Goal: Task Accomplishment & Management: Complete application form

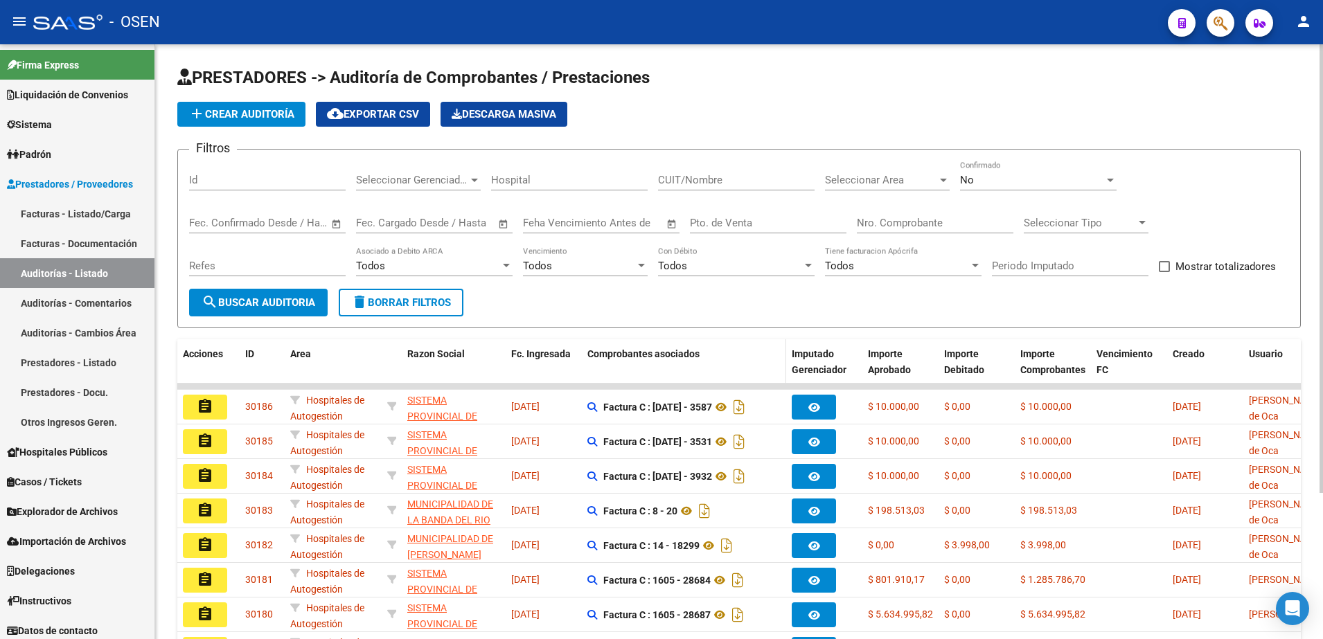
scroll to position [194, 0]
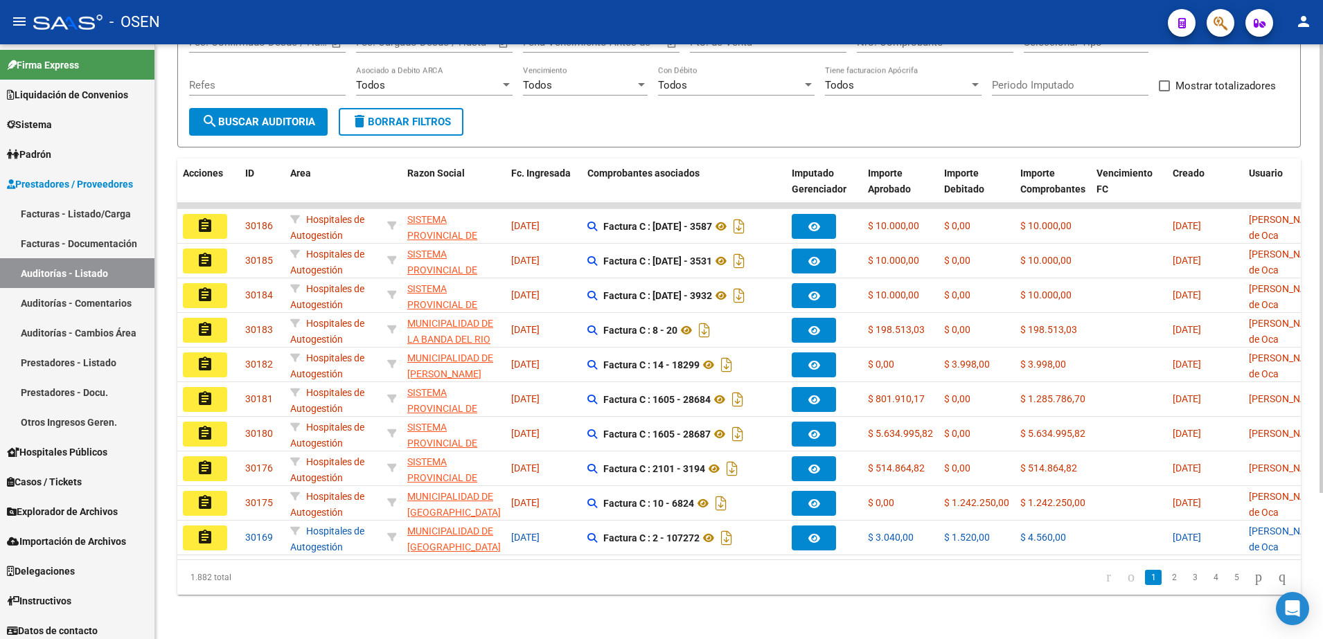
click at [287, 116] on span "search Buscar Auditoria" at bounding box center [259, 122] width 114 height 12
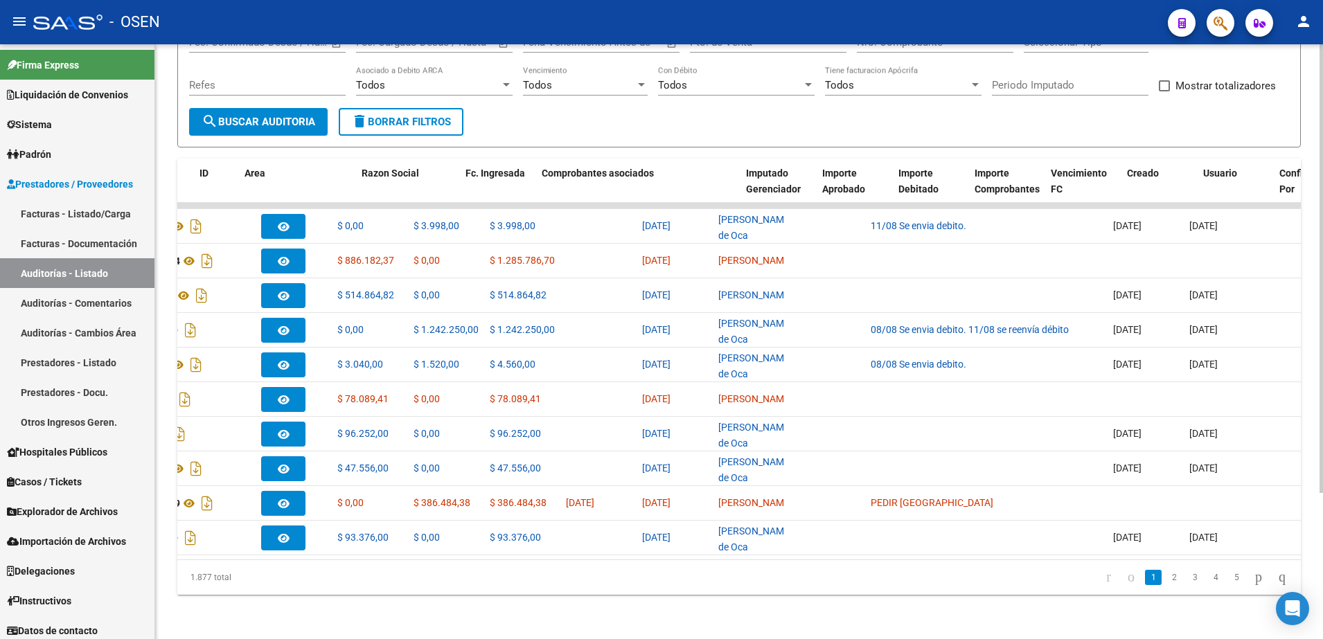
scroll to position [0, 0]
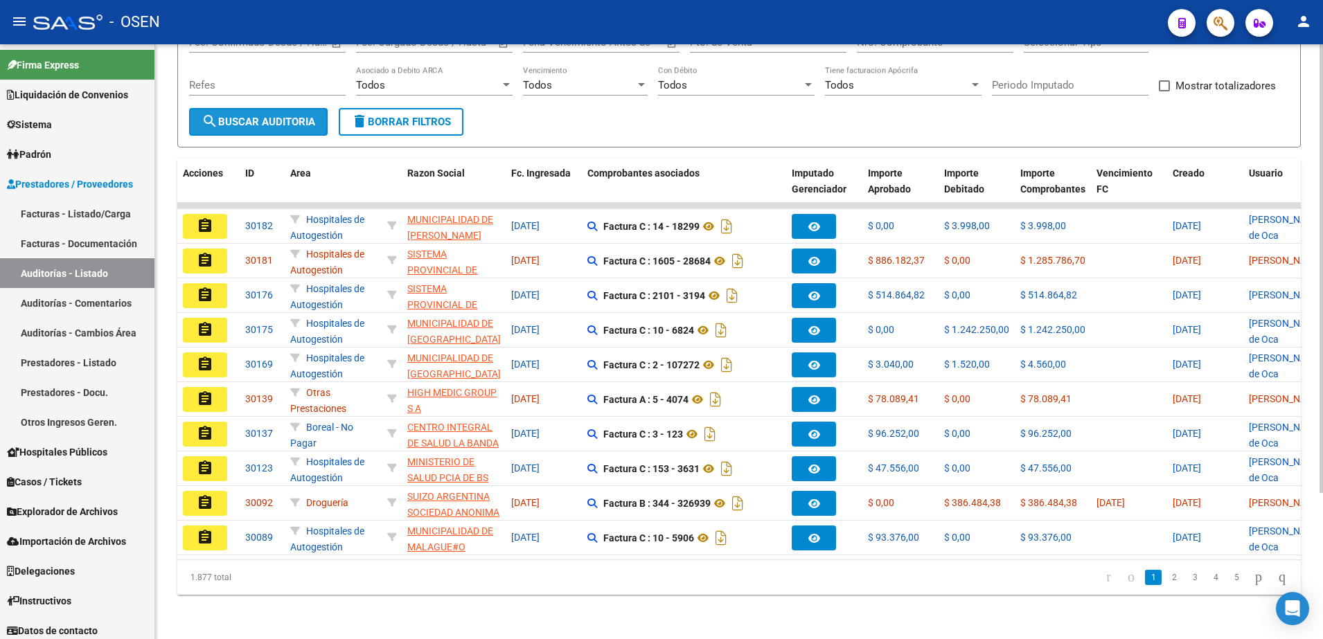
click at [276, 116] on span "search Buscar Auditoria" at bounding box center [259, 122] width 114 height 12
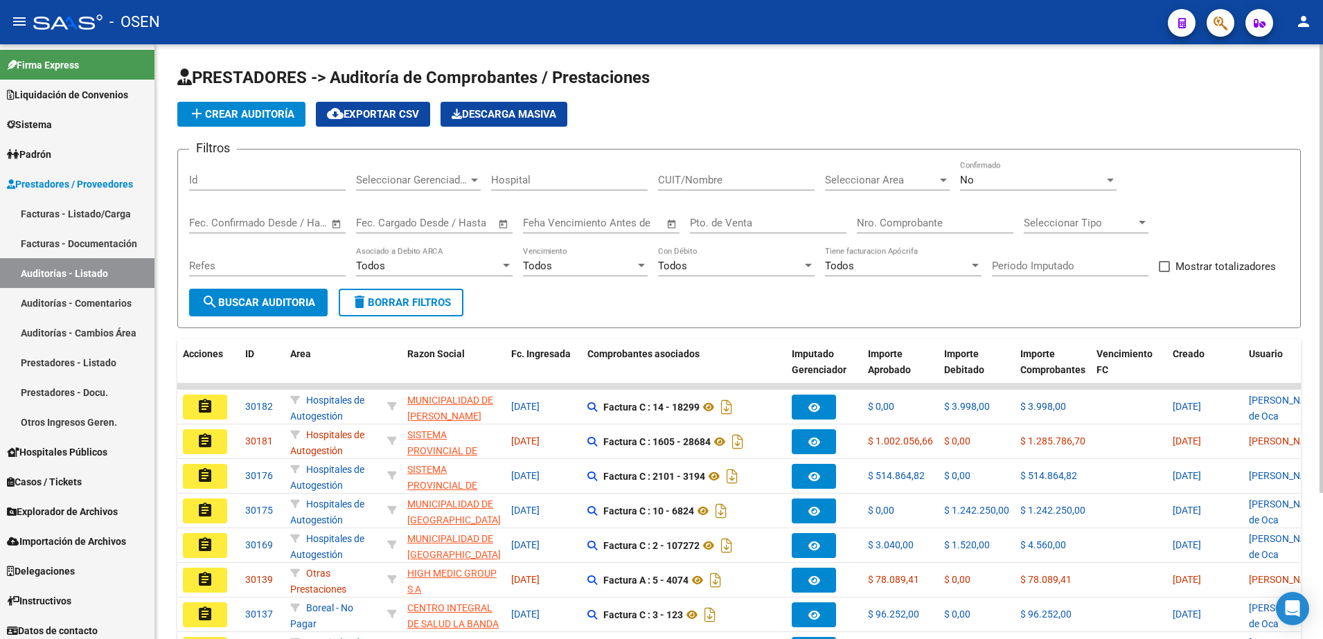
click at [283, 120] on span "add Crear Auditoría" at bounding box center [241, 114] width 106 height 12
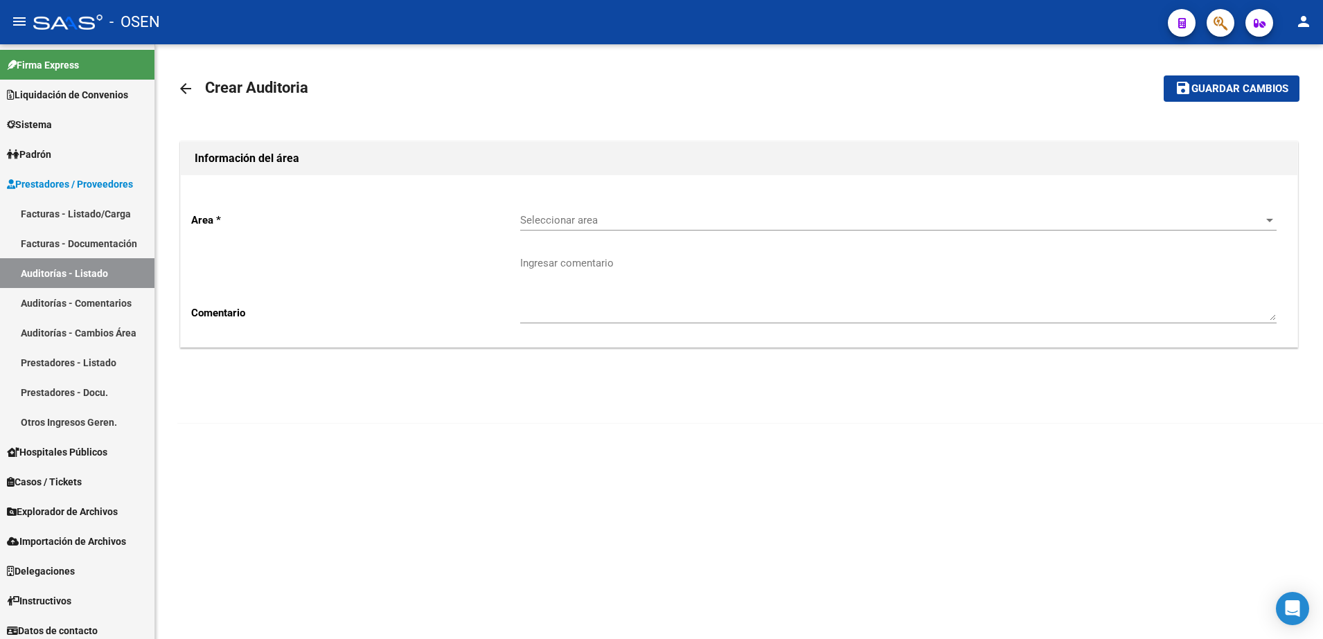
click at [560, 228] on div "Seleccionar area Seleccionar area" at bounding box center [898, 216] width 756 height 30
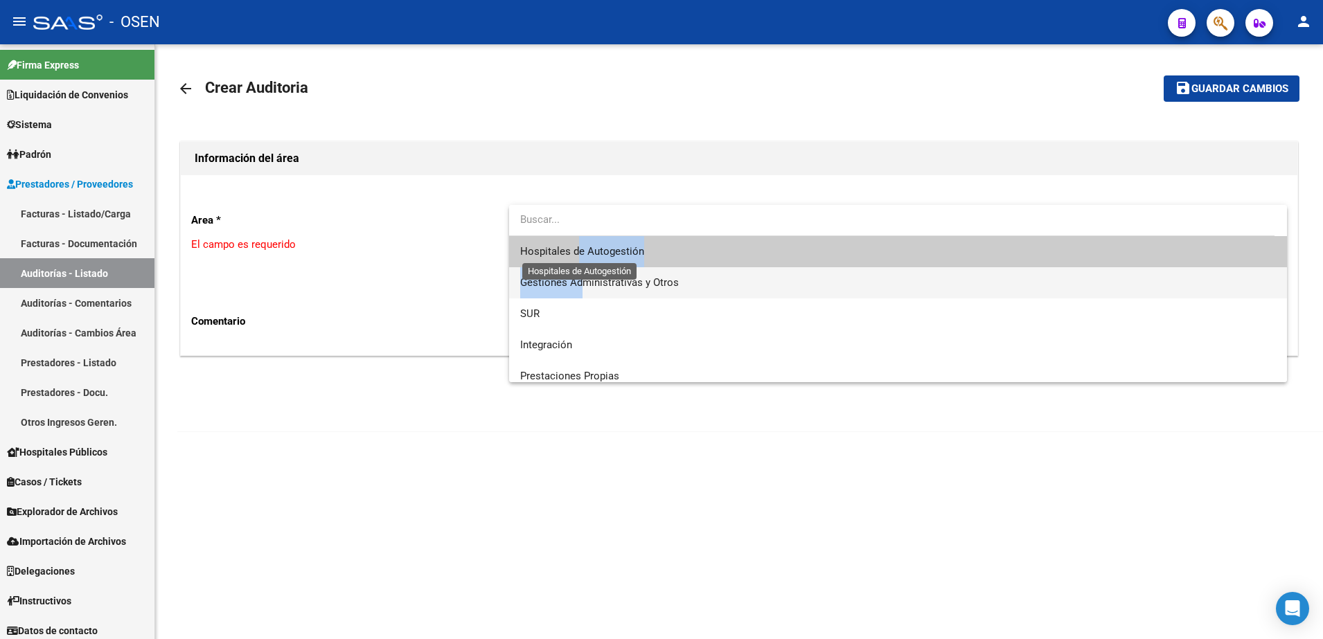
drag, startPoint x: 560, startPoint y: 228, endPoint x: 578, endPoint y: 249, distance: 28.5
click at [578, 249] on div "Hospitales de Autogestión Gestiones Administrativas y Otros SUR Integración Pre…" at bounding box center [898, 293] width 779 height 177
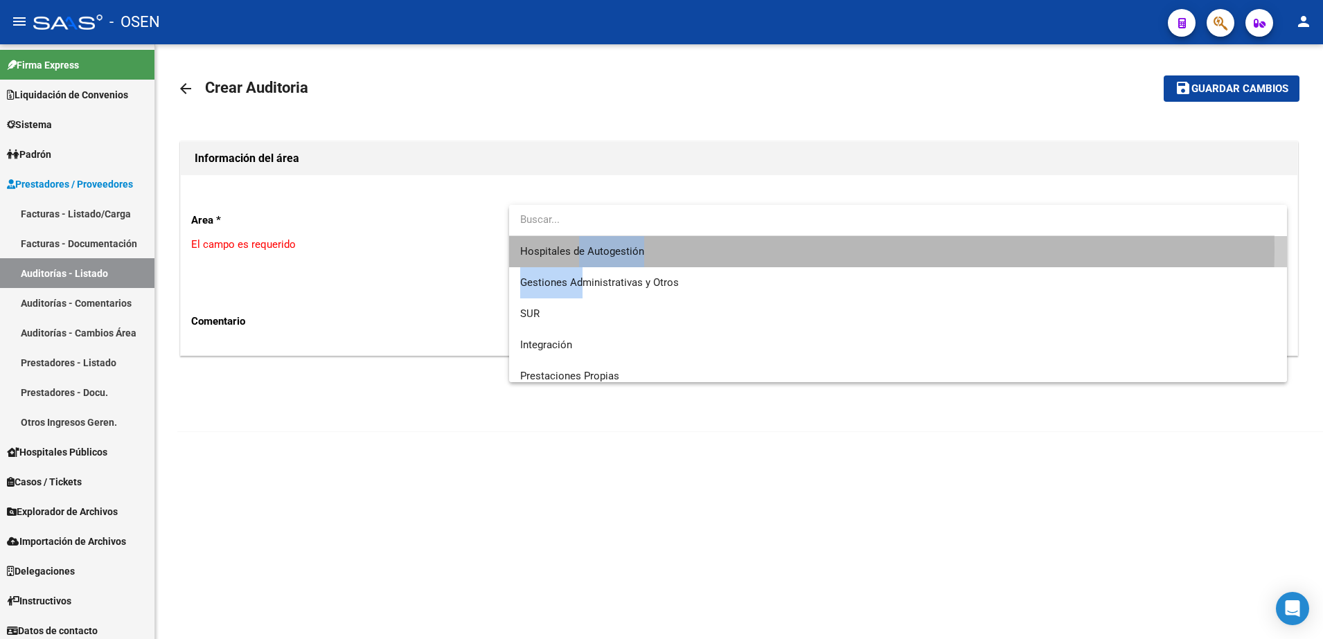
click at [578, 249] on span "Hospitales de Autogestión" at bounding box center [582, 251] width 124 height 12
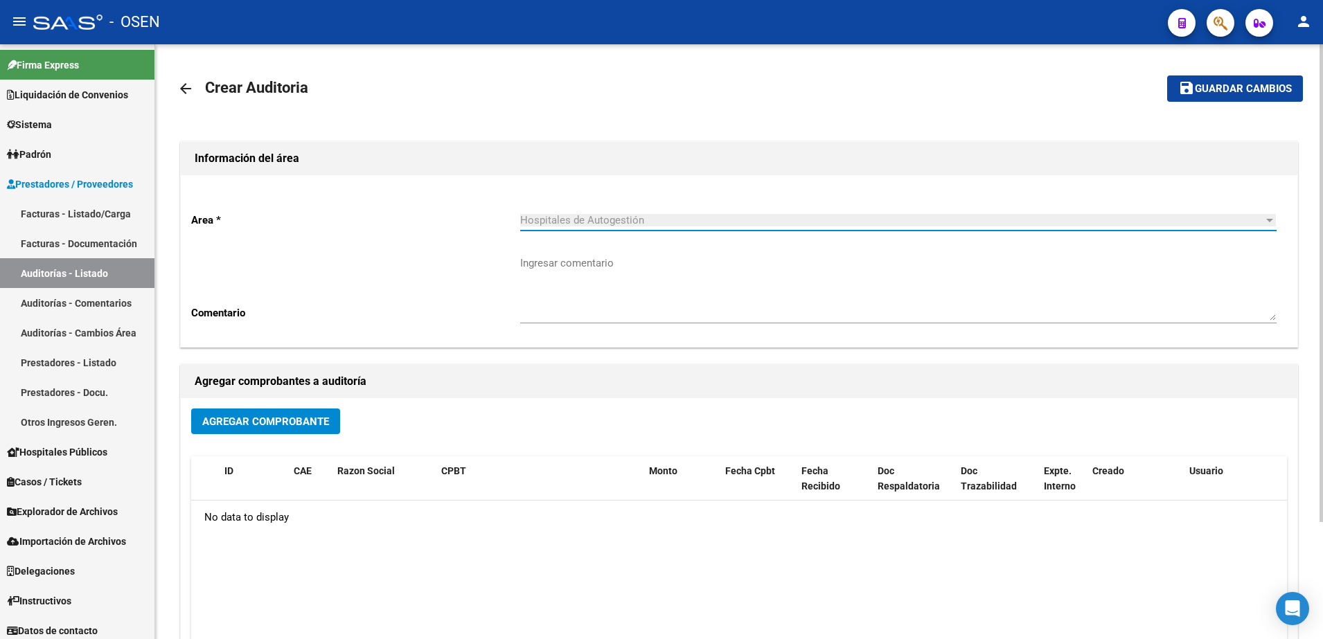
drag, startPoint x: 250, startPoint y: 379, endPoint x: 284, endPoint y: 417, distance: 51.0
click at [251, 381] on h1 "Agregar comprobantes a auditoría" at bounding box center [739, 382] width 1089 height 22
click at [284, 418] on span "Agregar Comprobante" at bounding box center [265, 422] width 127 height 12
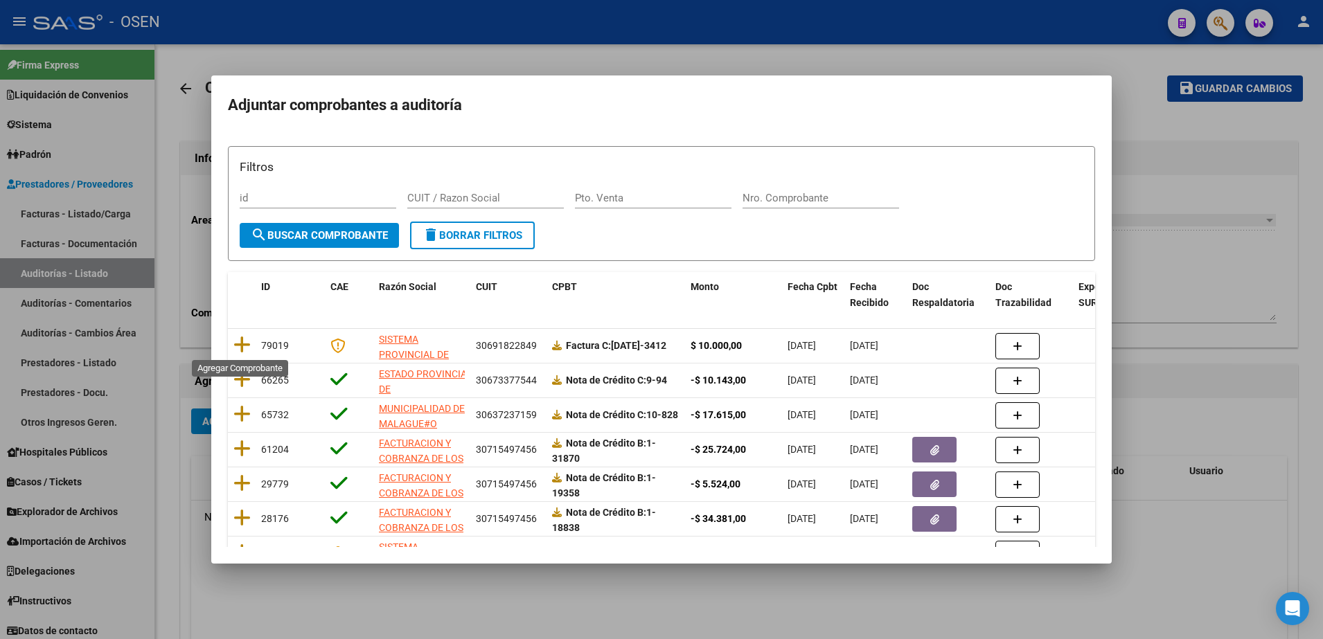
drag, startPoint x: 239, startPoint y: 351, endPoint x: 825, endPoint y: 201, distance: 605.0
click at [254, 341] on datatable-body-cell at bounding box center [242, 346] width 28 height 34
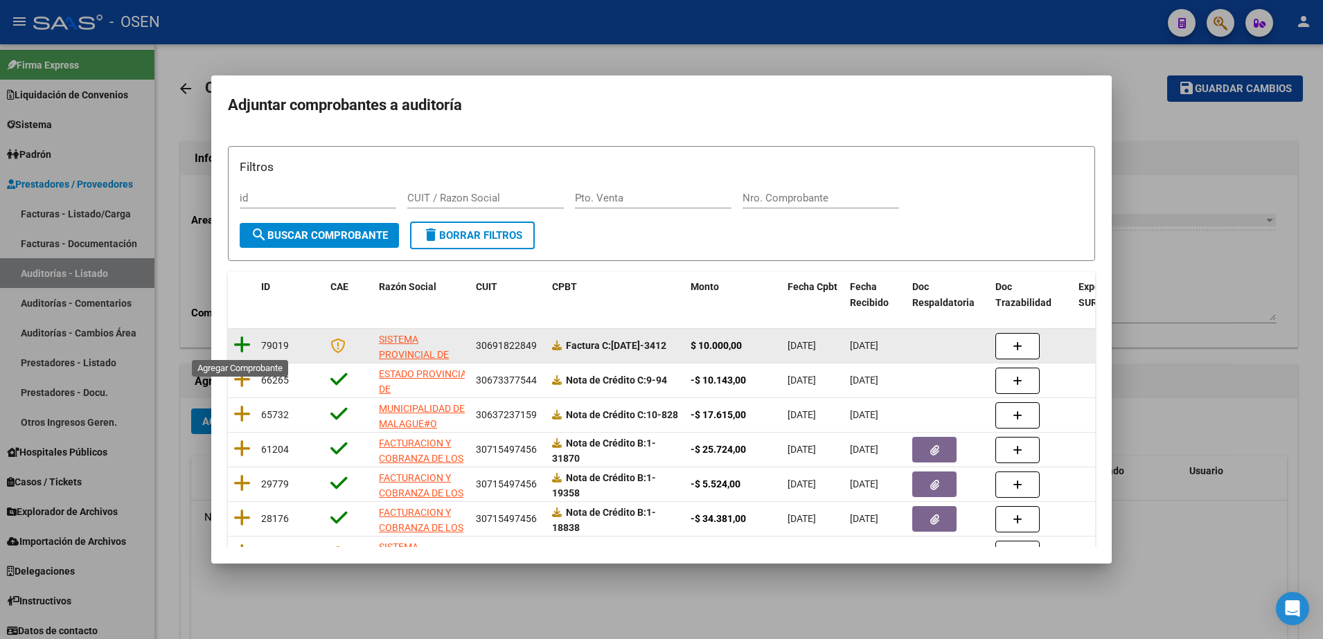
click at [239, 341] on icon at bounding box center [241, 344] width 17 height 19
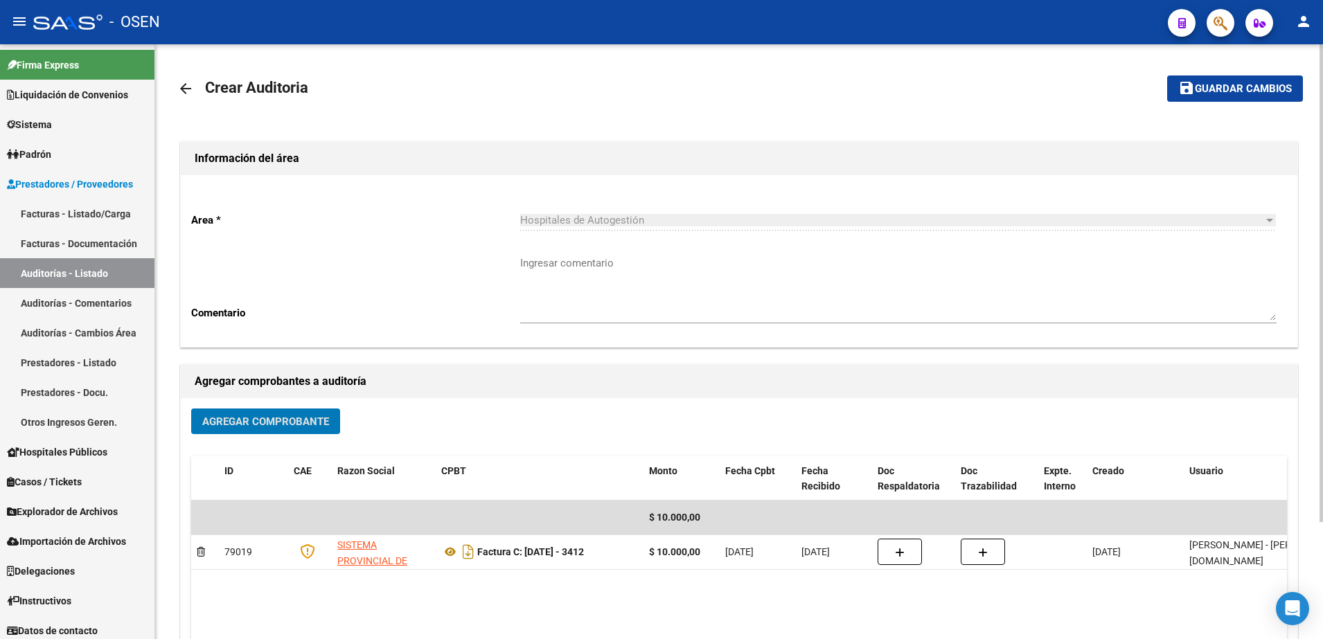
click at [1250, 95] on span "Guardar cambios" at bounding box center [1243, 89] width 97 height 12
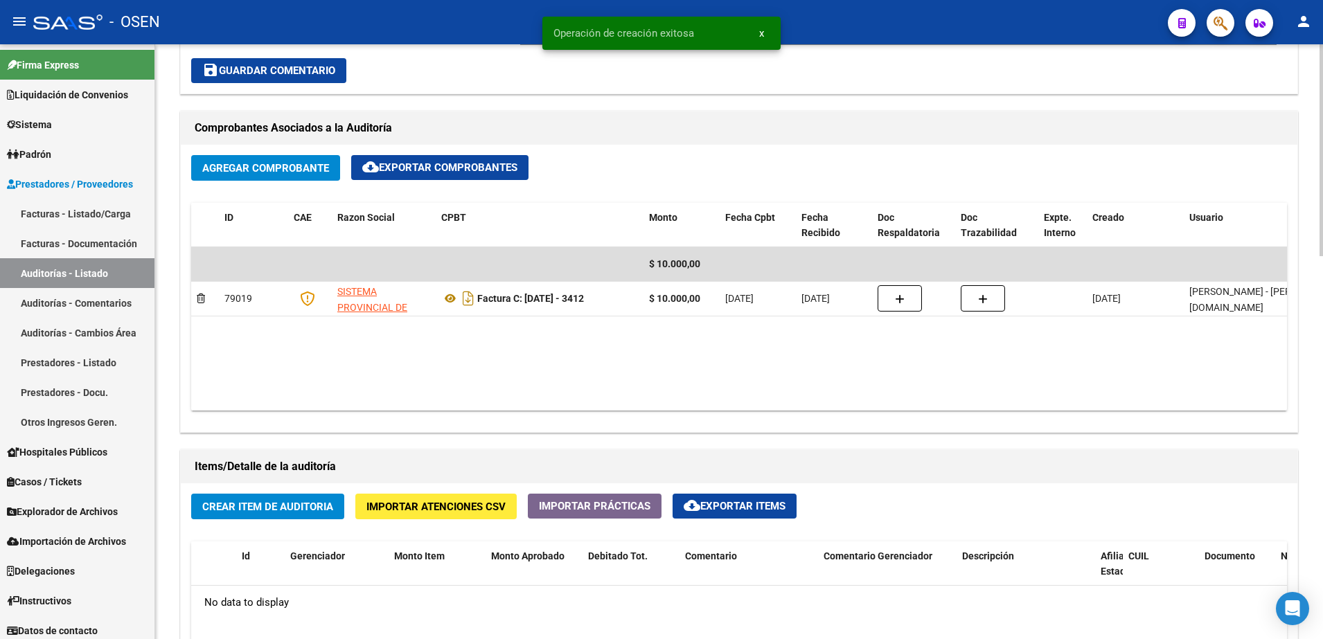
scroll to position [606, 0]
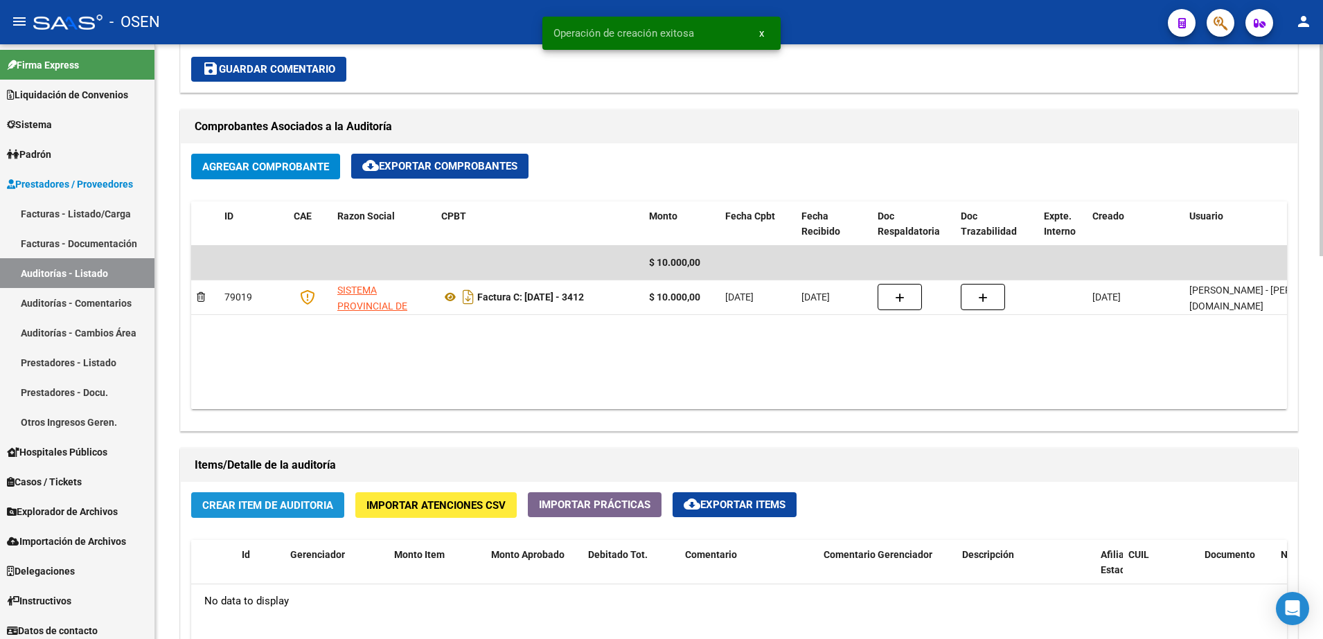
click at [317, 497] on button "Crear Item de Auditoria" at bounding box center [267, 505] width 153 height 26
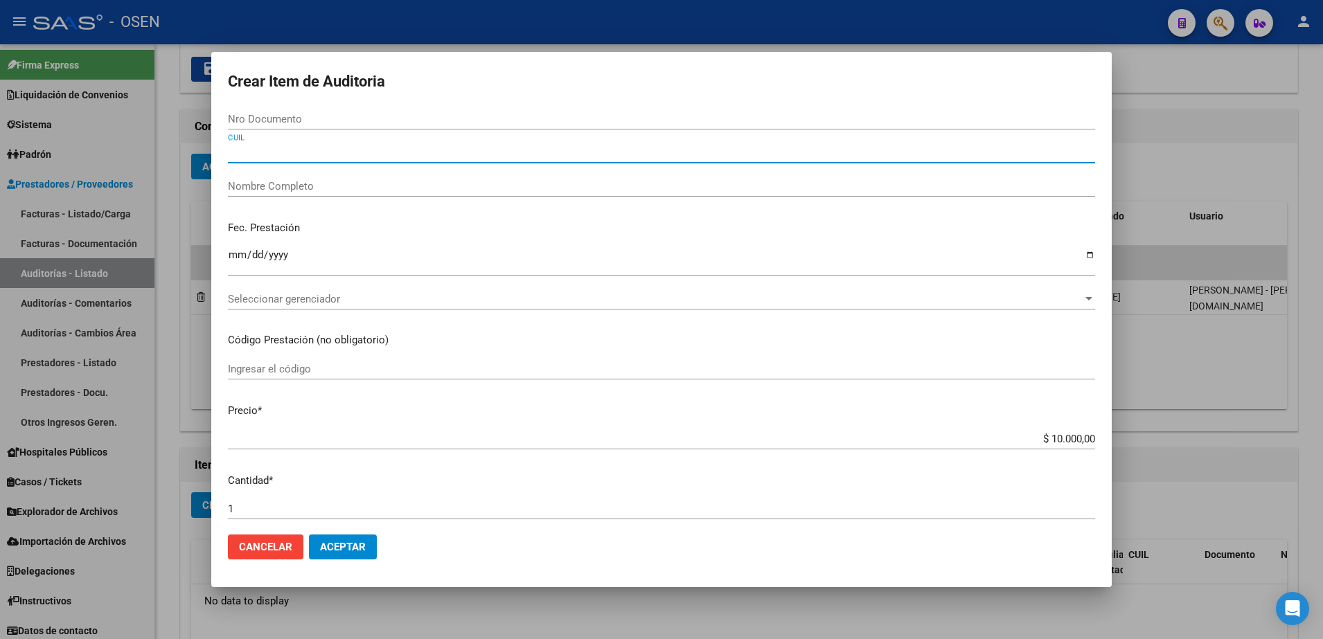
click at [323, 149] on input "CUIL" at bounding box center [661, 152] width 867 height 12
paste input "23495039579"
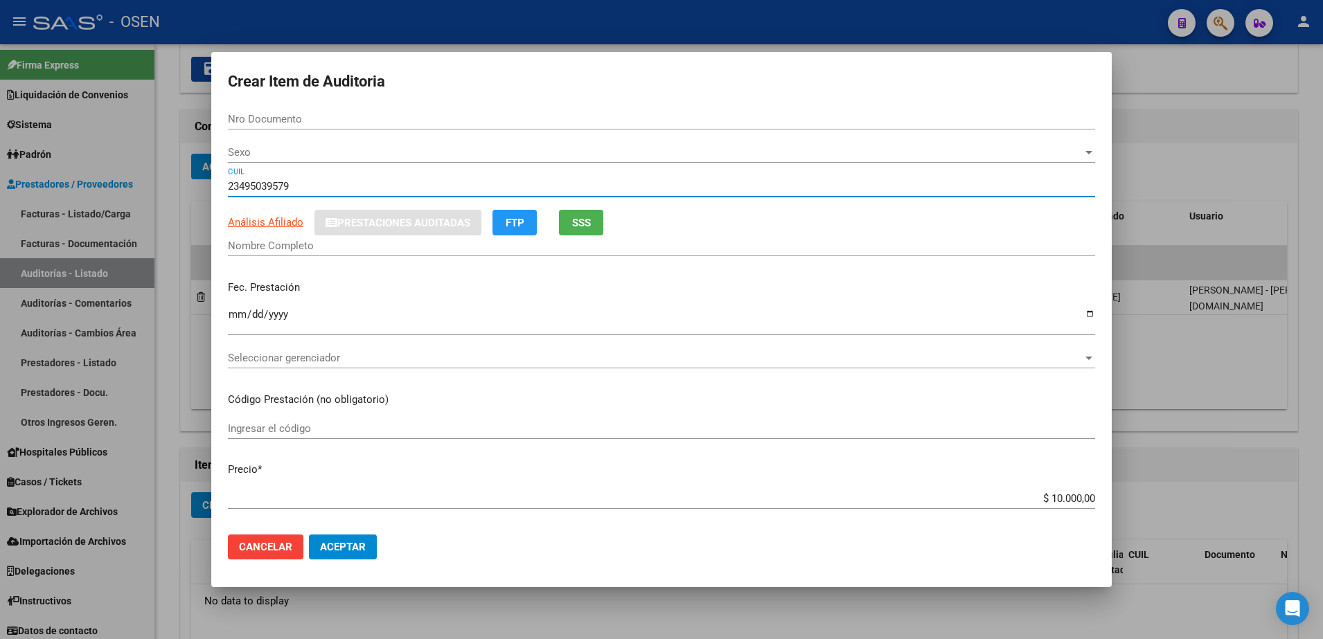
type input "23495039579"
click at [241, 326] on app-form-text-field "Fec. Prestación Ingresar la fecha" at bounding box center [667, 305] width 878 height 51
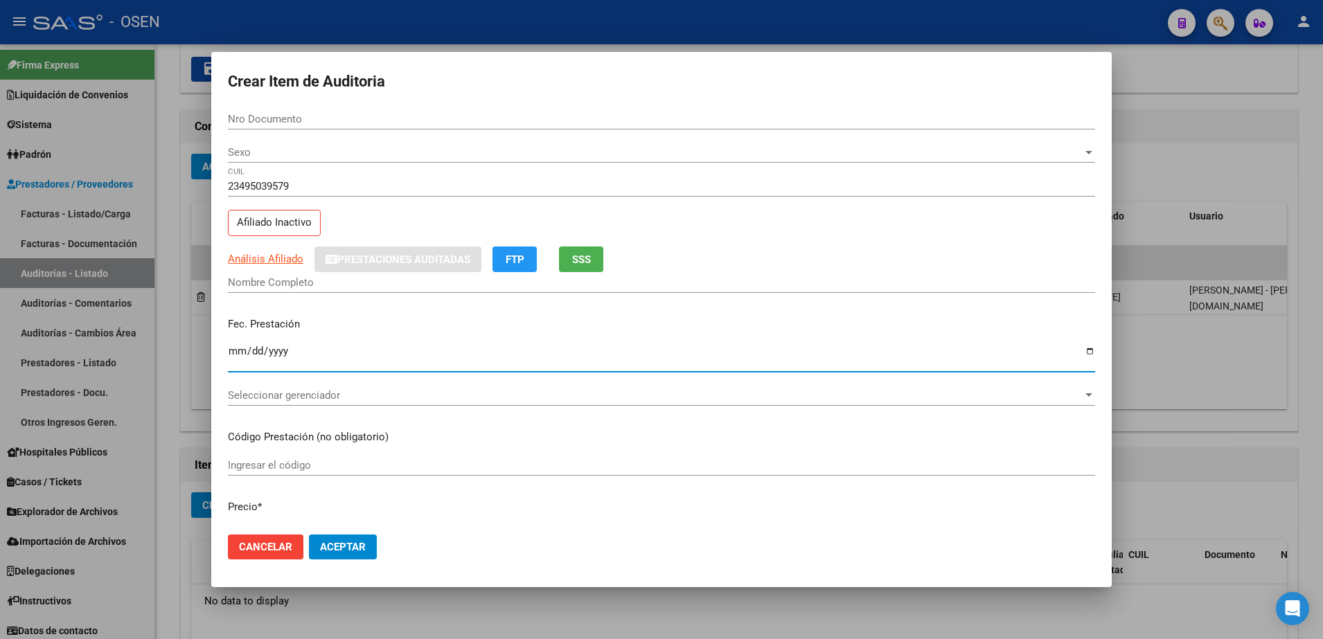
type input "49503957"
type input "CERRIZUELA LEONEL EMILIANO"
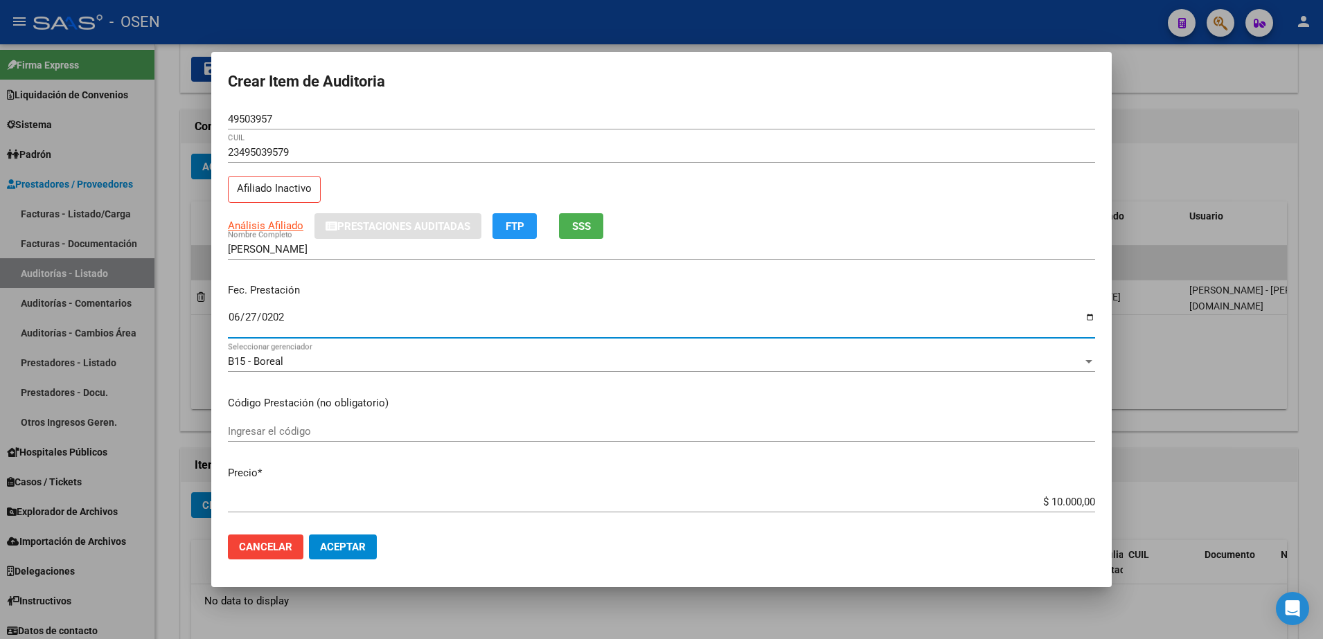
type input "2025-06-27"
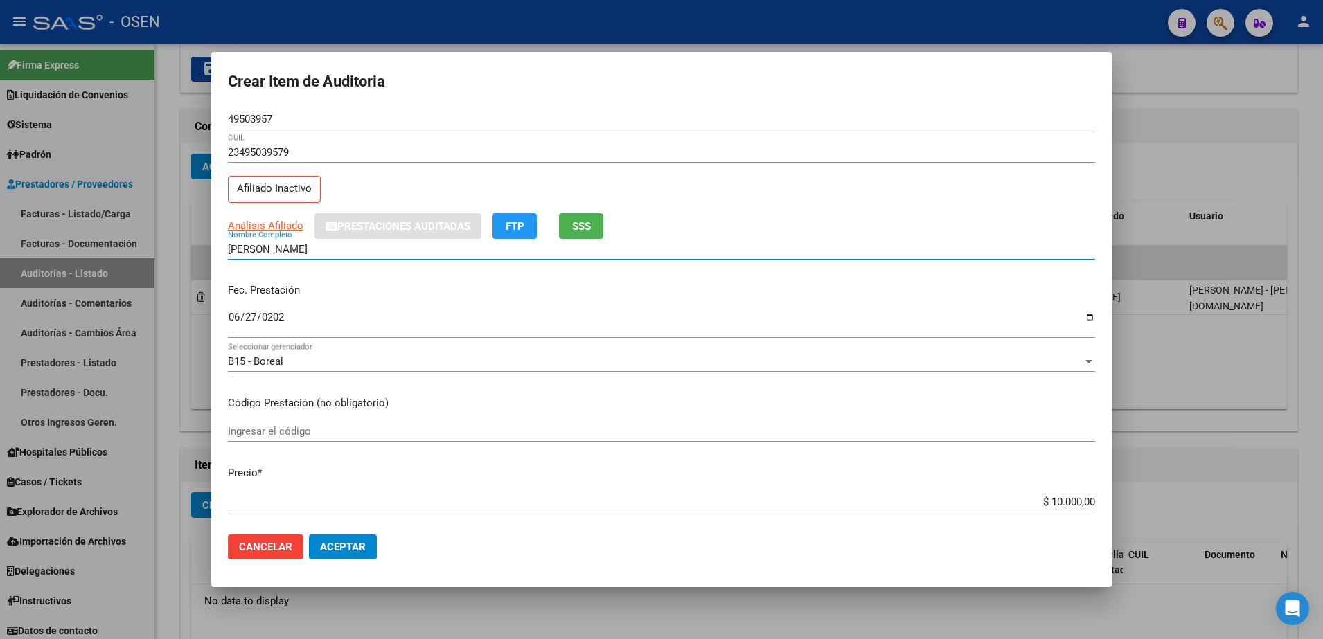
drag, startPoint x: 417, startPoint y: 250, endPoint x: 321, endPoint y: 259, distance: 96.0
click at [304, 264] on div "CERRIZUELA LEONEL EMILIANO Nombre Completo" at bounding box center [661, 256] width 867 height 34
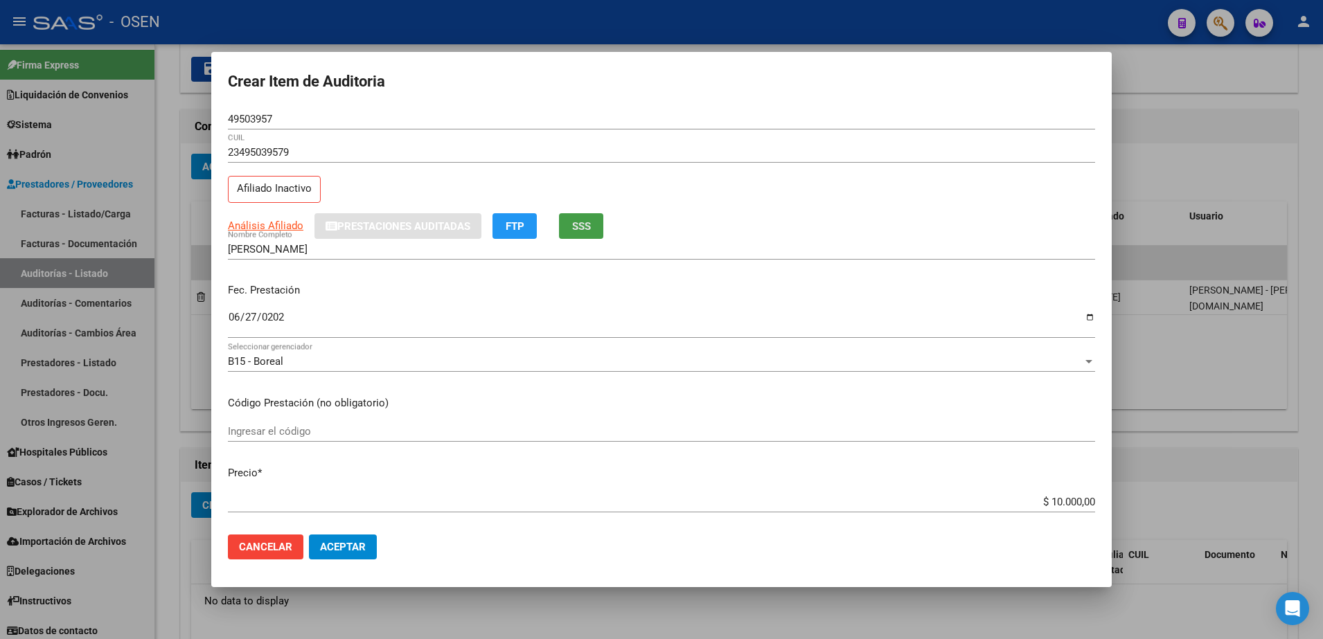
click at [590, 224] on span "SSS" at bounding box center [581, 226] width 19 height 12
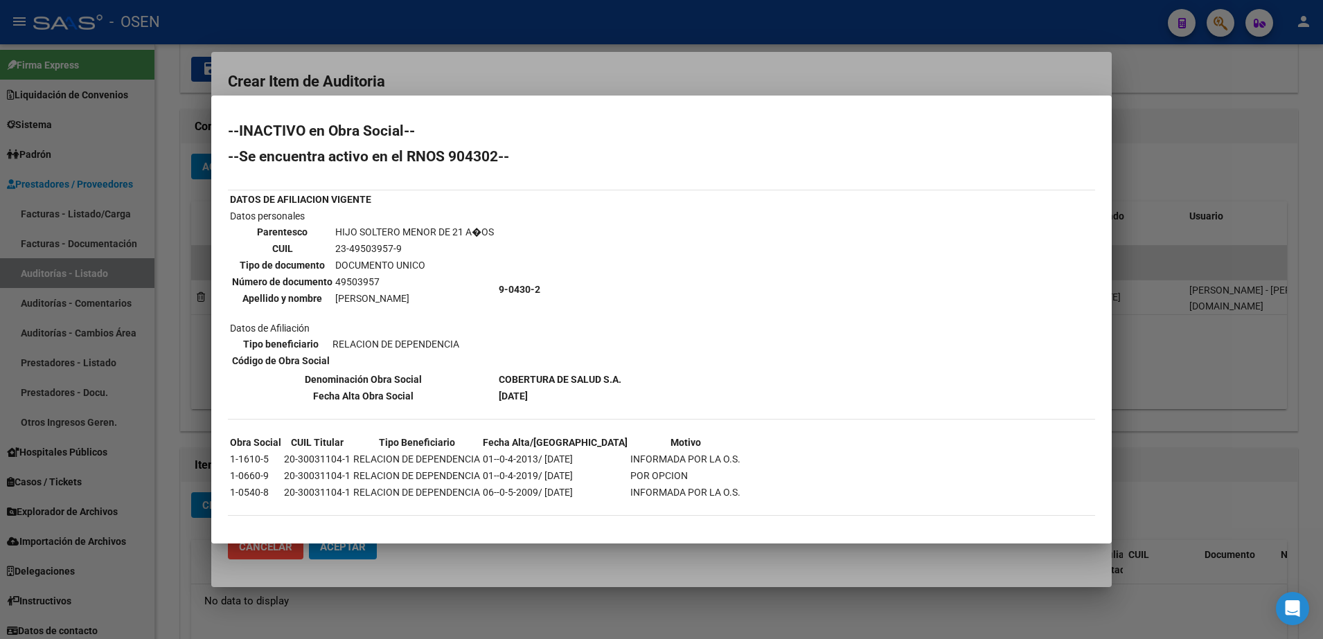
drag, startPoint x: 1065, startPoint y: 314, endPoint x: 505, endPoint y: 243, distance: 564.1
click at [1058, 314] on div "--INACTIVO en Obra Social-- --Se encuentra activo en el RNOS 904302-- DATOS DE …" at bounding box center [661, 327] width 867 height 406
drag, startPoint x: 335, startPoint y: 297, endPoint x: 475, endPoint y: 303, distance: 140.7
click at [475, 303] on td "CERRIZUELA LEONEL EMILIANO" at bounding box center [415, 298] width 160 height 15
copy td "CERRIZUELA LEONEL EMILIANO"
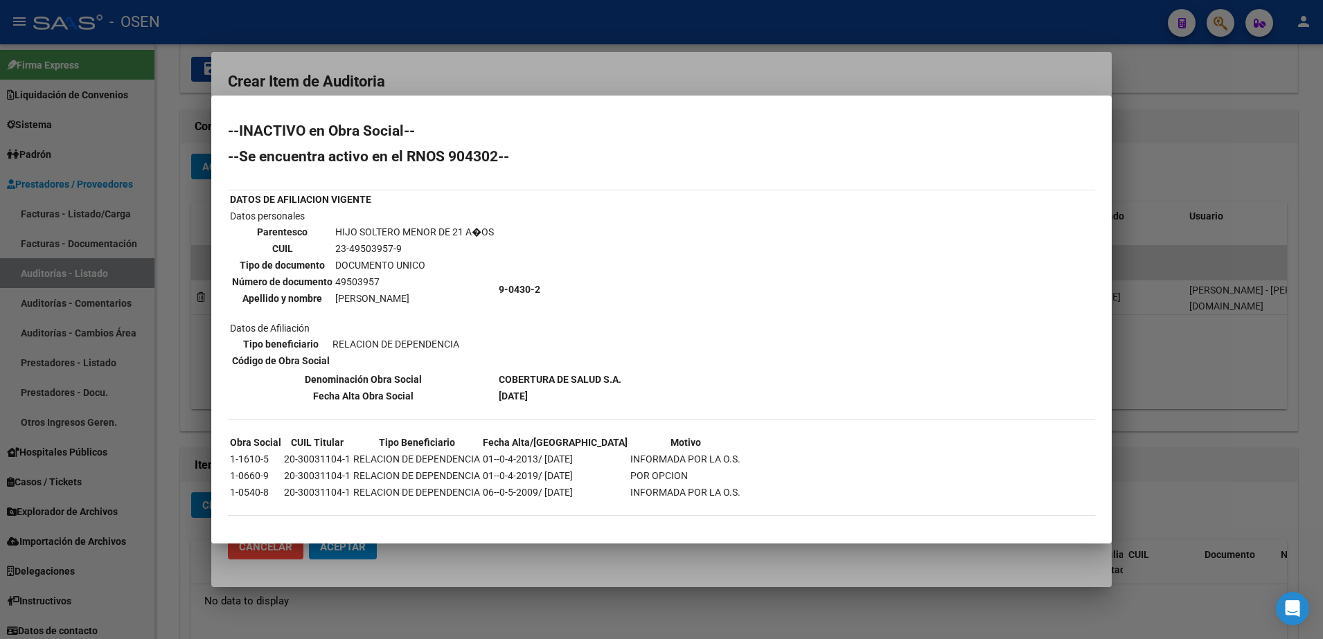
drag, startPoint x: 738, startPoint y: 513, endPoint x: 691, endPoint y: 301, distance: 217.3
click at [736, 494] on div "--INACTIVO en Obra Social-- --Se encuentra activo en el RNOS 904302-- DATOS DE …" at bounding box center [661, 327] width 867 height 406
click at [587, 48] on div at bounding box center [661, 319] width 1323 height 639
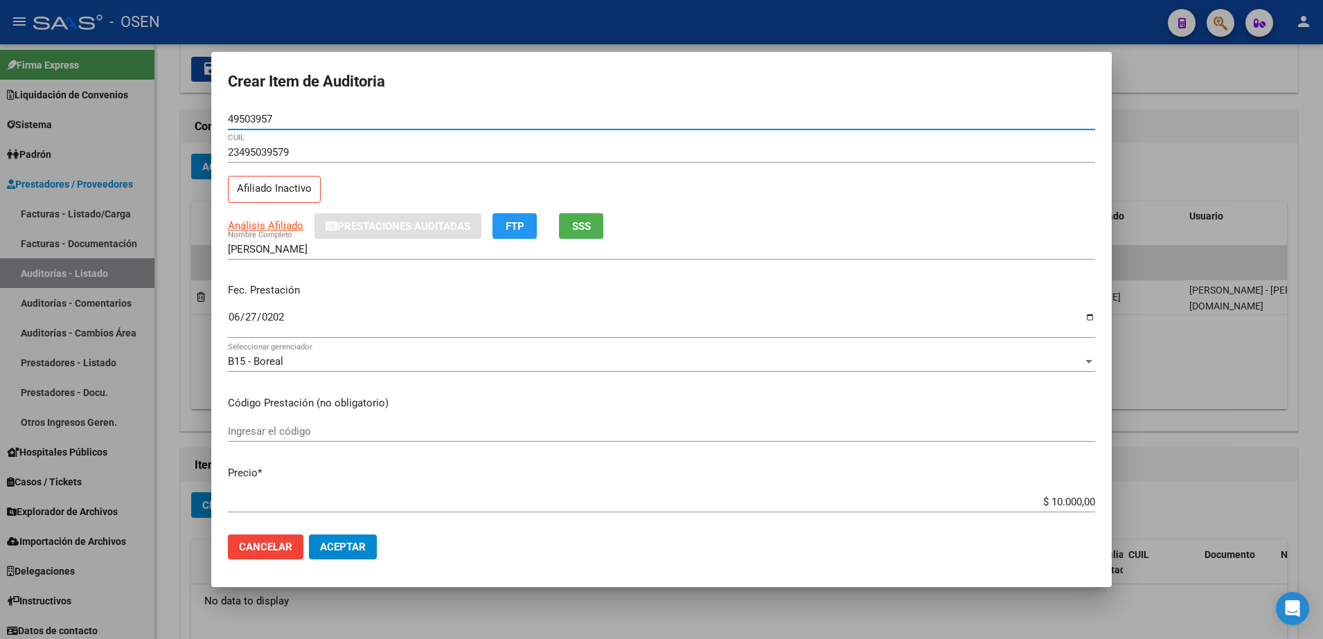
click at [256, 120] on input "49503957" at bounding box center [661, 119] width 867 height 12
click at [391, 248] on input "CERRIZUELA LEONEL EMILIANO" at bounding box center [661, 249] width 867 height 12
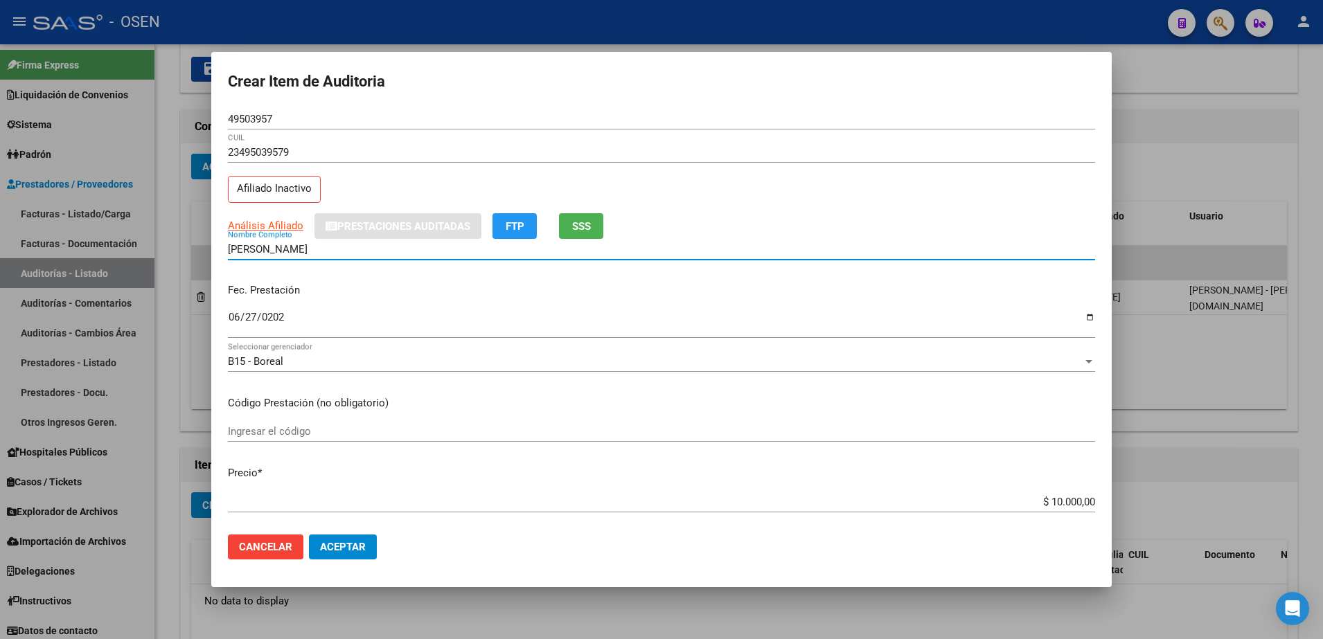
paste input "49503957"
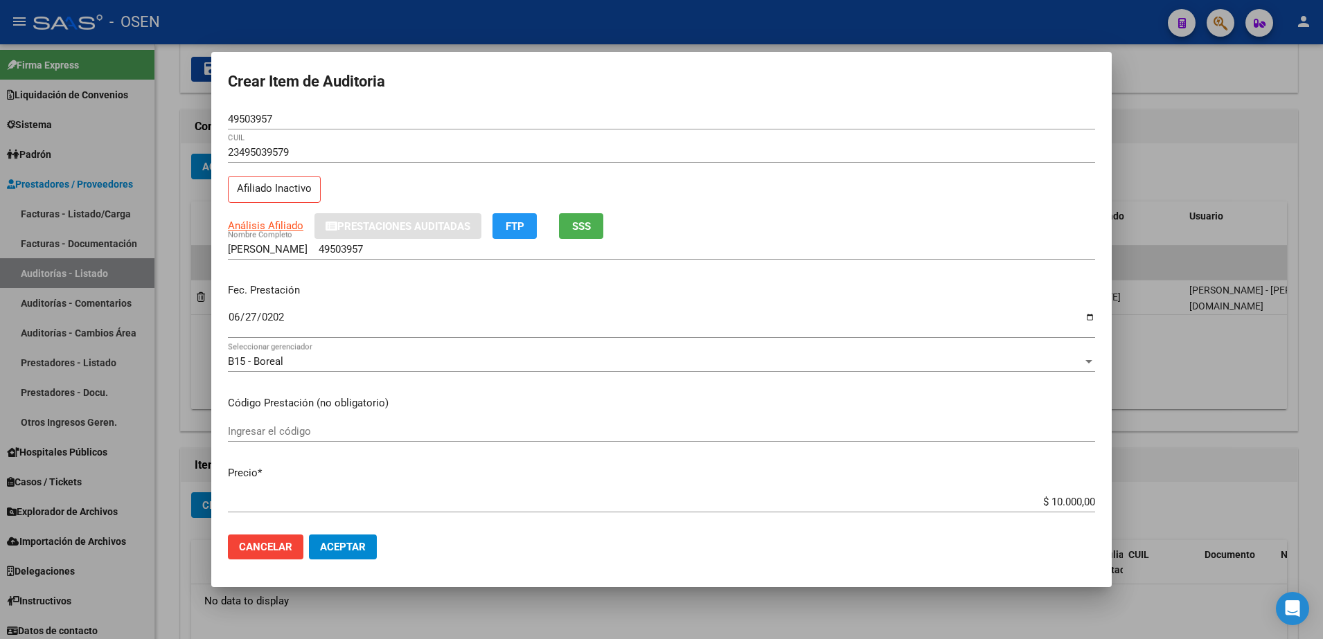
drag, startPoint x: 1018, startPoint y: 495, endPoint x: 1084, endPoint y: 488, distance: 66.9
click at [1084, 488] on mat-dialog-content "49503957 Nro Documento 23495039579 CUIL Afiliado Inactivo Análisis Afiliado Pre…" at bounding box center [661, 317] width 900 height 416
copy div "Ingresar el precio"
click at [465, 258] on div "CERRIZUELA LEONEL EMILIANO 49503957 Nombre Completo" at bounding box center [661, 249] width 867 height 21
click at [453, 251] on input "CERRIZUELA LEONEL EMILIANO 49503957" at bounding box center [661, 249] width 867 height 12
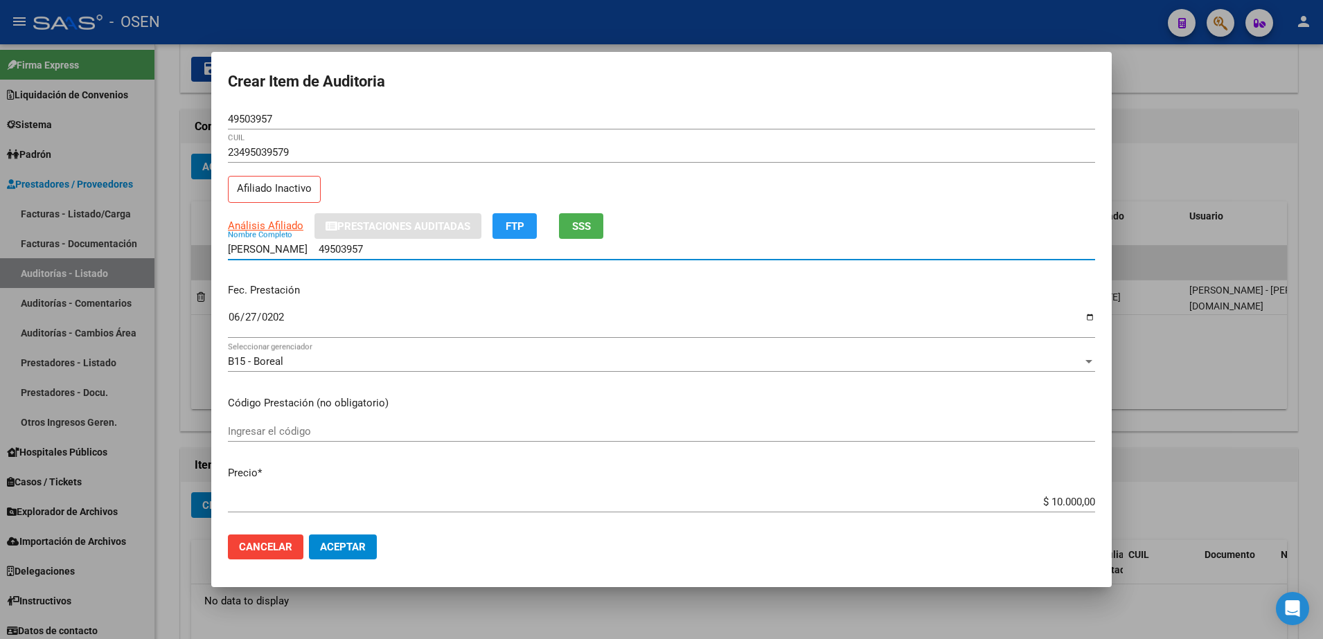
click at [443, 247] on input "CERRIZUELA LEONEL EMILIANO 49503957" at bounding box center [661, 249] width 867 height 12
paste input "$ 10.000,00"
drag, startPoint x: 500, startPoint y: 251, endPoint x: 223, endPoint y: 256, distance: 277.1
click at [223, 256] on mat-dialog-content "49503957 Nro Documento 23495039579 CUIL Afiliado Inactivo Análisis Afiliado Pre…" at bounding box center [661, 317] width 900 height 416
click at [463, 251] on input "CERRIZUELA LEONEL EMILIANO 49503957 $ 10.000,00" at bounding box center [661, 249] width 867 height 12
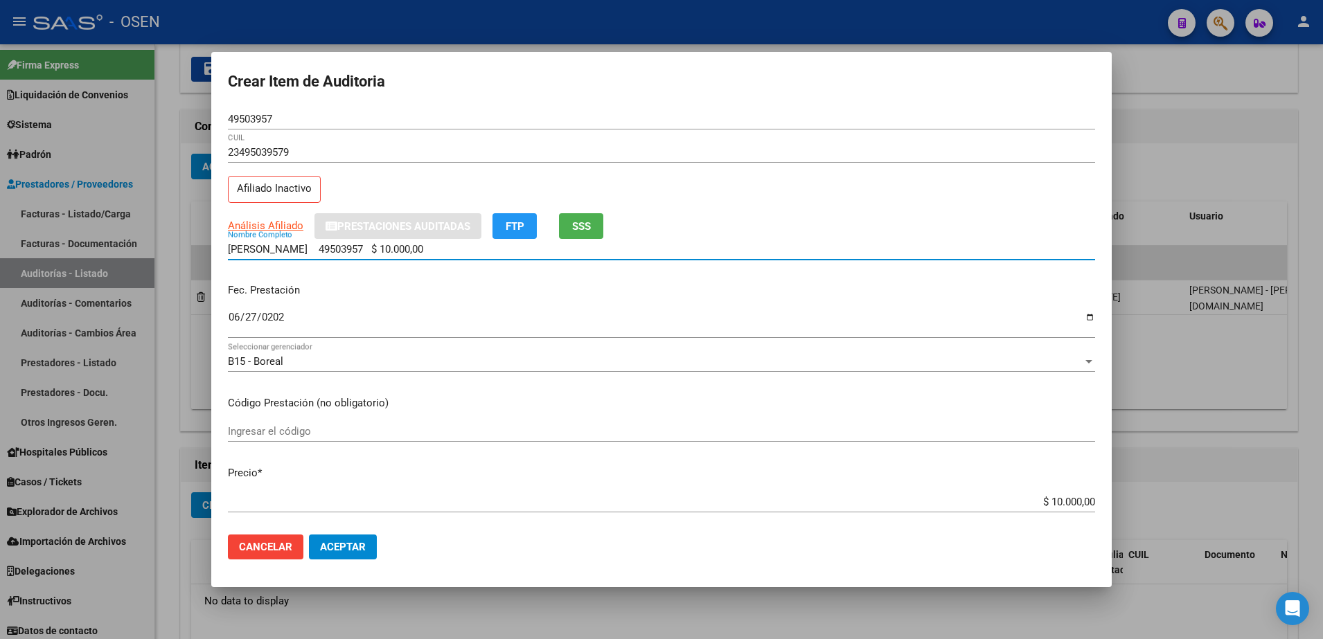
click at [496, 251] on input "CERRIZUELA LEONEL EMILIANO 49503957 $ 10.000,00" at bounding box center [661, 249] width 867 height 12
drag, startPoint x: 476, startPoint y: 256, endPoint x: 407, endPoint y: 254, distance: 69.3
click at [396, 258] on div "CERRIZUELA LEONEL EMILIANO 49503957 $ 10.000,00 Nombre Completo" at bounding box center [661, 249] width 867 height 21
type input "CERRIZUELA LEONEL EMILIANO"
click at [382, 532] on mat-dialog-actions "Cancelar Aceptar" at bounding box center [661, 547] width 867 height 47
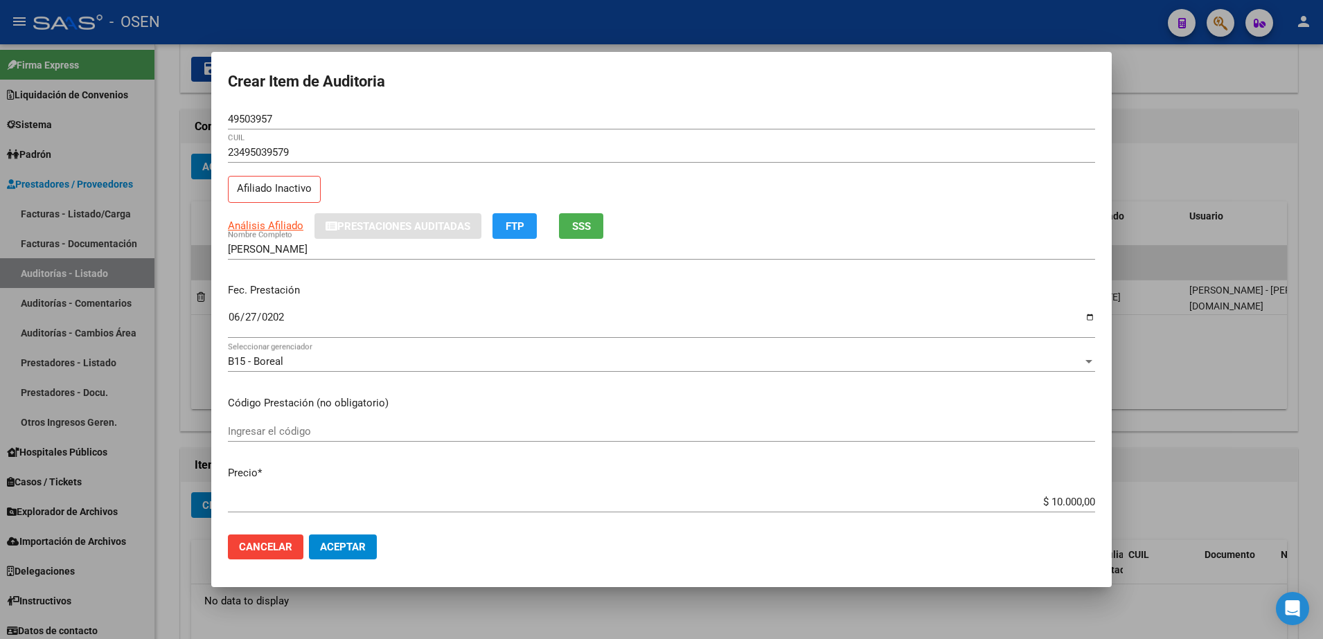
click at [360, 546] on span "Aceptar" at bounding box center [343, 547] width 46 height 12
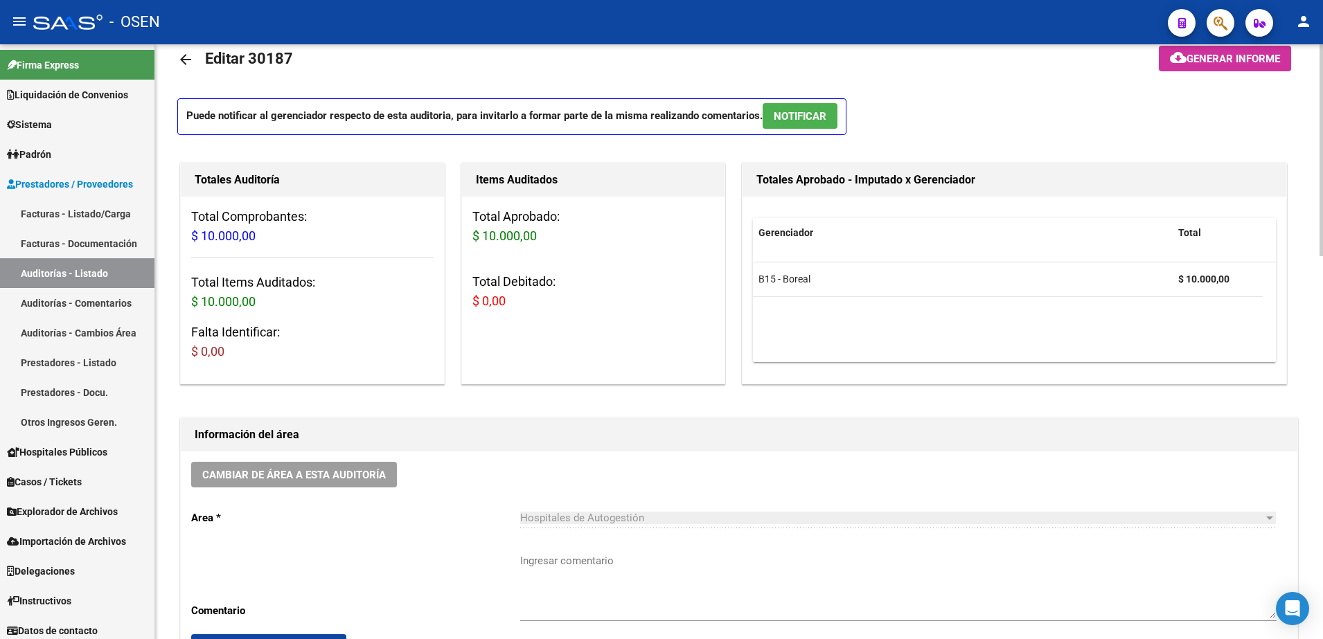
scroll to position [1, 0]
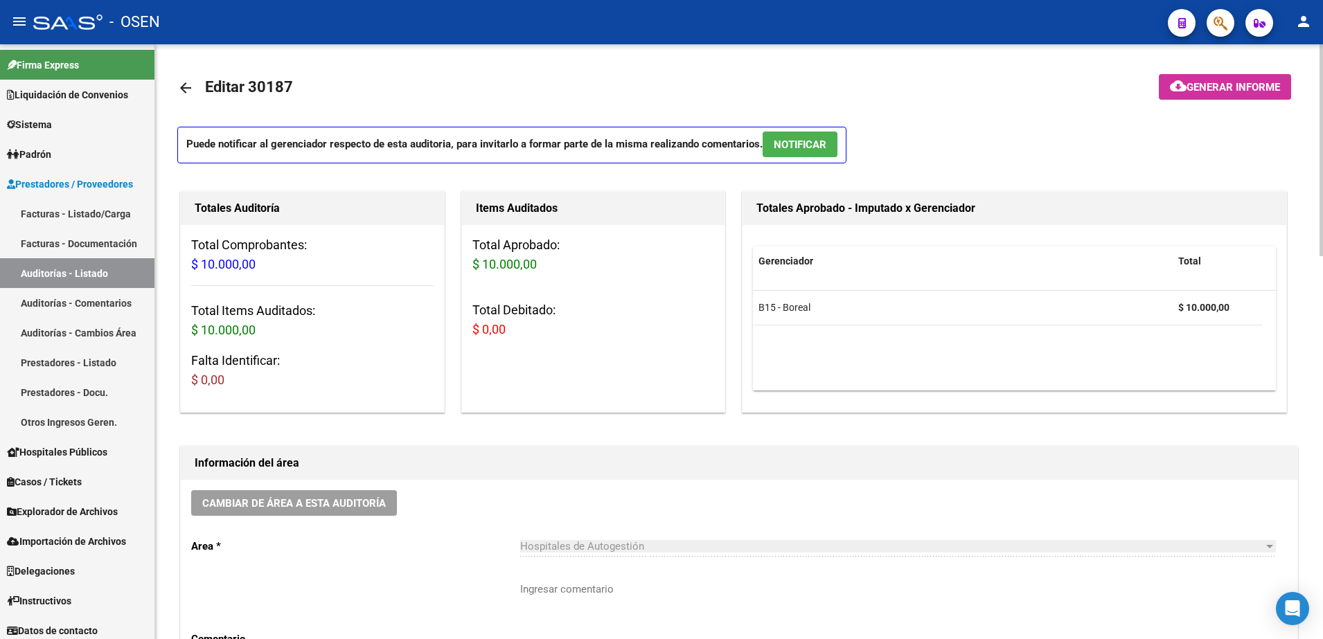
click at [186, 87] on mat-icon "arrow_back" at bounding box center [185, 88] width 17 height 17
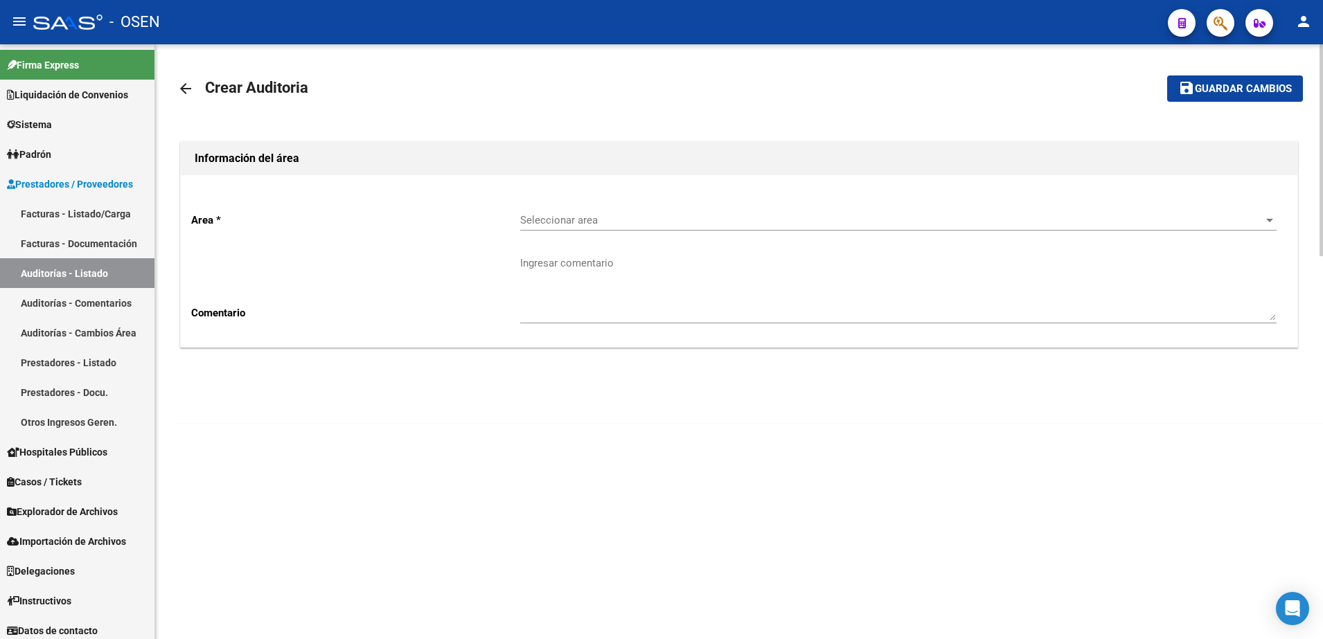
click at [186, 87] on mat-icon "arrow_back" at bounding box center [185, 88] width 17 height 17
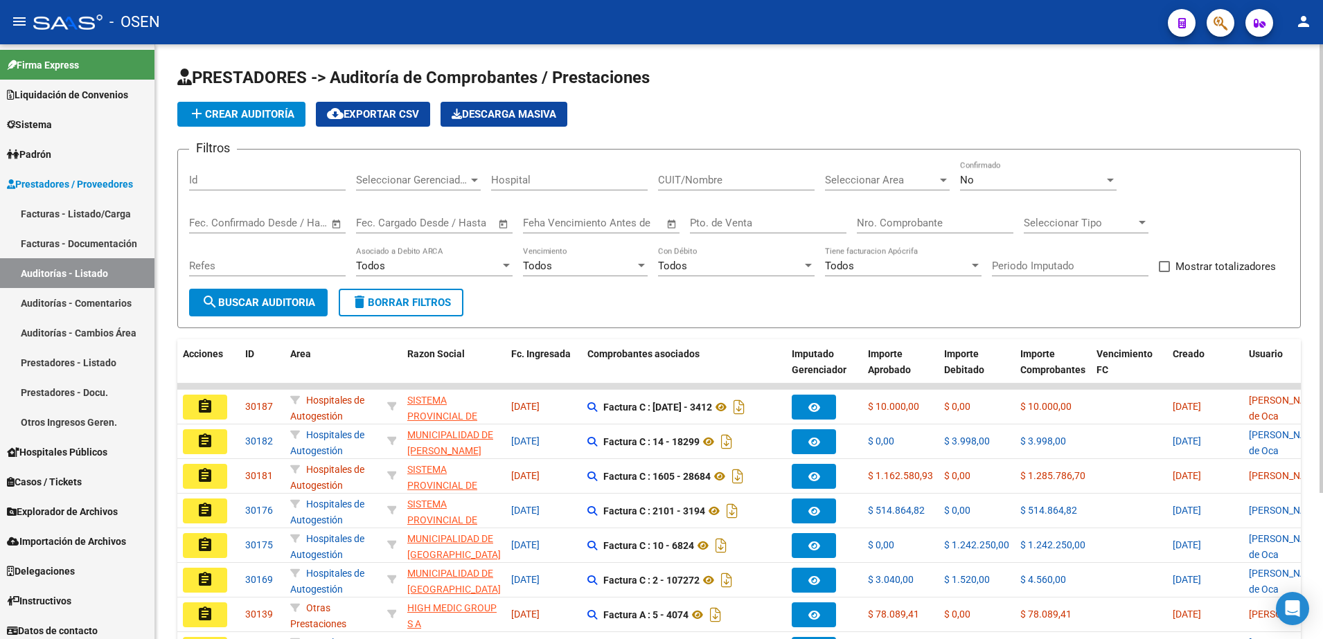
drag, startPoint x: 286, startPoint y: 109, endPoint x: 304, endPoint y: 116, distance: 19.1
click at [304, 116] on button "add Crear Auditoría" at bounding box center [241, 114] width 128 height 25
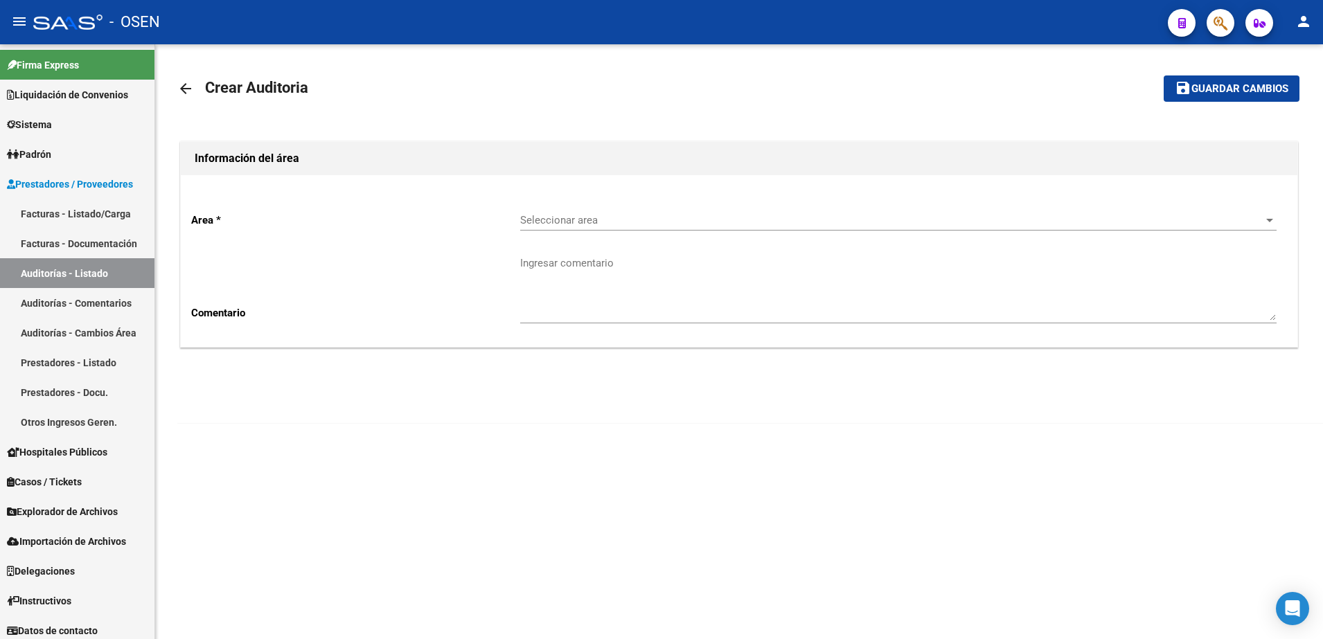
drag, startPoint x: 566, startPoint y: 236, endPoint x: 571, endPoint y: 224, distance: 12.7
click at [567, 231] on div "Seleccionar area Seleccionar area" at bounding box center [898, 222] width 756 height 43
drag, startPoint x: 571, startPoint y: 224, endPoint x: 574, endPoint y: 231, distance: 7.7
click at [574, 231] on div "Seleccionar area Seleccionar area" at bounding box center [898, 222] width 756 height 43
drag, startPoint x: 574, startPoint y: 231, endPoint x: 570, endPoint y: 215, distance: 16.5
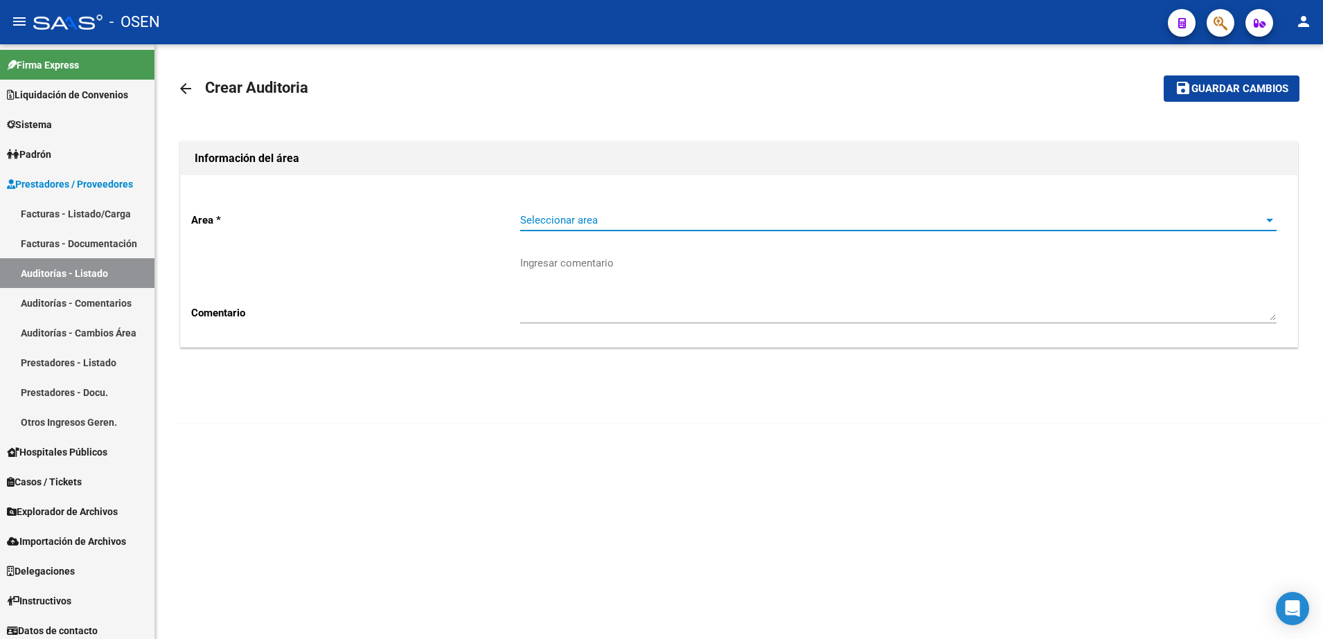
click at [570, 215] on span "Seleccionar area" at bounding box center [892, 220] width 744 height 12
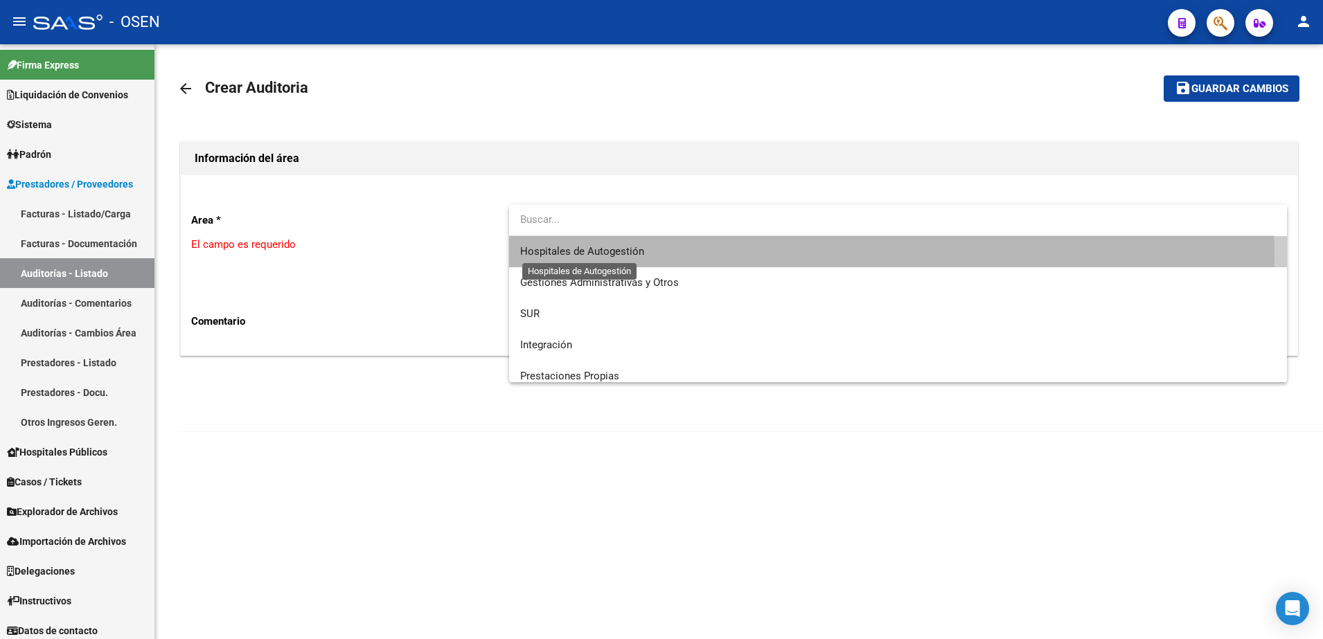
drag, startPoint x: 597, startPoint y: 257, endPoint x: 433, endPoint y: 325, distance: 177.6
click at [596, 257] on span "Hospitales de Autogestión" at bounding box center [582, 251] width 124 height 12
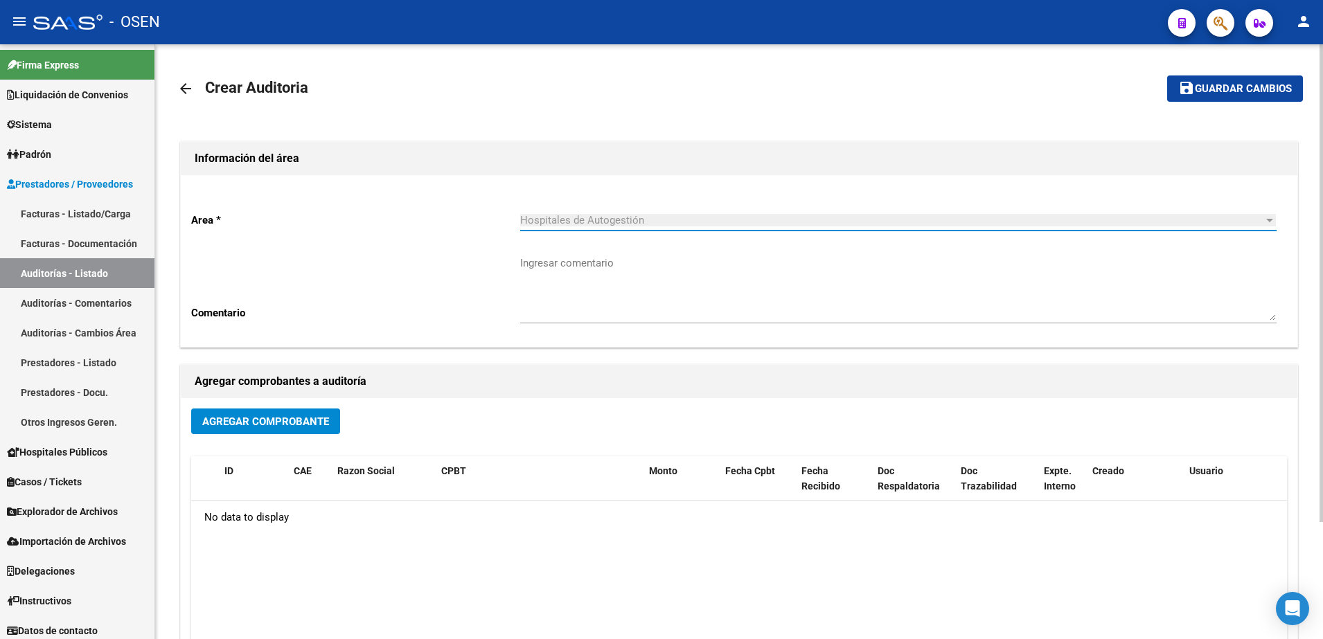
click at [271, 435] on div "Agregar Comprobante" at bounding box center [739, 427] width 1096 height 37
click at [272, 430] on button "Agregar Comprobante" at bounding box center [265, 422] width 149 height 26
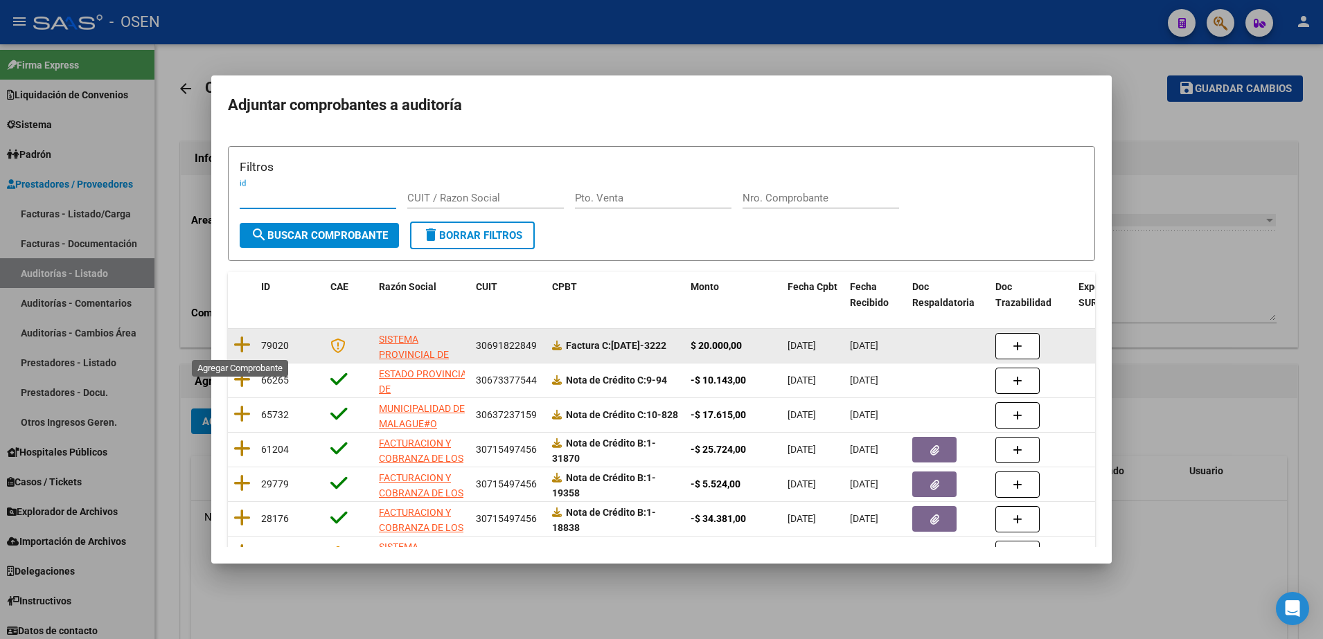
drag, startPoint x: 247, startPoint y: 344, endPoint x: 292, endPoint y: 330, distance: 47.8
click at [266, 338] on div "79020 SISTEMA PROVINCIAL DE SALUD 30691822849 Factura C: 1381-3222 $ 20.000,00 …" at bounding box center [726, 346] width 997 height 35
click at [296, 341] on div "79020" at bounding box center [290, 346] width 58 height 16
click at [245, 346] on icon at bounding box center [241, 344] width 17 height 19
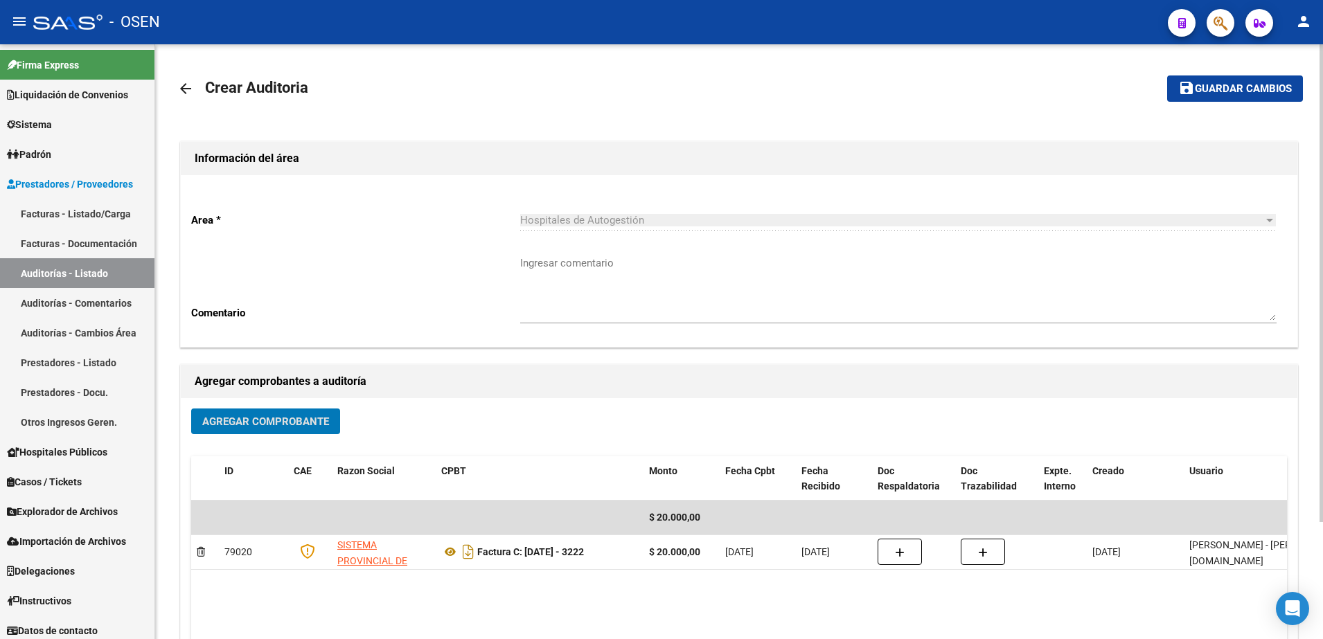
click at [1214, 93] on span "Guardar cambios" at bounding box center [1243, 89] width 97 height 12
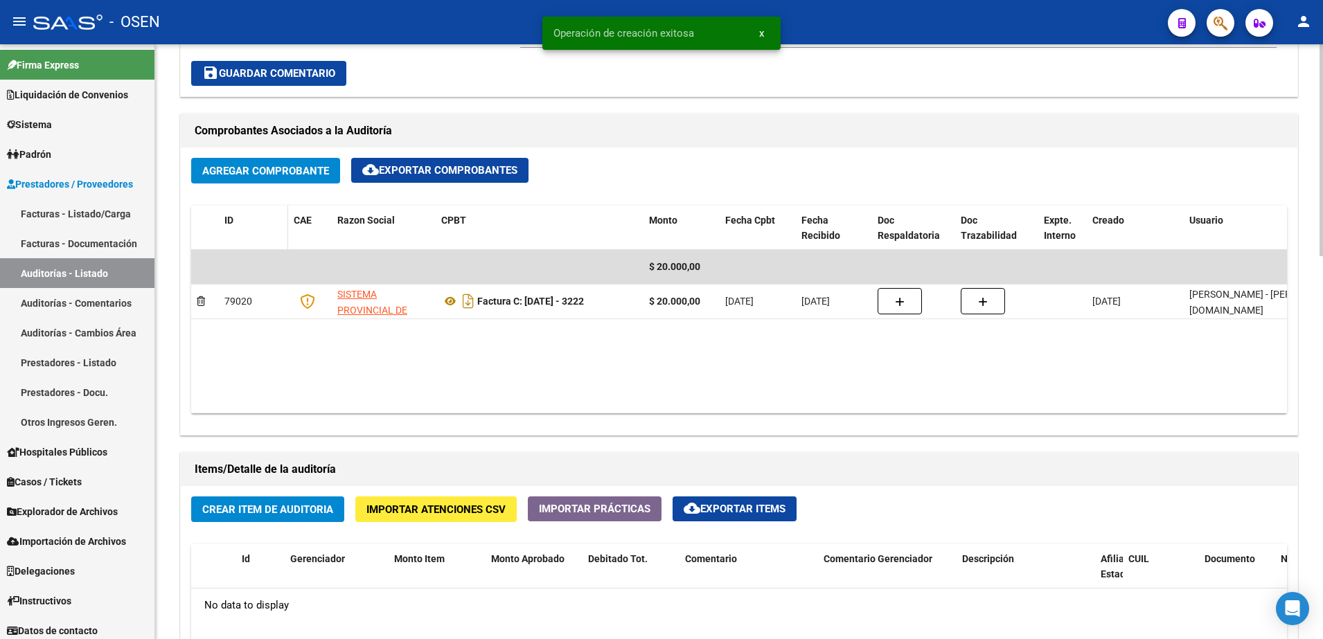
scroll to position [606, 0]
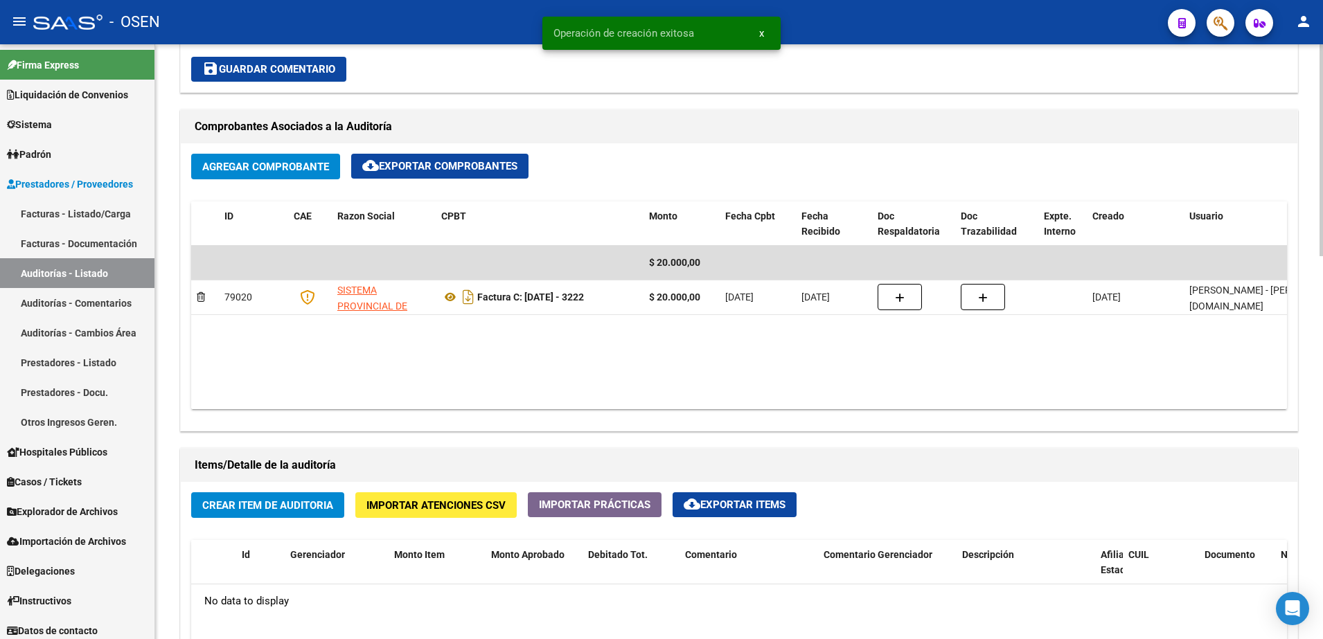
click at [330, 494] on button "Crear Item de Auditoria" at bounding box center [267, 505] width 153 height 26
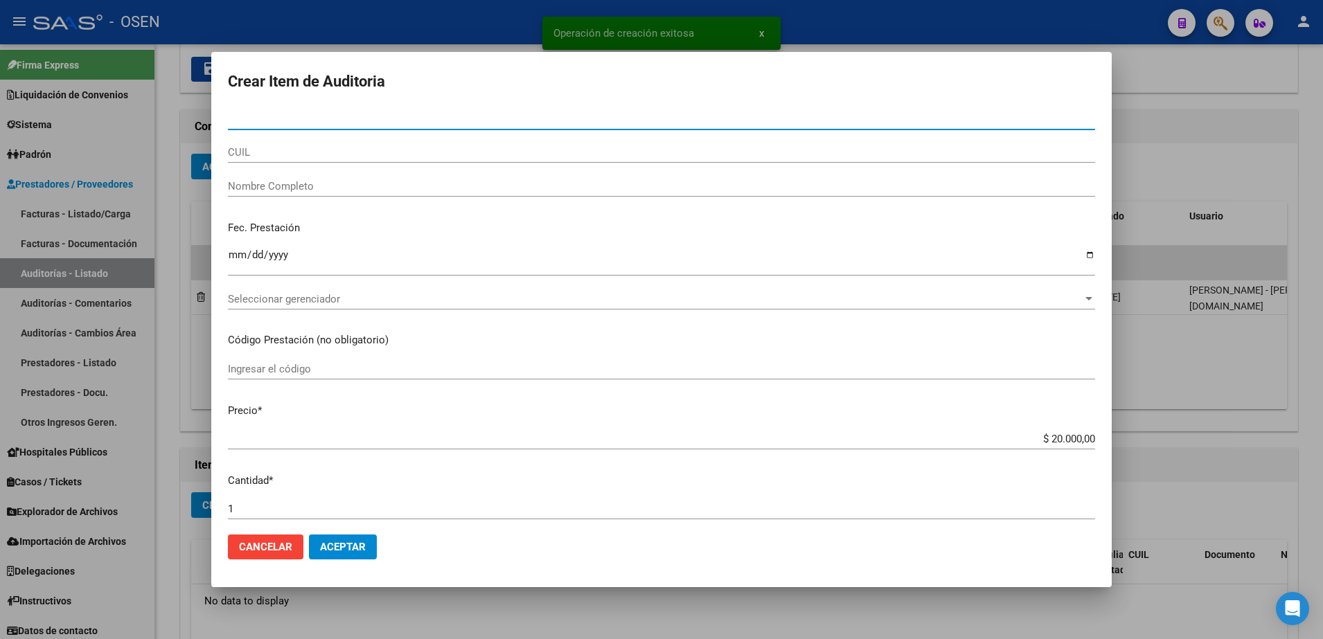
click at [353, 154] on input "CUIL" at bounding box center [661, 152] width 867 height 12
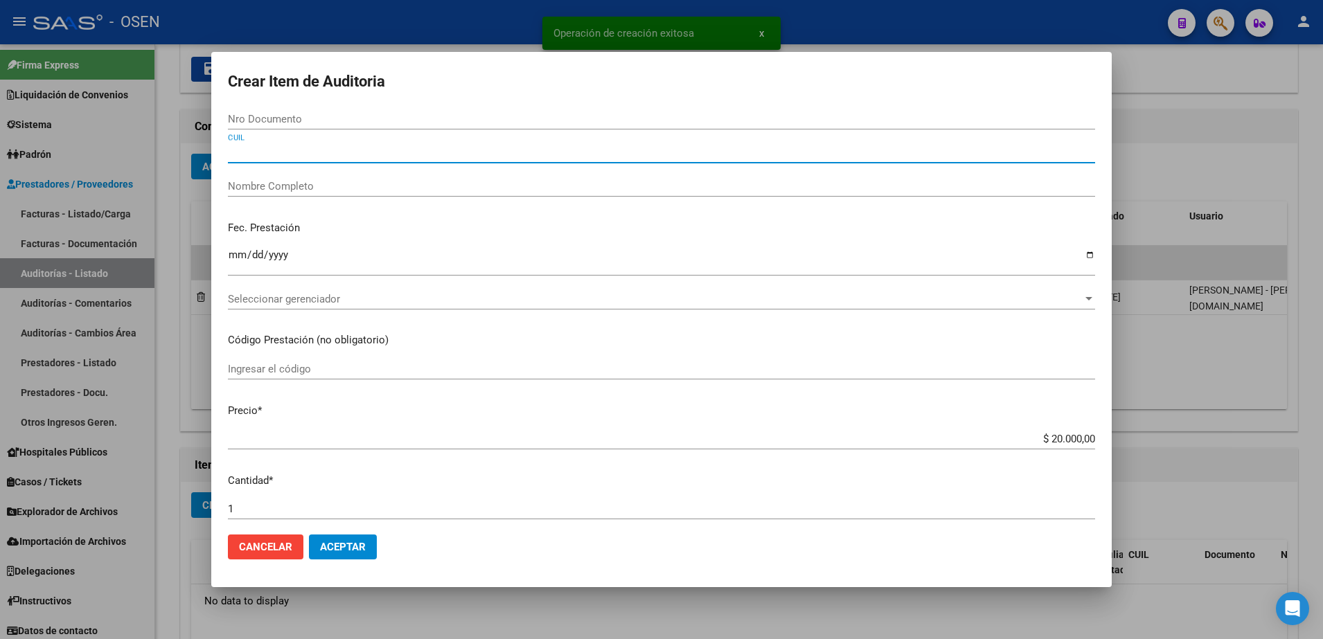
paste input "23362361524"
type input "23362361524"
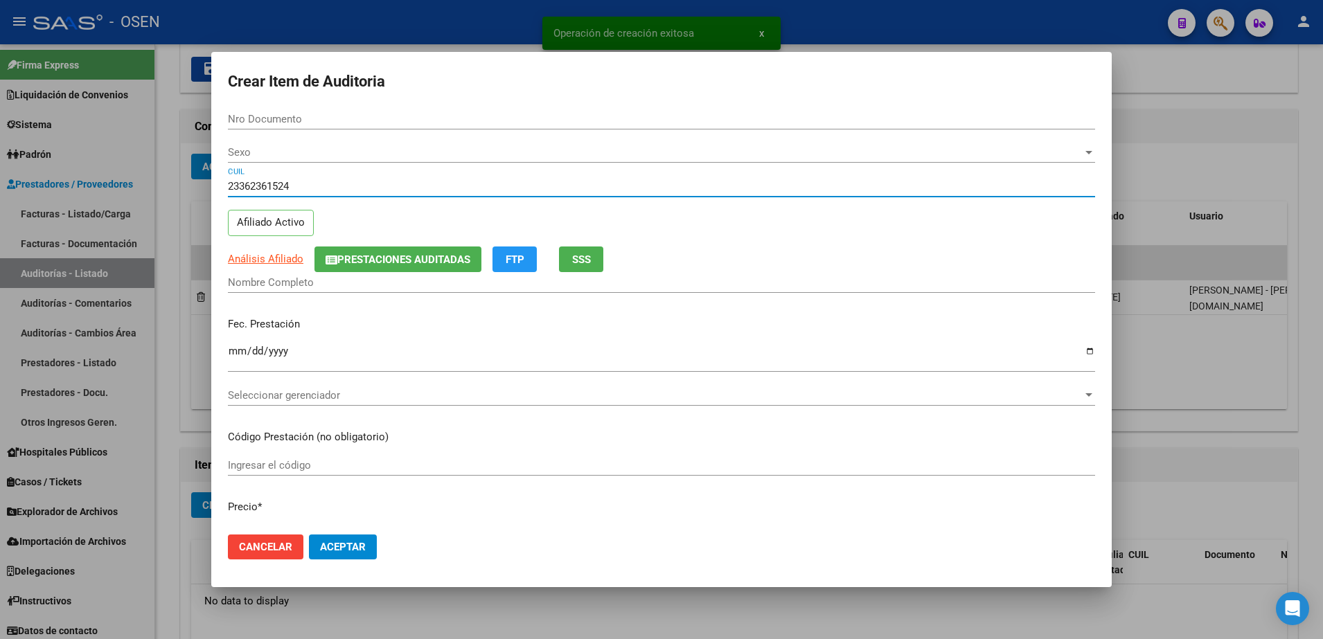
type input "36236152"
type input "PEREZ ROSA BEATRIZ -"
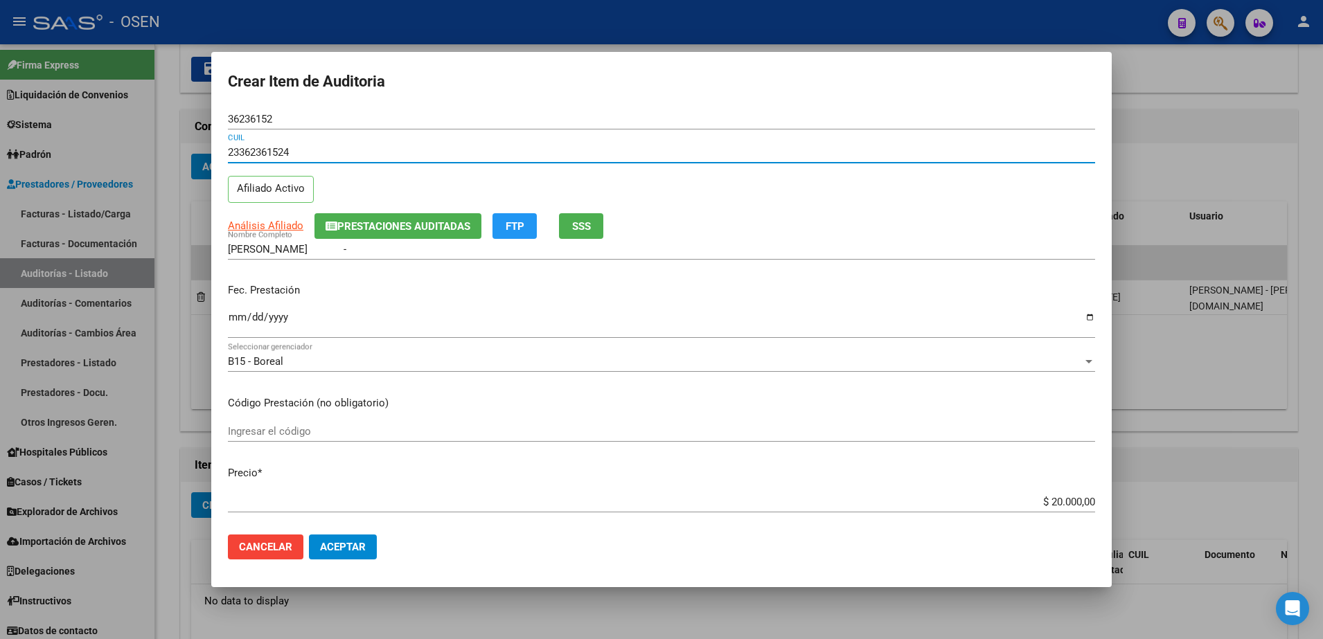
type input "23362361524"
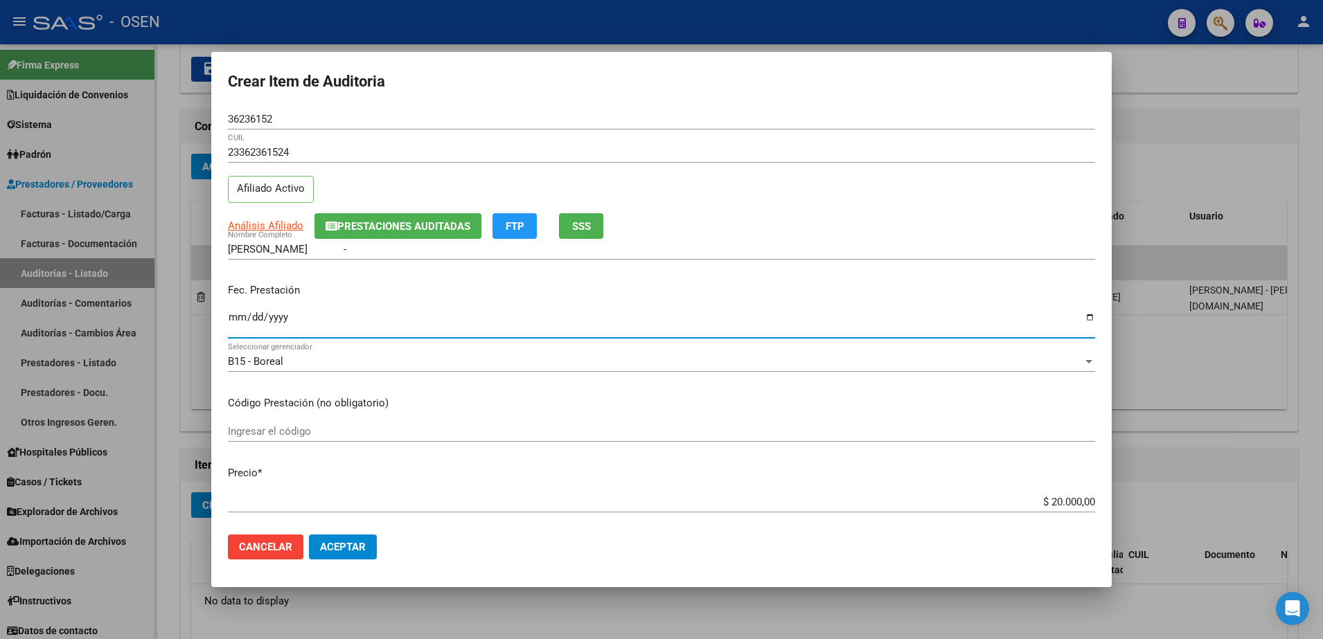
click at [236, 314] on input "Ingresar la fecha" at bounding box center [661, 323] width 867 height 22
type input "2025-06-18"
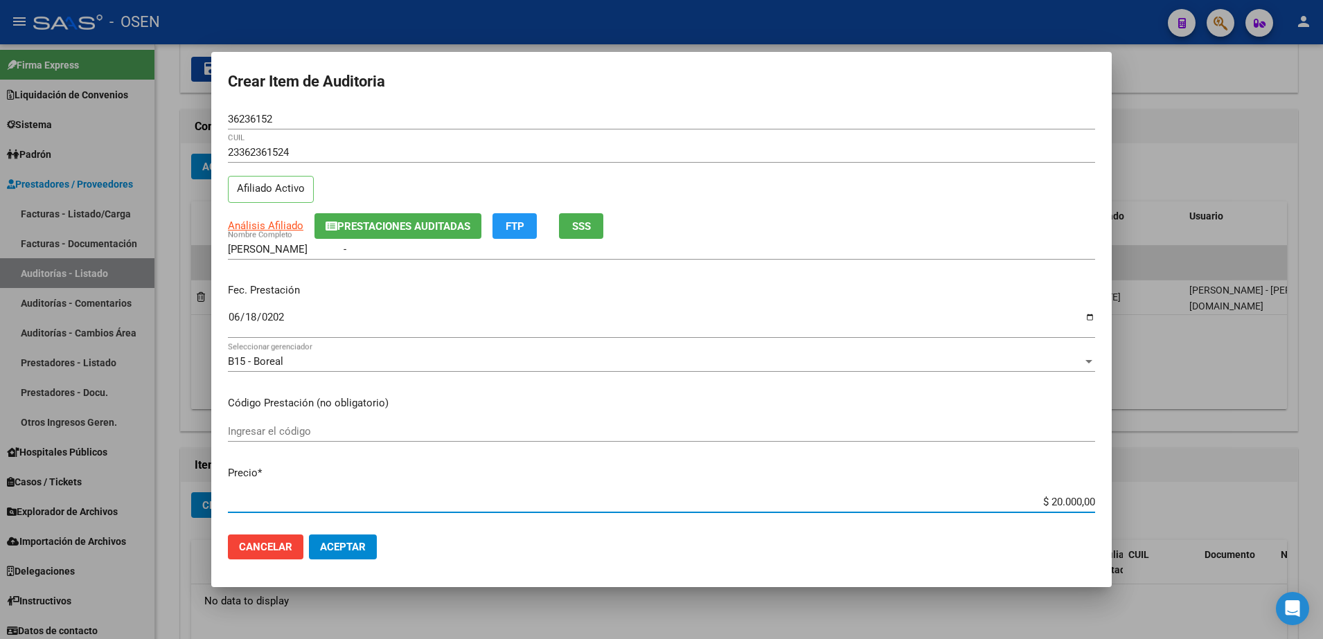
drag, startPoint x: 1039, startPoint y: 504, endPoint x: 1067, endPoint y: 492, distance: 29.8
click at [1054, 499] on input "$ 20.000,00" at bounding box center [661, 502] width 867 height 12
type input "$ 21.000,00"
type input "$ 2.000,00"
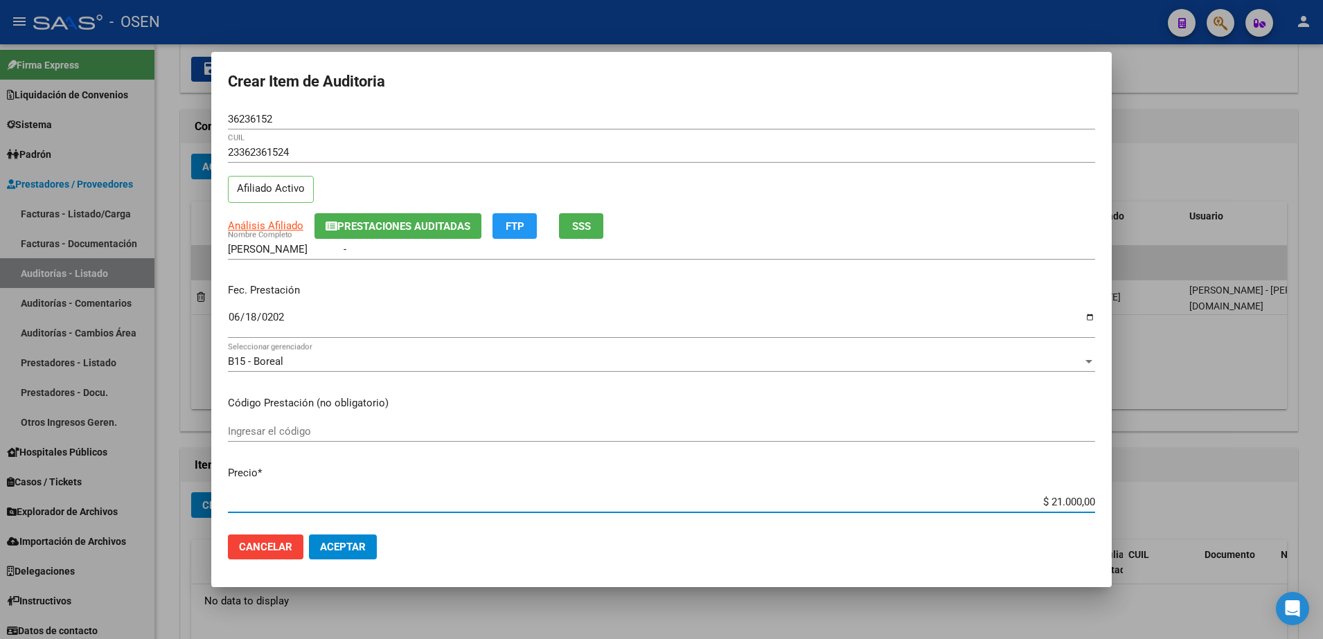
type input "$ 2.000,00"
paste input "10.000,00"
type input "$ 10.000.000,00"
type input "$ 1.000.000,00"
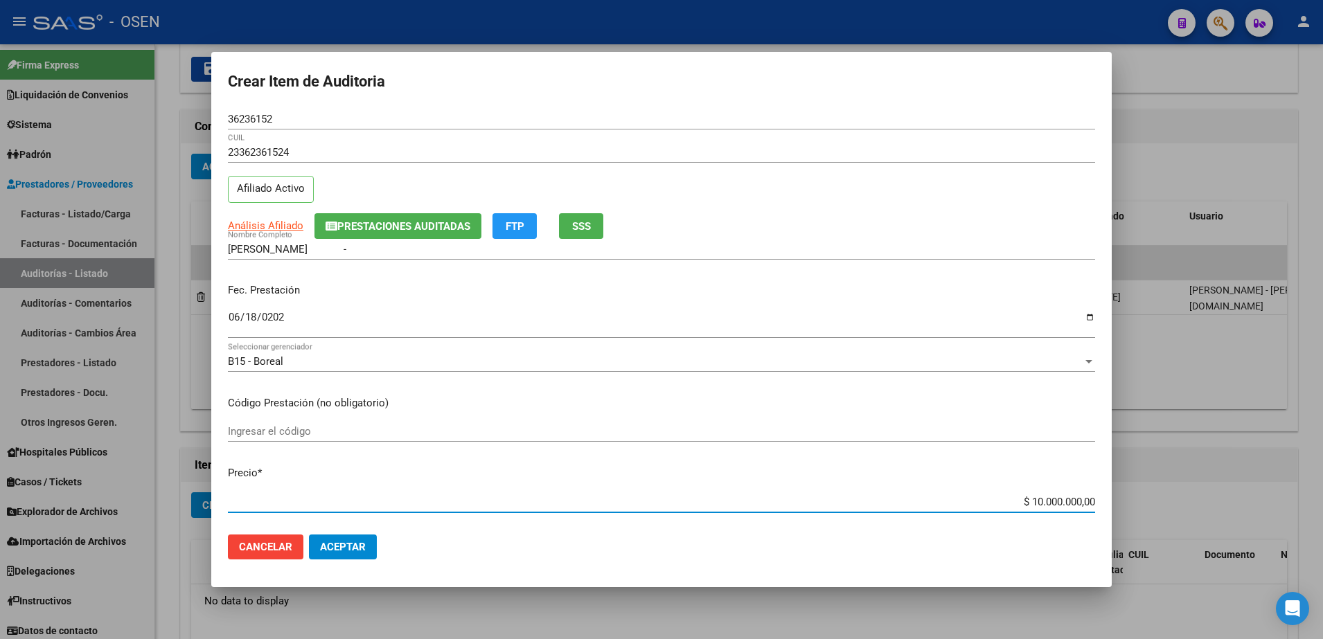
type input "$ 1.000.000,00"
type input "$ 100.000,00"
type input "$ 10.000,00"
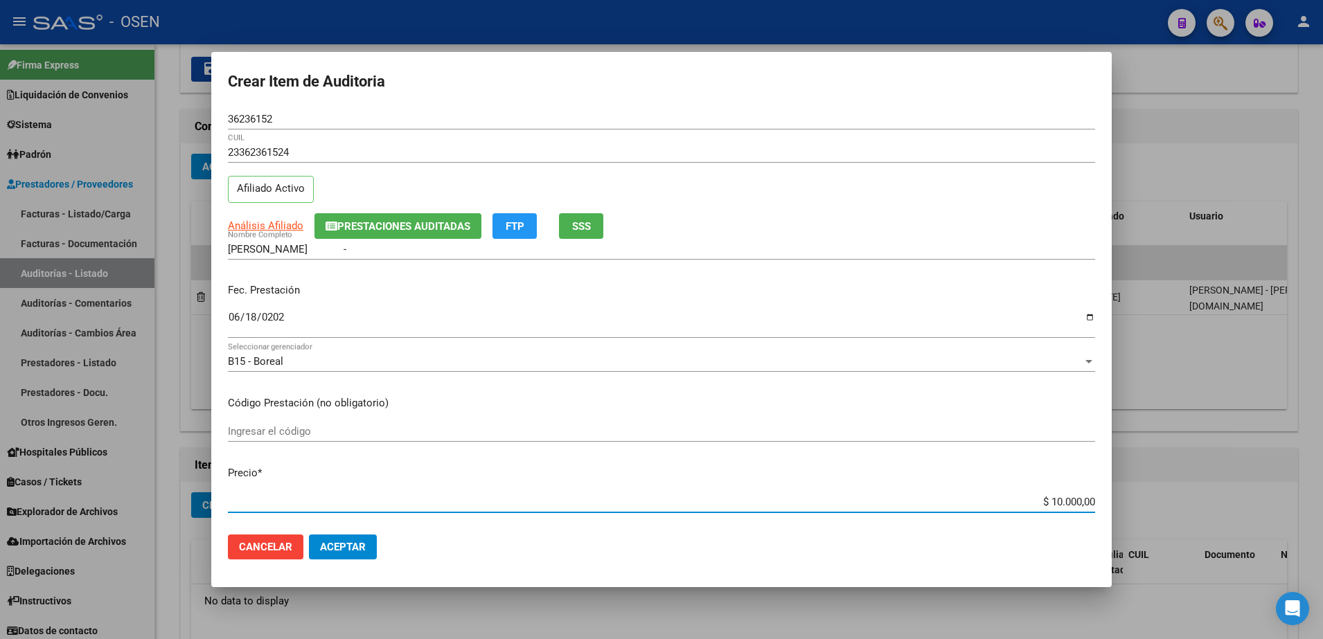
type input "$ 1.000,00"
type input "$ 10.000,00"
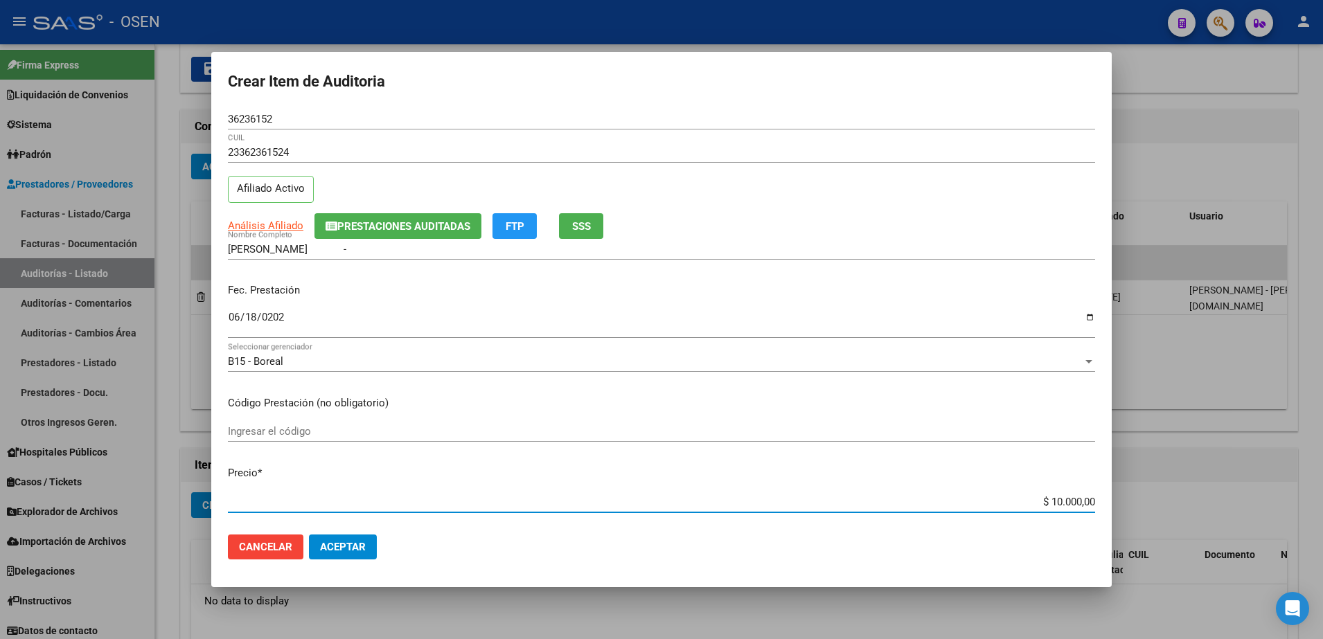
click at [603, 235] on button "SSS" at bounding box center [581, 226] width 44 height 26
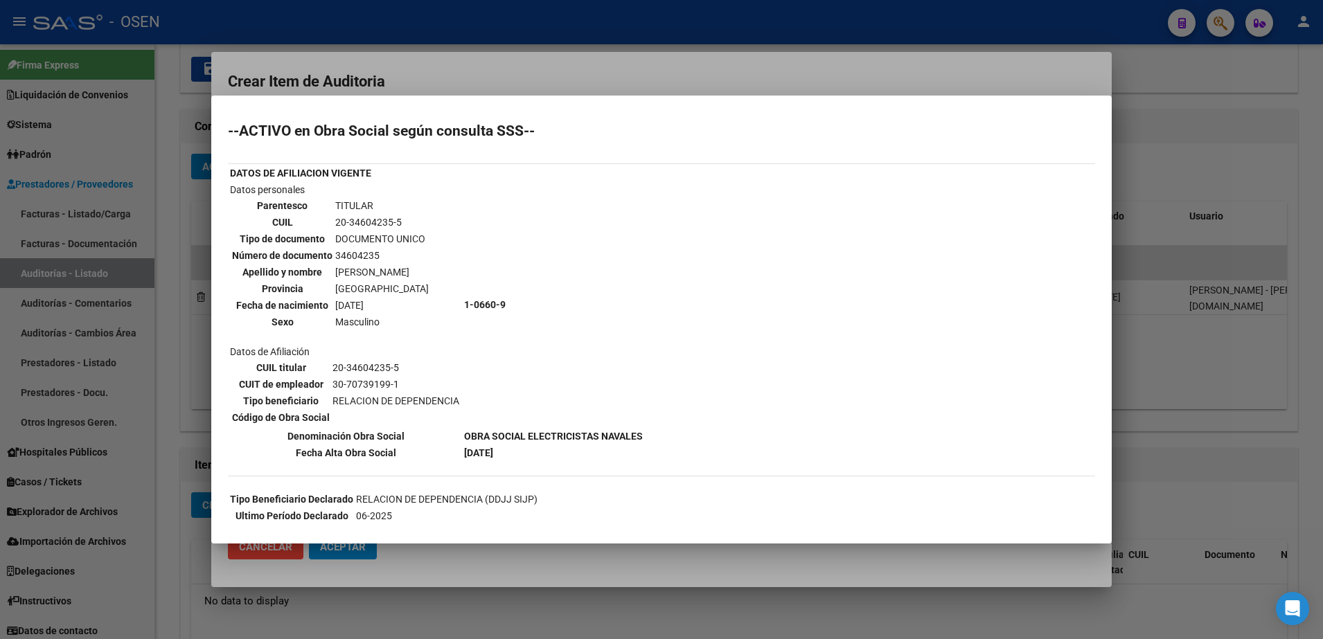
click at [443, 561] on div at bounding box center [661, 319] width 1323 height 639
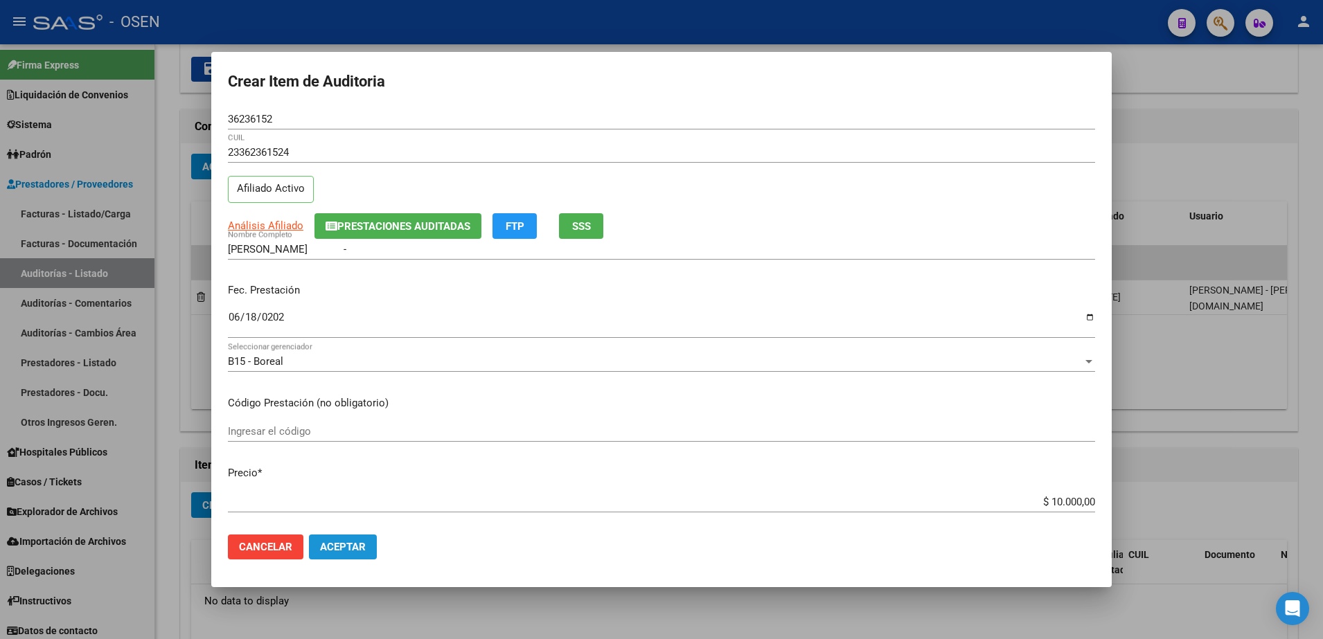
click at [352, 549] on span "Aceptar" at bounding box center [343, 547] width 46 height 12
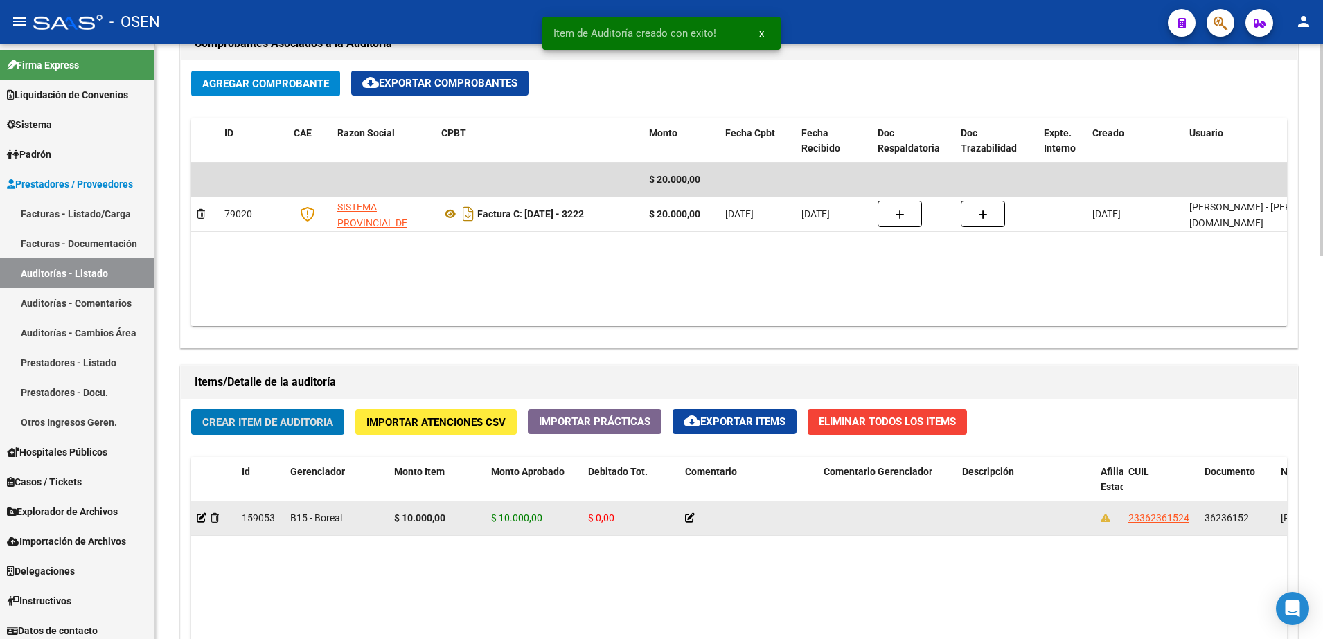
scroll to position [693, 0]
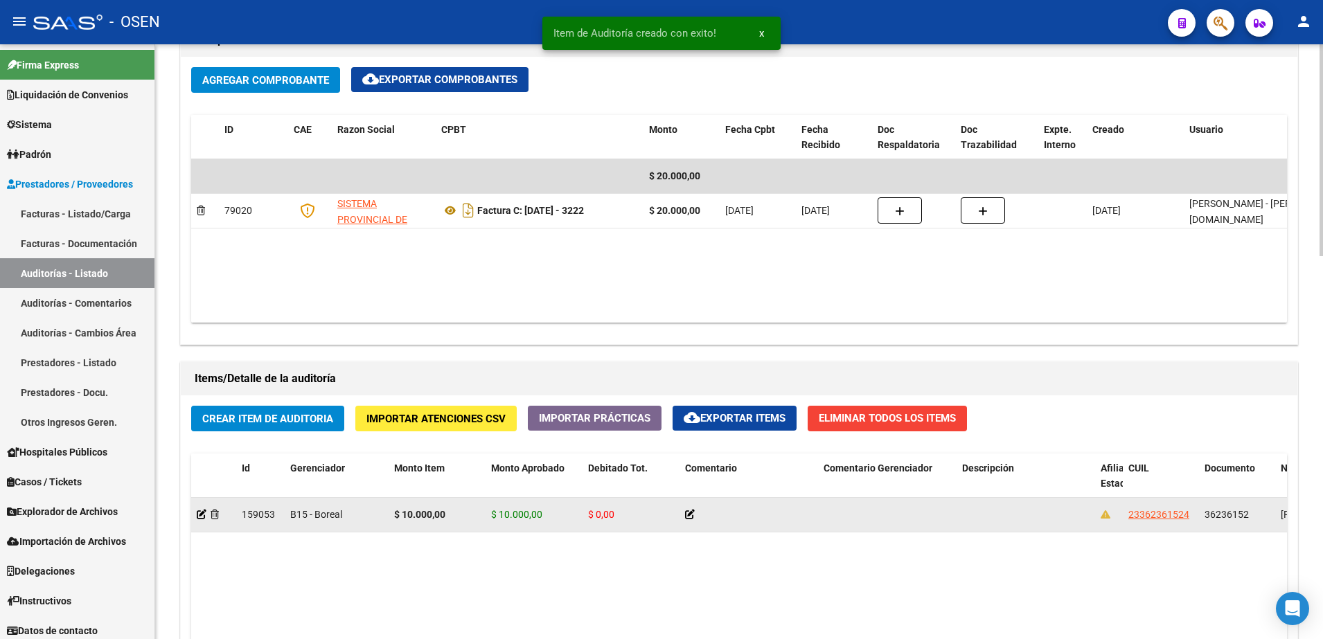
click at [1248, 507] on div "36236152" at bounding box center [1237, 515] width 65 height 16
drag, startPoint x: 1247, startPoint y: 506, endPoint x: 1237, endPoint y: 506, distance: 9.7
click at [1247, 507] on div "36236152" at bounding box center [1237, 515] width 65 height 16
click at [1212, 512] on span "36236152" at bounding box center [1227, 514] width 44 height 11
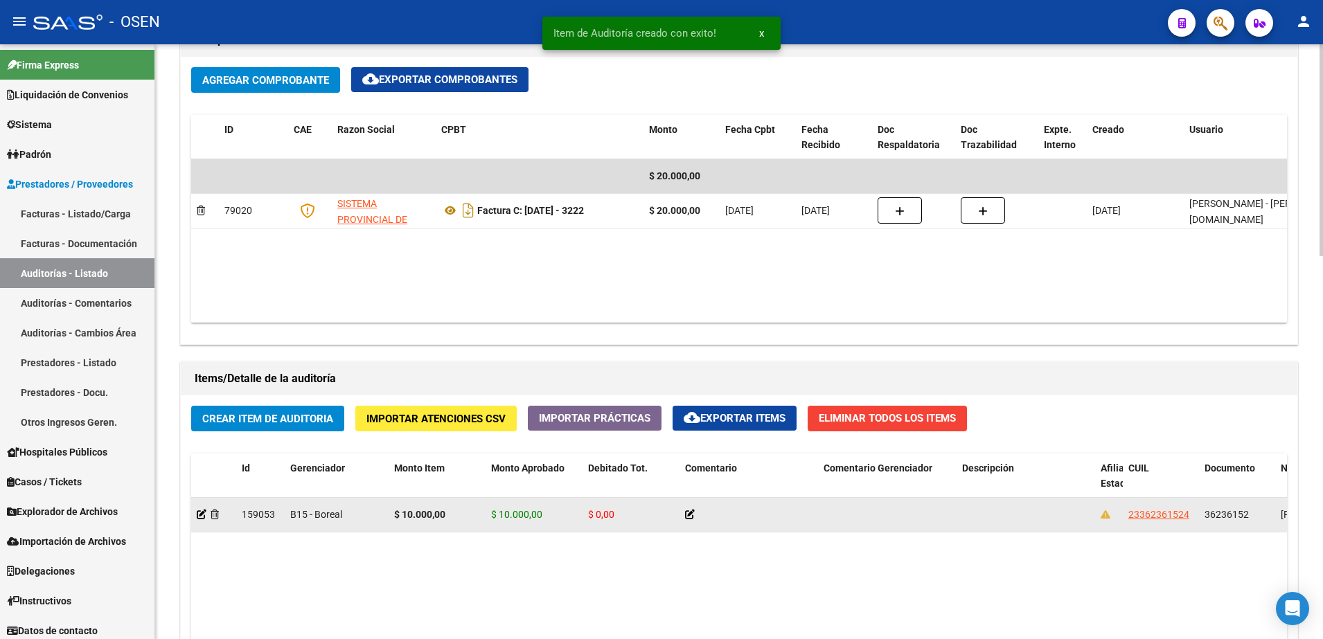
copy span "36236152"
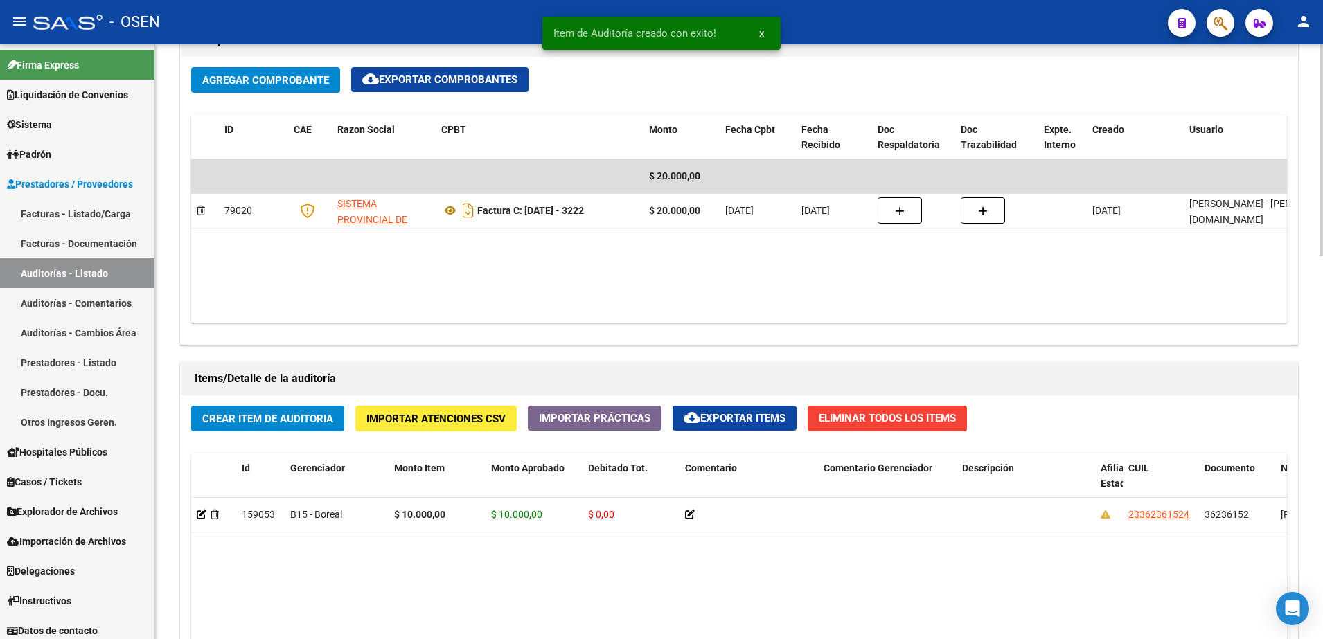
click at [303, 423] on span "Crear Item de Auditoria" at bounding box center [267, 419] width 131 height 12
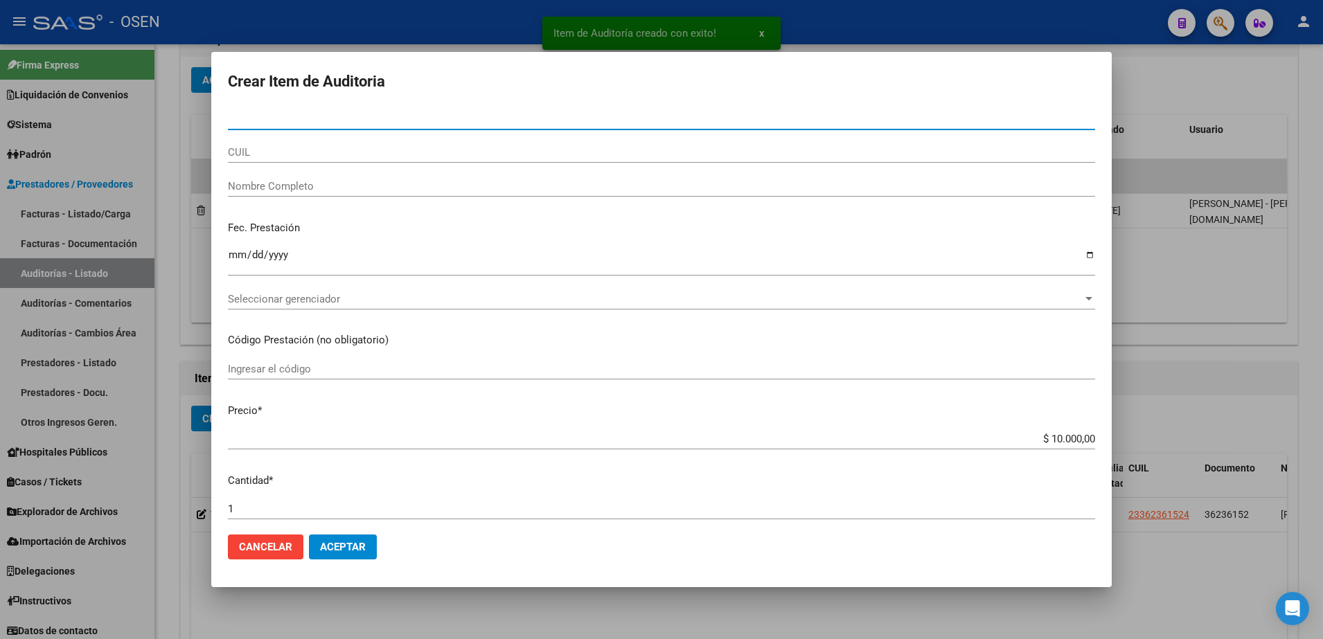
paste input "36236152"
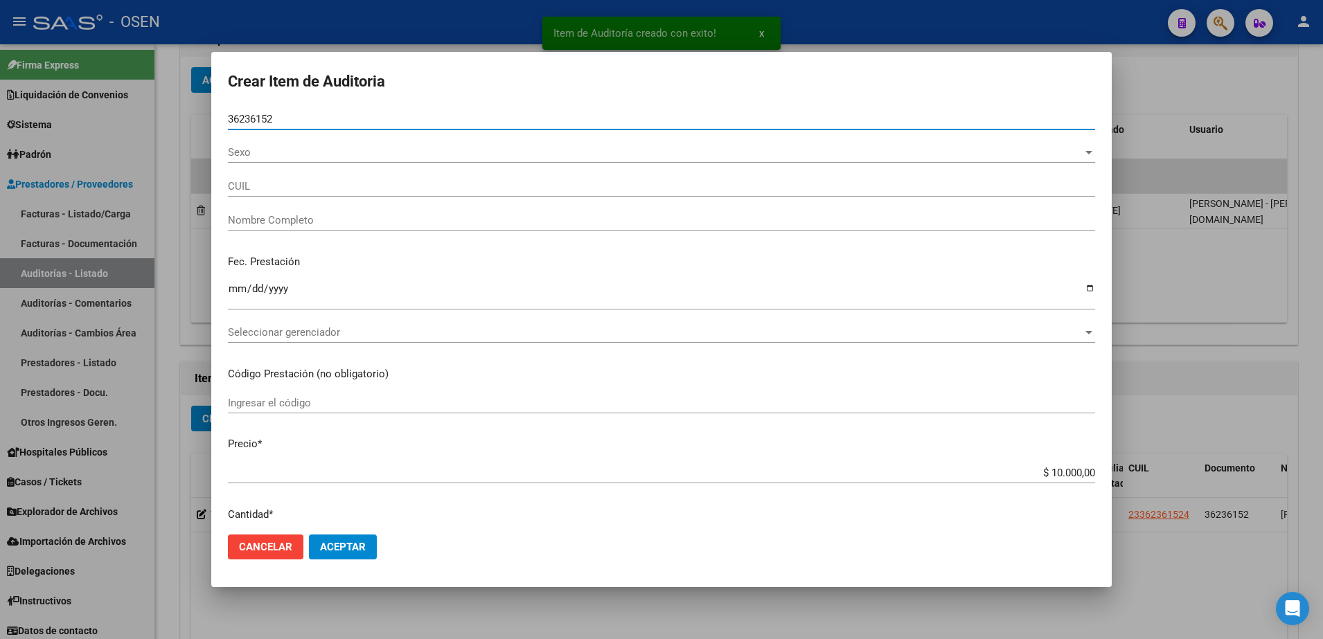
type input "36236152"
type input "23362361524"
type input "PEREZ ROSA BEATRIZ -"
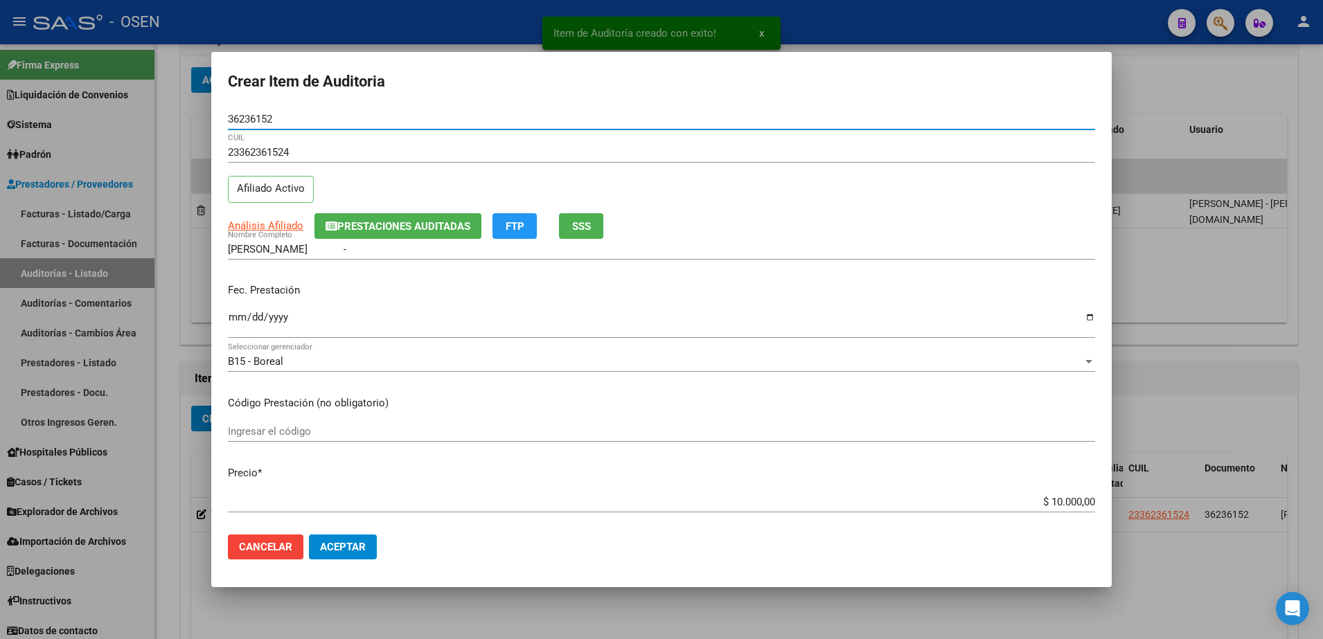
drag, startPoint x: 232, startPoint y: 321, endPoint x: 253, endPoint y: 257, distance: 67.0
click at [239, 296] on app-form-text-field "Fec. Prestación Ingresar la fecha" at bounding box center [667, 308] width 878 height 51
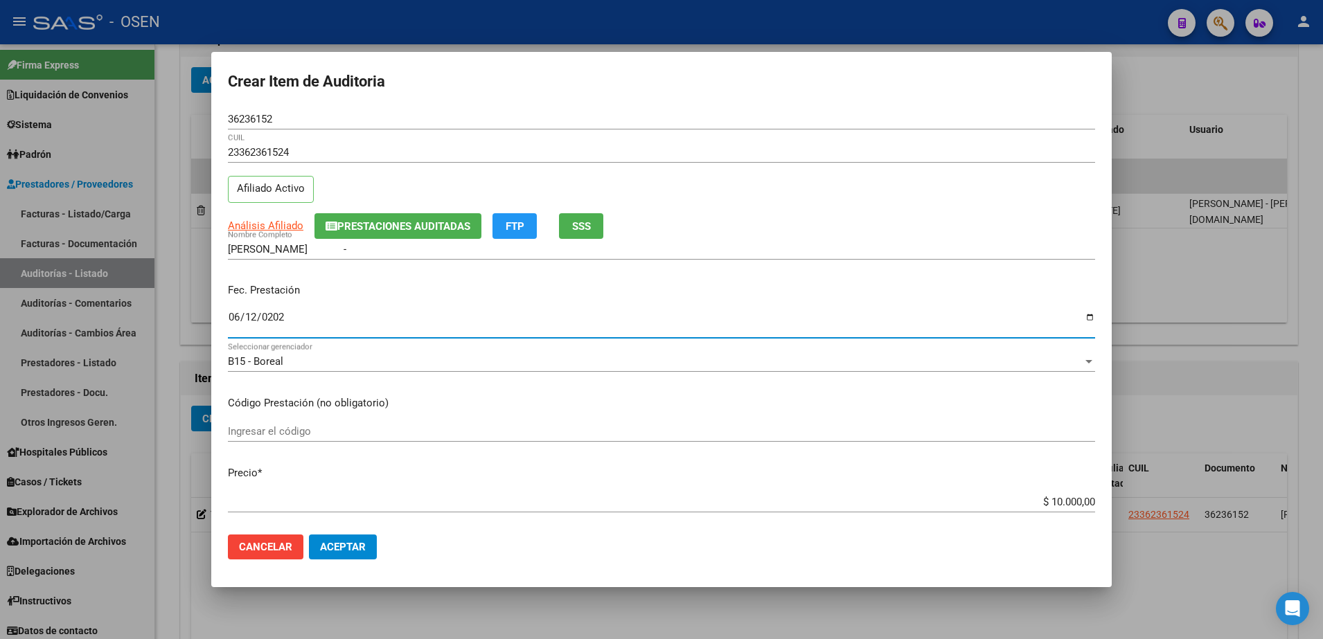
type input "2025-06-12"
click at [364, 564] on mat-dialog-actions "Cancelar Aceptar" at bounding box center [661, 547] width 867 height 47
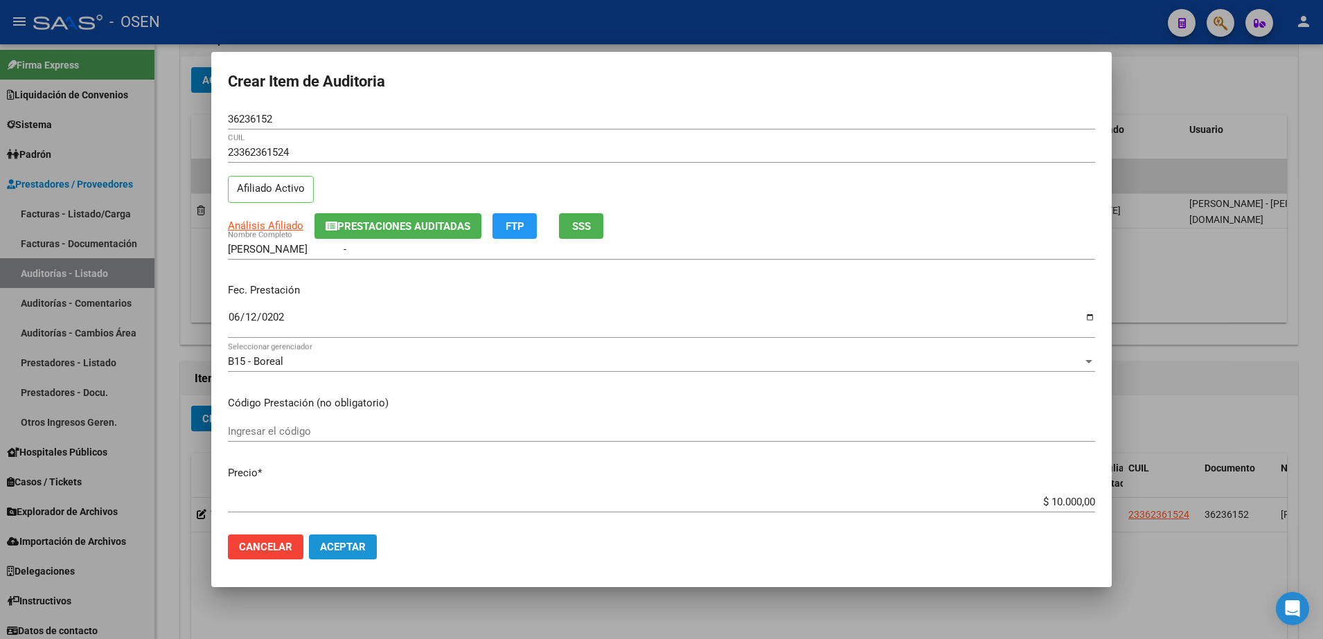
click at [364, 557] on button "Aceptar" at bounding box center [343, 547] width 68 height 25
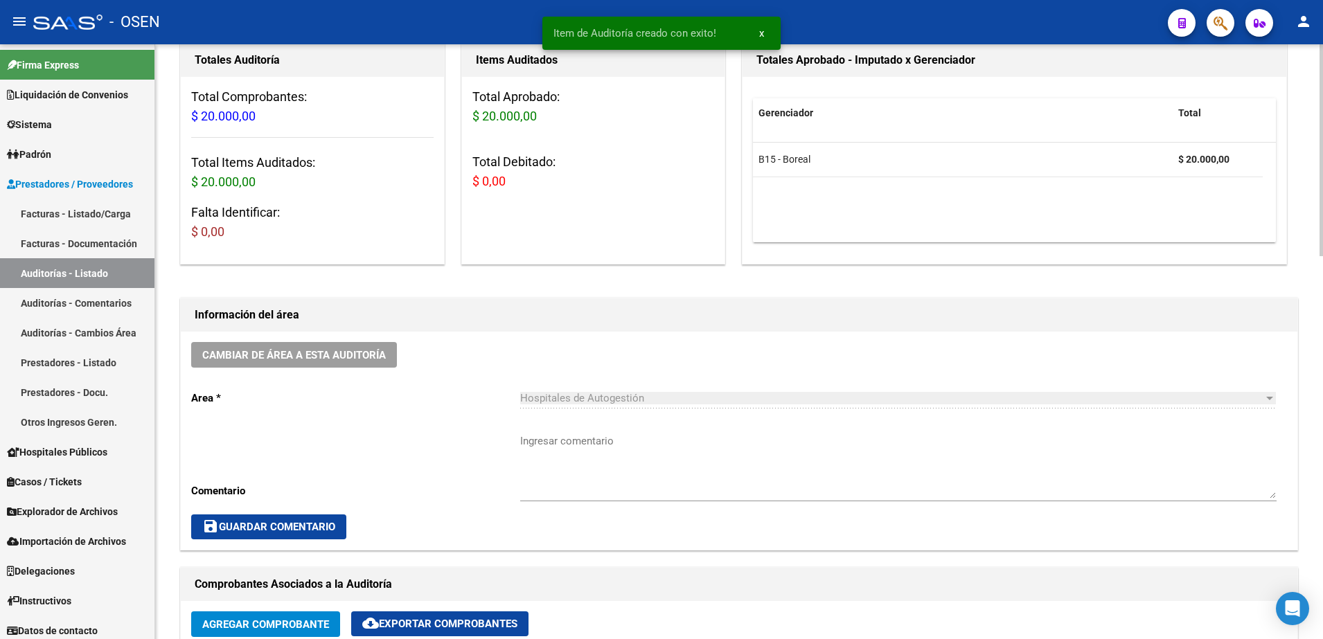
scroll to position [260, 0]
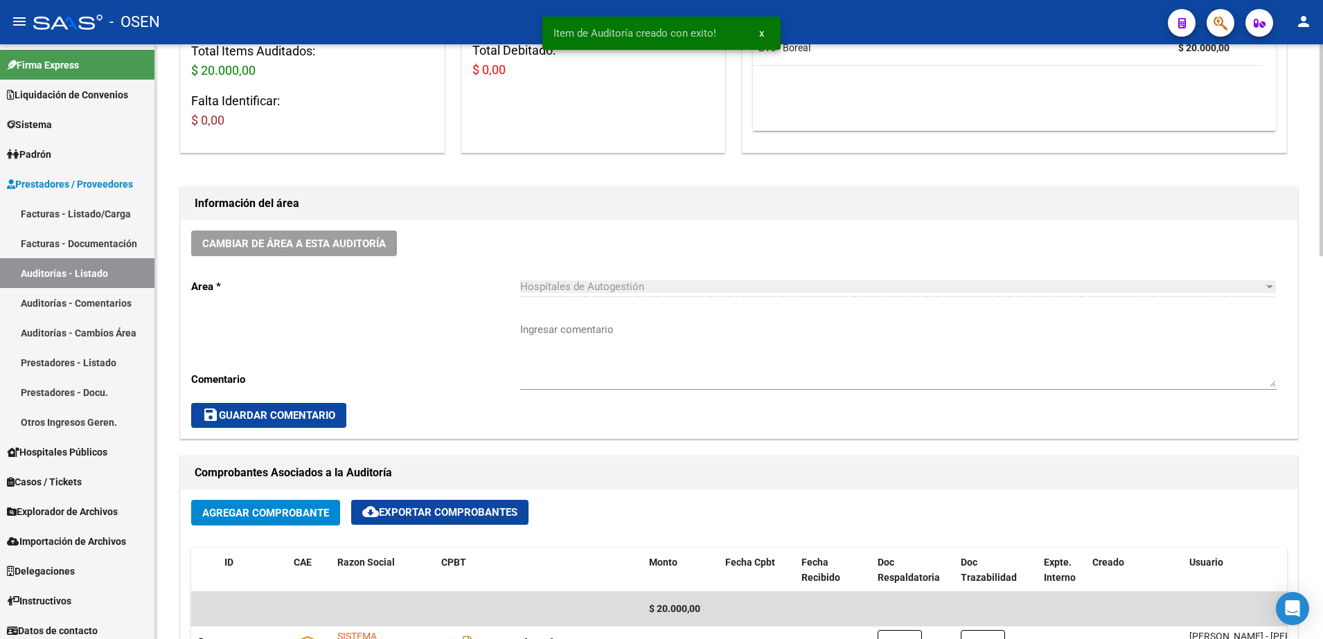
click at [551, 334] on textarea "Ingresar comentario" at bounding box center [898, 354] width 756 height 65
type textarea "Ok af."
click at [341, 423] on button "save Guardar Comentario" at bounding box center [268, 415] width 155 height 25
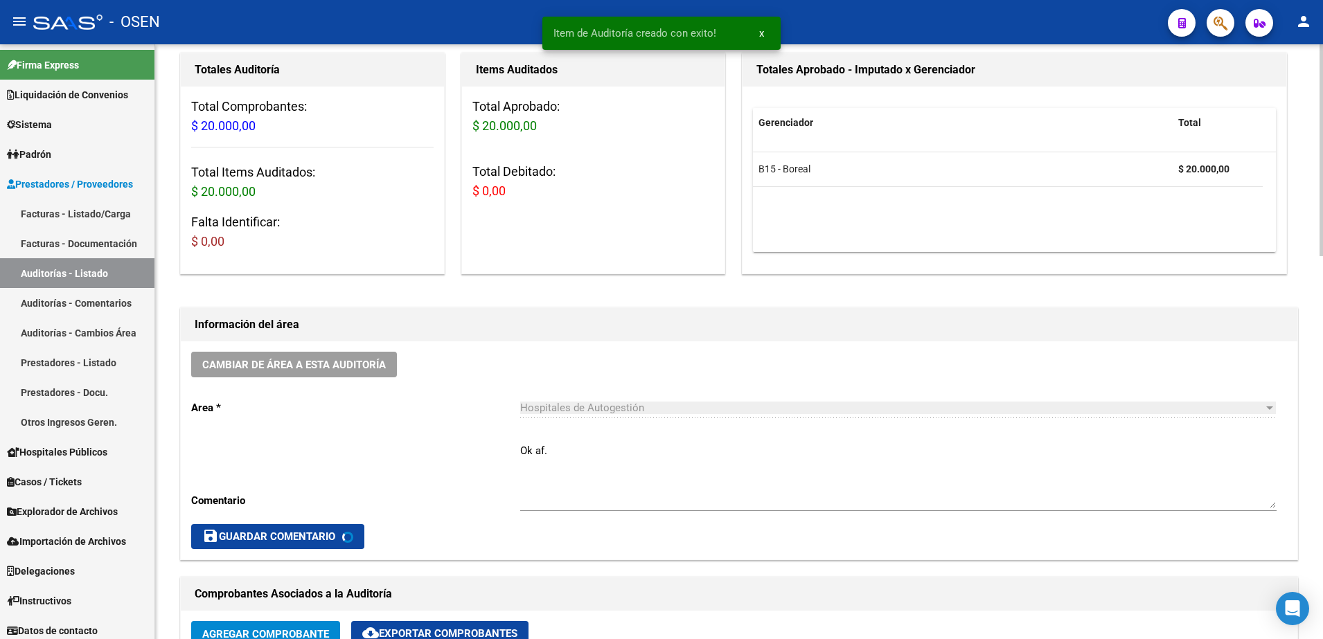
scroll to position [0, 0]
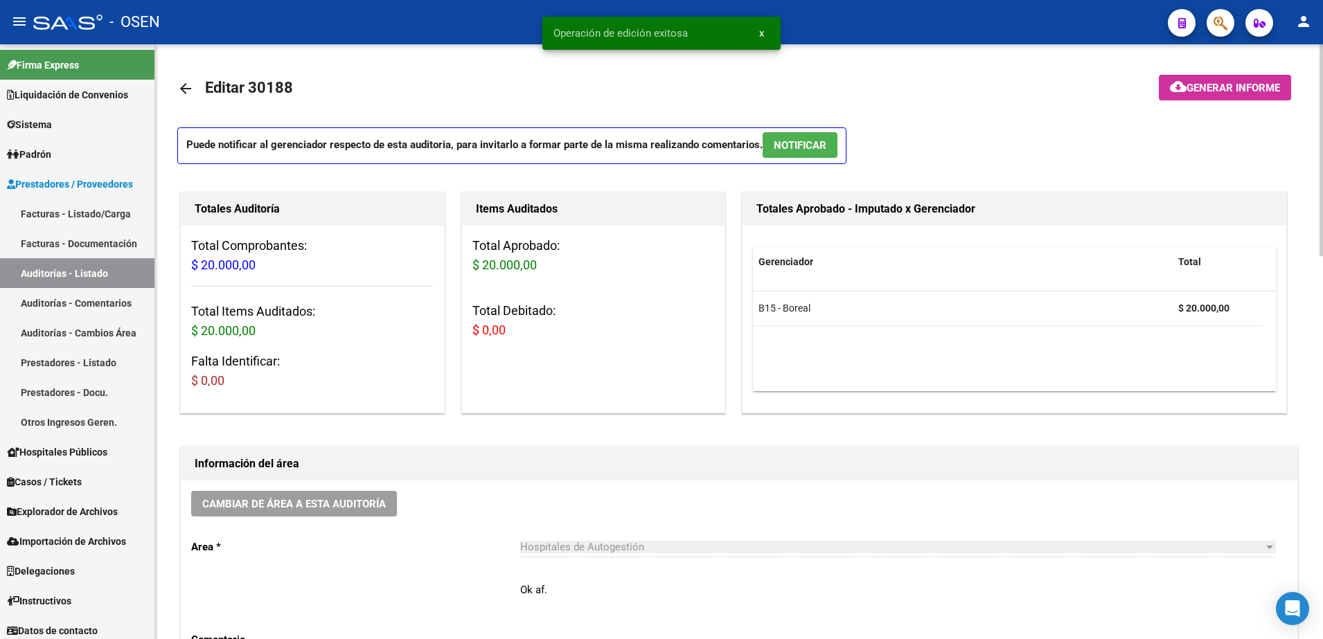
click at [184, 87] on mat-icon "arrow_back" at bounding box center [185, 88] width 17 height 17
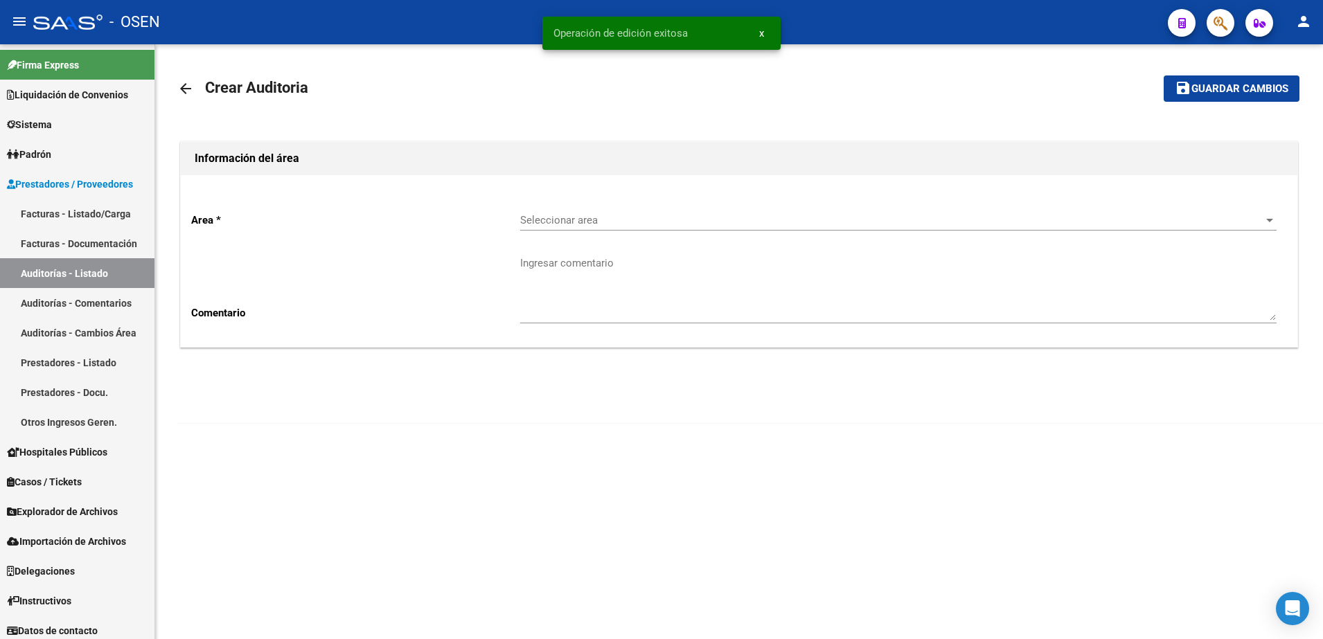
click at [184, 87] on mat-icon "arrow_back" at bounding box center [185, 88] width 17 height 17
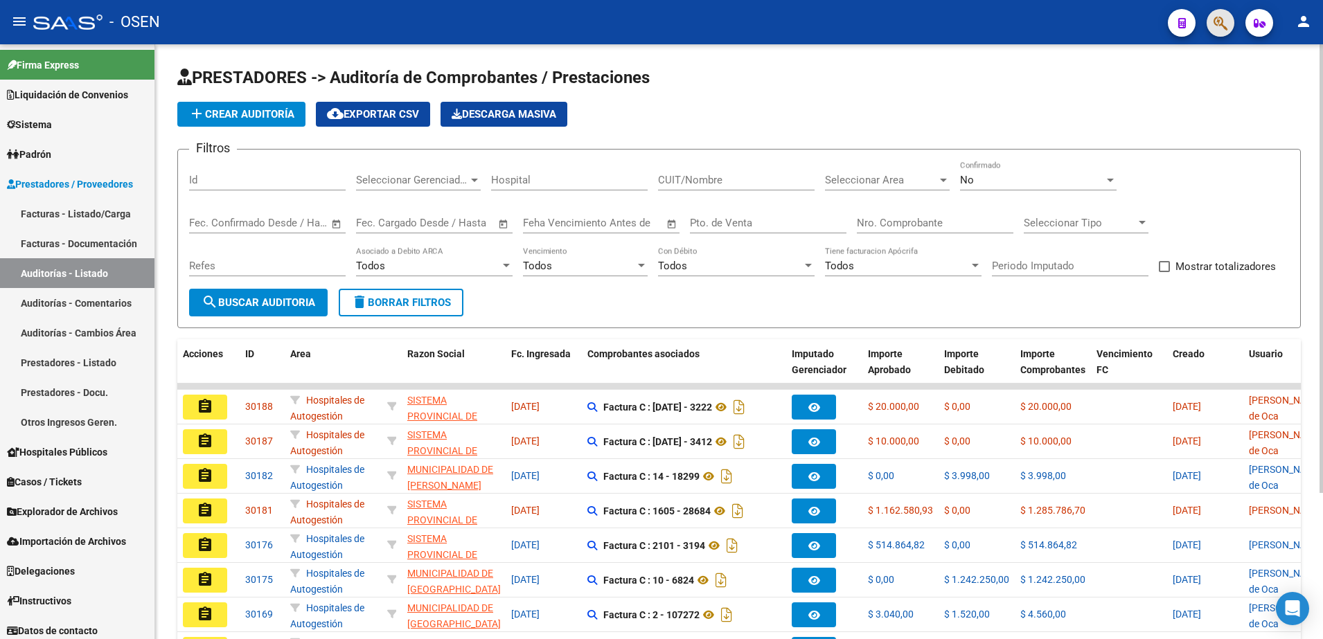
click at [1209, 22] on button "button" at bounding box center [1221, 23] width 28 height 28
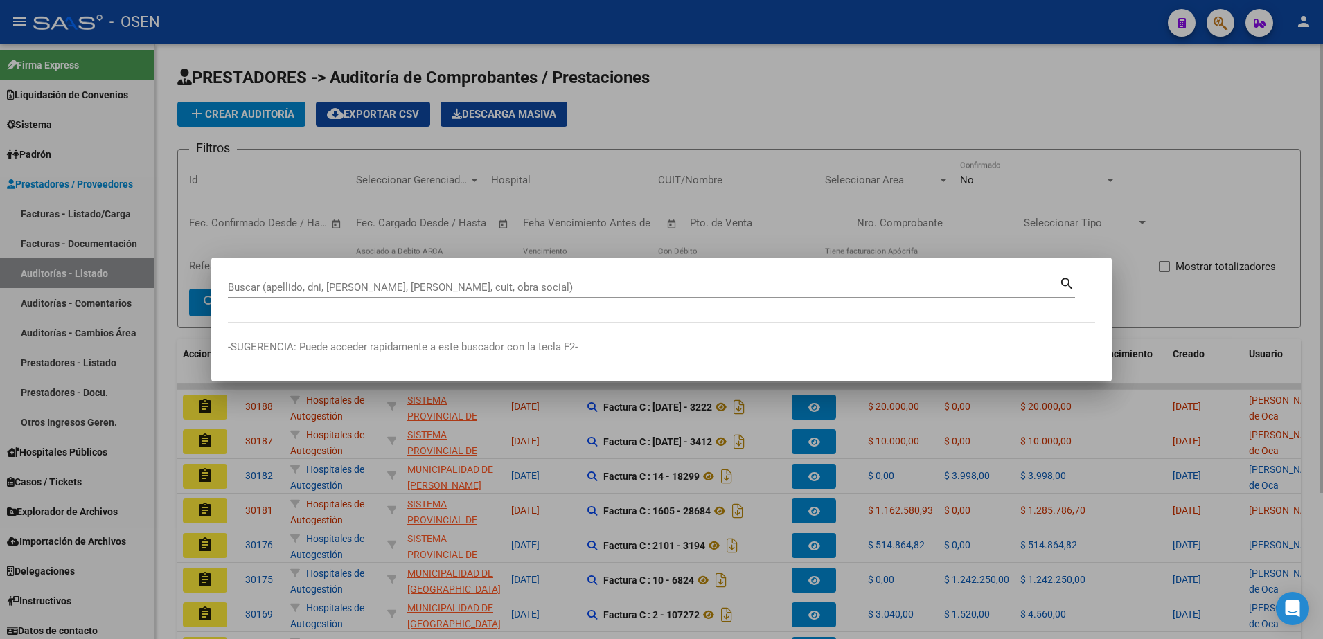
paste input "20328939194"
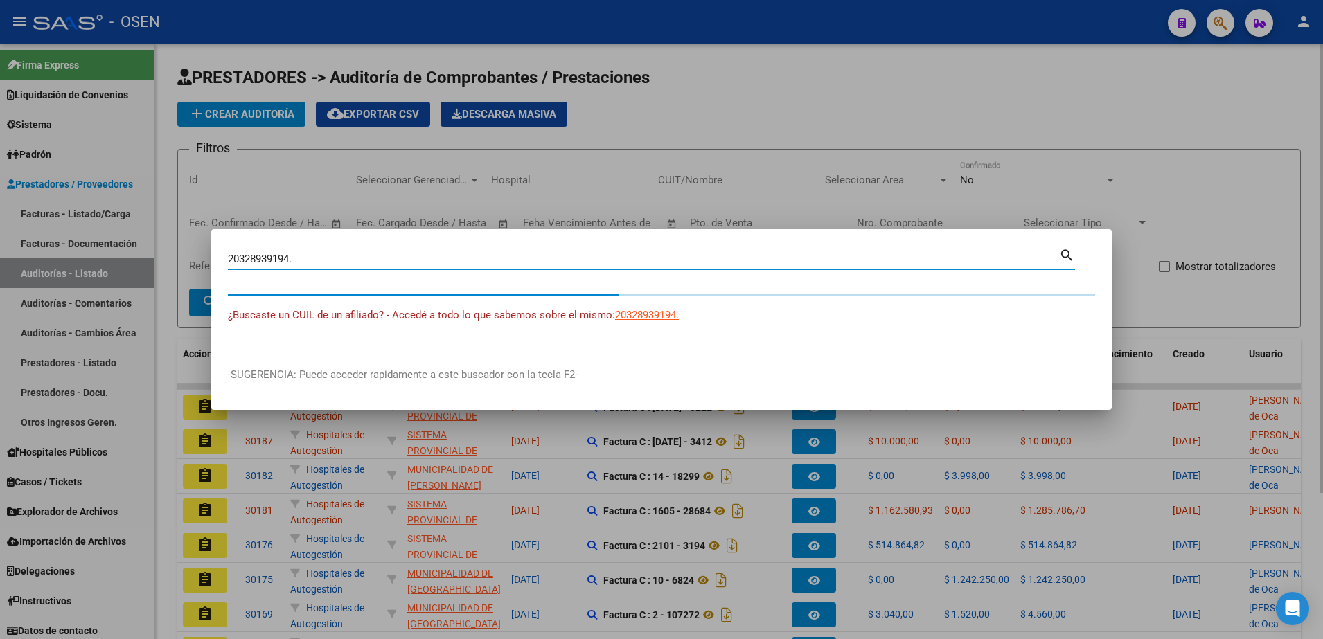
type input "20328939194"
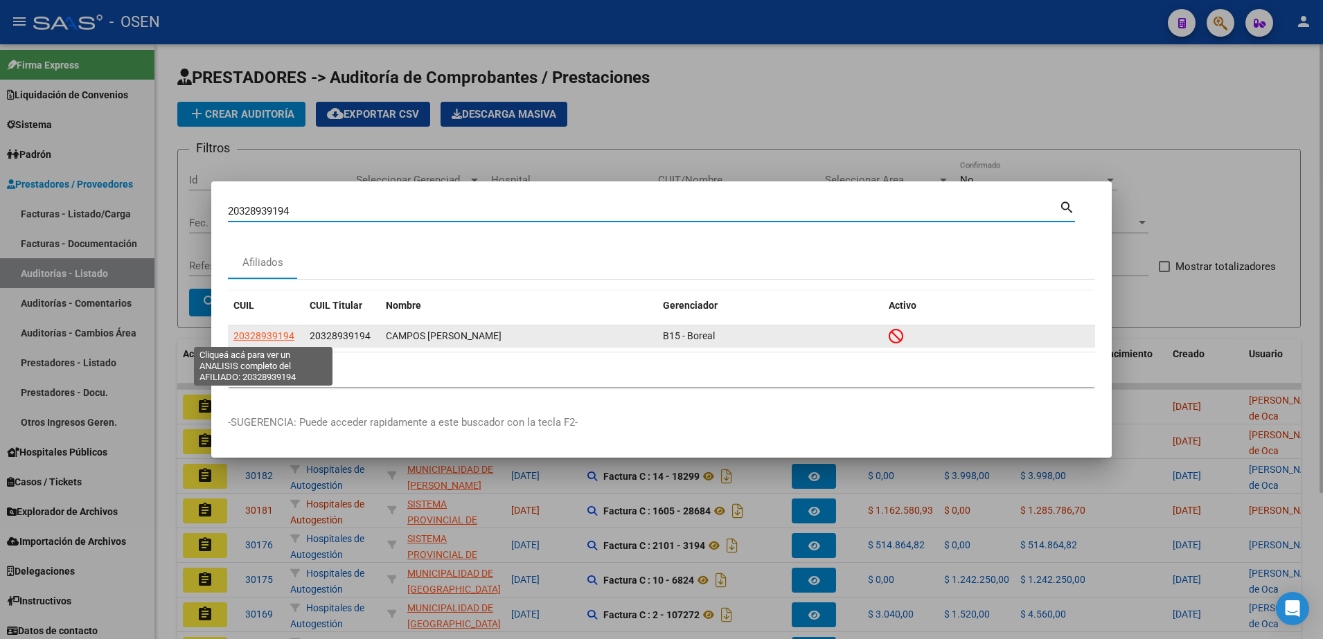
click at [281, 331] on span "20328939194" at bounding box center [263, 335] width 61 height 11
type textarea "20328939194"
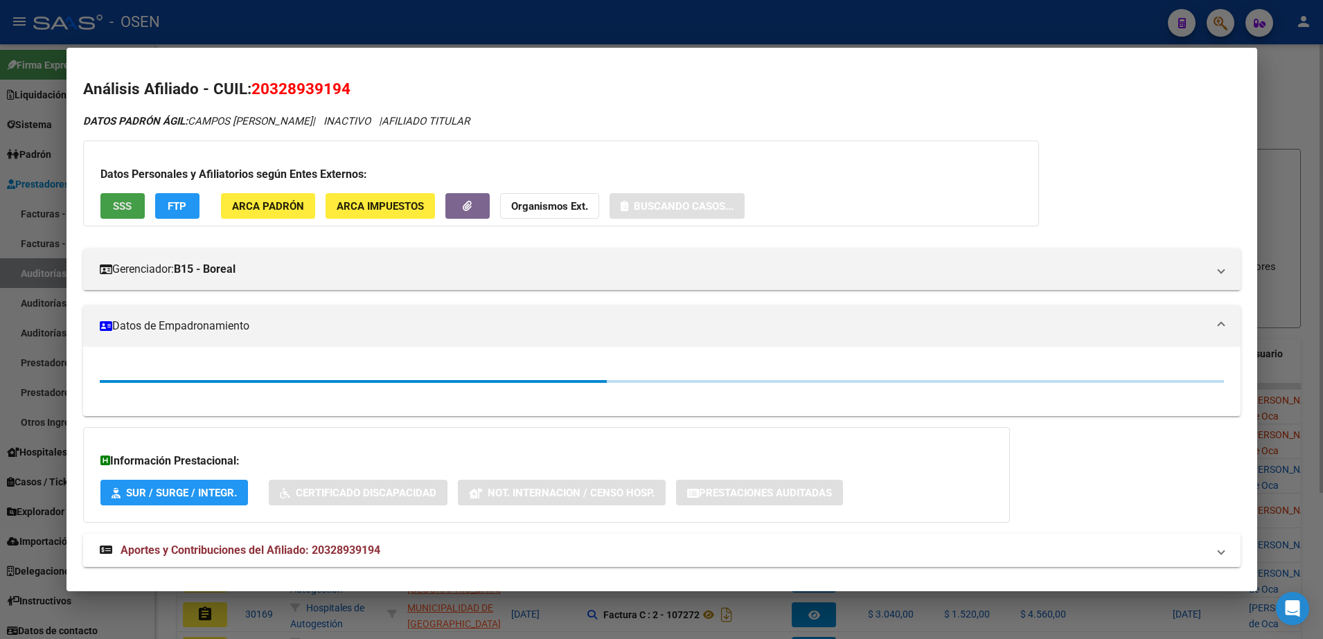
click at [121, 198] on button "SSS" at bounding box center [122, 206] width 44 height 26
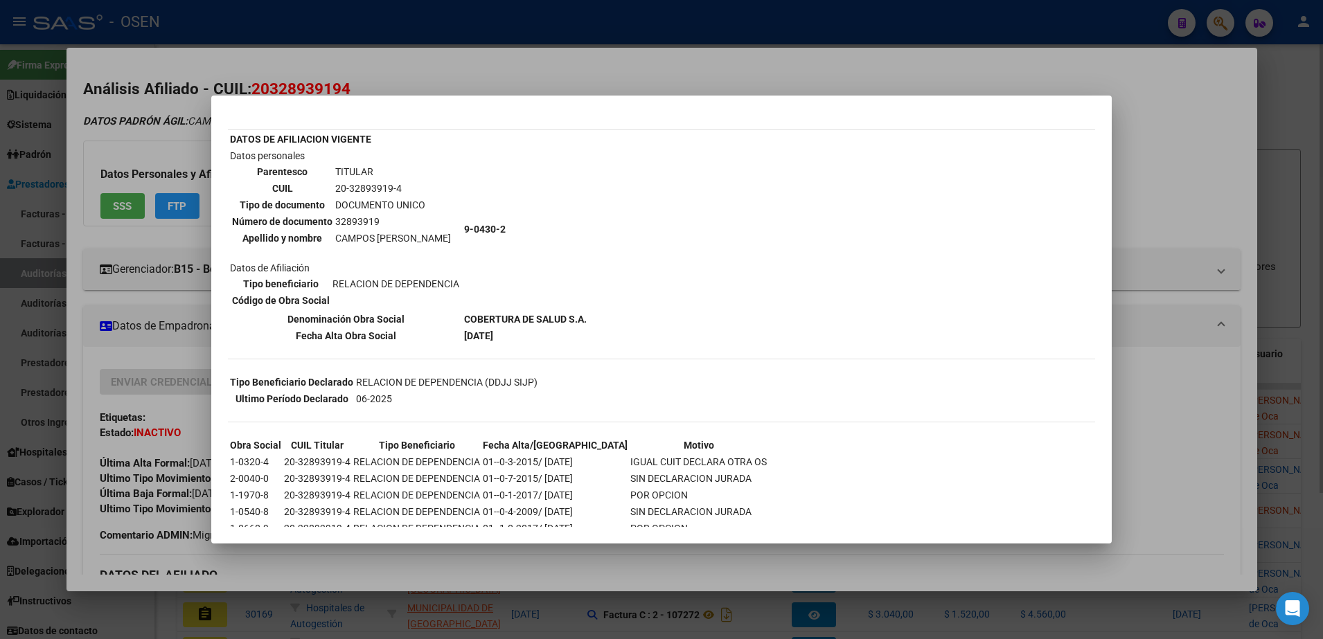
scroll to position [87, 0]
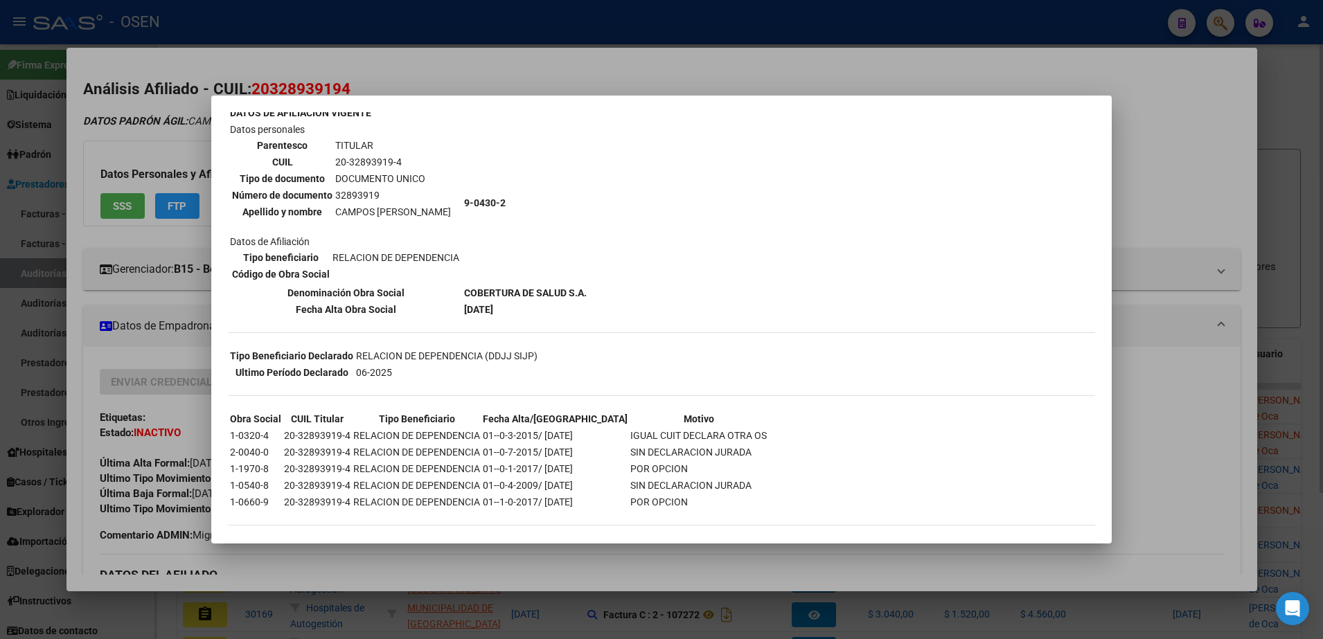
drag, startPoint x: 1077, startPoint y: 345, endPoint x: 766, endPoint y: 345, distance: 311.0
click at [1072, 345] on div "--INACTIVO en Obra Social-- --Se encuentra activo en el RNOS 904302-- DATOS DE …" at bounding box center [661, 288] width 867 height 502
drag, startPoint x: 334, startPoint y: 205, endPoint x: 450, endPoint y: 205, distance: 115.7
click at [450, 205] on td "CAMPOS PABLO PATRICIO" at bounding box center [393, 211] width 117 height 15
copy td "CAMPOS PABLO PATRICIO"
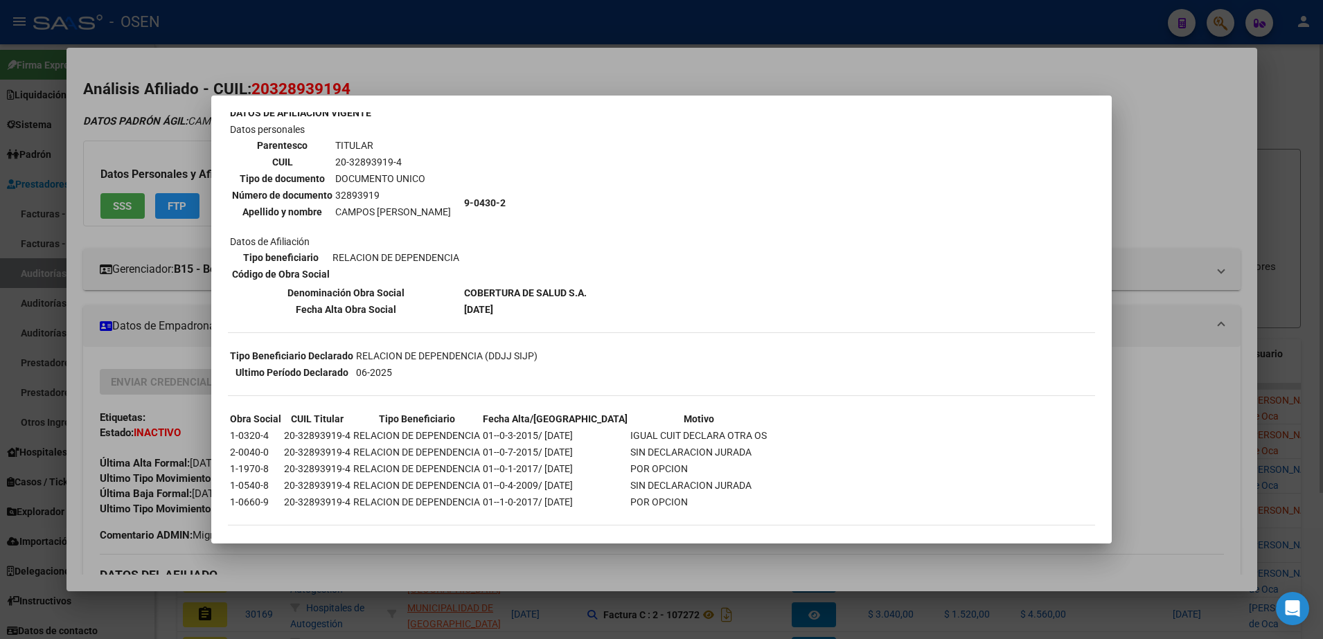
drag, startPoint x: 1056, startPoint y: 251, endPoint x: 1043, endPoint y: 118, distance: 133.6
click at [1056, 245] on div "--INACTIVO en Obra Social-- --Se encuentra activo en el RNOS 904302-- DATOS DE …" at bounding box center [661, 288] width 867 height 502
click at [1042, 117] on div "--INACTIVO en Obra Social-- --Se encuentra activo en el RNOS 904302-- DATOS DE …" at bounding box center [661, 288] width 867 height 502
drag, startPoint x: 999, startPoint y: 73, endPoint x: 918, endPoint y: 23, distance: 95.2
click at [998, 71] on div at bounding box center [661, 319] width 1323 height 639
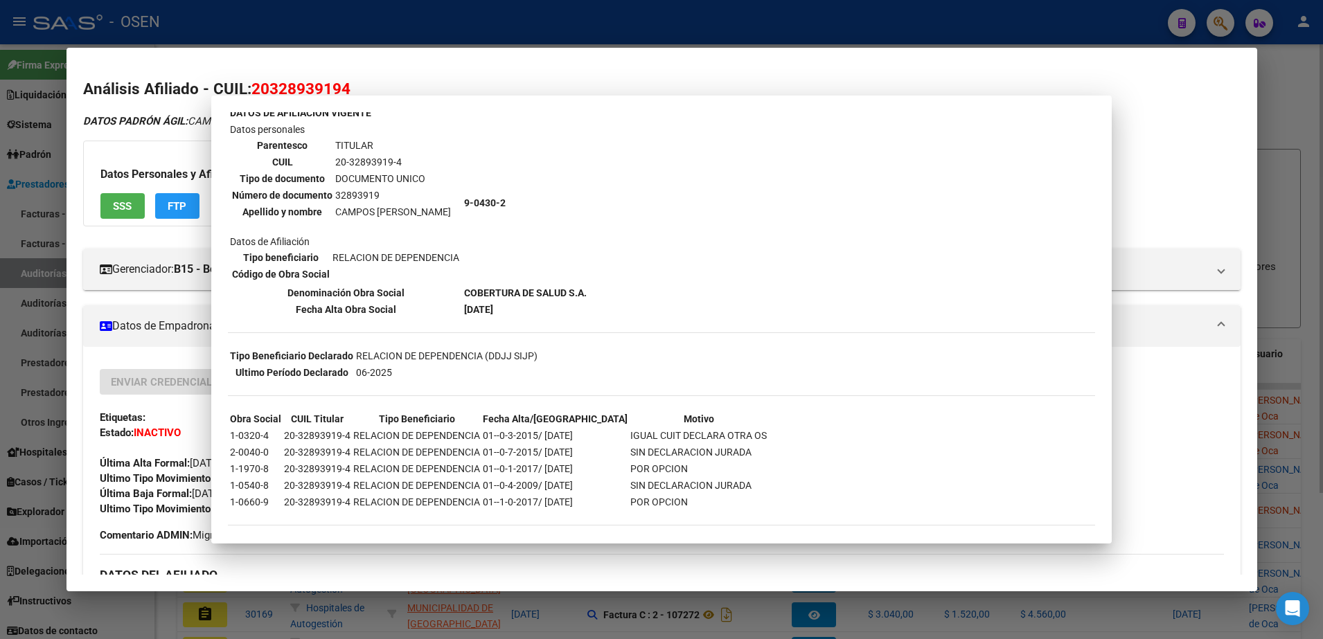
click at [917, 23] on div at bounding box center [661, 319] width 1323 height 639
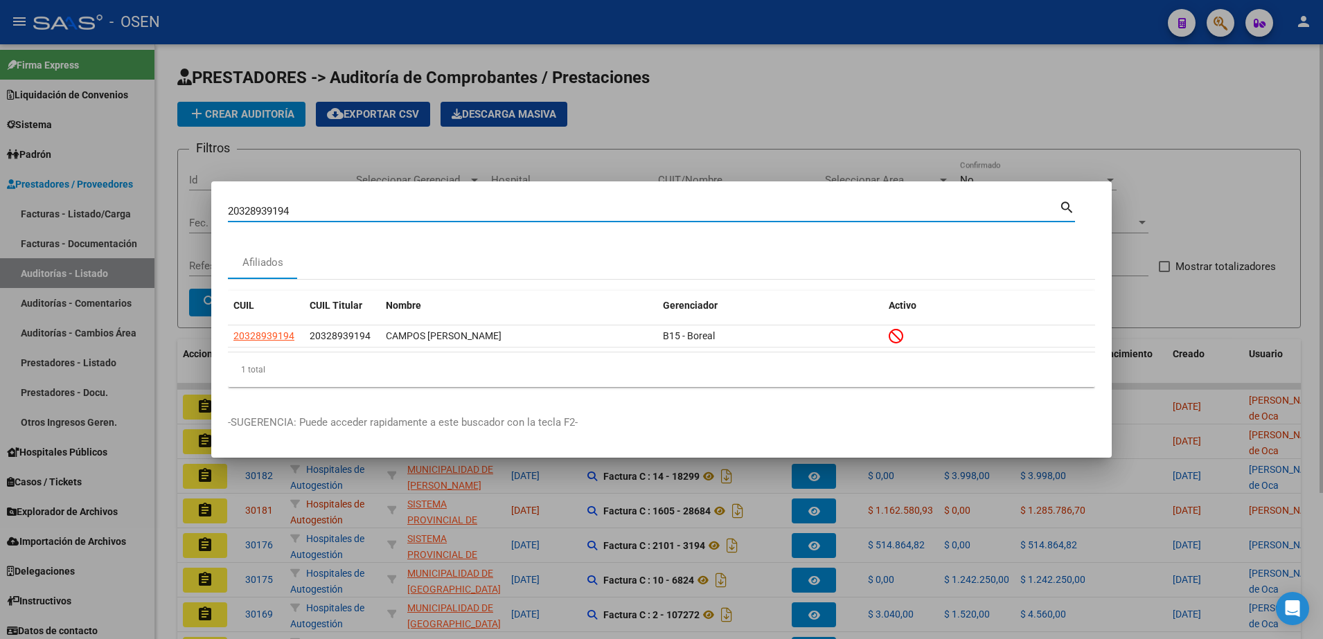
drag, startPoint x: 336, startPoint y: 208, endPoint x: 249, endPoint y: 132, distance: 115.4
click at [202, 197] on div "20328939194 Buscar (apellido, dni, cuil, nro traspaso, cuit, obra social) searc…" at bounding box center [661, 319] width 1323 height 639
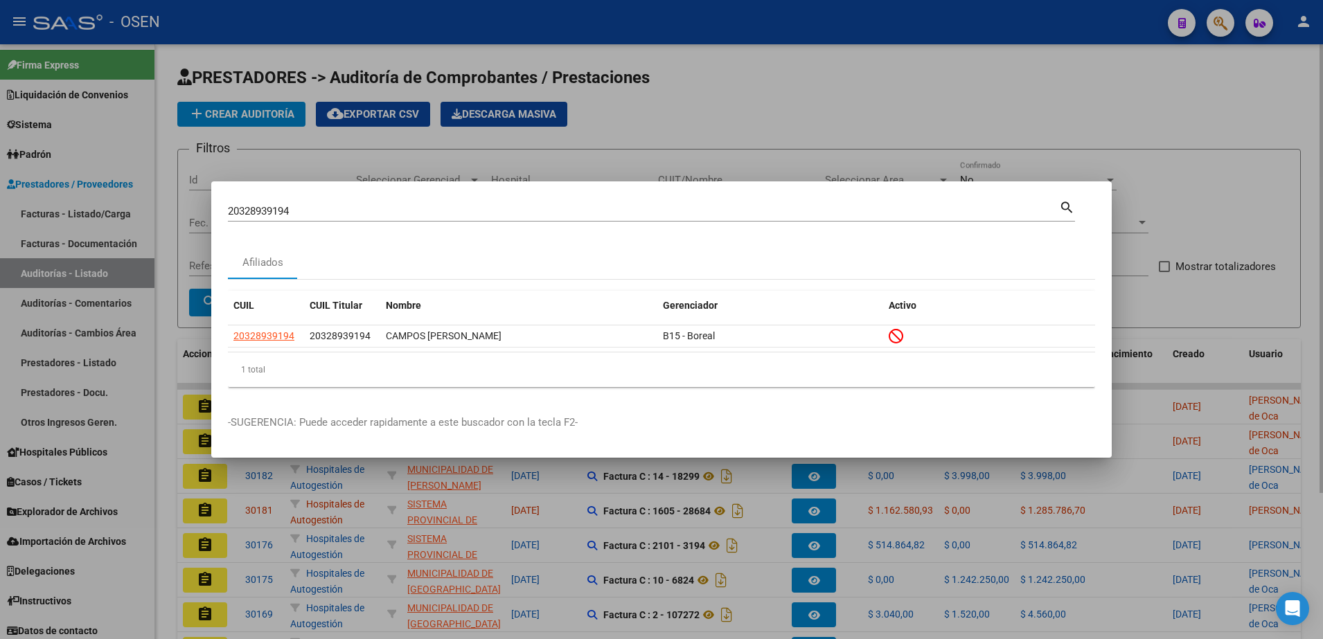
click at [258, 114] on div at bounding box center [661, 319] width 1323 height 639
click at [258, 114] on span "add Crear Auditoría" at bounding box center [241, 114] width 106 height 12
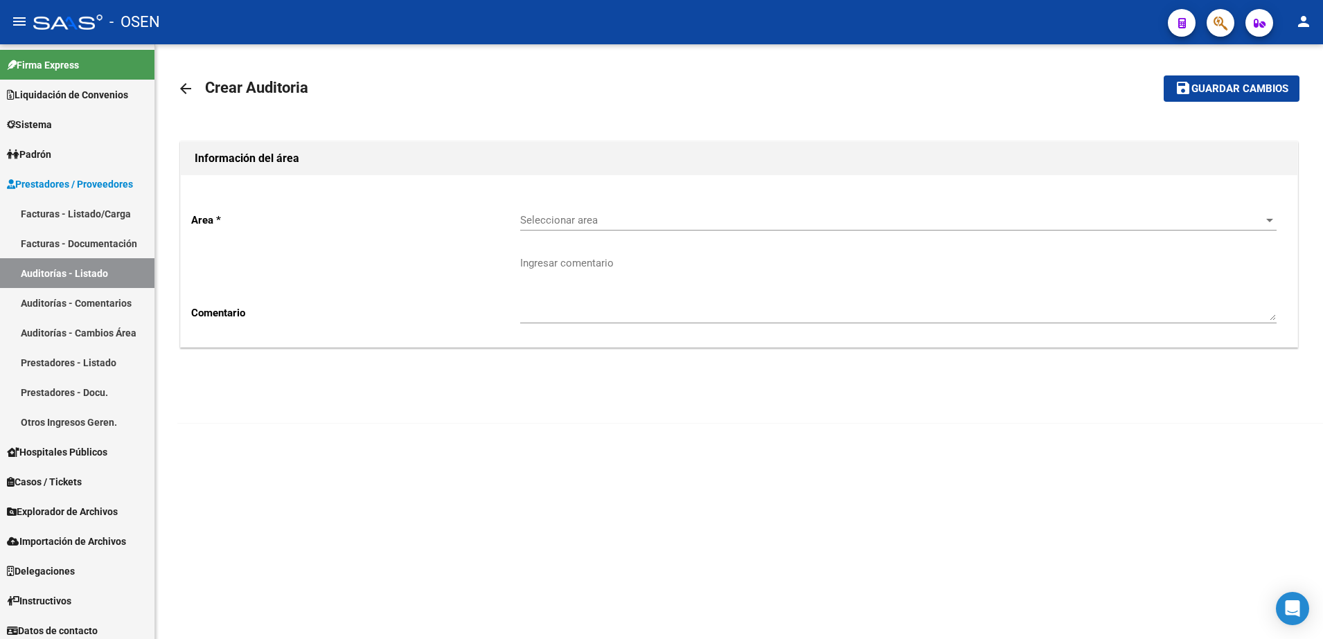
drag, startPoint x: 563, startPoint y: 197, endPoint x: 579, endPoint y: 214, distance: 23.0
click at [565, 197] on div "Area * Seleccionar area Seleccionar area Comentario Ingresar comentario" at bounding box center [739, 261] width 1117 height 172
click at [579, 214] on span "Seleccionar area" at bounding box center [892, 220] width 744 height 12
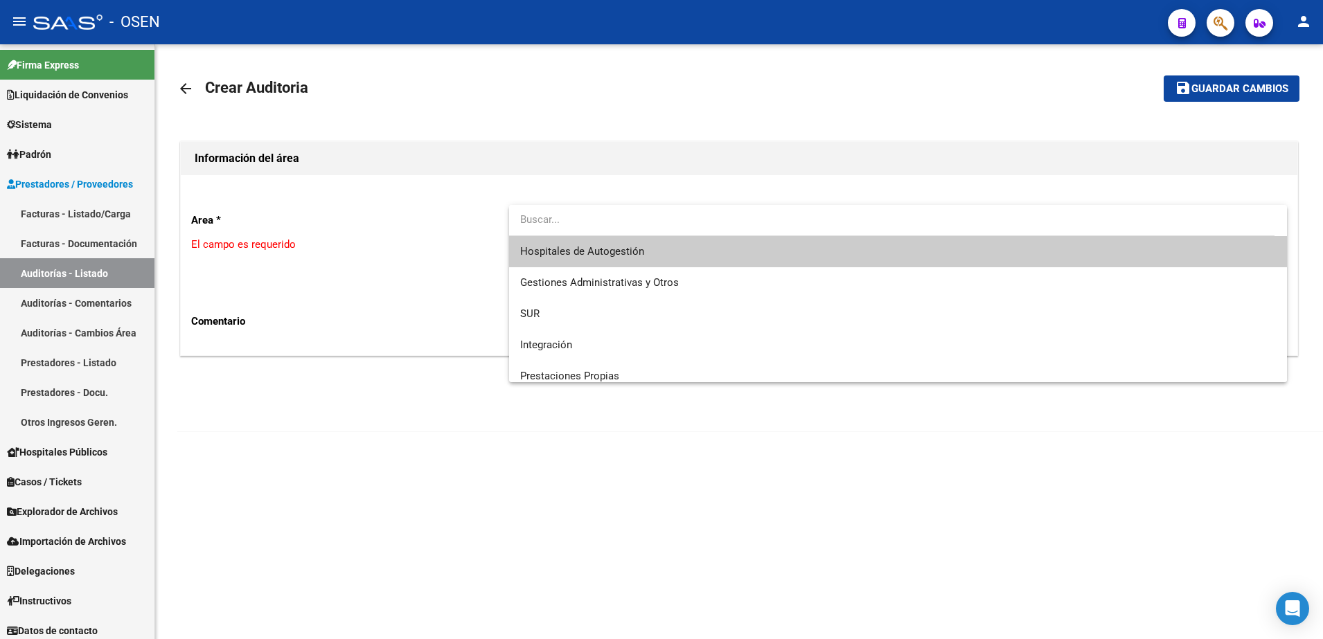
click at [597, 240] on span "Hospitales de Autogestión" at bounding box center [898, 251] width 756 height 31
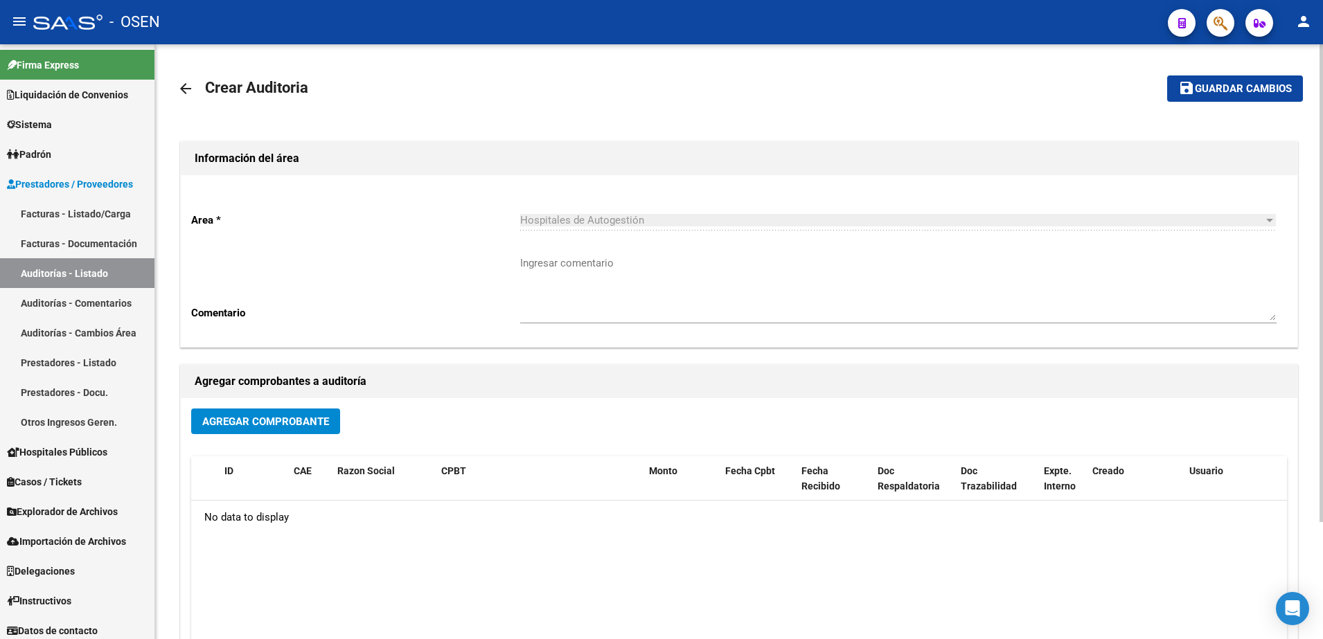
drag, startPoint x: 323, startPoint y: 407, endPoint x: 321, endPoint y: 415, distance: 8.6
click at [322, 409] on div "Agregar Comprobante ID CAE Razon Social CPBT Monto Fecha Cpbt Fecha Recibido Do…" at bounding box center [739, 541] width 1117 height 287
click at [321, 416] on span "Agregar Comprobante" at bounding box center [265, 422] width 127 height 12
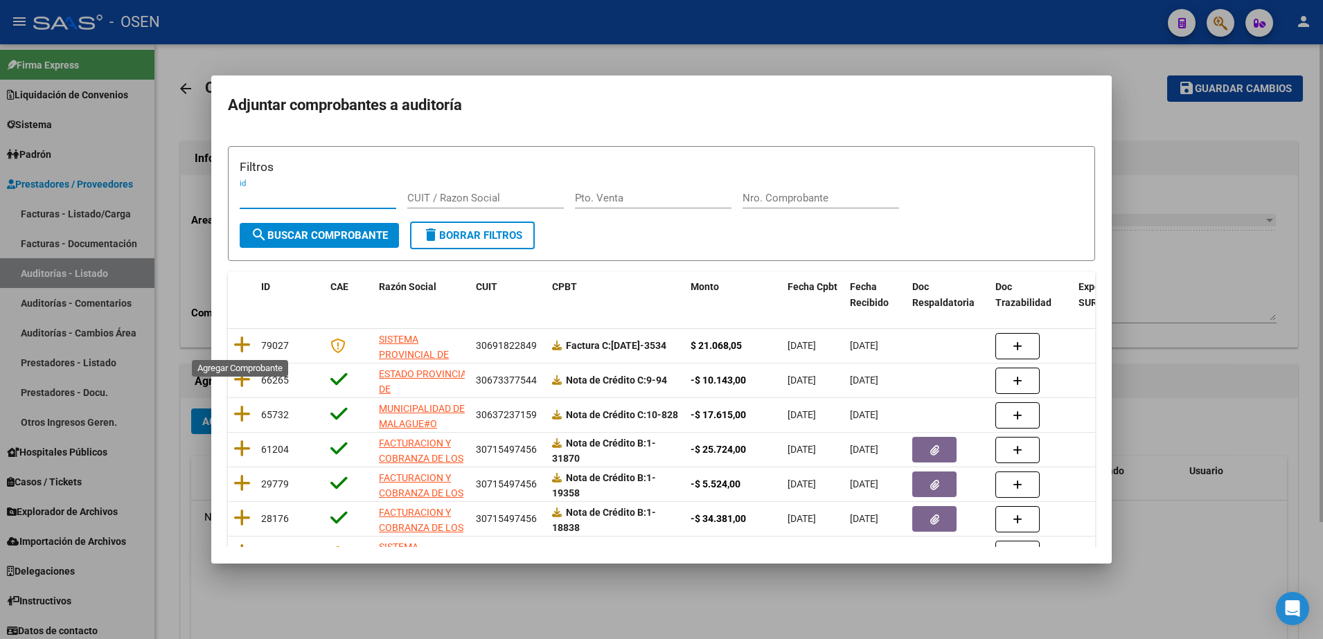
drag, startPoint x: 239, startPoint y: 347, endPoint x: 940, endPoint y: 184, distance: 719.8
click at [240, 346] on icon at bounding box center [241, 344] width 17 height 19
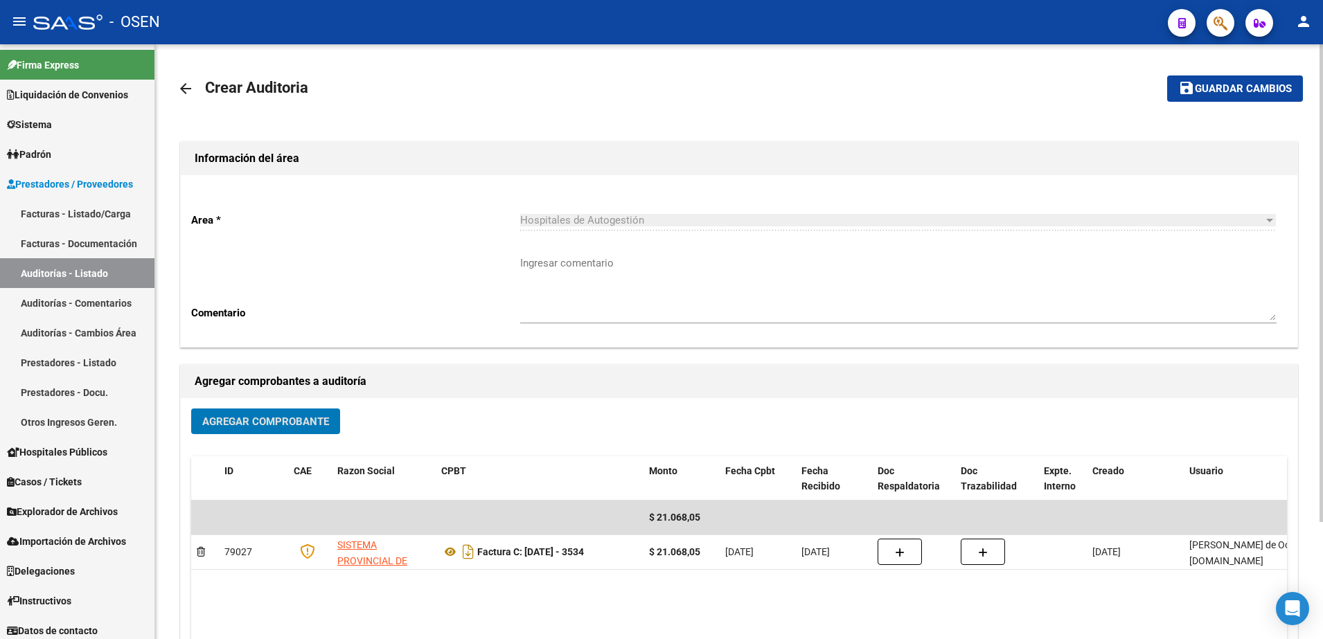
click at [1205, 84] on span "Guardar cambios" at bounding box center [1243, 89] width 97 height 12
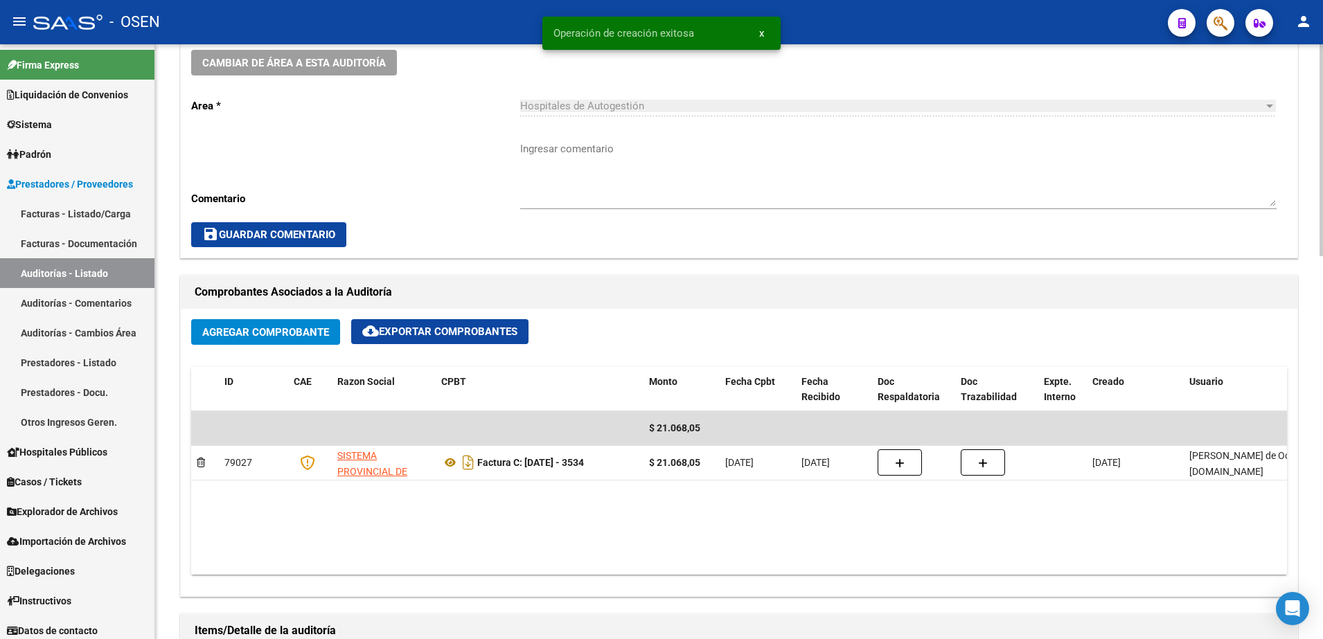
scroll to position [606, 0]
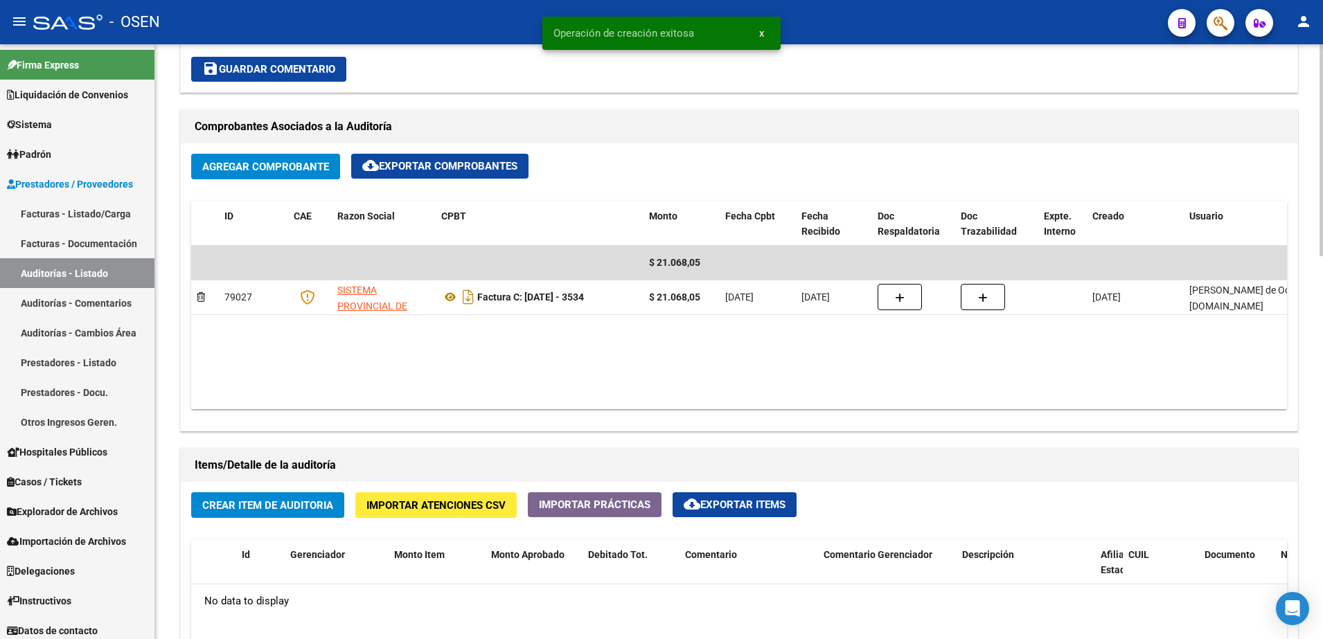
click at [318, 502] on span "Crear Item de Auditoria" at bounding box center [267, 505] width 131 height 12
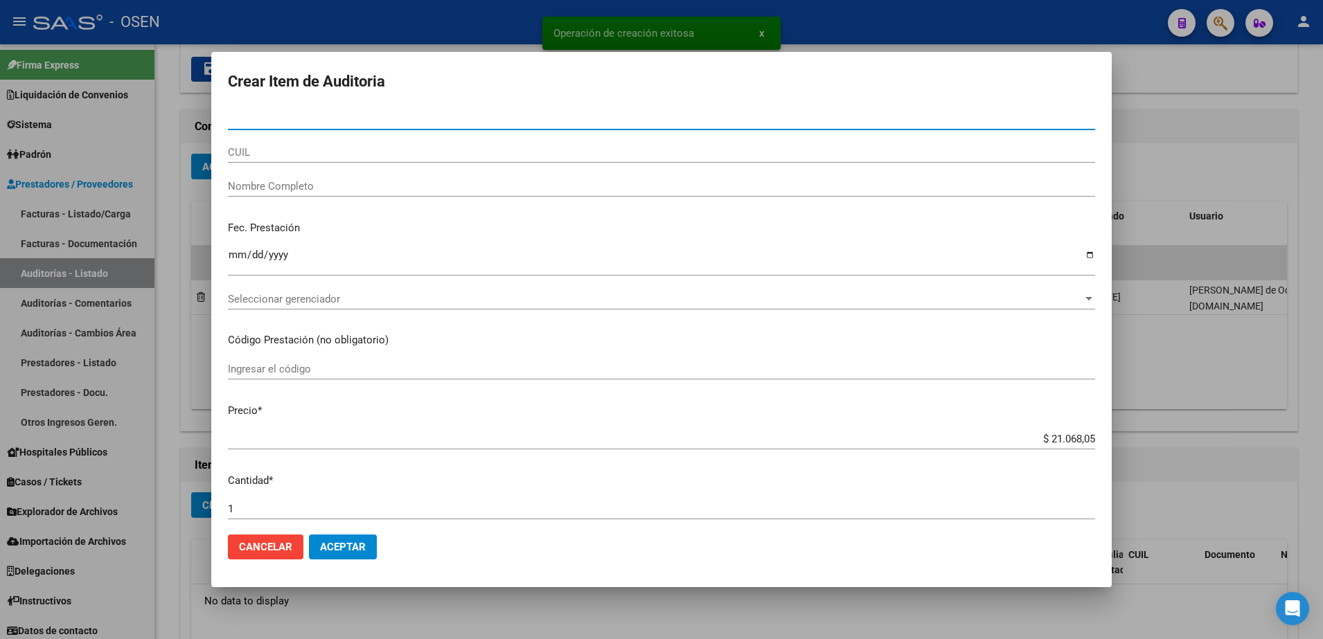
click at [317, 143] on div "CUIL" at bounding box center [661, 152] width 867 height 21
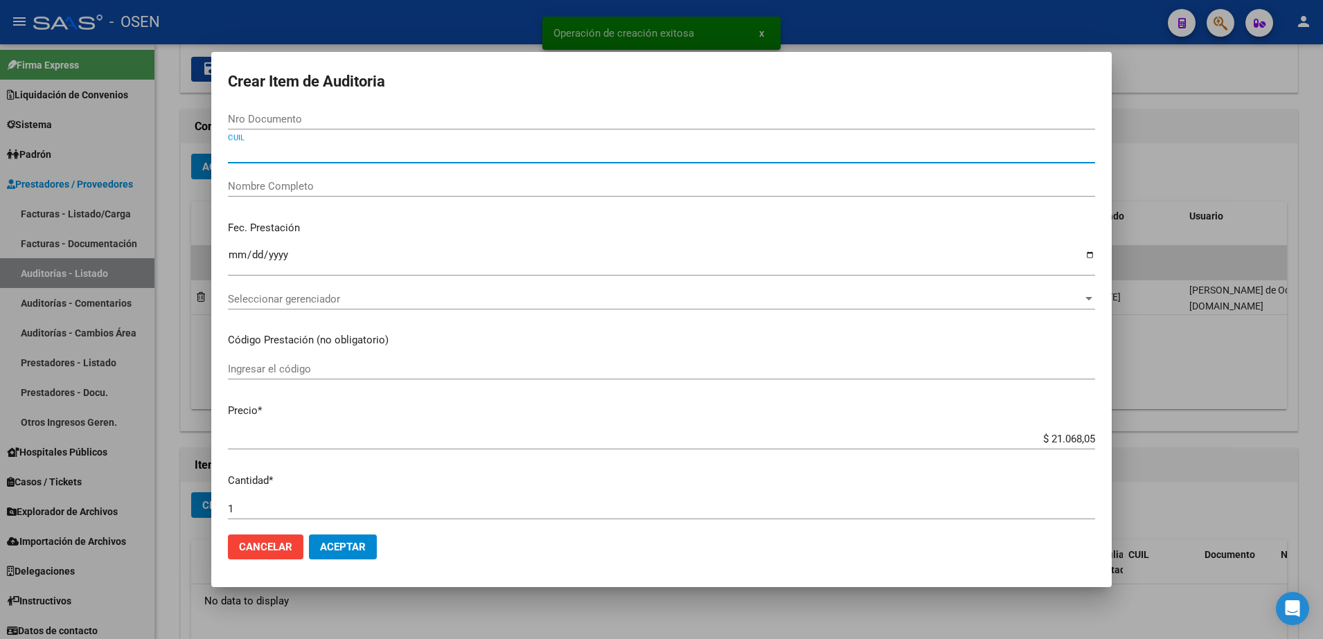
click at [322, 161] on div "CUIL" at bounding box center [661, 152] width 867 height 21
click at [322, 149] on input "CUIL" at bounding box center [661, 152] width 867 height 12
paste input "20328939194"
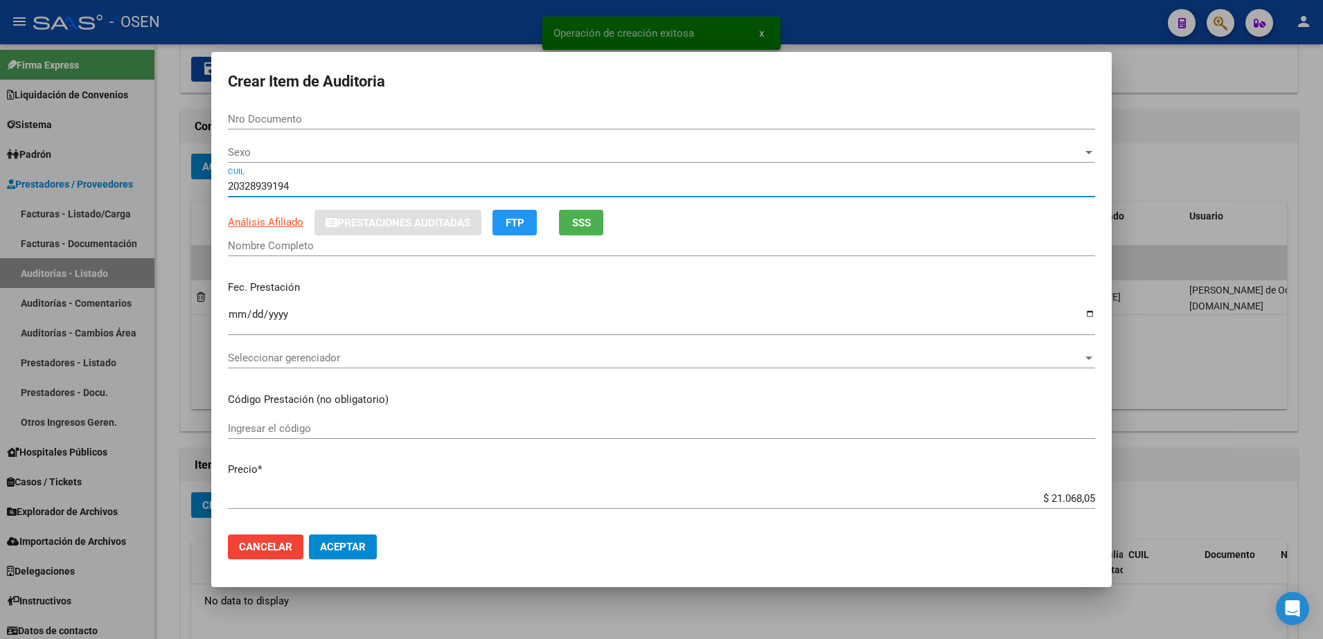
type input "20328939194"
type input "32893919"
type input "CAMPOS PABLO PATRICIO"
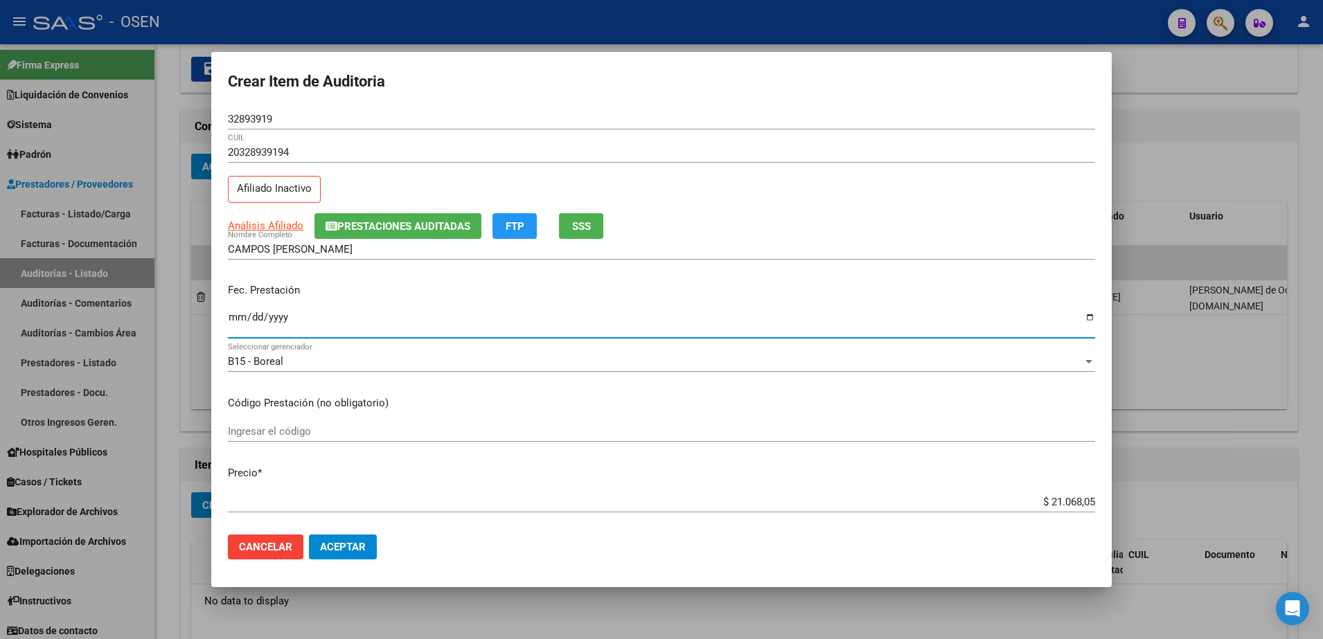
drag, startPoint x: 237, startPoint y: 316, endPoint x: 343, endPoint y: 207, distance: 151.9
click at [295, 272] on div "Fec. Prestación Ingresar la fecha" at bounding box center [661, 311] width 867 height 79
type input "2025-06-02"
click at [258, 123] on input "32893919" at bounding box center [661, 119] width 867 height 12
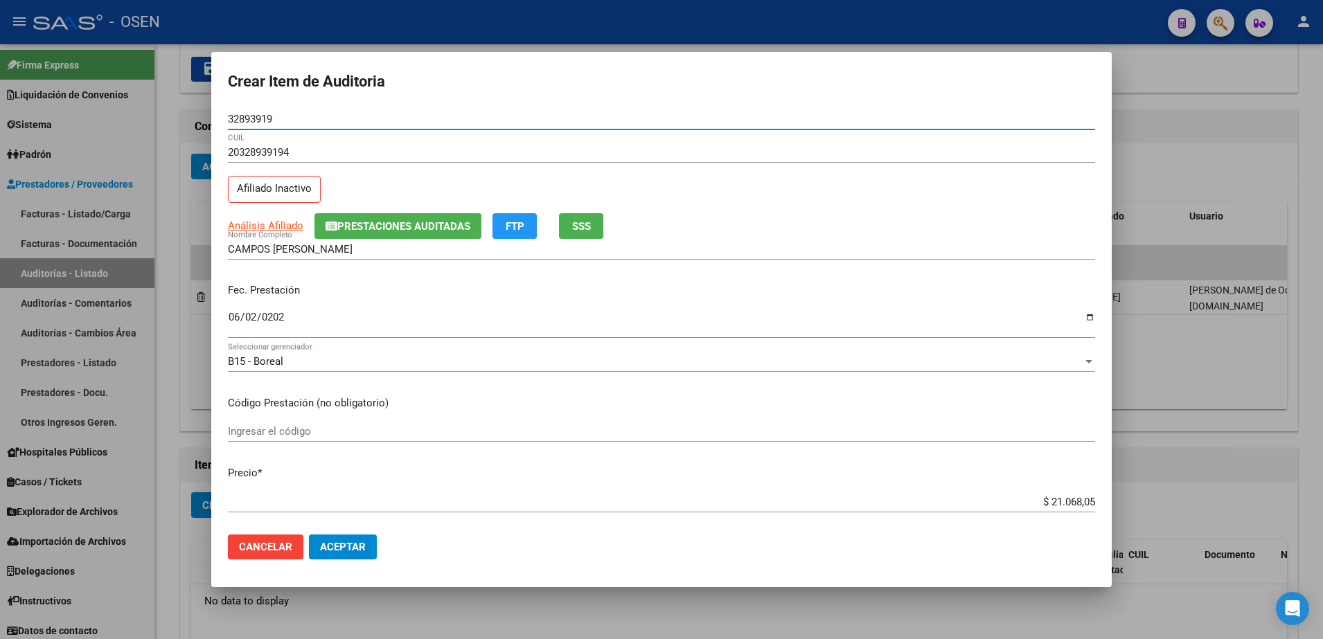
drag, startPoint x: 258, startPoint y: 123, endPoint x: 339, endPoint y: 229, distance: 133.0
click at [260, 125] on input "32893919" at bounding box center [661, 119] width 867 height 12
click at [360, 247] on input "CAMPOS PABLO PATRICIO" at bounding box center [661, 249] width 867 height 12
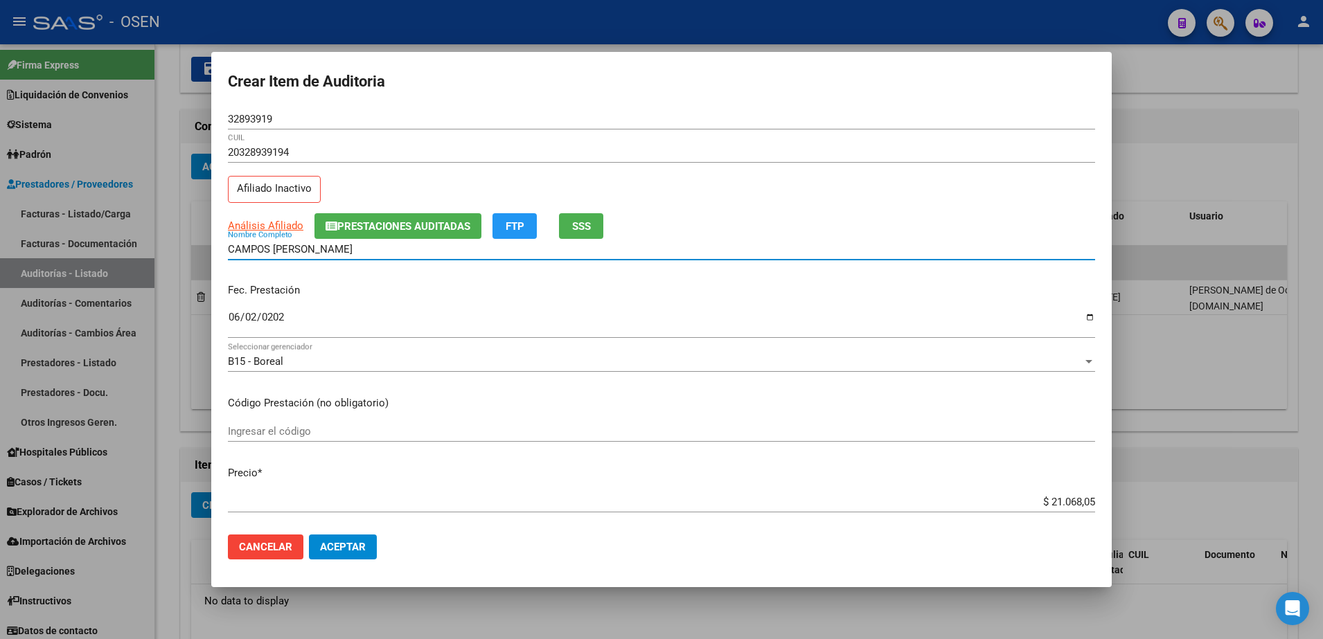
paste input "32893919"
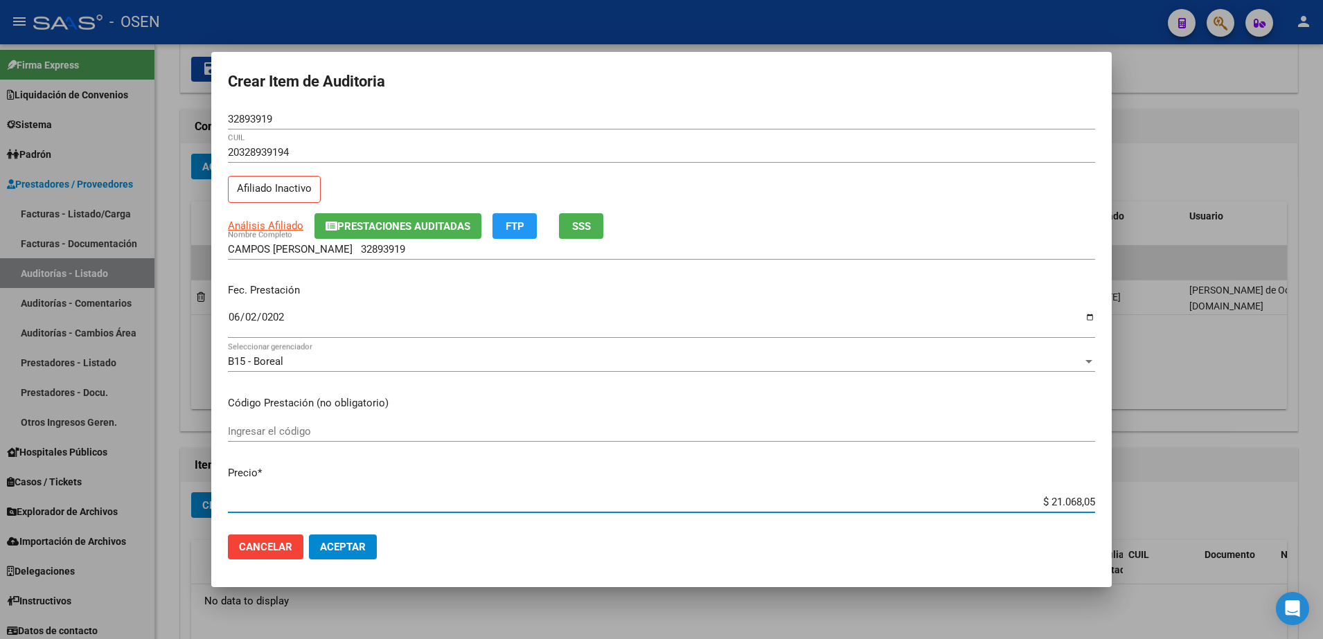
drag, startPoint x: 1028, startPoint y: 504, endPoint x: 1124, endPoint y: 486, distance: 98.1
click at [1124, 486] on div "Crear Item de Auditoria 32893919 Nro Documento 20328939194 CUIL Afiliado Inacti…" at bounding box center [661, 319] width 1323 height 639
click at [414, 246] on input "CAMPOS PABLO PATRICIO 32893919" at bounding box center [661, 249] width 867 height 12
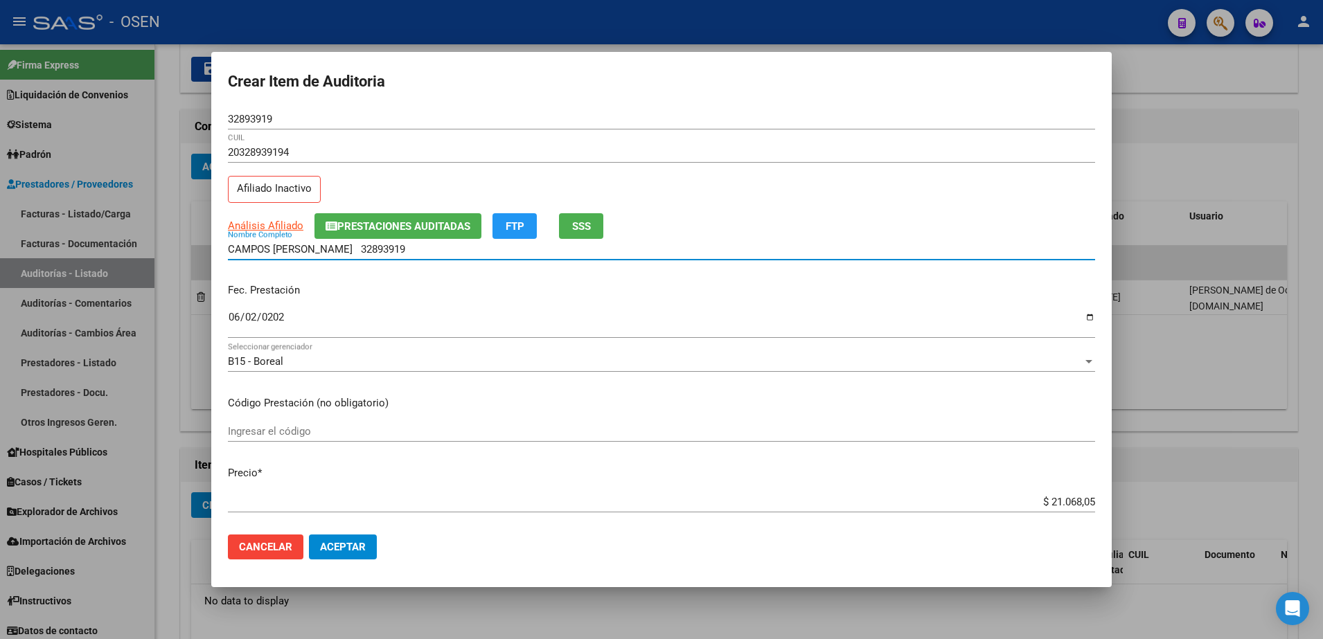
paste input "$ 21.068,05"
drag, startPoint x: 482, startPoint y: 251, endPoint x: 270, endPoint y: 316, distance: 221.5
click at [189, 254] on div "Crear Item de Auditoria 32893919 Nro Documento 20328939194 CUIL Afiliado Inacti…" at bounding box center [661, 319] width 1323 height 639
click at [471, 253] on input "CAMPOS PABLO PATRICIO 32893919 $ 21.068,05" at bounding box center [661, 249] width 867 height 12
drag, startPoint x: 466, startPoint y: 250, endPoint x: 411, endPoint y: 259, distance: 55.5
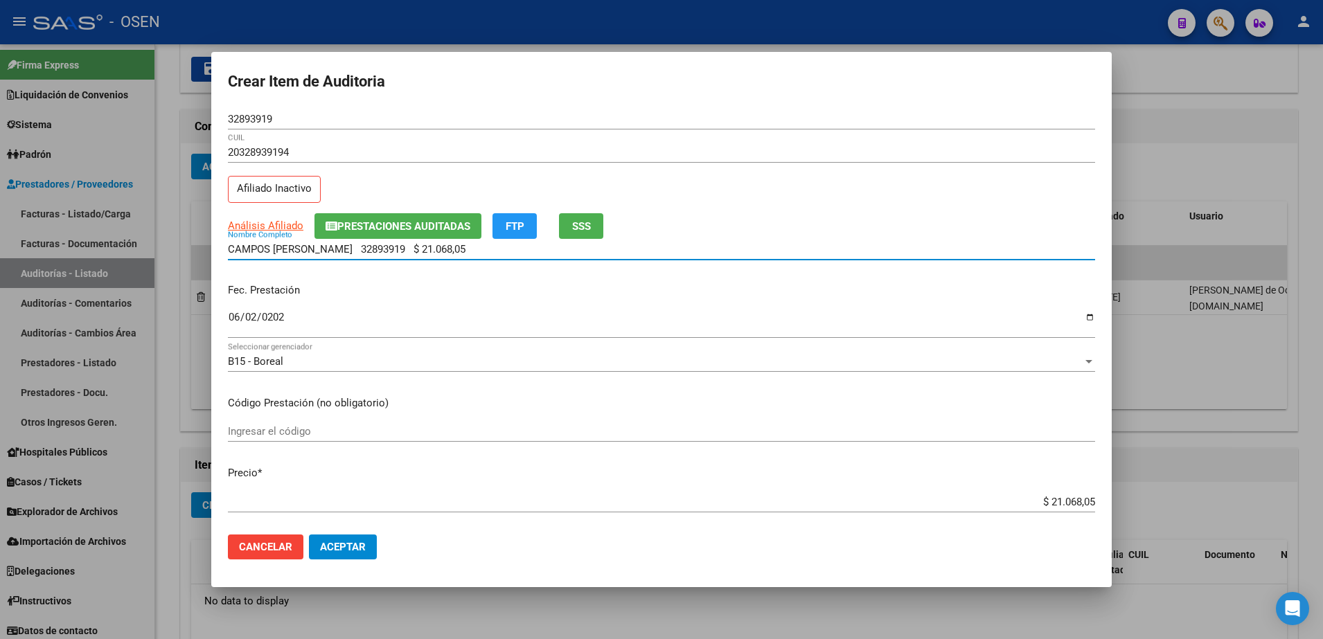
click at [411, 259] on div "CAMPOS PABLO PATRICIO 32893919 $ 21.068,05 Nombre Completo" at bounding box center [661, 249] width 867 height 21
click at [492, 242] on div "CAMPOS PABLO PATRICIO 32893919 $ 21.068,05 Nombre Completo" at bounding box center [661, 249] width 867 height 21
click at [488, 255] on input "CAMPOS PABLO PATRICIO 32893919 $ 21.068,05" at bounding box center [661, 249] width 867 height 12
drag, startPoint x: 438, startPoint y: 259, endPoint x: 377, endPoint y: 259, distance: 61.6
click at [377, 259] on div "CAMPOS PABLO PATRICIO 32893919 $ 21.068,05 Nombre Completo" at bounding box center [661, 249] width 867 height 21
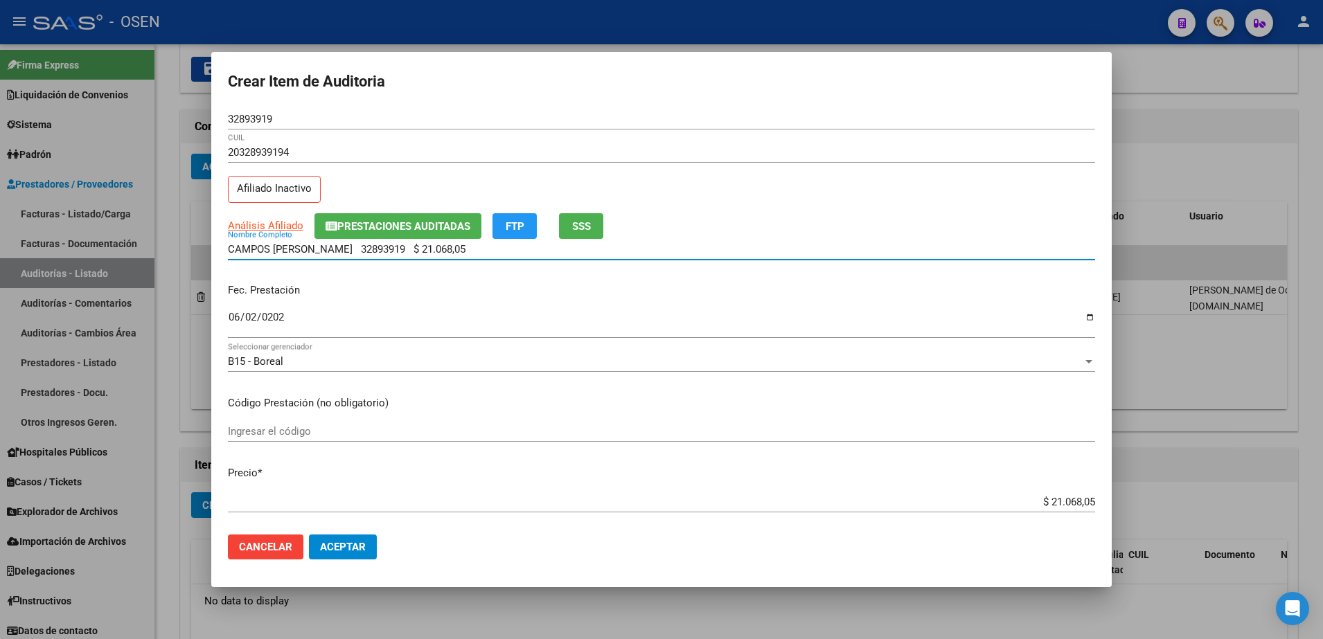
click at [432, 256] on div "CAMPOS PABLO PATRICIO 32893919 $ 21.068,05 Nombre Completo" at bounding box center [661, 249] width 867 height 21
drag, startPoint x: 495, startPoint y: 248, endPoint x: 359, endPoint y: 253, distance: 136.5
click at [359, 253] on input "CAMPOS PABLO PATRICIO 32893919 $ 21.068,05" at bounding box center [661, 249] width 867 height 12
type input "CAMPOS PABLO PATRICIO"
click at [367, 548] on button "Aceptar" at bounding box center [343, 547] width 68 height 25
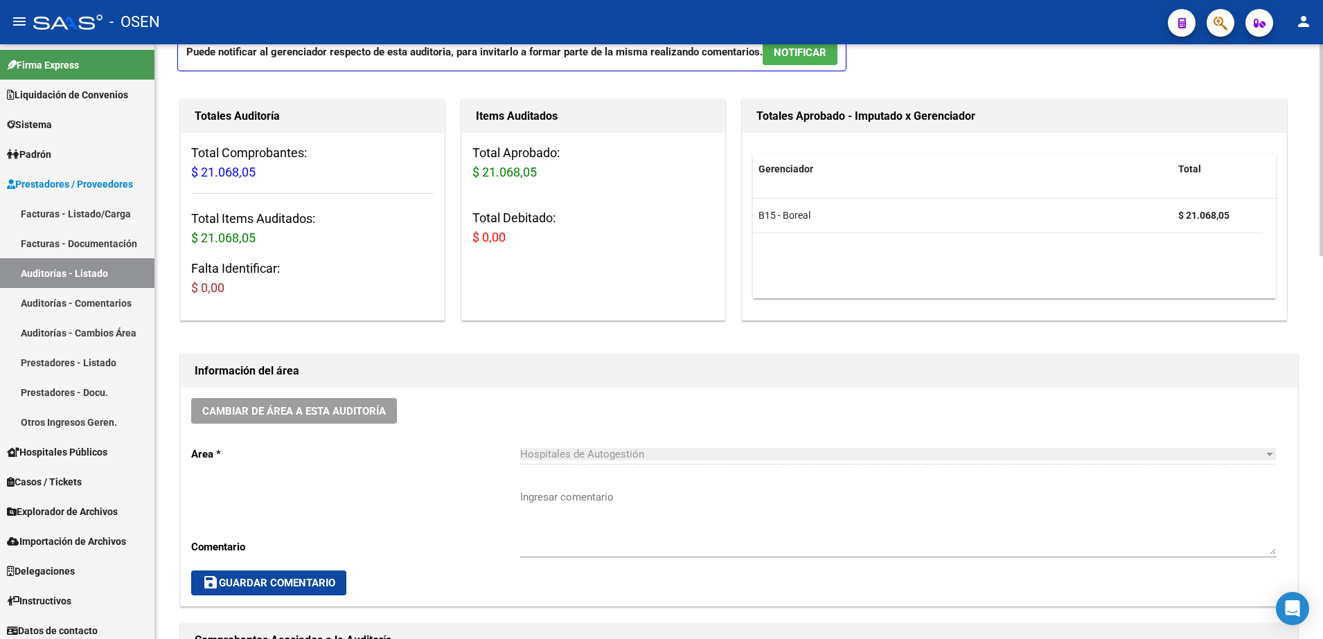
scroll to position [1, 0]
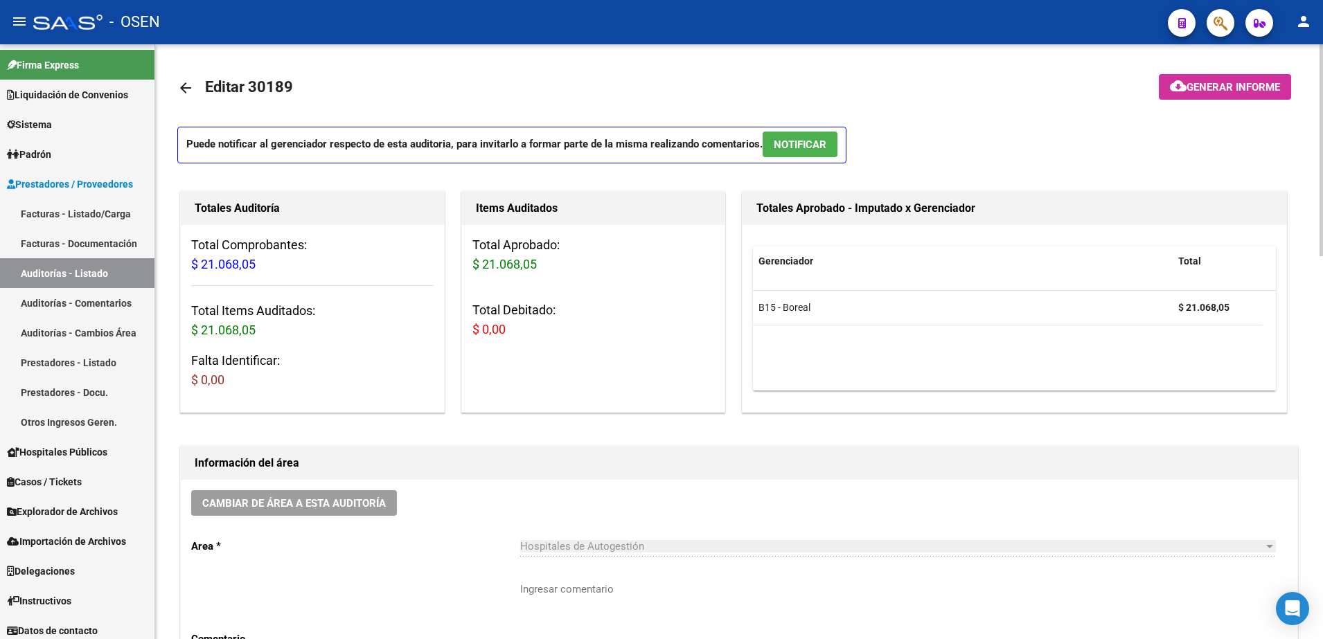
click at [189, 78] on link "arrow_back" at bounding box center [191, 87] width 28 height 33
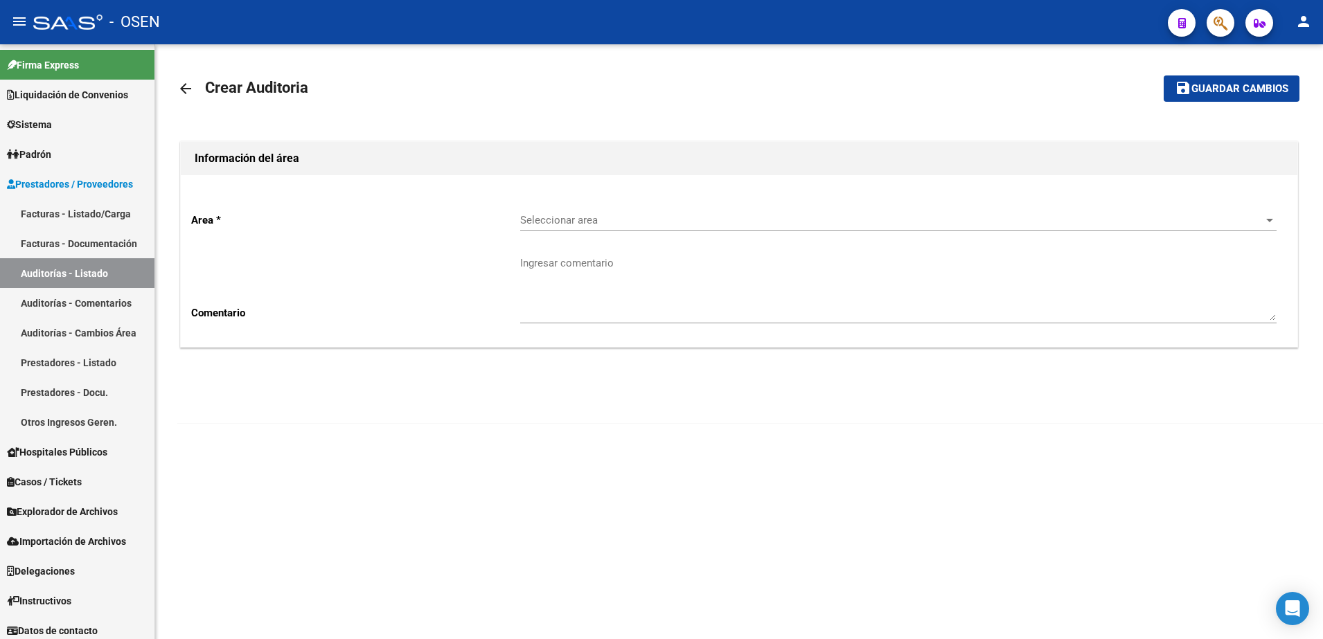
click at [189, 78] on link "arrow_back" at bounding box center [191, 88] width 28 height 33
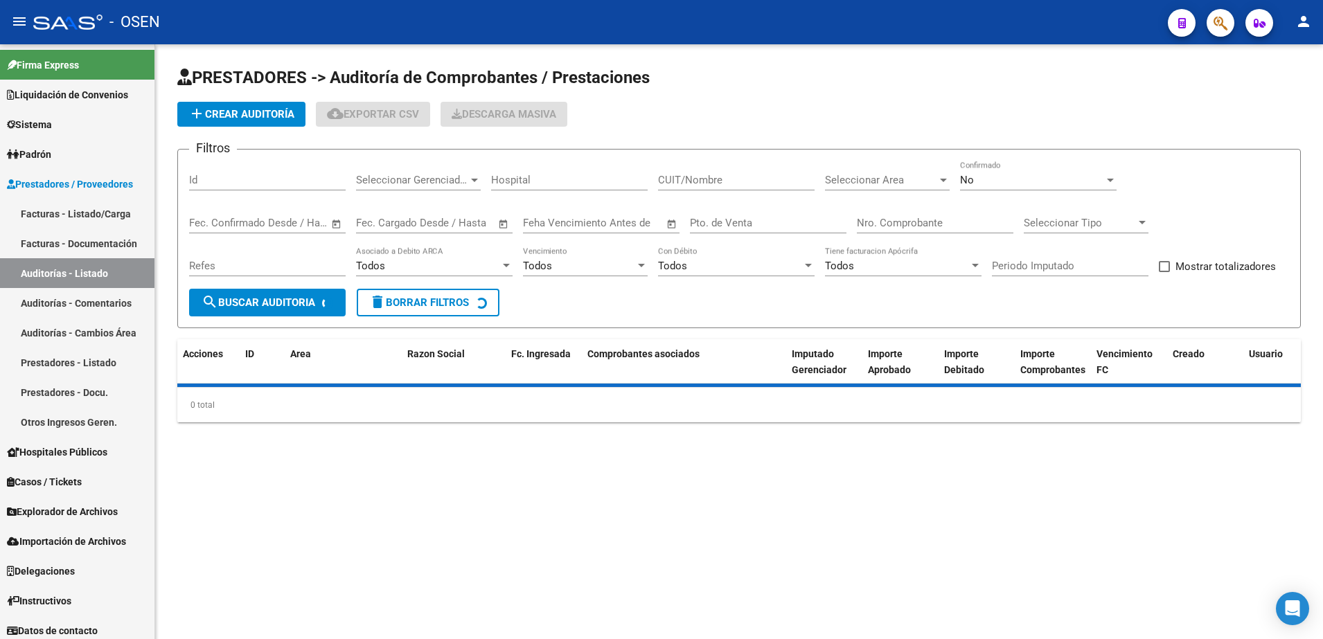
click at [689, 100] on app-list-header "PRESTADORES -> Auditoría de Comprobantes / Prestaciones add Crear Auditoría clo…" at bounding box center [739, 197] width 1124 height 262
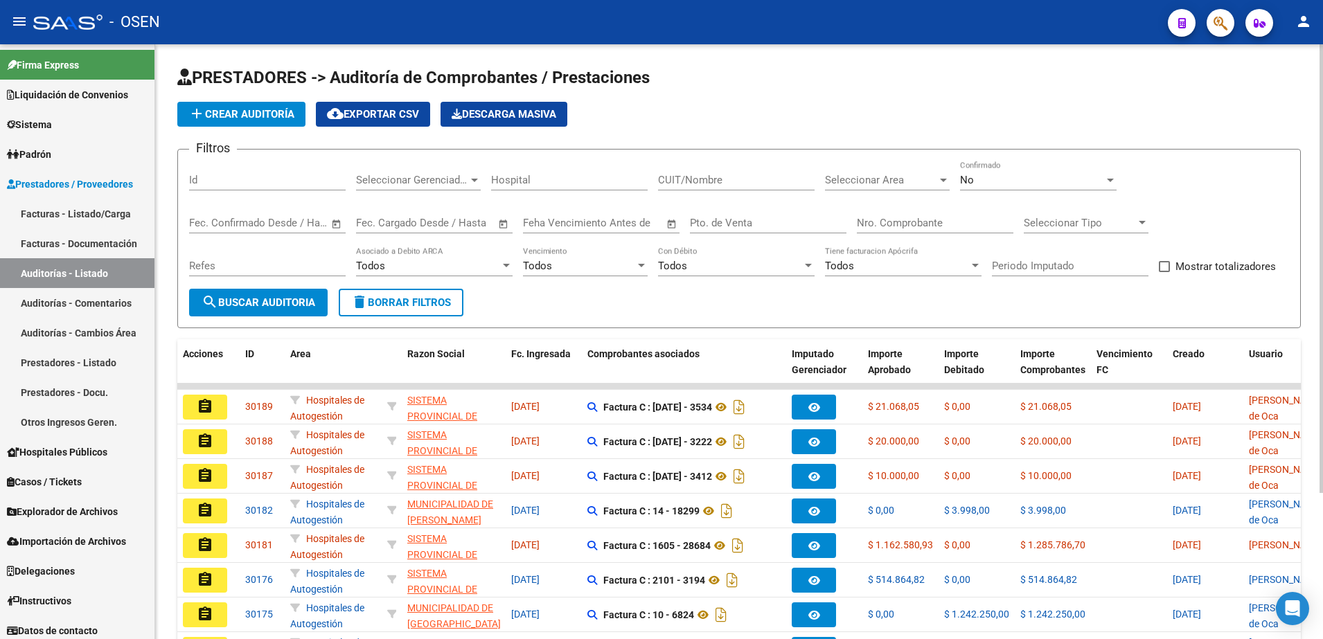
click at [278, 317] on form "Filtros Id Seleccionar Gerenciador Seleccionar Gerenciador Hospital CUIT/Nombre…" at bounding box center [739, 238] width 1124 height 179
click at [278, 306] on span "search Buscar Auditoria" at bounding box center [259, 302] width 114 height 12
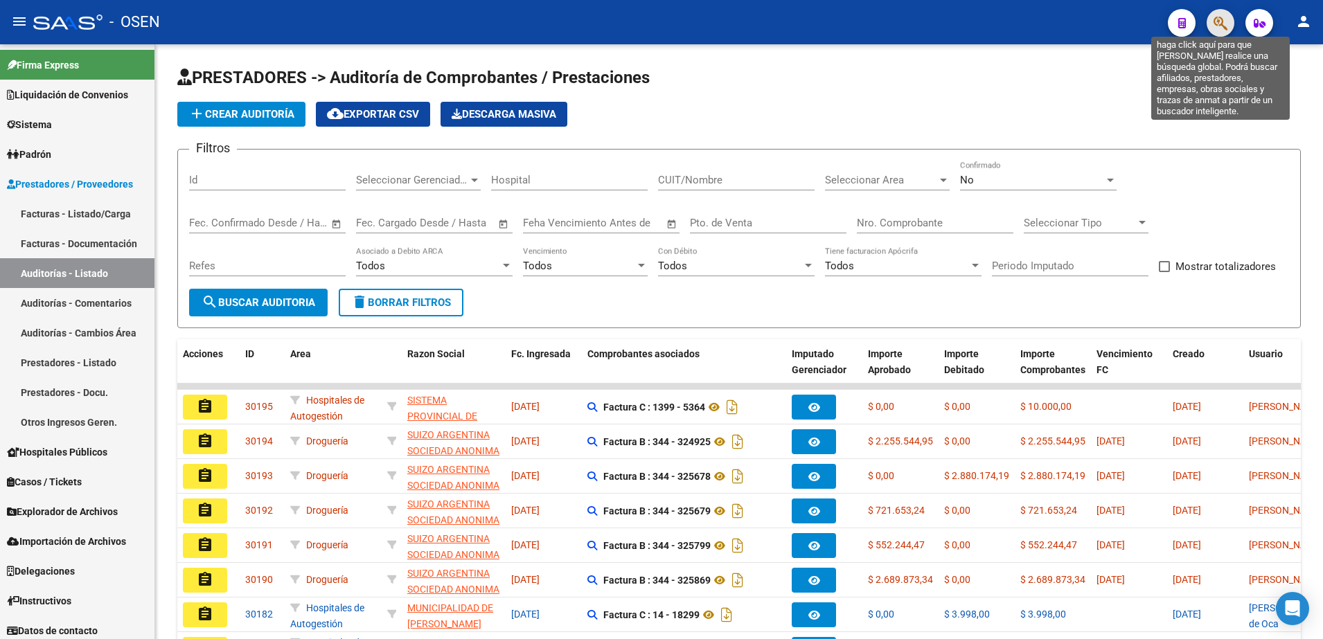
click at [1217, 29] on icon "button" at bounding box center [1221, 23] width 14 height 16
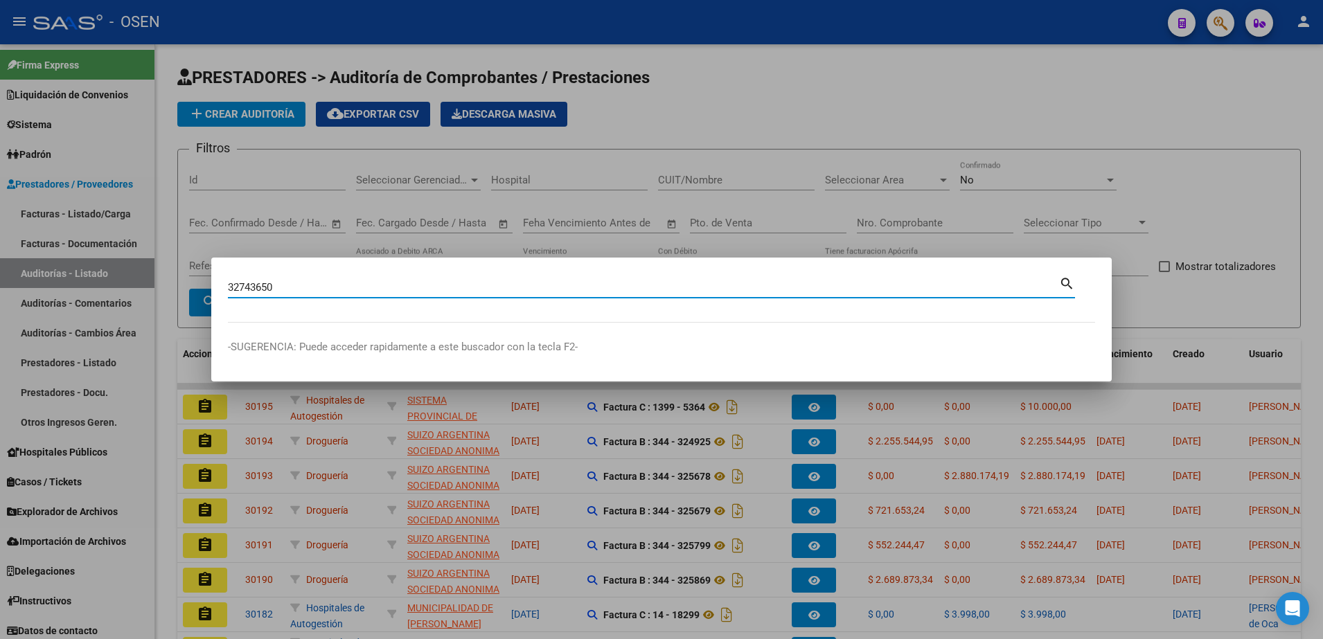
type input "32743650"
drag, startPoint x: 287, startPoint y: 283, endPoint x: 257, endPoint y: 285, distance: 29.8
click at [257, 285] on input "32743650" at bounding box center [643, 287] width 831 height 12
drag, startPoint x: 242, startPoint y: 281, endPoint x: 258, endPoint y: 276, distance: 16.9
click at [258, 276] on div "32743650 Buscar (apellido, dni, cuil, nro traspaso, cuit, obra social) search" at bounding box center [651, 286] width 847 height 24
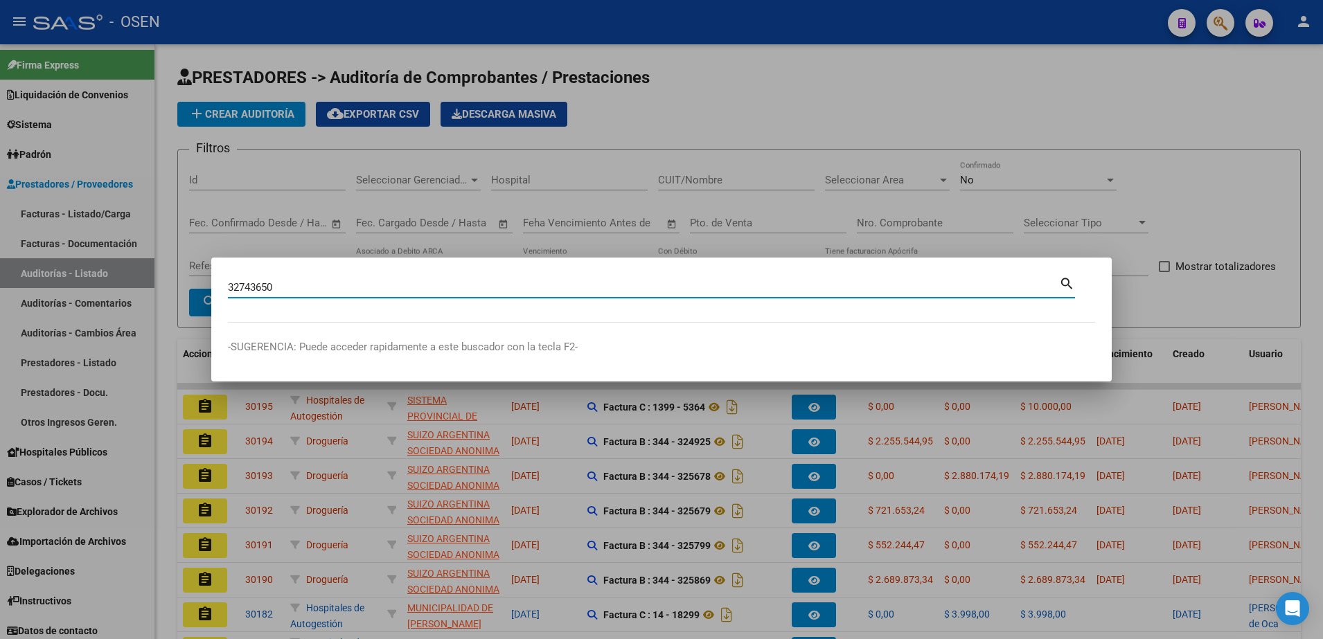
click at [466, 292] on input "32743650" at bounding box center [643, 287] width 831 height 12
click at [671, 96] on div at bounding box center [661, 319] width 1323 height 639
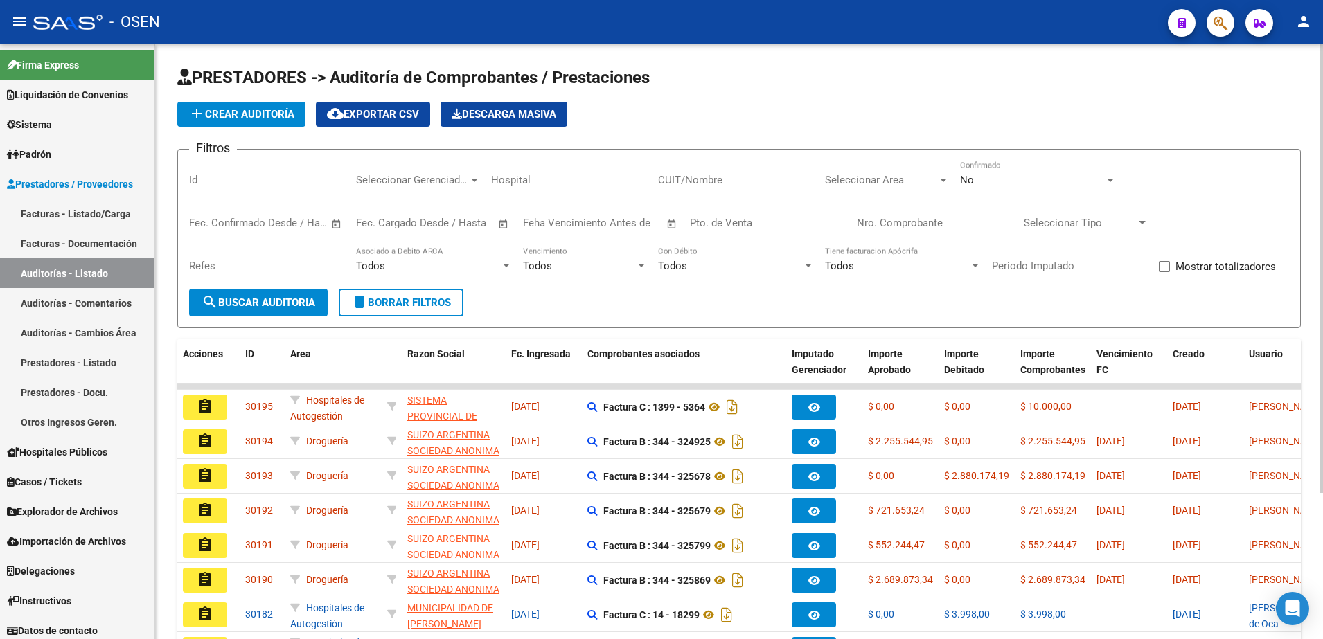
click at [314, 292] on button "search Buscar Auditoria" at bounding box center [258, 303] width 139 height 28
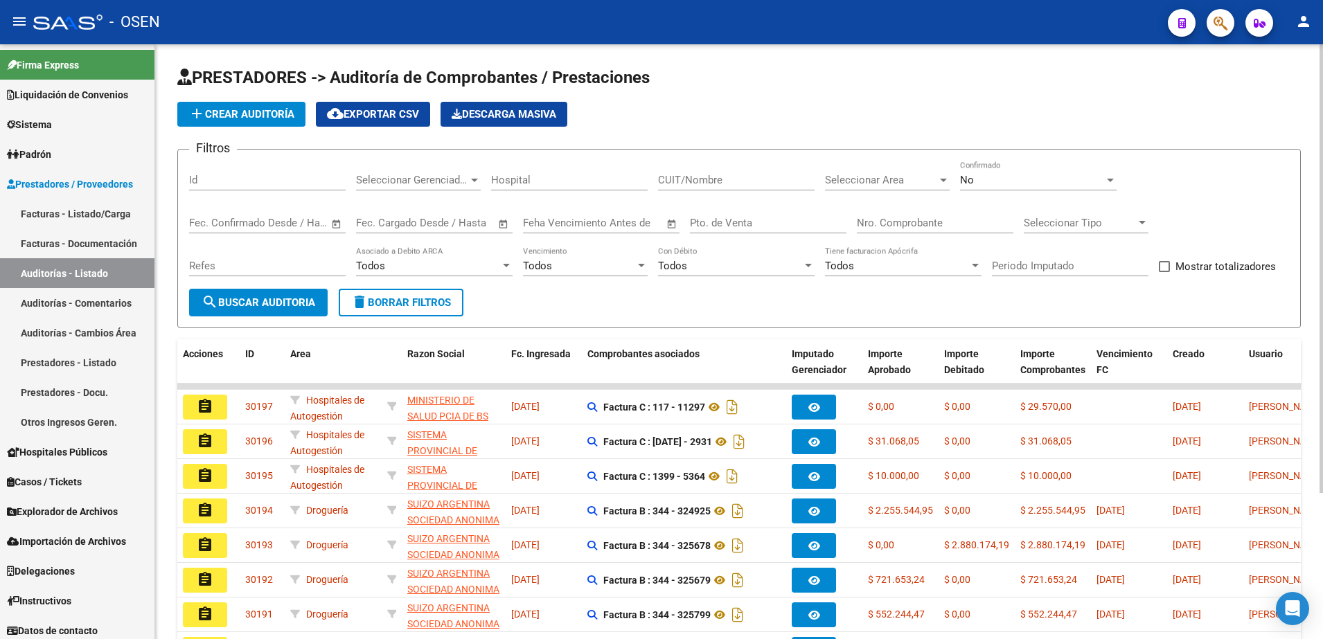
click at [237, 296] on span "search Buscar Auditoria" at bounding box center [259, 302] width 114 height 12
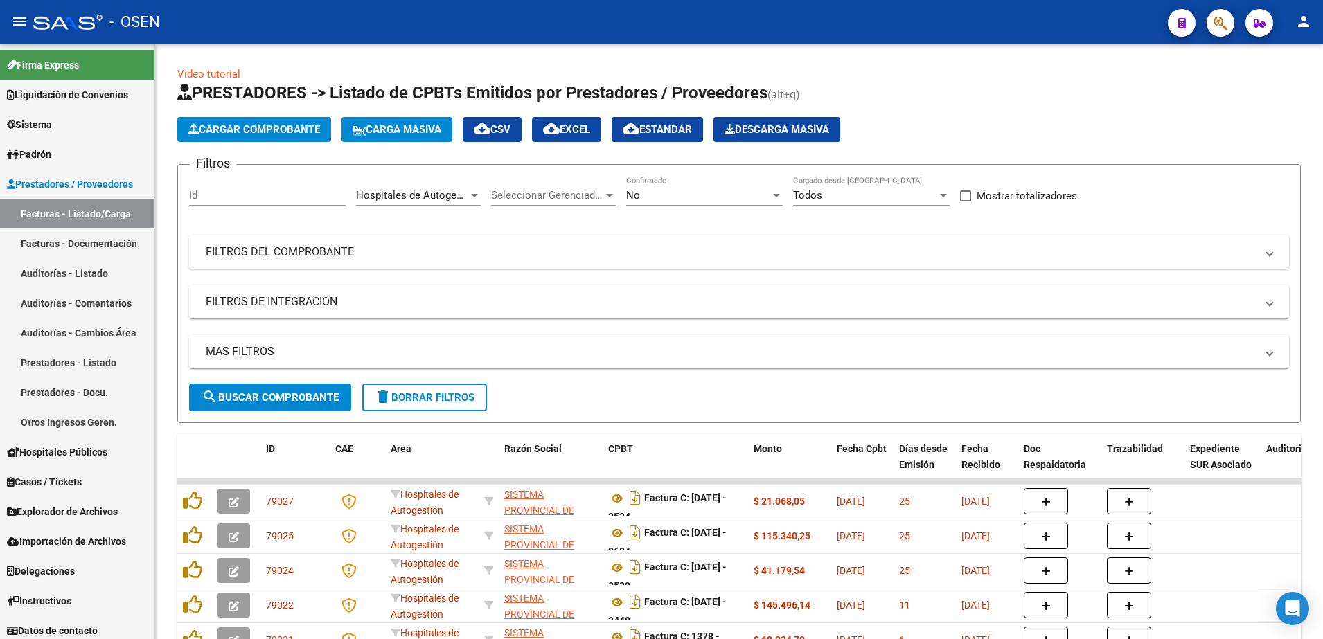
scroll to position [9, 0]
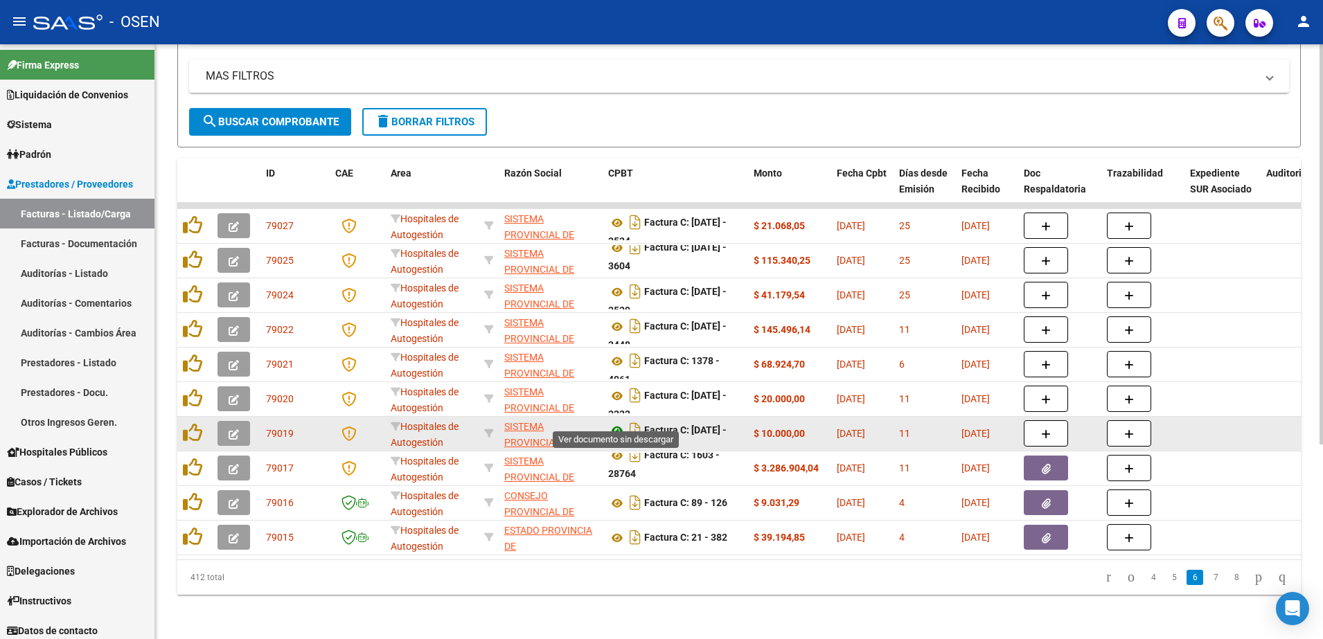
click at [619, 423] on icon at bounding box center [617, 431] width 18 height 17
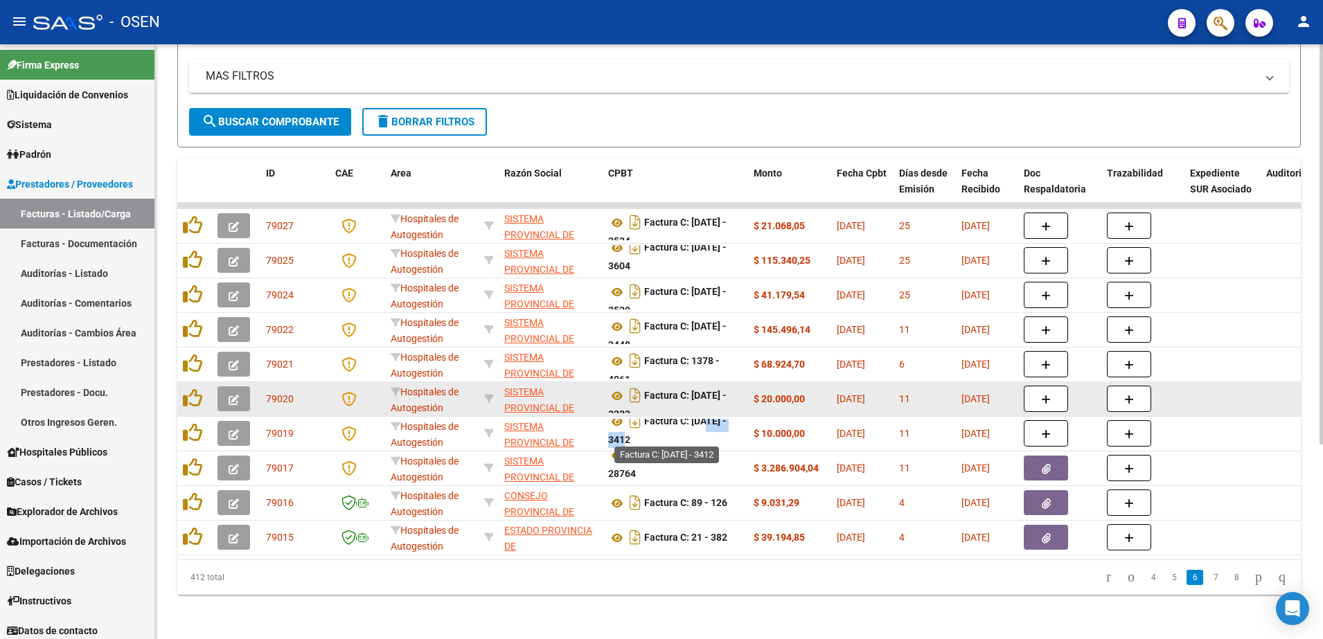
drag, startPoint x: 716, startPoint y: 420, endPoint x: 707, endPoint y: 392, distance: 28.9
click at [716, 416] on strong "Factura C: [DATE] - 3412" at bounding box center [667, 431] width 118 height 30
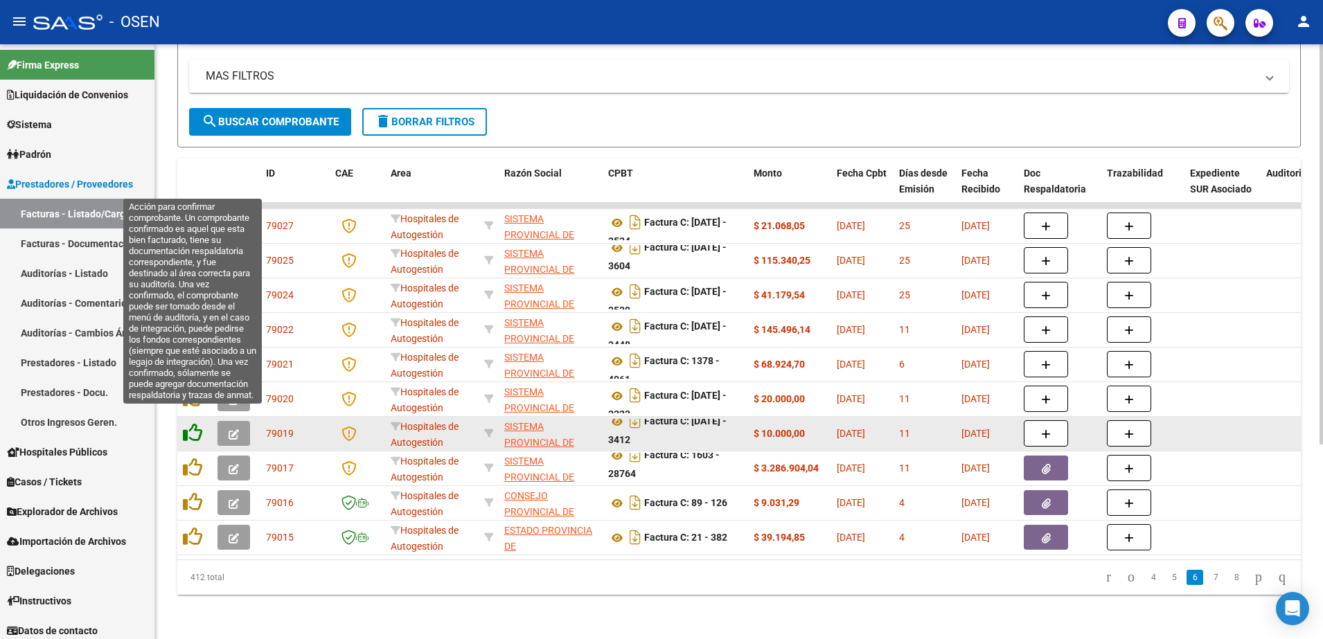
drag, startPoint x: 194, startPoint y: 416, endPoint x: 443, endPoint y: 336, distance: 262.0
click at [195, 423] on icon at bounding box center [192, 432] width 19 height 19
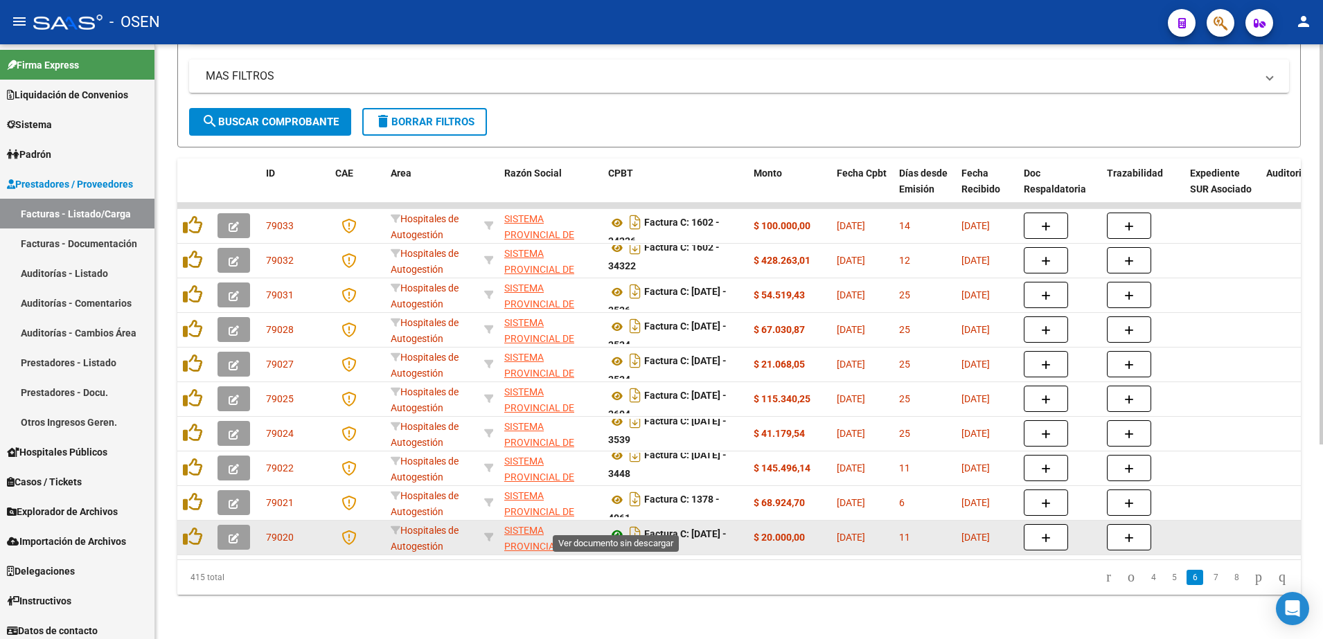
click at [616, 526] on icon at bounding box center [617, 534] width 18 height 17
drag, startPoint x: 702, startPoint y: 535, endPoint x: 704, endPoint y: 523, distance: 12.1
click at [711, 540] on datatable-body-cell "Factura C: [DATE] - 3222" at bounding box center [675, 538] width 145 height 34
drag, startPoint x: 702, startPoint y: 516, endPoint x: 711, endPoint y: 529, distance: 15.4
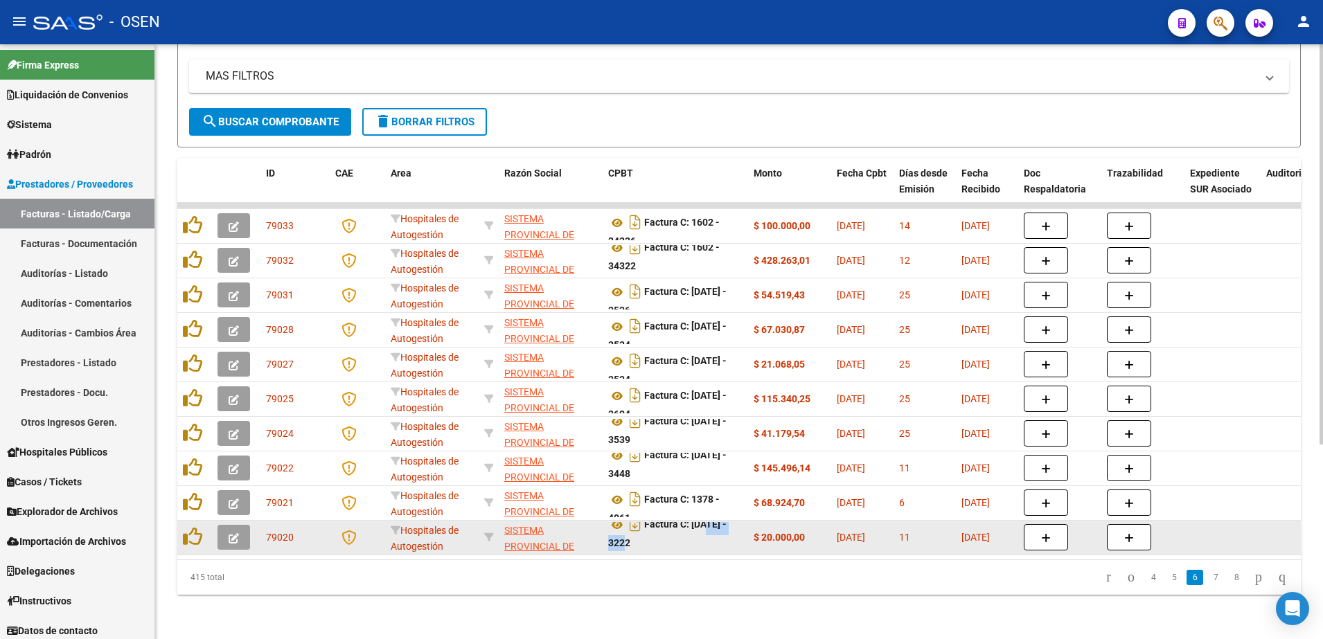
click at [711, 529] on div "Factura C: [DATE] - 3222" at bounding box center [675, 536] width 134 height 29
click at [194, 527] on icon at bounding box center [192, 536] width 19 height 19
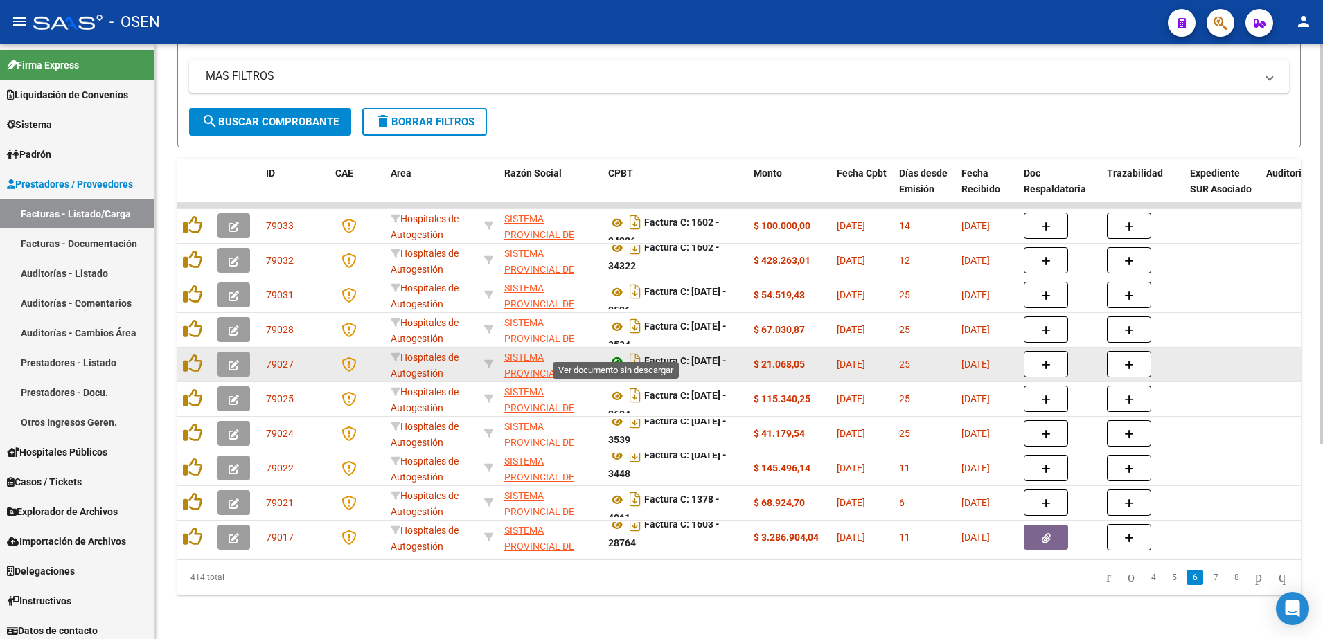
click at [614, 353] on icon at bounding box center [617, 361] width 18 height 17
click at [697, 349] on div "Factura C: [DATE] - 3534" at bounding box center [675, 363] width 134 height 29
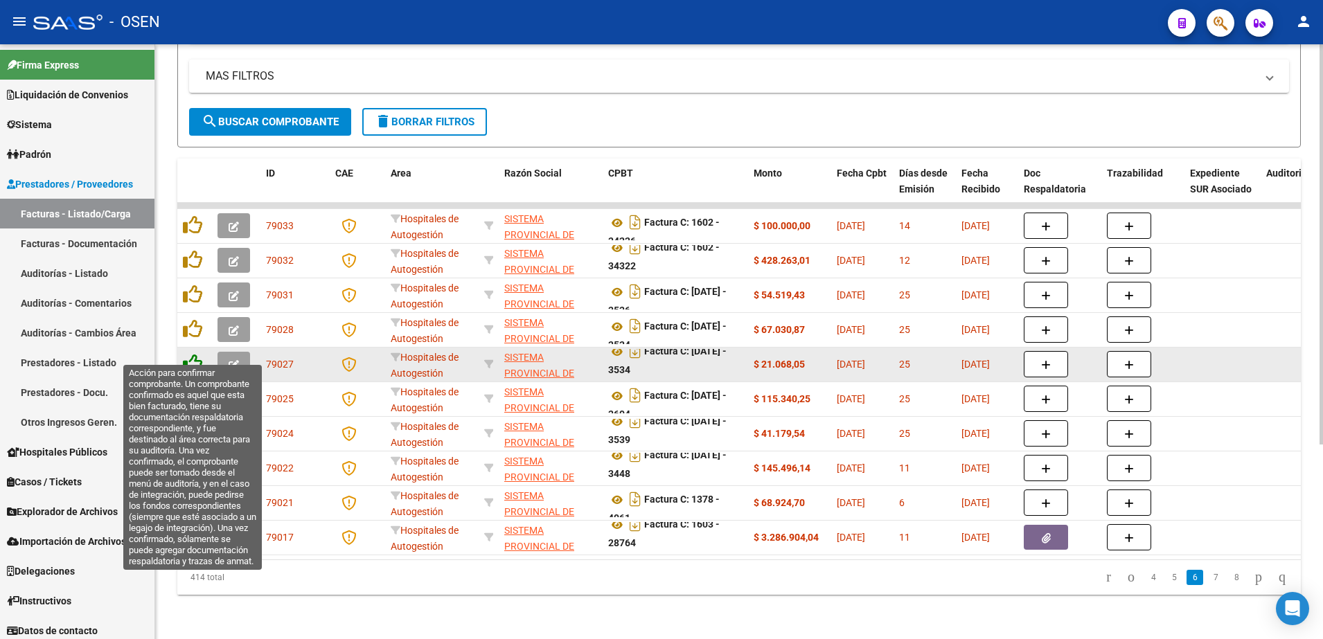
click at [189, 355] on icon at bounding box center [192, 363] width 19 height 19
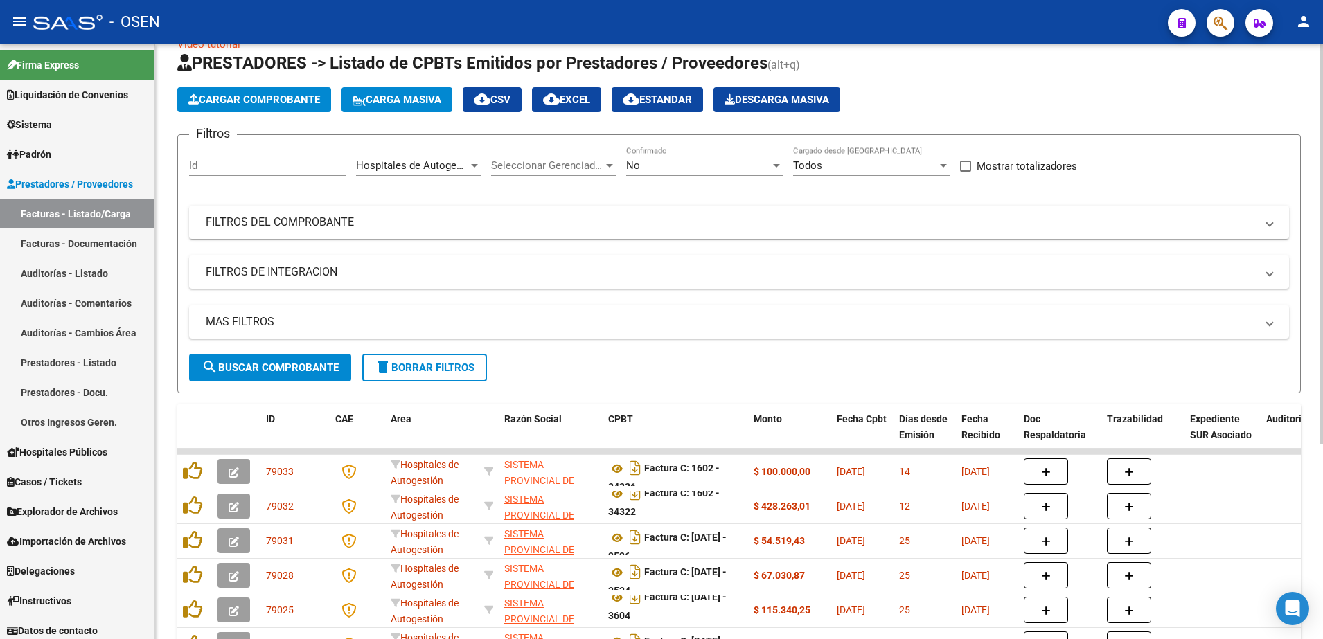
scroll to position [29, 0]
click at [287, 94] on span "Cargar Comprobante" at bounding box center [254, 100] width 132 height 12
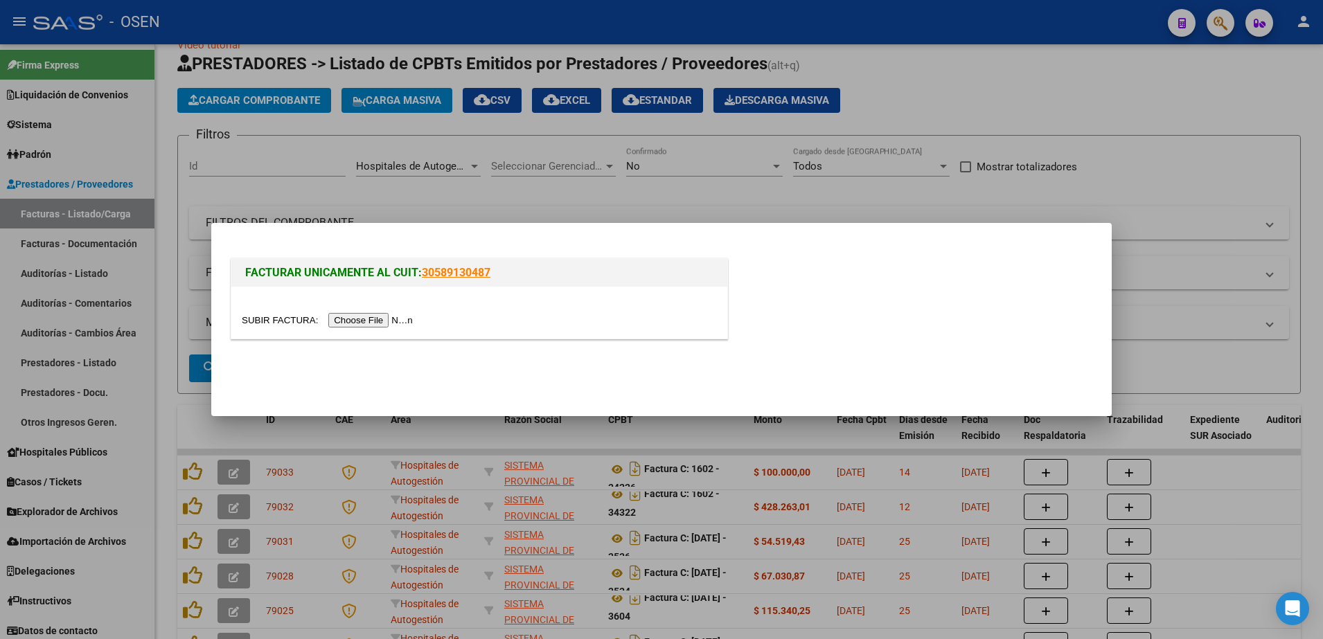
click at [378, 317] on input "file" at bounding box center [329, 320] width 175 height 15
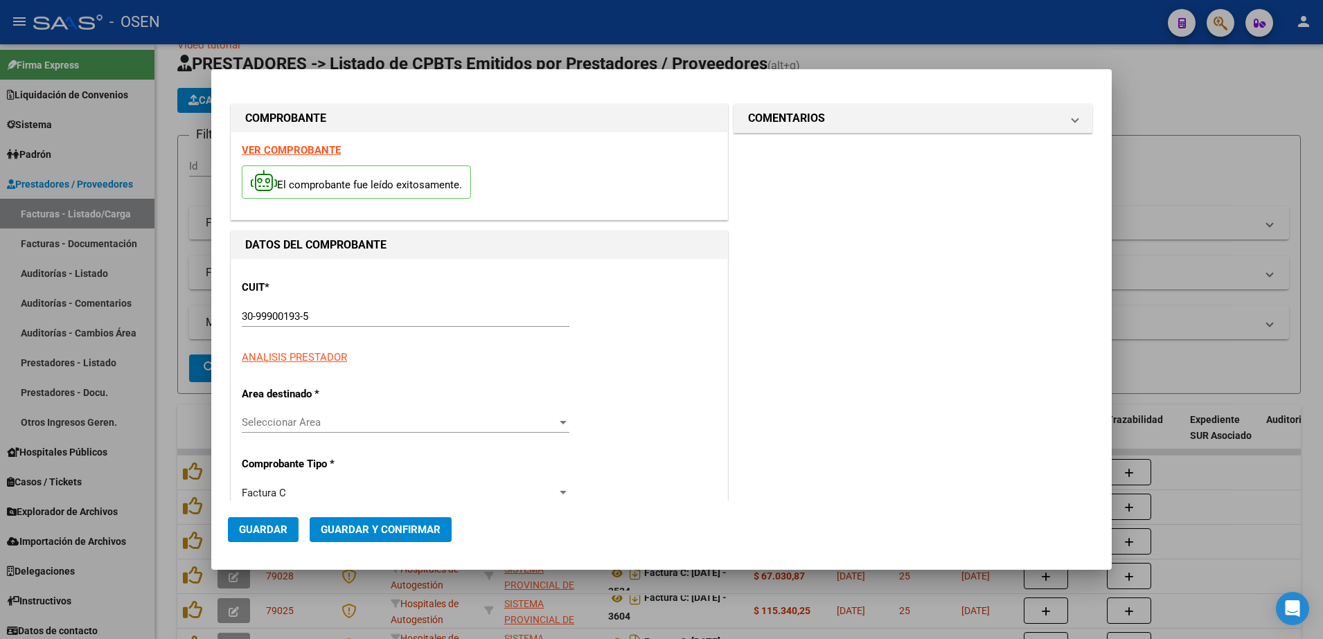
type input "21243"
type input "$ 3.998,00"
type input "[DATE]"
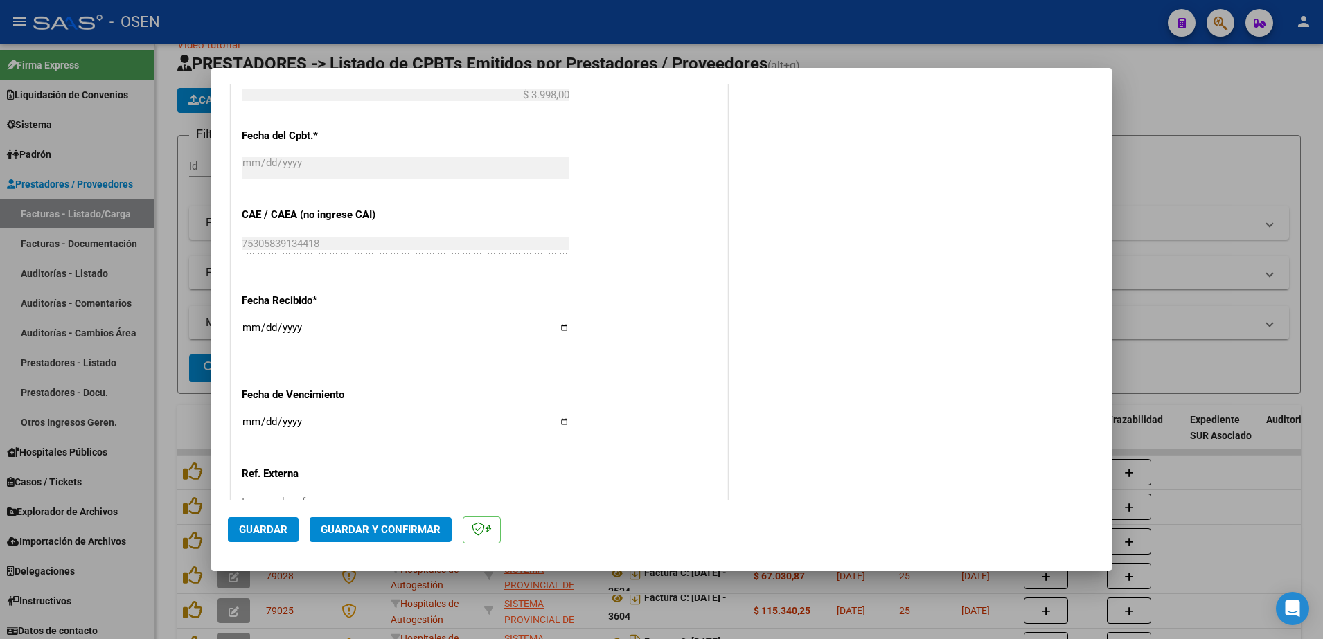
scroll to position [693, 0]
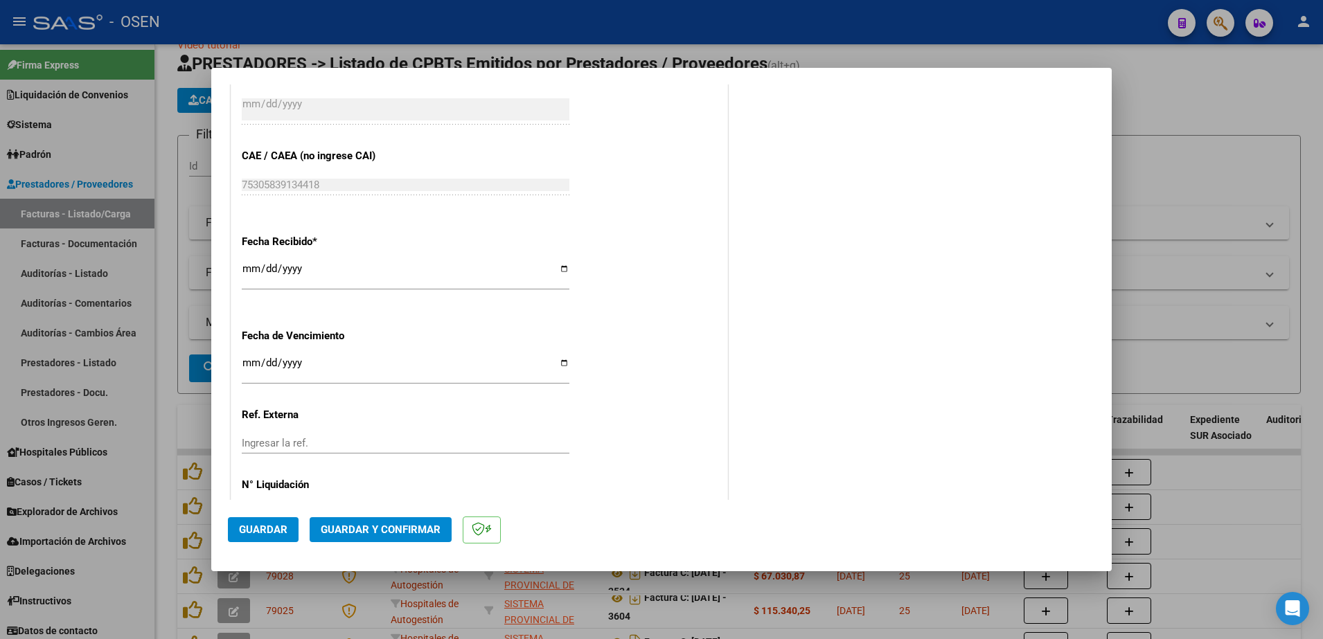
click at [269, 537] on button "Guardar" at bounding box center [263, 529] width 71 height 25
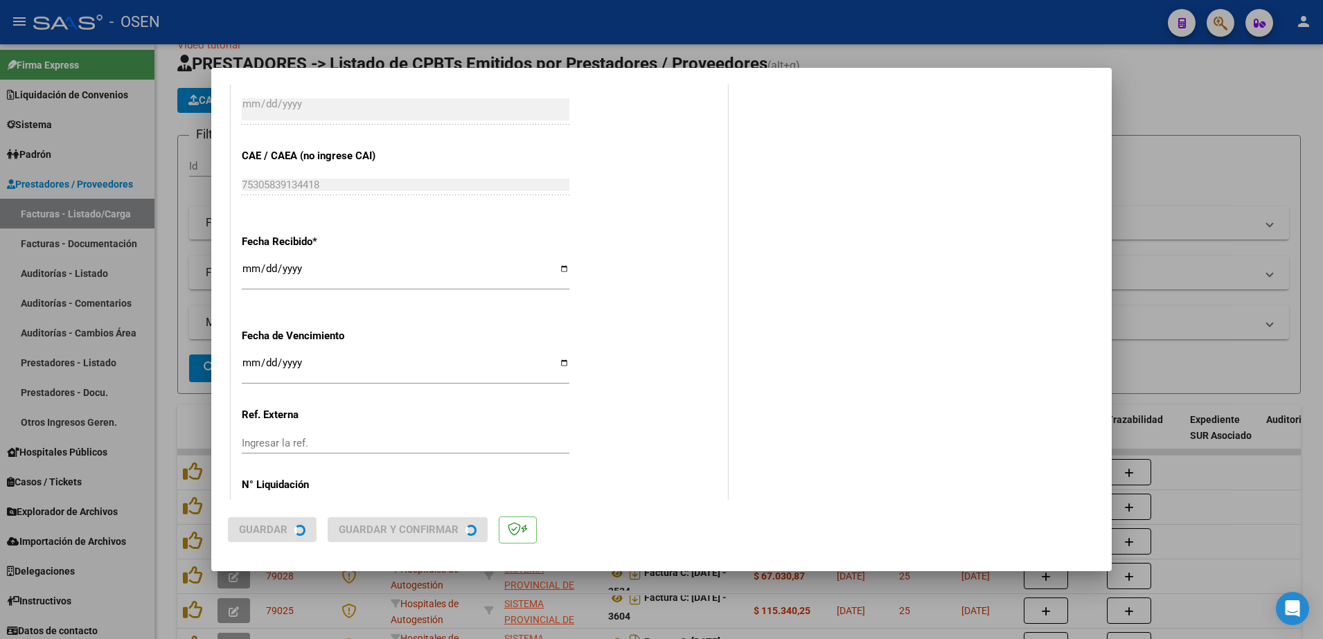
scroll to position [0, 0]
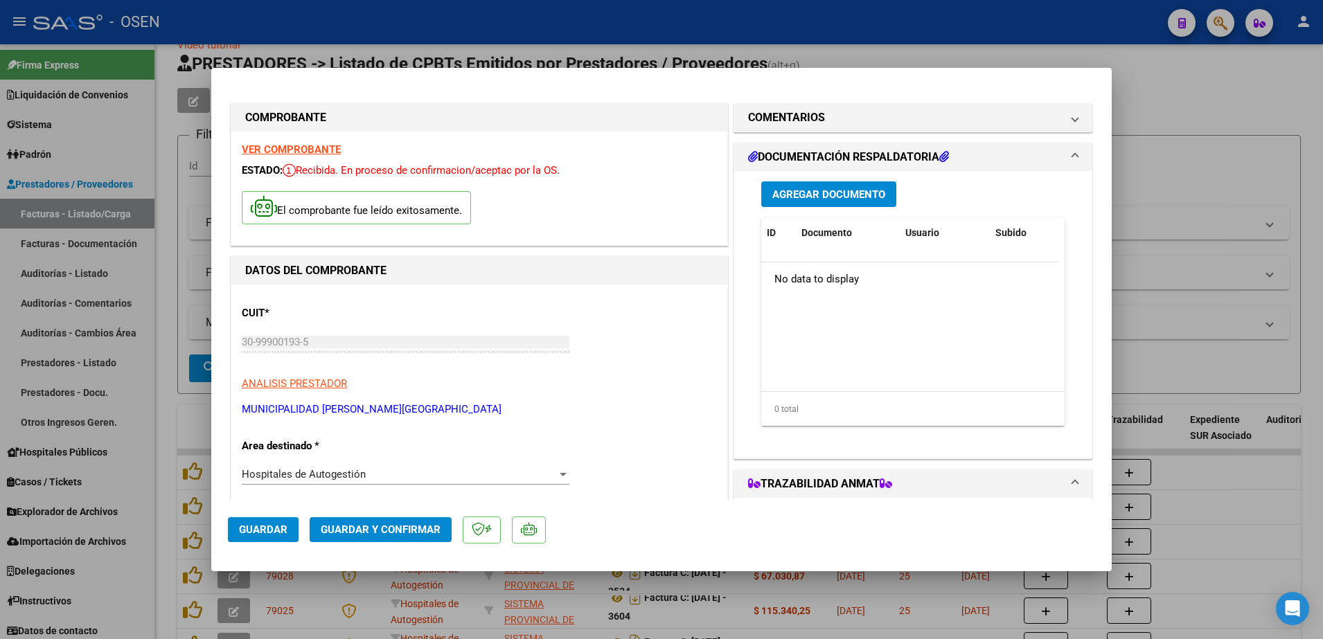
click at [1196, 210] on div at bounding box center [661, 319] width 1323 height 639
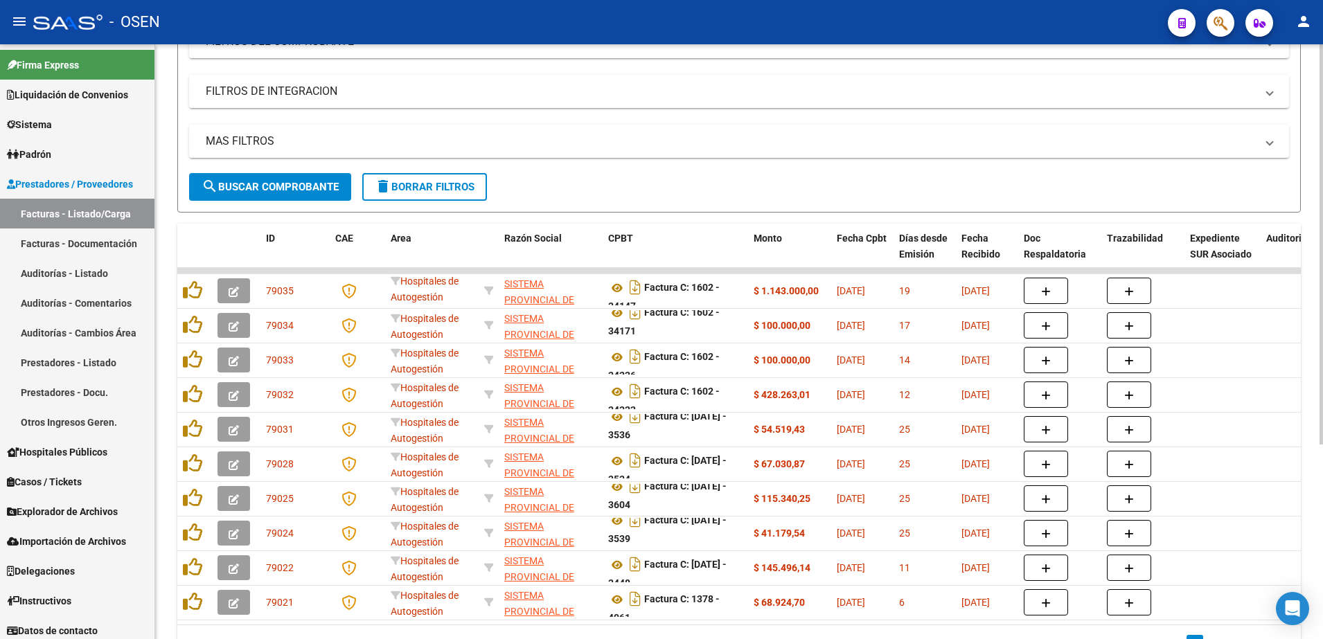
scroll to position [289, 0]
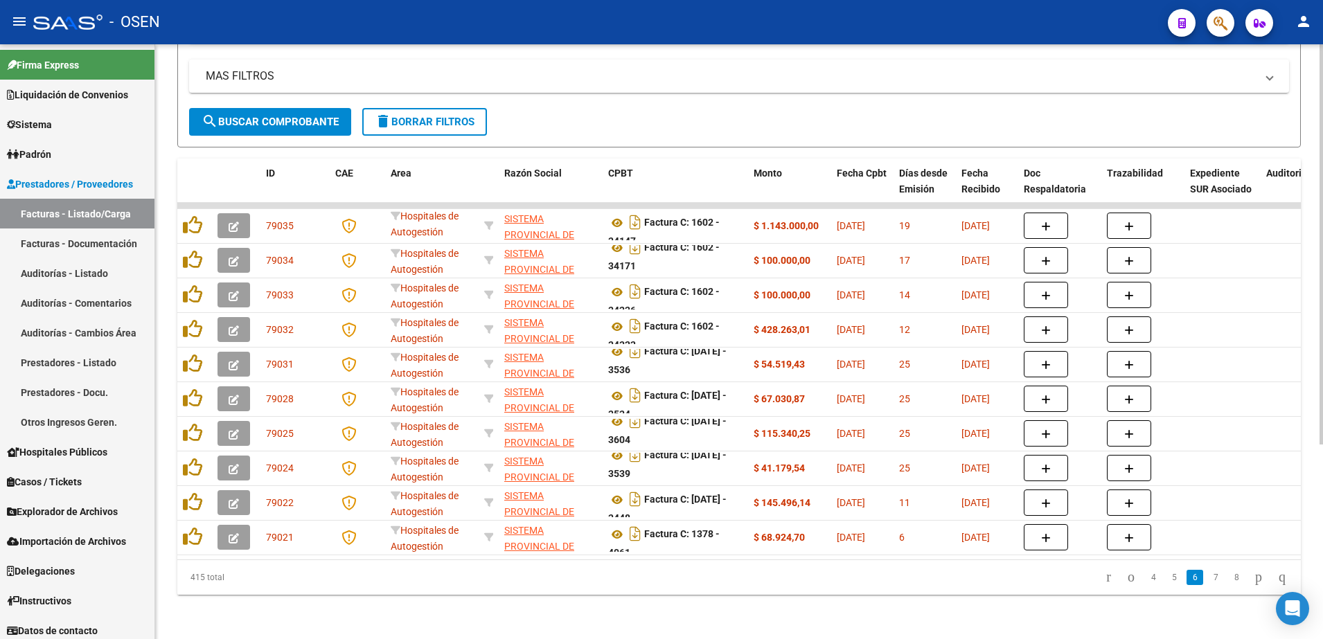
click at [1098, 585] on li at bounding box center [1108, 578] width 21 height 24
click at [1104, 583] on icon "go to first page" at bounding box center [1108, 577] width 9 height 17
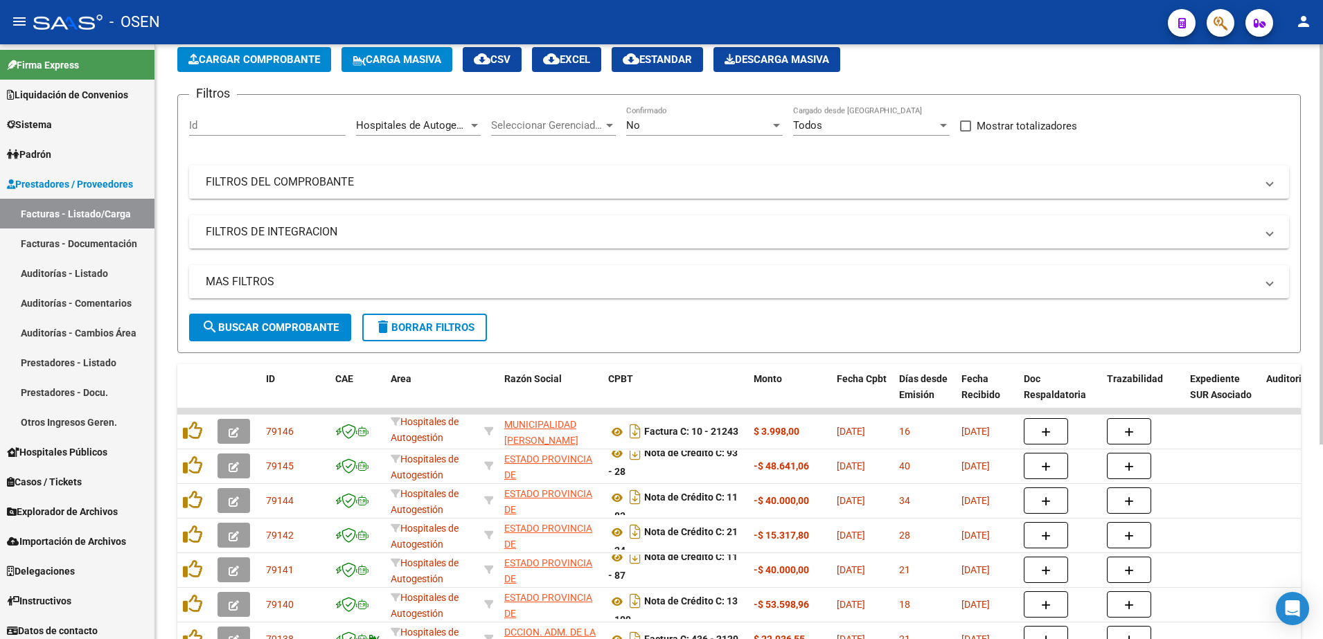
scroll to position [29, 0]
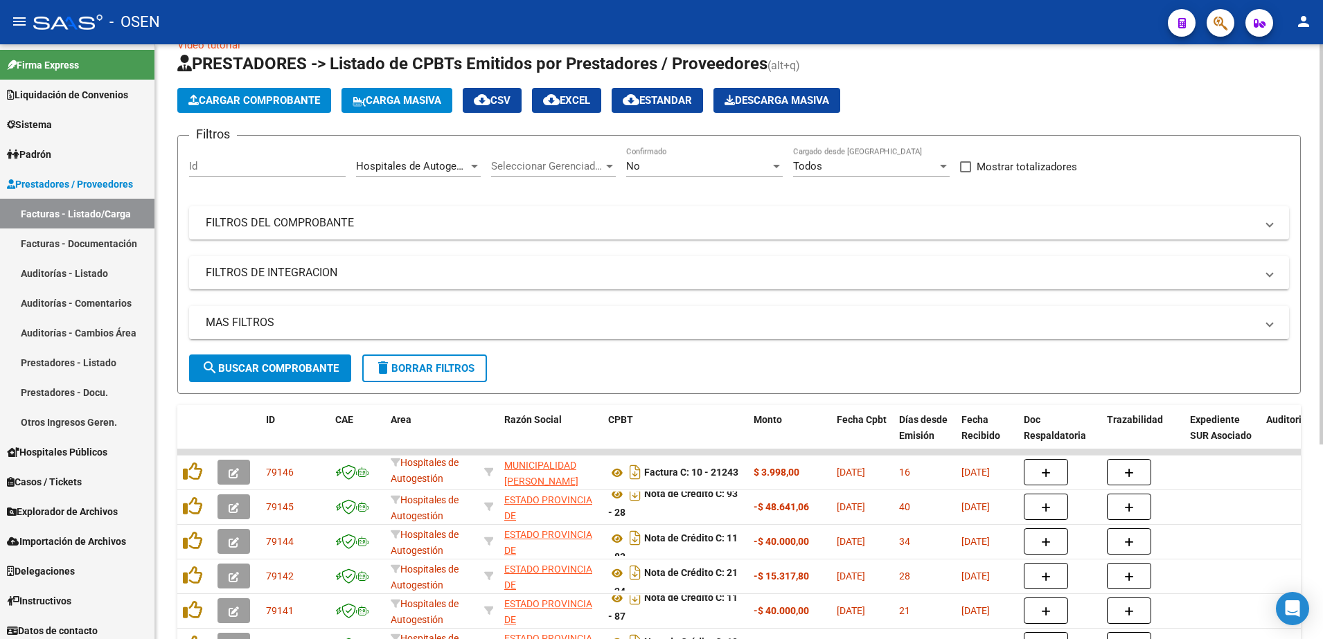
click at [280, 114] on app-list-header "PRESTADORES -> Listado de CPBTs Emitidos por Prestadores / Proveedores (alt+q) …" at bounding box center [739, 223] width 1124 height 341
click at [280, 105] on span "Cargar Comprobante" at bounding box center [254, 100] width 132 height 12
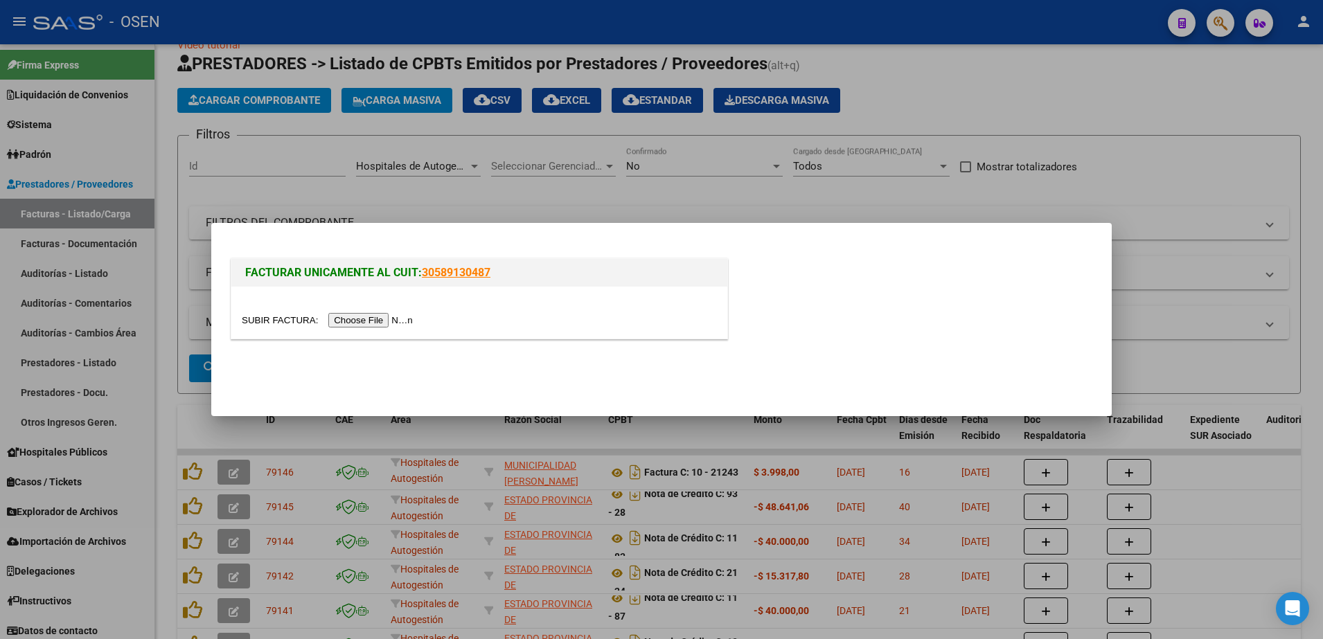
click at [354, 328] on div at bounding box center [479, 320] width 475 height 16
click at [353, 321] on input "file" at bounding box center [329, 320] width 175 height 15
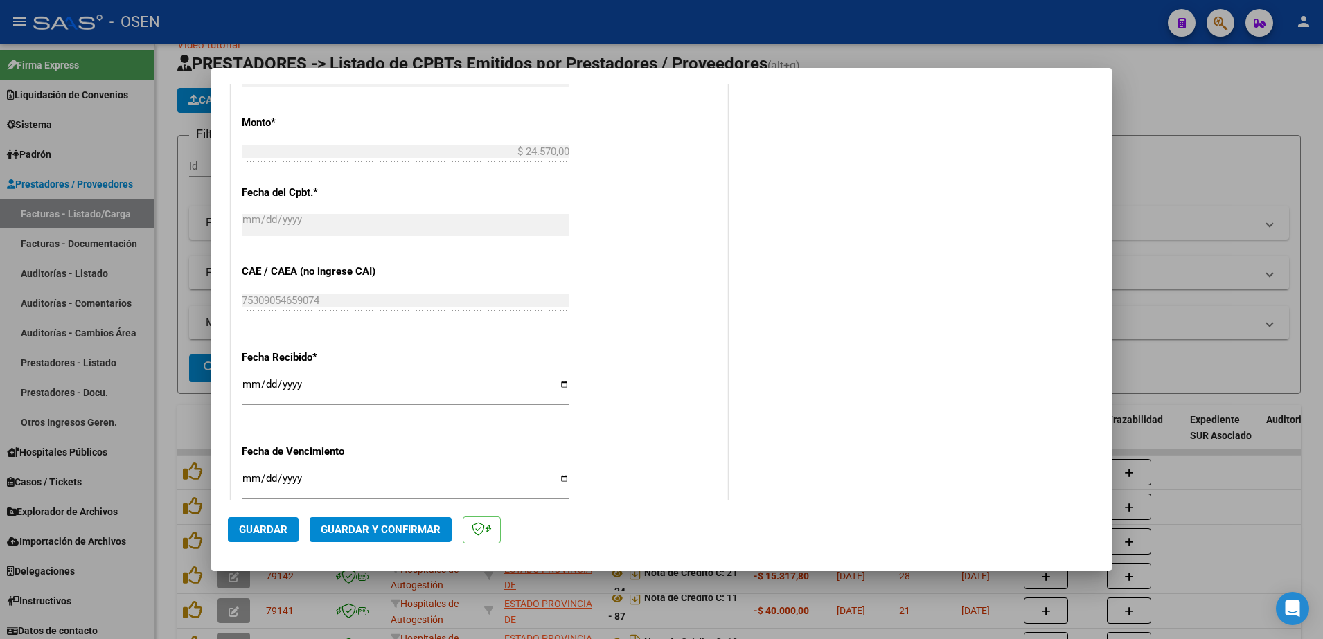
scroll to position [606, 0]
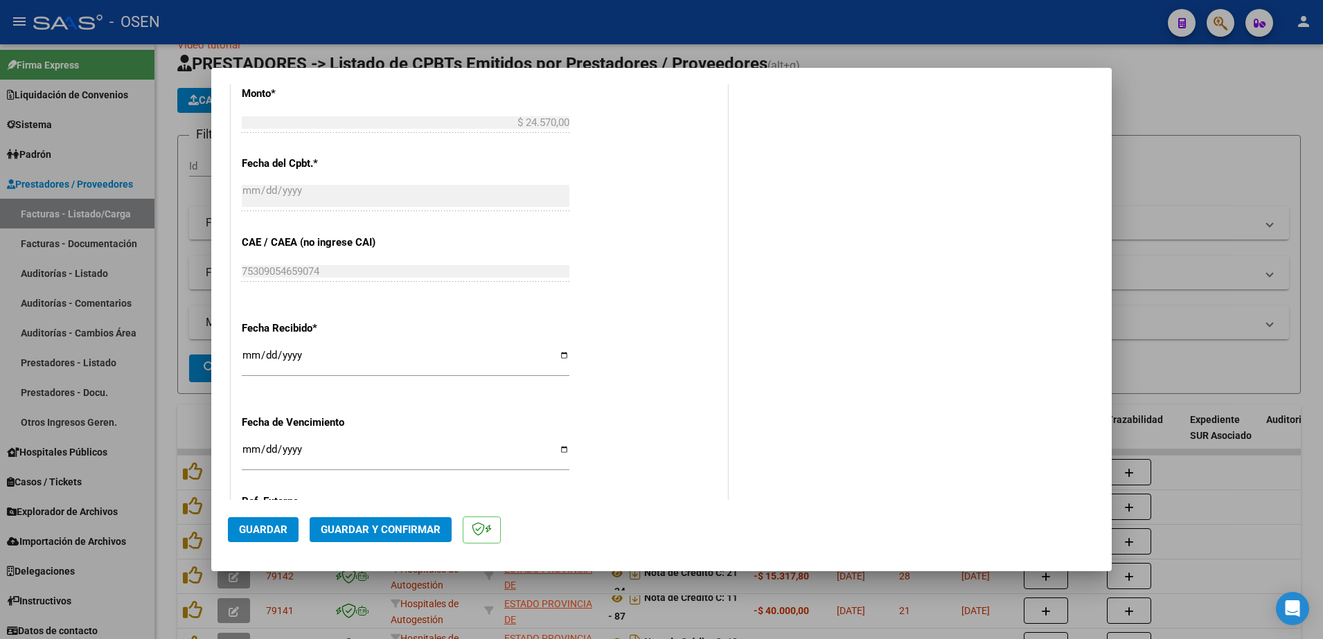
click at [276, 524] on span "Guardar" at bounding box center [263, 530] width 48 height 12
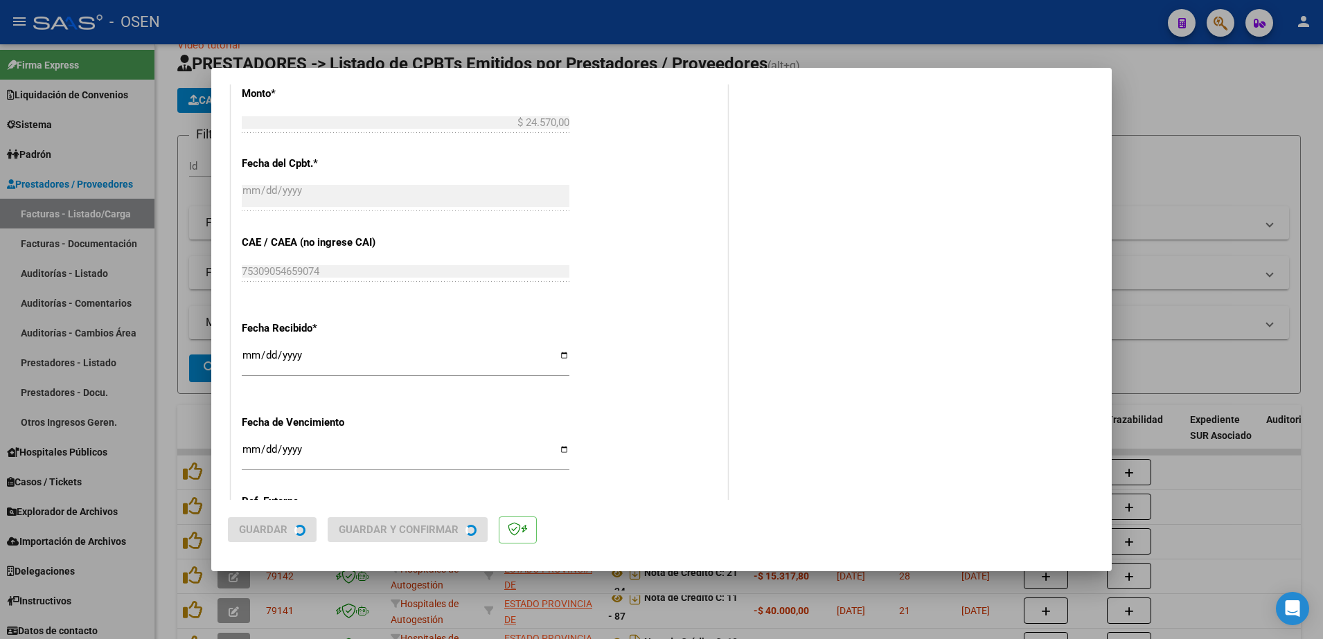
scroll to position [0, 0]
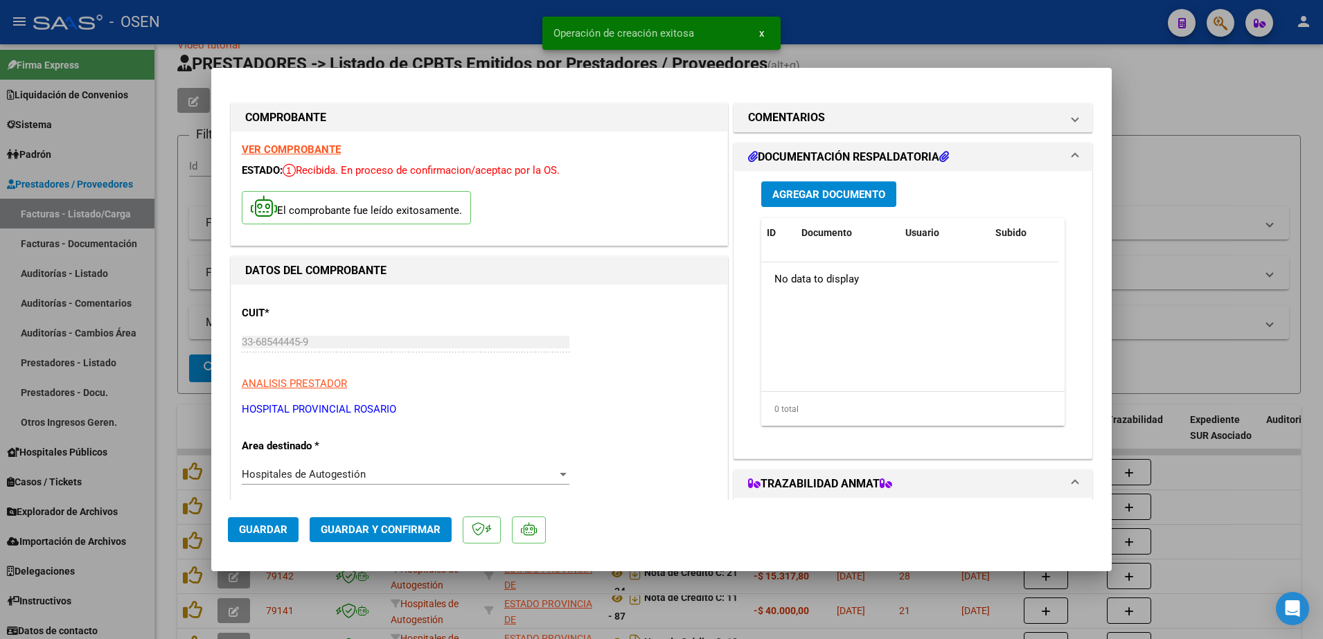
click at [949, 42] on div at bounding box center [661, 319] width 1323 height 639
type input "$ 0,00"
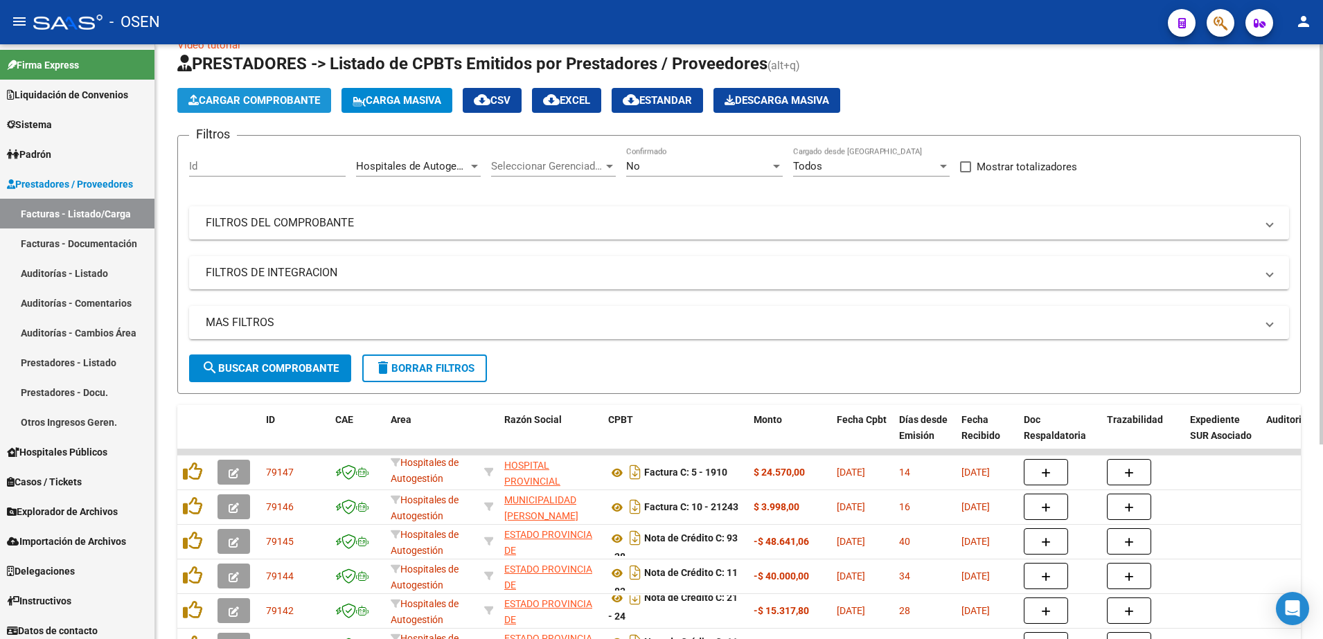
click at [314, 100] on span "Cargar Comprobante" at bounding box center [254, 100] width 132 height 12
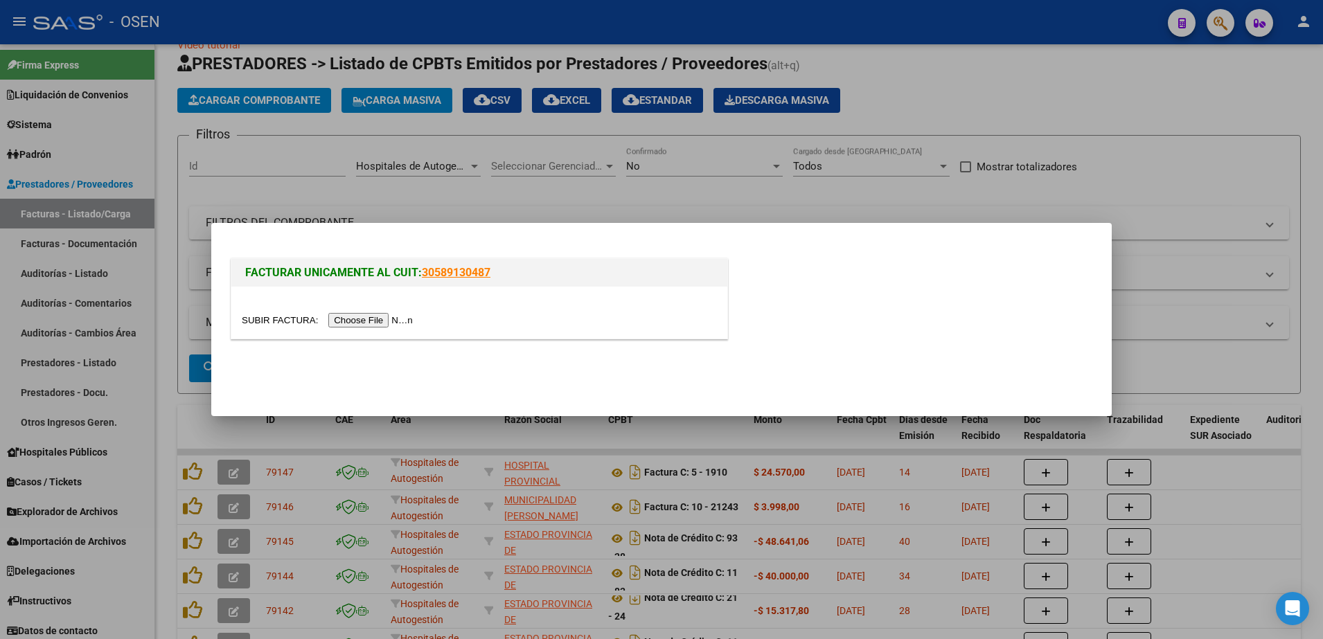
click at [357, 314] on input "file" at bounding box center [329, 320] width 175 height 15
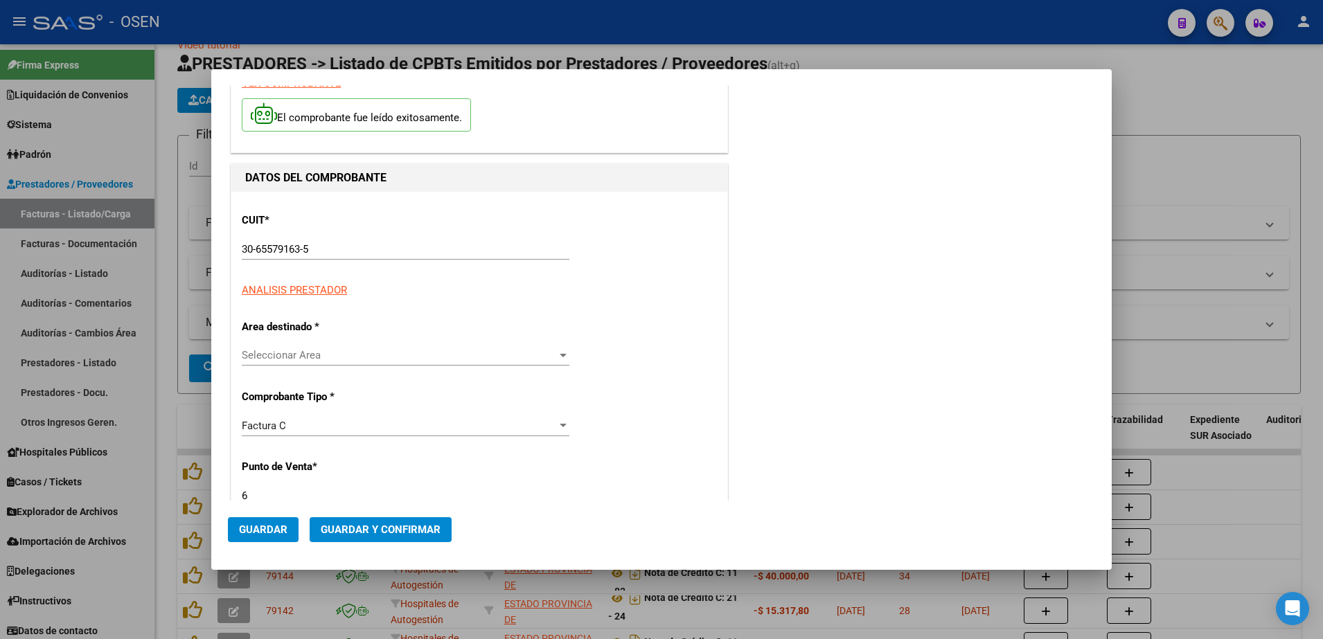
type input "1056"
type input "$ 16.224,00"
type input "[DATE]"
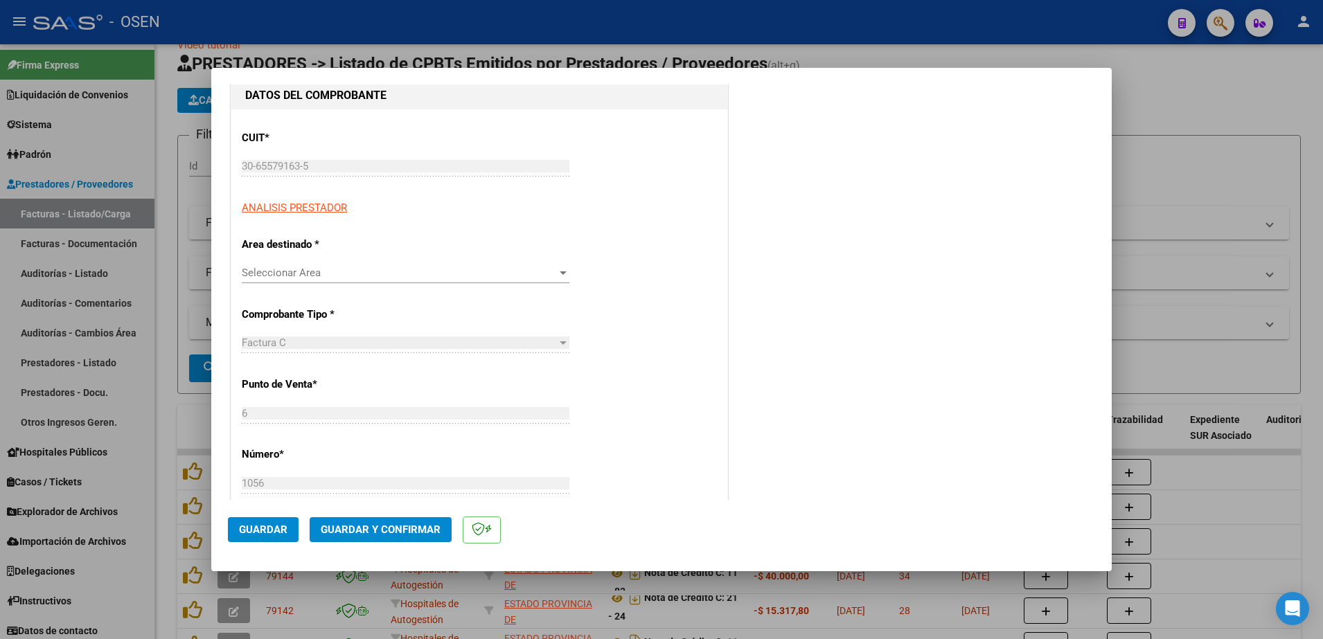
scroll to position [173, 0]
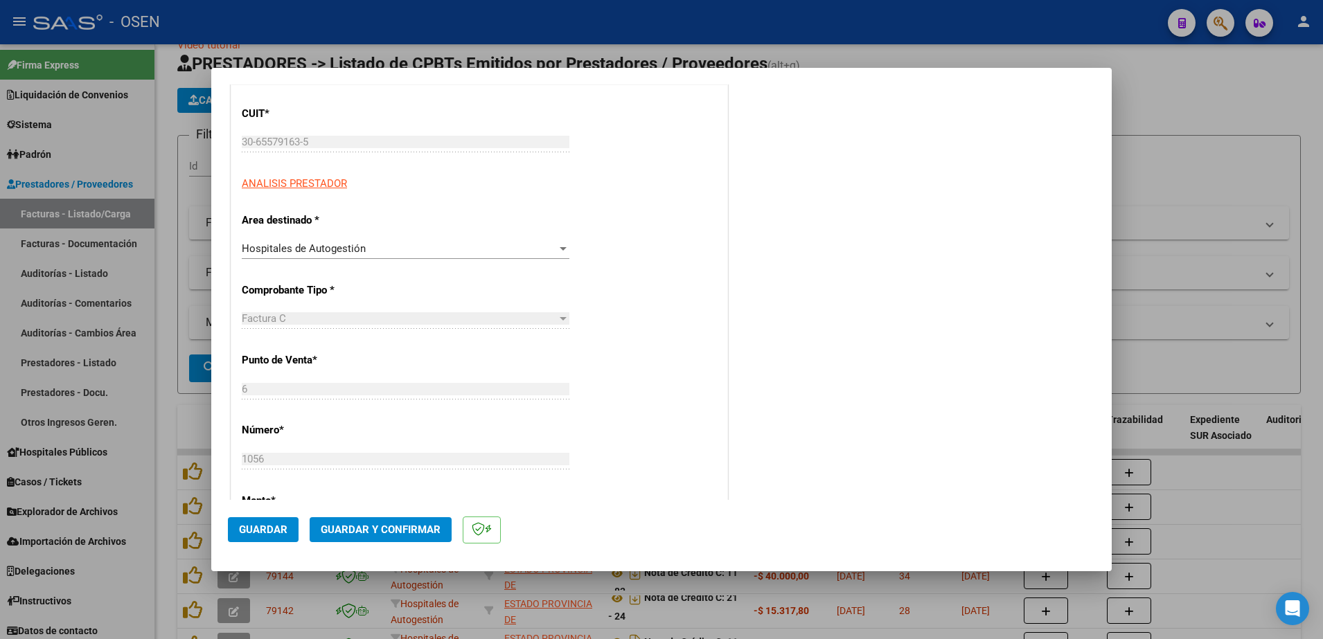
click at [560, 247] on div at bounding box center [563, 248] width 7 height 3
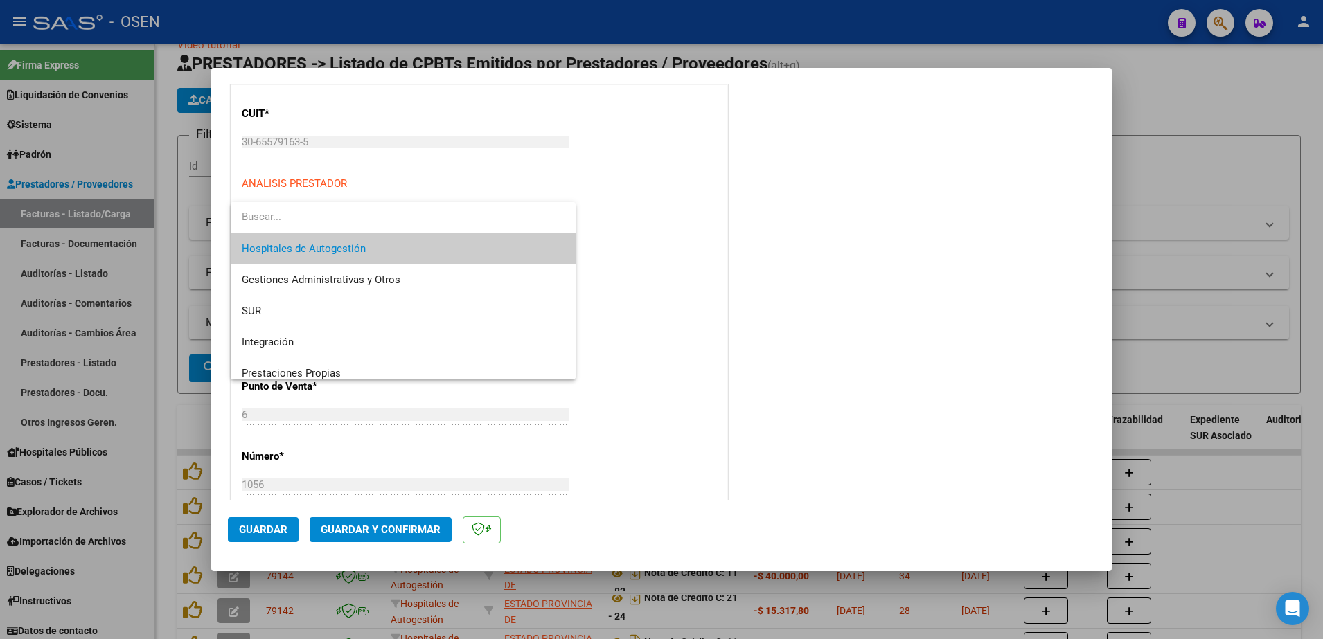
click at [648, 245] on div at bounding box center [661, 319] width 1323 height 639
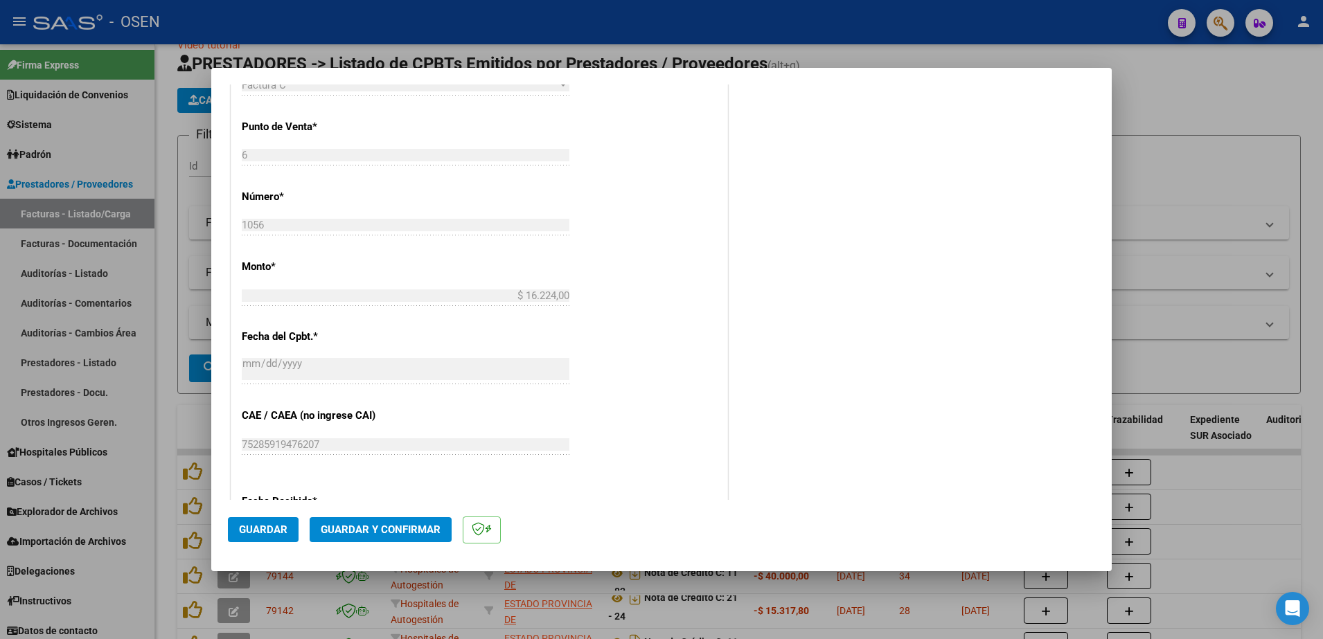
scroll to position [606, 0]
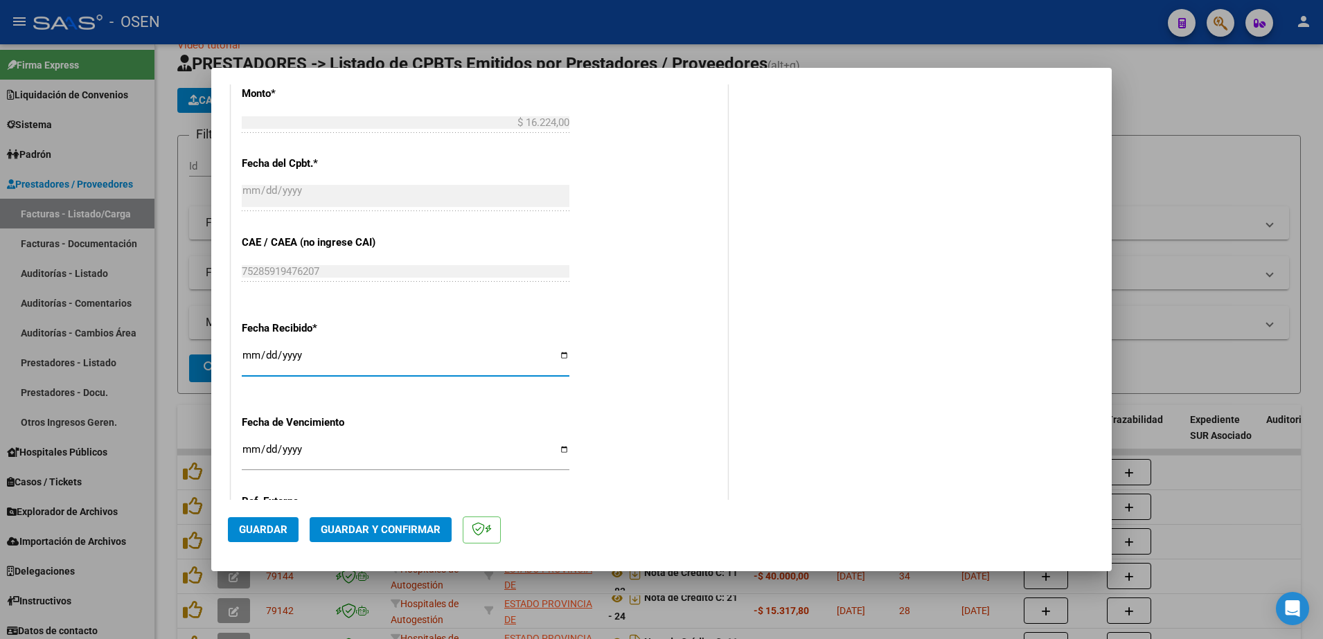
click at [247, 354] on input "[DATE]" at bounding box center [406, 361] width 328 height 22
click at [509, 339] on div "Fecha Recibido * [DATE] Ingresar la fecha" at bounding box center [479, 349] width 475 height 79
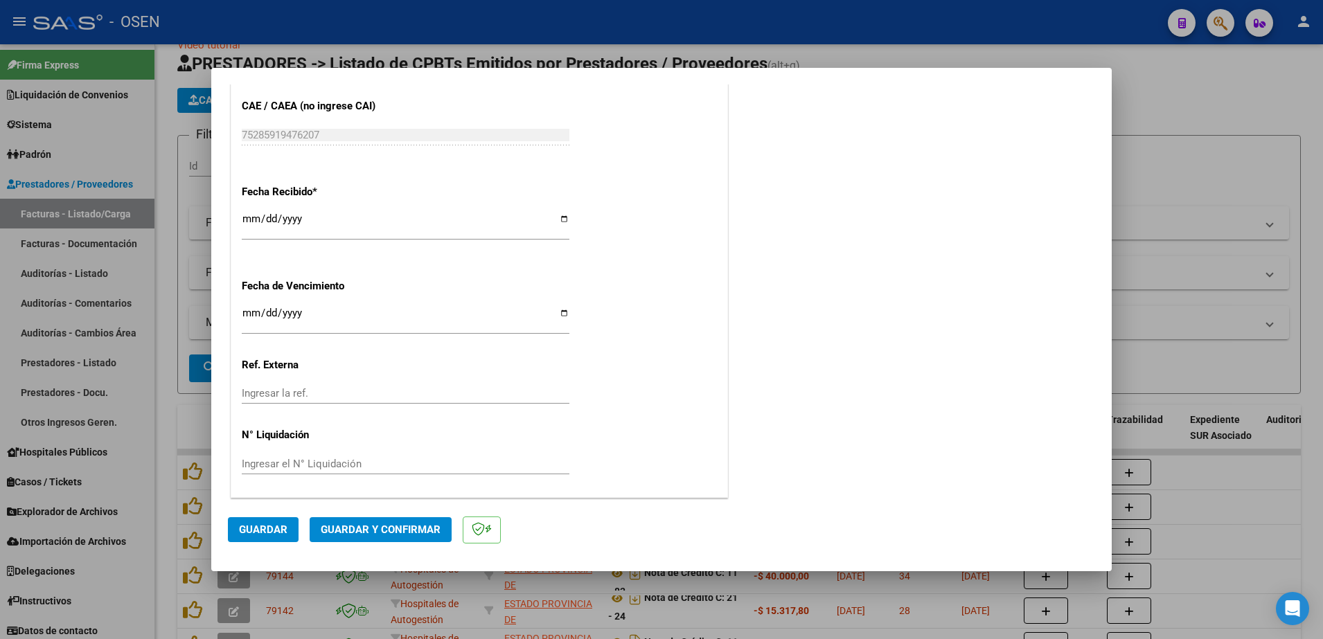
scroll to position [743, 0]
click at [278, 520] on button "Guardar" at bounding box center [263, 529] width 71 height 25
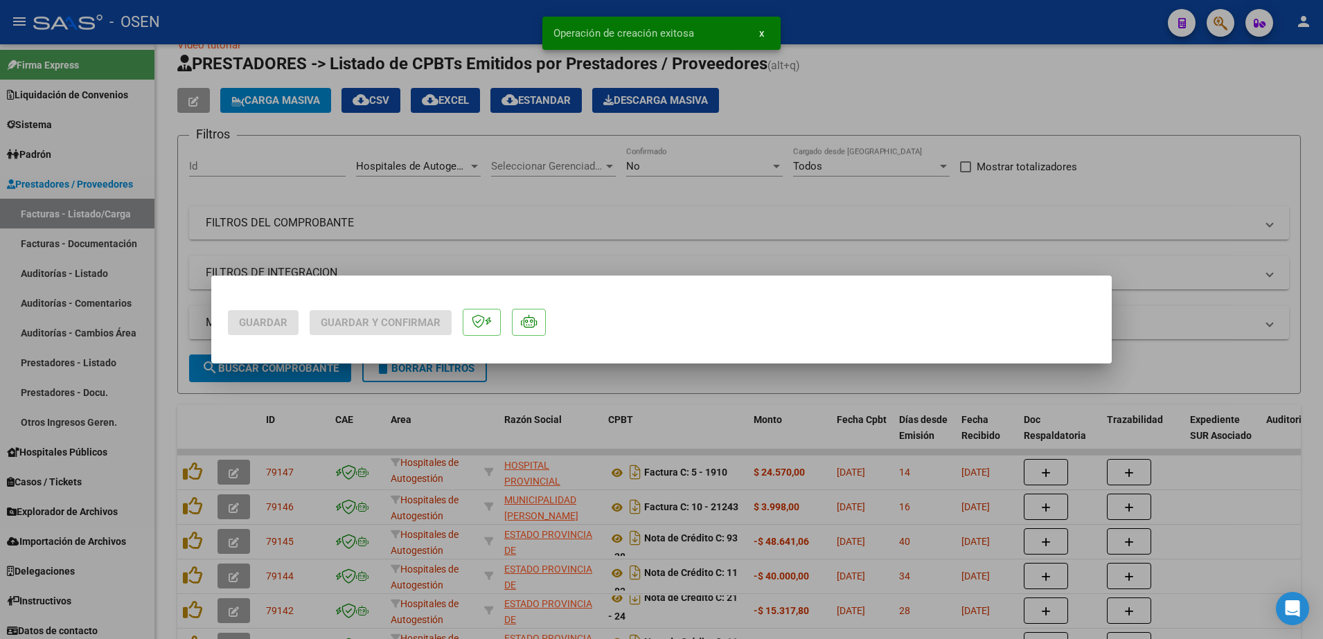
scroll to position [0, 0]
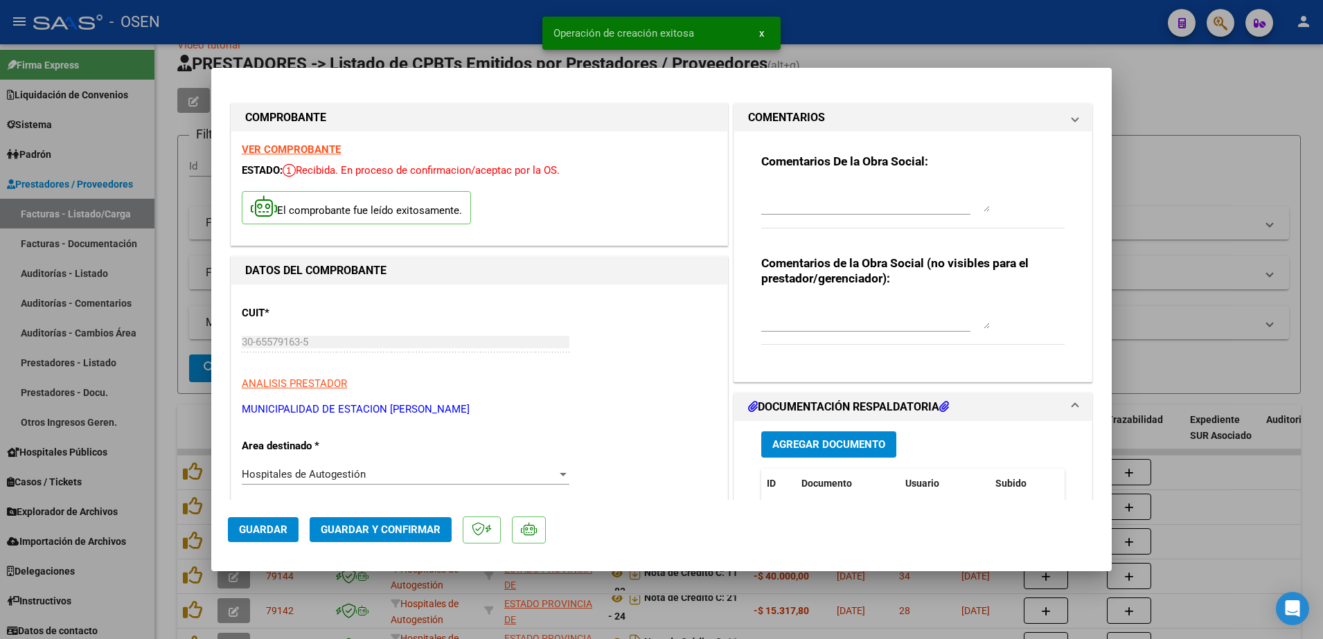
click at [1214, 172] on div at bounding box center [661, 319] width 1323 height 639
type input "$ 0,00"
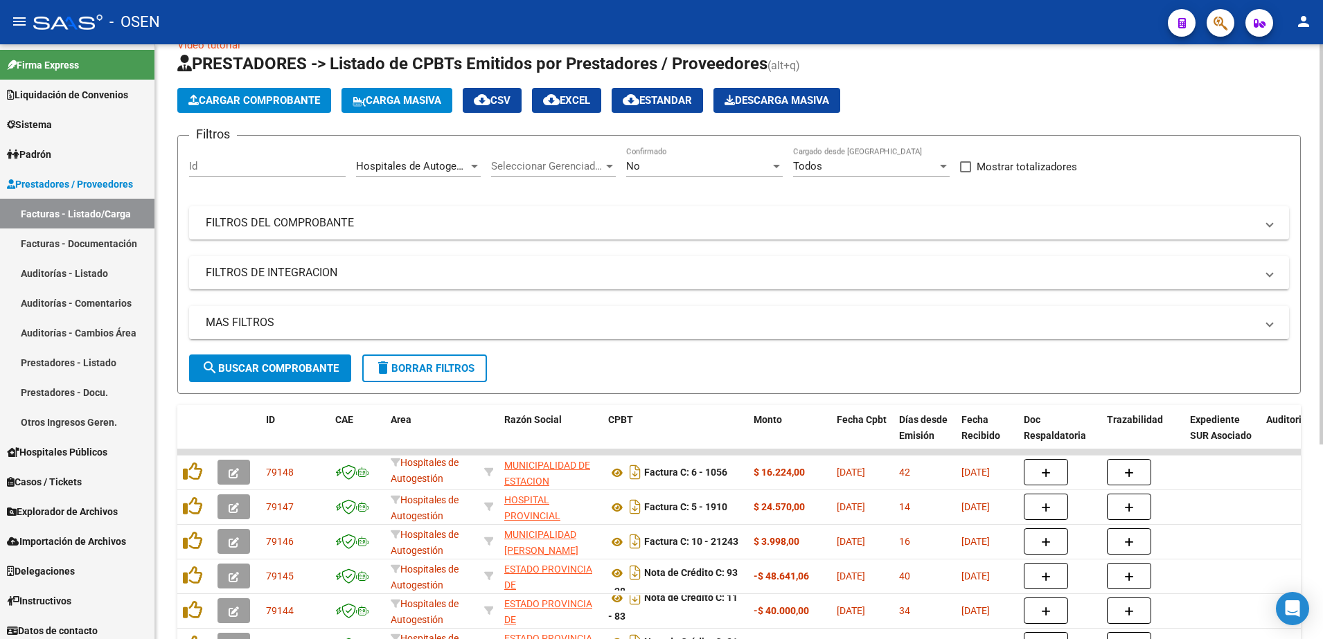
click at [287, 87] on app-list-header "PRESTADORES -> Listado de CPBTs Emitidos por Prestadores / Proveedores (alt+q) …" at bounding box center [739, 223] width 1124 height 341
click at [290, 102] on span "Cargar Comprobante" at bounding box center [254, 100] width 132 height 12
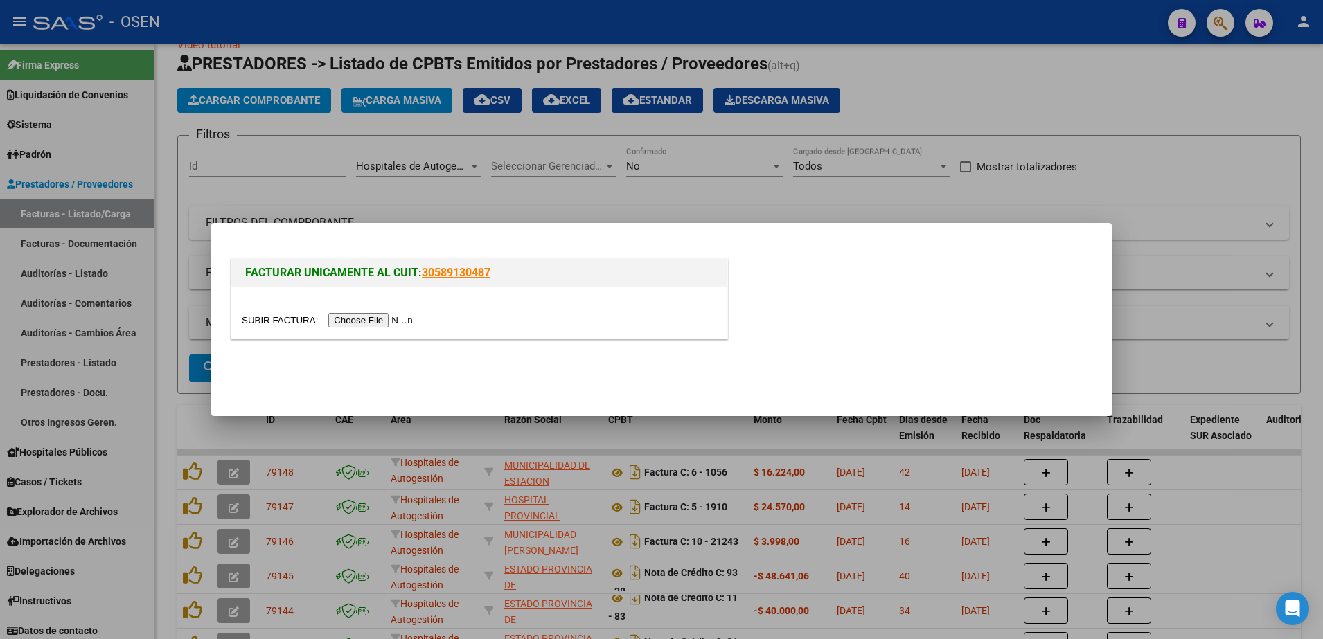
click at [605, 145] on div at bounding box center [661, 319] width 1323 height 639
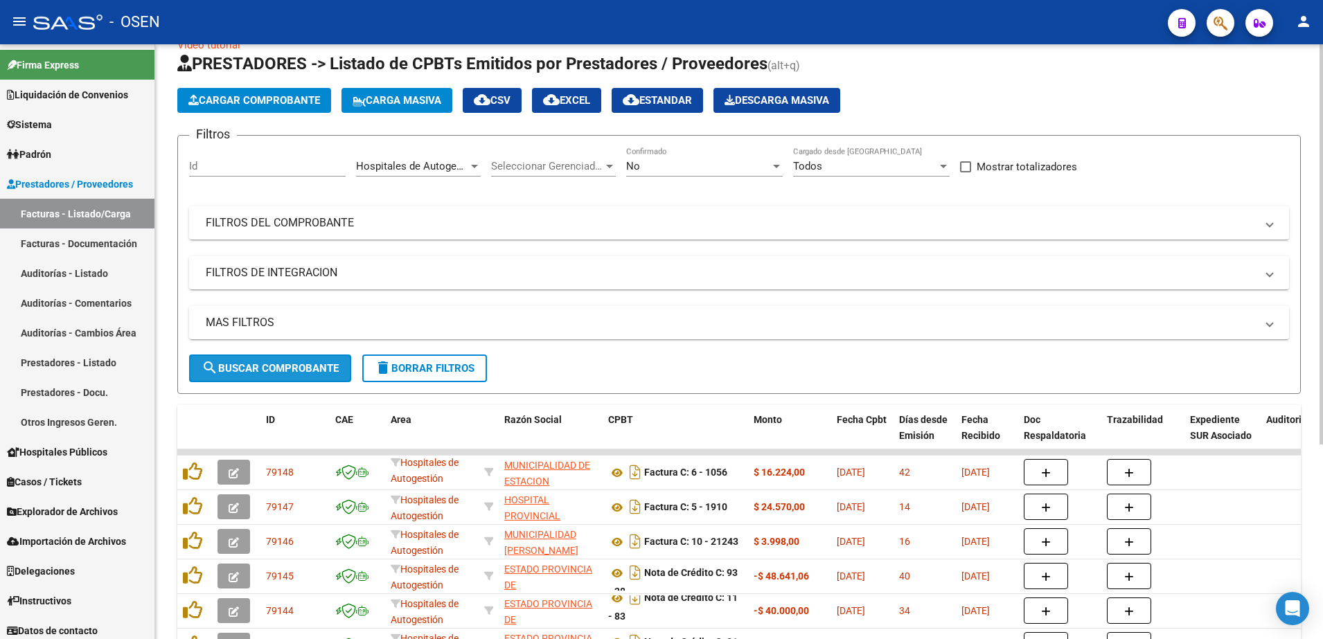
click at [285, 368] on span "search Buscar Comprobante" at bounding box center [270, 368] width 137 height 12
click at [308, 104] on span "Cargar Comprobante" at bounding box center [254, 100] width 132 height 12
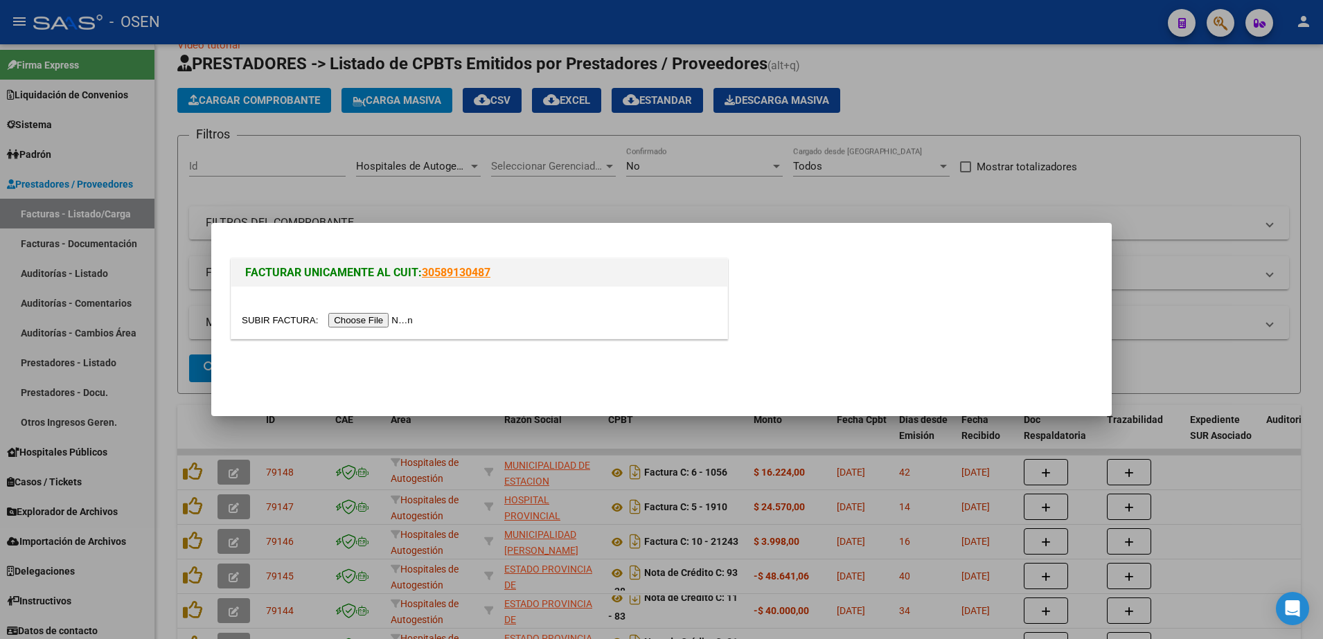
click at [357, 321] on input "file" at bounding box center [329, 320] width 175 height 15
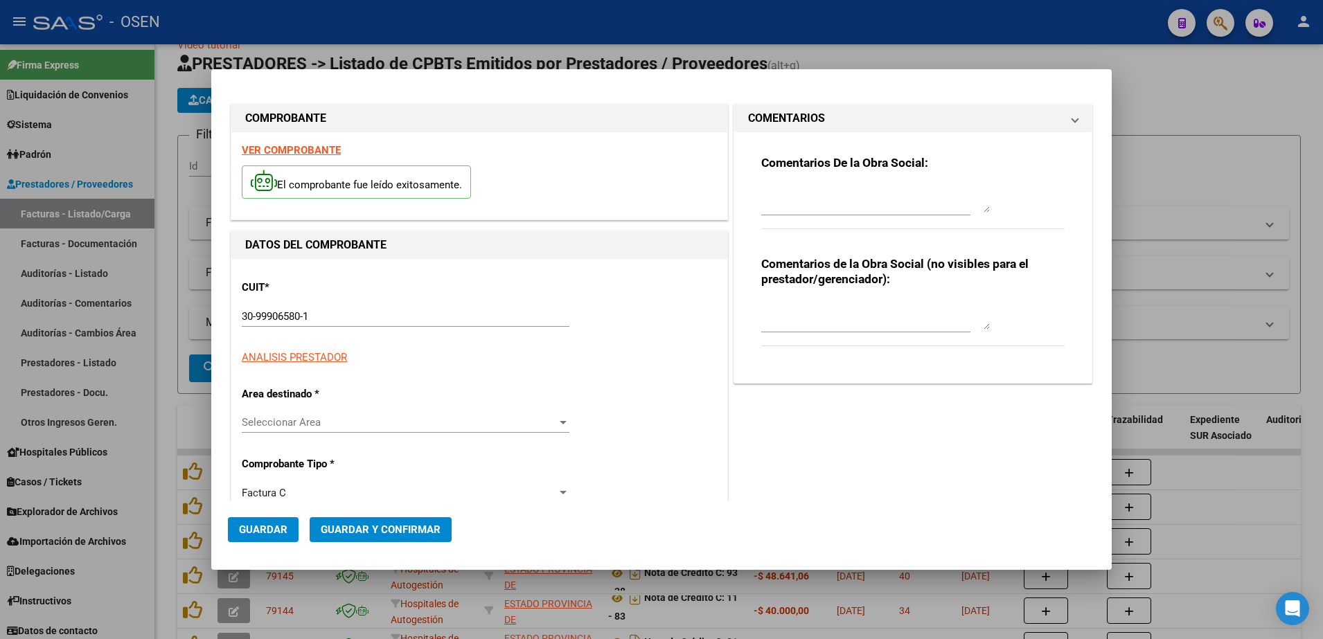
type input "1101"
type input "$ 30.095,00"
type input "[DATE]"
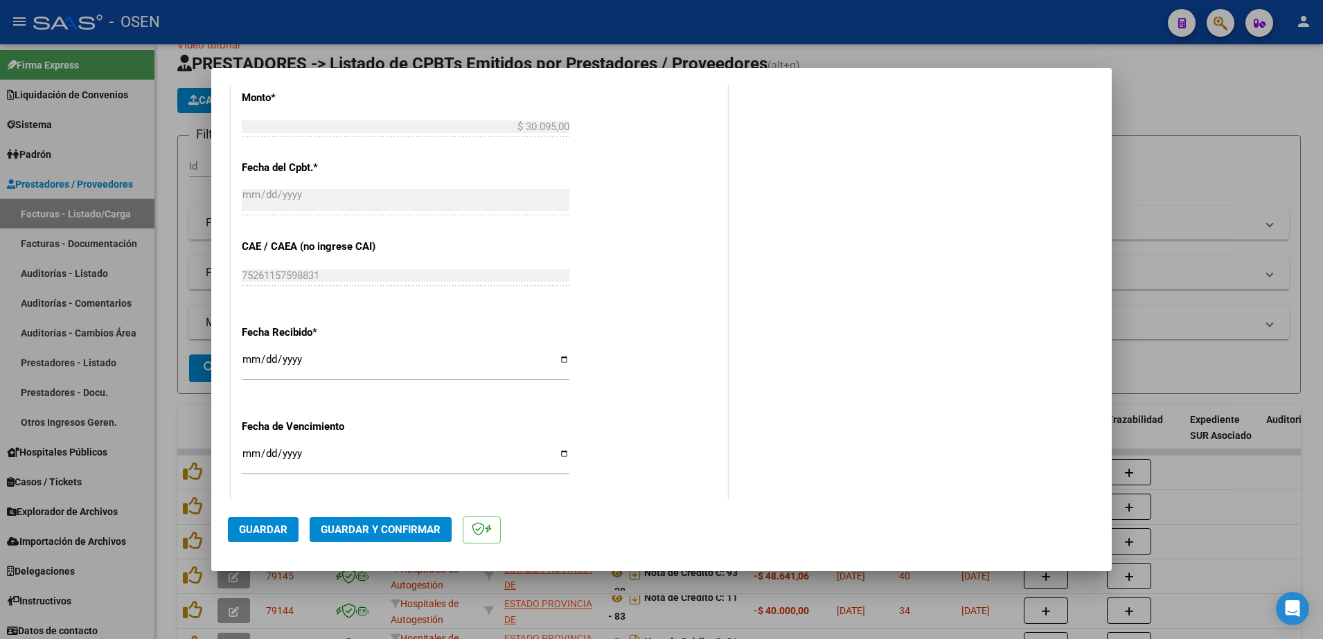
scroll to position [606, 0]
drag, startPoint x: 630, startPoint y: 330, endPoint x: 607, endPoint y: 344, distance: 27.3
click at [630, 330] on div "Fecha Recibido * [DATE] Ingresar la fecha" at bounding box center [479, 349] width 475 height 79
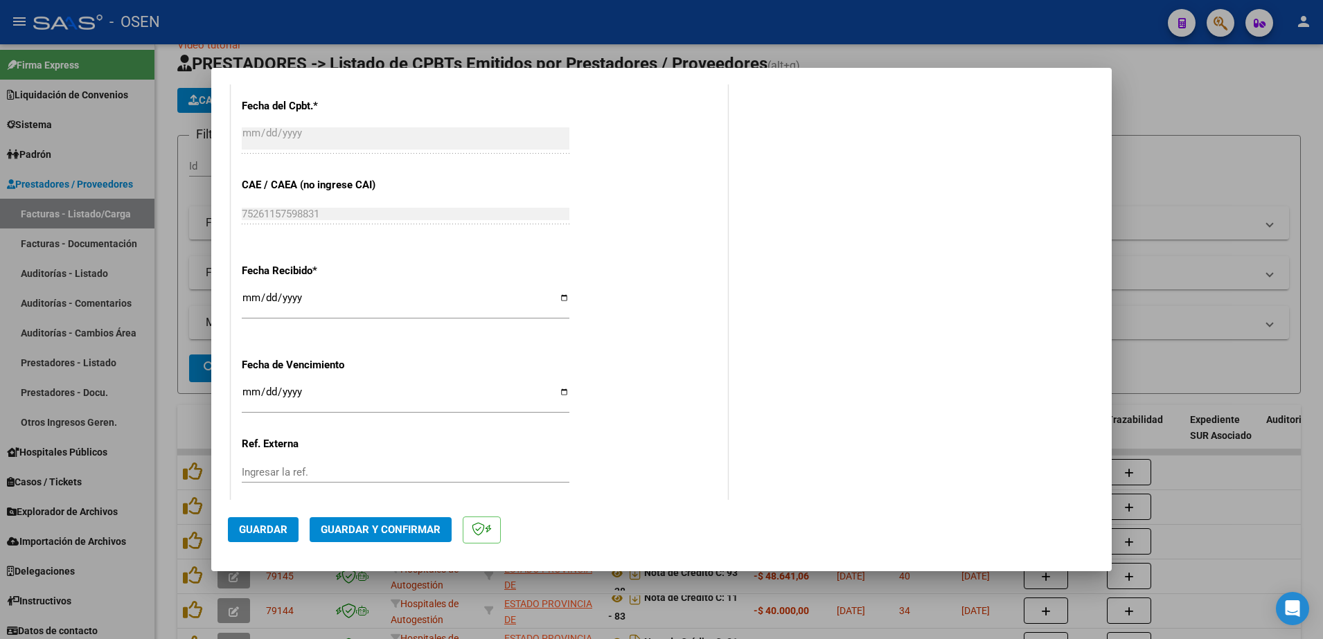
scroll to position [693, 0]
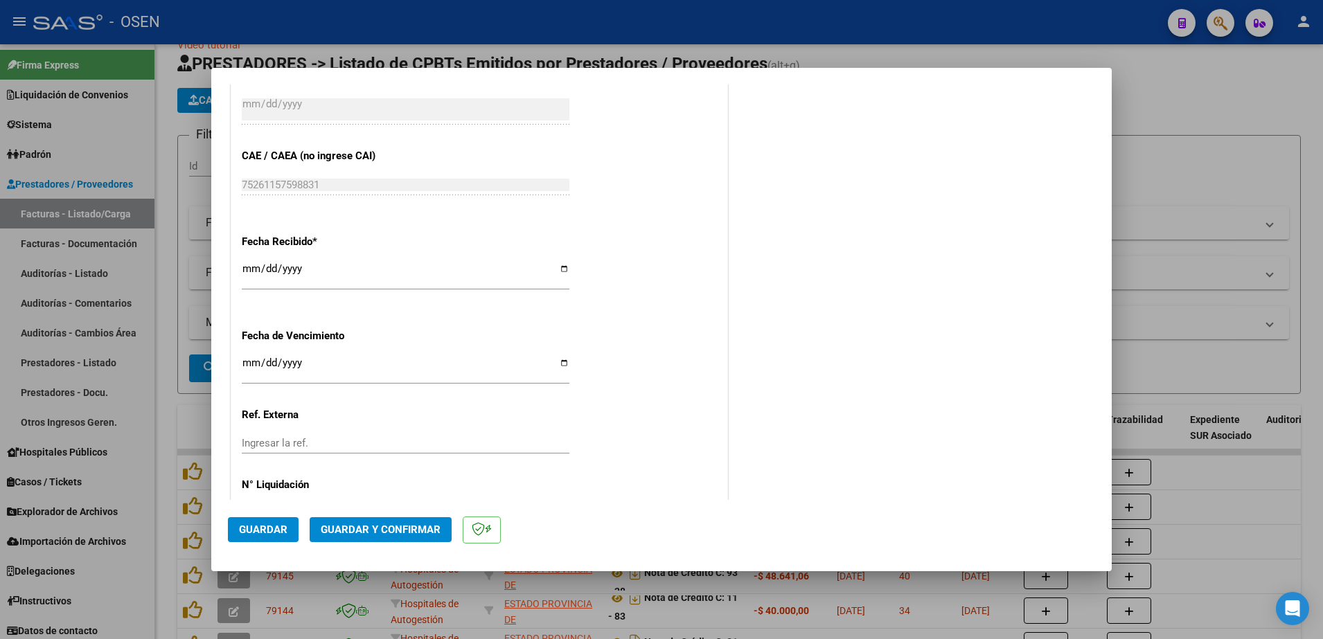
click at [238, 529] on button "Guardar" at bounding box center [263, 529] width 71 height 25
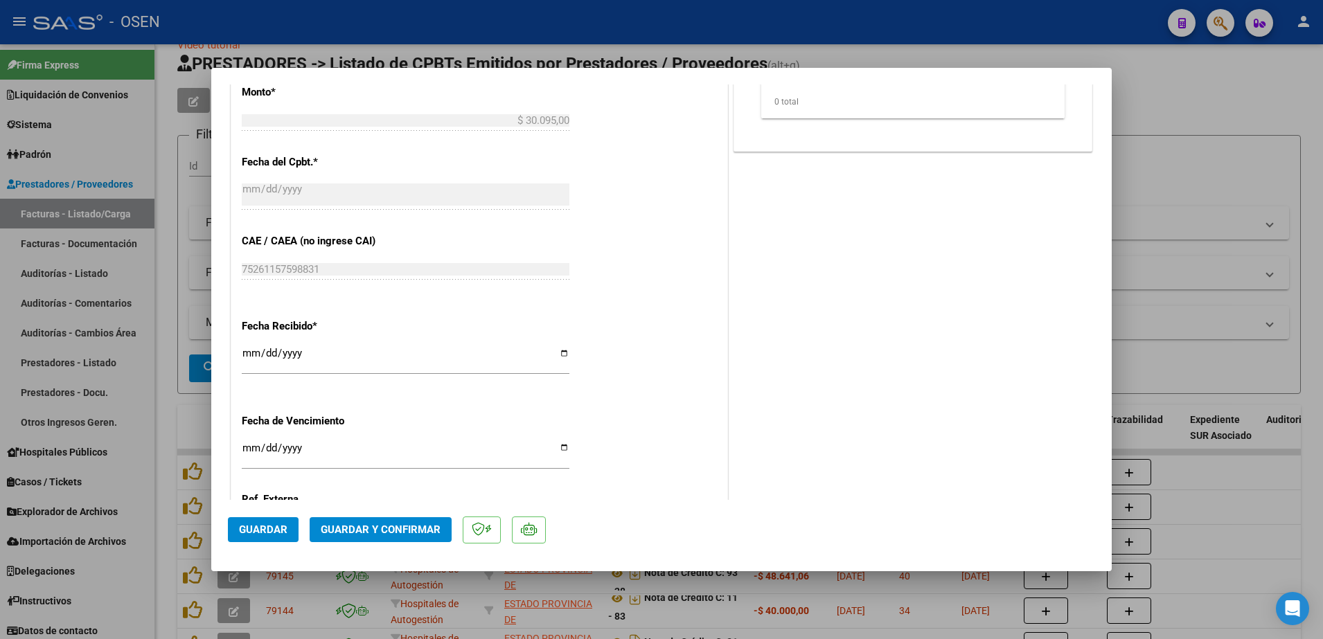
scroll to position [770, 0]
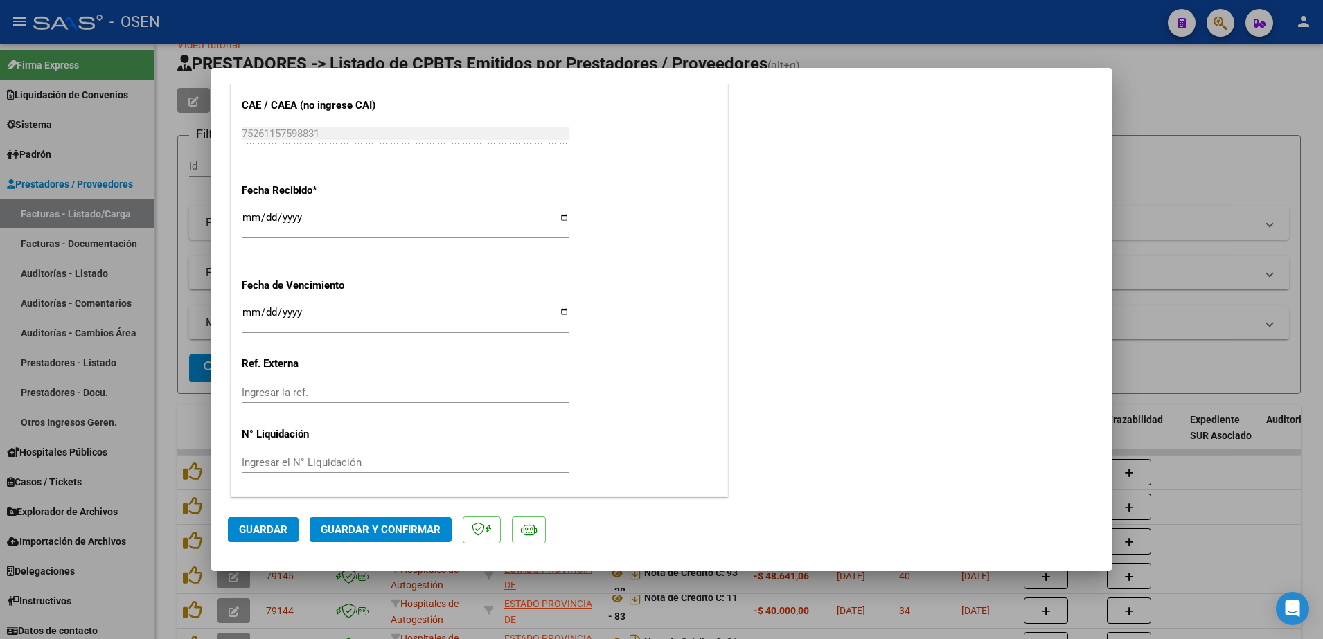
click at [267, 529] on span "Guardar" at bounding box center [263, 530] width 48 height 12
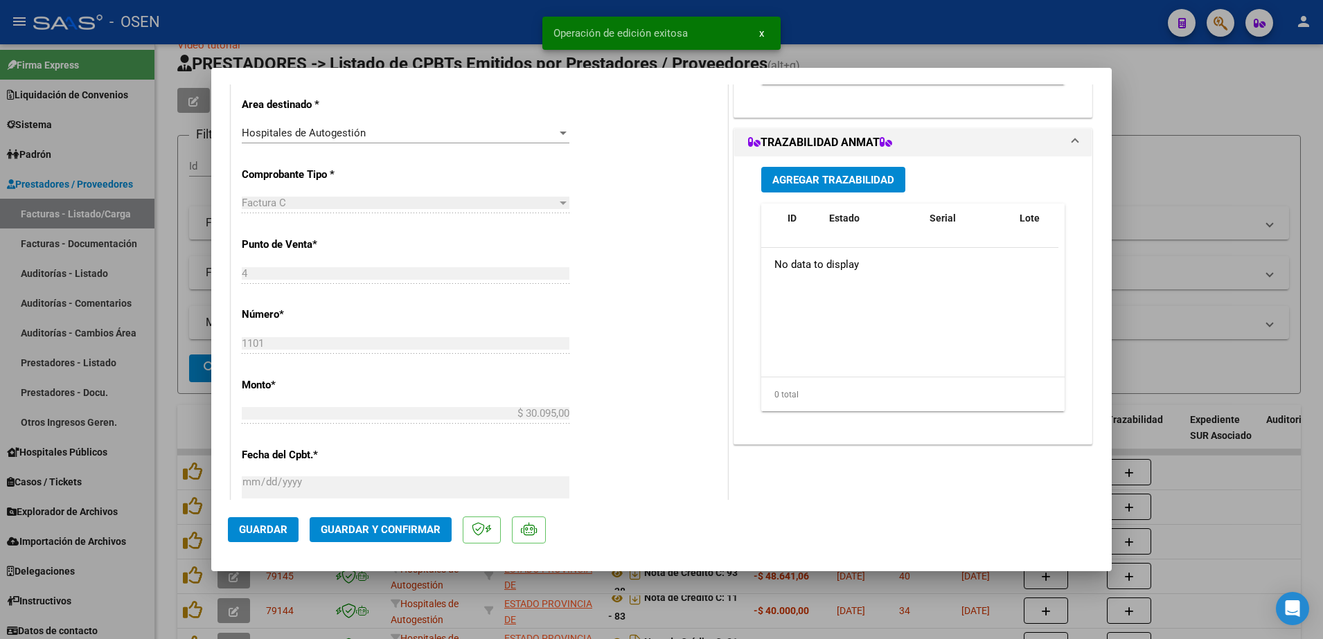
scroll to position [337, 0]
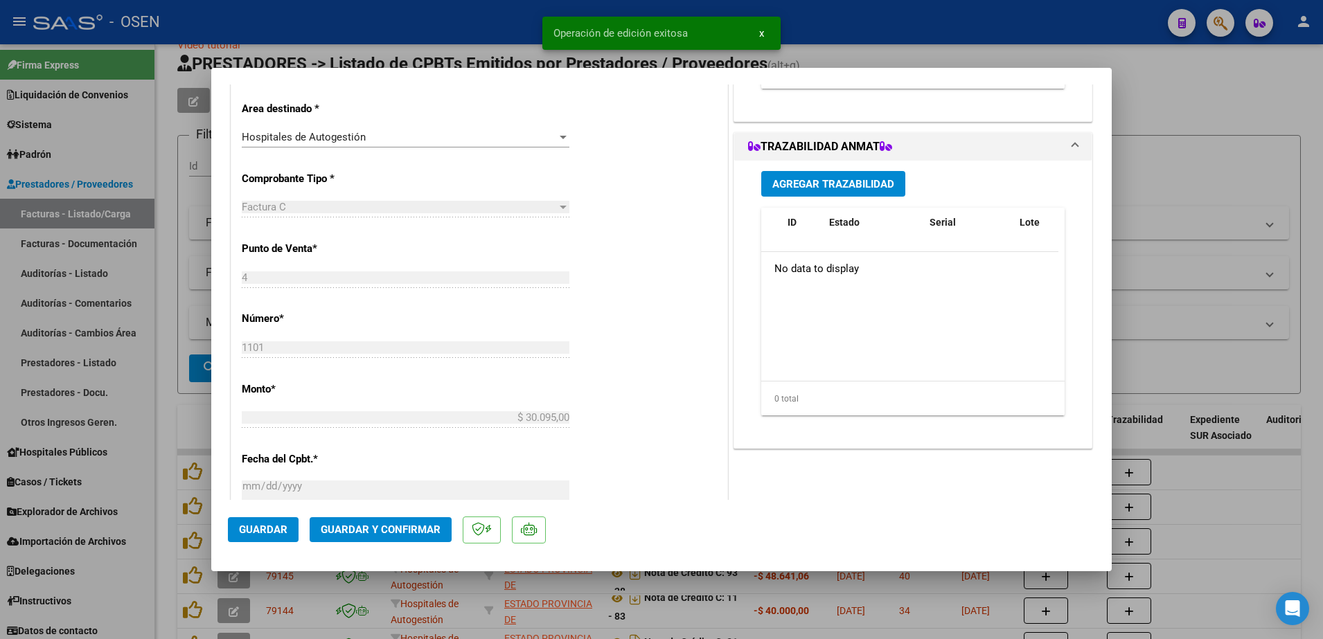
click at [1163, 130] on div at bounding box center [661, 319] width 1323 height 639
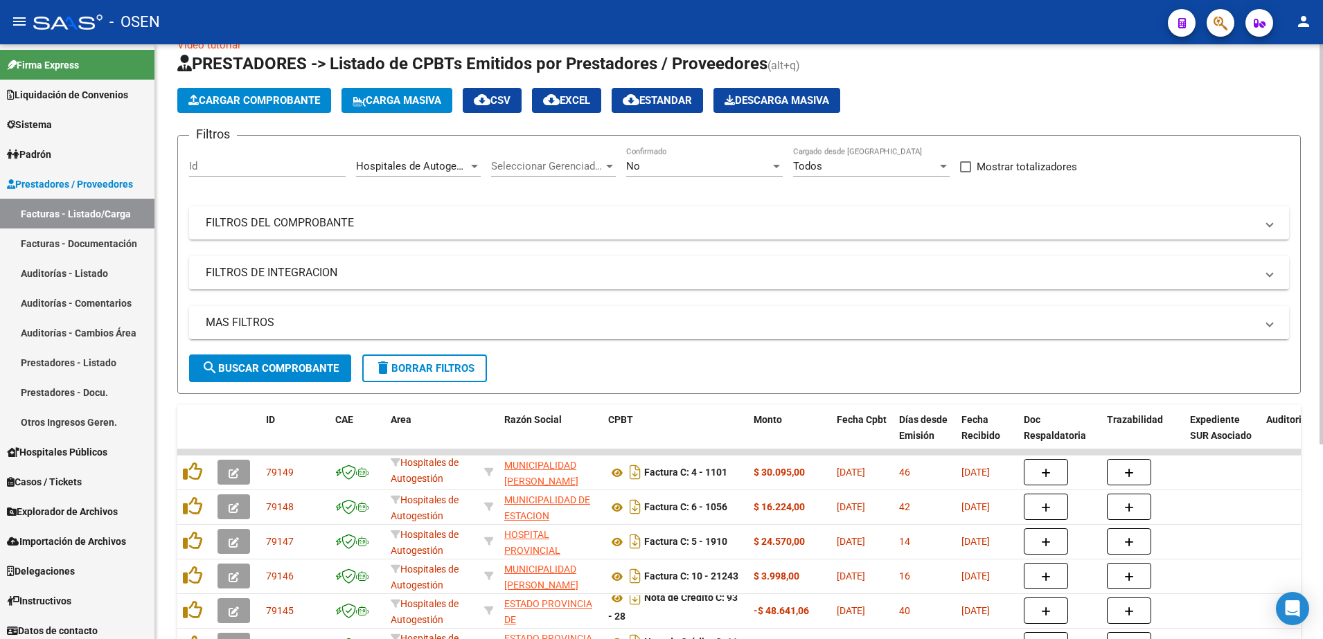
click at [307, 109] on button "Cargar Comprobante" at bounding box center [254, 100] width 154 height 25
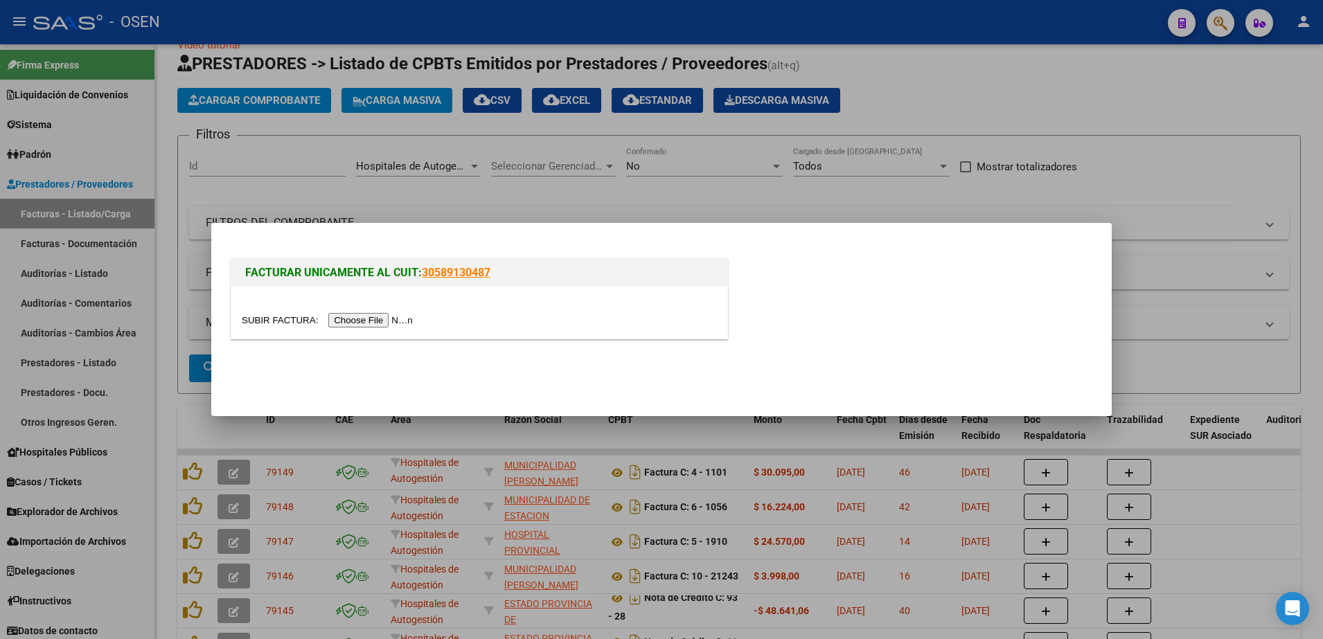
click at [337, 322] on input "file" at bounding box center [329, 320] width 175 height 15
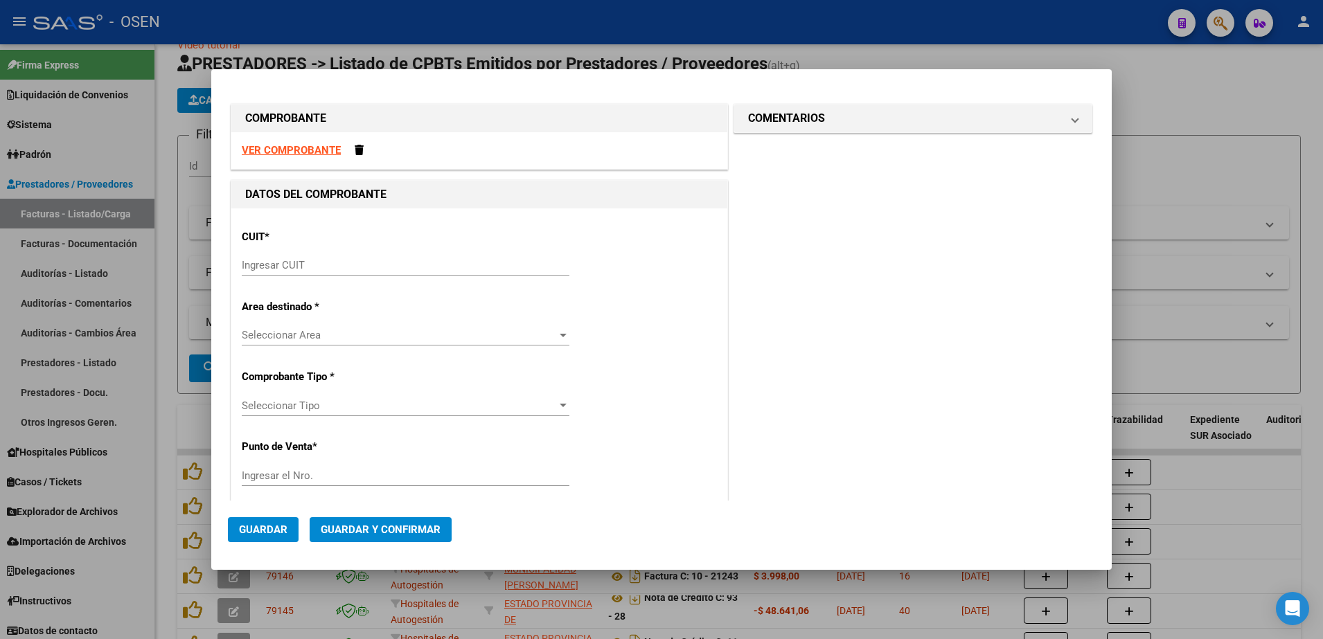
click at [320, 144] on strong "VER COMPROBANTE" at bounding box center [291, 150] width 99 height 12
click at [351, 39] on div at bounding box center [661, 319] width 1323 height 639
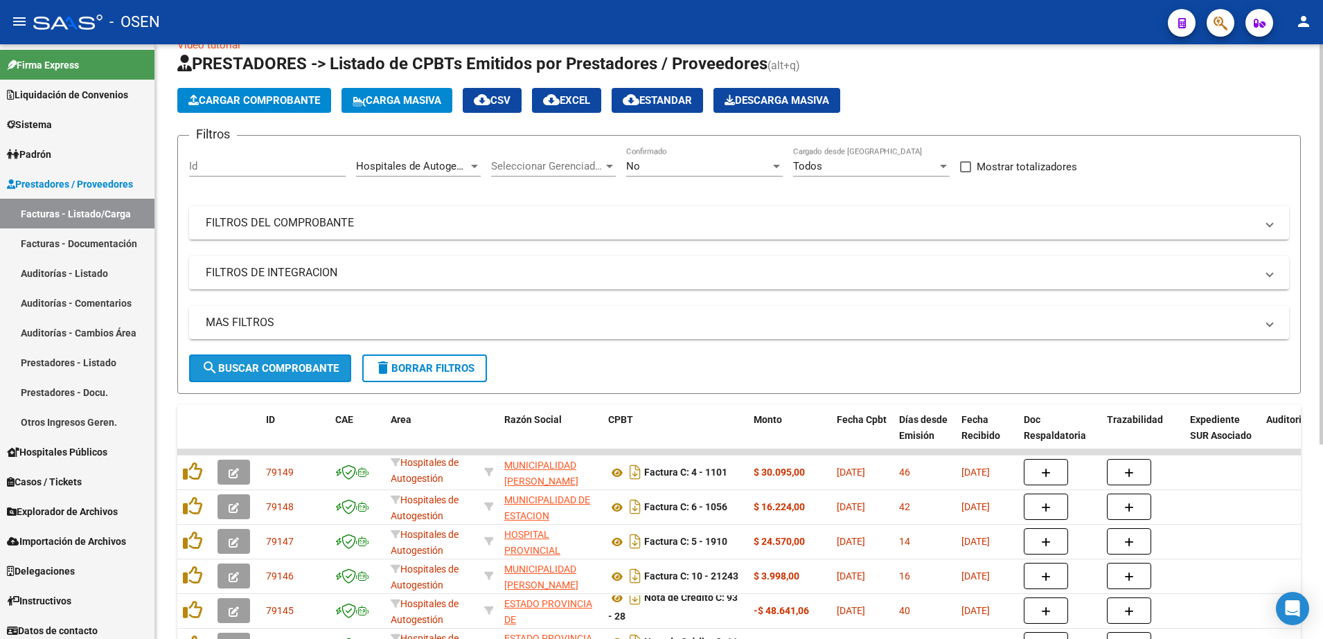
click at [318, 366] on span "search Buscar Comprobante" at bounding box center [270, 368] width 137 height 12
click at [317, 97] on span "Cargar Comprobante" at bounding box center [254, 100] width 132 height 12
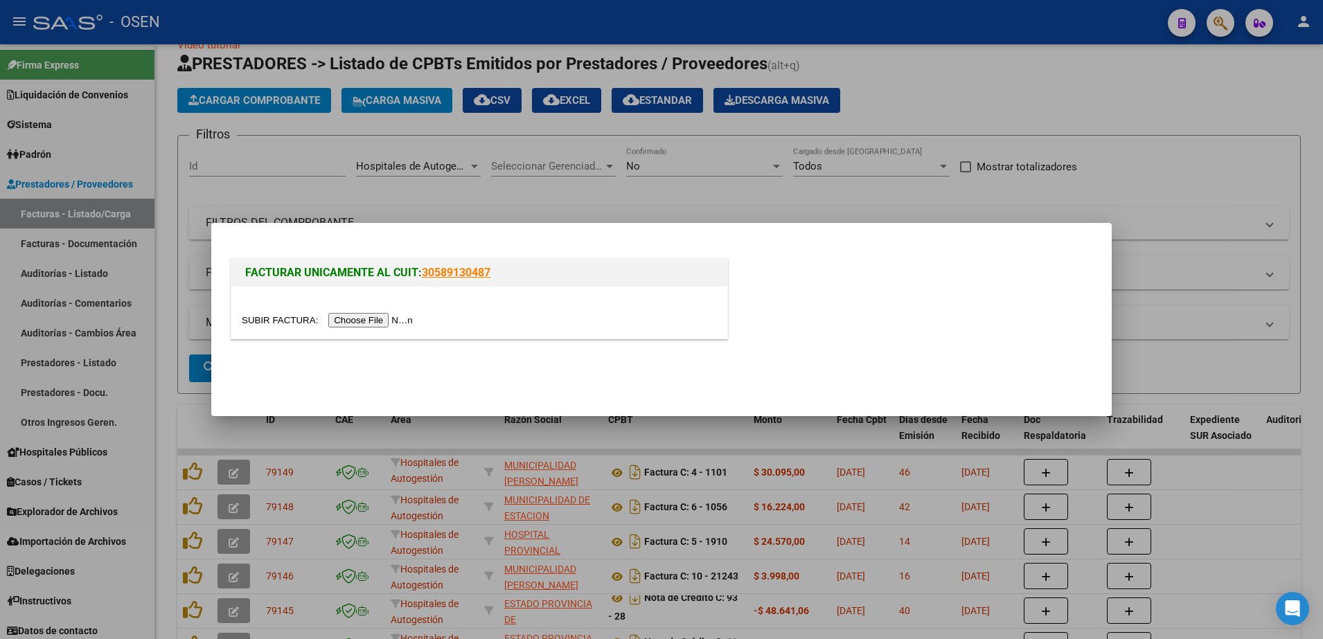
click at [357, 324] on input "file" at bounding box center [329, 320] width 175 height 15
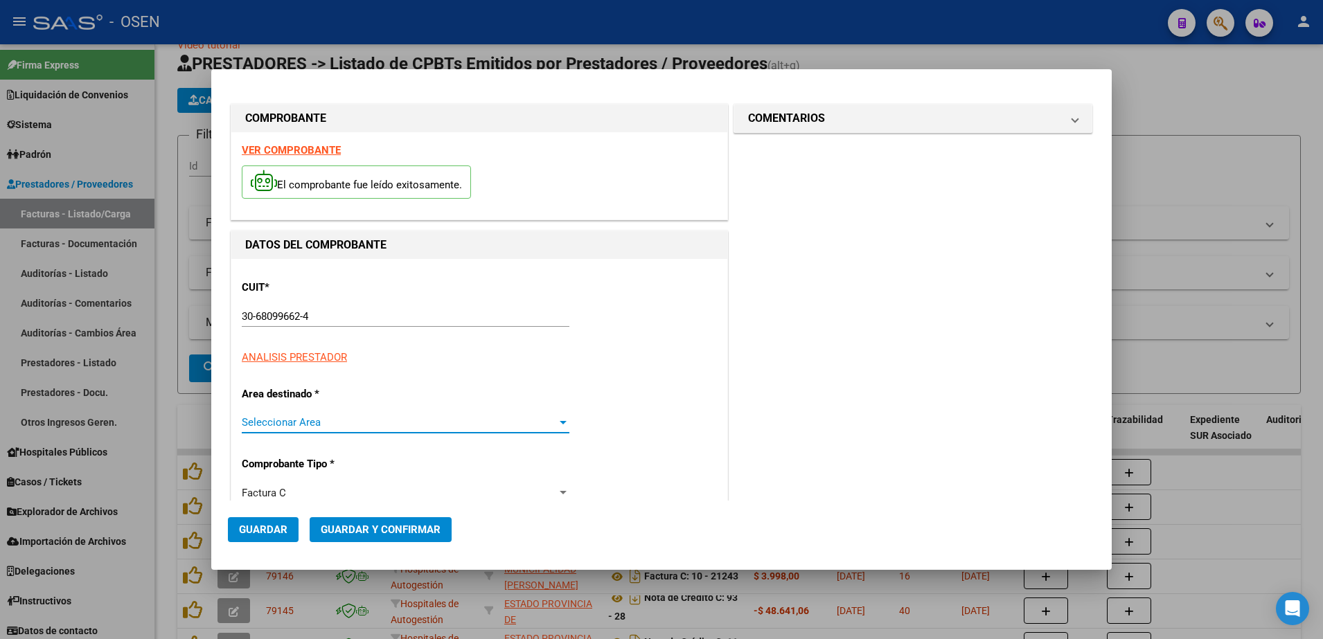
click at [365, 420] on span "Seleccionar Area" at bounding box center [399, 422] width 315 height 12
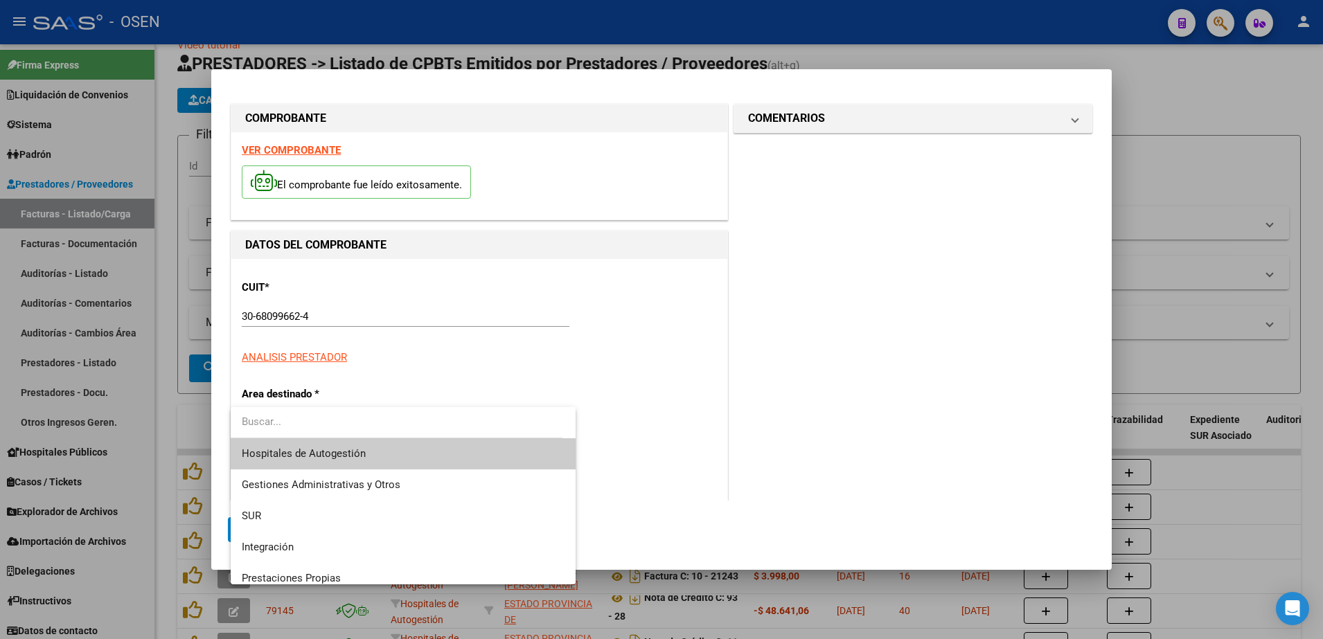
type input "879"
type input "$ 16.836,00"
type input "[DATE]"
click at [380, 452] on span "Hospitales de Autogestión" at bounding box center [403, 453] width 323 height 31
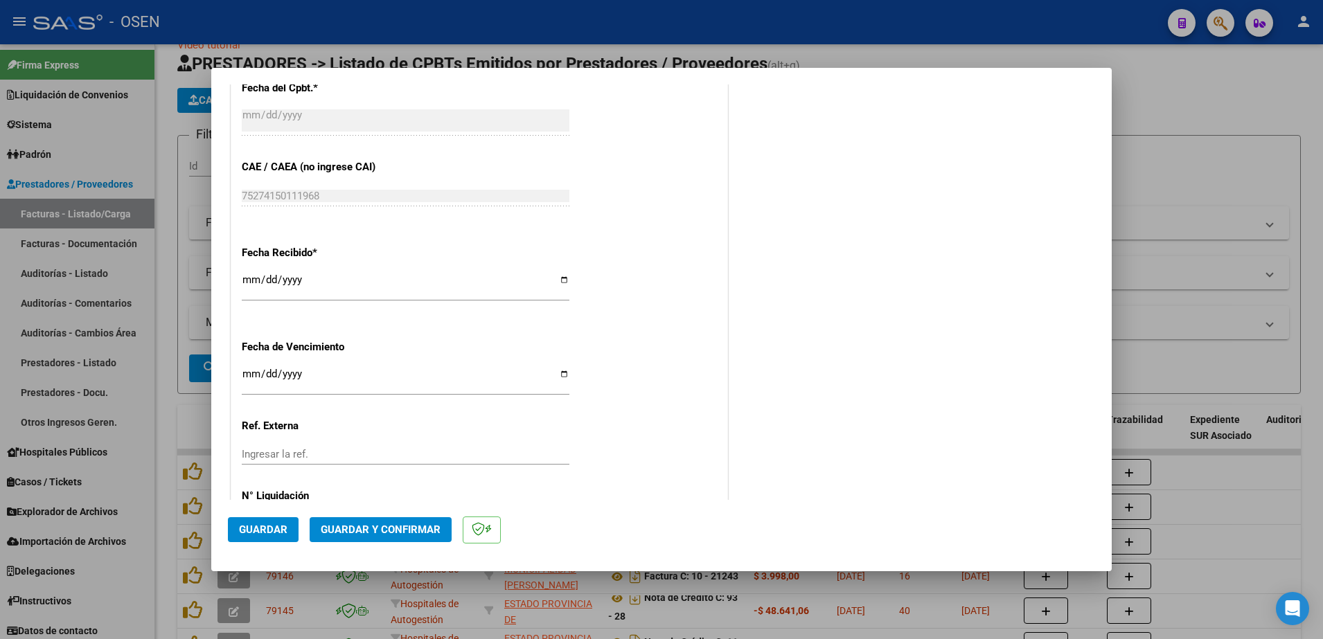
scroll to position [693, 0]
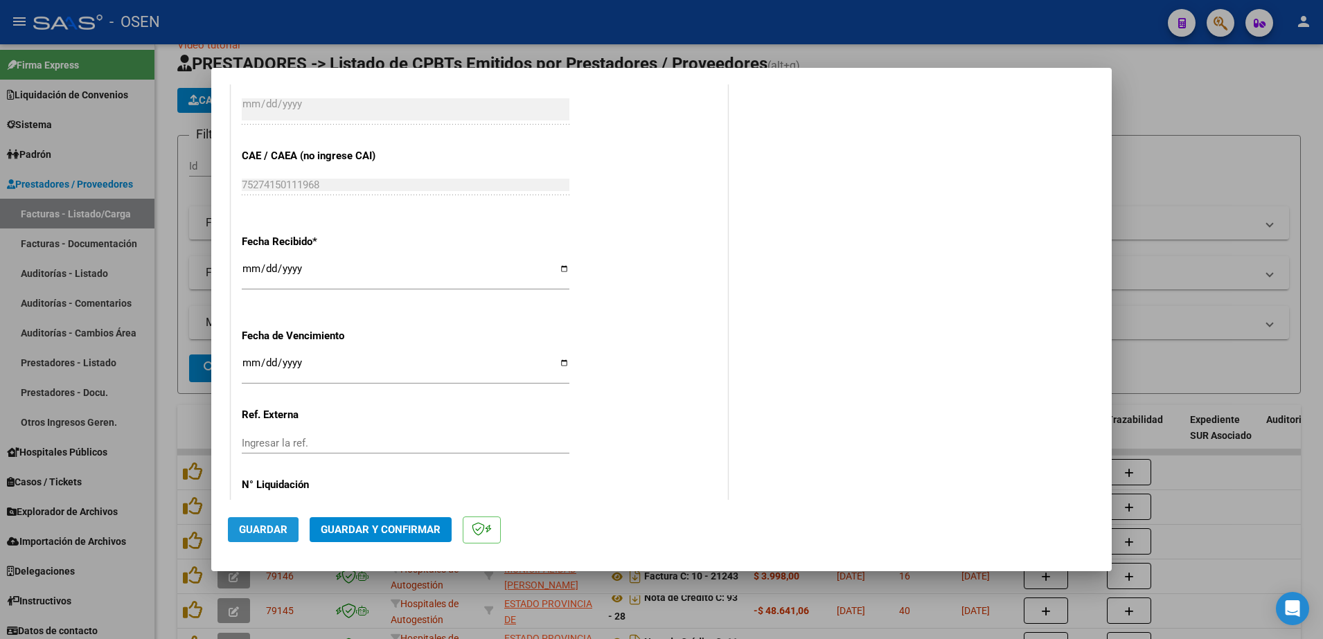
click at [257, 532] on span "Guardar" at bounding box center [263, 530] width 48 height 12
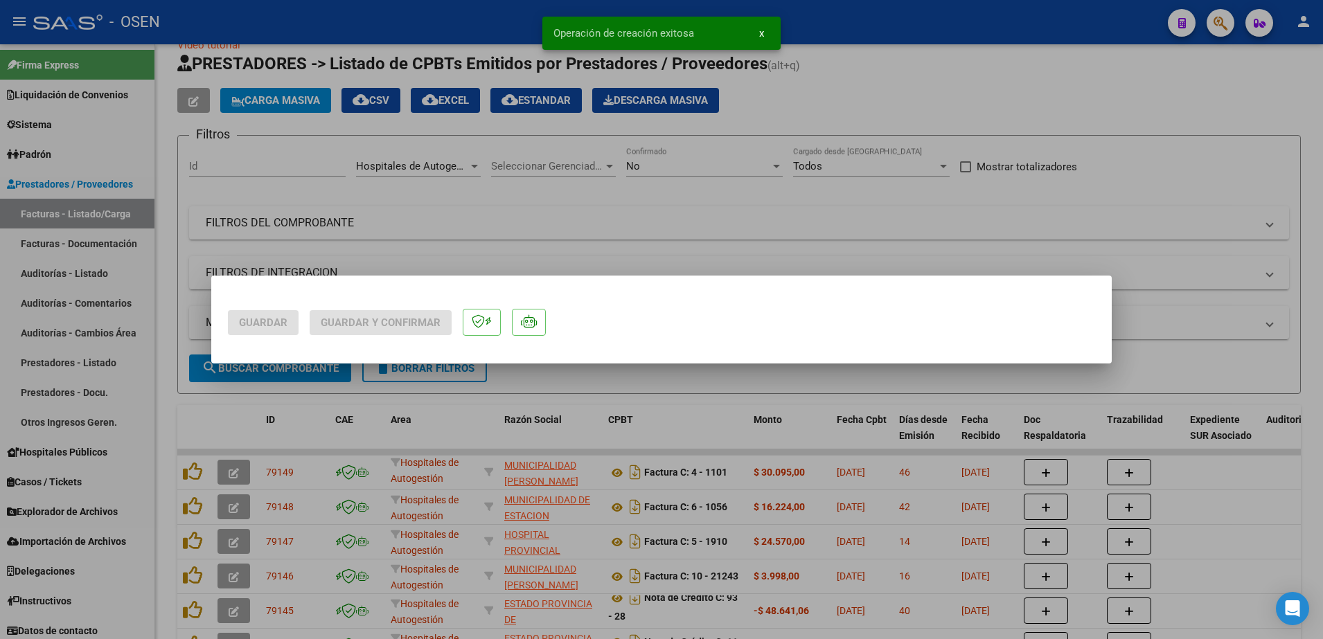
scroll to position [0, 0]
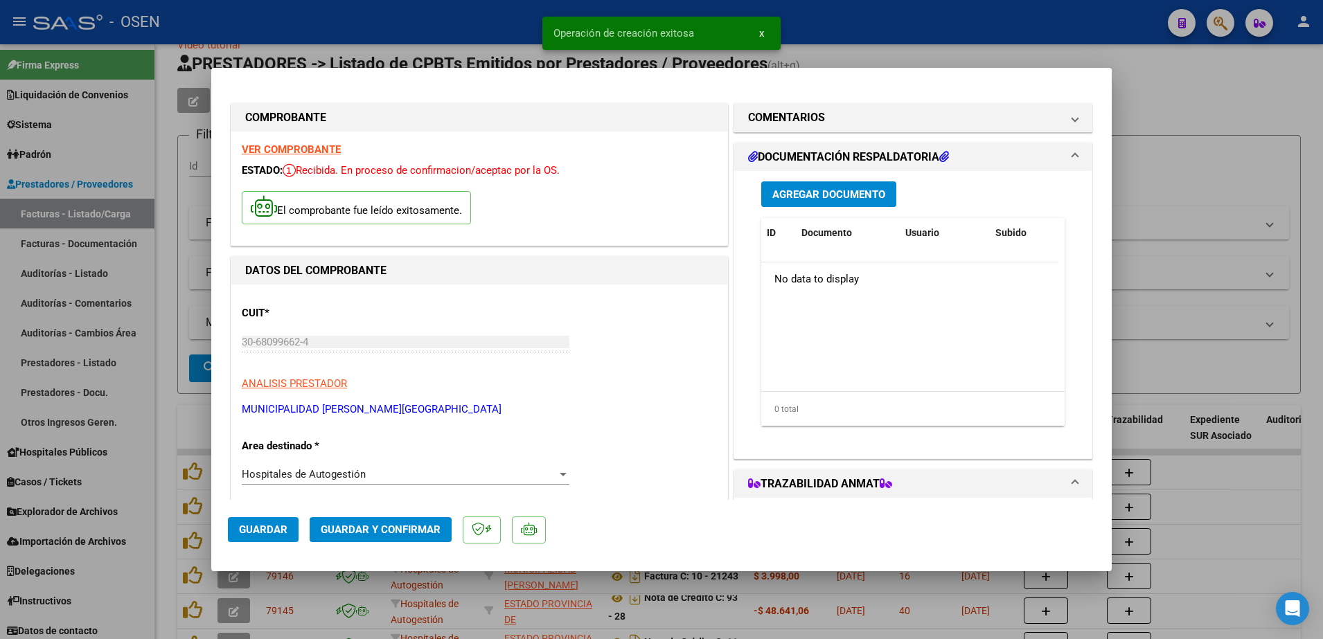
click at [1184, 175] on div at bounding box center [661, 319] width 1323 height 639
type input "$ 0,00"
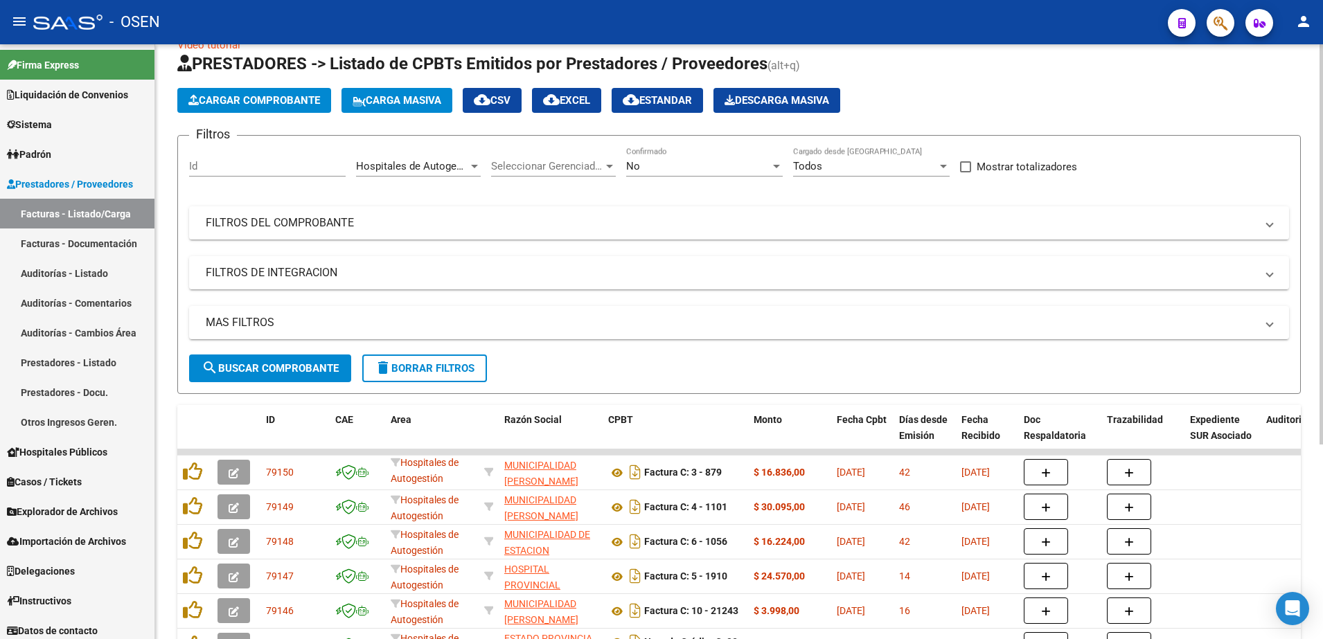
click at [278, 105] on span "Cargar Comprobante" at bounding box center [254, 100] width 132 height 12
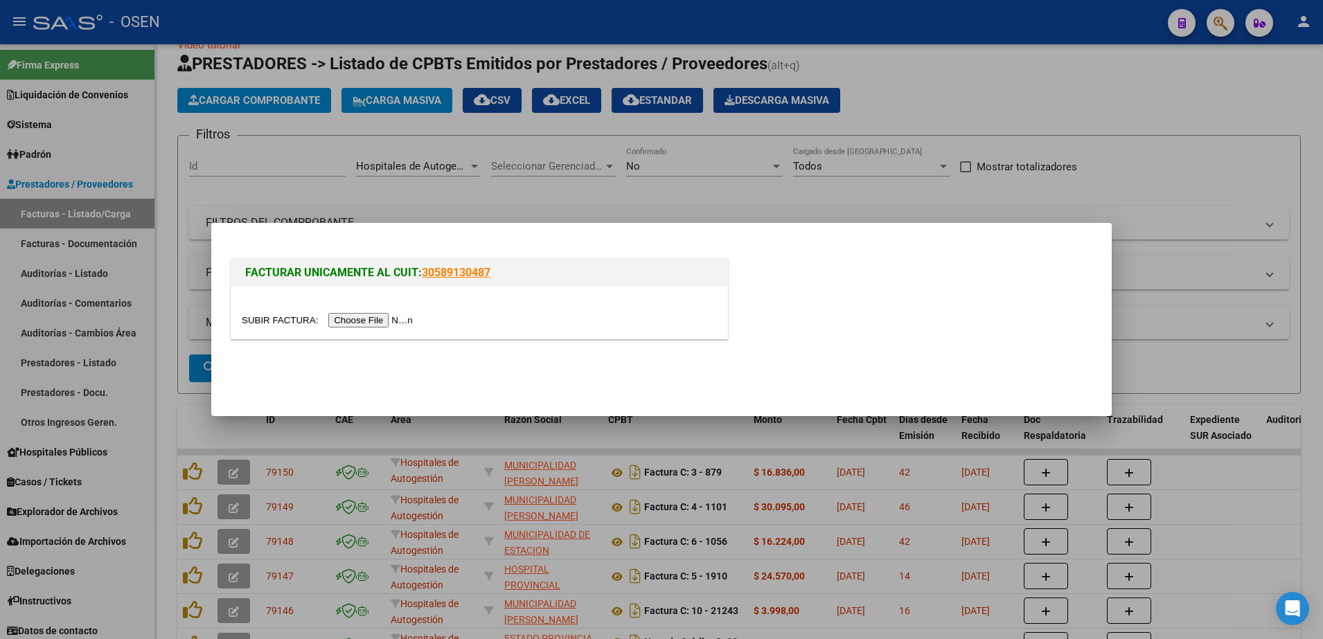
click at [357, 323] on input "file" at bounding box center [329, 320] width 175 height 15
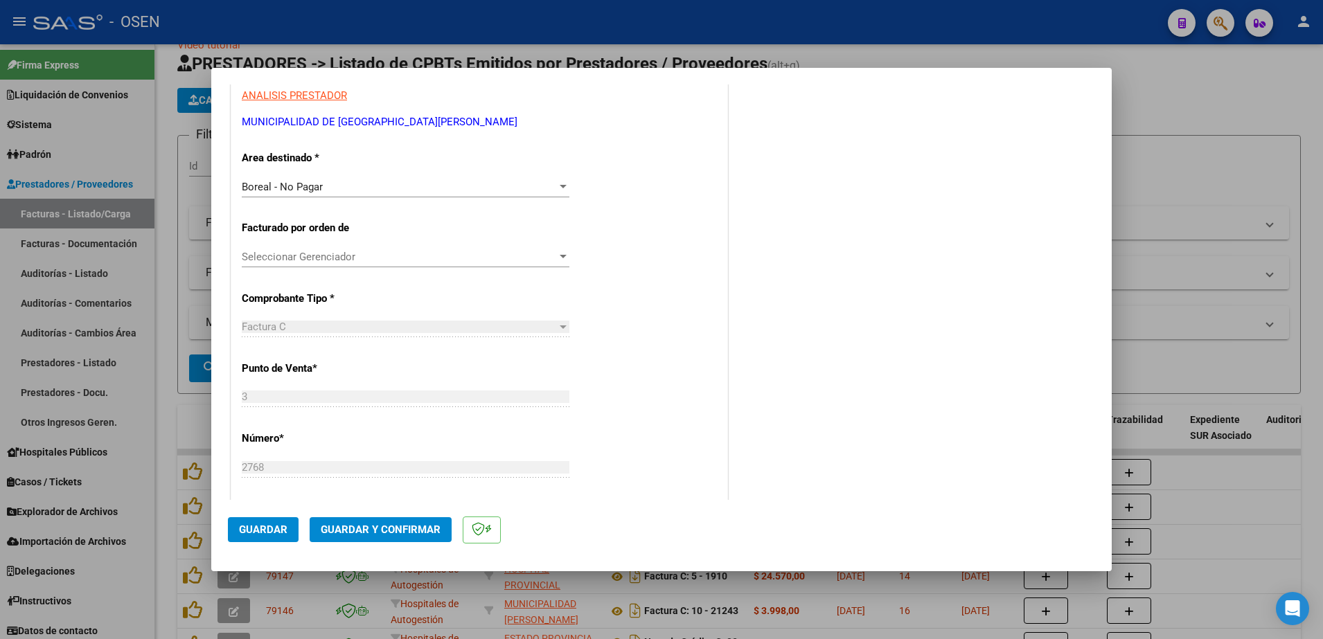
scroll to position [260, 0]
click at [376, 192] on div "Boreal - No Pagar" at bounding box center [399, 188] width 315 height 12
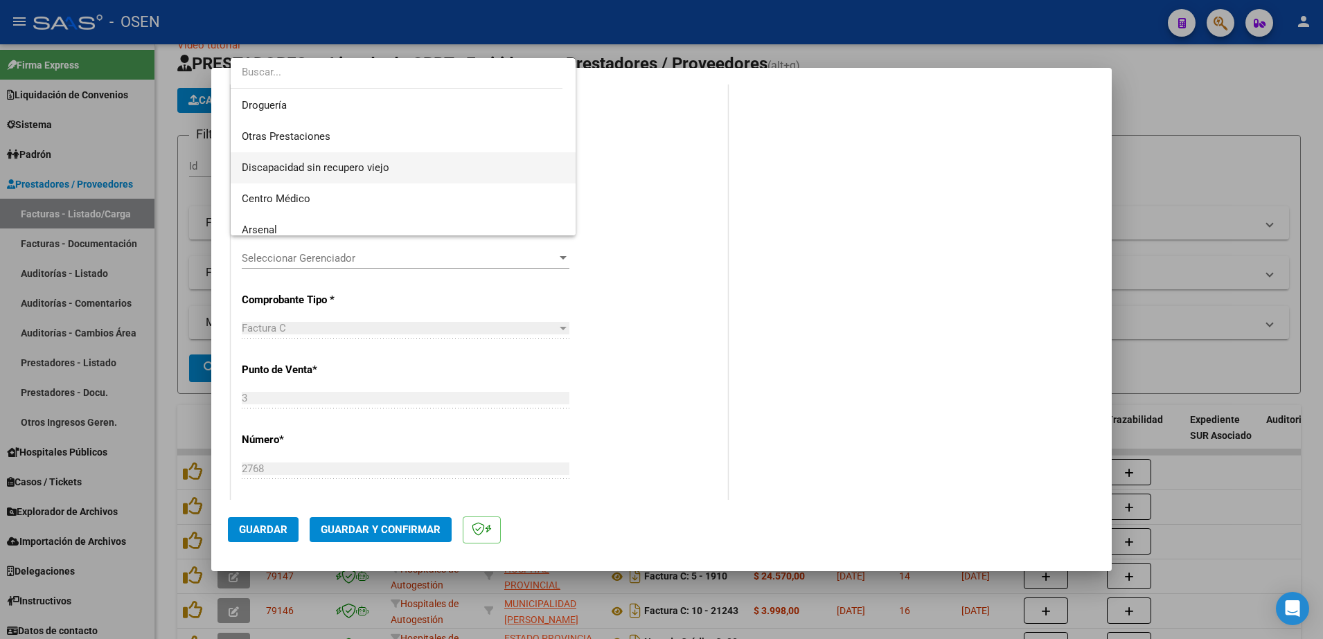
scroll to position [0, 0]
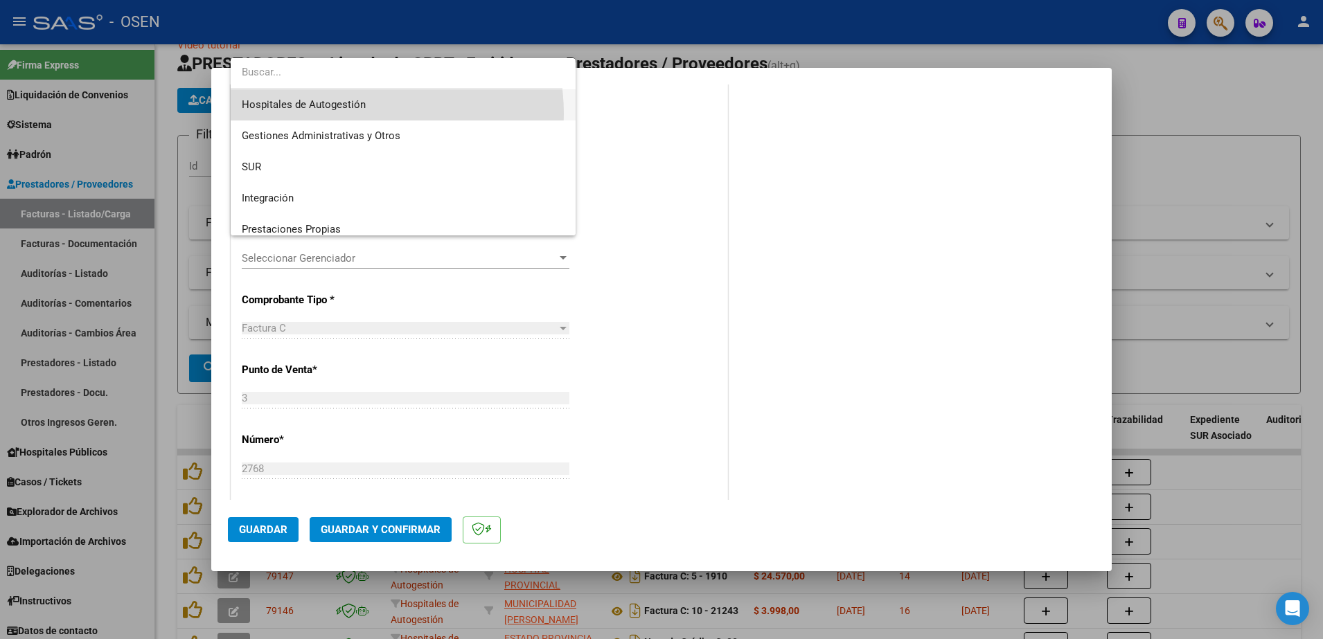
click at [360, 114] on span "Hospitales de Autogestión" at bounding box center [403, 104] width 323 height 31
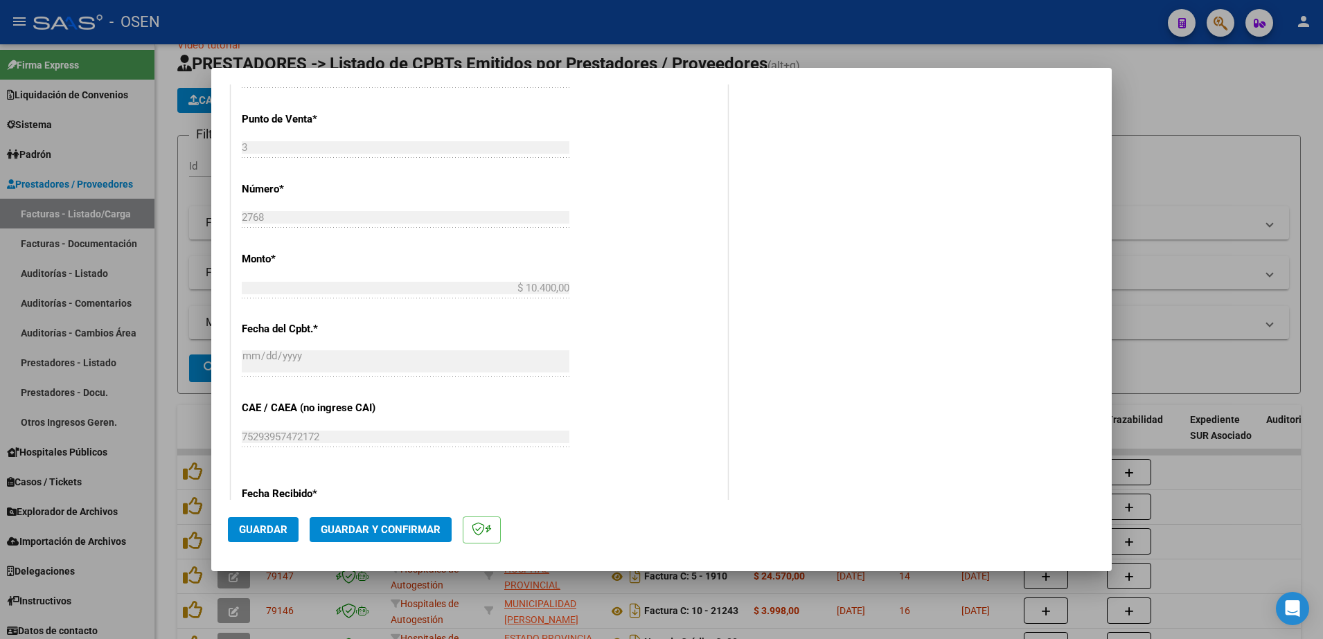
scroll to position [693, 0]
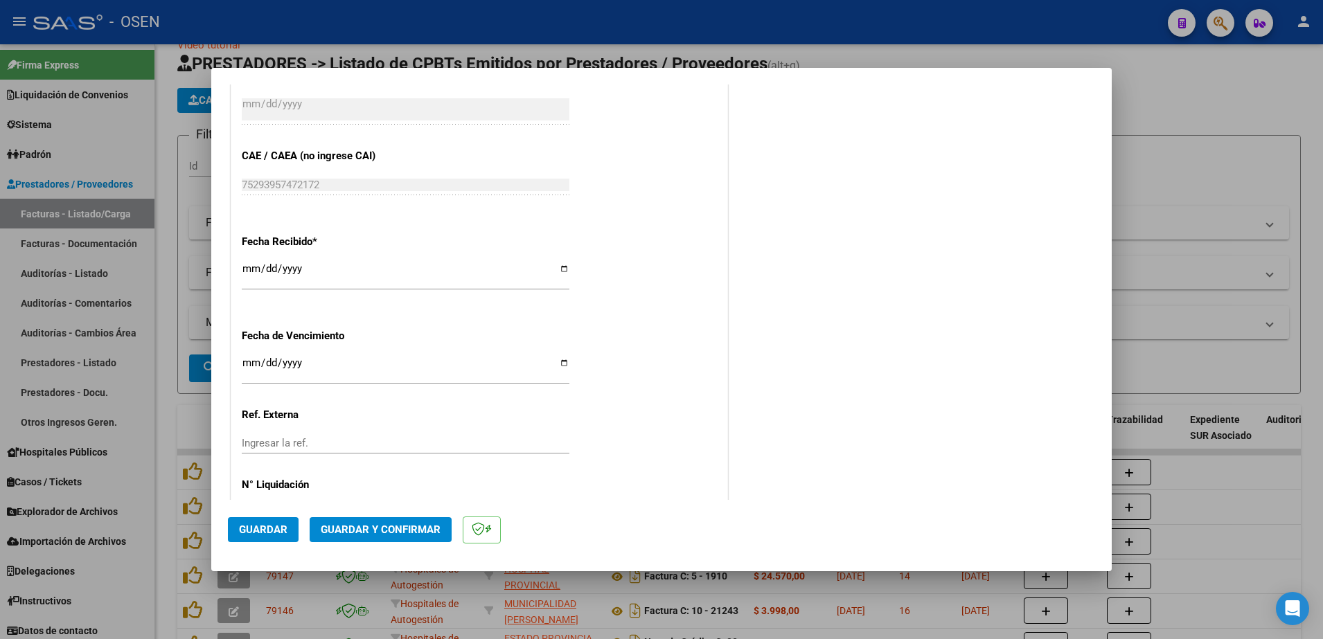
click at [253, 544] on mat-dialog-actions "Guardar Guardar y Confirmar" at bounding box center [661, 527] width 867 height 55
click at [258, 524] on span "Guardar" at bounding box center [263, 530] width 48 height 12
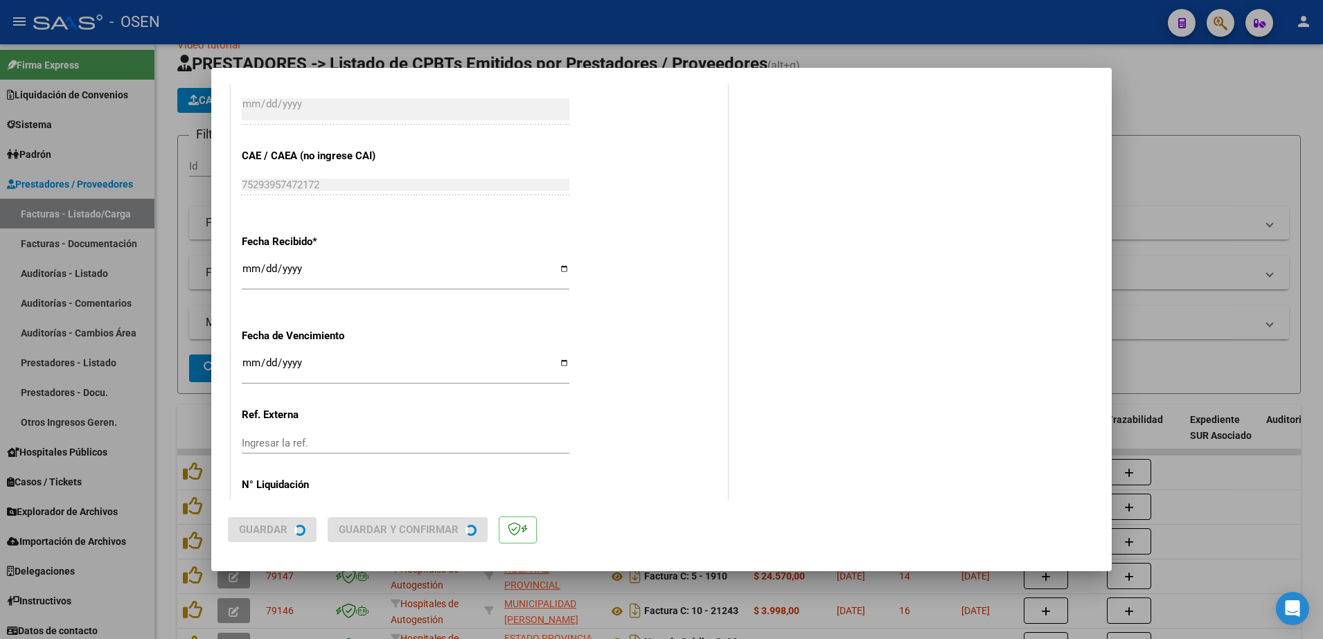
scroll to position [0, 0]
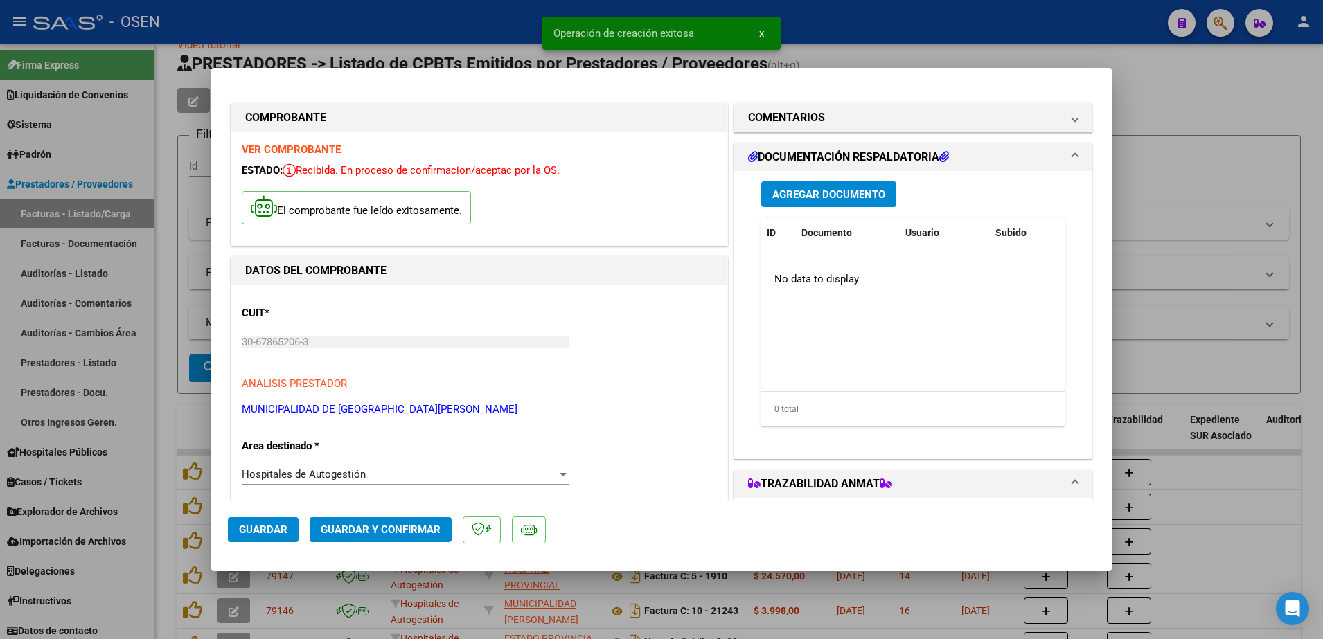
click at [1245, 147] on div at bounding box center [661, 319] width 1323 height 639
type input "$ 0,00"
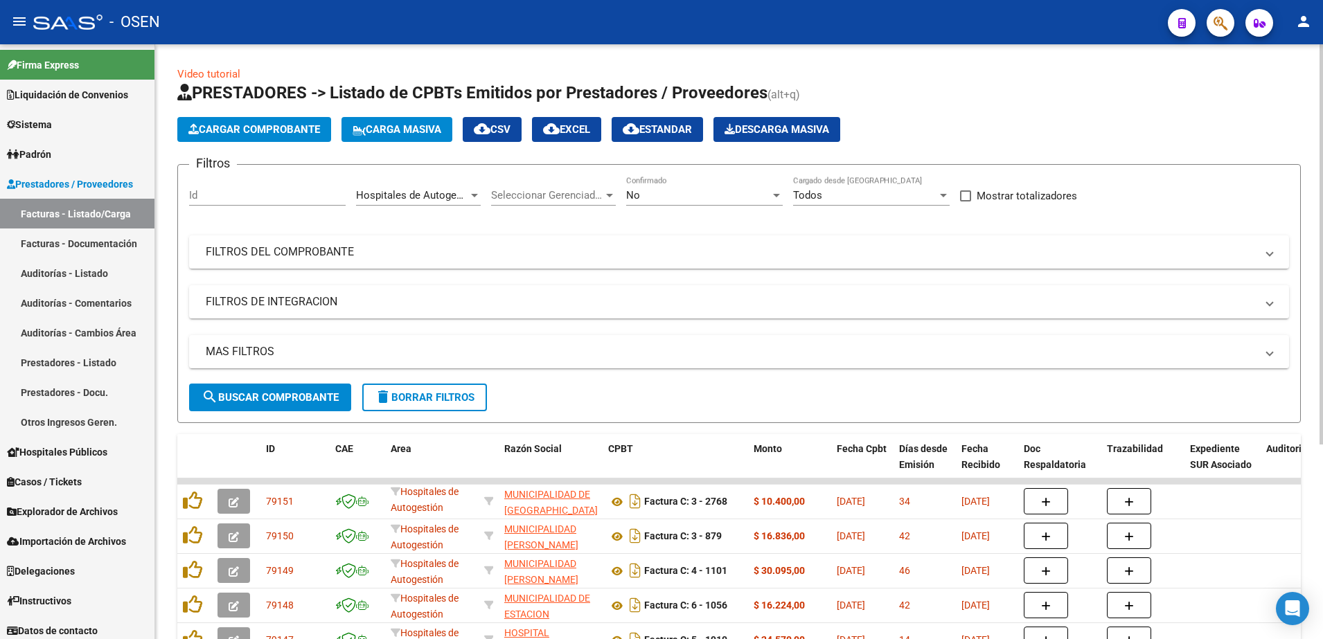
click at [278, 137] on button "Cargar Comprobante" at bounding box center [254, 129] width 154 height 25
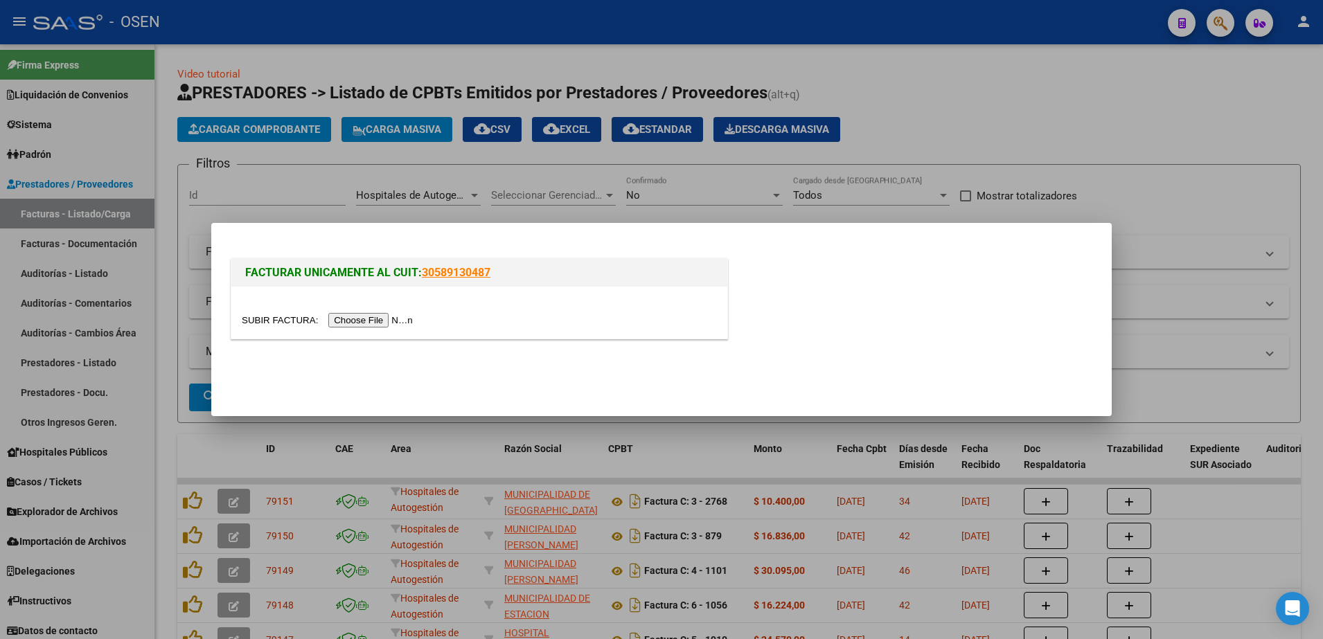
click at [380, 319] on input "file" at bounding box center [329, 320] width 175 height 15
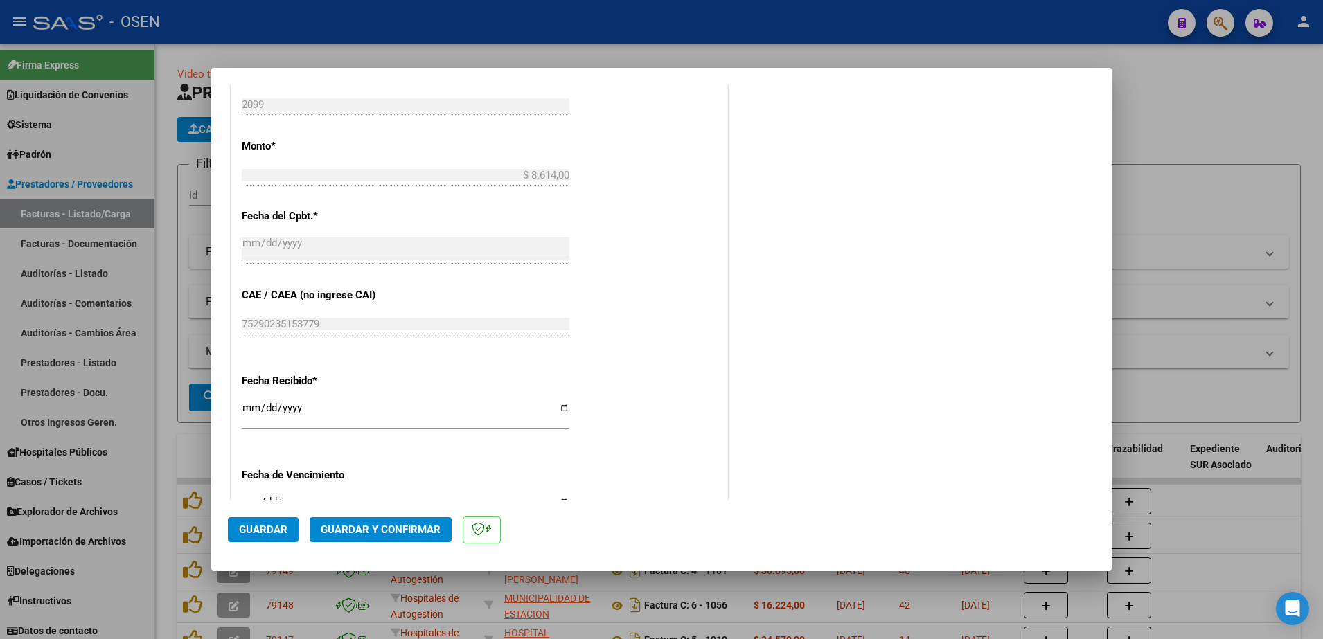
scroll to position [693, 0]
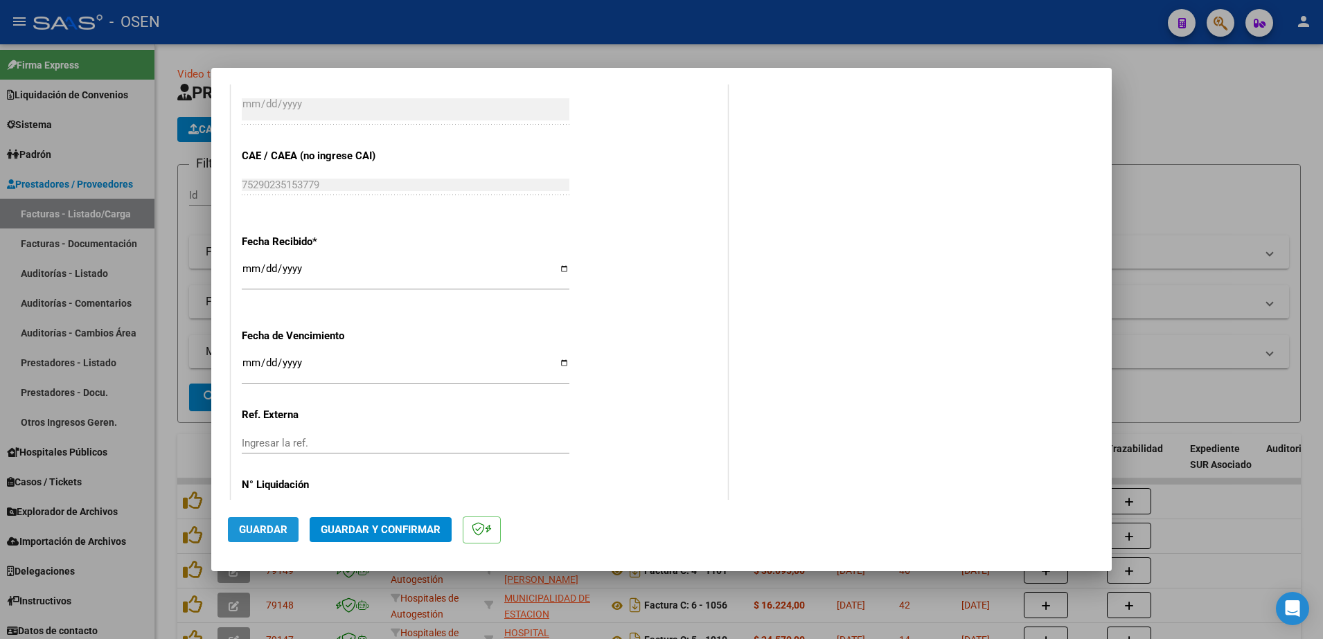
click at [267, 527] on span "Guardar" at bounding box center [263, 530] width 48 height 12
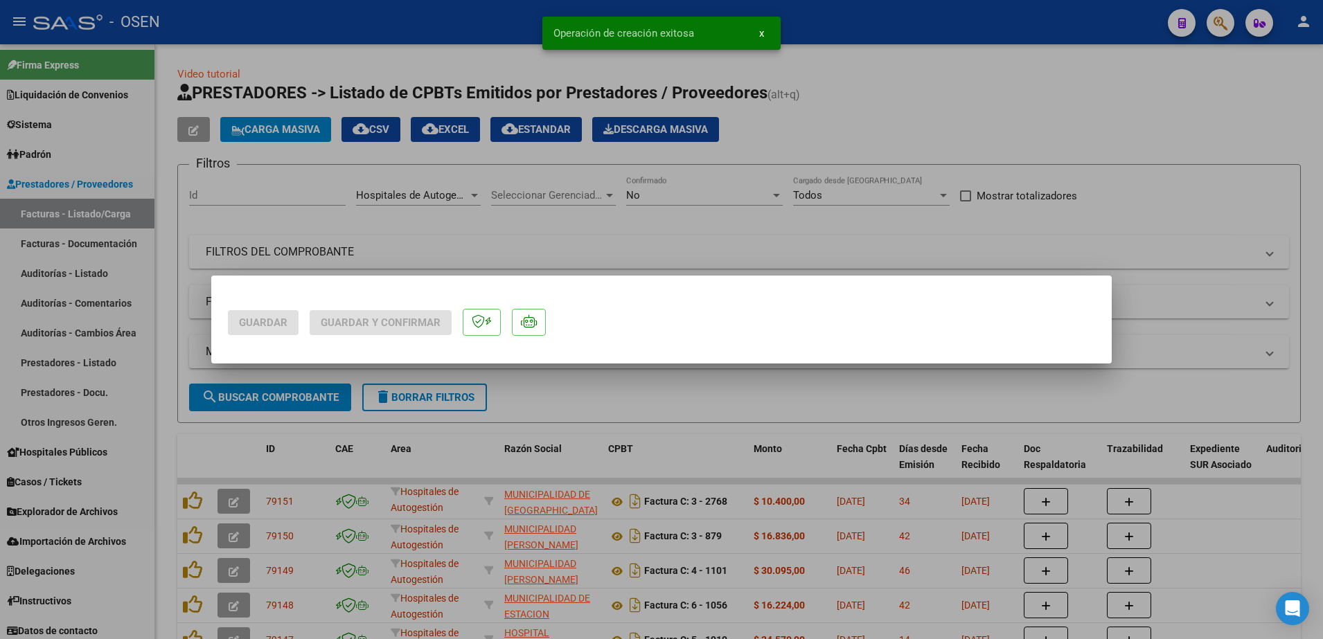
scroll to position [0, 0]
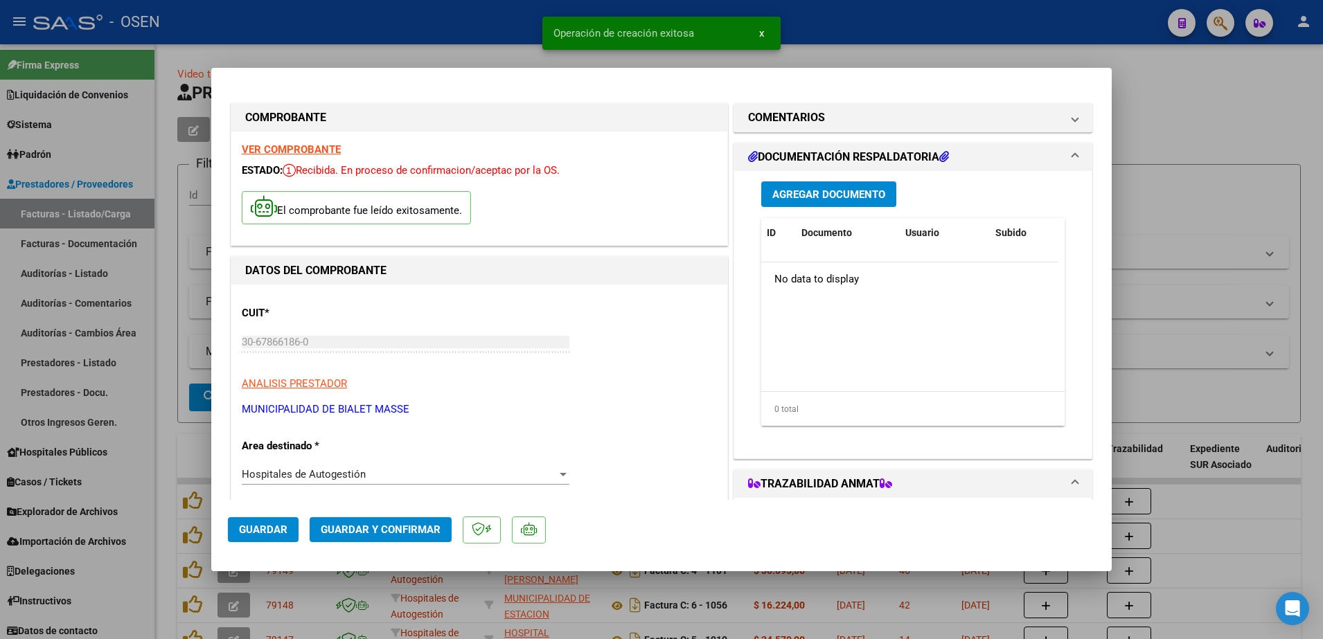
click at [1191, 192] on div at bounding box center [661, 319] width 1323 height 639
type input "$ 0,00"
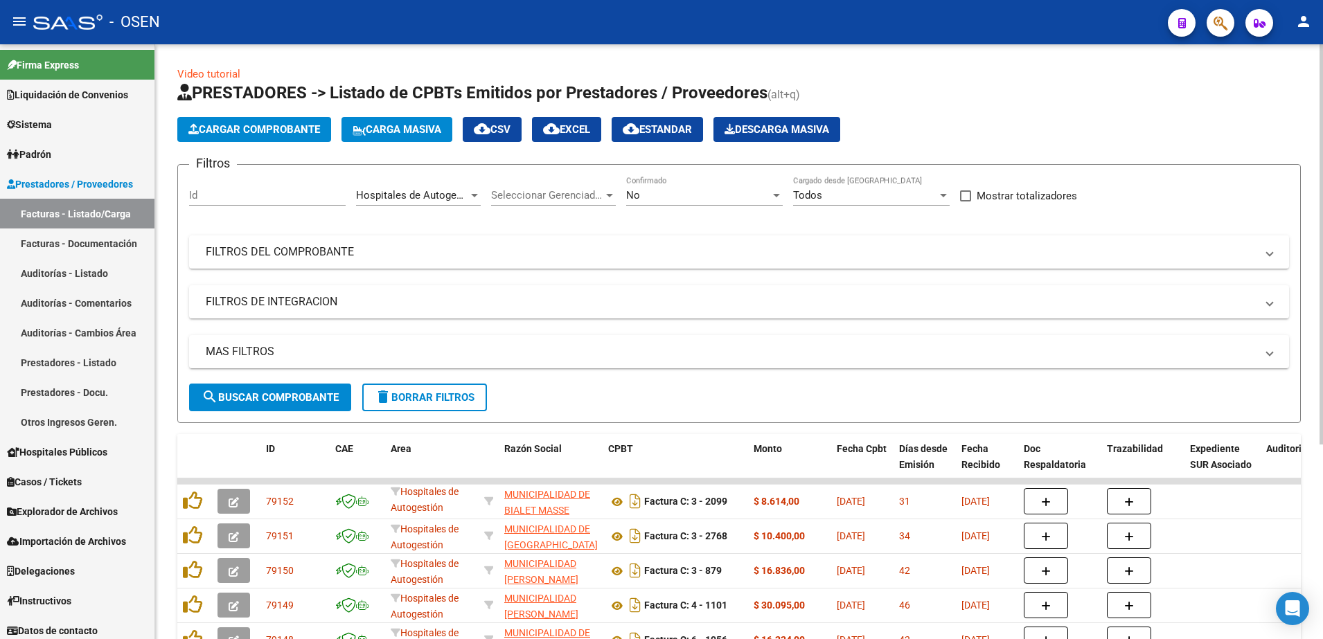
click at [310, 402] on span "search Buscar Comprobante" at bounding box center [270, 397] width 137 height 12
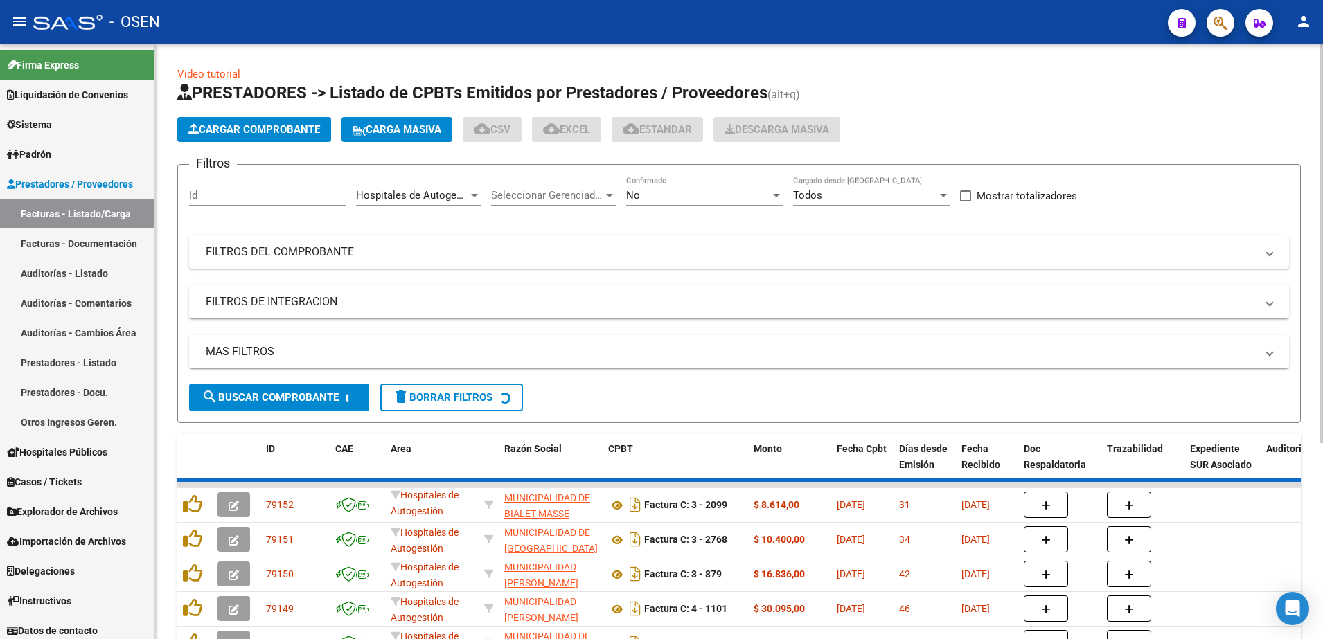
click at [301, 112] on app-list-header "PRESTADORES -> Listado de CPBTs Emitidos por Prestadores / Proveedores (alt+q) …" at bounding box center [739, 252] width 1124 height 341
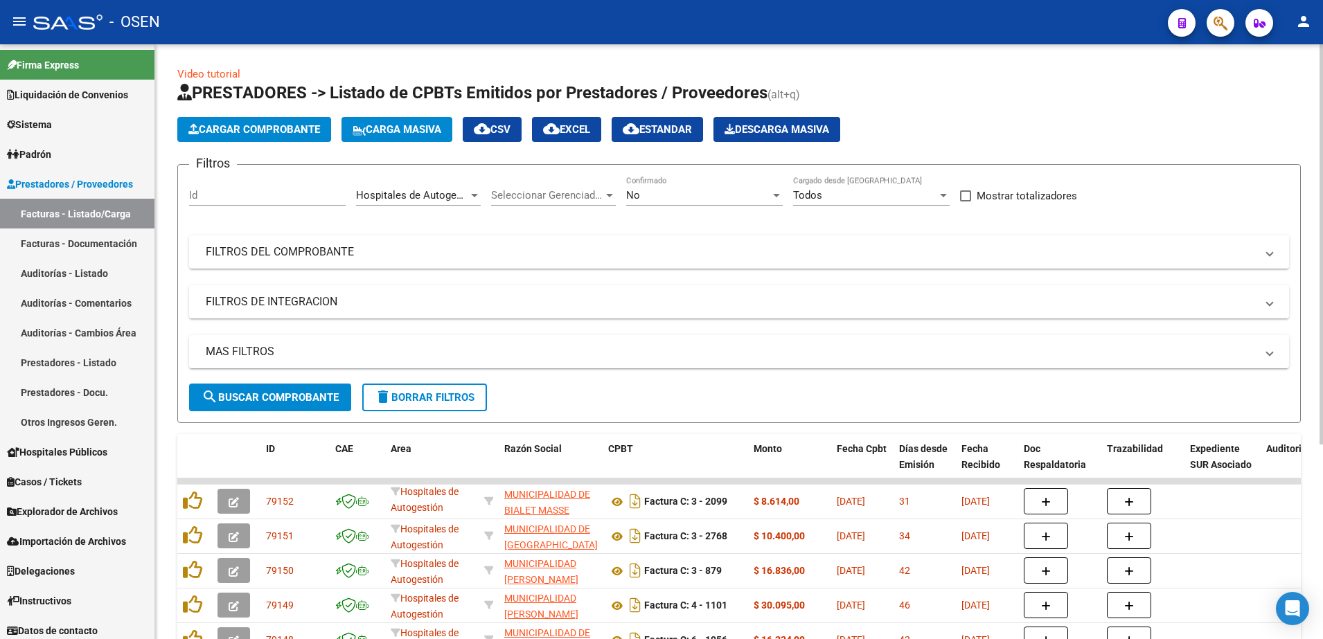
click at [307, 122] on button "Cargar Comprobante" at bounding box center [254, 129] width 154 height 25
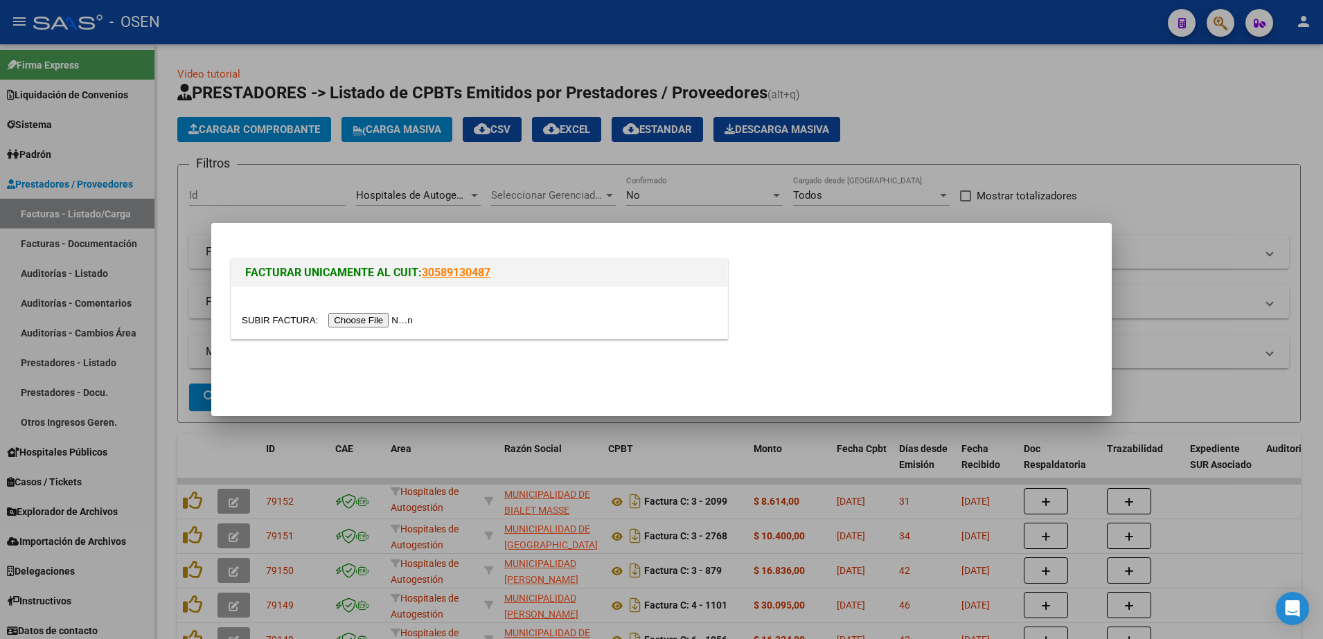
click at [380, 317] on input "file" at bounding box center [329, 320] width 175 height 15
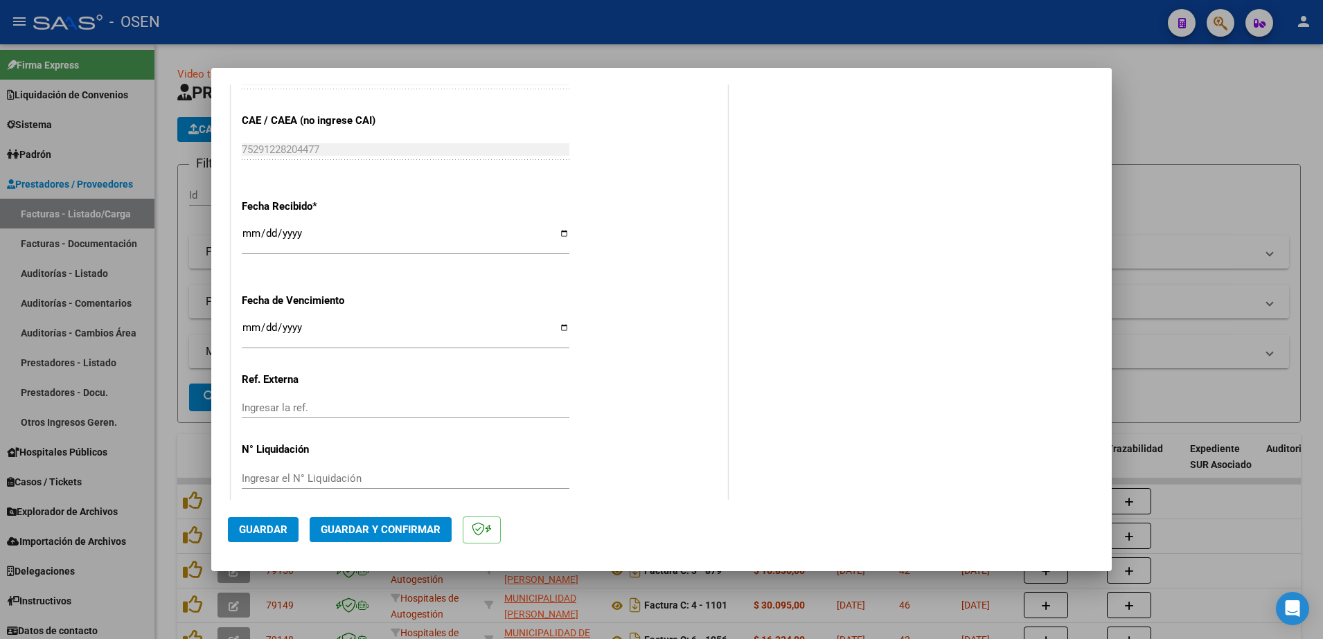
scroll to position [743, 0]
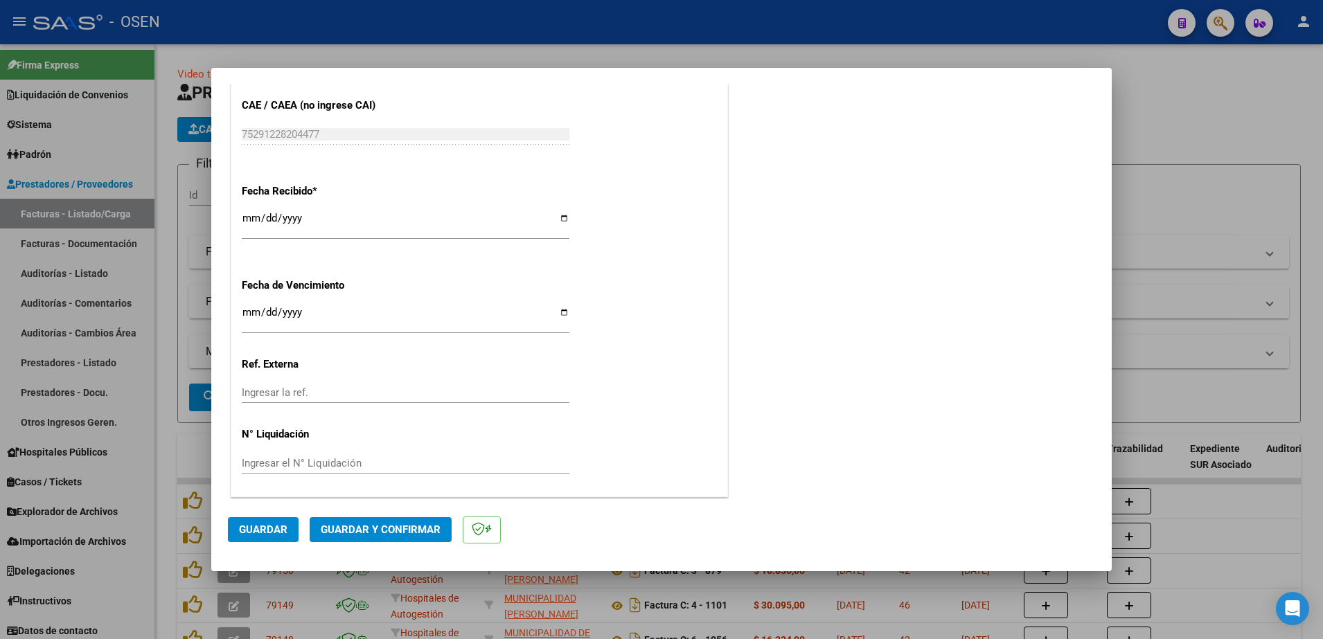
click at [274, 536] on button "Guardar" at bounding box center [263, 529] width 71 height 25
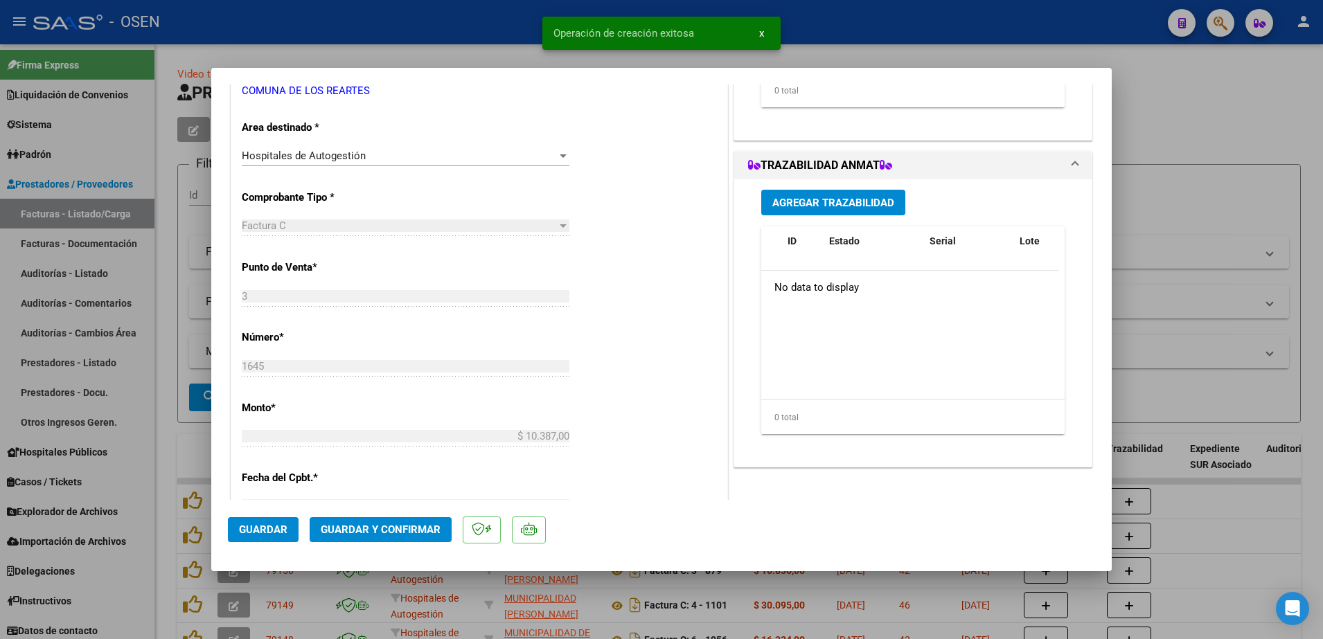
scroll to position [346, 0]
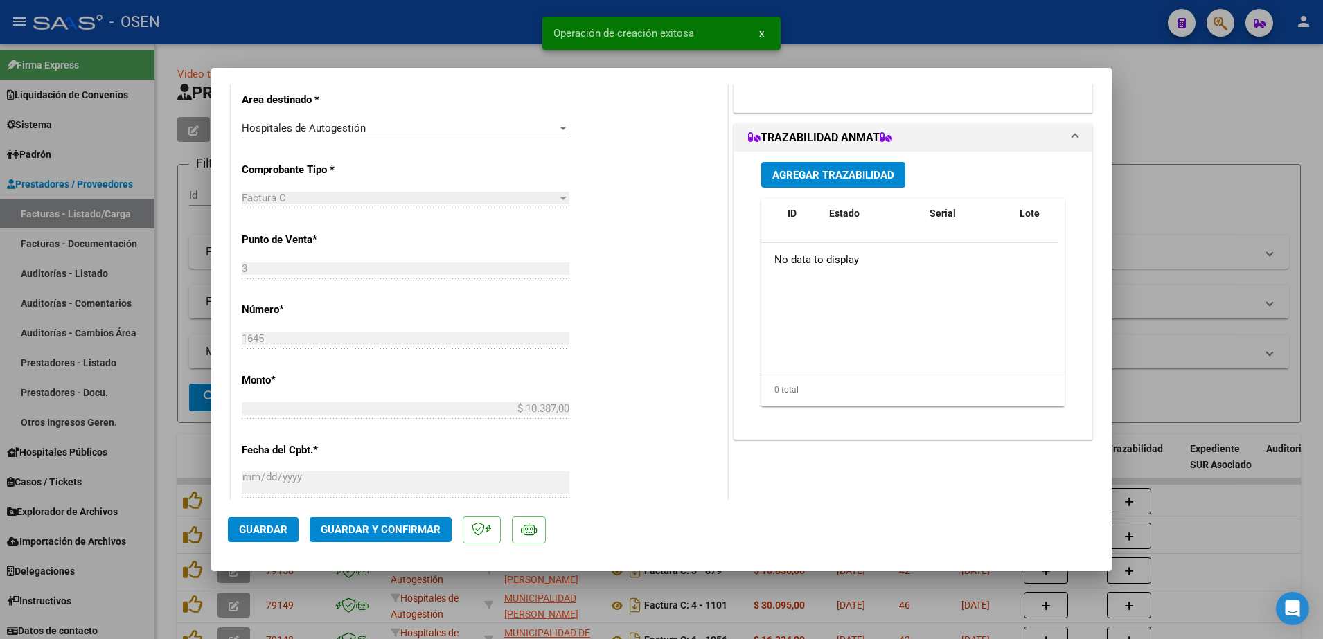
click at [1236, 208] on div at bounding box center [661, 319] width 1323 height 639
type input "$ 0,00"
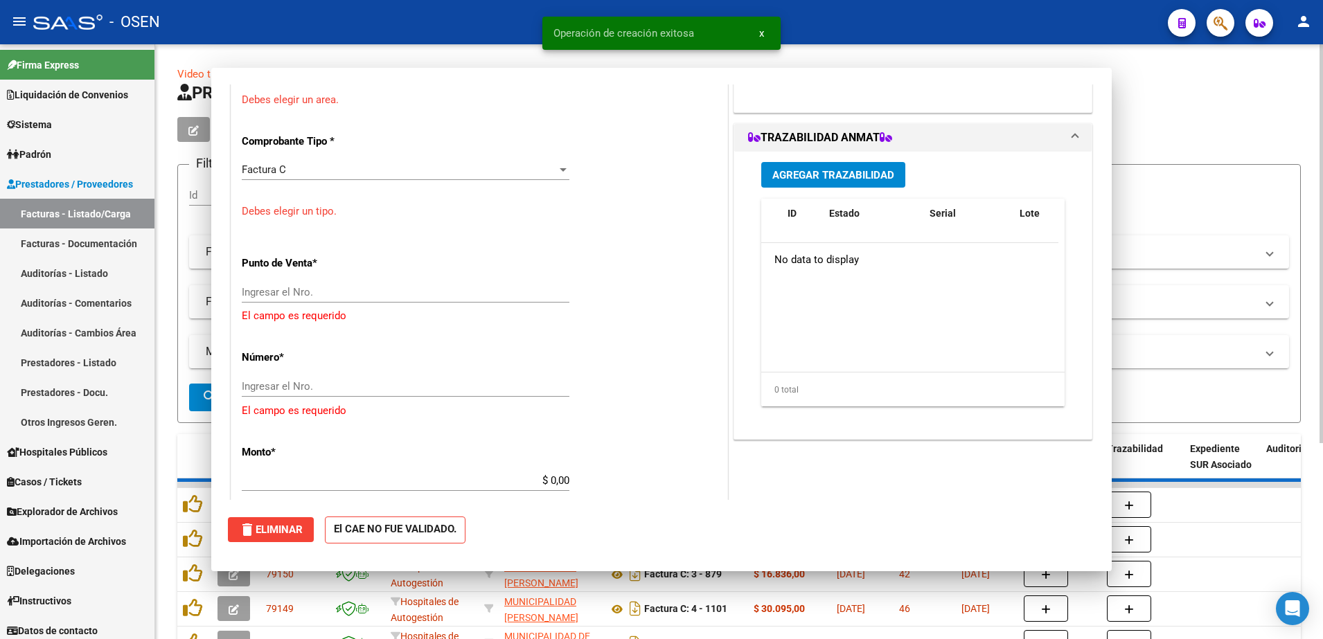
scroll to position [0, 0]
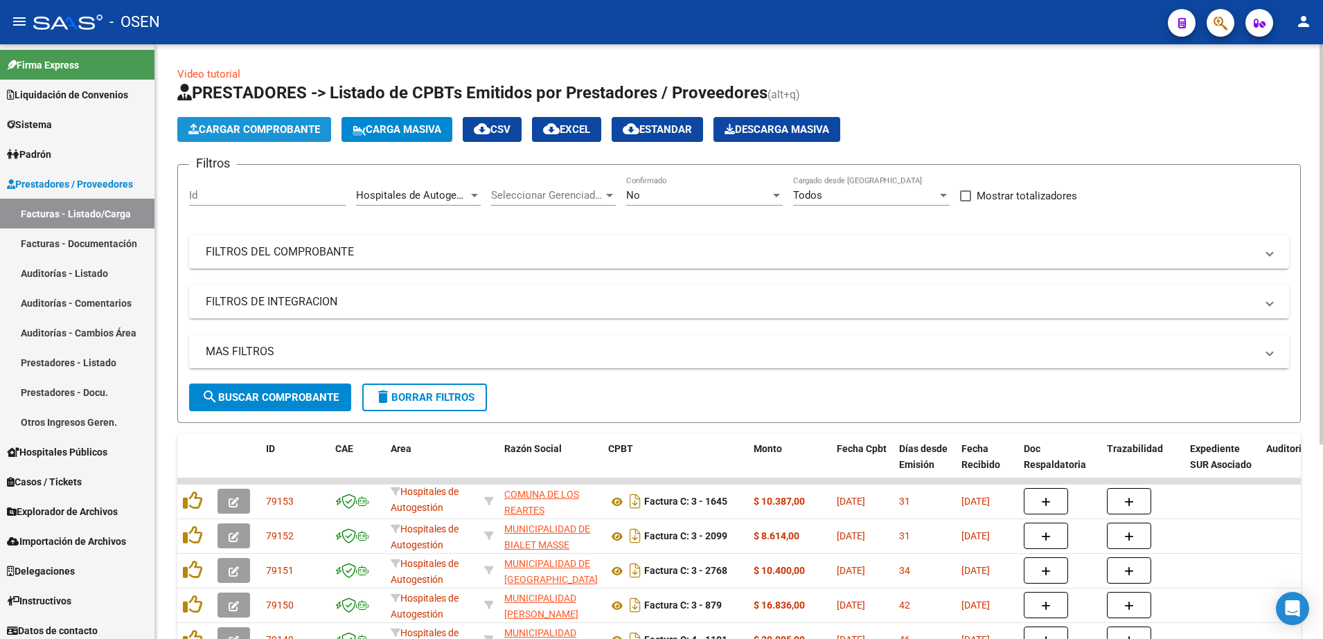
click at [308, 127] on span "Cargar Comprobante" at bounding box center [254, 129] width 132 height 12
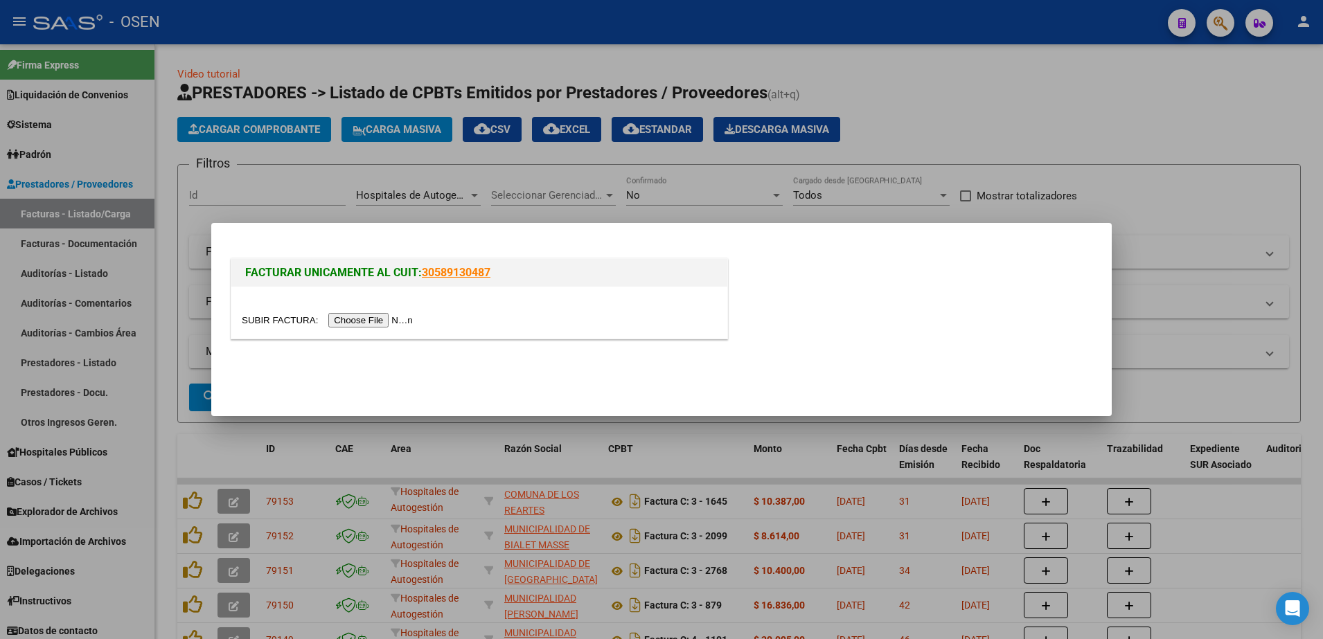
click at [375, 336] on div at bounding box center [479, 313] width 496 height 52
click at [372, 322] on input "file" at bounding box center [329, 320] width 175 height 15
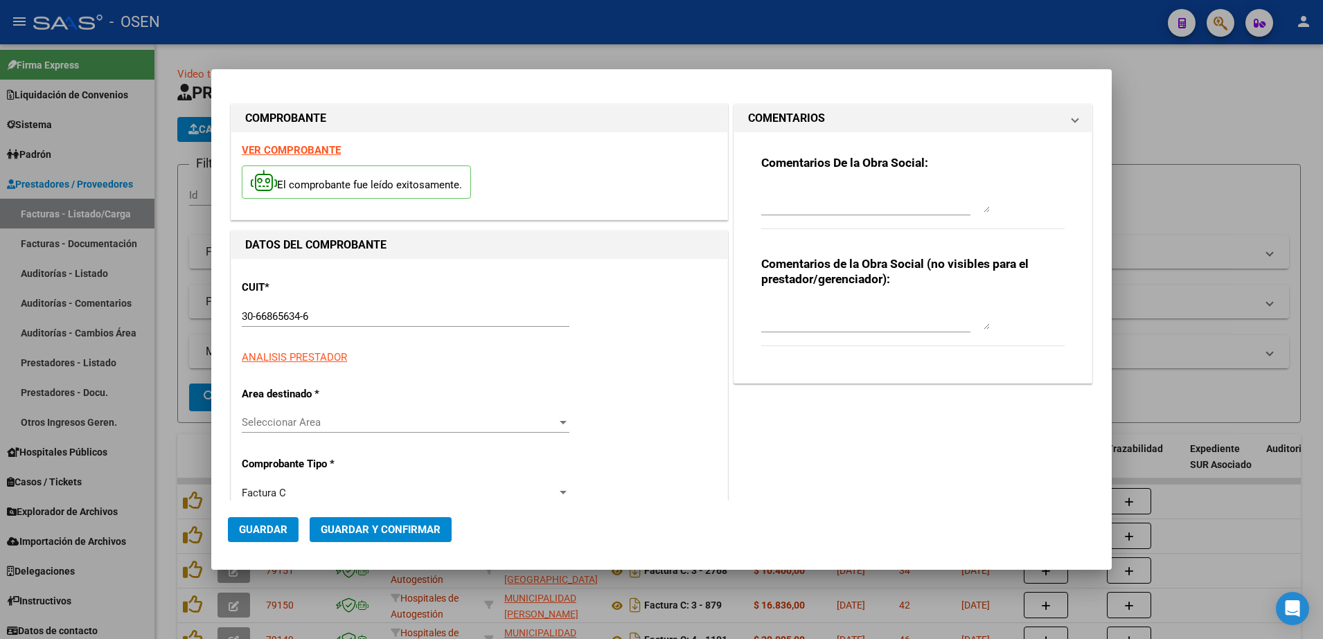
type input "1242"
type input "$ 13.823,00"
type input "[DATE]"
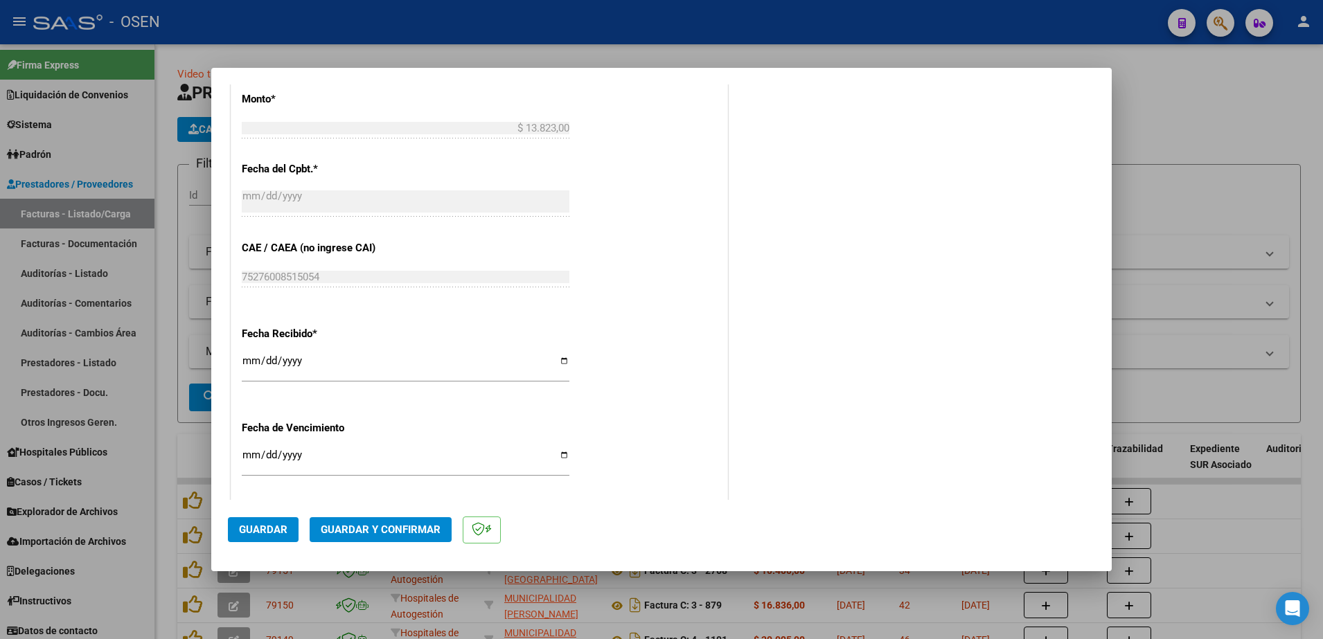
scroll to position [743, 0]
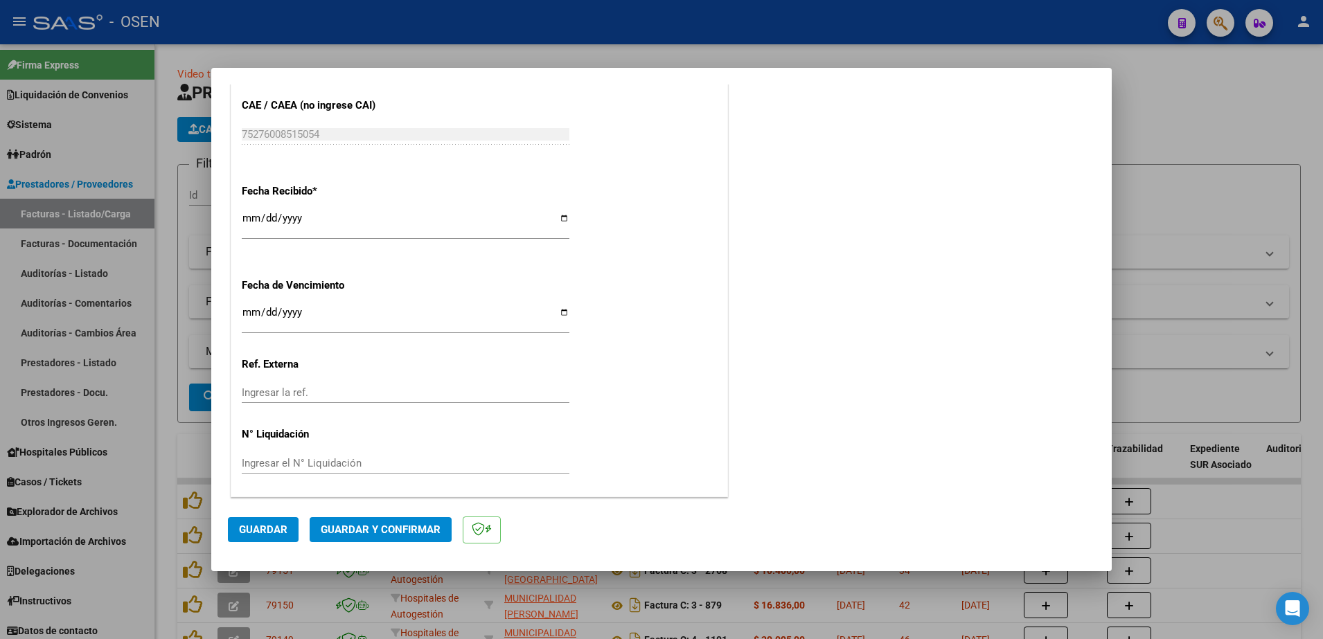
click at [261, 531] on span "Guardar" at bounding box center [263, 530] width 48 height 12
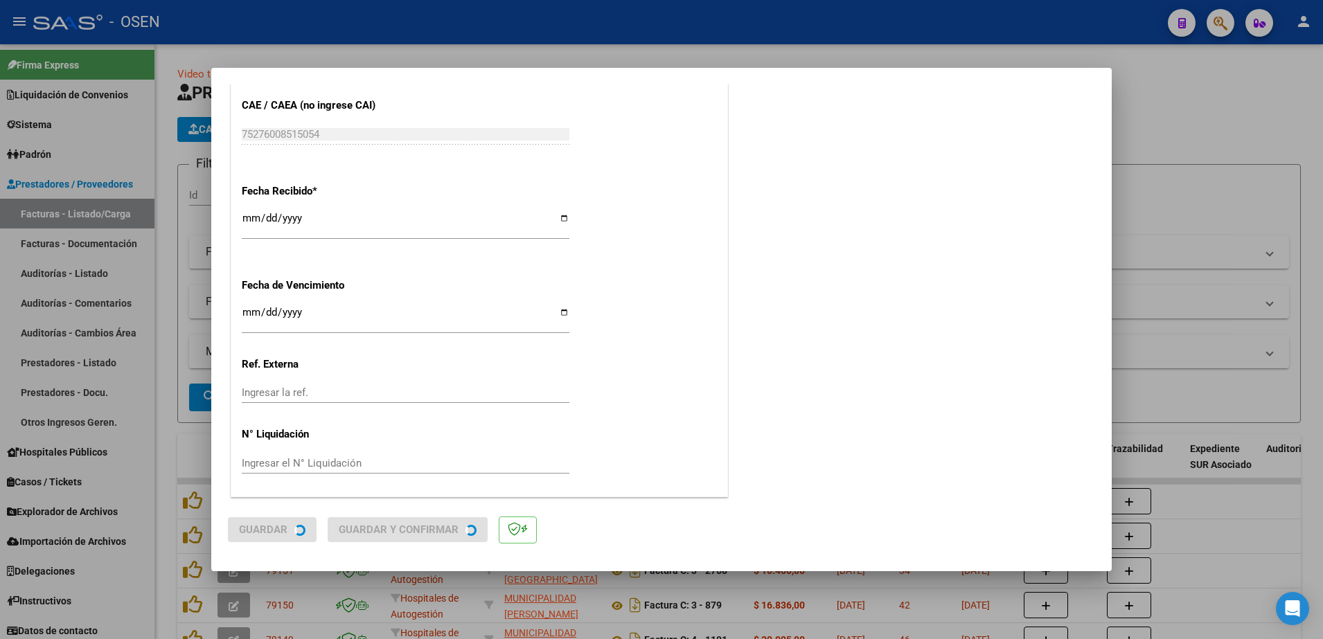
scroll to position [0, 0]
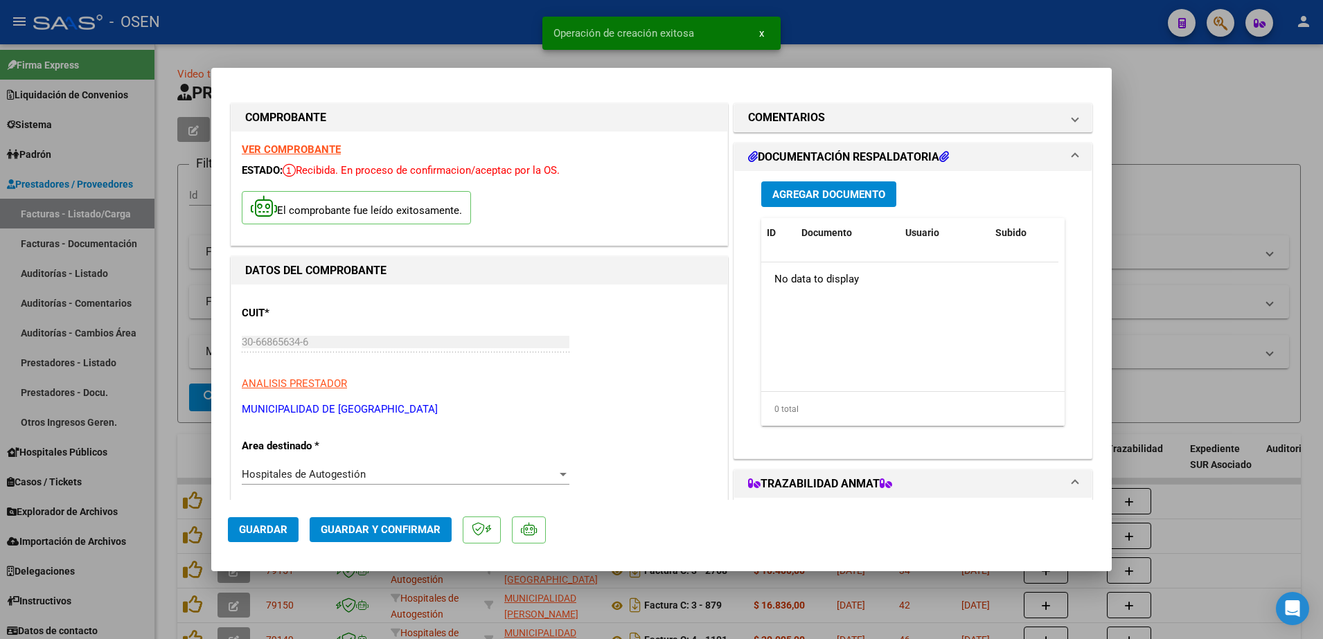
click at [1149, 77] on div at bounding box center [661, 319] width 1323 height 639
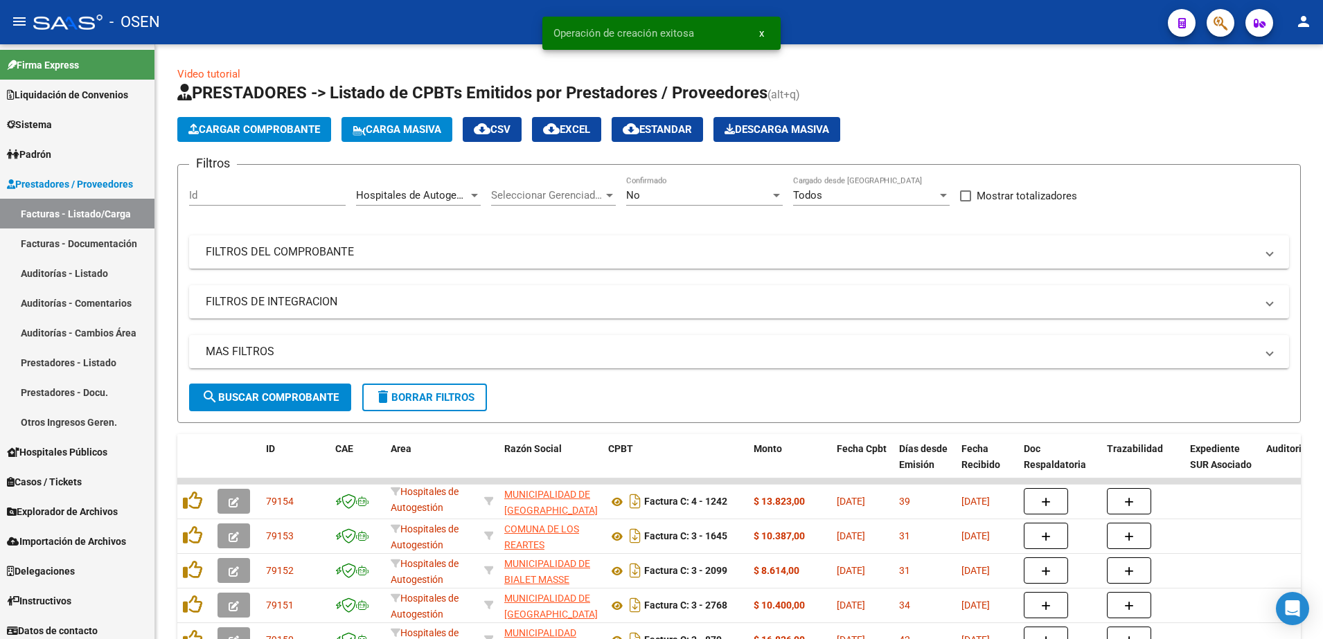
drag, startPoint x: 1225, startPoint y: 26, endPoint x: 1223, endPoint y: 7, distance: 18.9
click at [1223, 7] on mat-toolbar "menu - OSEN person" at bounding box center [661, 22] width 1323 height 44
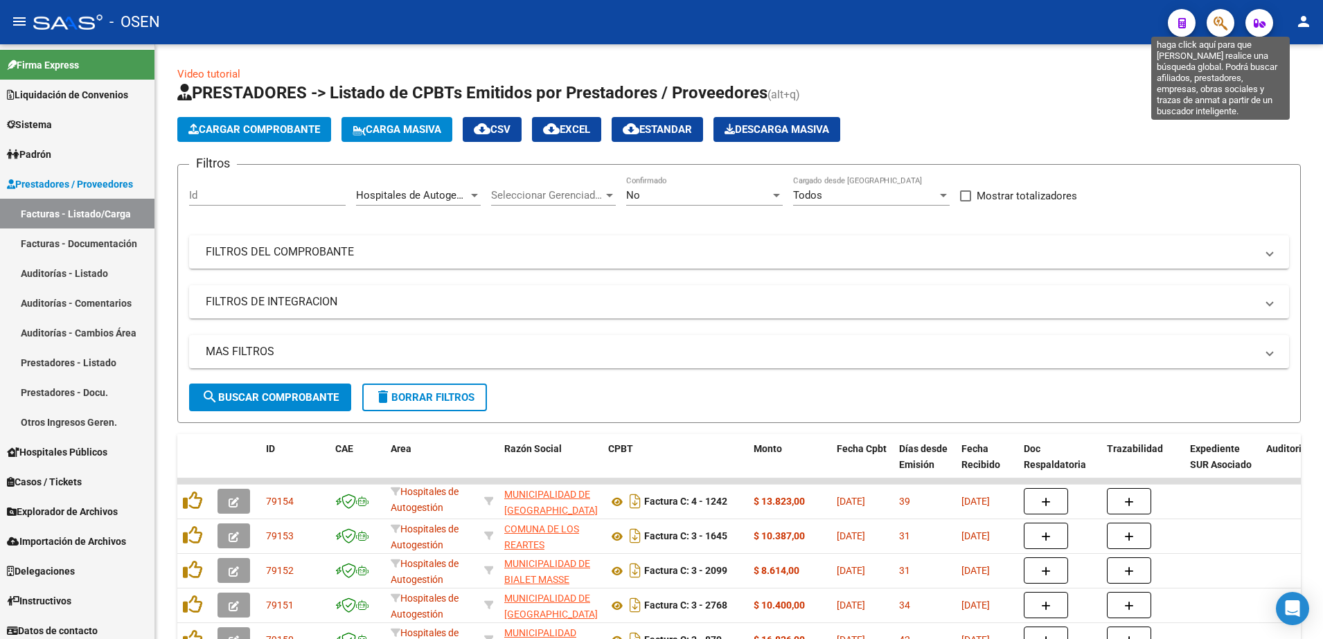
click at [1223, 28] on icon "button" at bounding box center [1221, 23] width 14 height 16
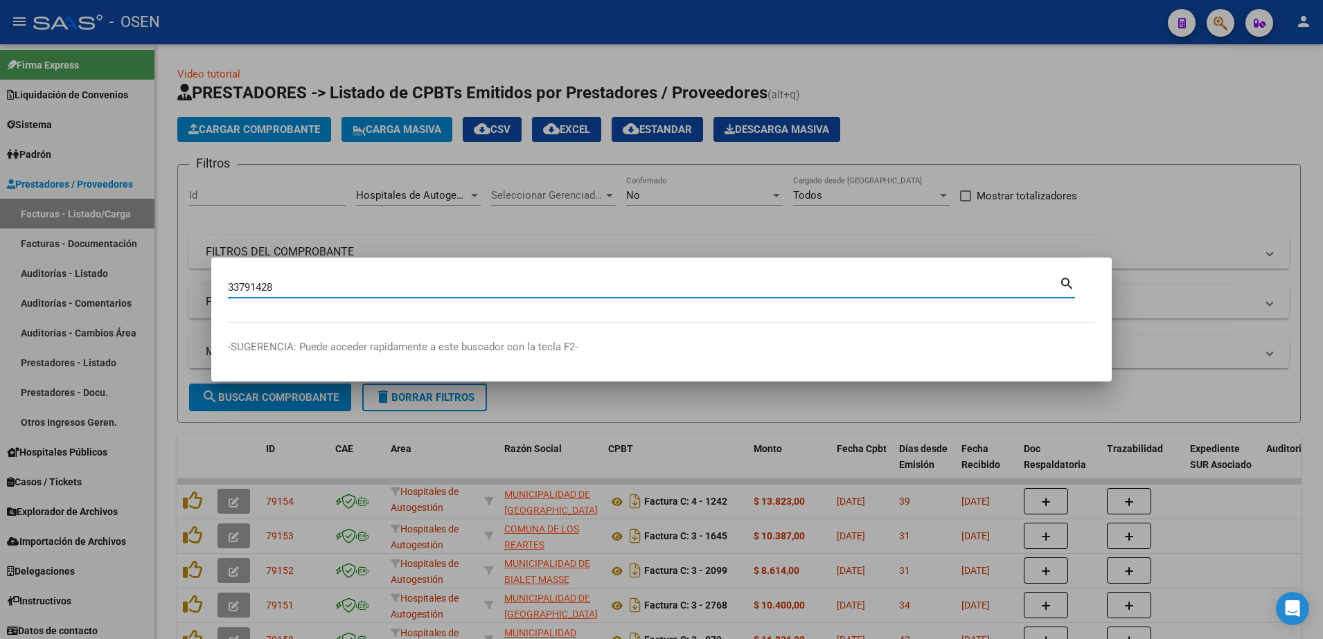
type input "33791428"
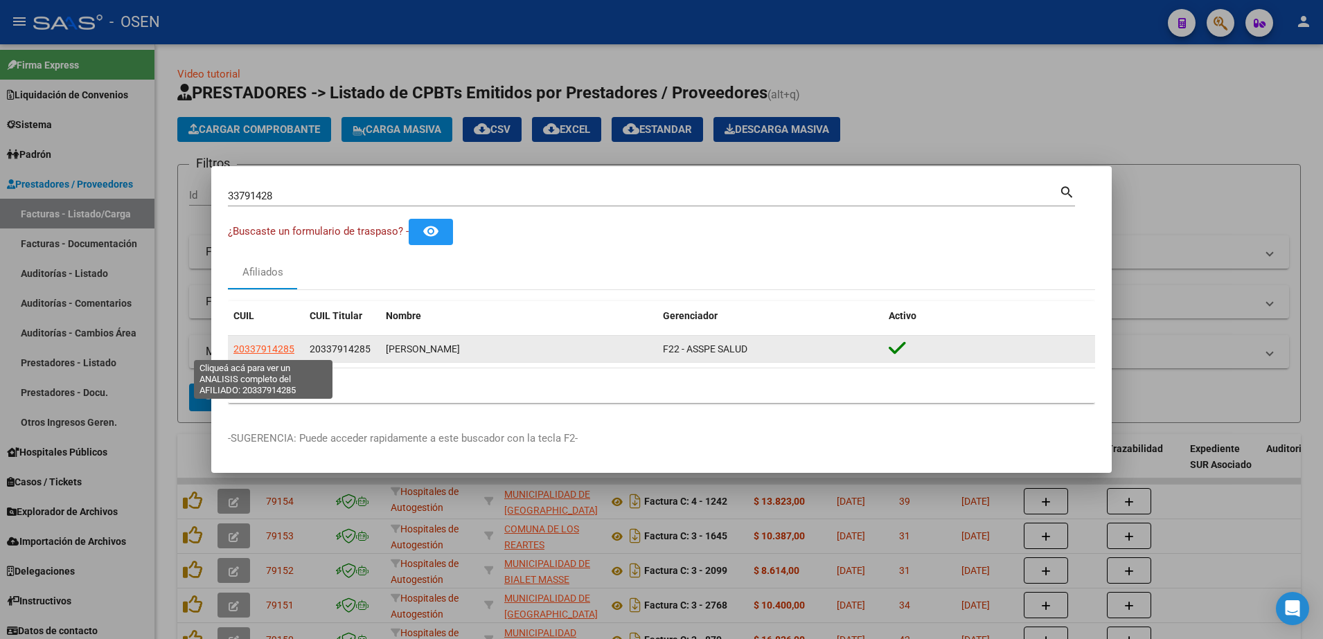
click at [283, 352] on span "20337914285" at bounding box center [263, 349] width 61 height 11
type textarea "20337914285"
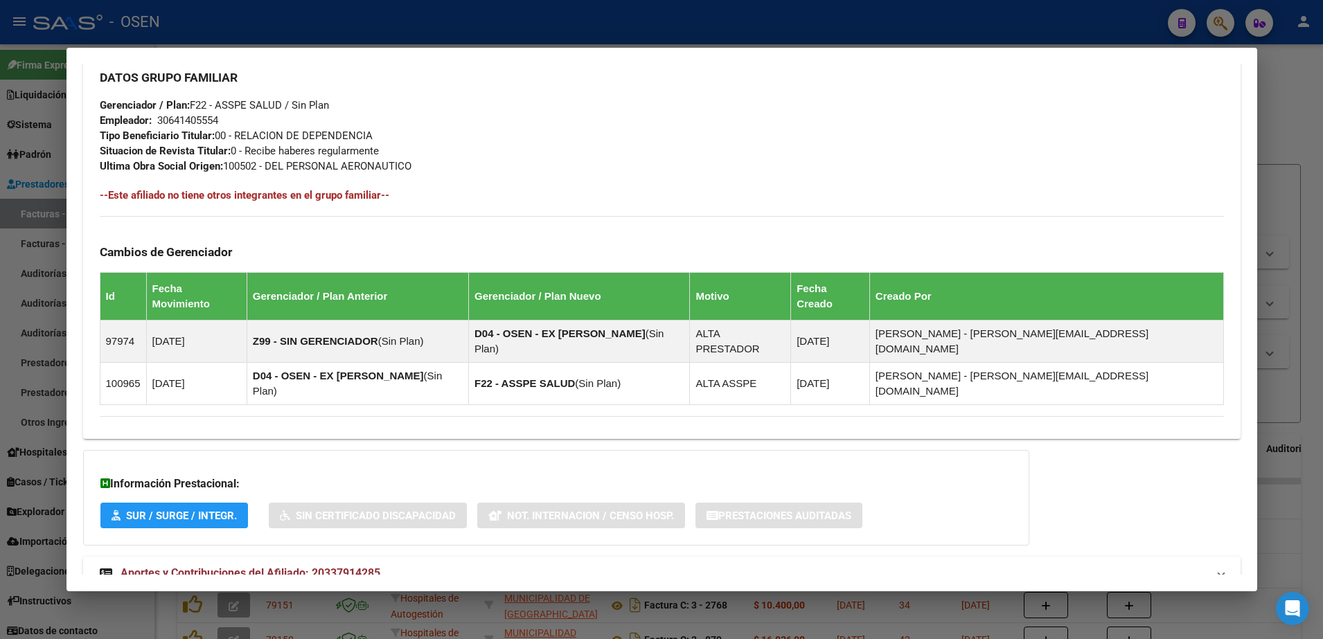
click at [593, 565] on mat-panel-title "Aportes y Contribuciones del Afiliado: 20337914285" at bounding box center [654, 573] width 1108 height 17
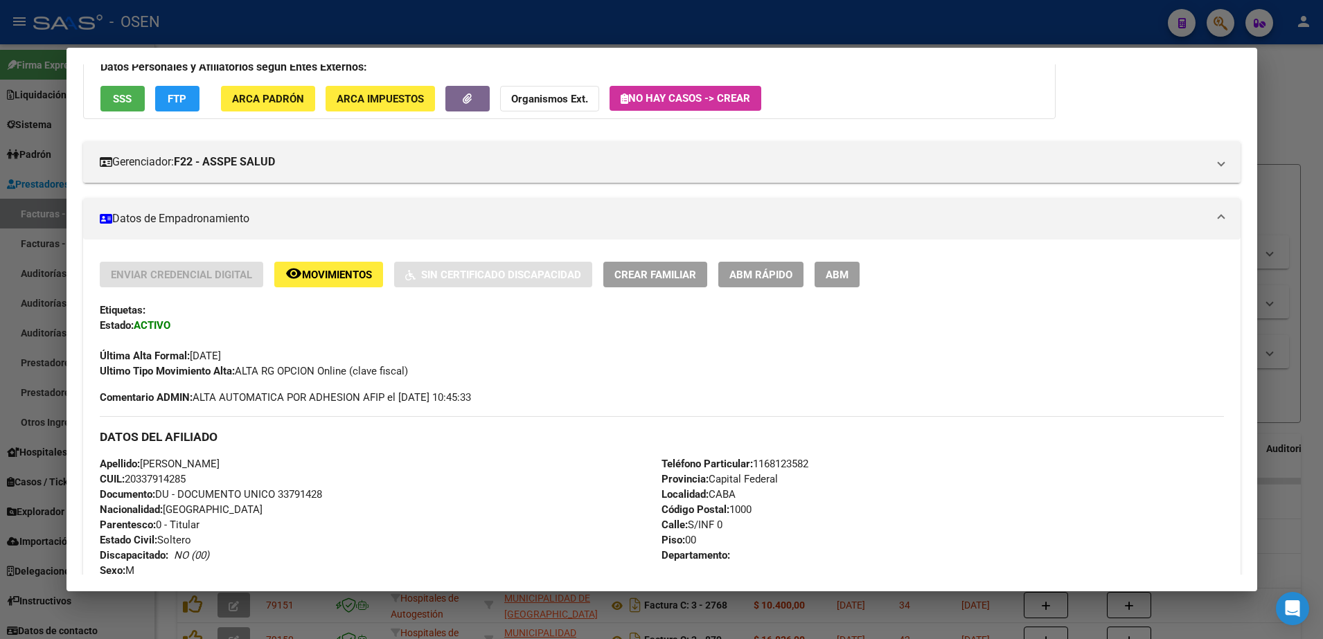
scroll to position [6, 0]
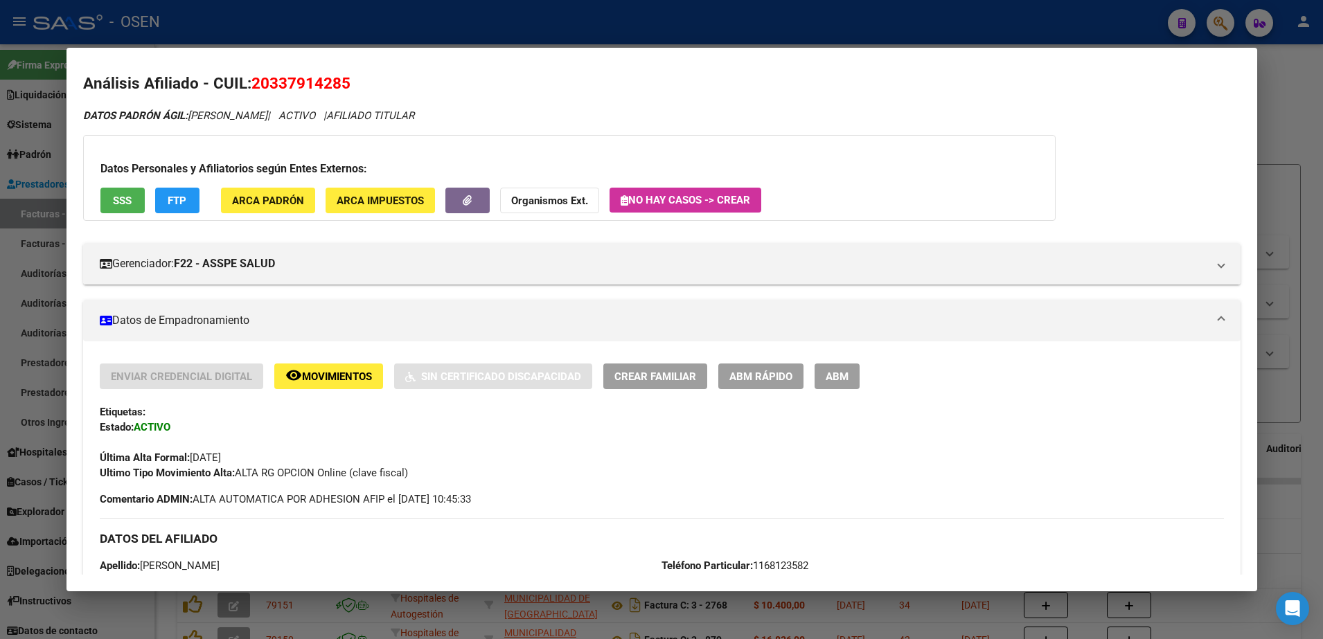
click at [123, 204] on span "SSS" at bounding box center [122, 201] width 19 height 12
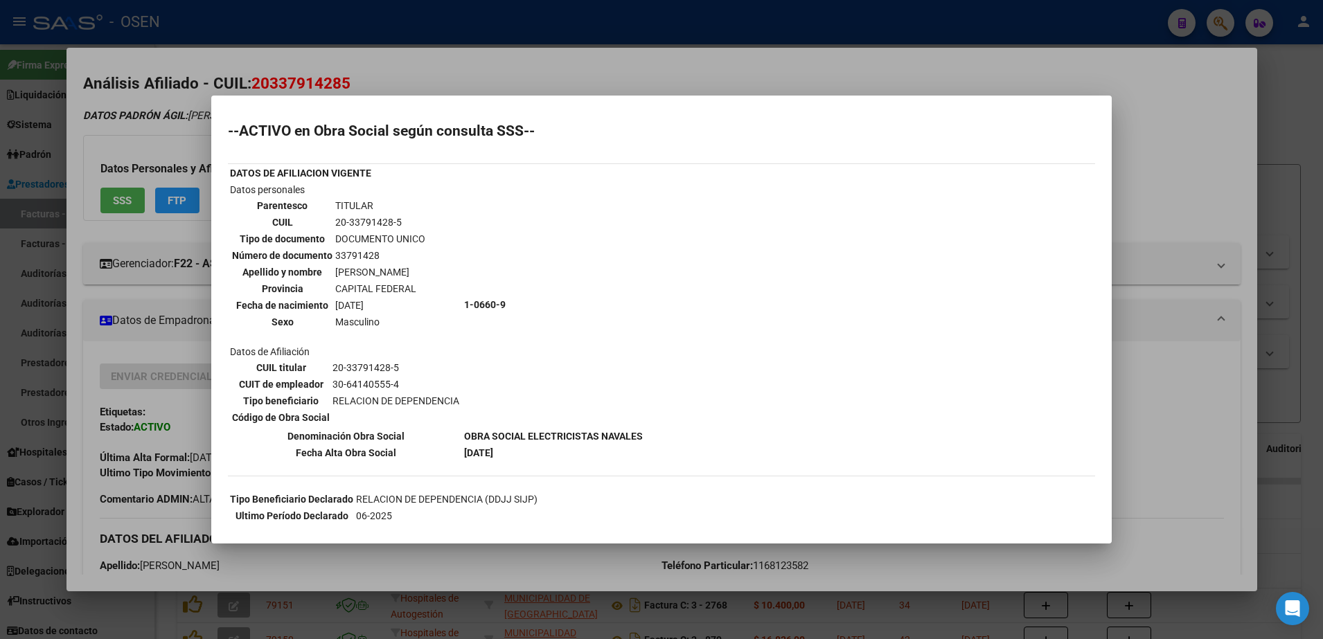
click at [164, 127] on div at bounding box center [661, 319] width 1323 height 639
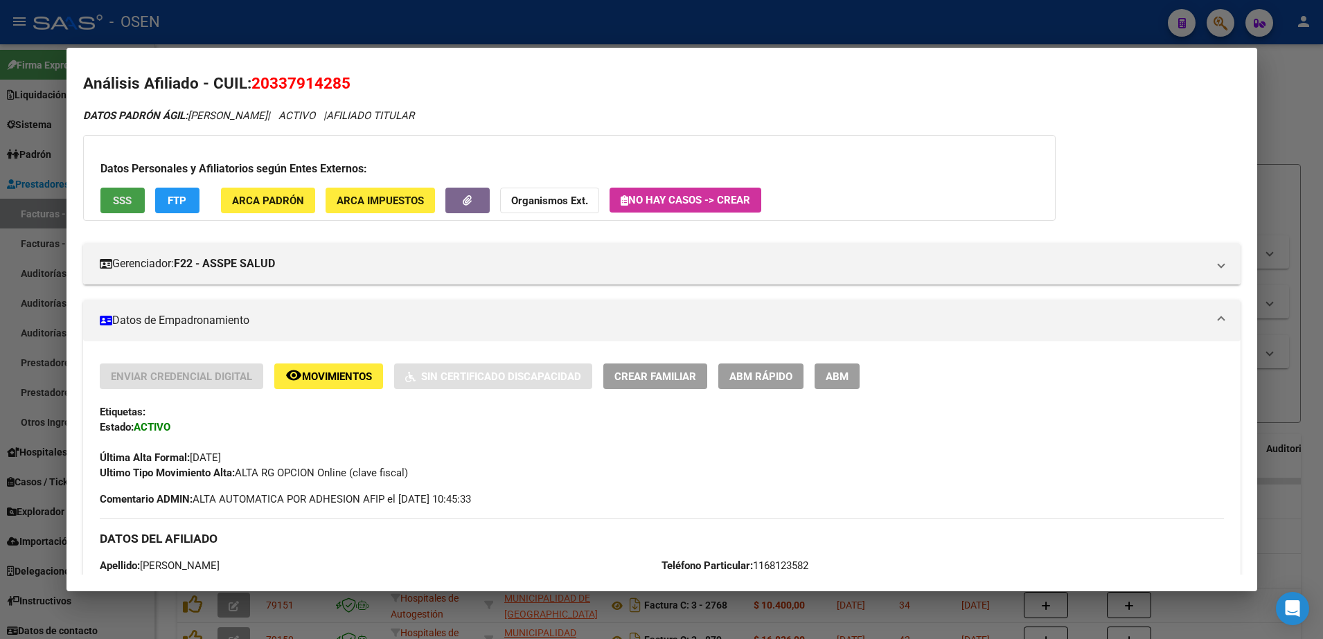
click at [130, 195] on span "SSS" at bounding box center [122, 201] width 19 height 12
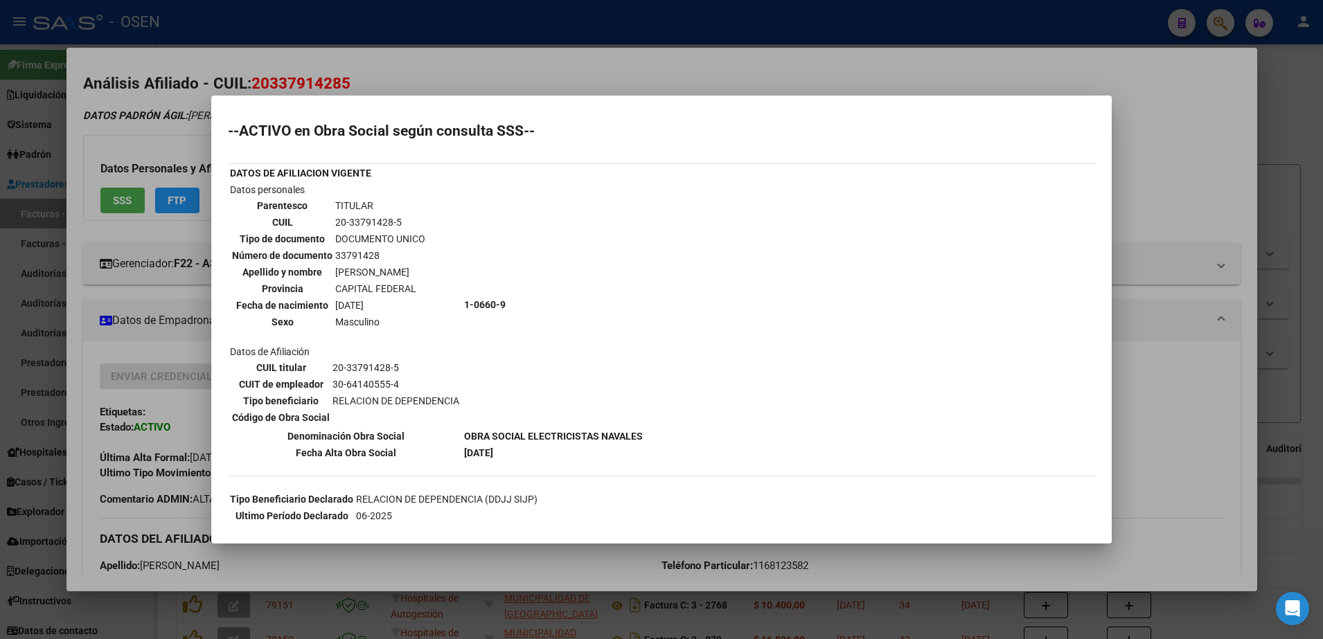
click at [438, 73] on div at bounding box center [661, 319] width 1323 height 639
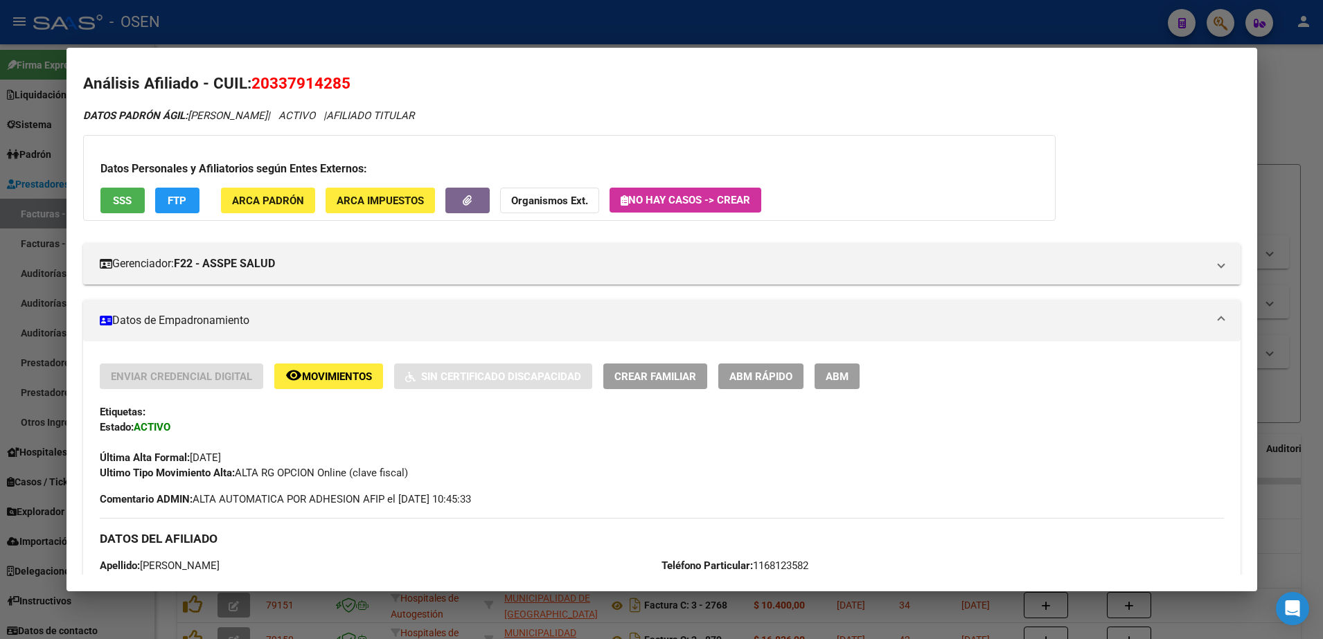
click at [671, 33] on div at bounding box center [661, 319] width 1323 height 639
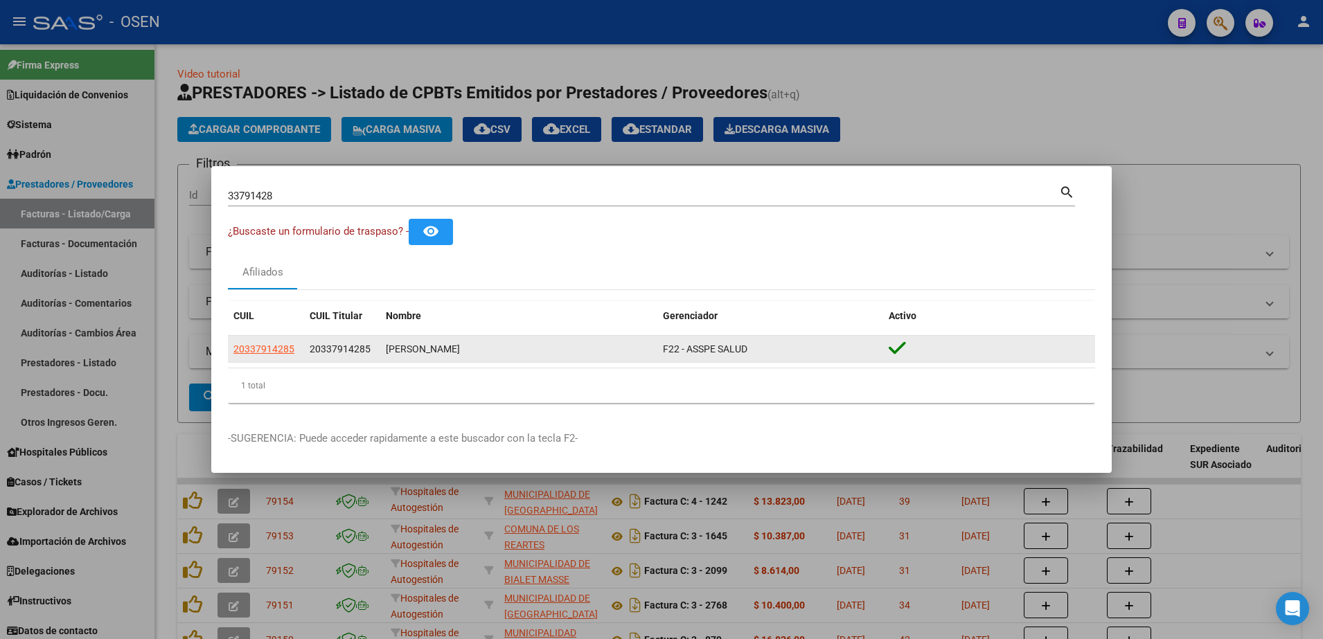
click at [330, 341] on div "20337914285" at bounding box center [342, 349] width 65 height 16
drag, startPoint x: 329, startPoint y: 341, endPoint x: 301, endPoint y: 343, distance: 28.4
click at [301, 343] on datatable-body-cell "20337914285" at bounding box center [266, 349] width 76 height 27
click at [290, 351] on span "20337914285" at bounding box center [263, 349] width 61 height 11
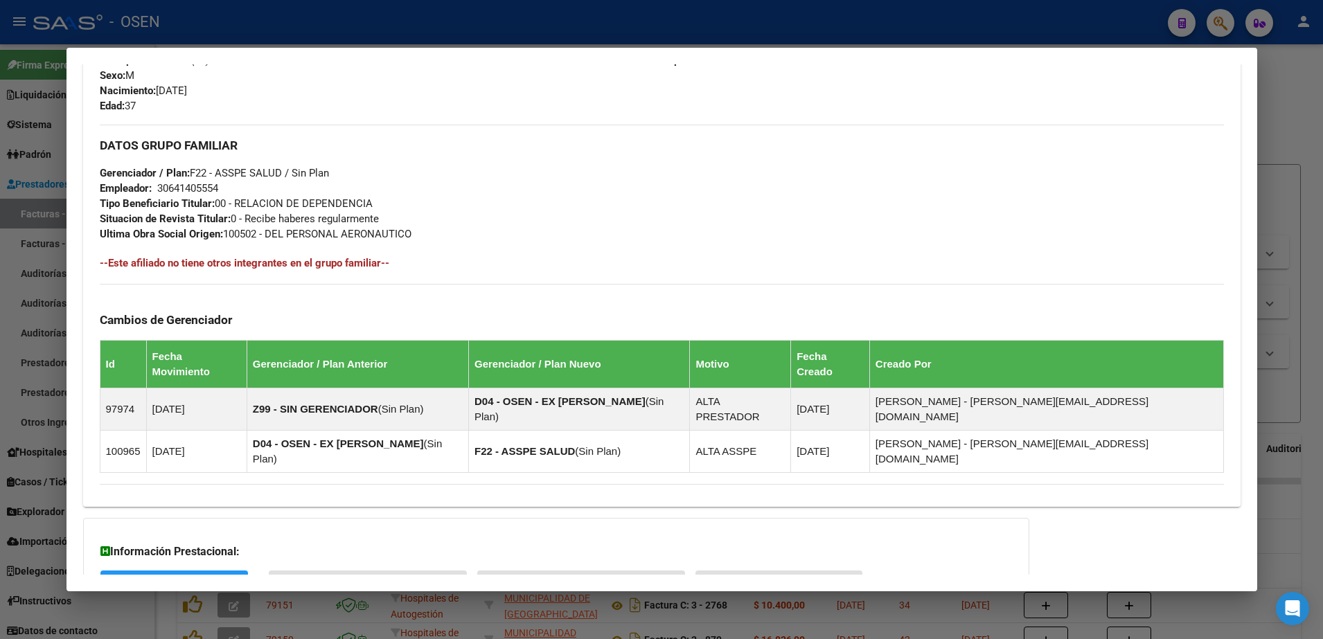
scroll to position [671, 0]
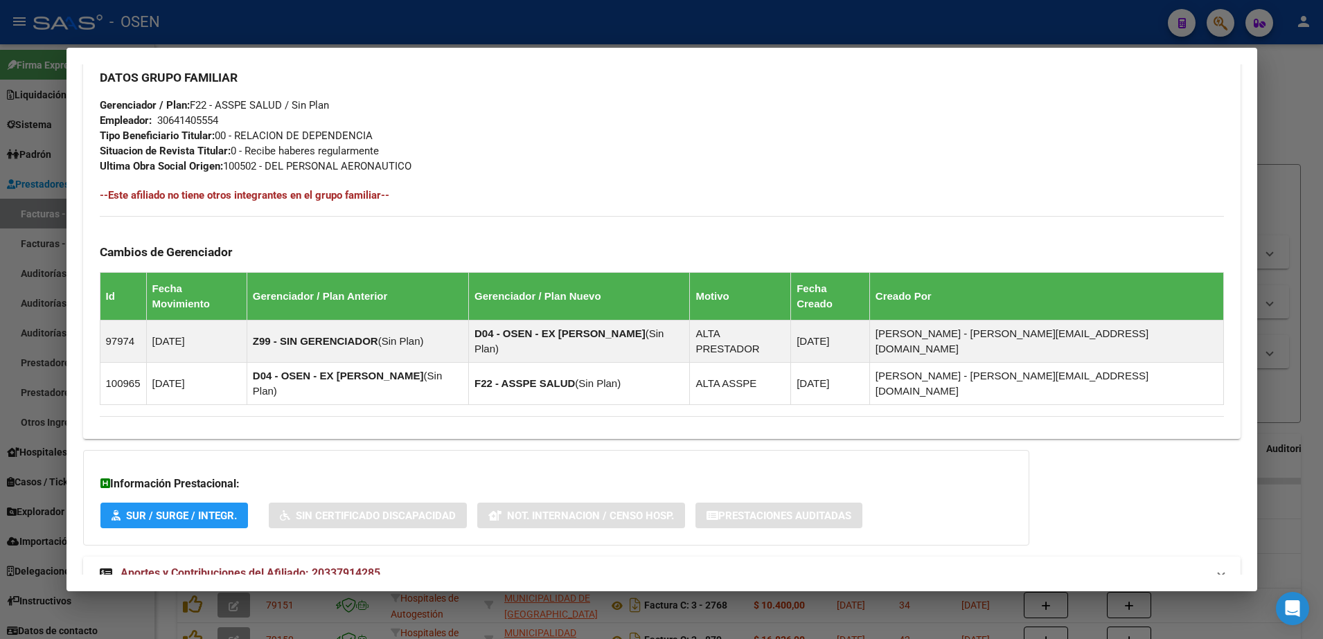
click at [658, 565] on mat-panel-title "Aportes y Contribuciones del Afiliado: 20337914285" at bounding box center [654, 573] width 1108 height 17
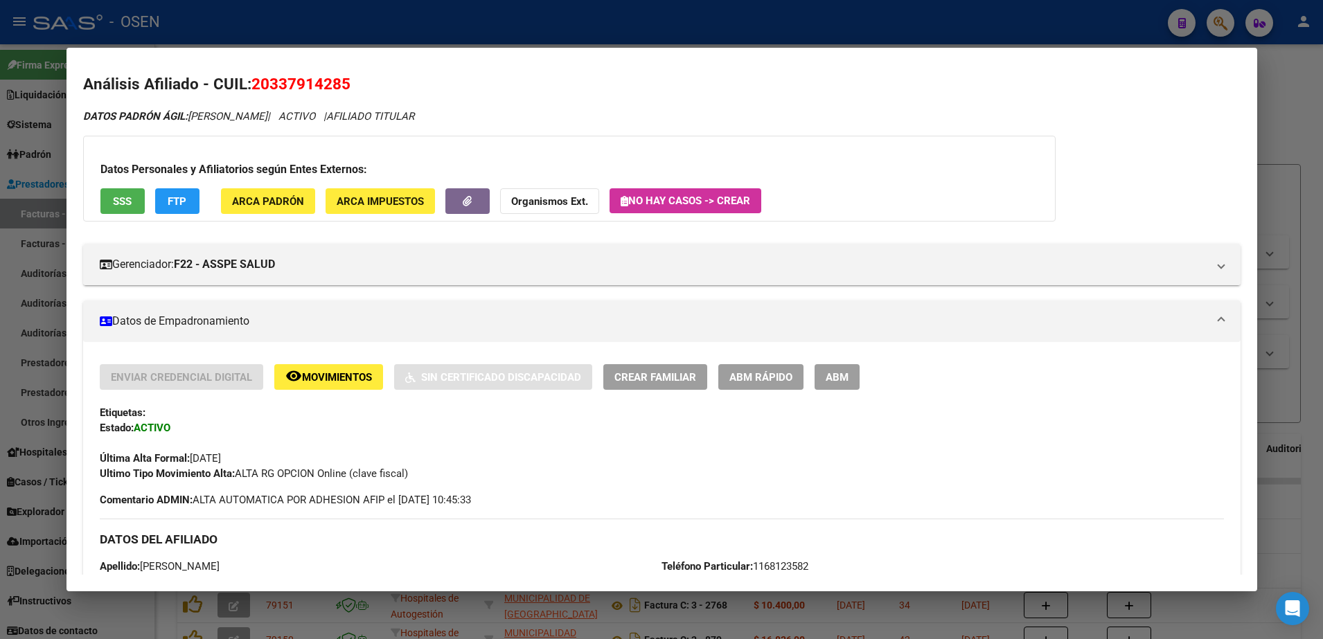
scroll to position [0, 0]
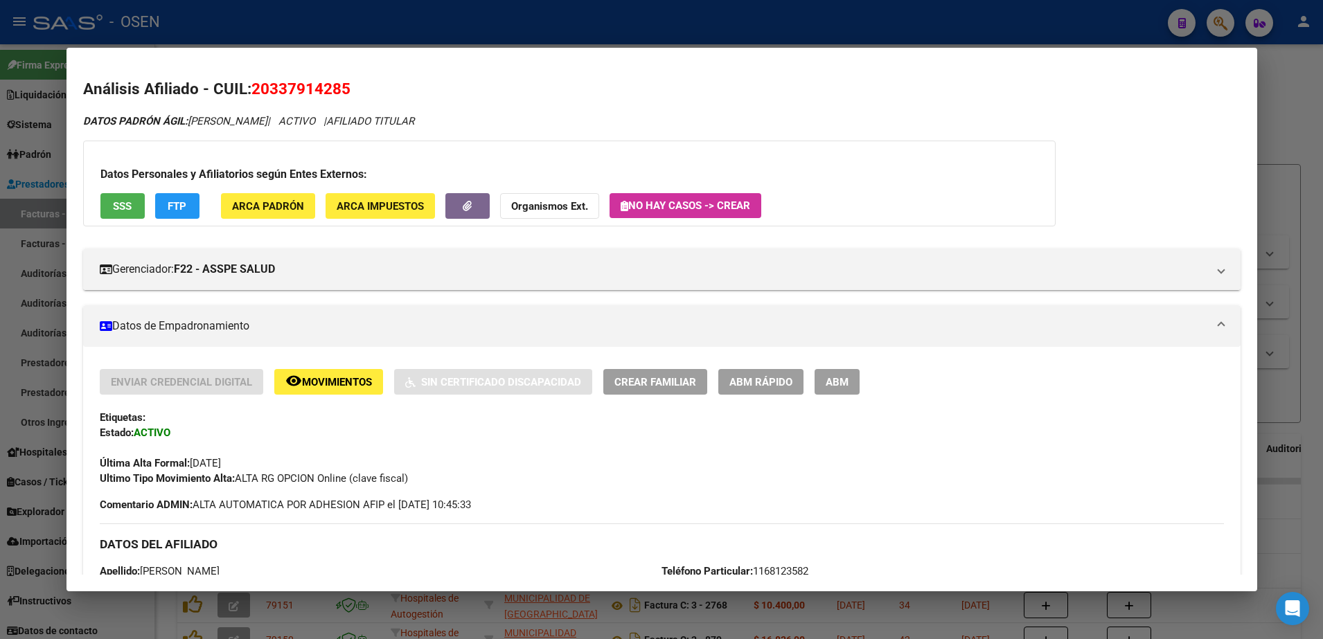
drag, startPoint x: 86, startPoint y: 91, endPoint x: 494, endPoint y: 134, distance: 410.2
drag, startPoint x: 103, startPoint y: 89, endPoint x: 89, endPoint y: 86, distance: 13.6
click at [100, 89] on h2 "Análisis Afiliado - CUIL: 20337914285" at bounding box center [661, 90] width 1157 height 24
click at [85, 86] on h2 "Análisis Afiliado - CUIL: 20337914285" at bounding box center [661, 90] width 1157 height 24
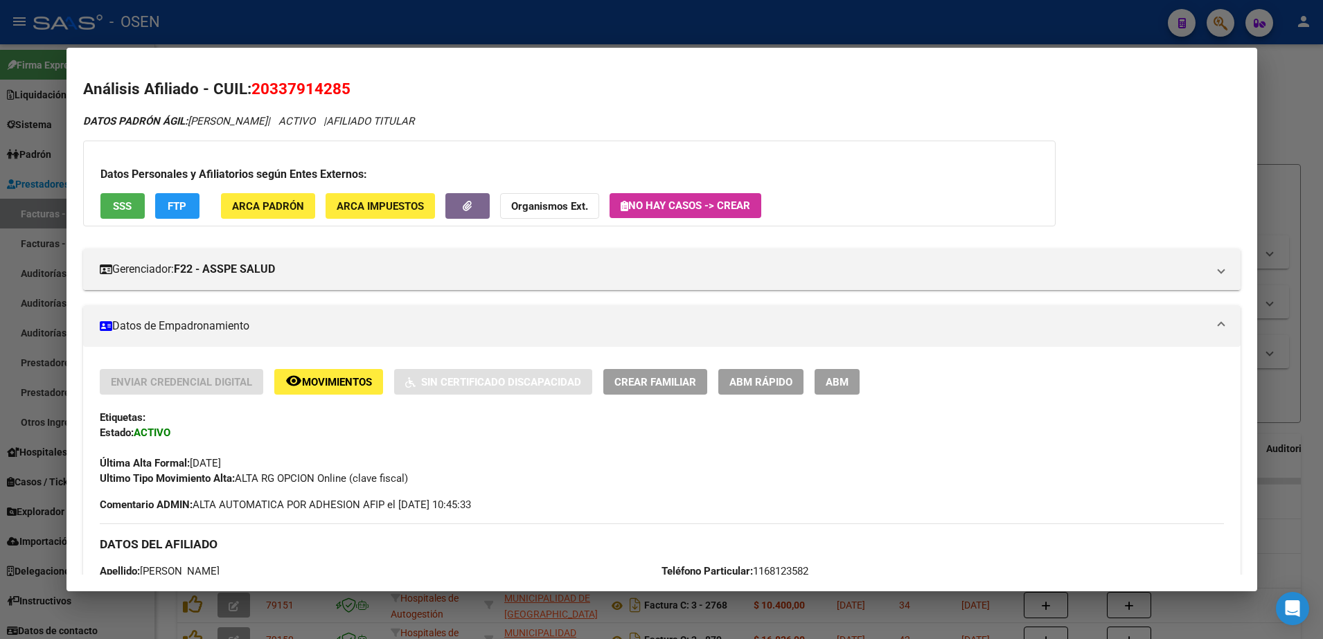
drag, startPoint x: 87, startPoint y: 86, endPoint x: 504, endPoint y: 127, distance: 419.7
drag, startPoint x: 504, startPoint y: 127, endPoint x: 346, endPoint y: 130, distance: 158.7
drag, startPoint x: 85, startPoint y: 92, endPoint x: 508, endPoint y: 141, distance: 426.1
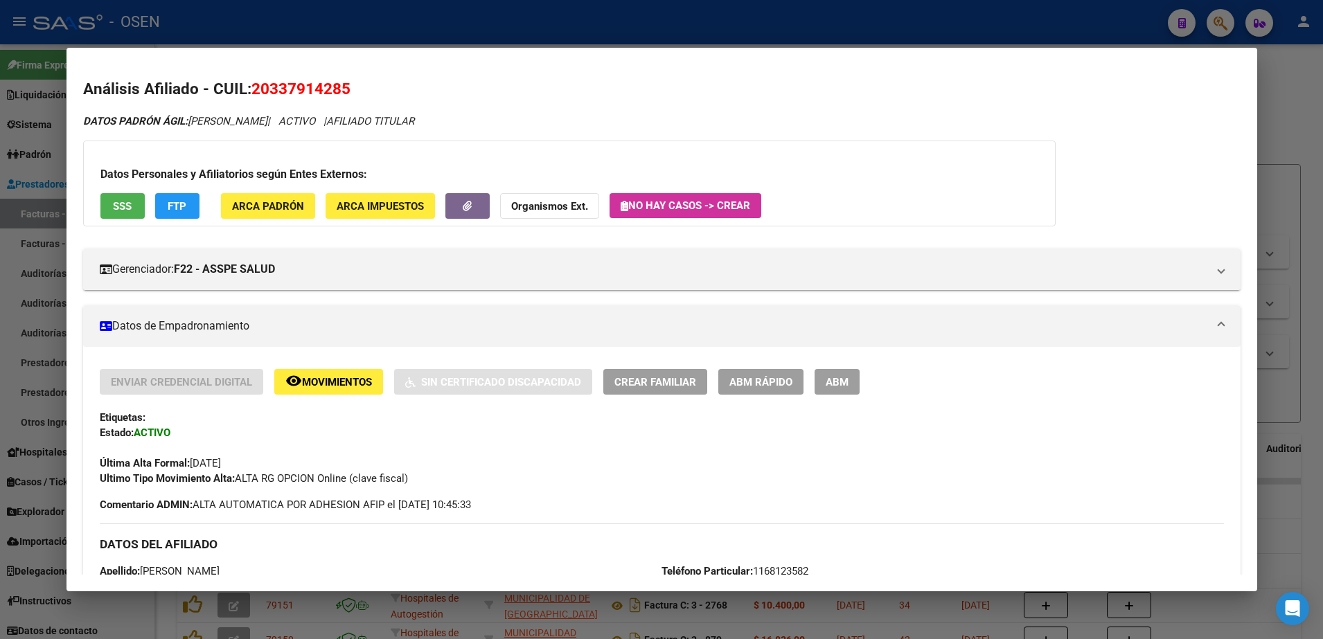
drag, startPoint x: 1190, startPoint y: 199, endPoint x: 1244, endPoint y: 145, distance: 75.9
drag, startPoint x: 210, startPoint y: 460, endPoint x: 251, endPoint y: 459, distance: 41.6
click at [251, 459] on div "Última Alta Formal: [DATE]" at bounding box center [662, 456] width 1124 height 30
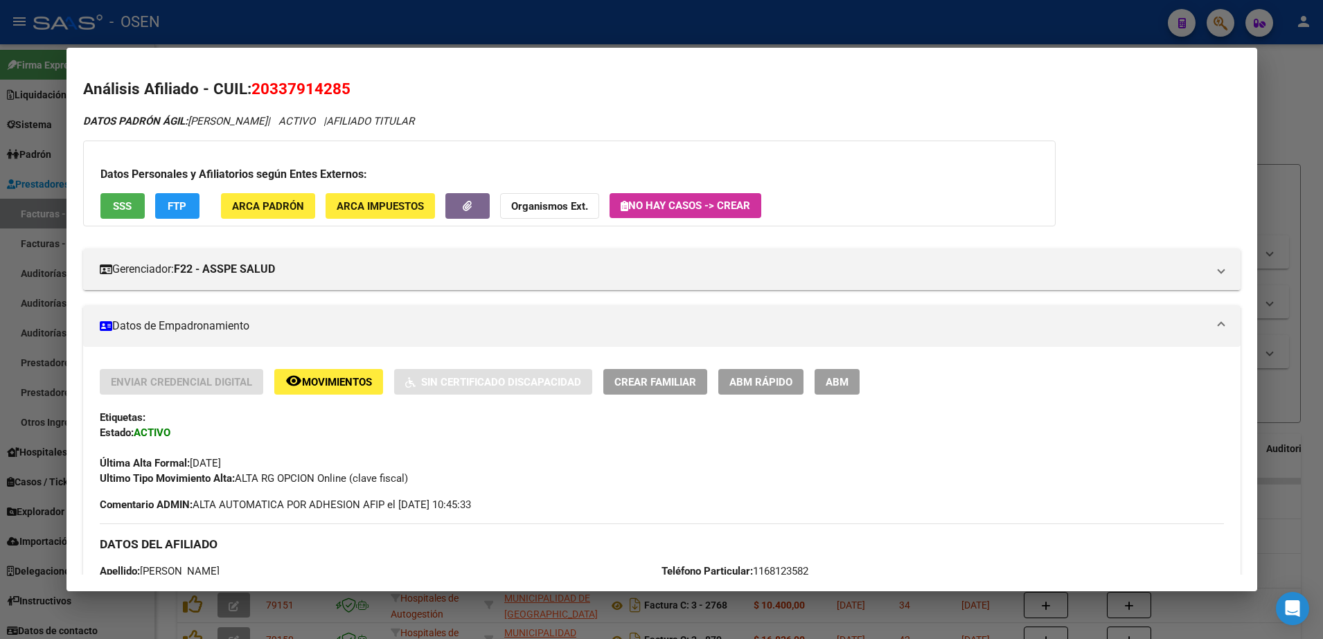
drag, startPoint x: 251, startPoint y: 459, endPoint x: 227, endPoint y: 478, distance: 31.6
click at [227, 478] on strong "Ultimo Tipo Movimiento Alta:" at bounding box center [167, 478] width 135 height 12
drag, startPoint x: 208, startPoint y: 464, endPoint x: 250, endPoint y: 464, distance: 41.6
click at [250, 464] on div "Última Alta Formal: [DATE]" at bounding box center [662, 456] width 1124 height 30
drag, startPoint x: 250, startPoint y: 464, endPoint x: 208, endPoint y: 475, distance: 43.0
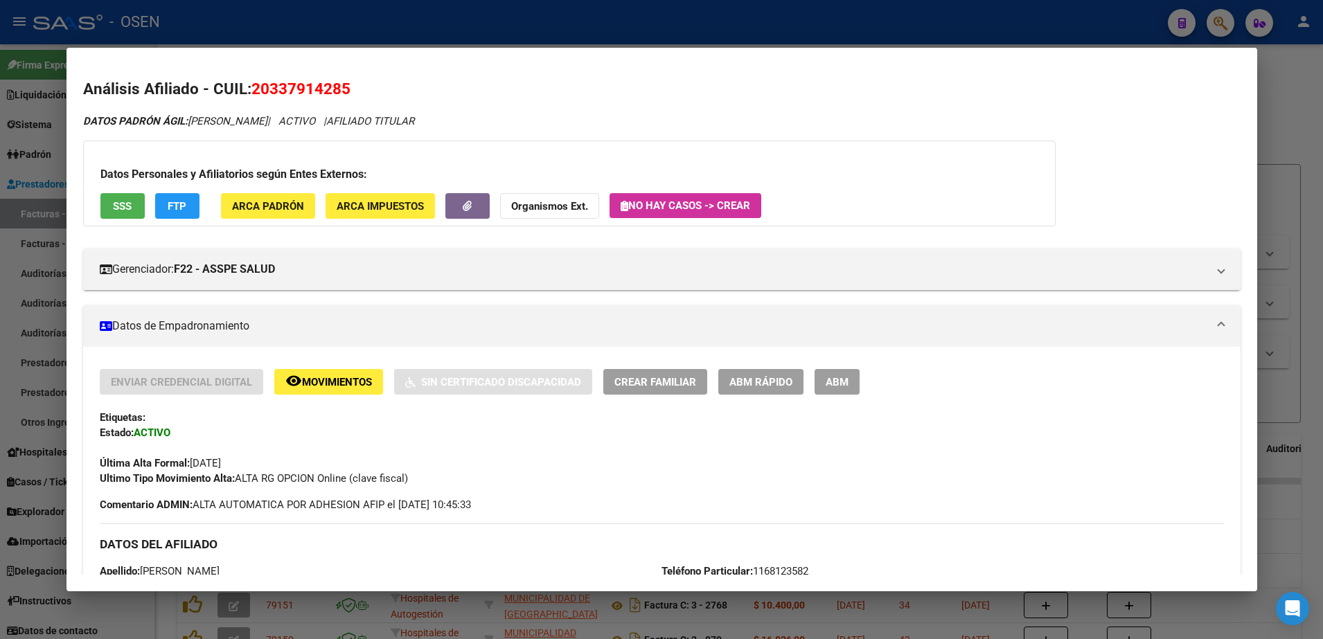
click at [209, 475] on strong "Ultimo Tipo Movimiento Alta:" at bounding box center [167, 478] width 135 height 12
click at [211, 461] on span "Última Alta Formal: [DATE]" at bounding box center [160, 463] width 121 height 12
drag, startPoint x: 210, startPoint y: 461, endPoint x: 245, endPoint y: 456, distance: 35.7
click at [221, 457] on span "Última Alta Formal: [DATE]" at bounding box center [160, 463] width 121 height 12
drag, startPoint x: 245, startPoint y: 456, endPoint x: 219, endPoint y: 463, distance: 27.1
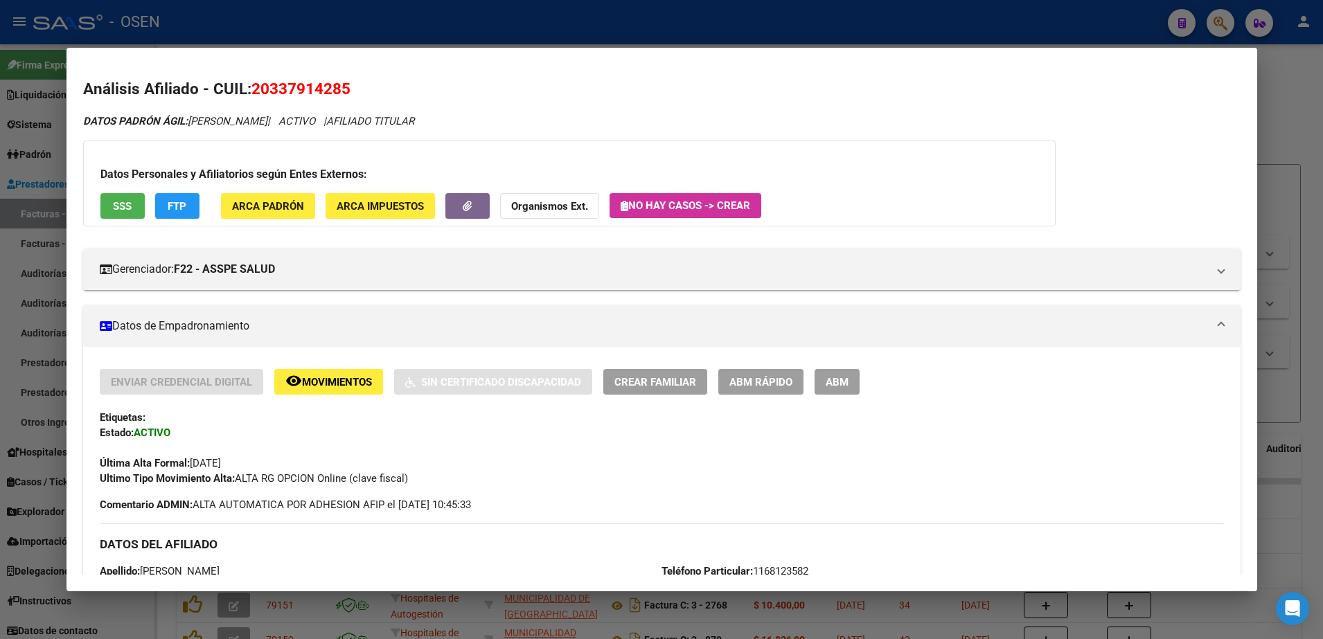
click at [221, 463] on span "Última Alta Formal: [DATE]" at bounding box center [160, 463] width 121 height 12
click at [208, 466] on span "Última Alta Formal: [DATE]" at bounding box center [160, 463] width 121 height 12
drag, startPoint x: 206, startPoint y: 463, endPoint x: 244, endPoint y: 456, distance: 38.0
click at [244, 456] on div "Última Alta Formal: [DATE]" at bounding box center [662, 456] width 1124 height 30
click at [221, 461] on span "Última Alta Formal: [DATE]" at bounding box center [160, 463] width 121 height 12
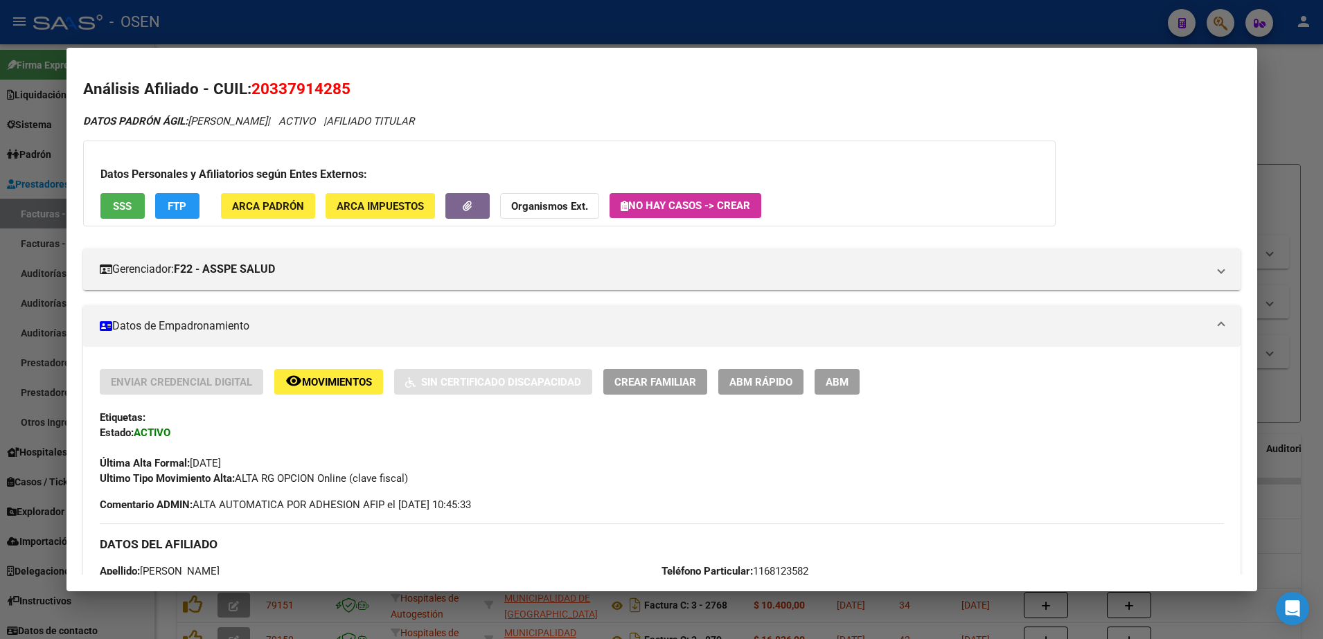
drag, startPoint x: 247, startPoint y: 462, endPoint x: 206, endPoint y: 466, distance: 41.1
click at [206, 466] on div "Última Alta Formal: [DATE]" at bounding box center [662, 456] width 1124 height 30
drag, startPoint x: 206, startPoint y: 466, endPoint x: 227, endPoint y: 479, distance: 23.6
click at [227, 482] on strong "Ultimo Tipo Movimiento Alta:" at bounding box center [167, 478] width 135 height 12
drag, startPoint x: 209, startPoint y: 465, endPoint x: 249, endPoint y: 465, distance: 39.5
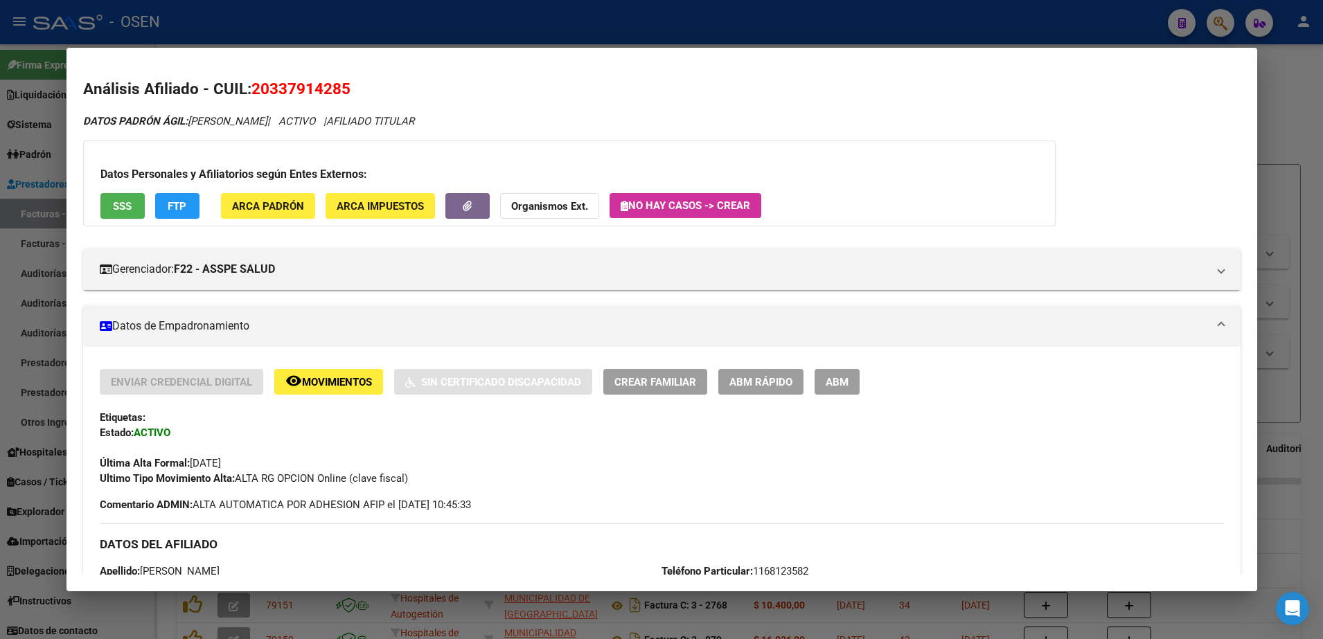
click at [249, 465] on div "Última Alta Formal: [DATE]" at bounding box center [662, 456] width 1124 height 30
drag, startPoint x: 249, startPoint y: 465, endPoint x: 261, endPoint y: 490, distance: 27.9
click at [261, 490] on div "Enviar Credencial Digital remove_red_eye Movimientos Sin Certificado Discapacid…" at bounding box center [662, 440] width 1124 height 143
click at [1204, 323] on span "Datos de Empadronamiento" at bounding box center [659, 326] width 1119 height 17
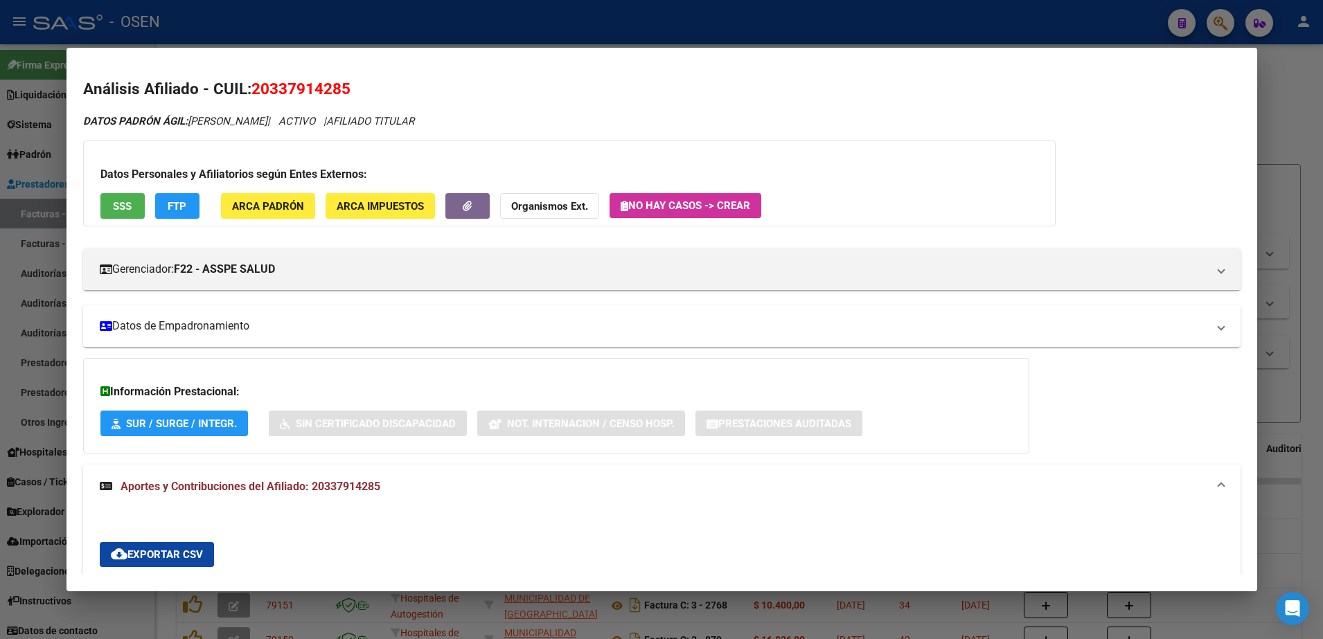
click at [1218, 323] on span at bounding box center [1221, 326] width 6 height 17
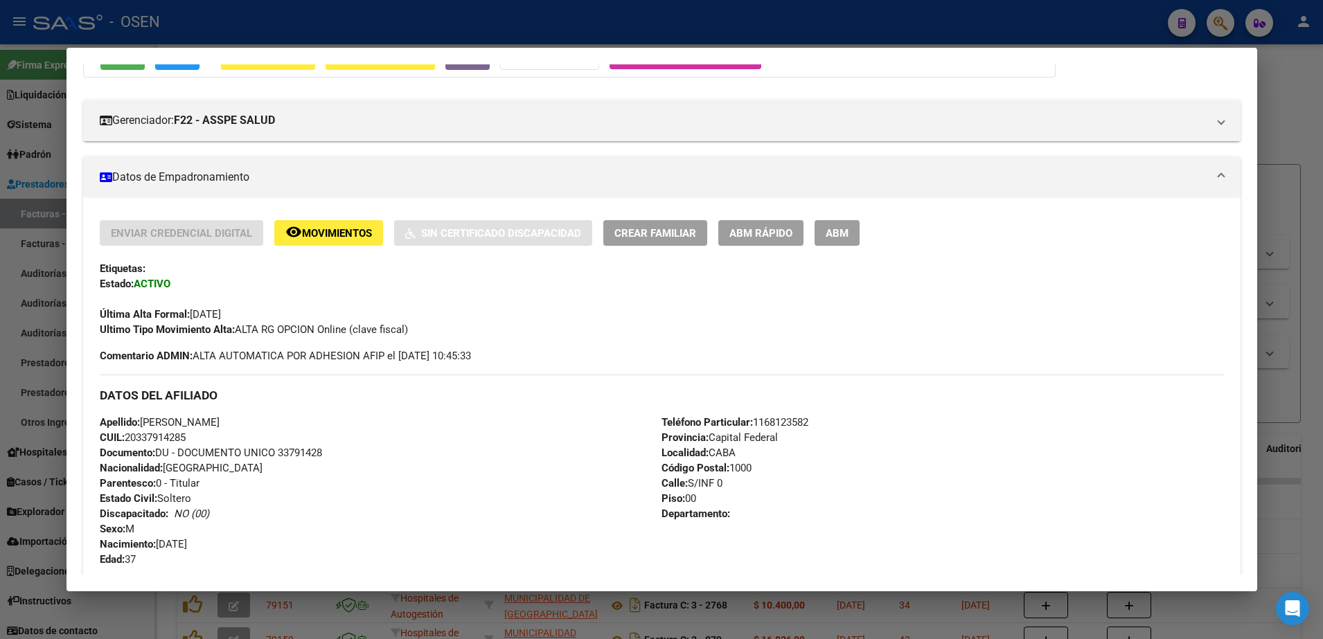
scroll to position [173, 0]
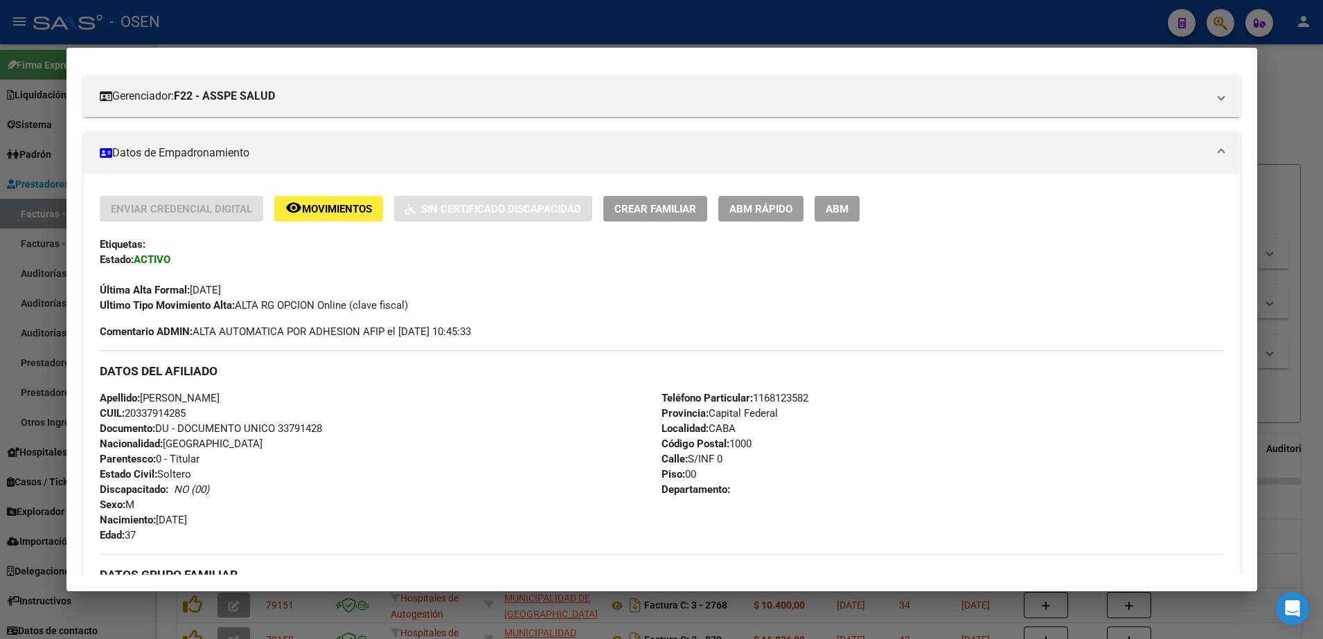
drag, startPoint x: 101, startPoint y: 290, endPoint x: 745, endPoint y: 506, distance: 678.8
click at [745, 506] on div "Enviar Credencial Digital remove_red_eye Movimientos Sin Certificado Discapacid…" at bounding box center [662, 555] width 1124 height 718
click at [195, 333] on span "Comentario ADMIN: ALTA AUTOMATICA POR ADHESION AFIP el [DATE] 10:45:33" at bounding box center [285, 331] width 371 height 15
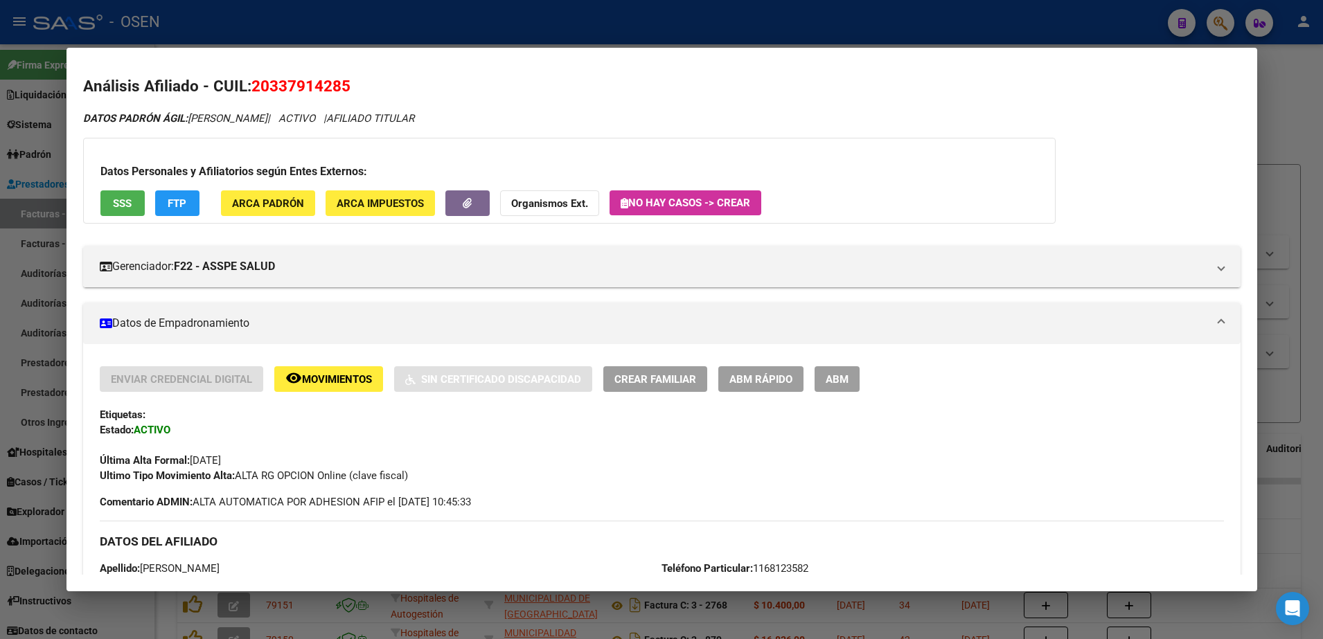
scroll to position [0, 0]
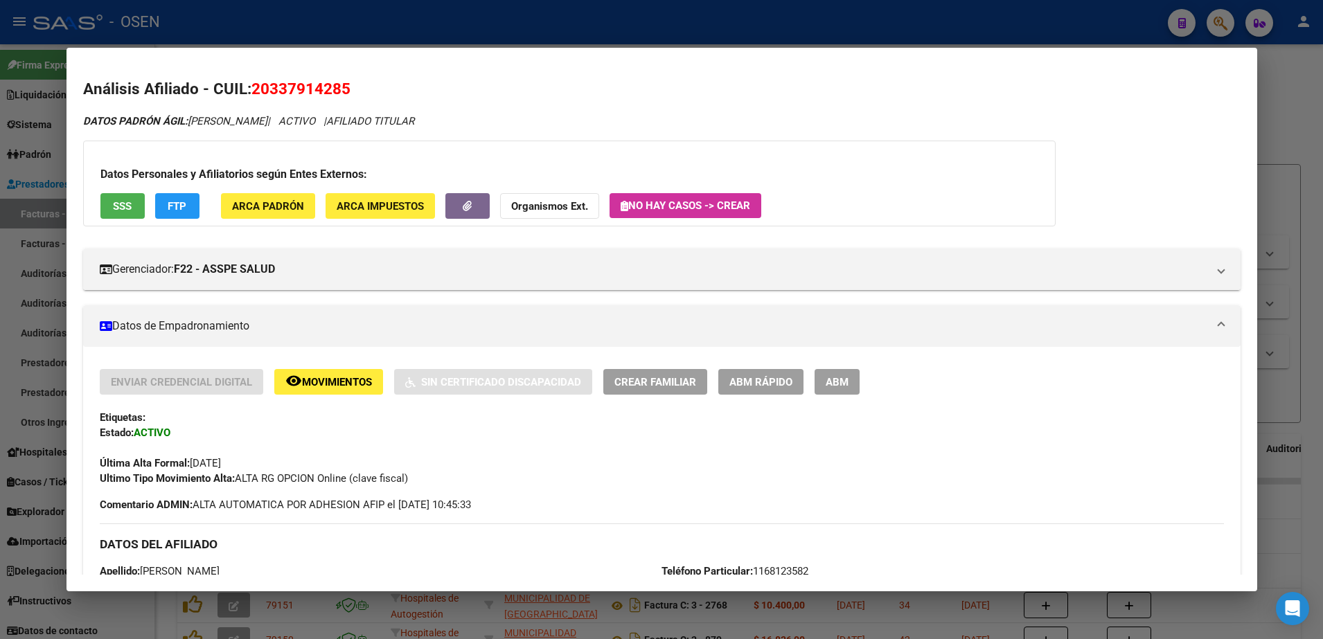
drag, startPoint x: 84, startPoint y: 90, endPoint x: 545, endPoint y: 141, distance: 464.1
drag, startPoint x: 545, startPoint y: 141, endPoint x: 424, endPoint y: 126, distance: 122.1
click at [513, 124] on div "DATOS [PERSON_NAME]: [PERSON_NAME] | ACTIVO | AFILIADO TITULAR" at bounding box center [661, 122] width 1157 height 16
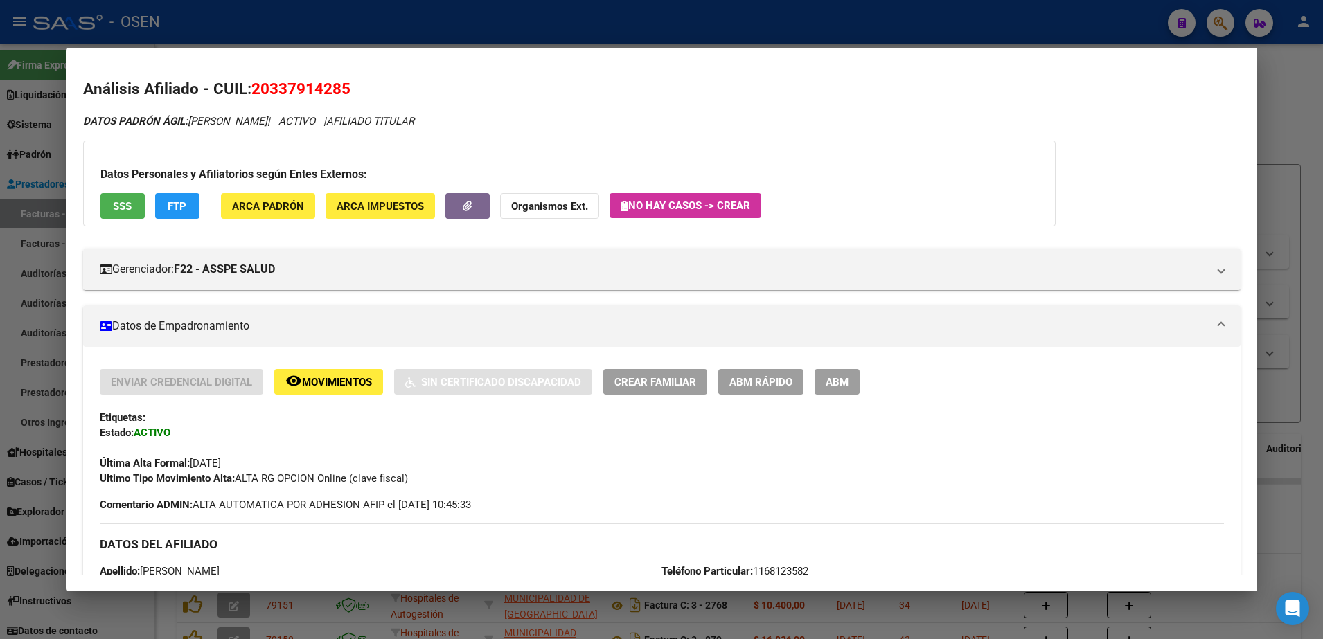
drag, startPoint x: 489, startPoint y: 121, endPoint x: 87, endPoint y: 90, distance: 403.6
click at [574, 17] on div at bounding box center [661, 319] width 1323 height 639
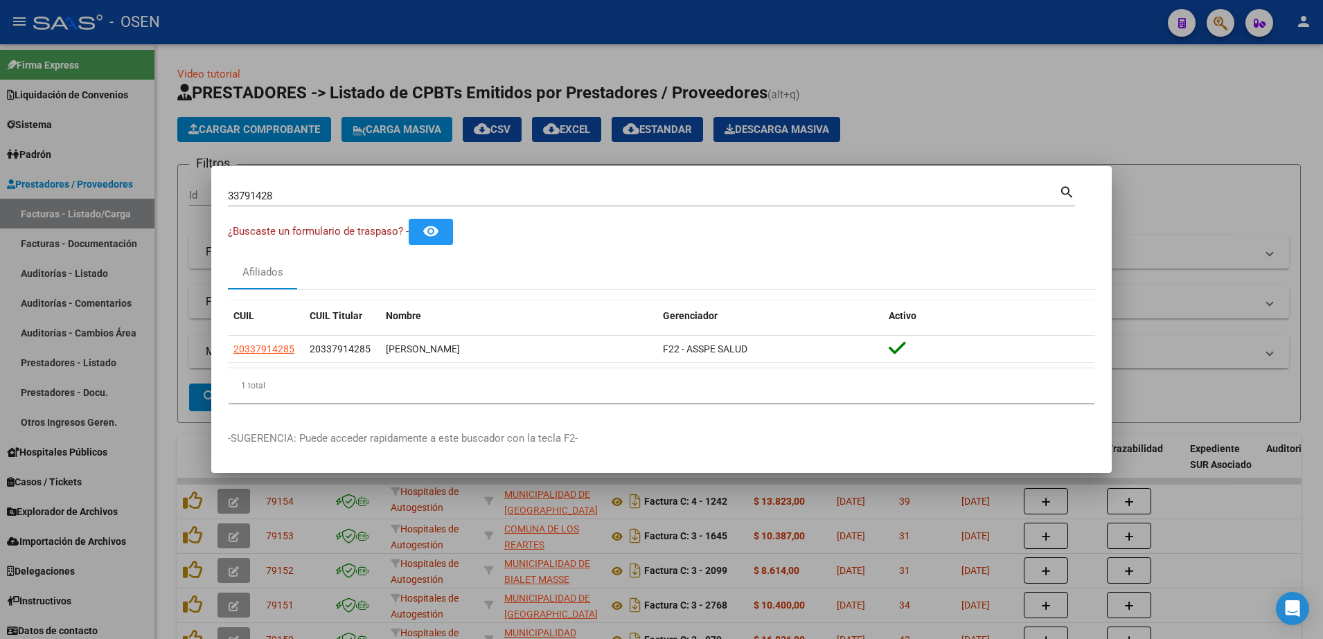
click at [829, 49] on div at bounding box center [661, 319] width 1323 height 639
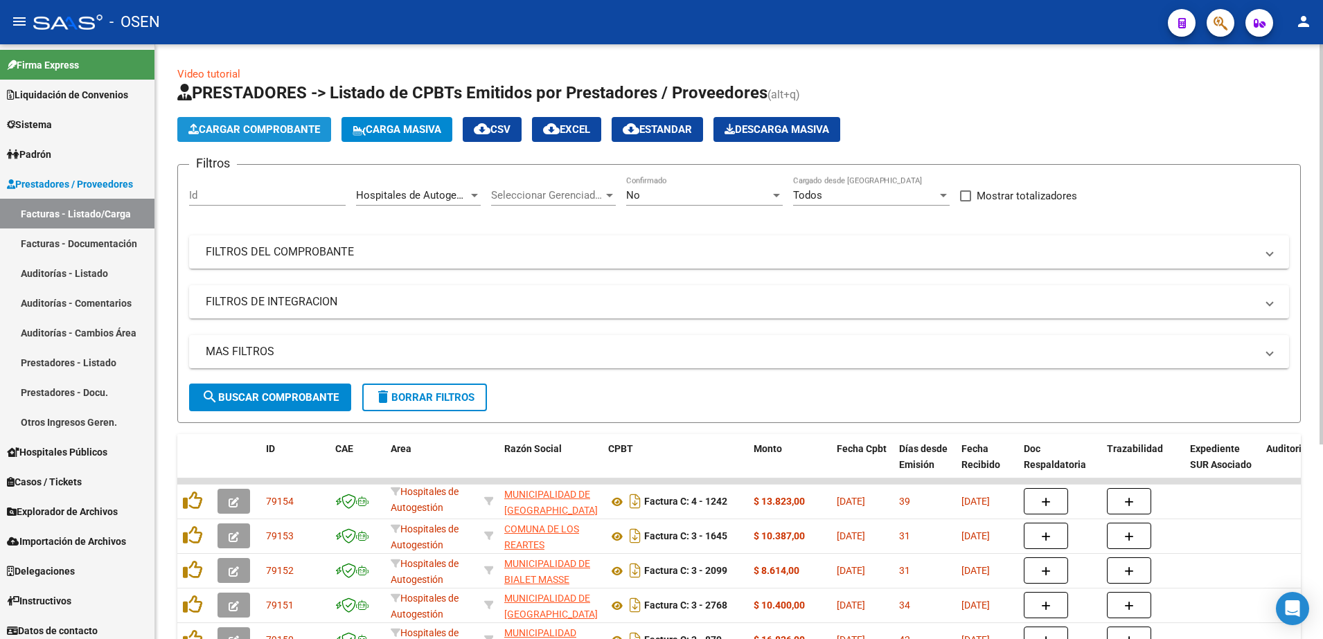
click at [292, 131] on span "Cargar Comprobante" at bounding box center [254, 129] width 132 height 12
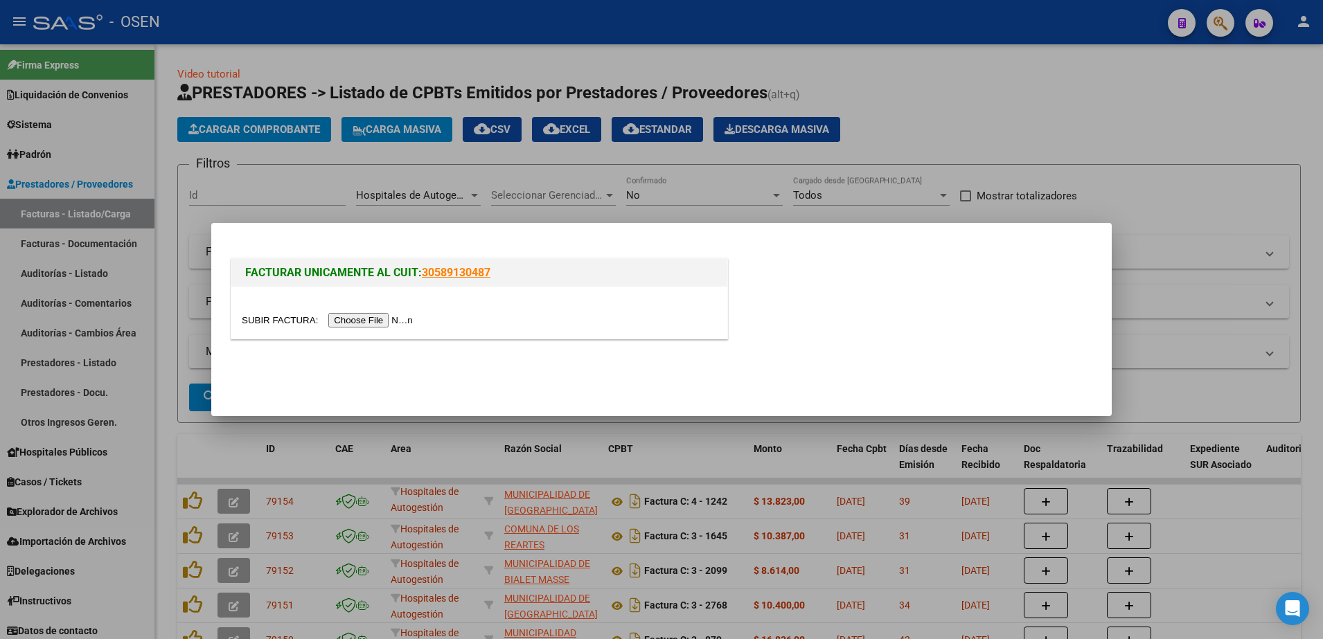
click at [376, 316] on input "file" at bounding box center [329, 320] width 175 height 15
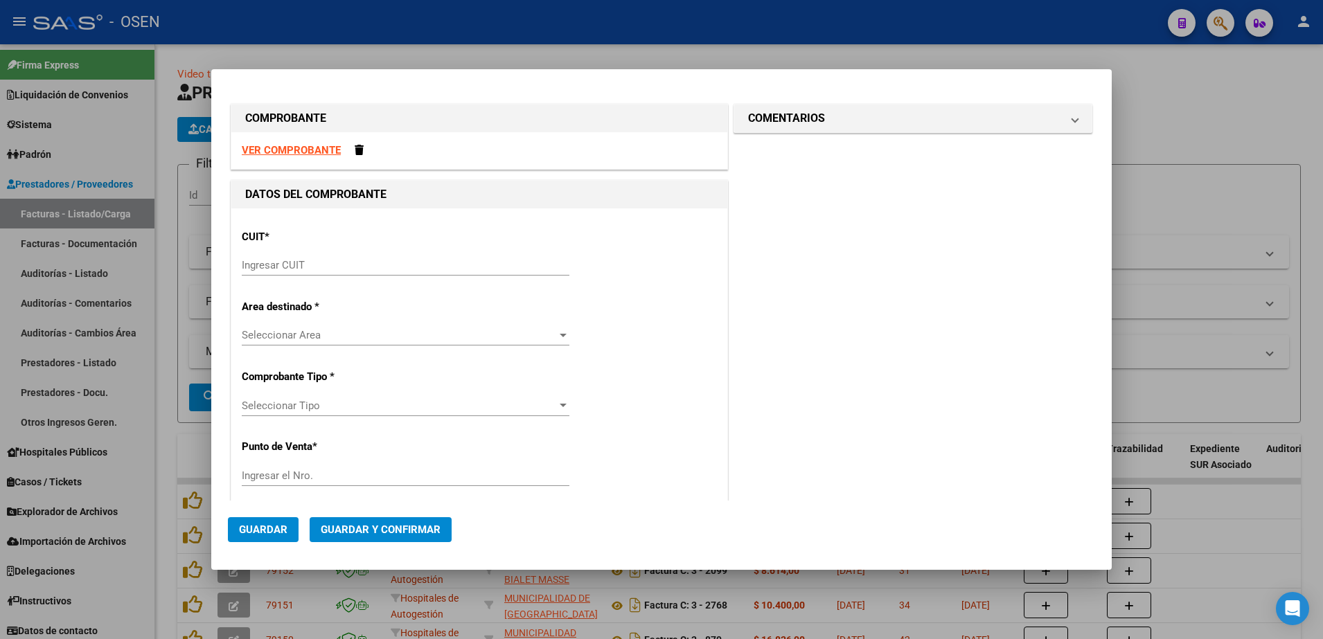
drag, startPoint x: 439, startPoint y: 251, endPoint x: 439, endPoint y: 264, distance: 13.2
click at [439, 254] on div "CUIT * Ingresar CUIT" at bounding box center [479, 254] width 475 height 70
click at [439, 264] on input "Ingresar CUIT" at bounding box center [406, 265] width 328 height 12
paste input "30-69182284-9"
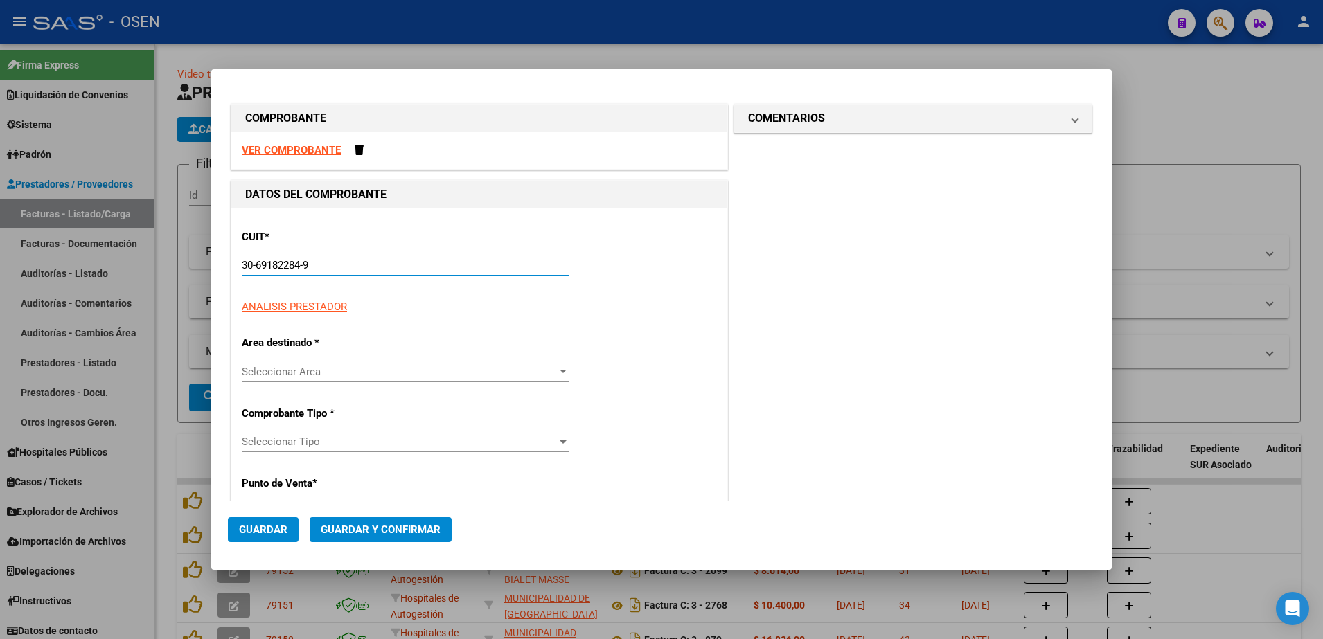
type input "30-69182284-9"
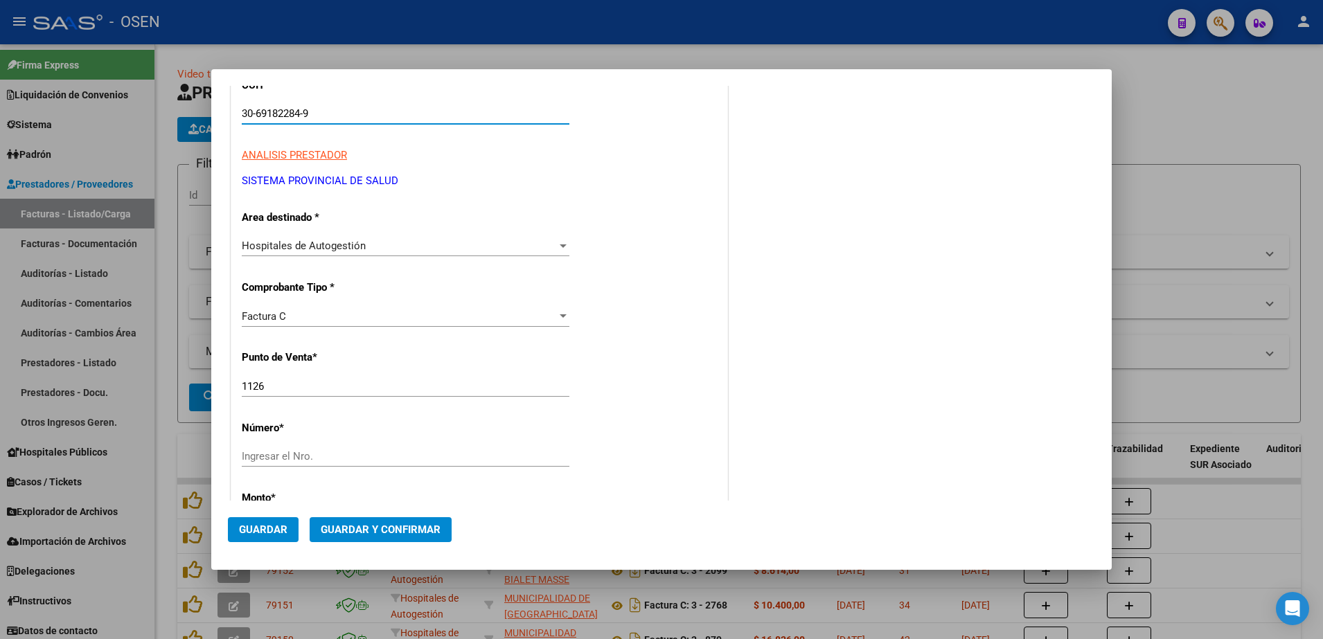
scroll to position [260, 0]
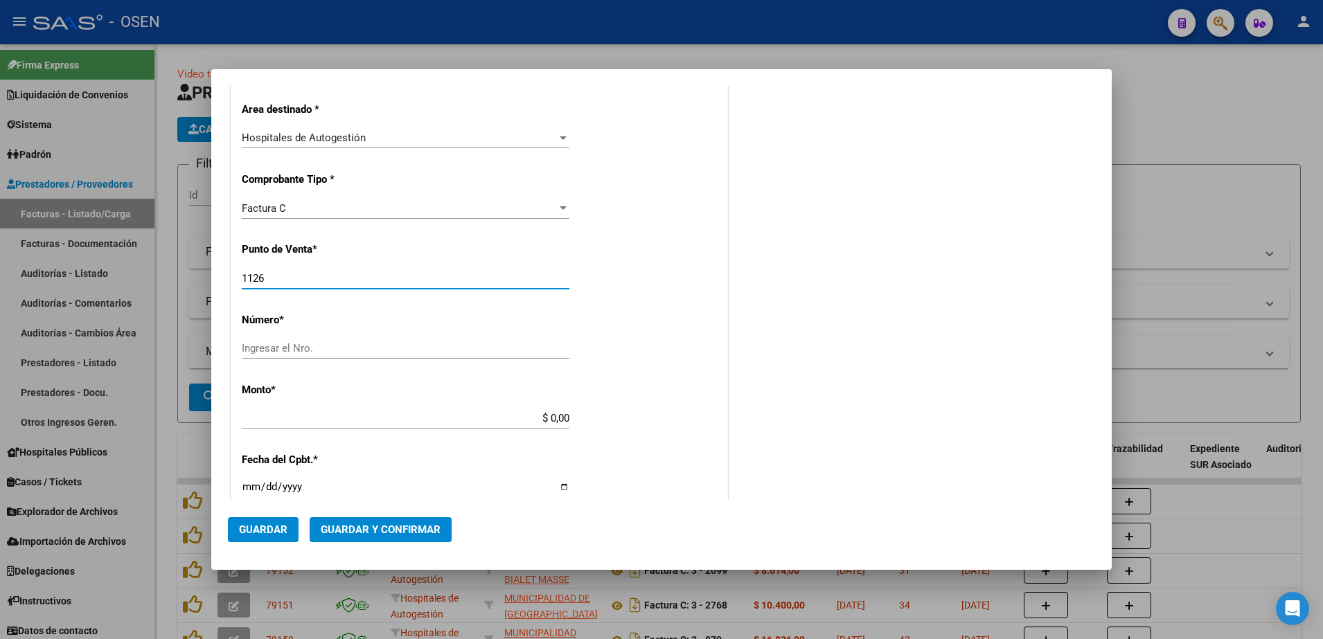
drag, startPoint x: 264, startPoint y: 281, endPoint x: 225, endPoint y: 287, distance: 39.3
click at [224, 290] on mat-dialog-content "COMPROBANTE VER COMPROBANTE DATOS DEL COMPROBANTE CUIT * 30-69182284-9 Ingresar…" at bounding box center [661, 294] width 900 height 416
type input "1498"
click at [307, 346] on input "Ingresar el Nro." at bounding box center [406, 348] width 328 height 12
type input "1513"
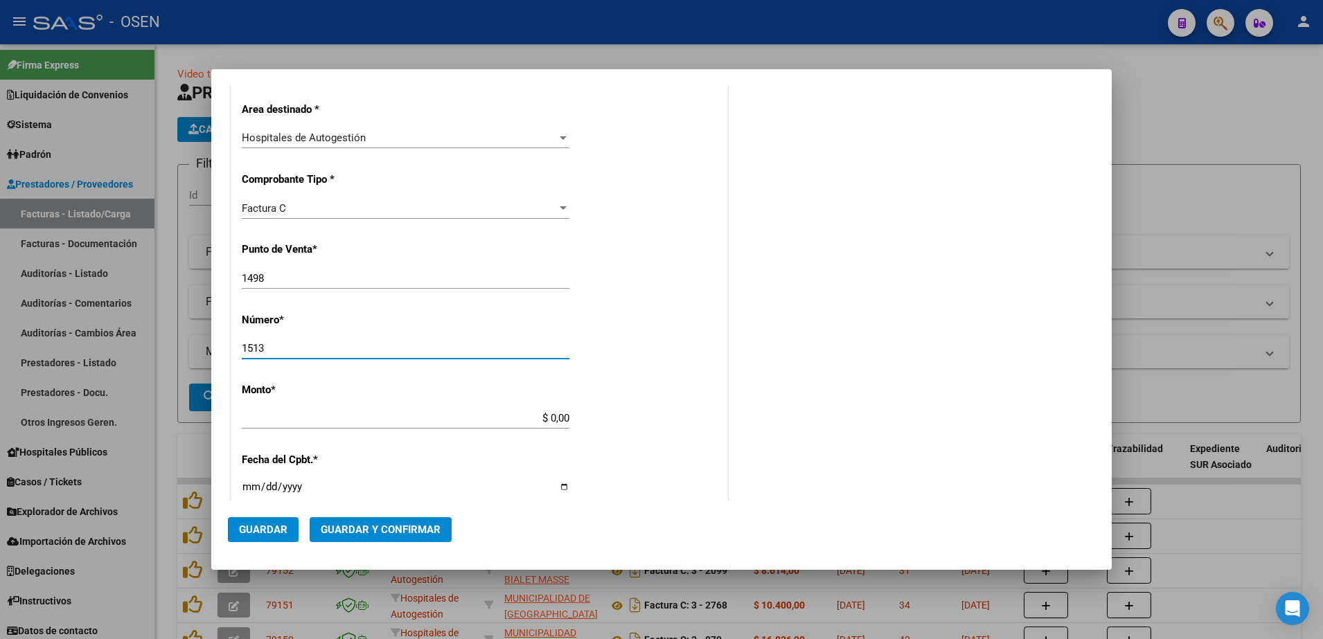
click at [676, 289] on div "CUIT * 30-69182284-9 Ingresar CUIT ANALISIS PRESTADOR SISTEMA PROVINCIAL DE [PE…" at bounding box center [479, 440] width 496 height 982
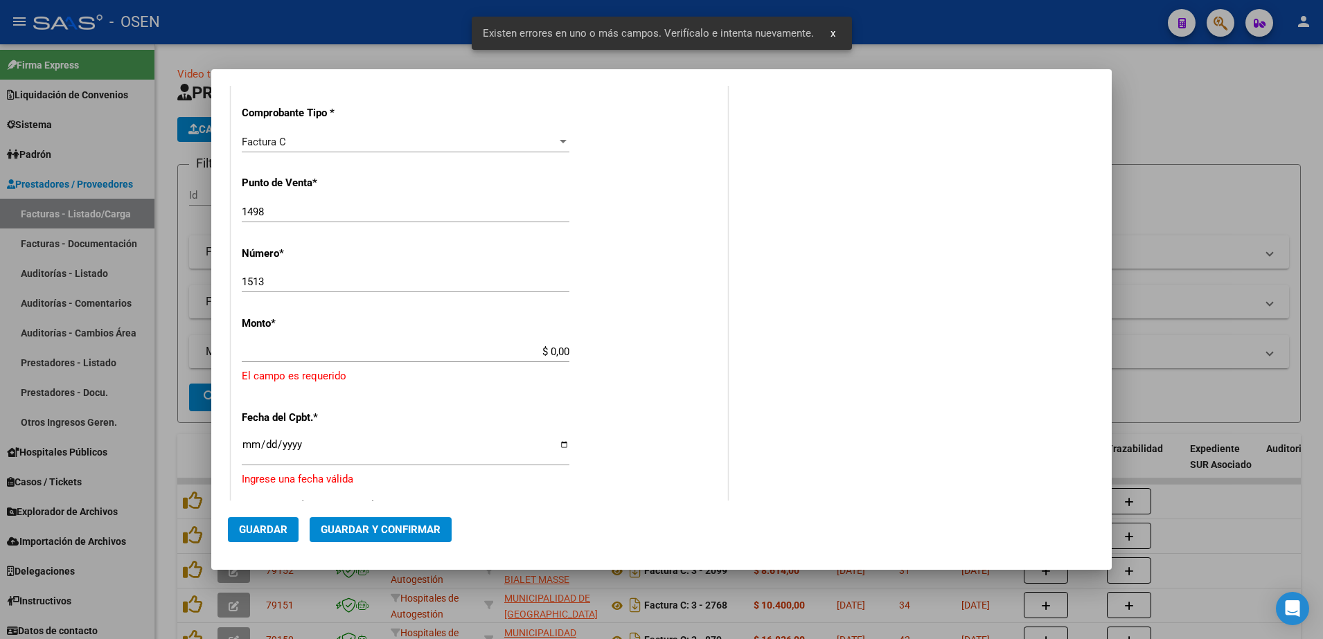
scroll to position [378, 0]
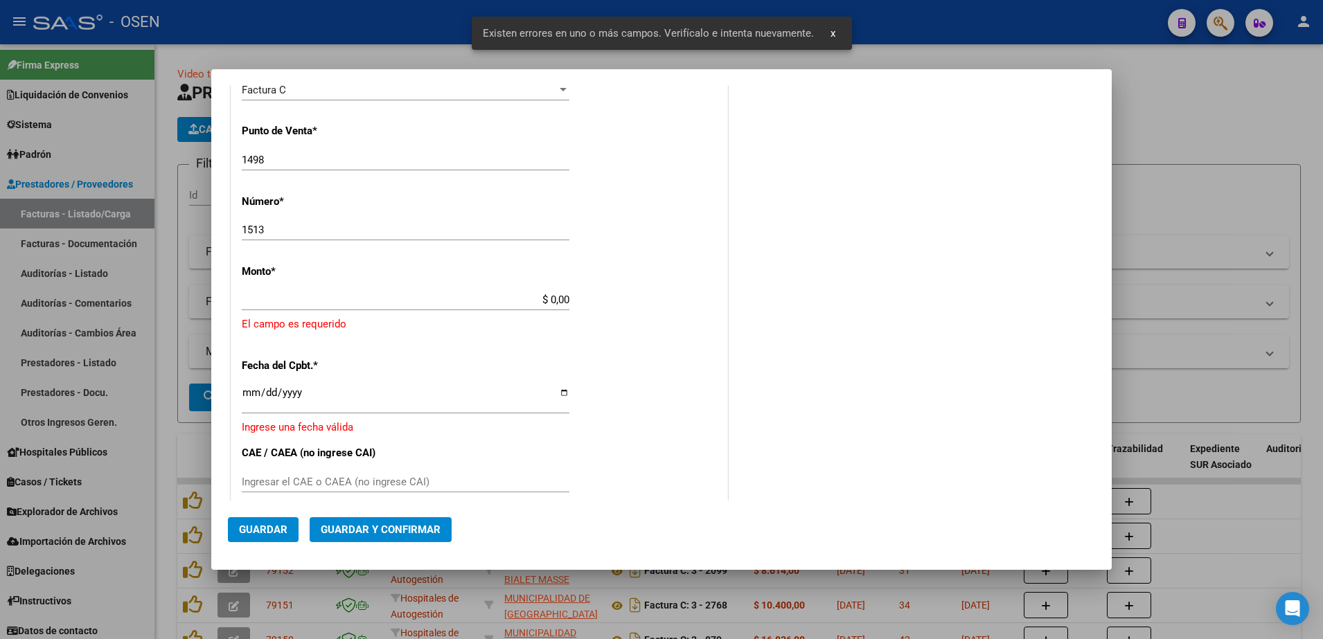
click at [248, 393] on input "Ingresar la fecha" at bounding box center [406, 398] width 328 height 22
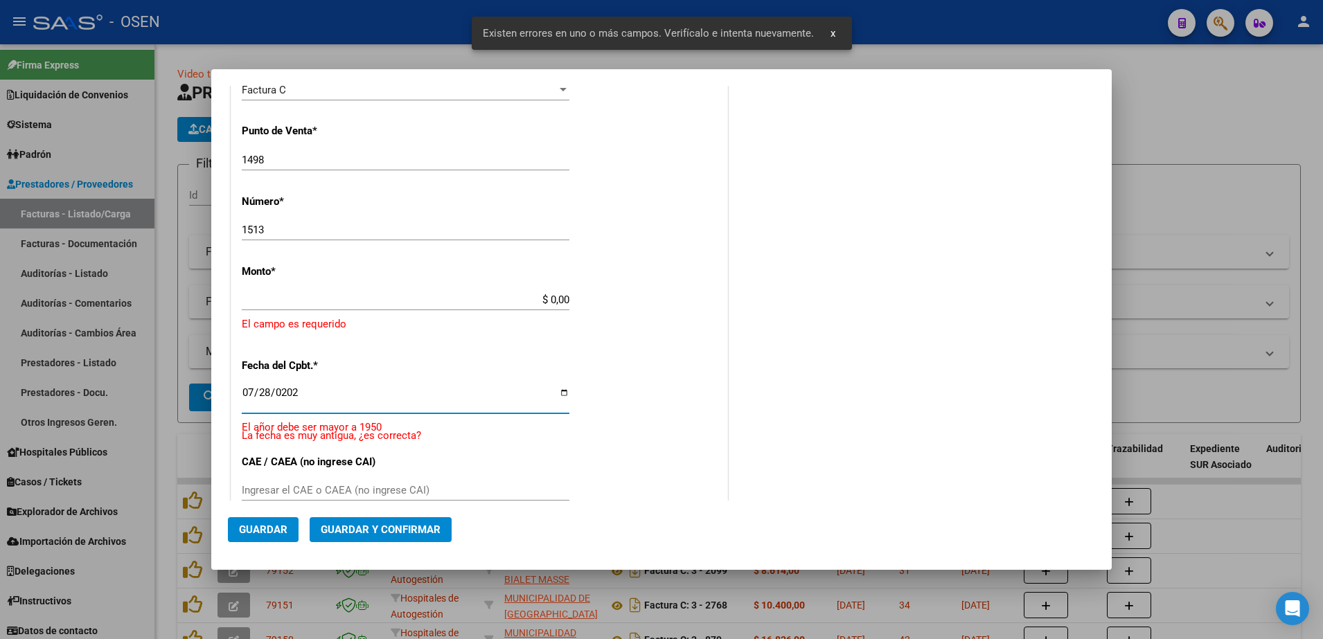
type input "[DATE]"
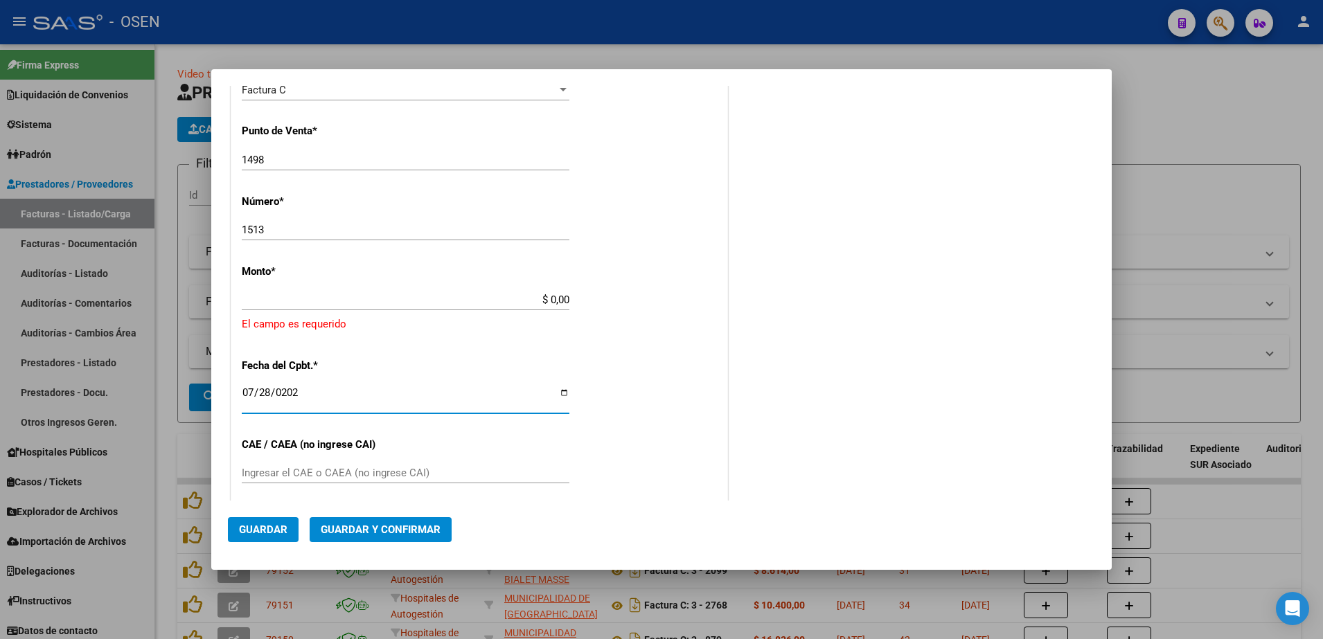
scroll to position [465, 0]
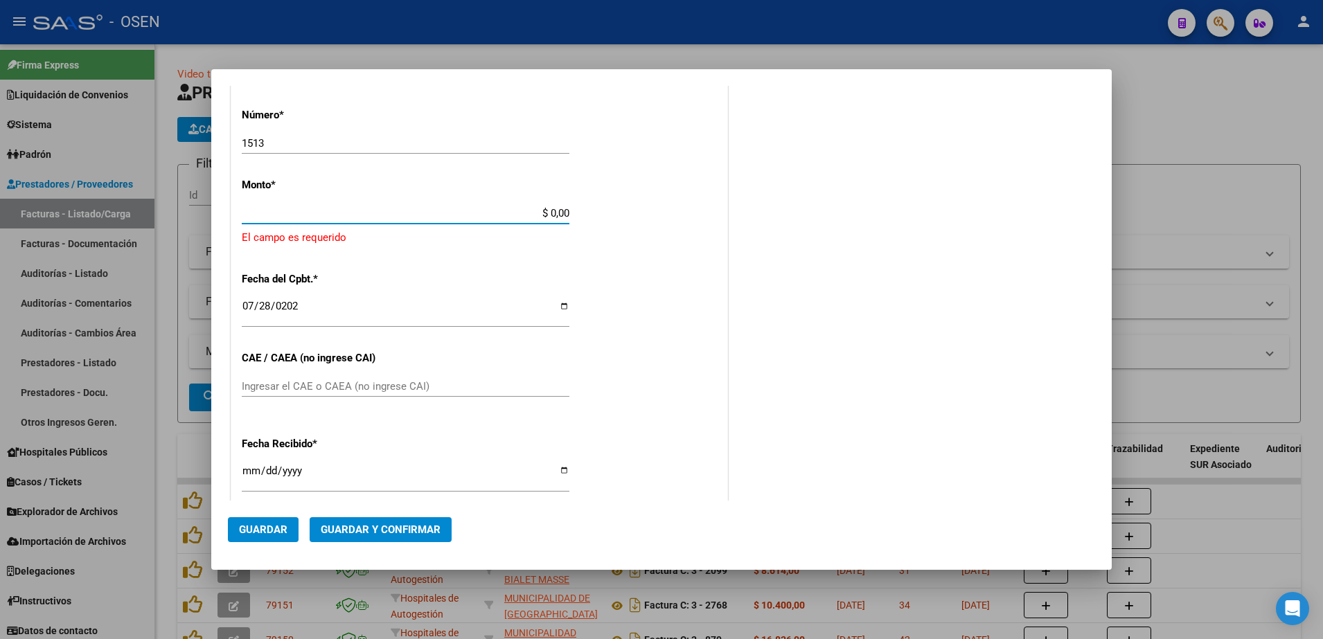
paste input "152.244,55"
click at [601, 196] on div "CUIT * 30-69182284-9 Ingresar CUIT ANALISIS PRESTADOR SISTEMA PROVINCIAL DE [PE…" at bounding box center [479, 247] width 496 height 1006
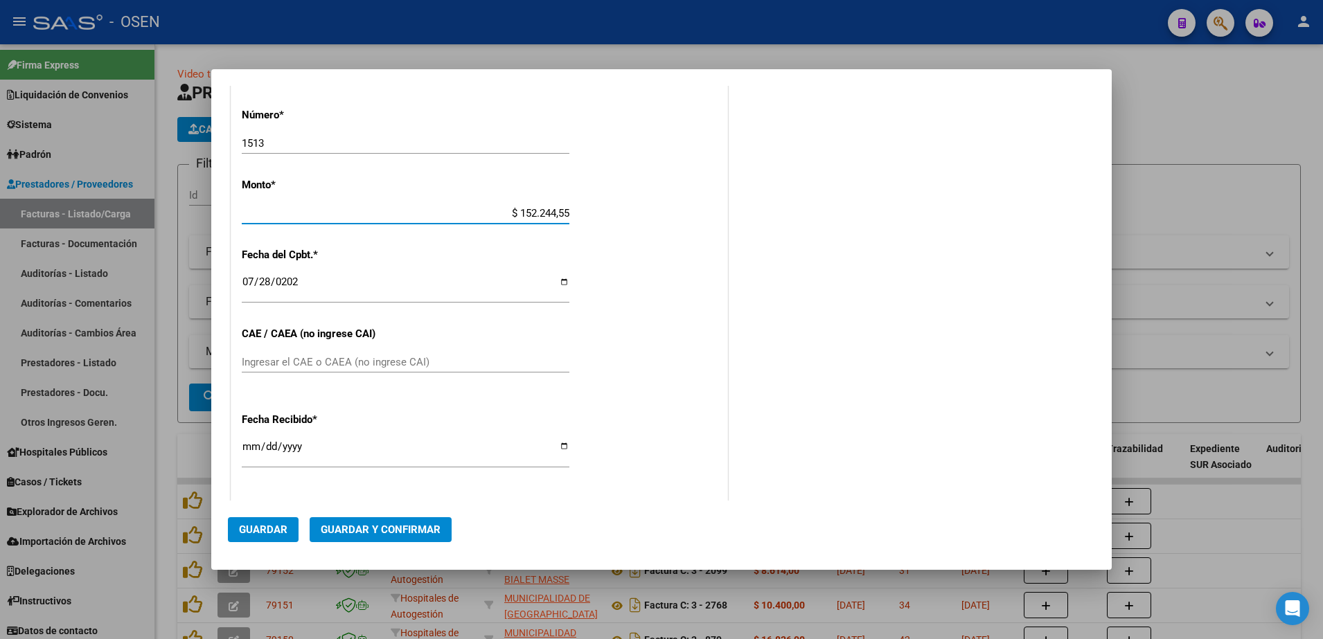
scroll to position [693, 0]
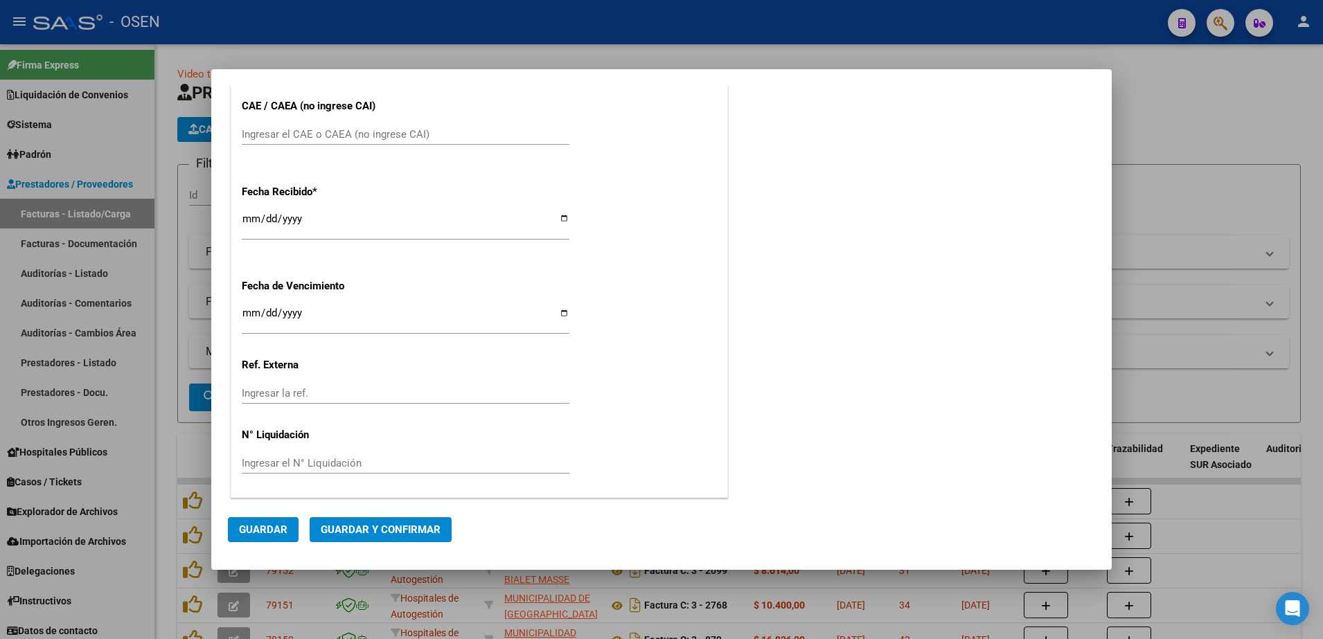
type input "$ 152.244,55"
click at [264, 518] on button "Guardar" at bounding box center [263, 529] width 71 height 25
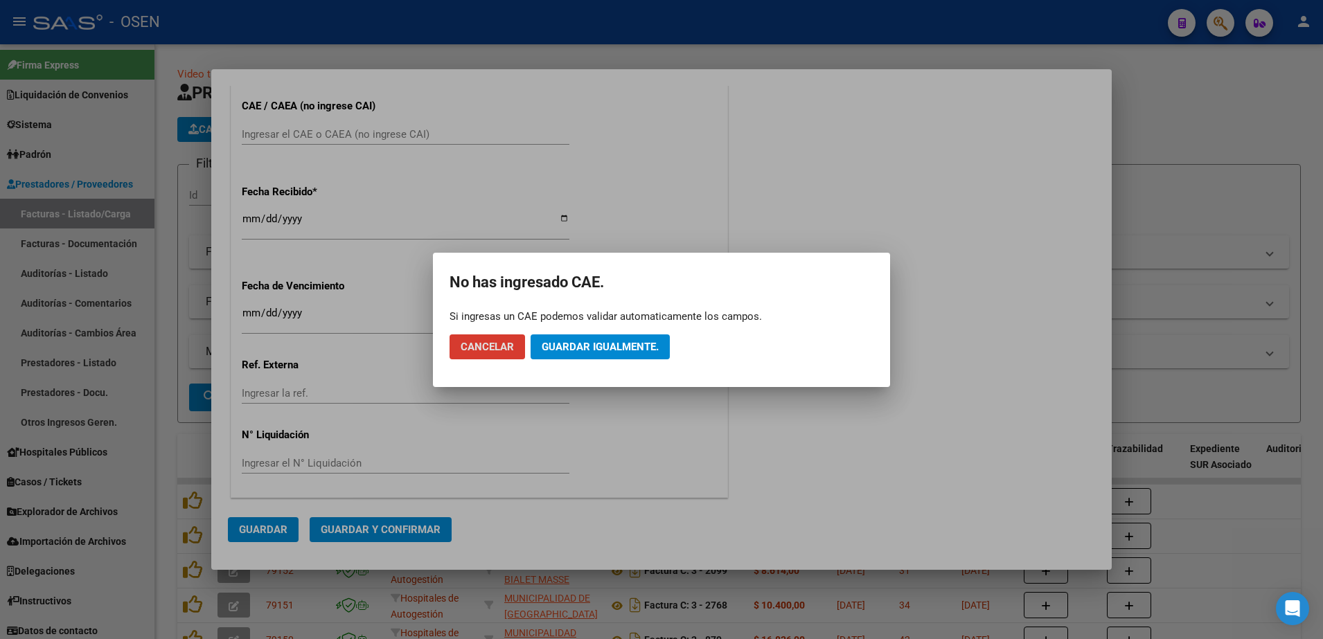
click at [582, 330] on mat-dialog-actions "Cancelar Guardar igualmente." at bounding box center [662, 346] width 424 height 47
click at [598, 353] on button "Guardar igualmente." at bounding box center [600, 347] width 139 height 25
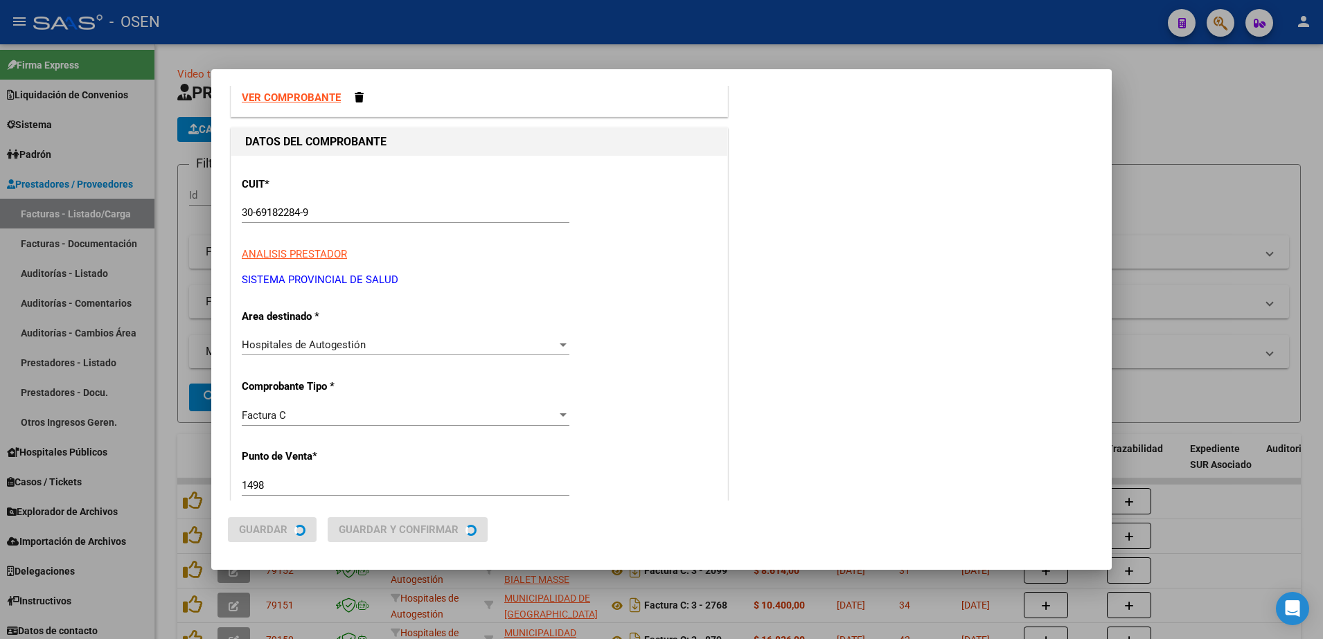
scroll to position [0, 0]
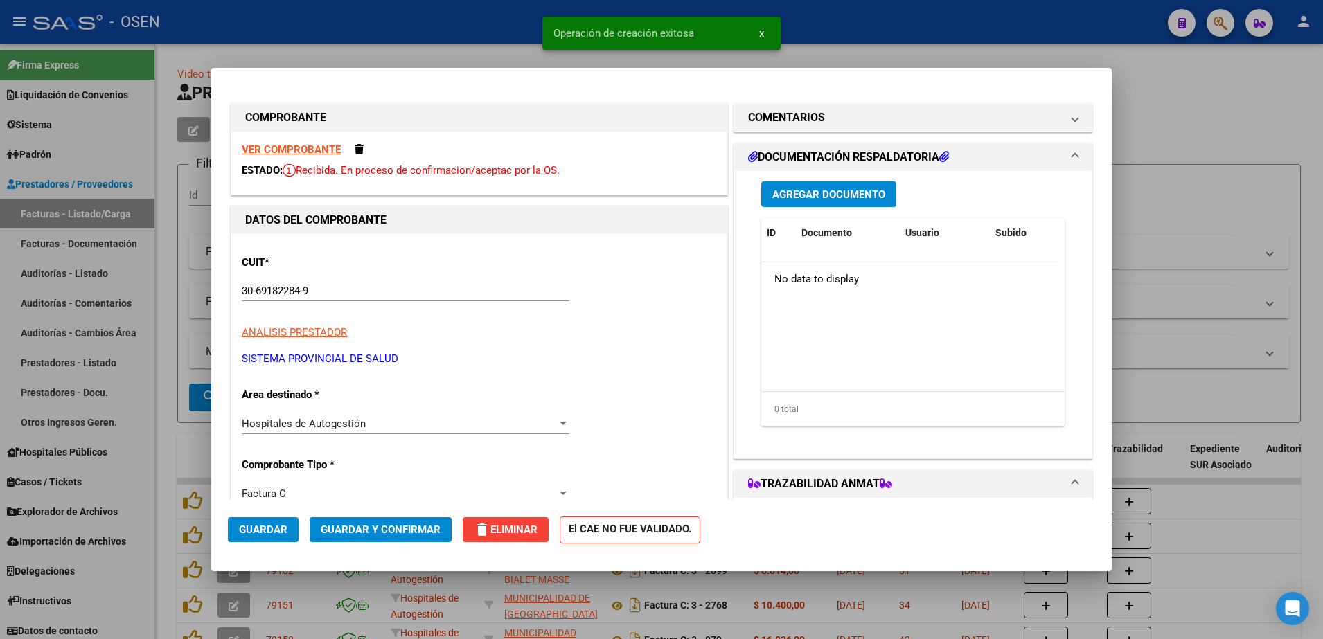
click at [850, 188] on span "Agregar Documento" at bounding box center [828, 194] width 113 height 12
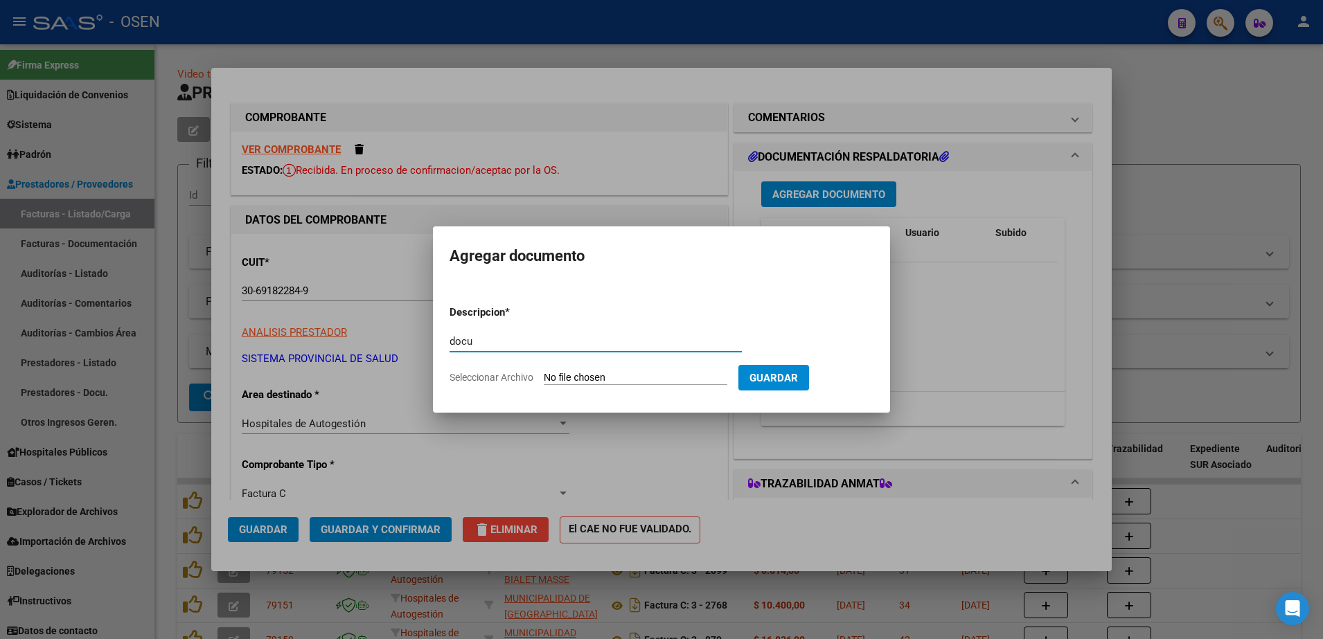
type input "docu"
click at [598, 390] on form "Descripcion * docu Escriba aquí una descripcion Seleccionar Archivo Guardar" at bounding box center [662, 344] width 424 height 101
click at [594, 372] on input "Seleccionar Archivo" at bounding box center [636, 378] width 184 height 13
type input "C:\fakepath\ID1498-1513.pdf"
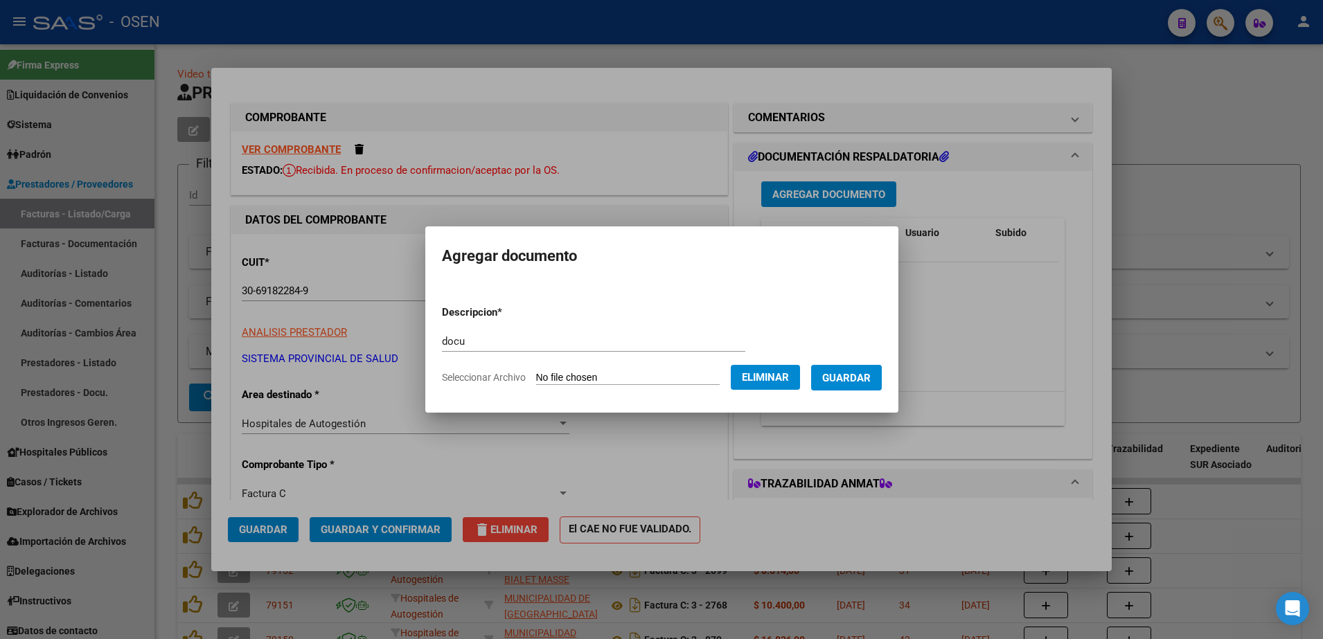
click at [853, 382] on span "Guardar" at bounding box center [846, 378] width 48 height 12
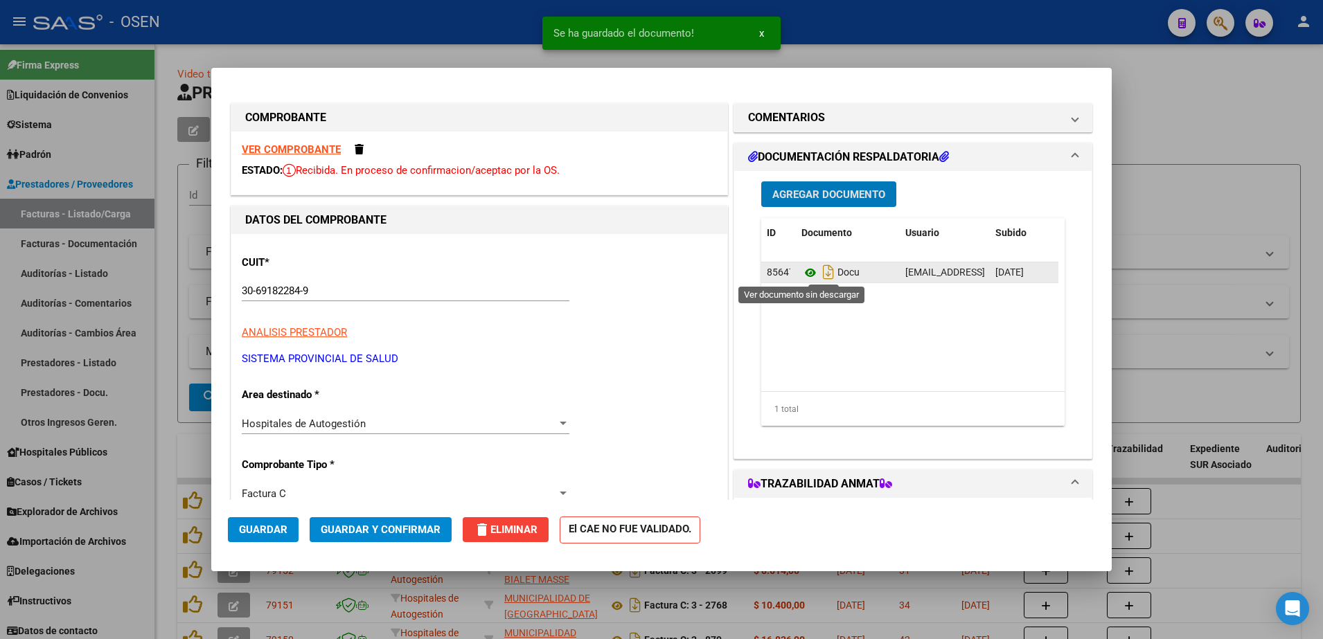
click at [801, 271] on icon at bounding box center [810, 273] width 18 height 17
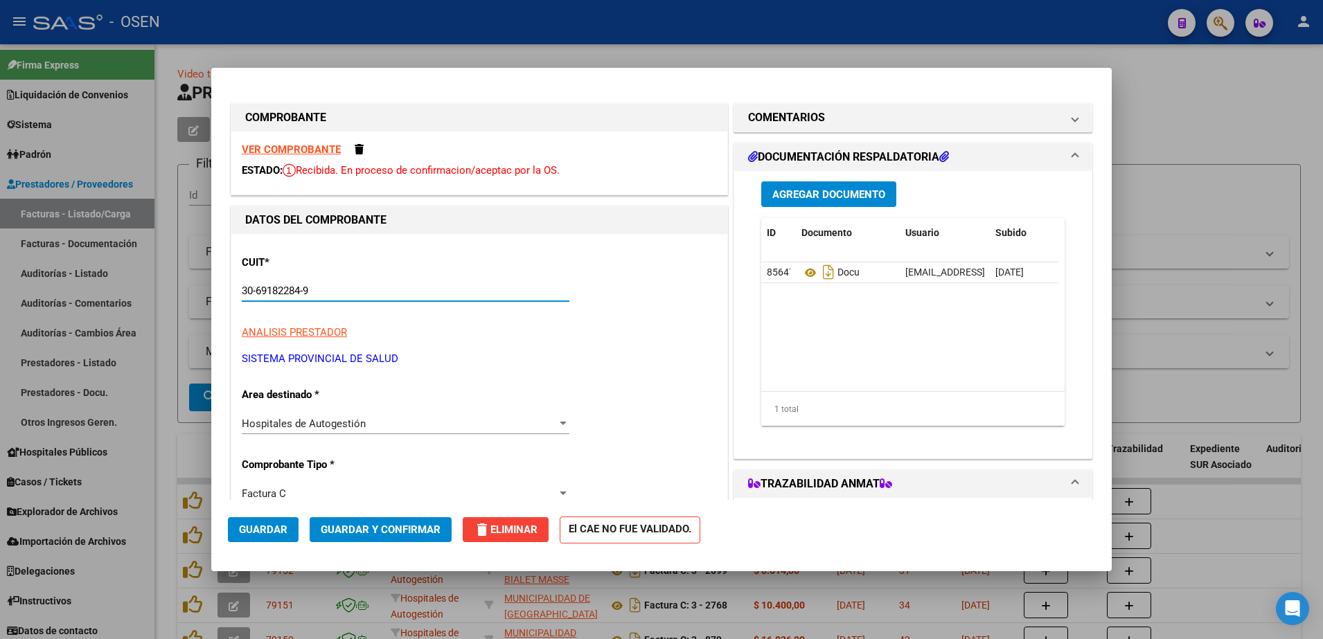
drag, startPoint x: 347, startPoint y: 293, endPoint x: 186, endPoint y: 297, distance: 161.4
click at [186, 297] on div "COMPROBANTE VER COMPROBANTE ESTADO: Recibida. En proceso de confirmacion/acepta…" at bounding box center [661, 319] width 1323 height 639
click at [329, 9] on div at bounding box center [661, 319] width 1323 height 639
type input "$ 0,00"
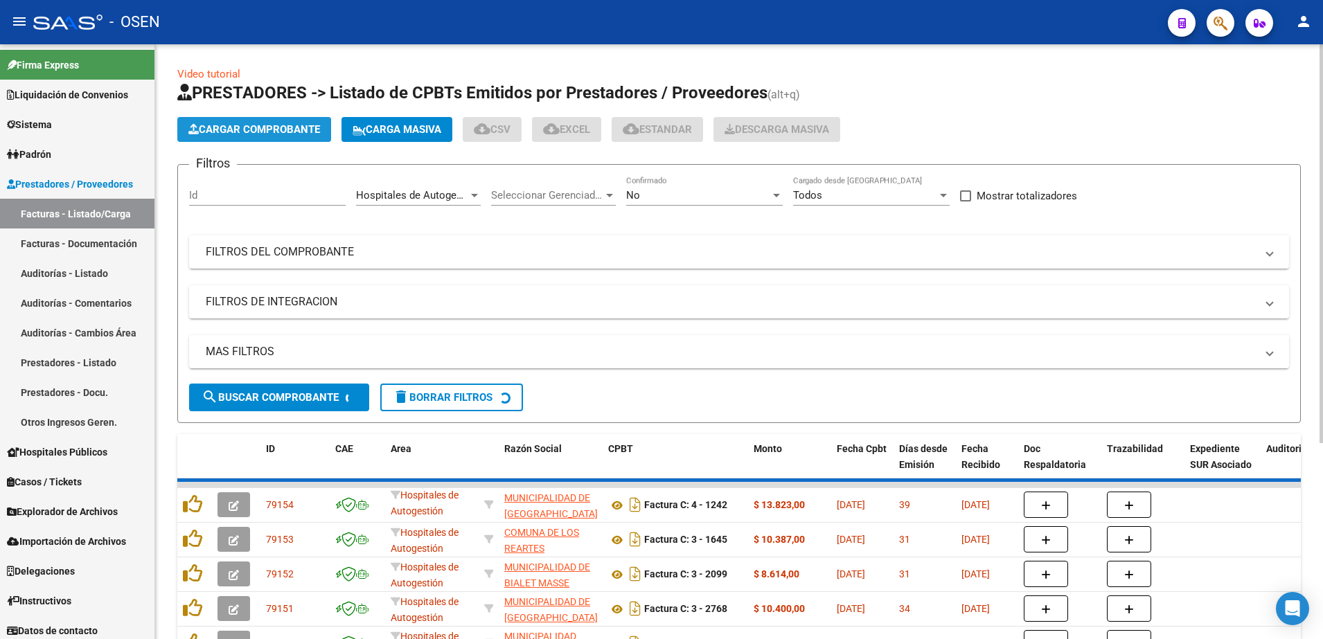
click at [309, 132] on span "Cargar Comprobante" at bounding box center [254, 129] width 132 height 12
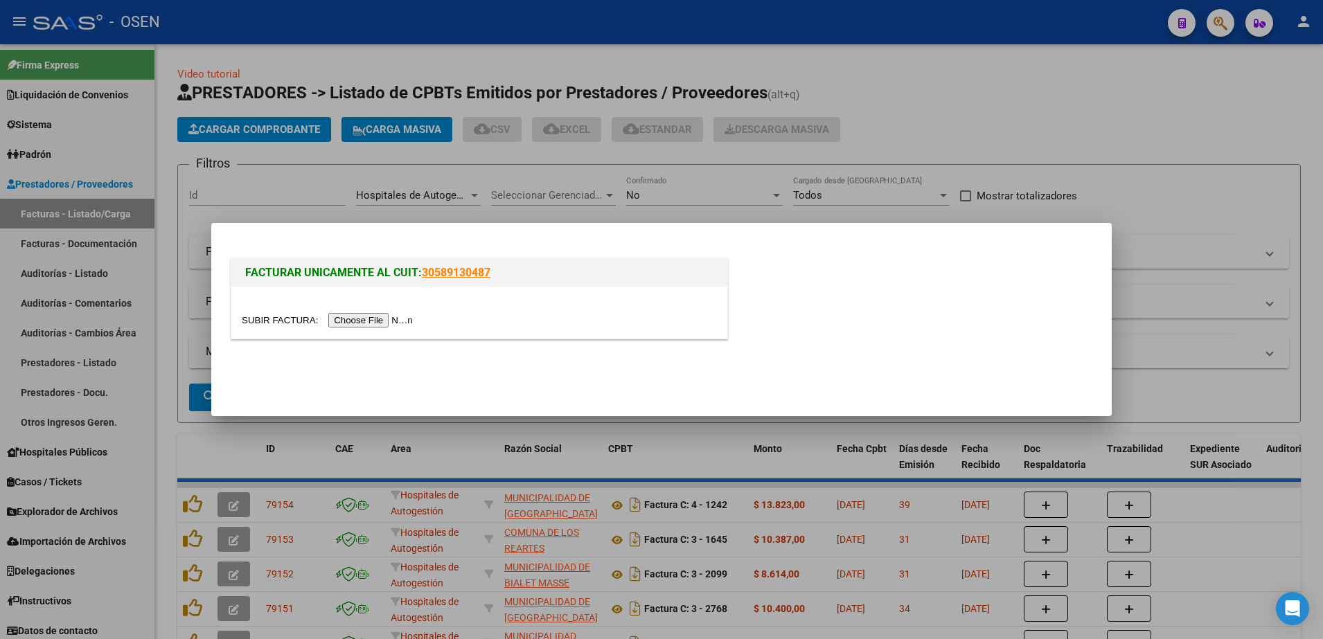
click at [373, 327] on input "file" at bounding box center [329, 320] width 175 height 15
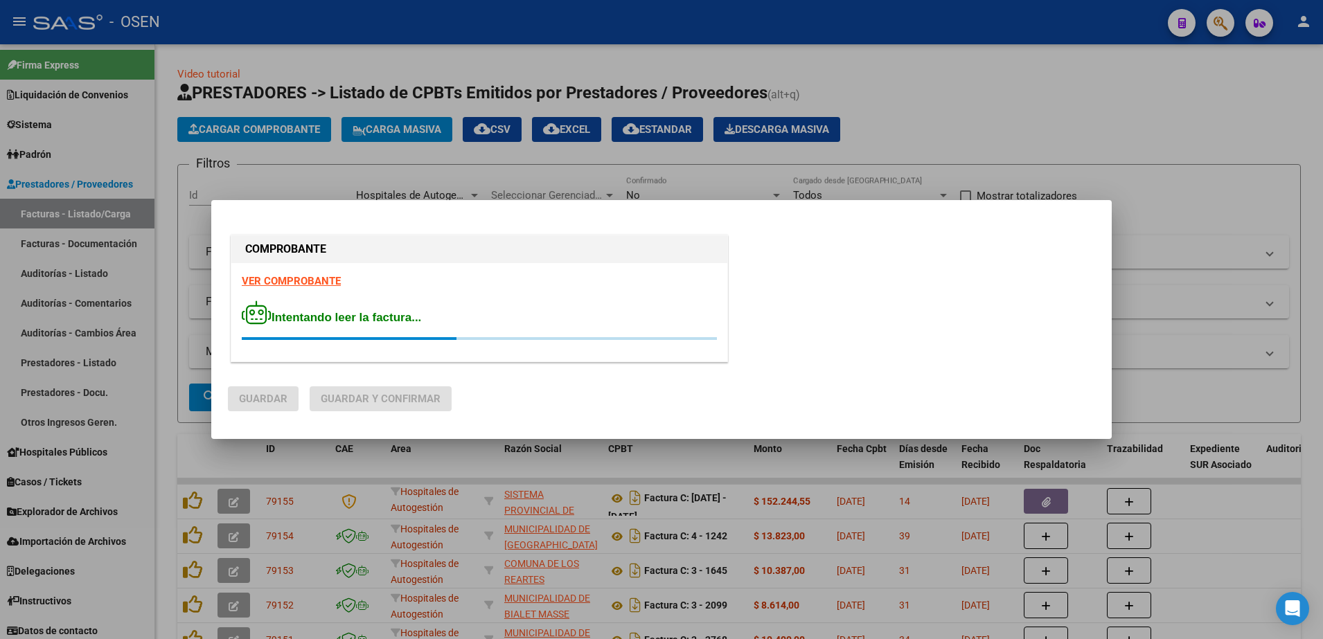
drag, startPoint x: 481, startPoint y: 357, endPoint x: 418, endPoint y: 332, distance: 67.1
click at [477, 357] on div "VER COMPROBANTE Intentando leer la factura..." at bounding box center [479, 312] width 496 height 98
drag, startPoint x: 429, startPoint y: 321, endPoint x: 269, endPoint y: 324, distance: 160.0
click at [269, 324] on span "Intentando leer la factura..." at bounding box center [331, 317] width 179 height 13
drag, startPoint x: 269, startPoint y: 324, endPoint x: 671, endPoint y: 301, distance: 403.1
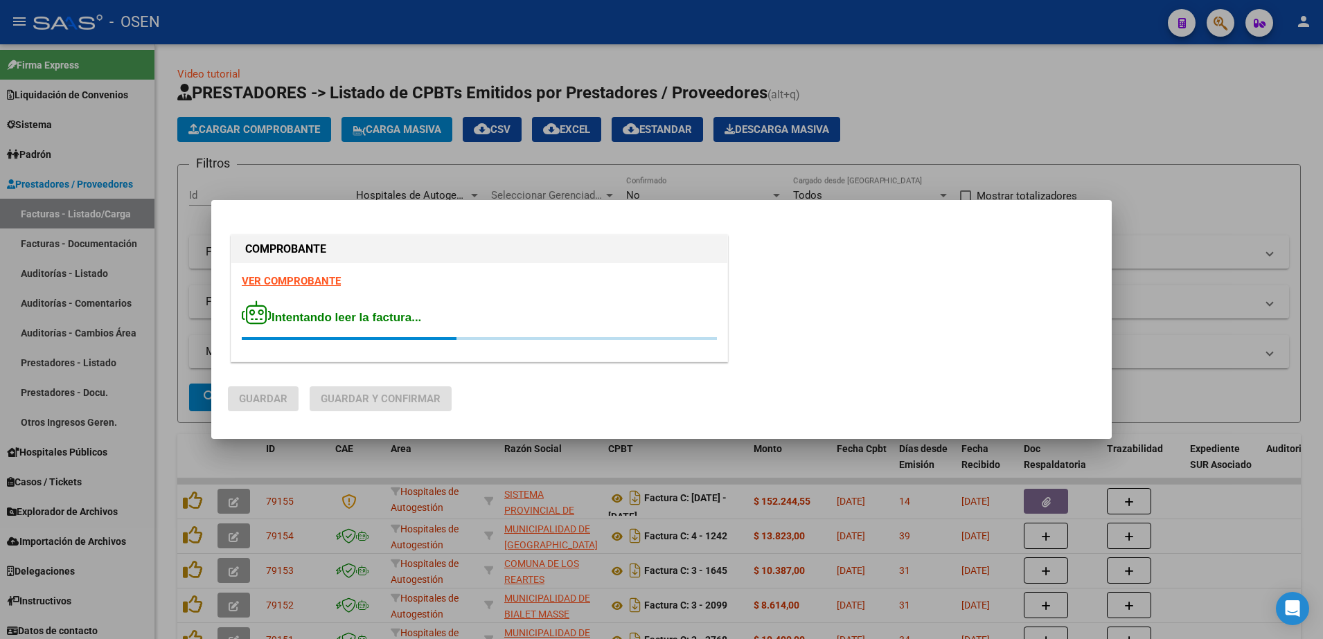
click at [671, 301] on div "Intentando leer la factura..." at bounding box center [479, 321] width 475 height 40
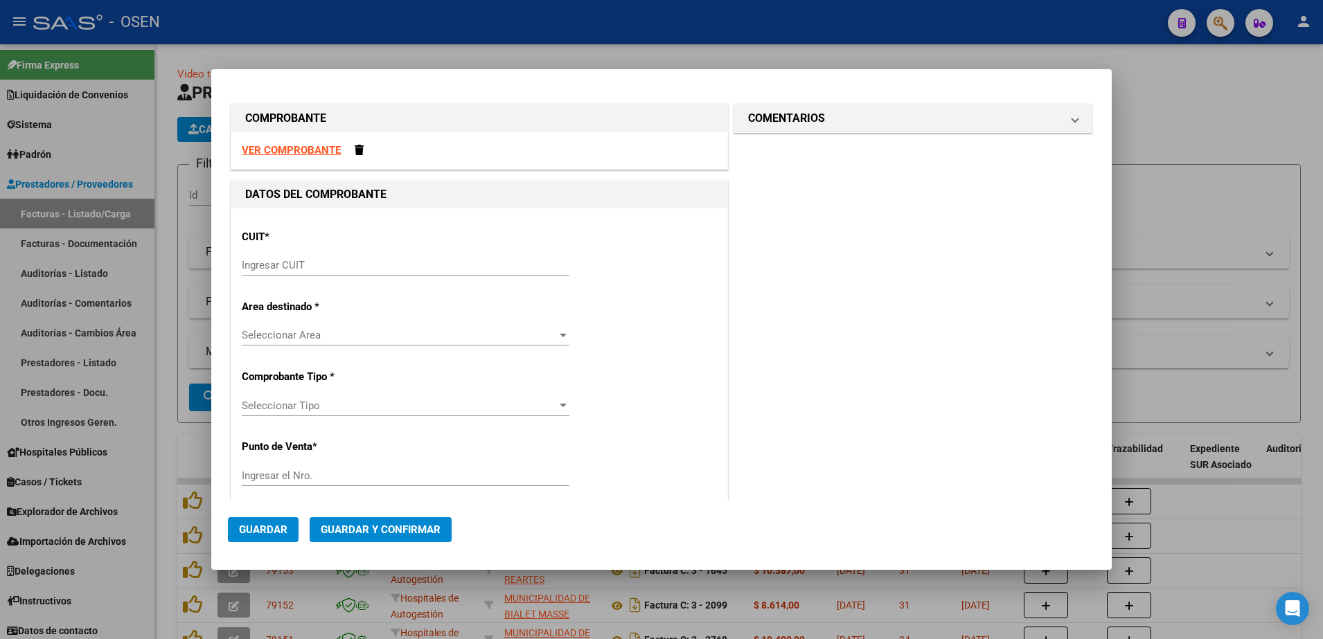
click at [269, 269] on input "Ingresar CUIT" at bounding box center [406, 265] width 328 height 12
paste input "30-69182284-9"
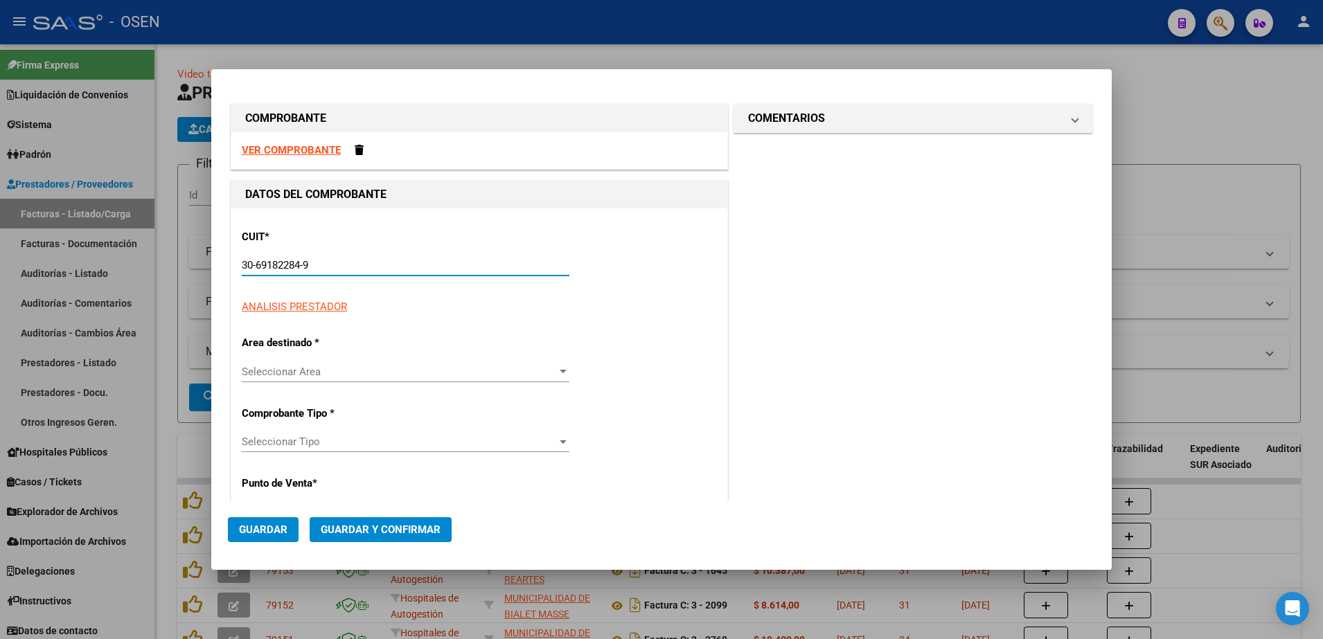
type input "30-69182284-9"
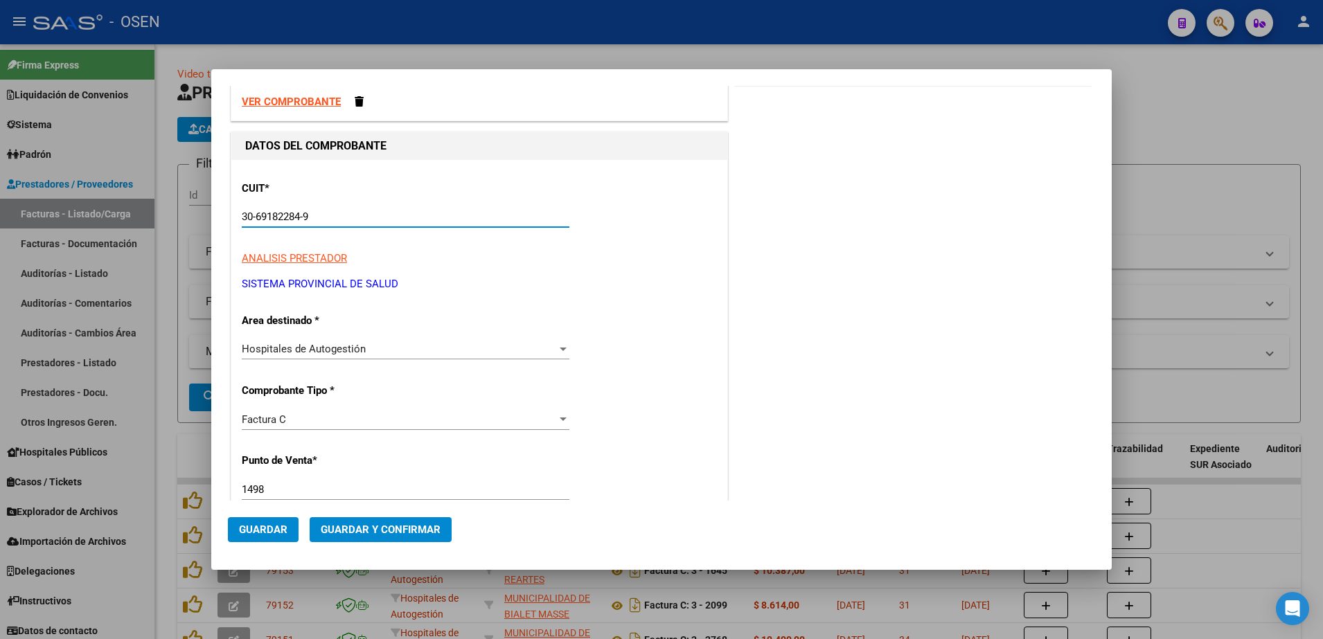
scroll to position [87, 0]
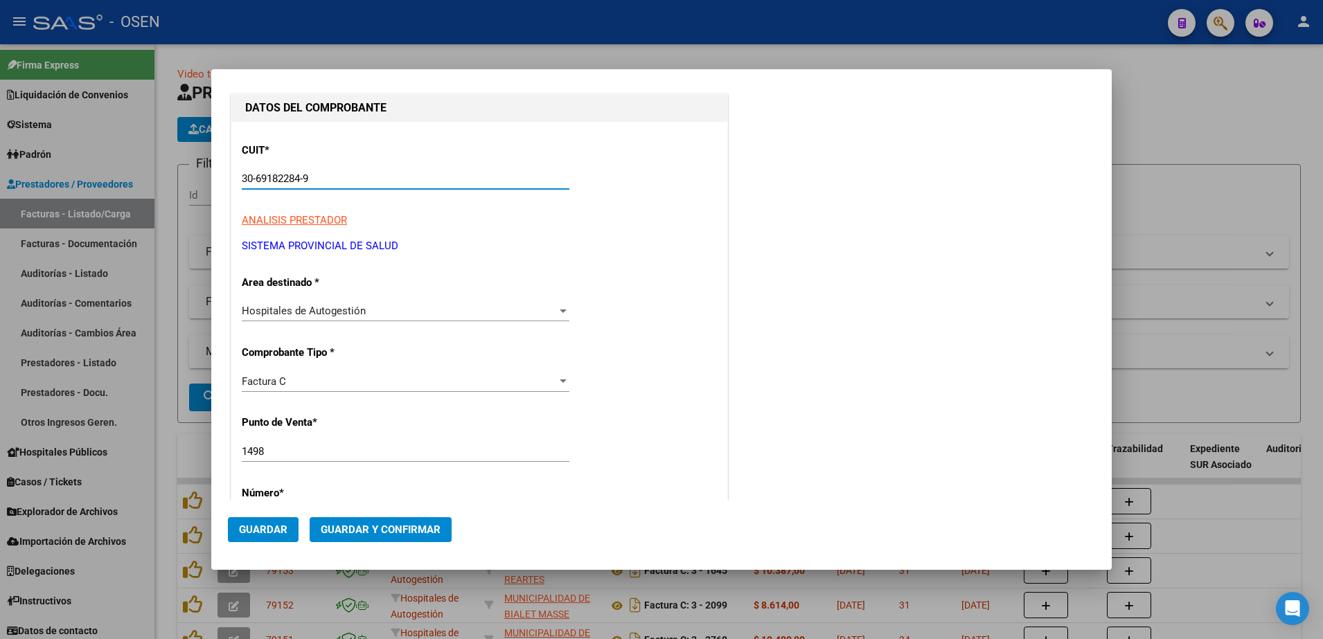
click at [294, 448] on input "1498" at bounding box center [406, 451] width 328 height 12
type input "1499"
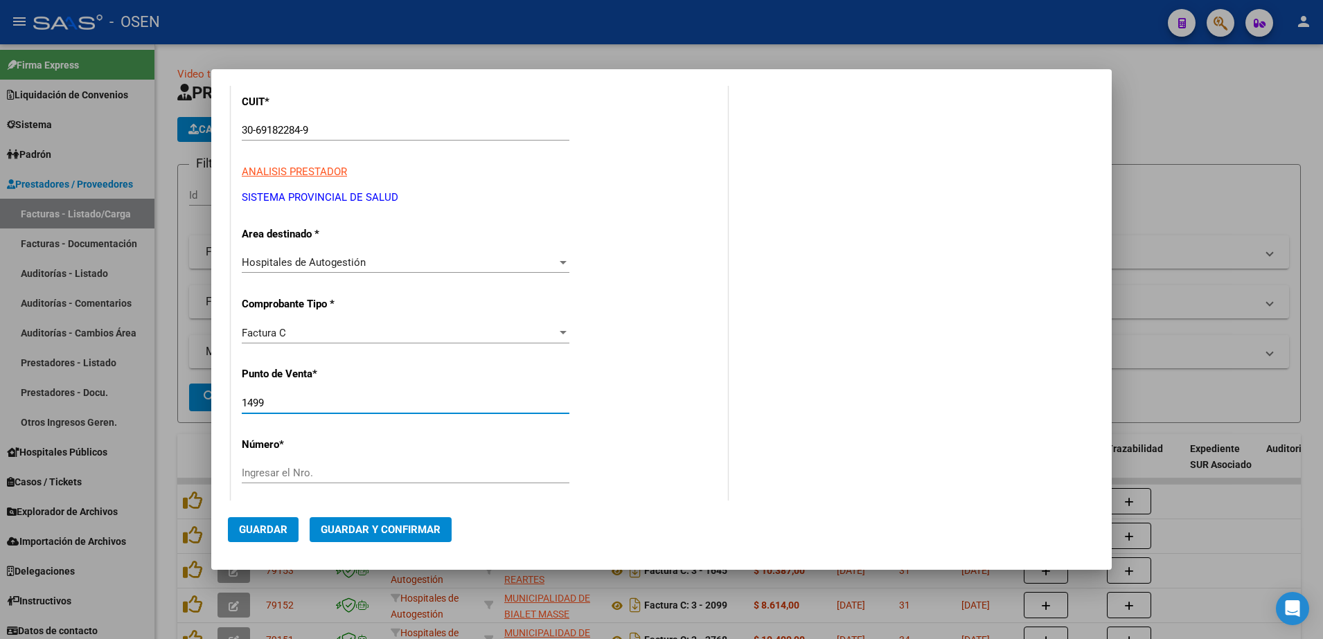
scroll to position [173, 0]
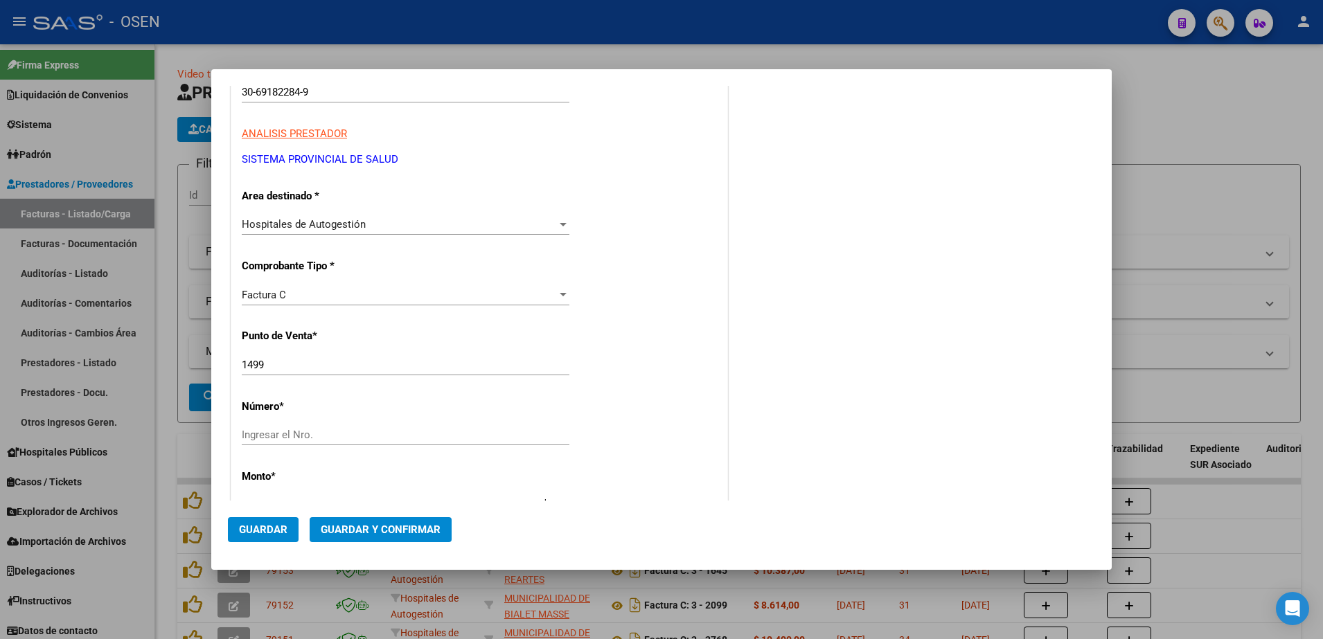
click at [363, 443] on div "Ingresar el Nro." at bounding box center [406, 435] width 328 height 21
type input "1568"
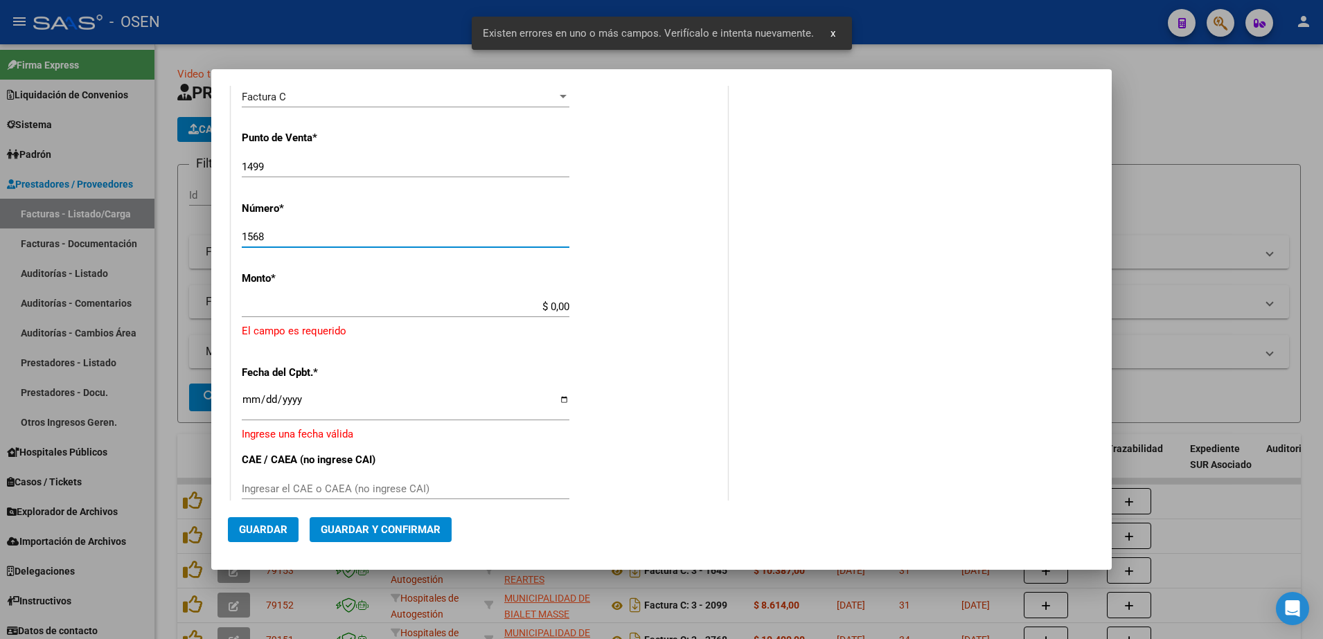
scroll to position [378, 0]
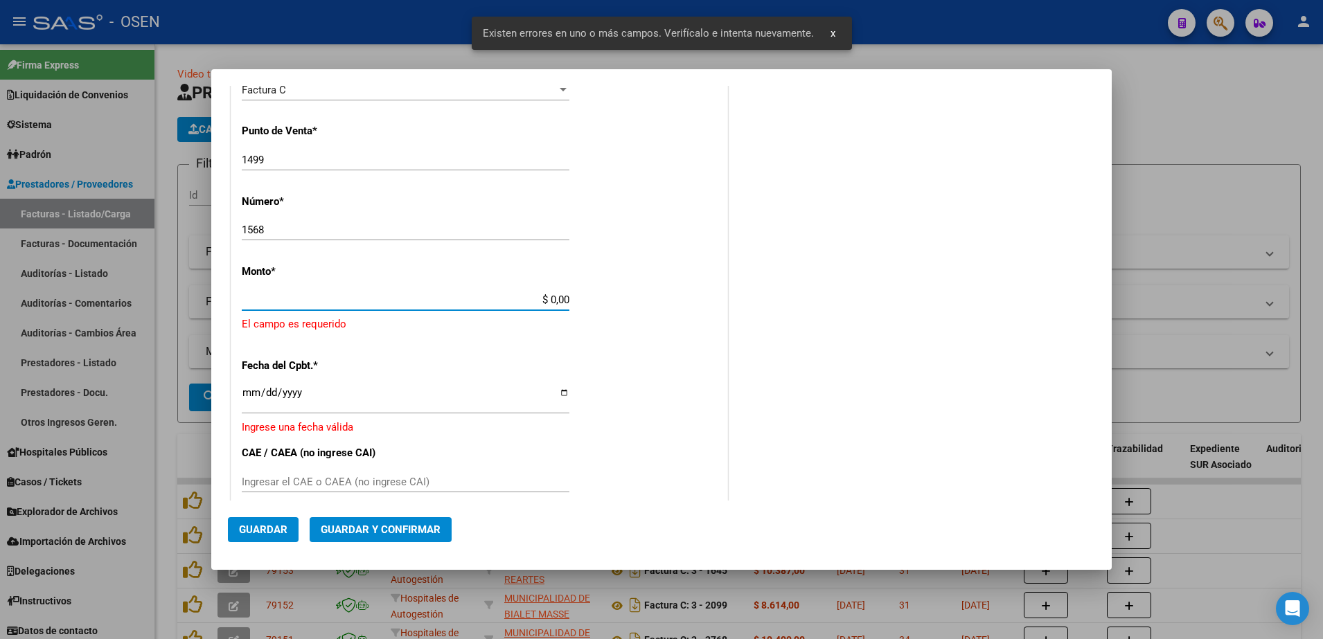
paste input "200.927,73"
drag, startPoint x: 543, startPoint y: 303, endPoint x: 601, endPoint y: 281, distance: 62.3
click at [601, 281] on div "CUIT * 30-69182284-9 Ingresar CUIT ANALISIS PRESTADOR SISTEMA PROVINCIAL DE [PE…" at bounding box center [479, 337] width 496 height 1015
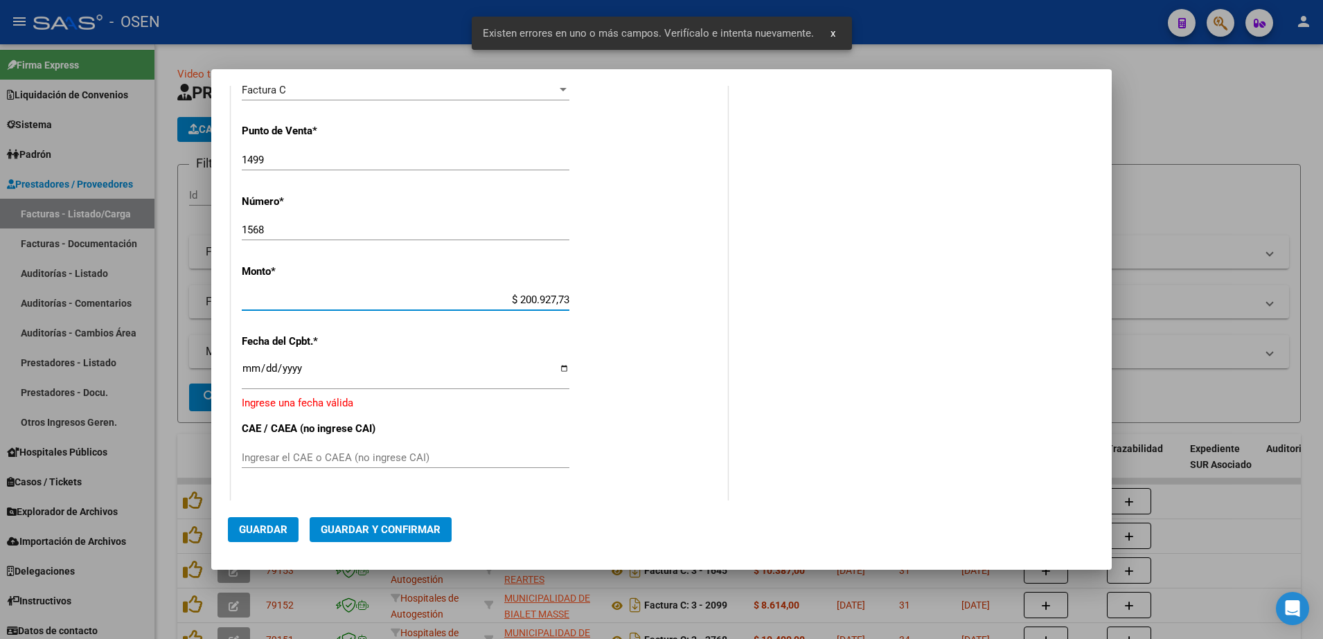
type input "$ 200.927,73"
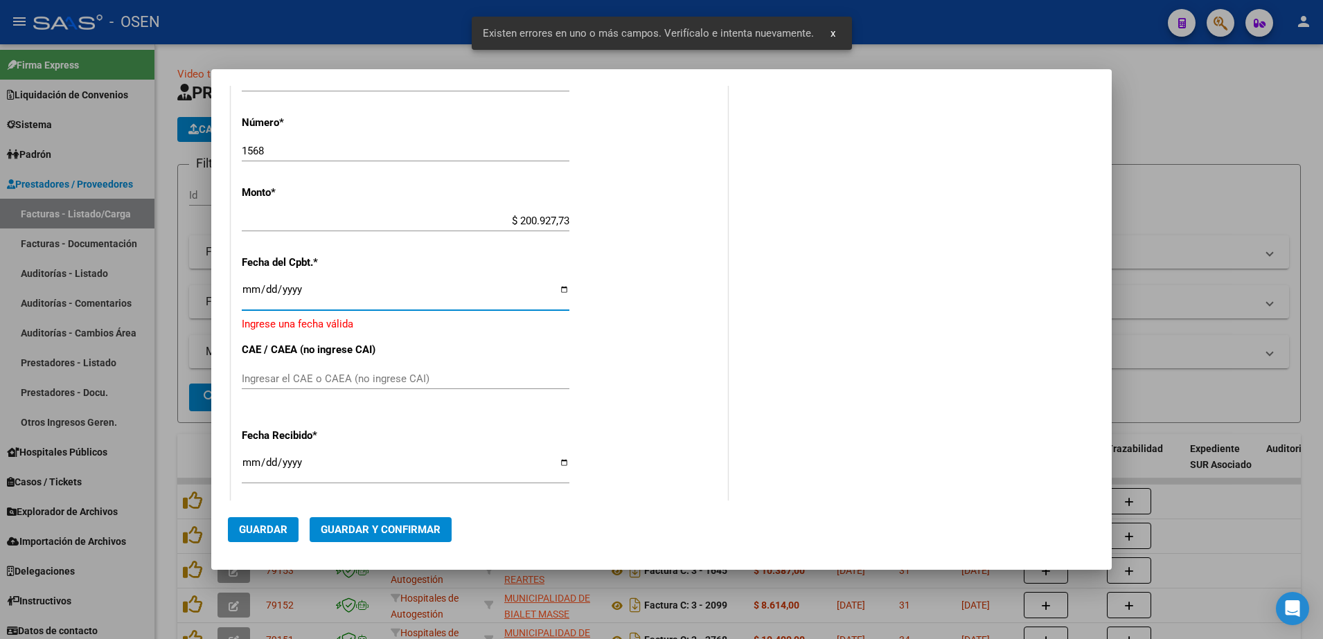
click at [250, 290] on input "Ingresar la fecha" at bounding box center [406, 295] width 328 height 22
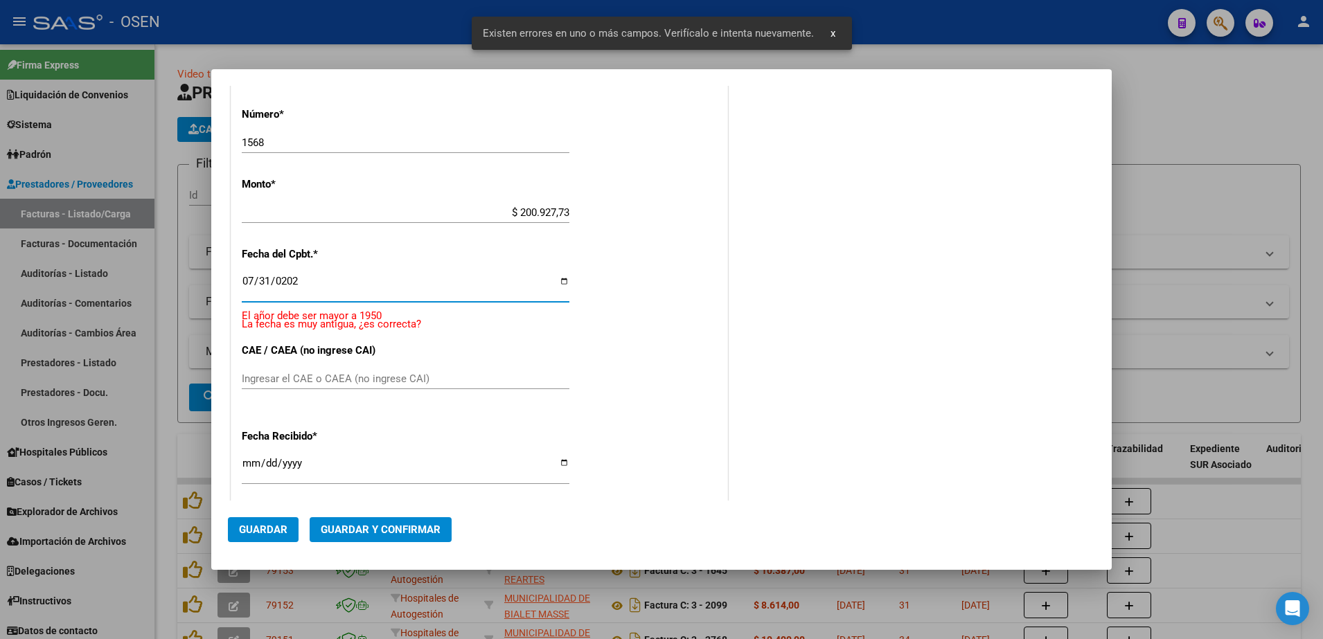
type input "[DATE]"
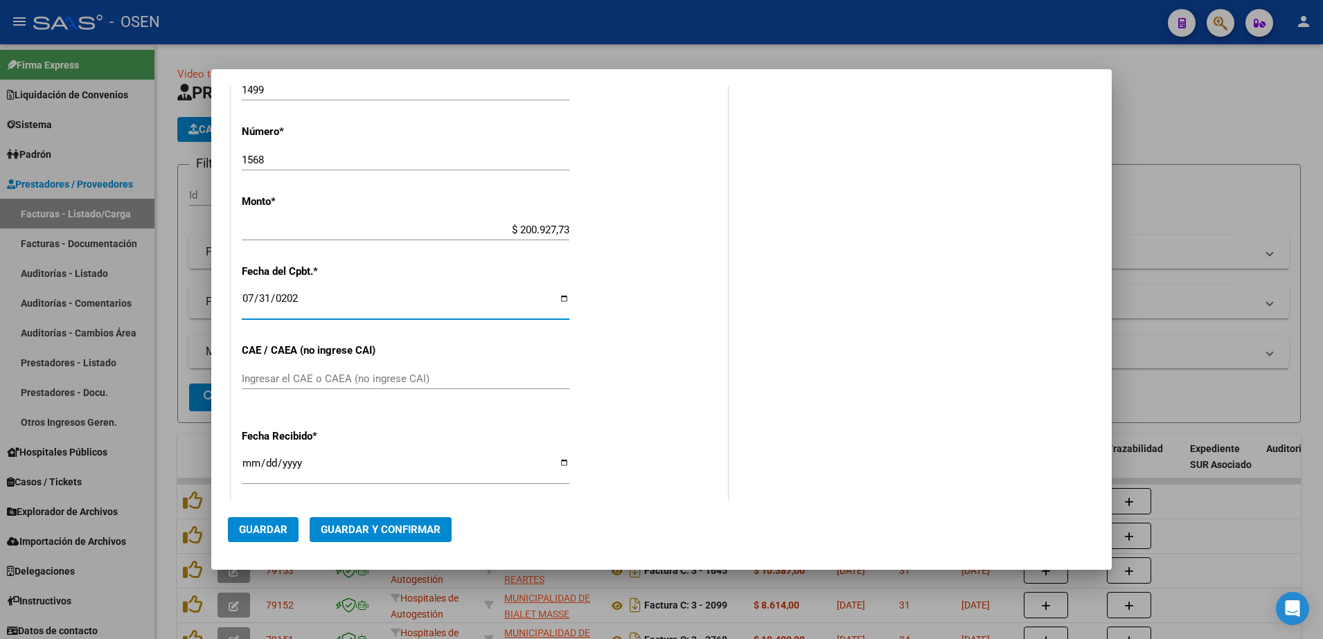
click at [526, 221] on div "$ 200.927,73 Ingresar el monto" at bounding box center [406, 230] width 328 height 21
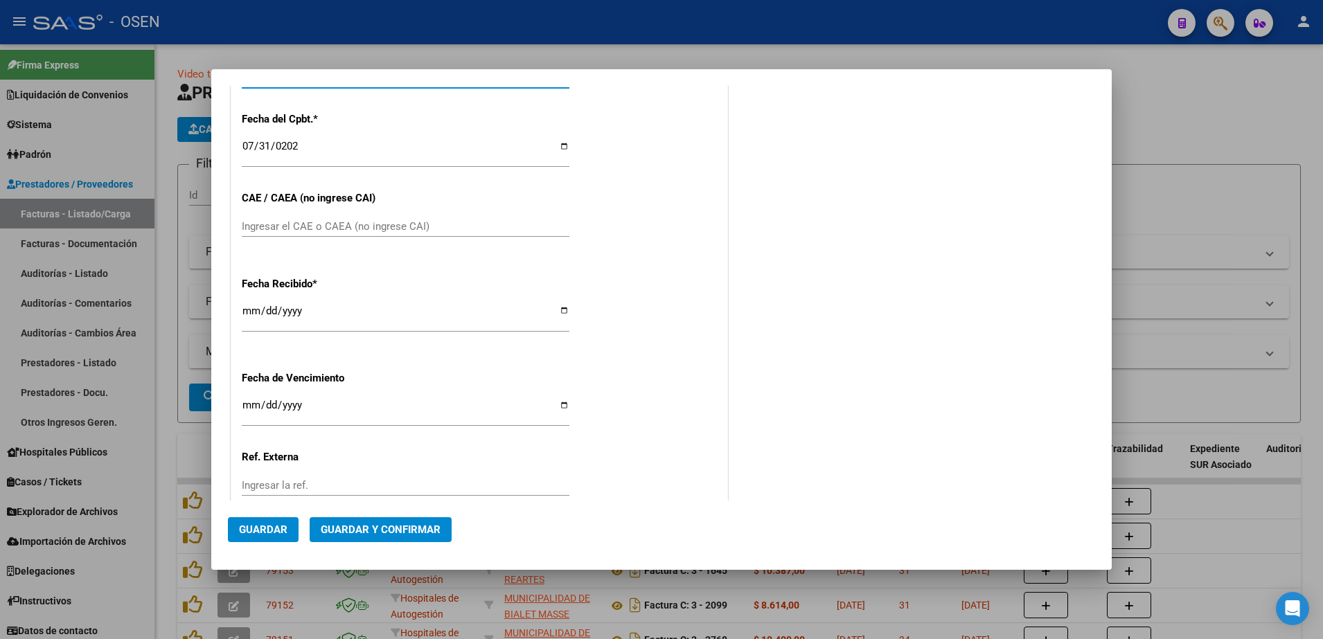
scroll to position [693, 0]
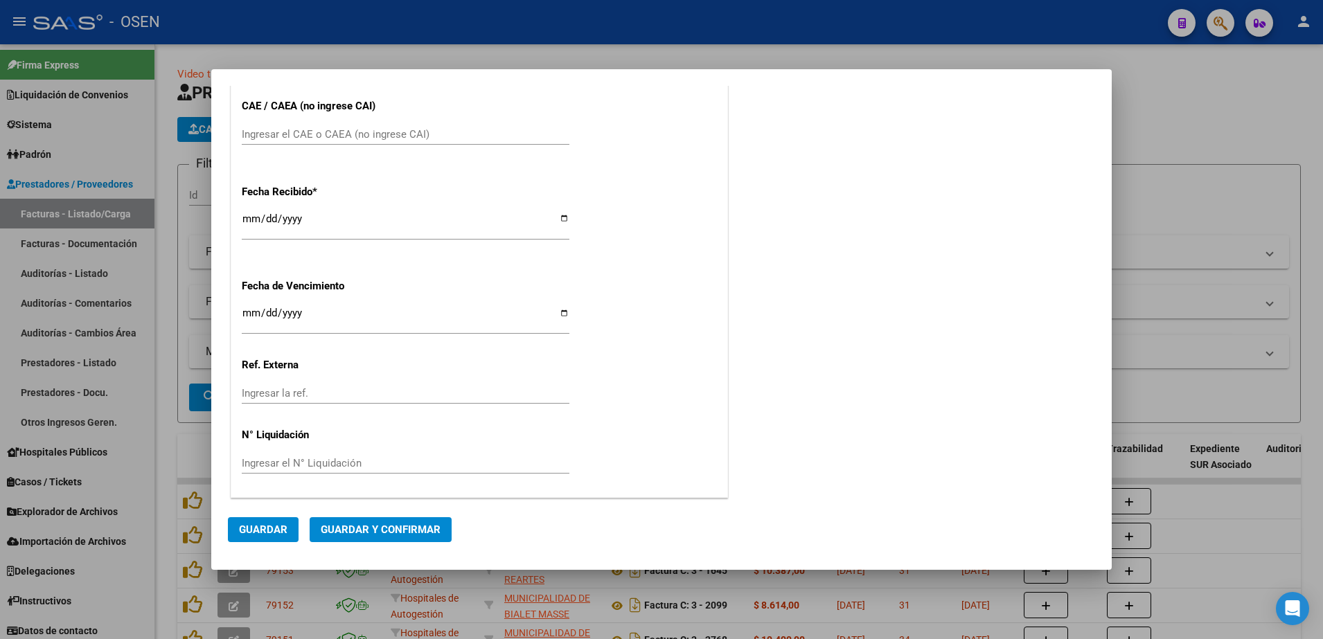
click at [260, 521] on button "Guardar" at bounding box center [263, 529] width 71 height 25
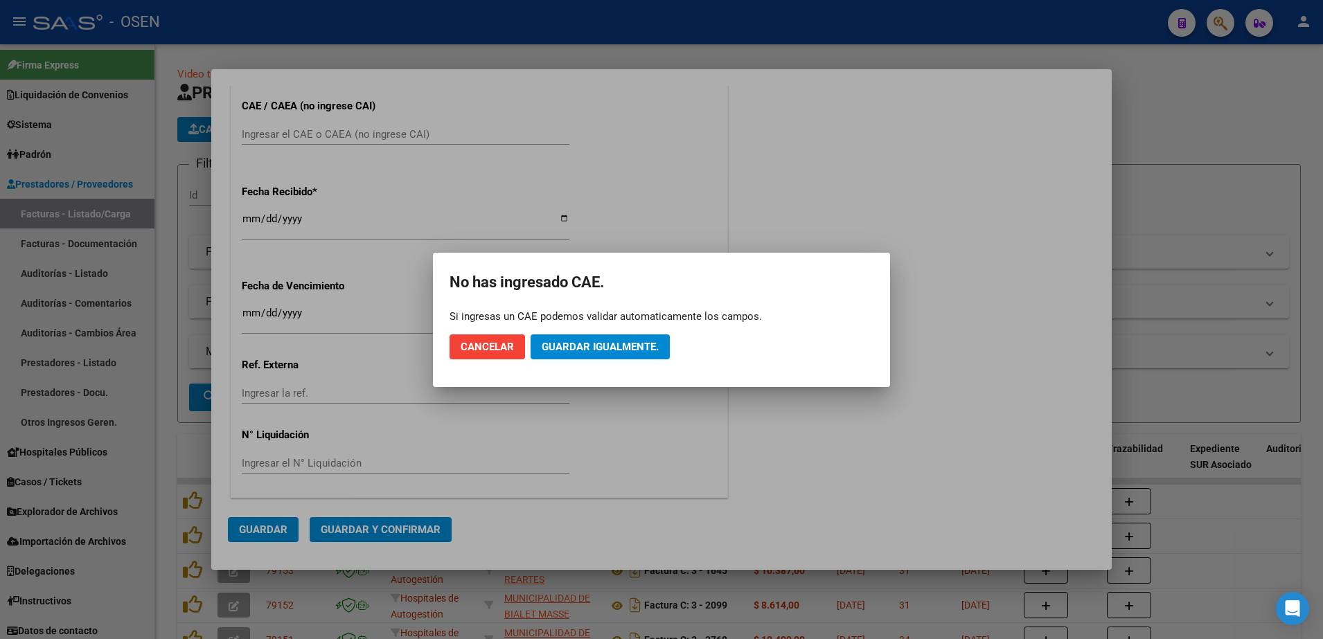
click at [619, 333] on mat-dialog-actions "Cancelar Guardar igualmente." at bounding box center [662, 346] width 424 height 47
click at [626, 341] on span "Guardar igualmente." at bounding box center [600, 347] width 117 height 12
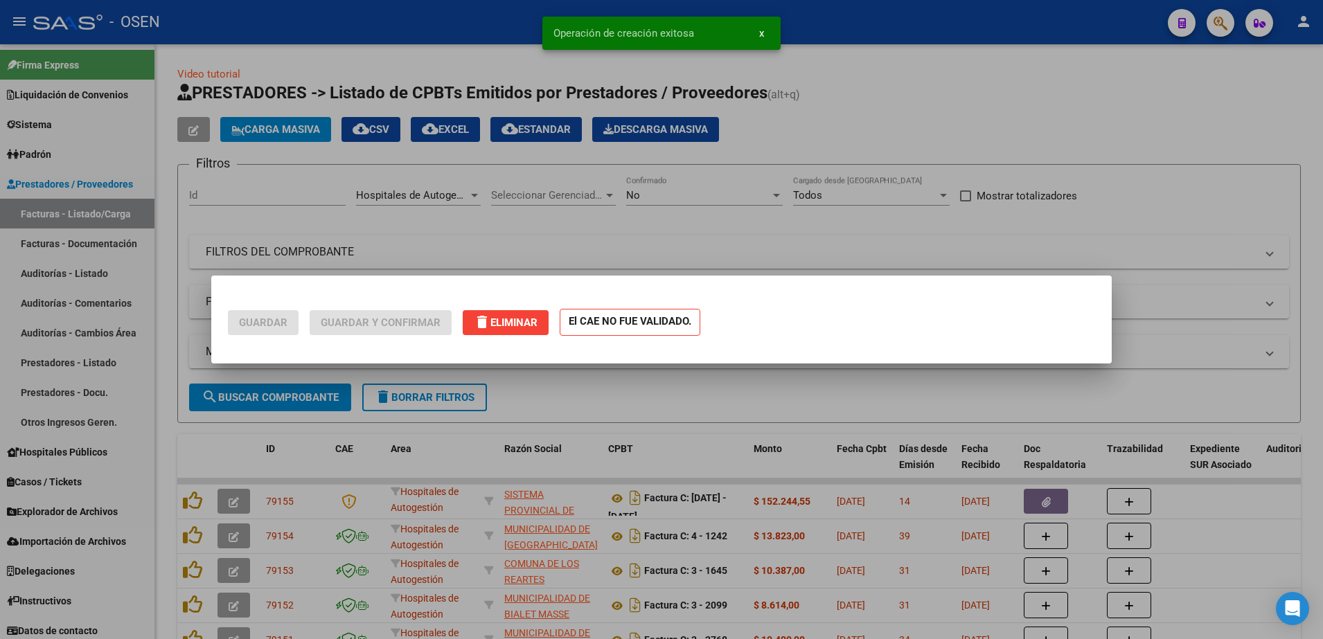
scroll to position [0, 0]
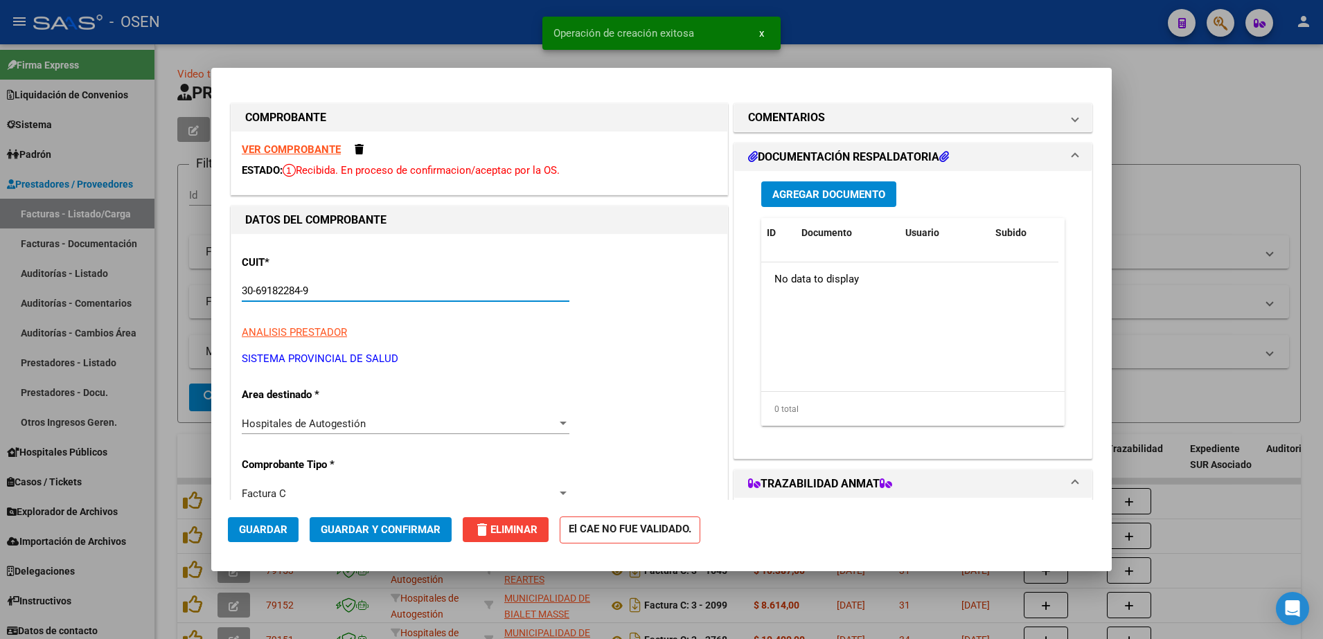
click at [326, 292] on input "30-69182284-9" at bounding box center [406, 291] width 328 height 12
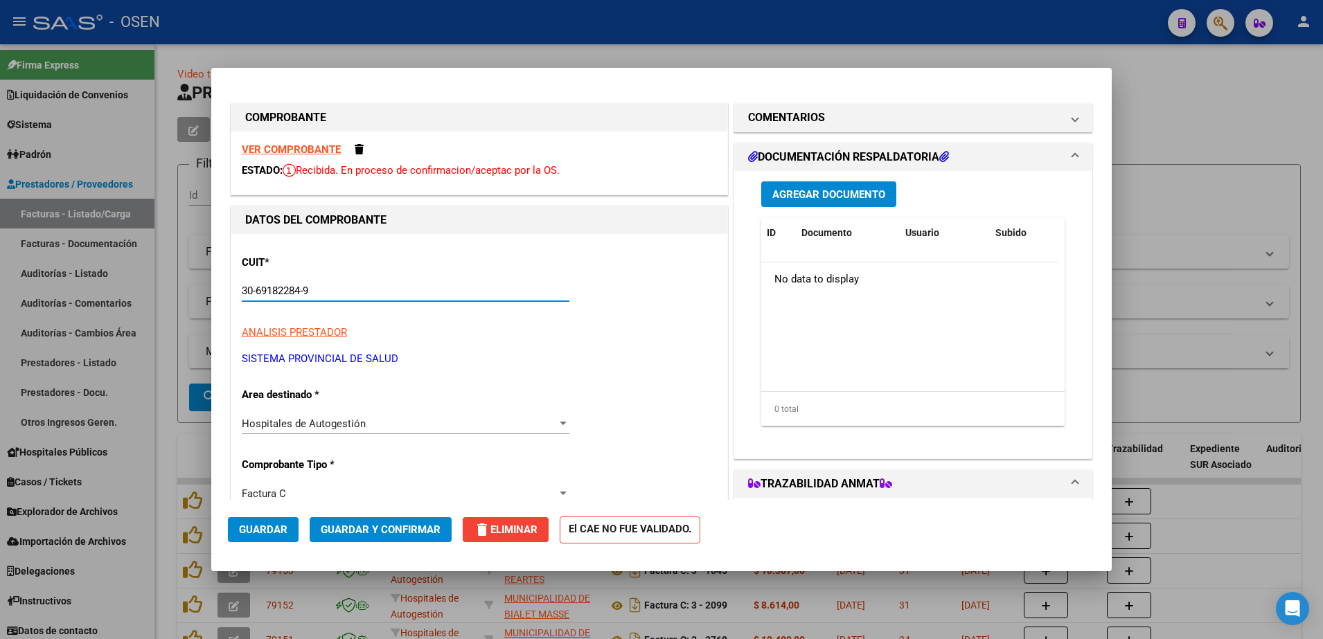
click at [821, 185] on button "Agregar Documento" at bounding box center [828, 194] width 135 height 26
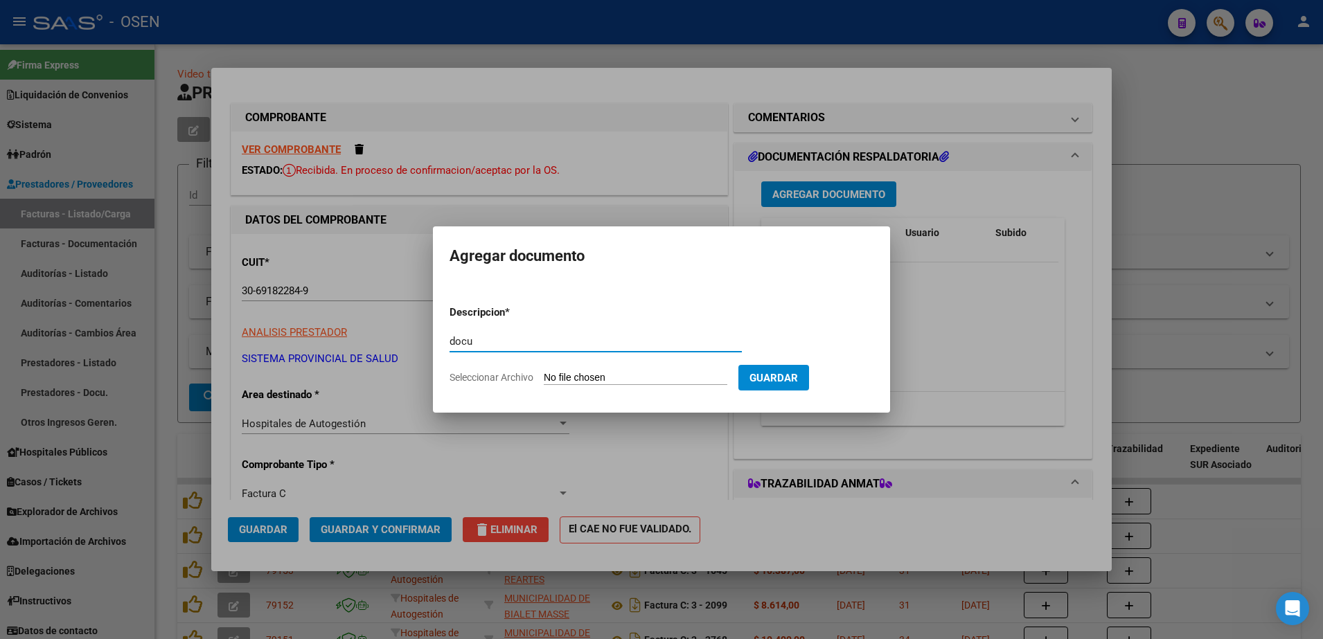
type input "docu"
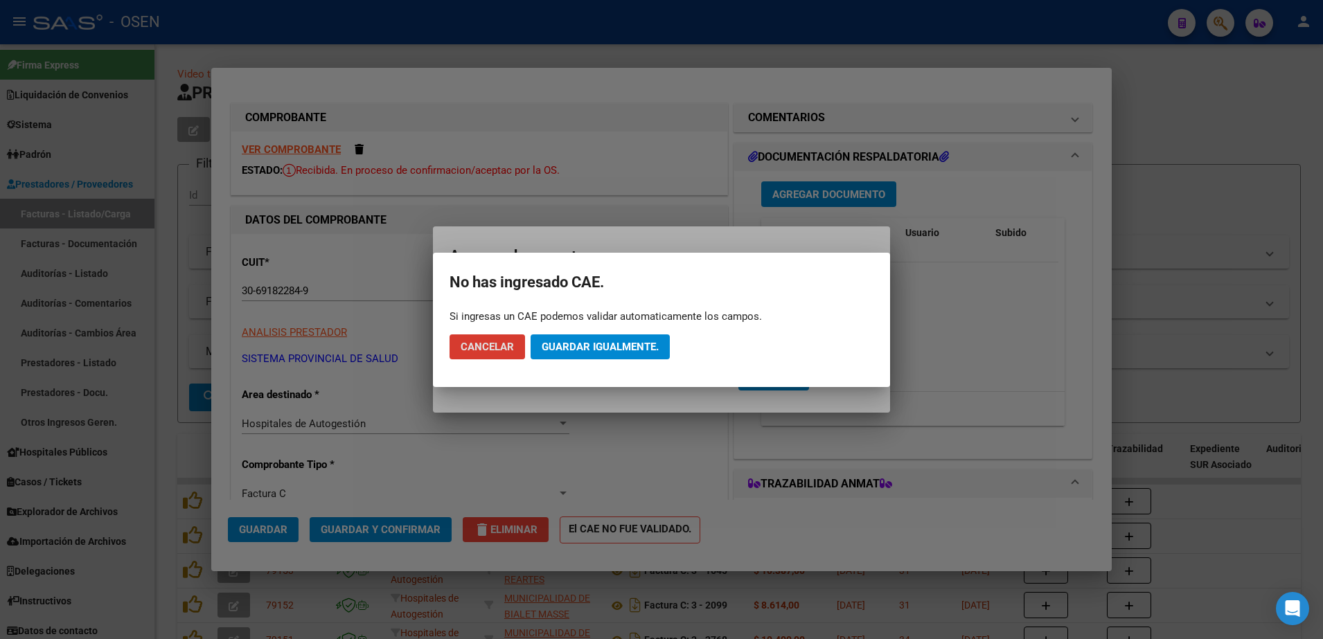
drag, startPoint x: 502, startPoint y: 351, endPoint x: 541, endPoint y: 343, distance: 40.3
click at [502, 351] on span "Cancelar" at bounding box center [487, 347] width 53 height 12
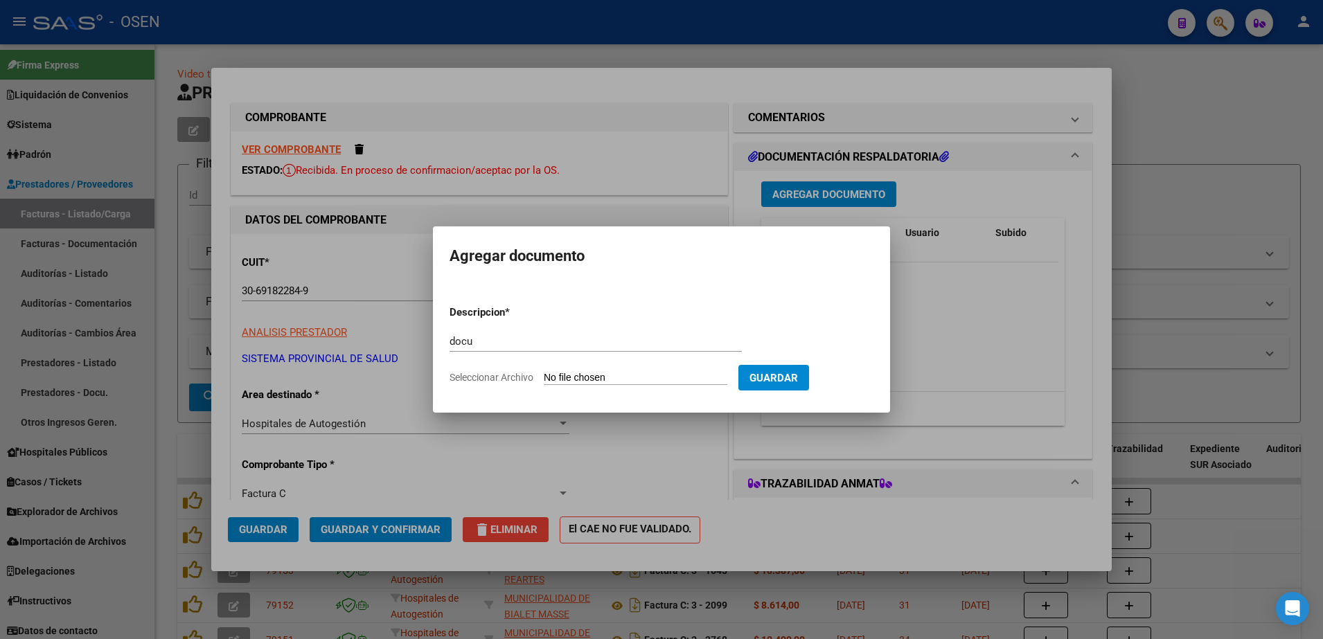
click at [639, 375] on input "Seleccionar Archivo" at bounding box center [636, 378] width 184 height 13
type input "C:\fakepath\id [DATE]-[DATE] 106609.pdf"
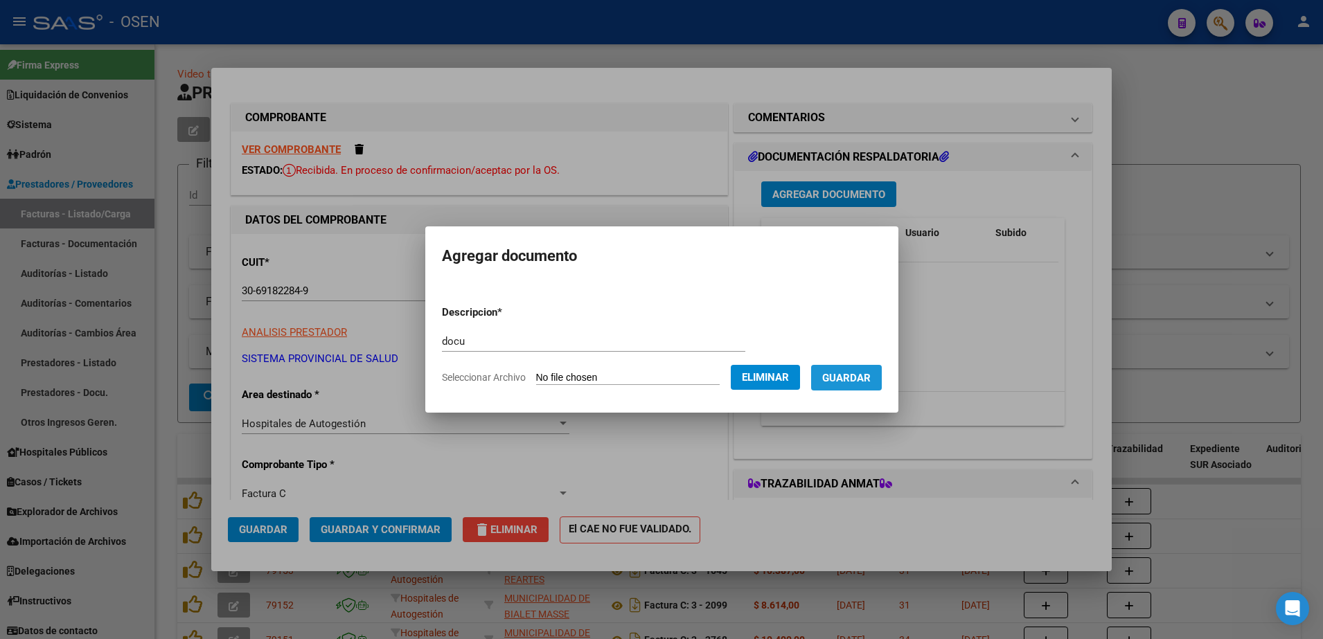
click at [850, 375] on span "Guardar" at bounding box center [846, 378] width 48 height 12
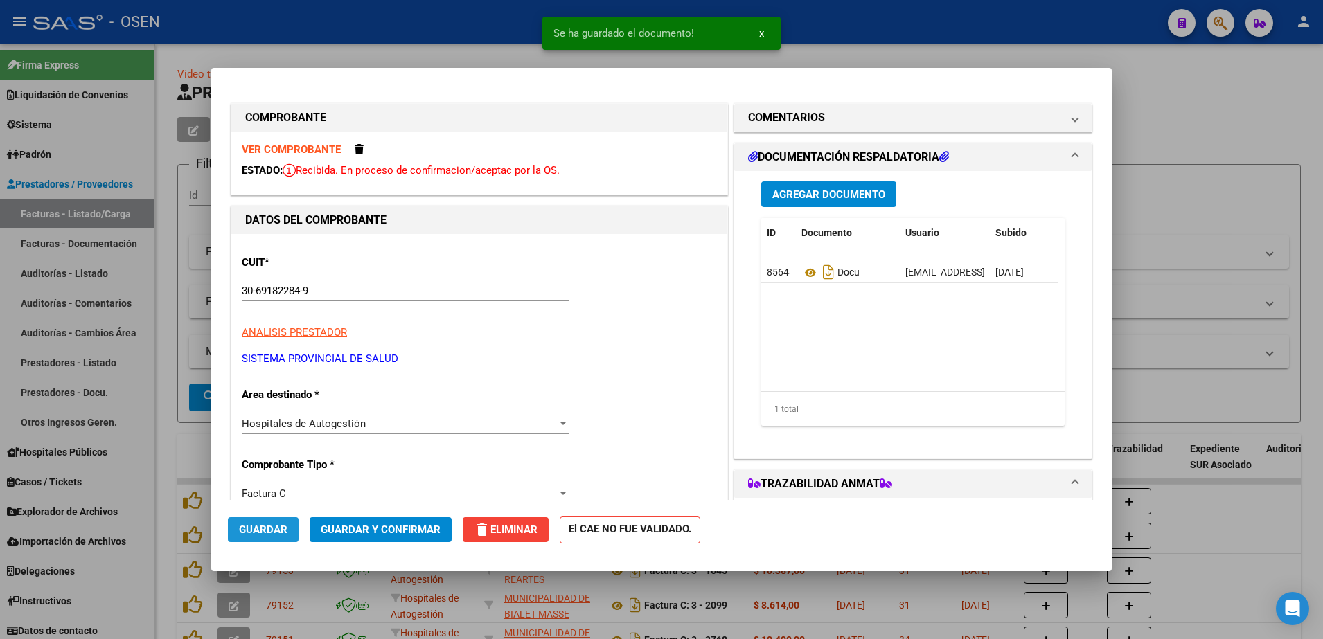
click at [278, 529] on span "Guardar" at bounding box center [263, 530] width 48 height 12
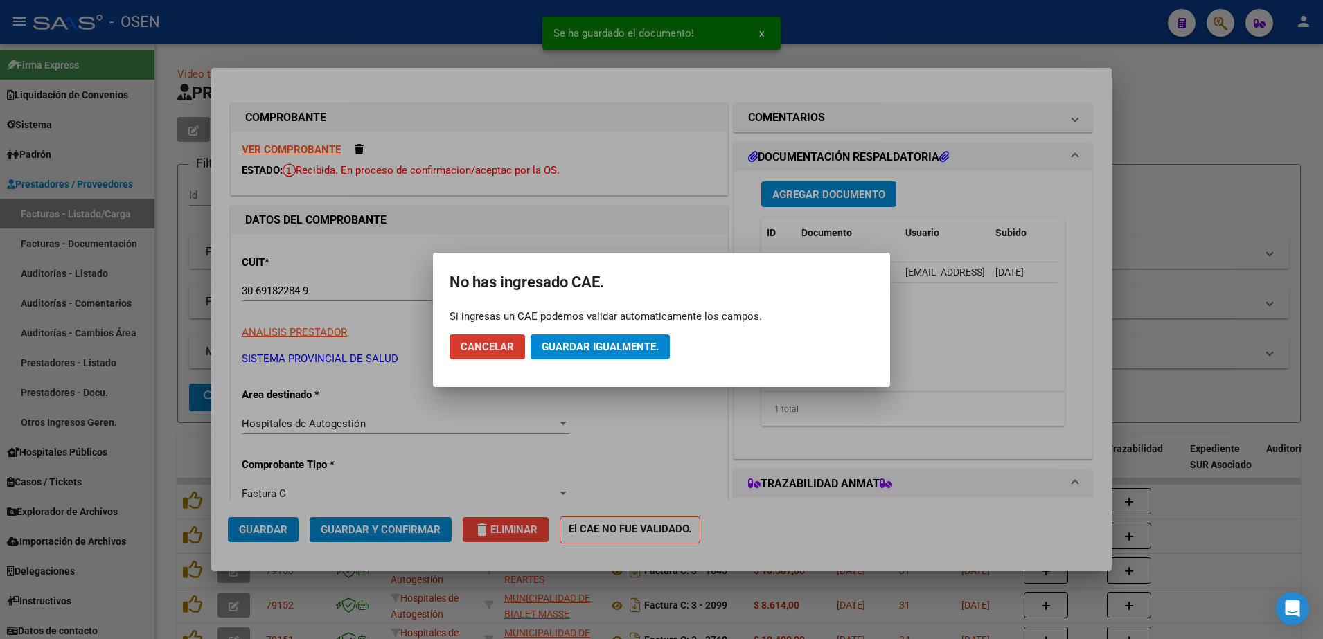
click at [562, 339] on button "Guardar igualmente." at bounding box center [600, 347] width 139 height 25
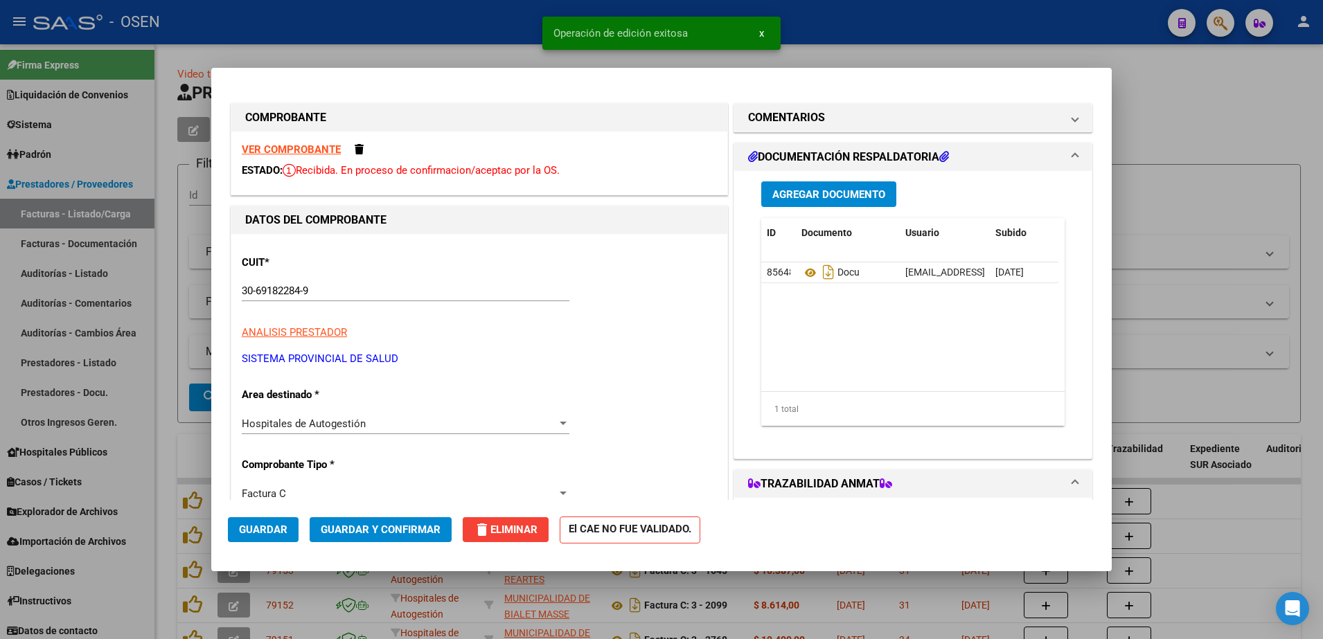
click at [1295, 138] on div at bounding box center [661, 319] width 1323 height 639
type input "$ 0,00"
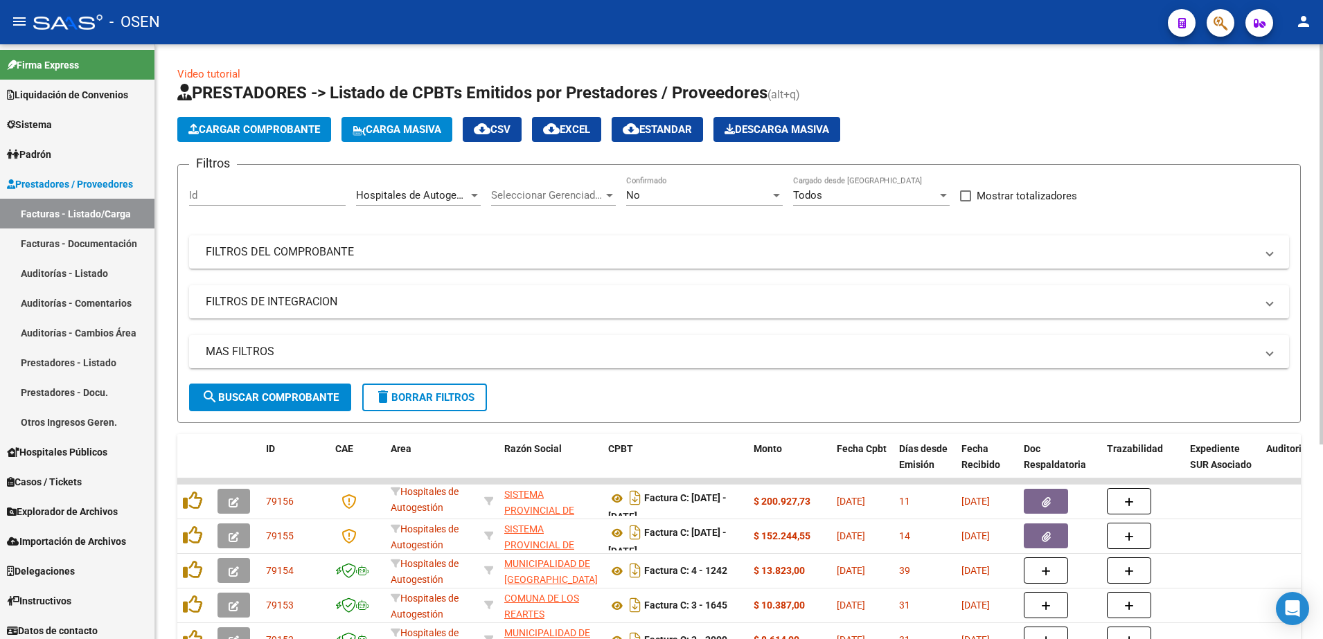
click at [287, 136] on button "Cargar Comprobante" at bounding box center [254, 129] width 154 height 25
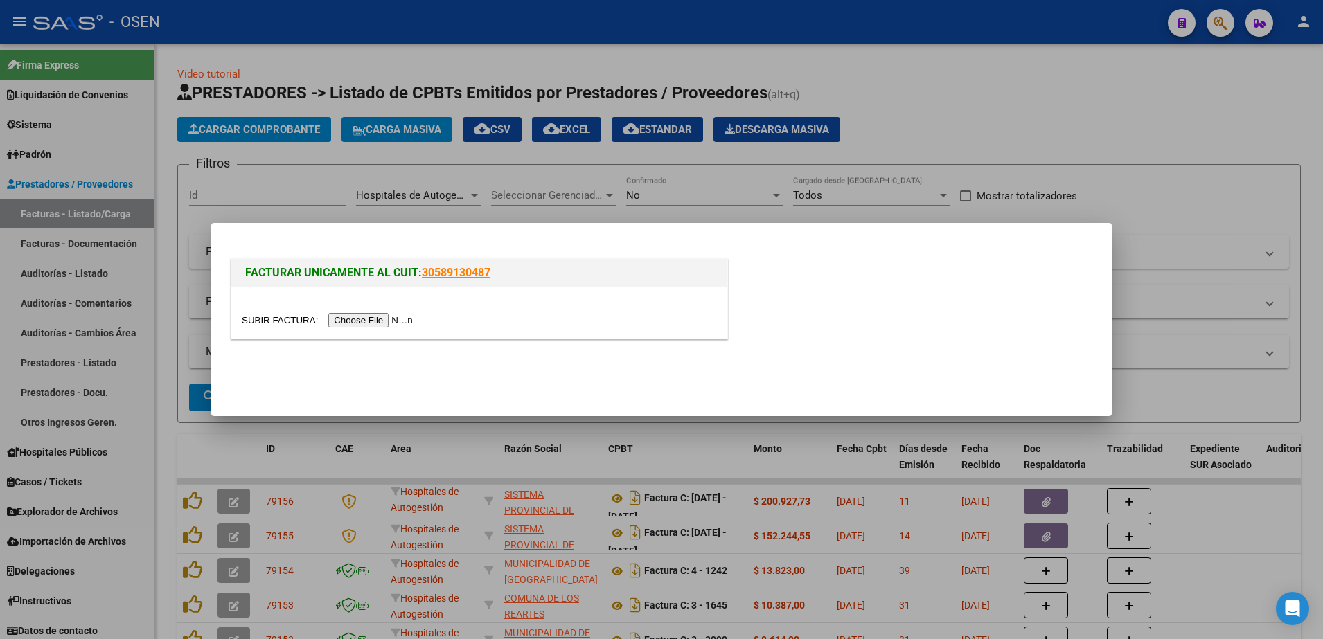
click at [373, 323] on input "file" at bounding box center [329, 320] width 175 height 15
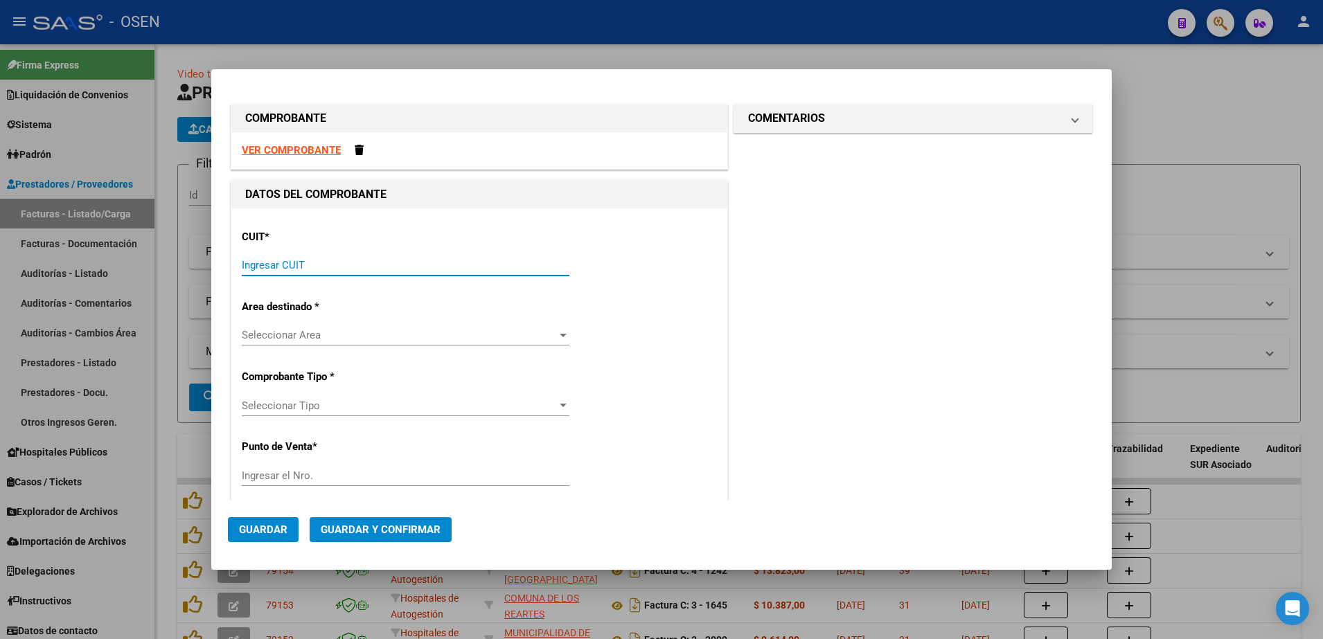
click at [409, 264] on input "Ingresar CUIT" at bounding box center [406, 265] width 328 height 12
paste input "30-69182284-9"
type input "30-69182284-9"
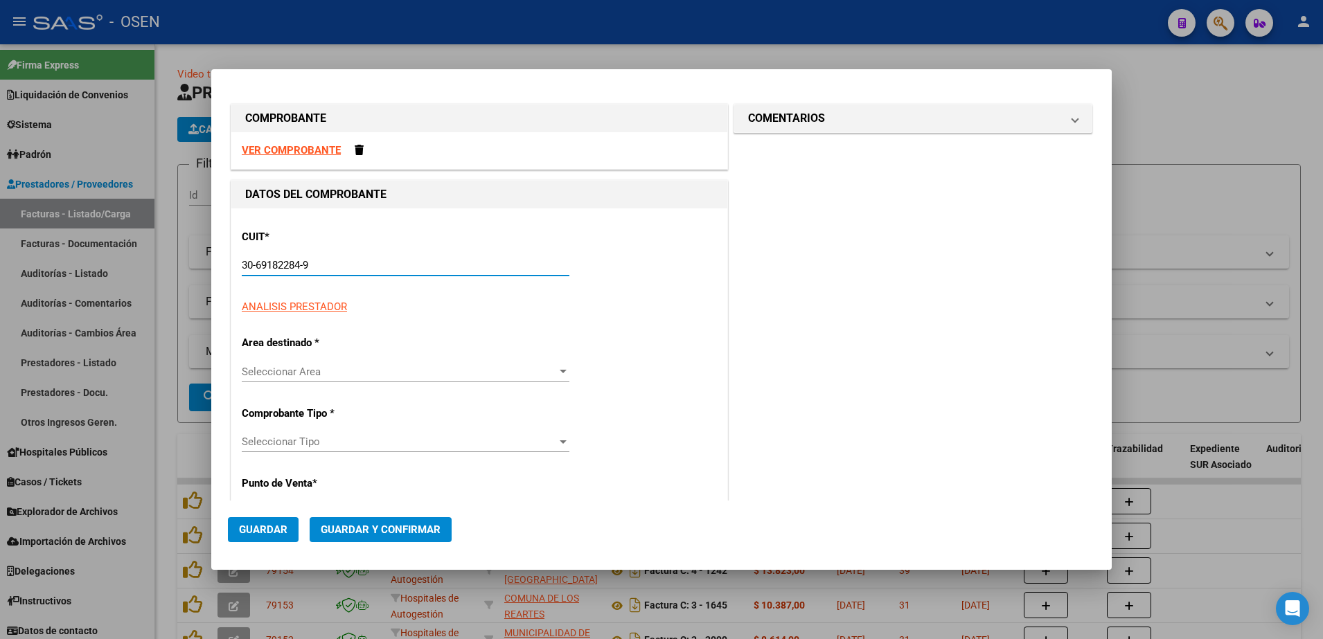
type input "1499"
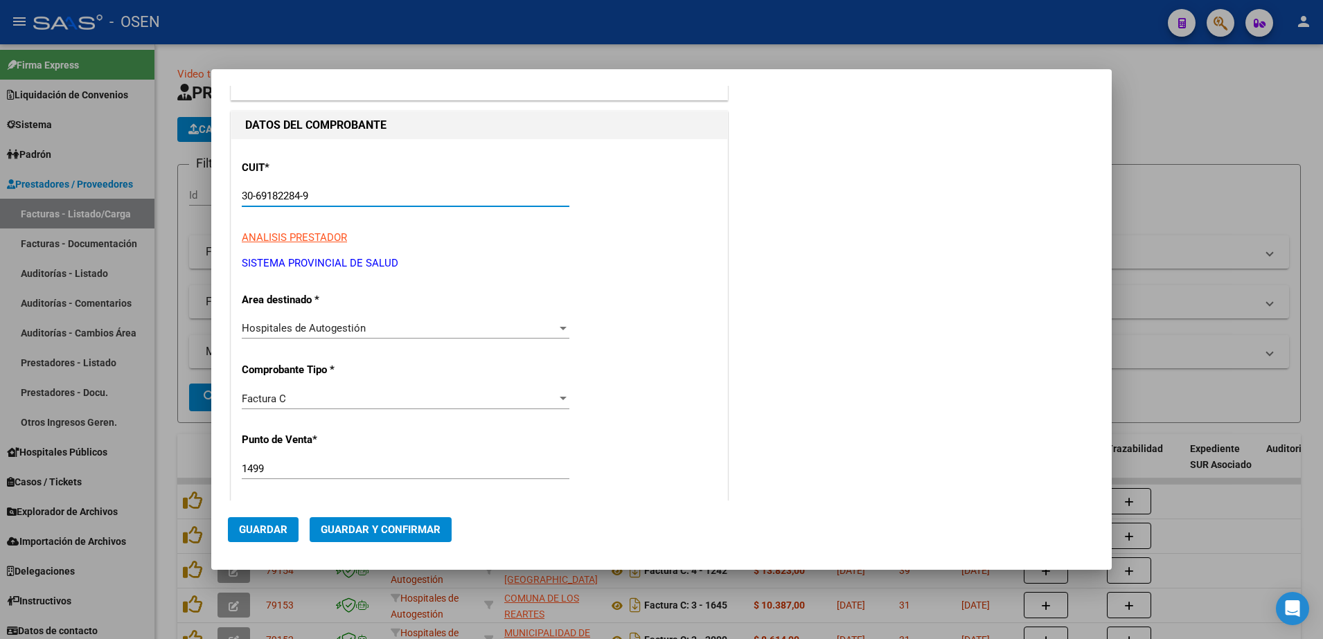
scroll to position [173, 0]
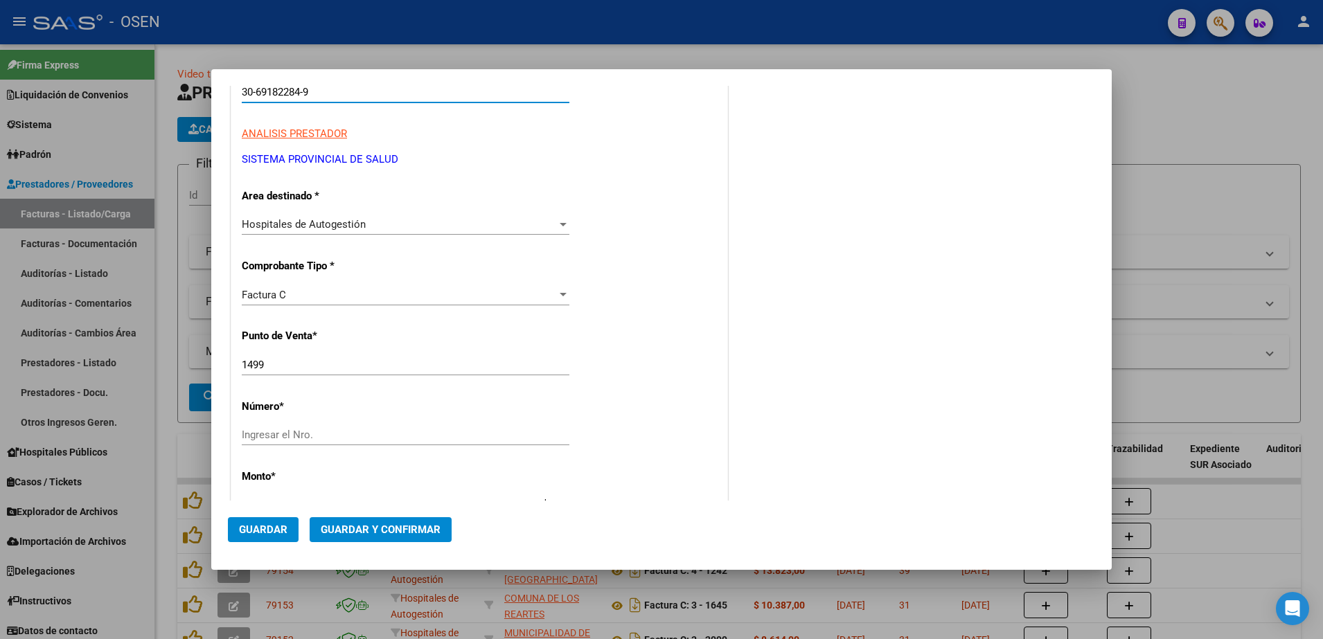
type input "30-69182284-9"
drag, startPoint x: 267, startPoint y: 366, endPoint x: 238, endPoint y: 266, distance: 103.9
click at [208, 372] on div "COMPROBANTE VER COMPROBANTE DATOS DEL COMPROBANTE CUIT * 30-69182284-9 Ingresar…" at bounding box center [661, 319] width 1323 height 639
type input "1322"
click at [364, 427] on div "Ingresar el Nro." at bounding box center [406, 435] width 328 height 21
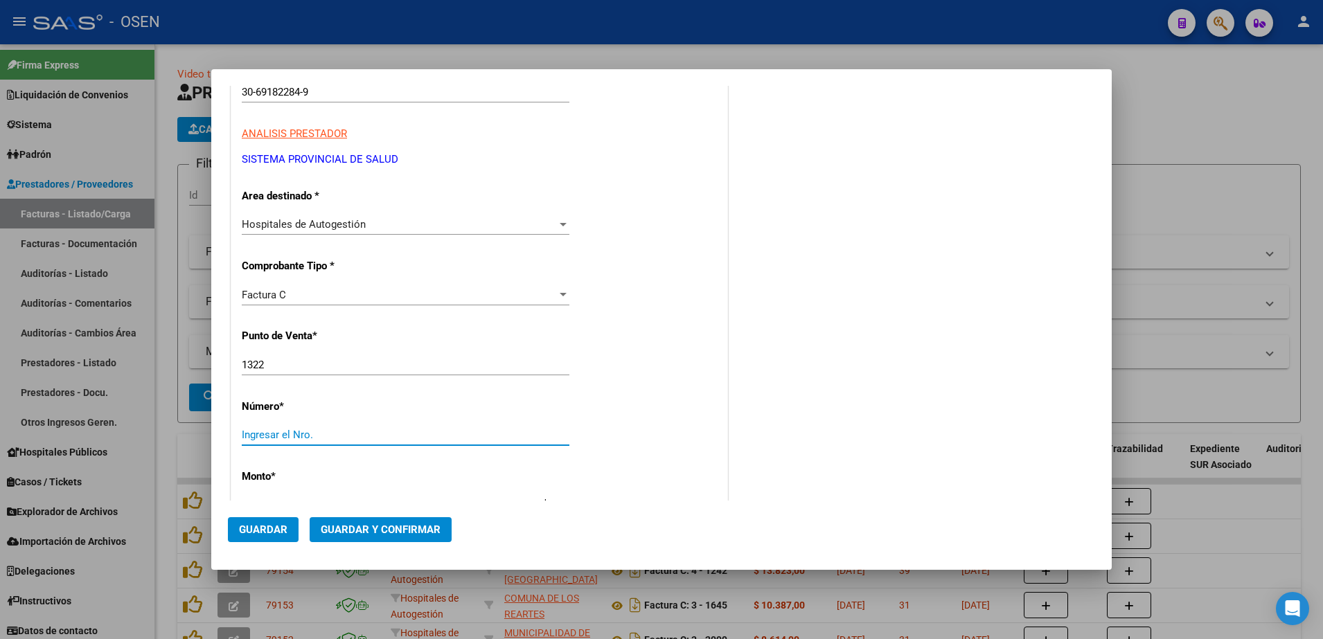
click at [369, 437] on input "Ingresar el Nro." at bounding box center [406, 435] width 328 height 12
type input "5693"
drag, startPoint x: 851, startPoint y: 308, endPoint x: 765, endPoint y: 484, distance: 195.5
click at [850, 308] on div "COMENTARIOS Comentarios De la Obra Social: Comentarios de la Obra Social (no vi…" at bounding box center [913, 474] width 364 height 1092
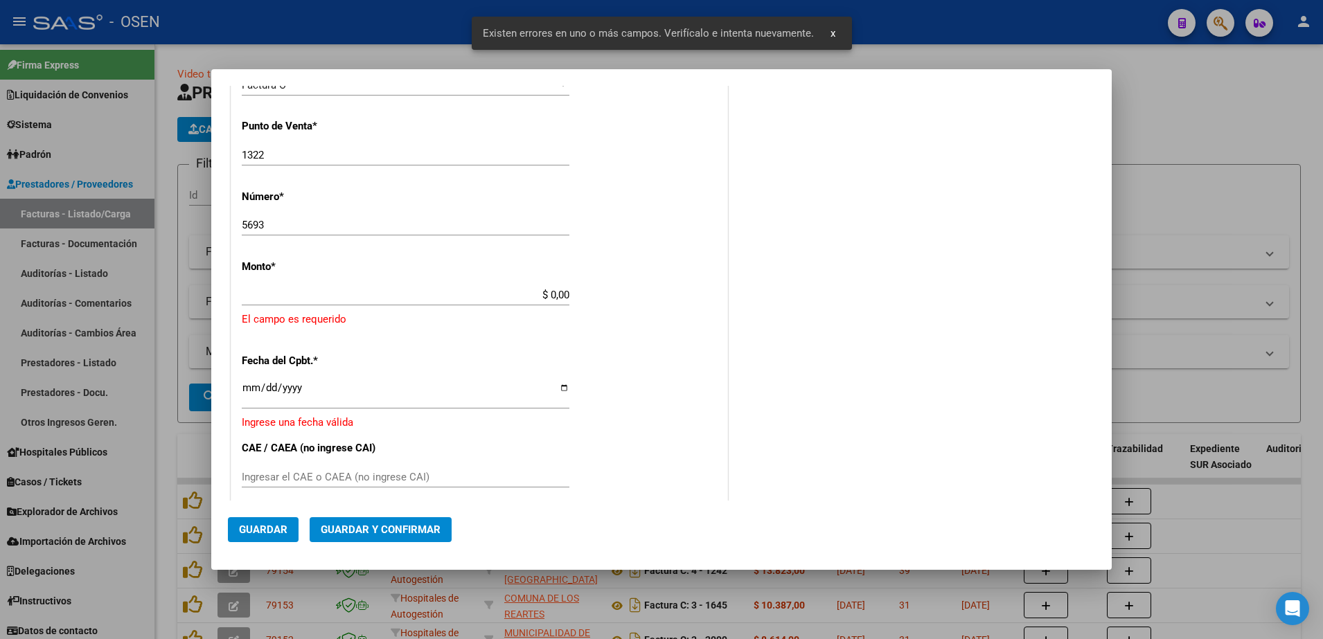
scroll to position [378, 0]
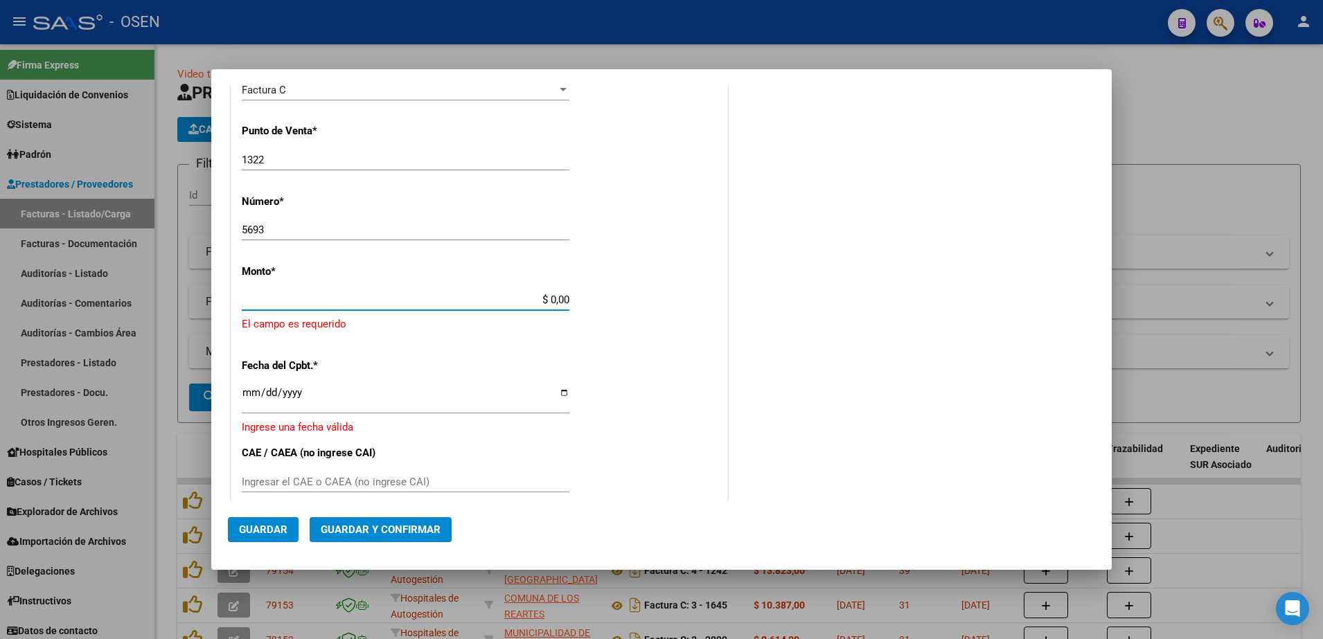
paste input "656.351,12"
drag, startPoint x: 550, startPoint y: 302, endPoint x: 587, endPoint y: 288, distance: 39.2
click at [587, 288] on div "CUIT * 30-69182284-9 Ingresar CUIT ANALISIS PRESTADOR SISTEMA PROVINCIAL DE [PE…" at bounding box center [479, 337] width 496 height 1015
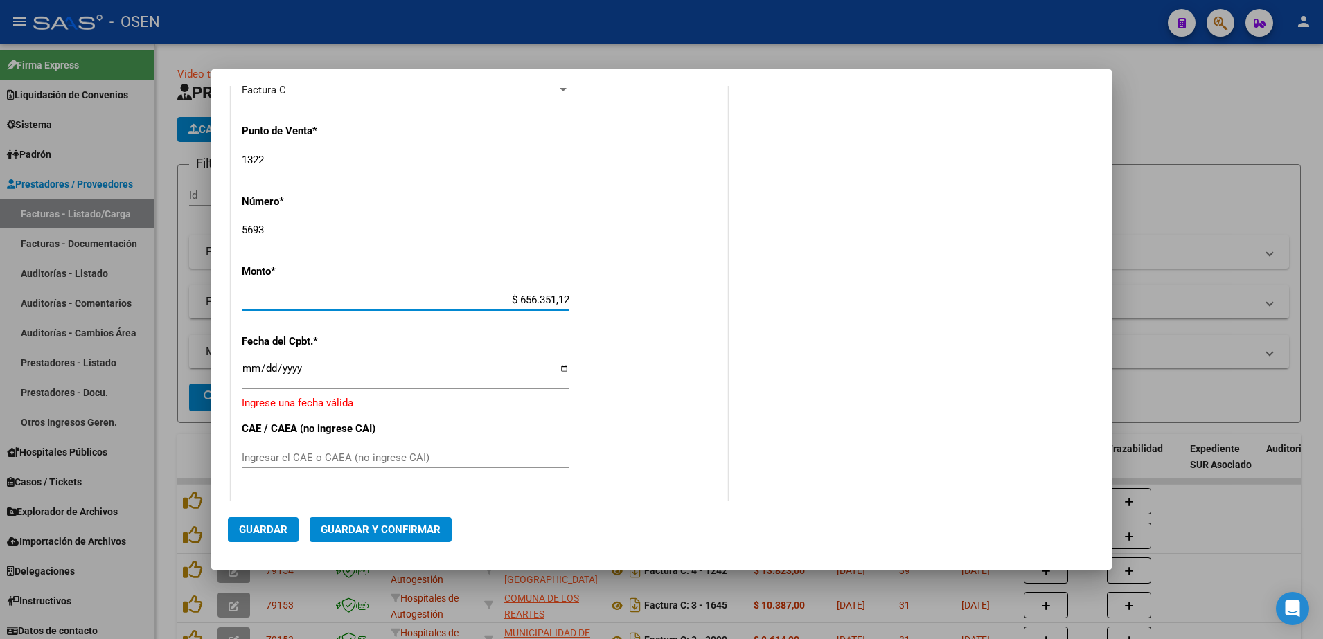
type input "$ 656.351,12"
drag, startPoint x: 258, startPoint y: 360, endPoint x: 256, endPoint y: 369, distance: 8.8
click at [256, 369] on div "Ingresar la fecha" at bounding box center [406, 375] width 328 height 30
click at [256, 368] on input "Ingresar la fecha" at bounding box center [406, 374] width 328 height 22
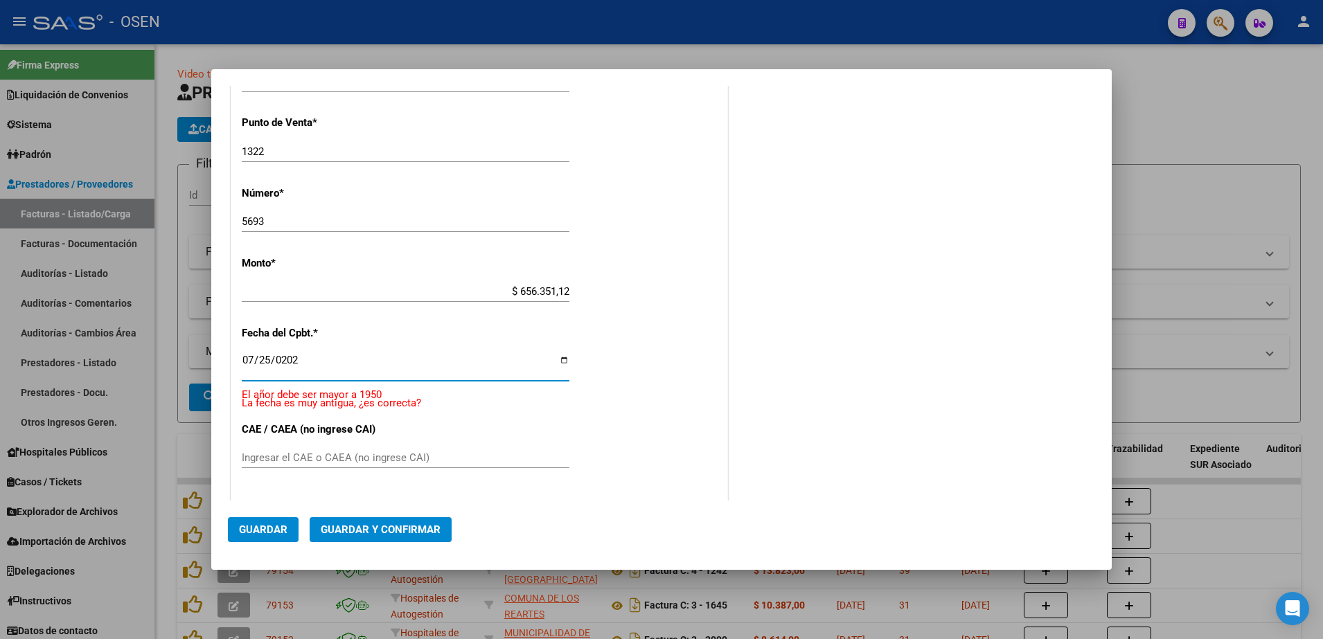
type input "[DATE]"
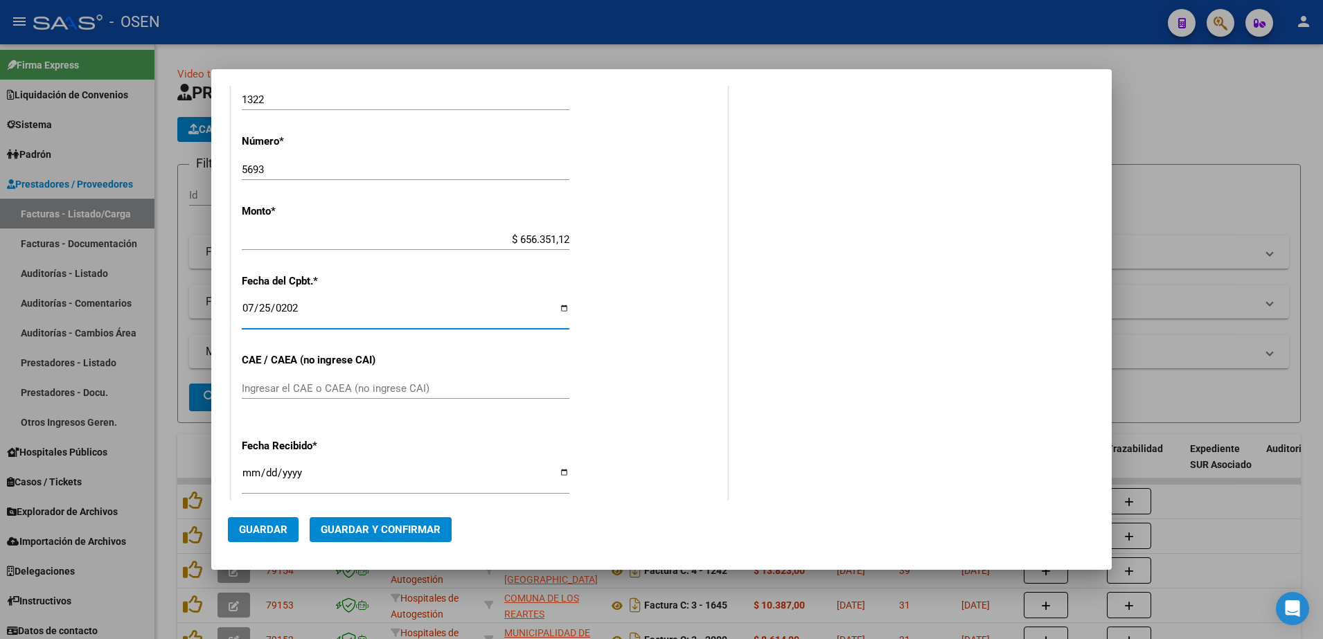
scroll to position [542, 0]
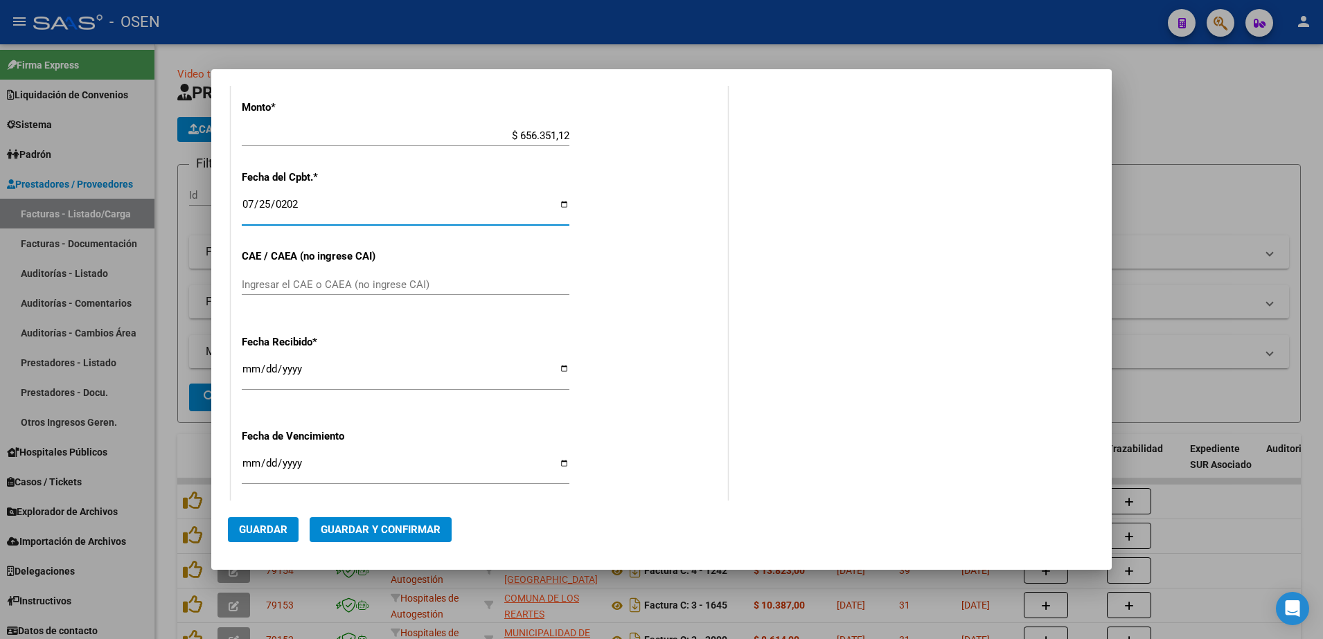
click at [283, 531] on span "Guardar" at bounding box center [263, 530] width 48 height 12
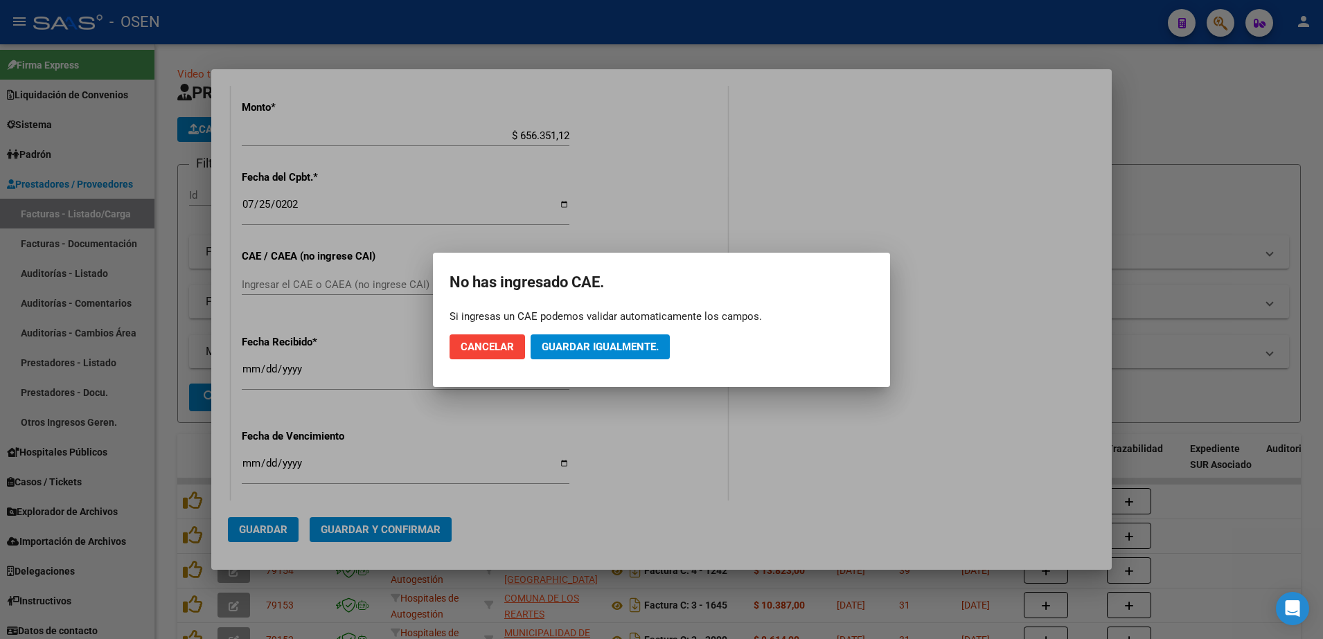
click at [585, 332] on mat-dialog-actions "Cancelar Guardar igualmente." at bounding box center [662, 346] width 424 height 47
click at [586, 343] on span "Guardar igualmente." at bounding box center [600, 347] width 117 height 12
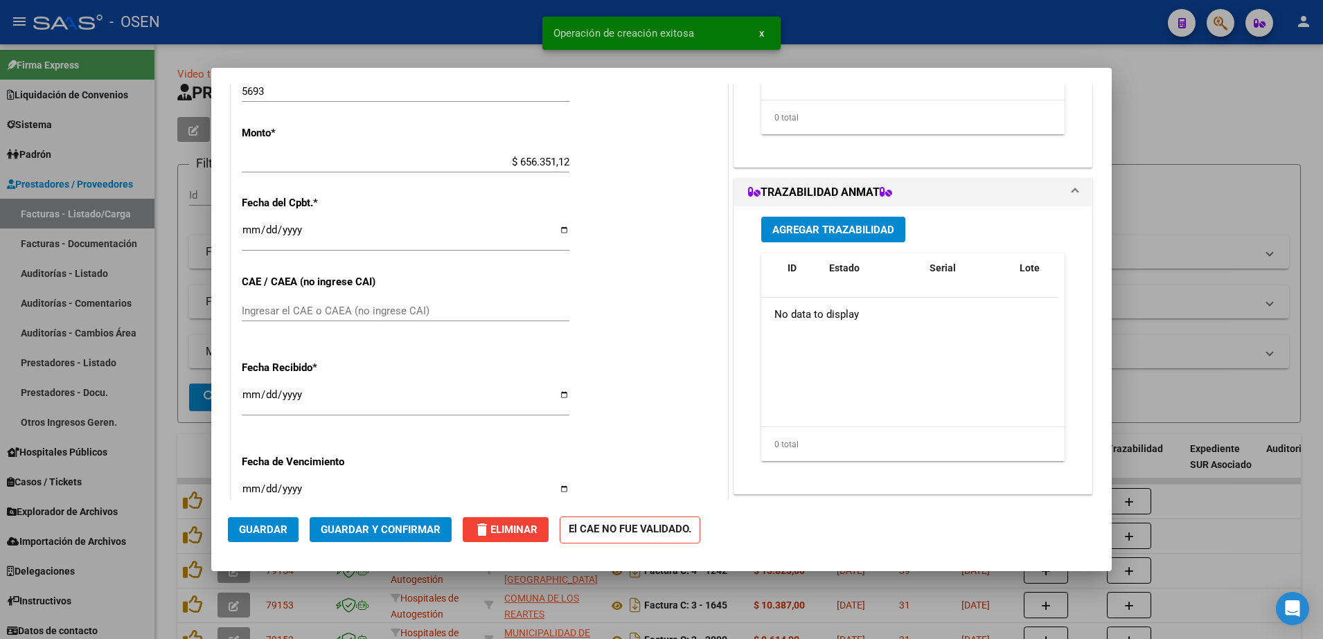
scroll to position [0, 0]
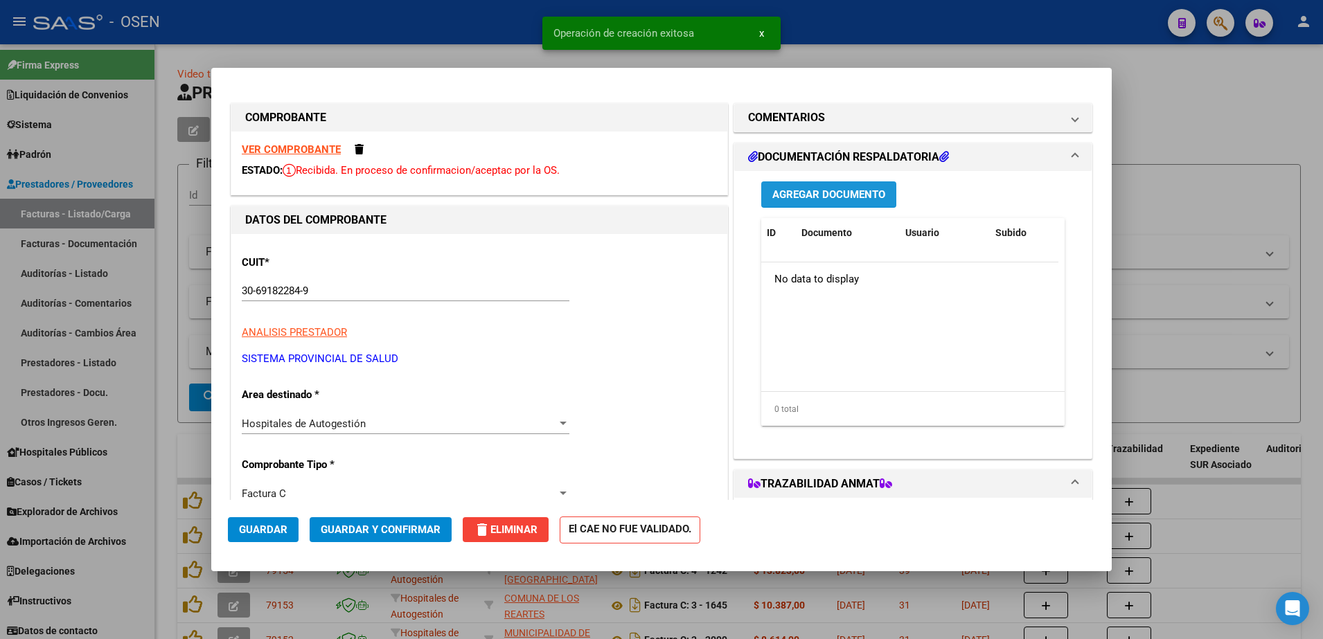
click at [850, 188] on span "Agregar Documento" at bounding box center [828, 194] width 113 height 12
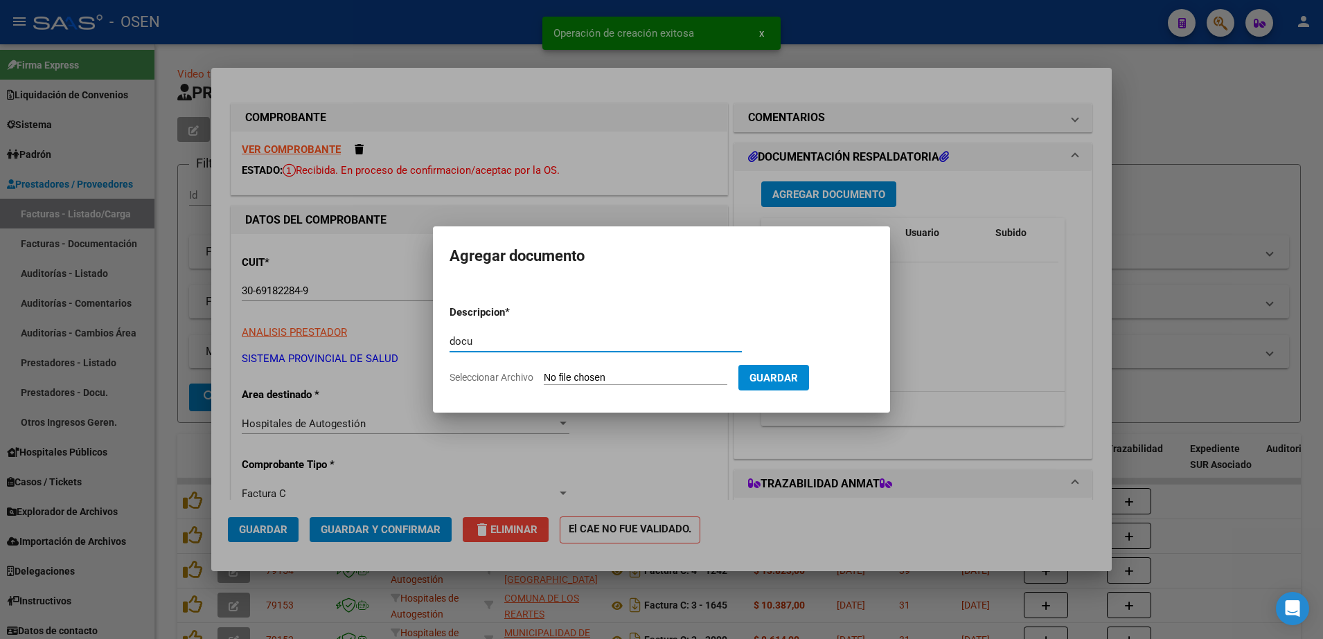
type input "docu"
click at [634, 381] on input "Seleccionar Archivo" at bounding box center [636, 378] width 184 height 13
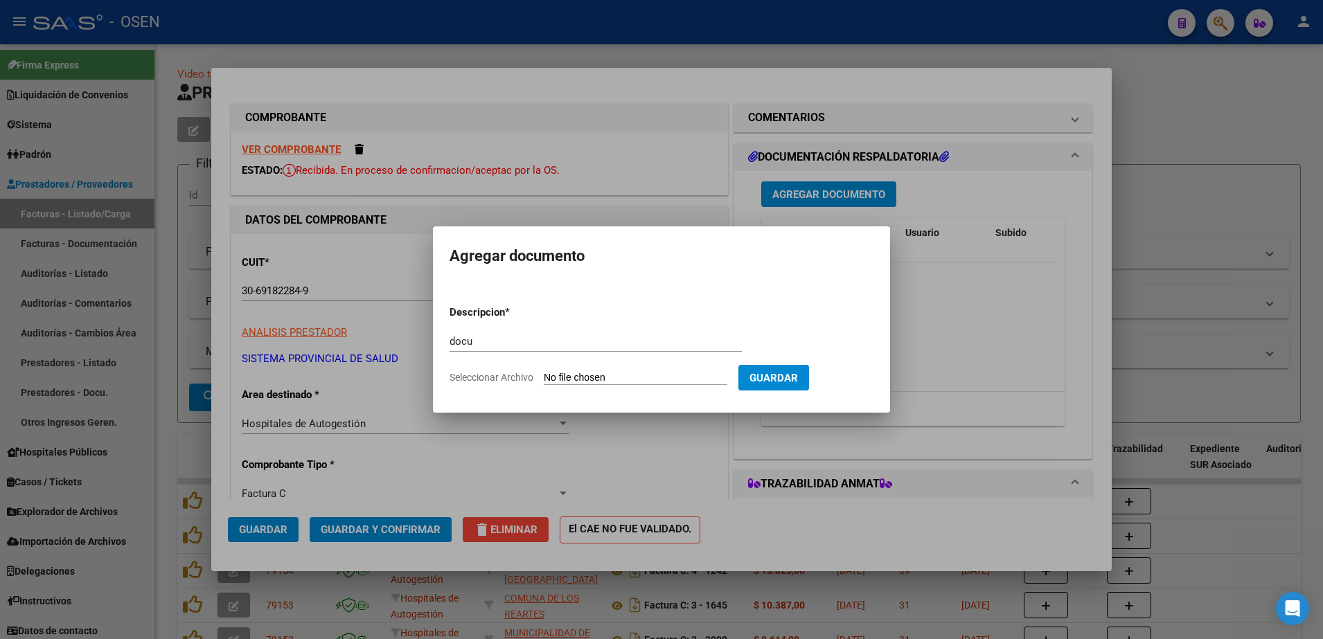
type input "C:\fakepath\id 1322-5693.pdf"
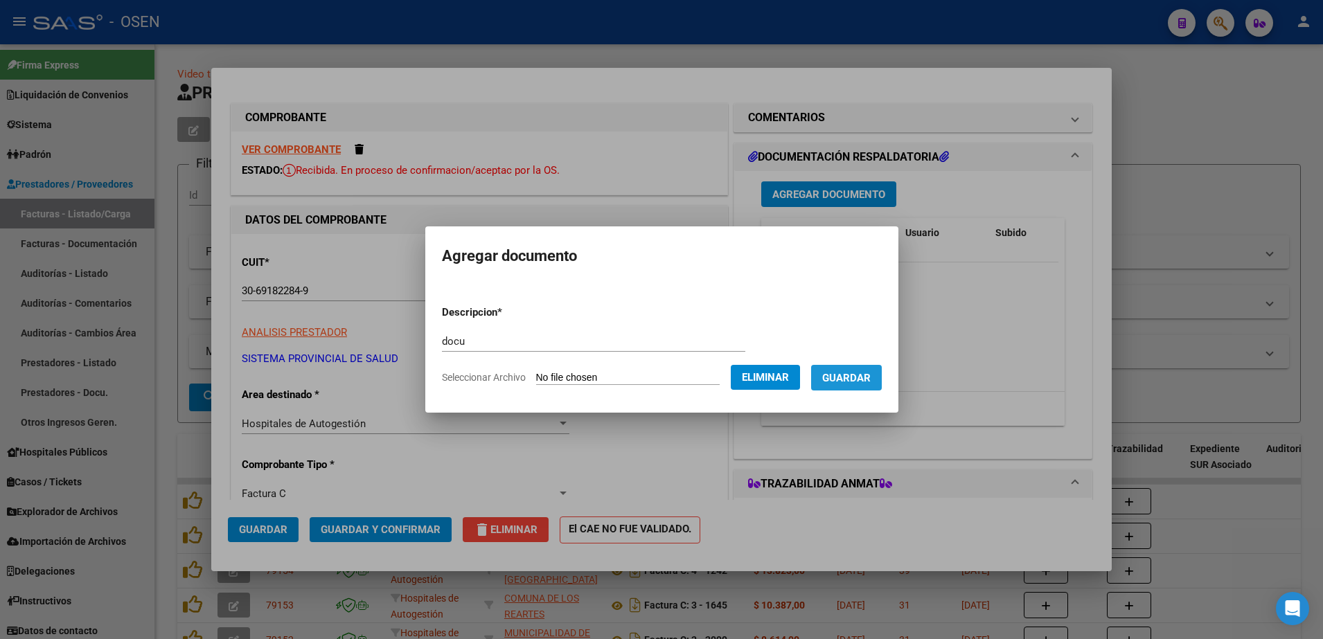
click at [844, 382] on span "Guardar" at bounding box center [846, 378] width 48 height 12
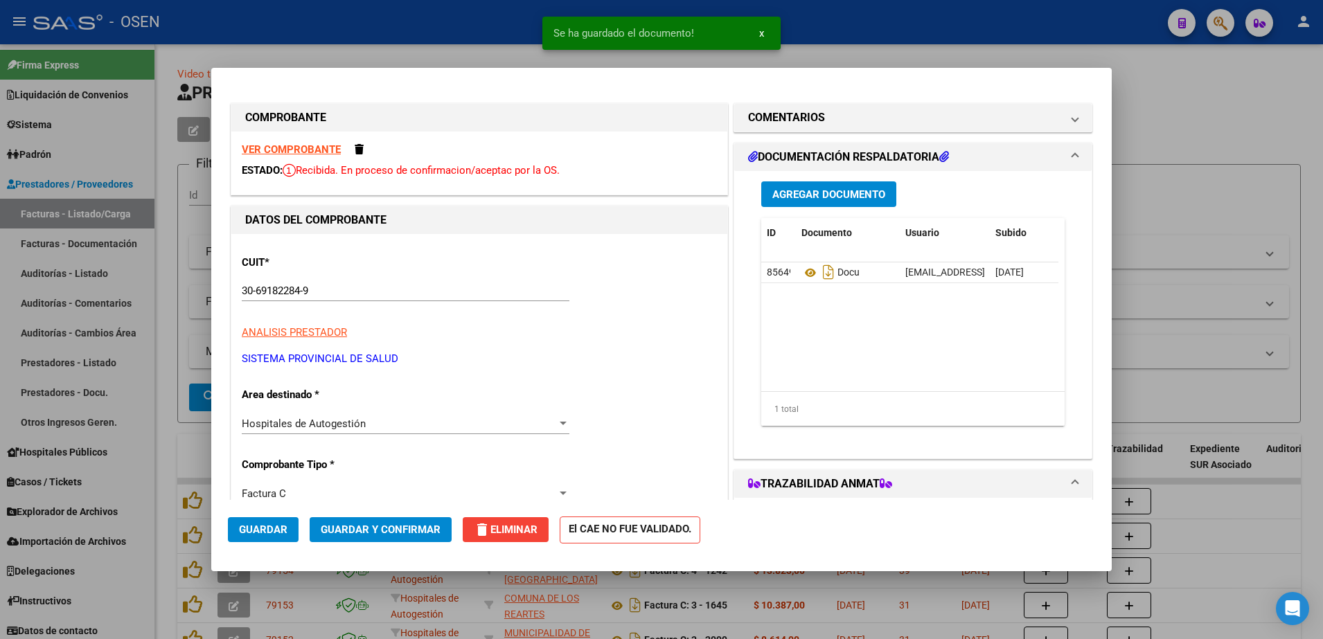
click at [929, 328] on datatable-body "85649 Docu [EMAIL_ADDRESS][DOMAIN_NAME] - [PERSON_NAME] de Oca [DATE]" at bounding box center [909, 327] width 297 height 129
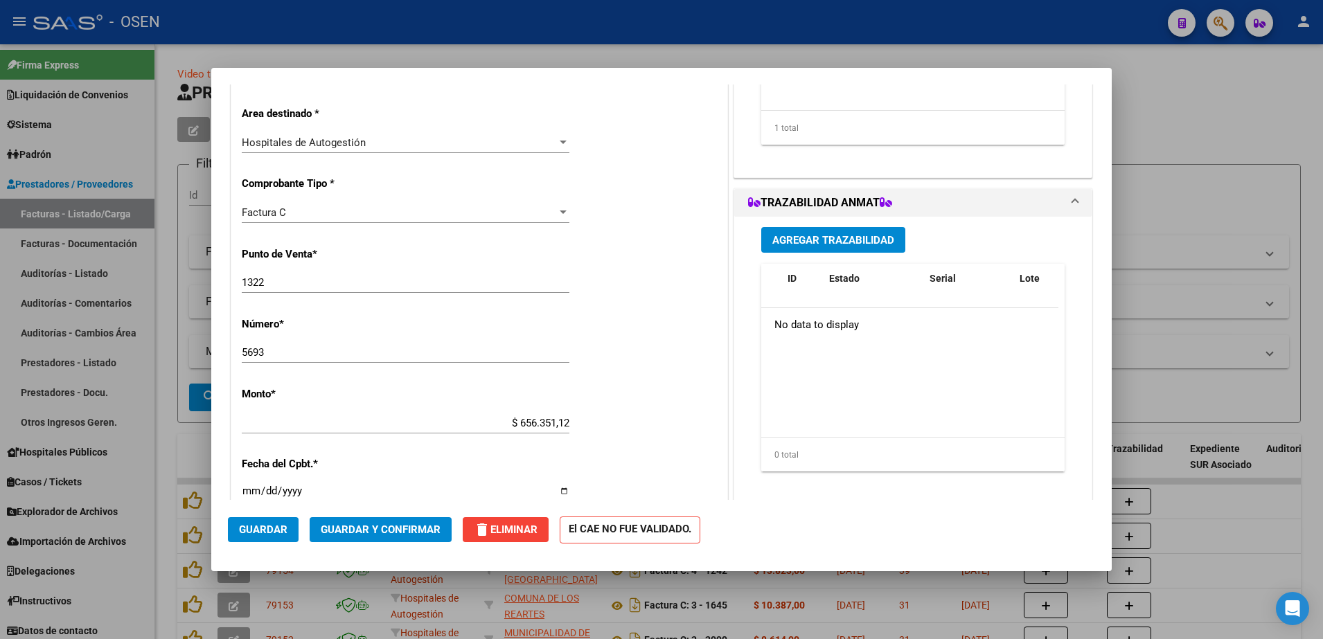
scroll to position [173, 0]
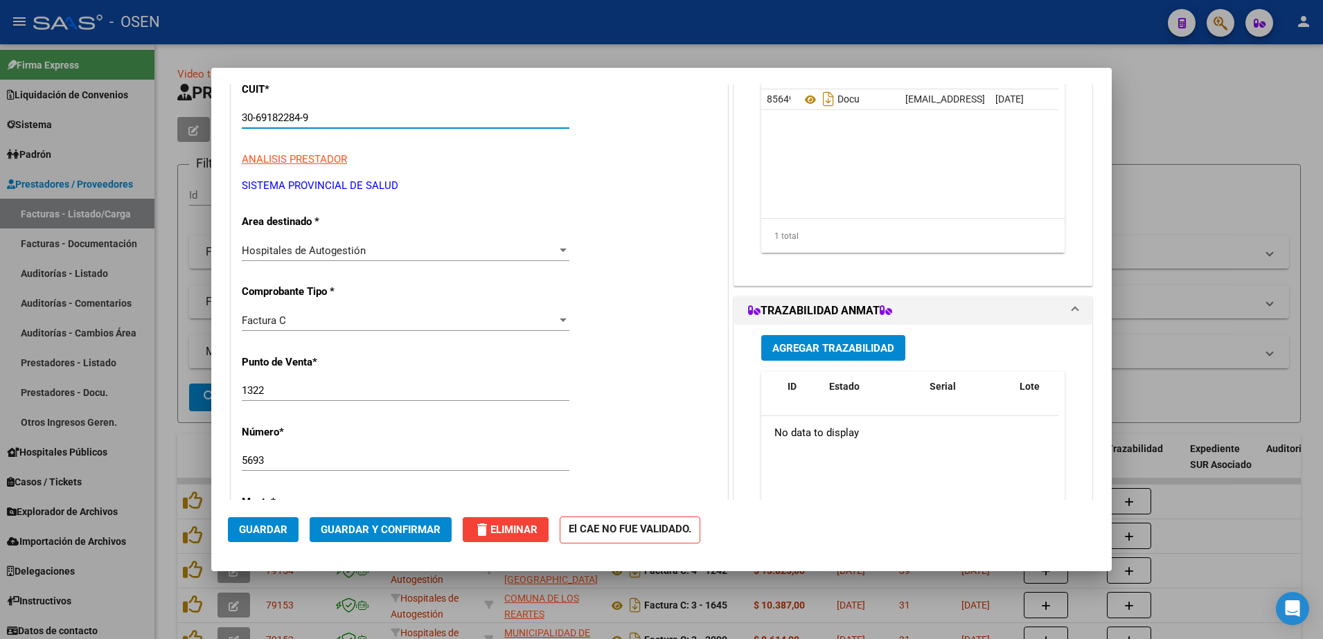
drag, startPoint x: 247, startPoint y: 126, endPoint x: 203, endPoint y: 127, distance: 44.4
click at [203, 127] on div "COMPROBANTE VER COMPROBANTE ESTADO: Recibida. En proceso de confirmacion/acepta…" at bounding box center [661, 319] width 1323 height 639
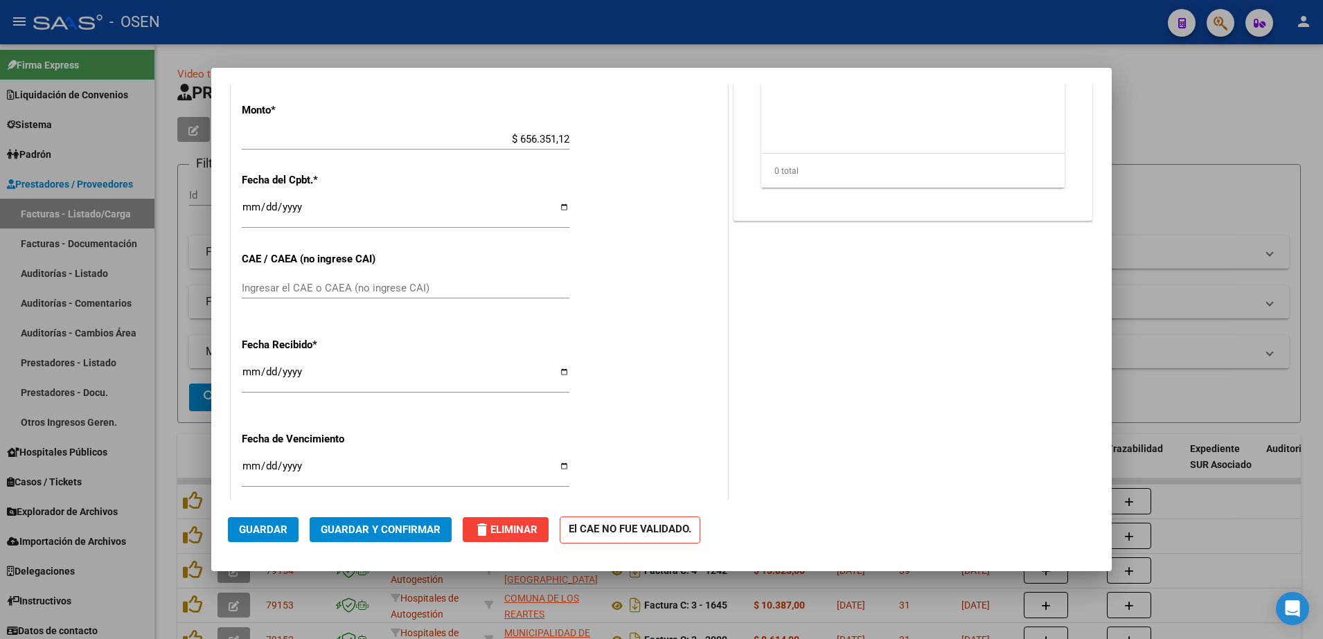
scroll to position [606, 0]
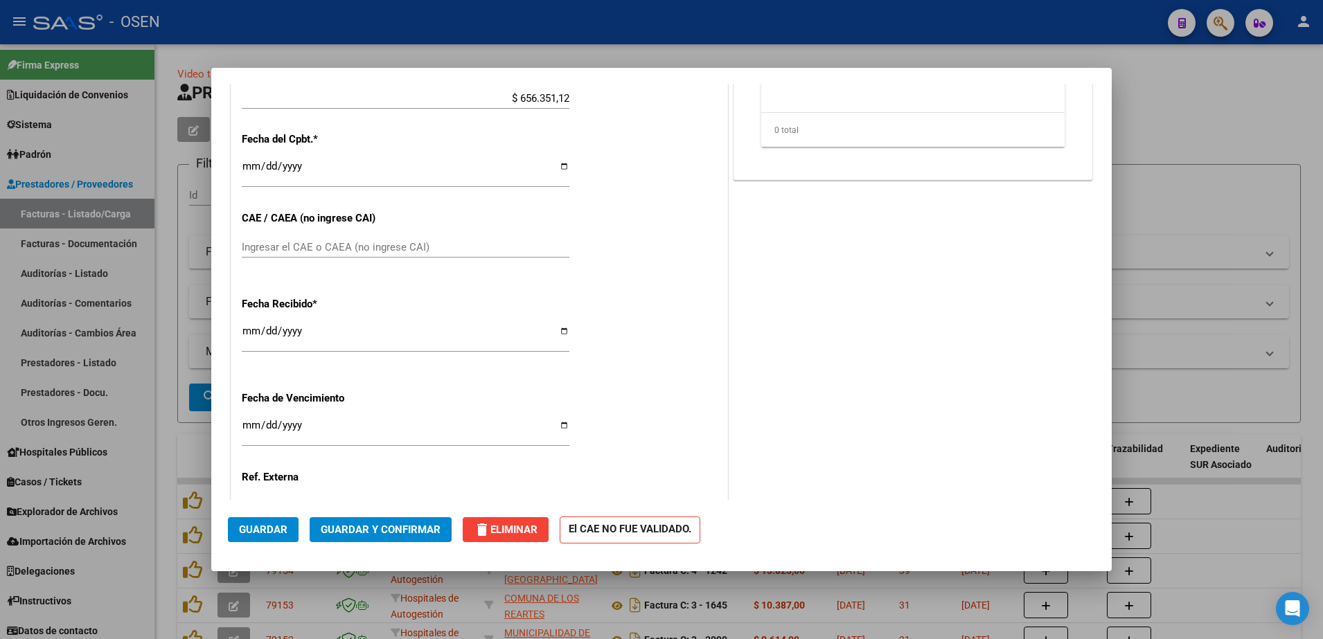
click at [269, 515] on mat-dialog-actions "Guardar Guardar y Confirmar delete Eliminar El CAE NO FUE VALIDADO." at bounding box center [661, 527] width 867 height 55
click at [274, 528] on span "Guardar" at bounding box center [263, 530] width 48 height 12
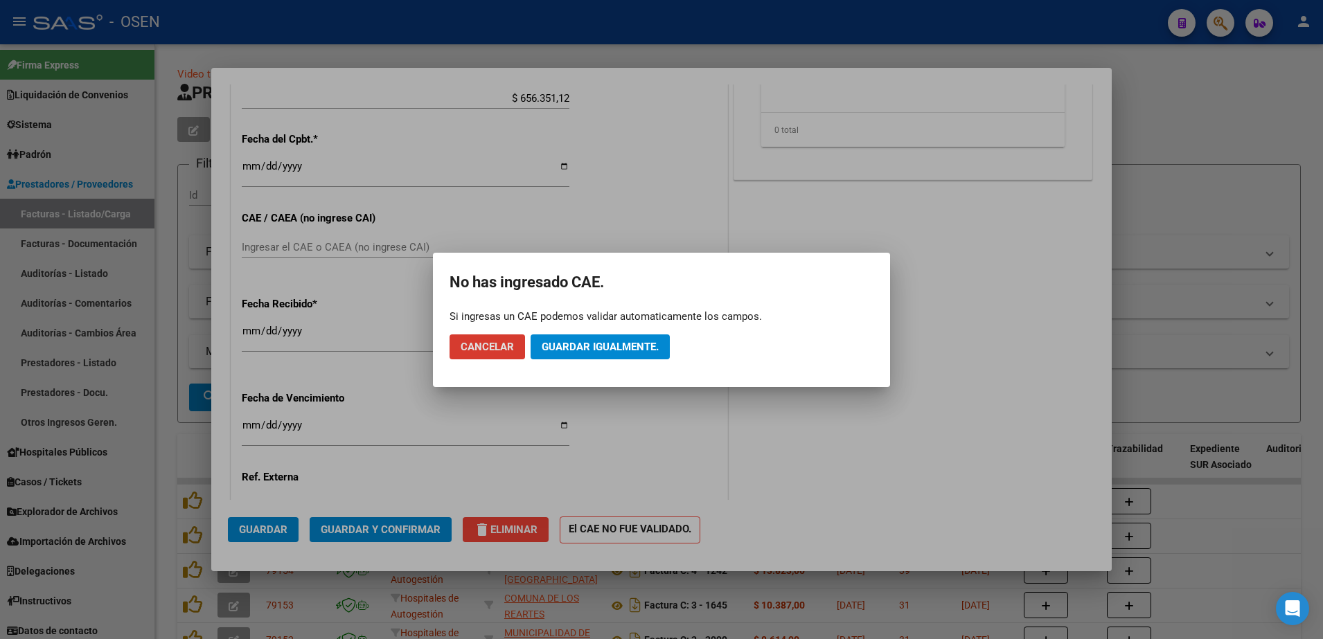
click at [606, 345] on span "Guardar igualmente." at bounding box center [600, 347] width 117 height 12
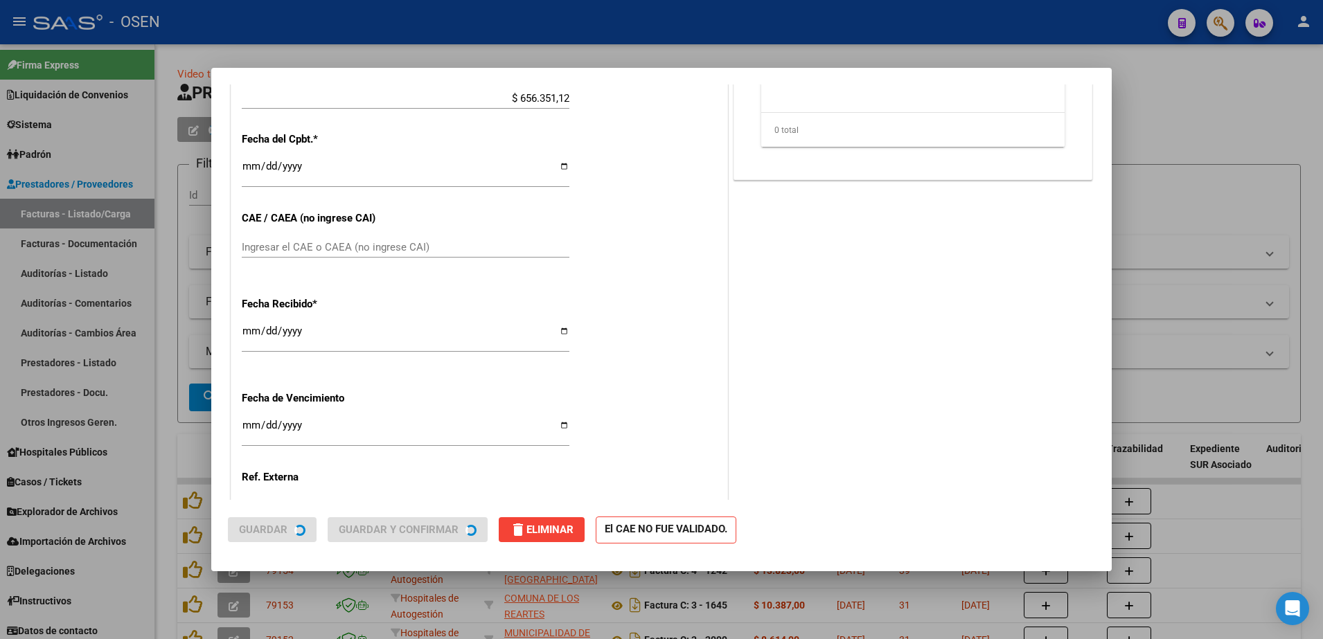
click at [1236, 114] on div at bounding box center [661, 319] width 1323 height 639
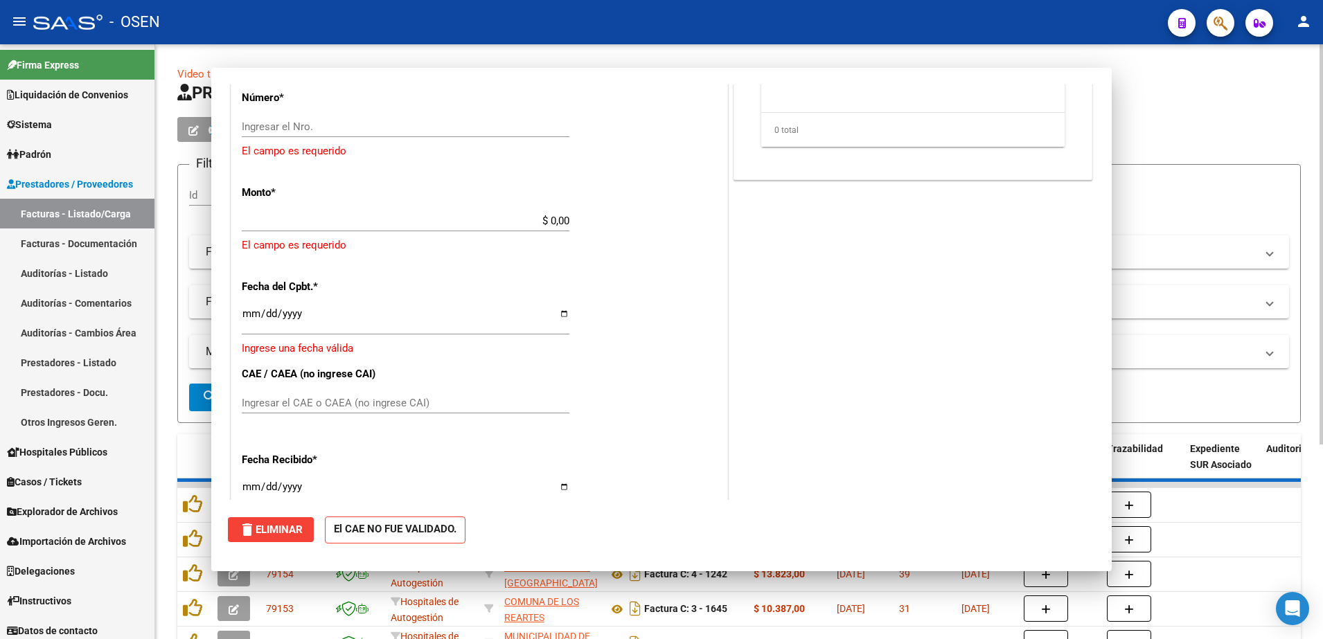
scroll to position [0, 0]
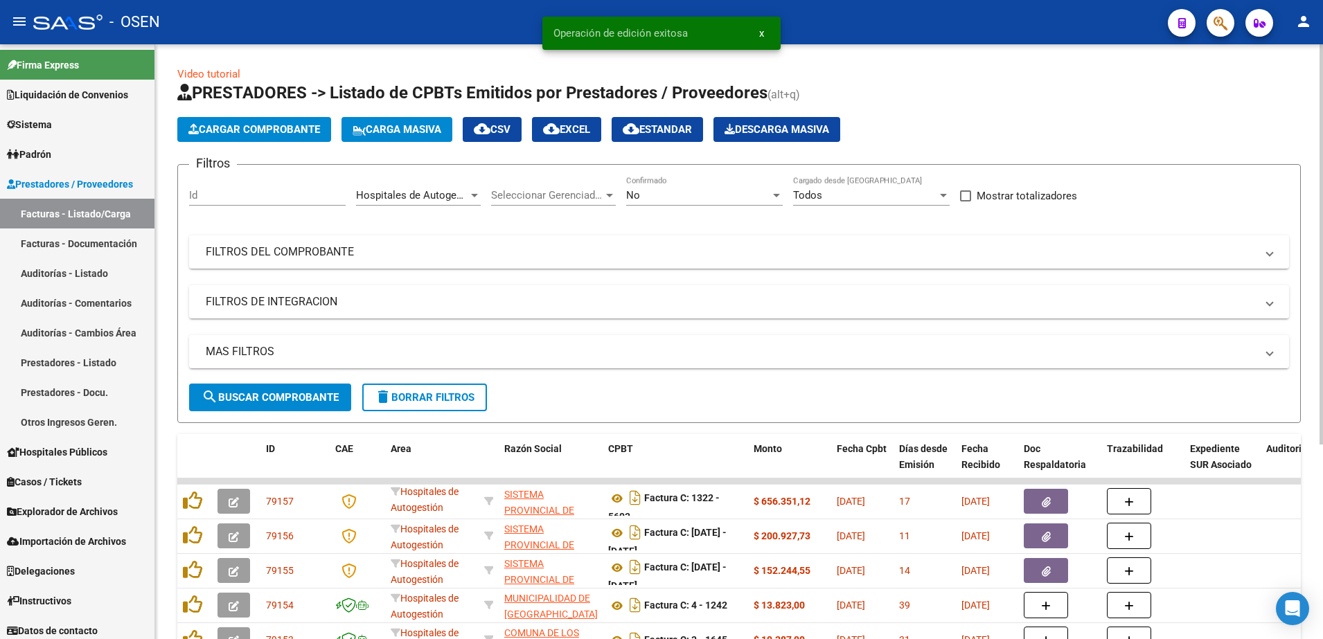
click at [296, 127] on span "Cargar Comprobante" at bounding box center [254, 129] width 132 height 12
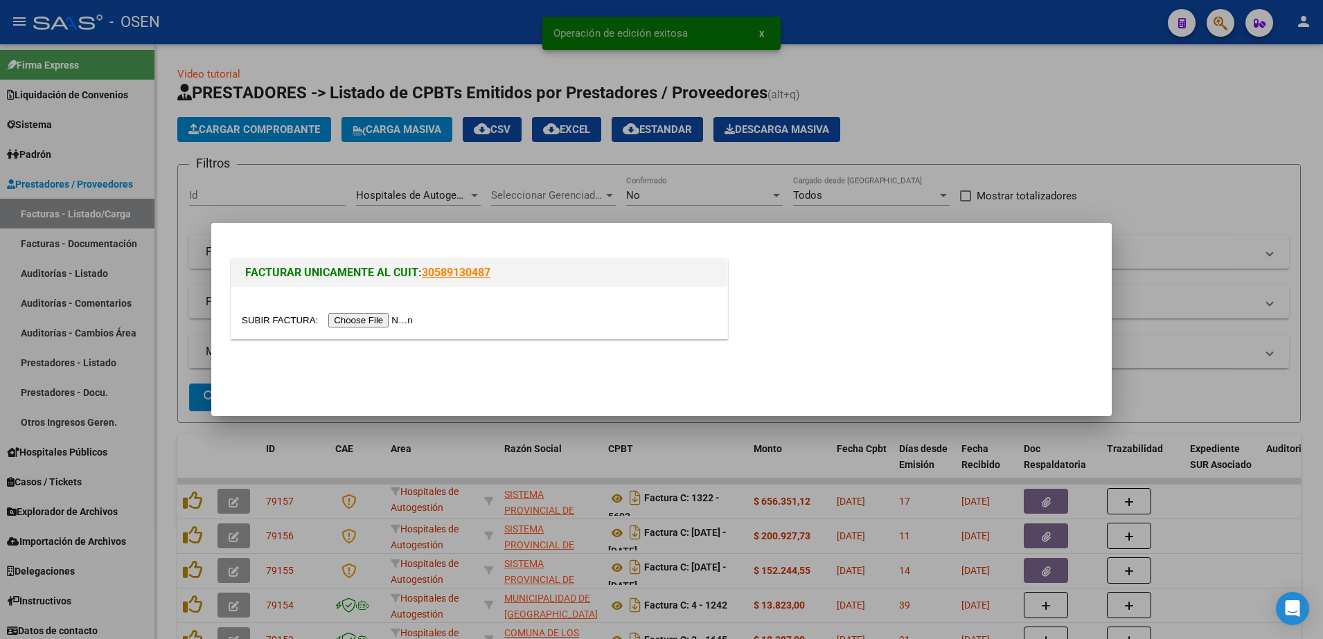
click at [375, 321] on input "file" at bounding box center [329, 320] width 175 height 15
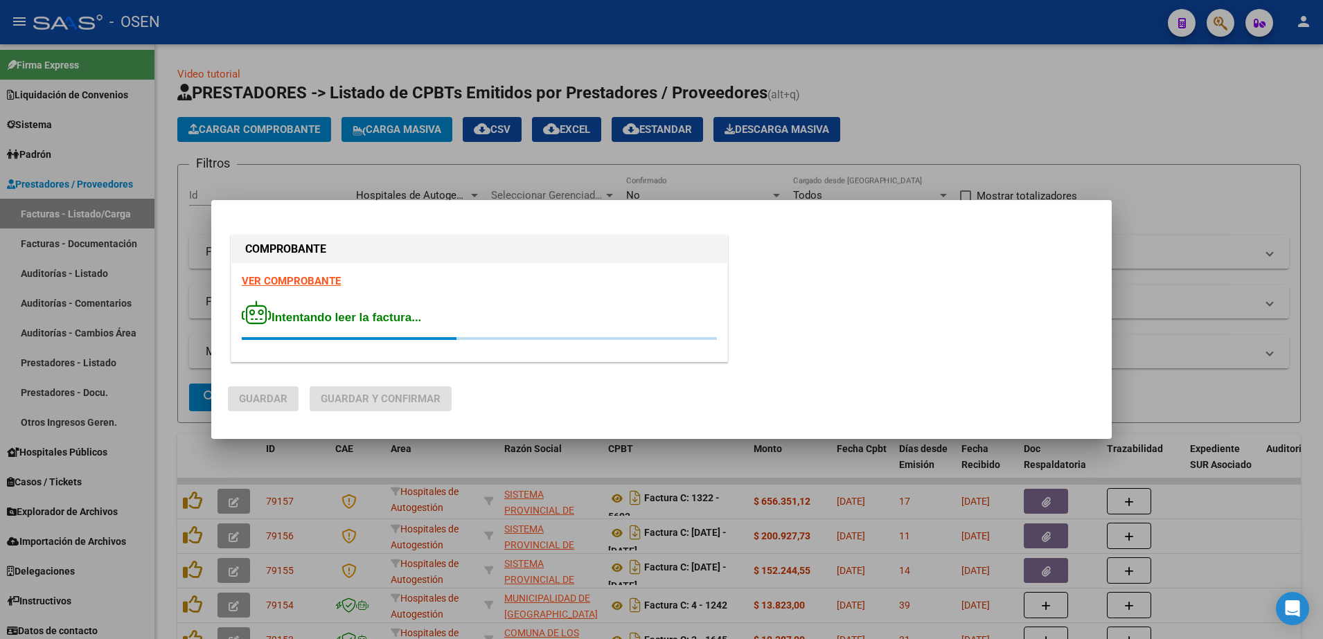
click at [657, 321] on div "Intentando leer la factura..." at bounding box center [479, 321] width 475 height 40
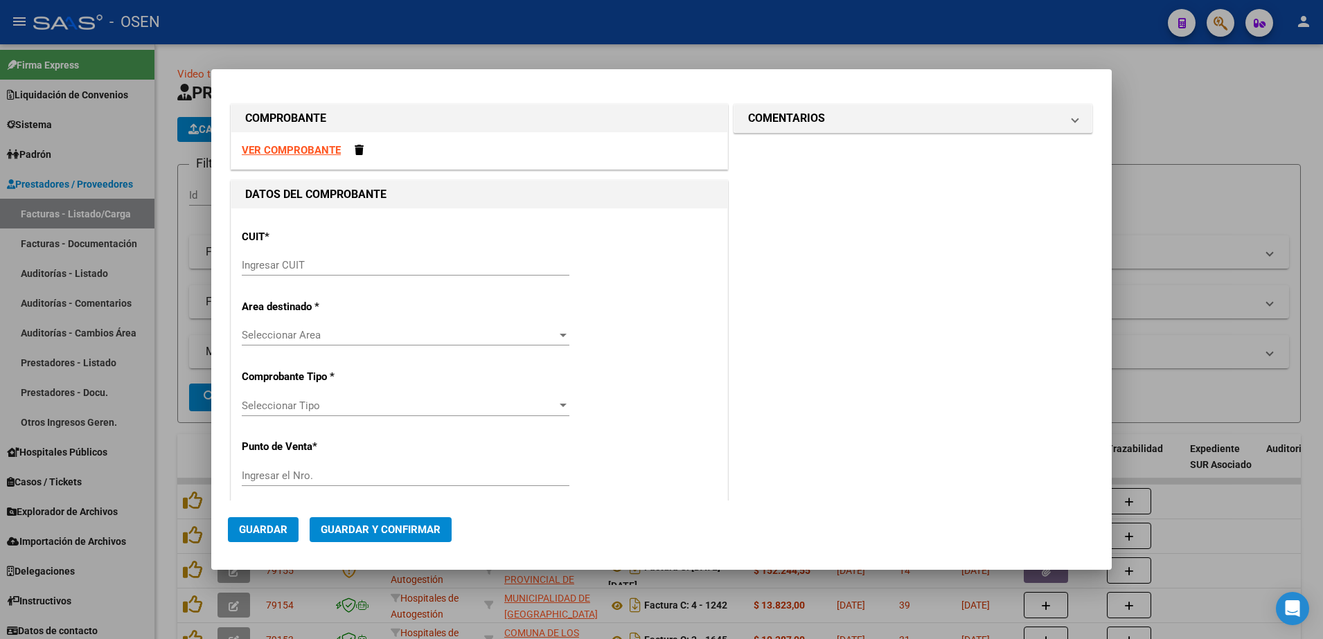
click at [319, 255] on div "Ingresar CUIT" at bounding box center [406, 265] width 328 height 21
paste input "30-69182284-9"
click at [320, 259] on input "Ingresar CUIT" at bounding box center [406, 265] width 328 height 12
type input "30-69182284-9"
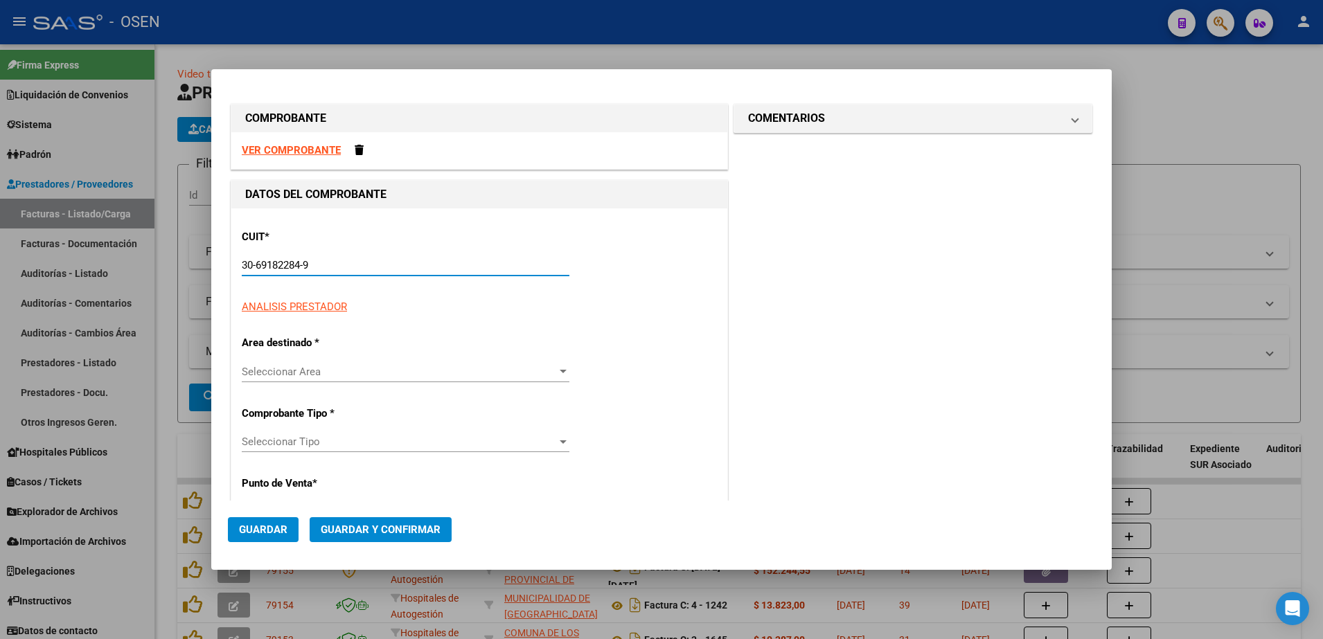
type input "1322"
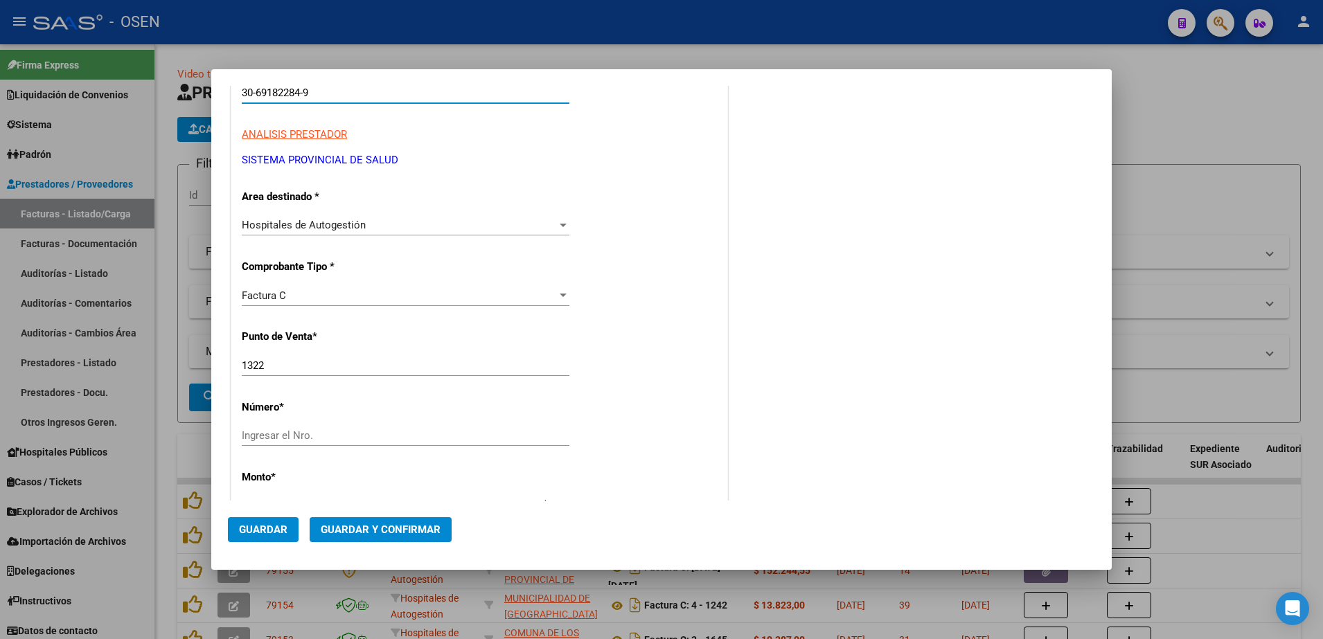
scroll to position [173, 0]
type input "30-69182284-9"
click at [331, 438] on input "Ingresar el Nro." at bounding box center [406, 435] width 328 height 12
type input "5795"
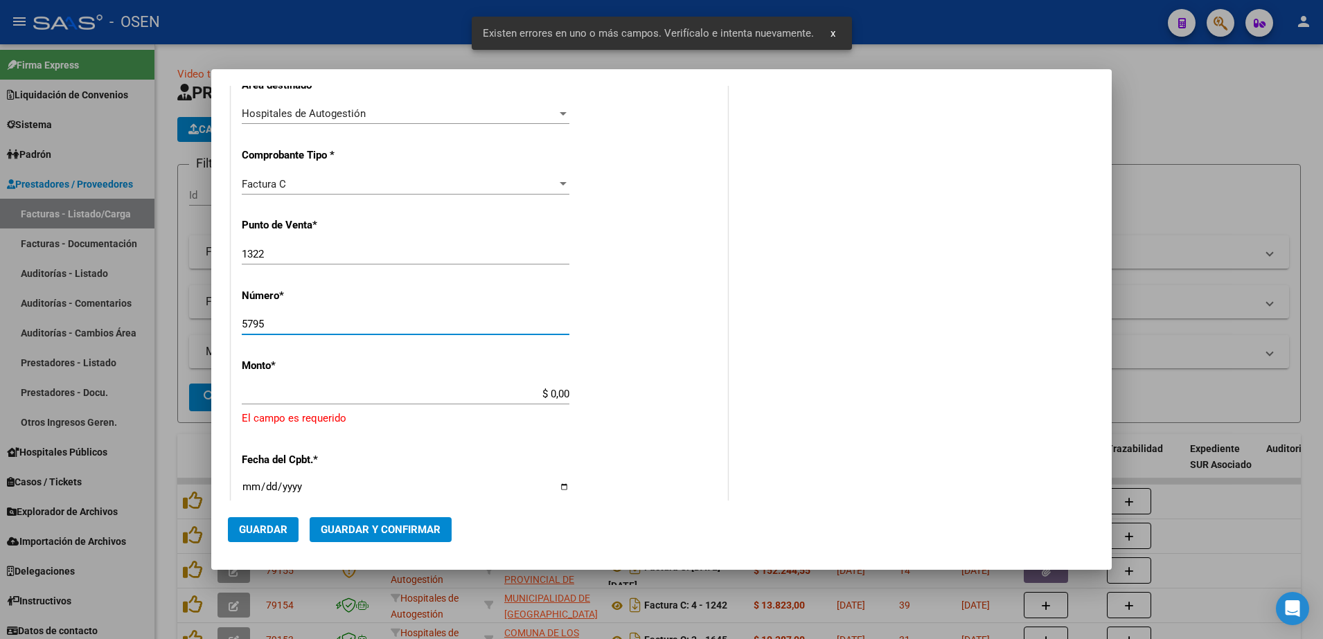
scroll to position [378, 0]
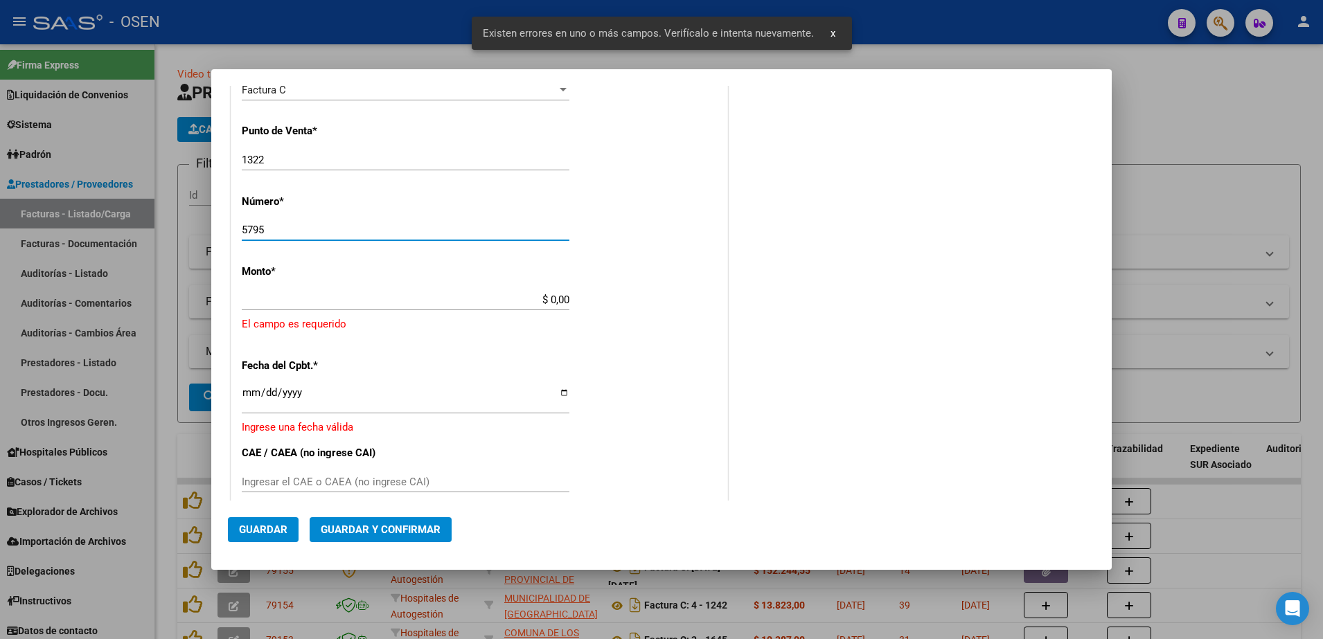
paste input "135.223"
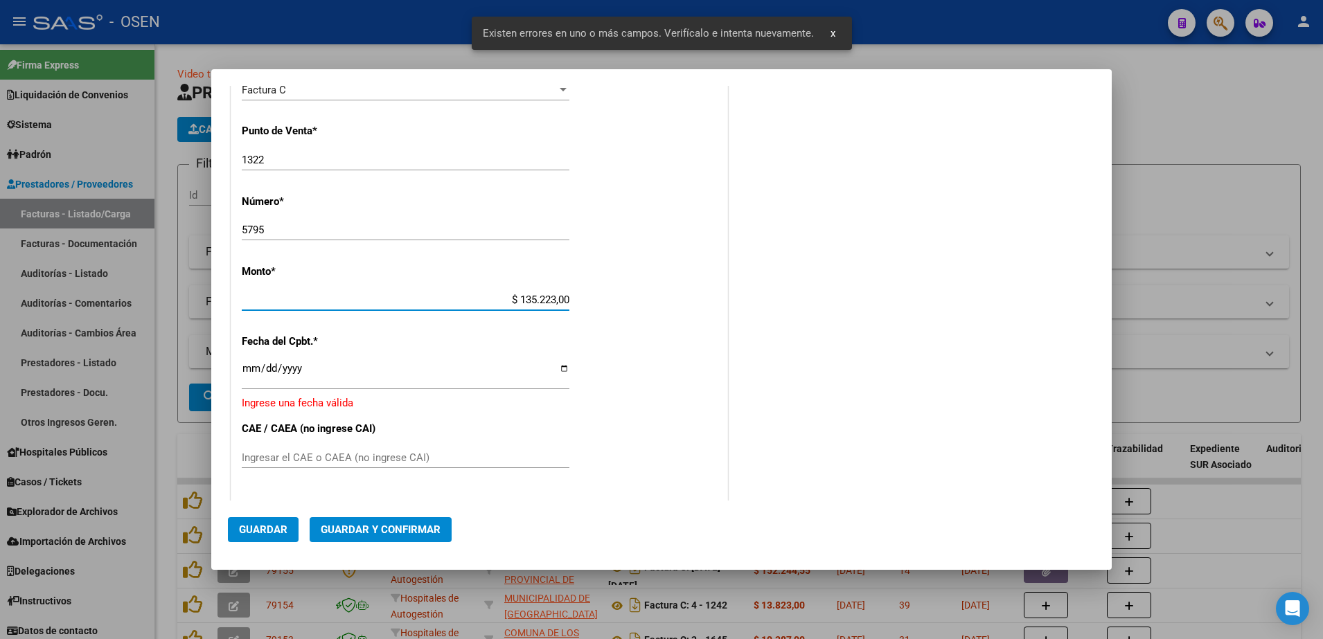
drag, startPoint x: 559, startPoint y: 295, endPoint x: 593, endPoint y: 294, distance: 34.0
click at [593, 294] on div "CUIT * 30-69182284-9 Ingresar CUIT ANALISIS PRESTADOR SISTEMA PROVINCIAL DE [PE…" at bounding box center [479, 325] width 496 height 991
type input "$ 135.223,00"
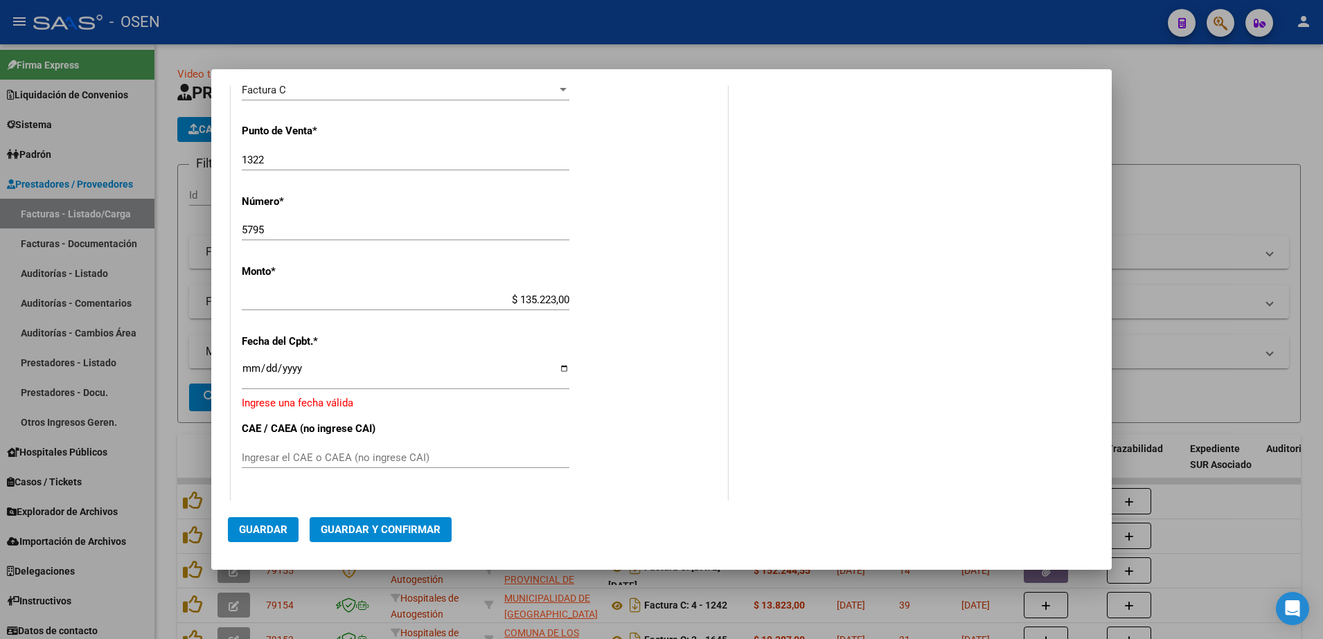
click at [247, 360] on div "Ingresar la fecha" at bounding box center [406, 375] width 328 height 30
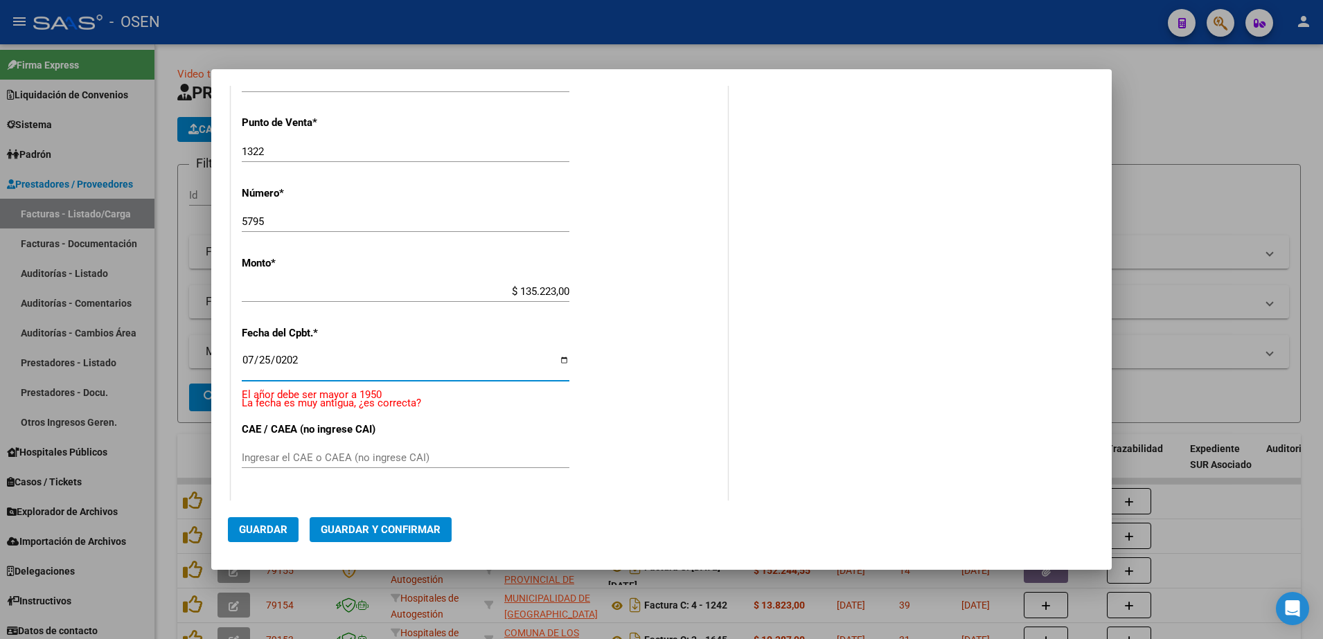
type input "[DATE]"
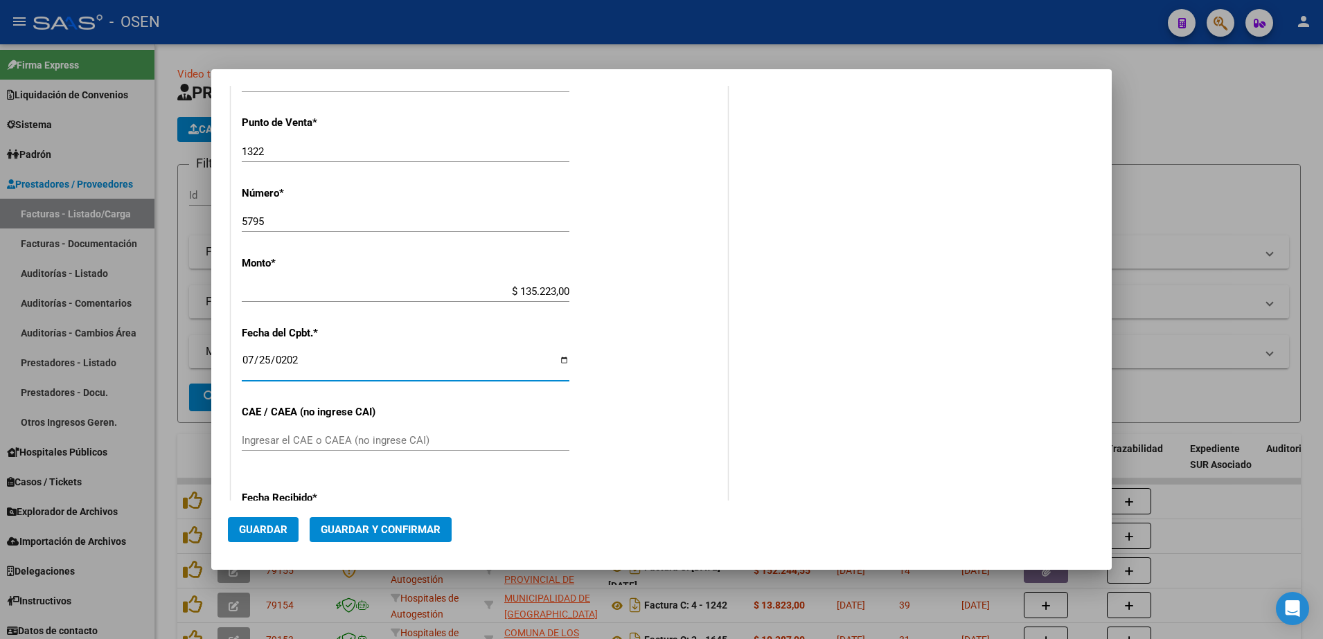
scroll to position [369, 0]
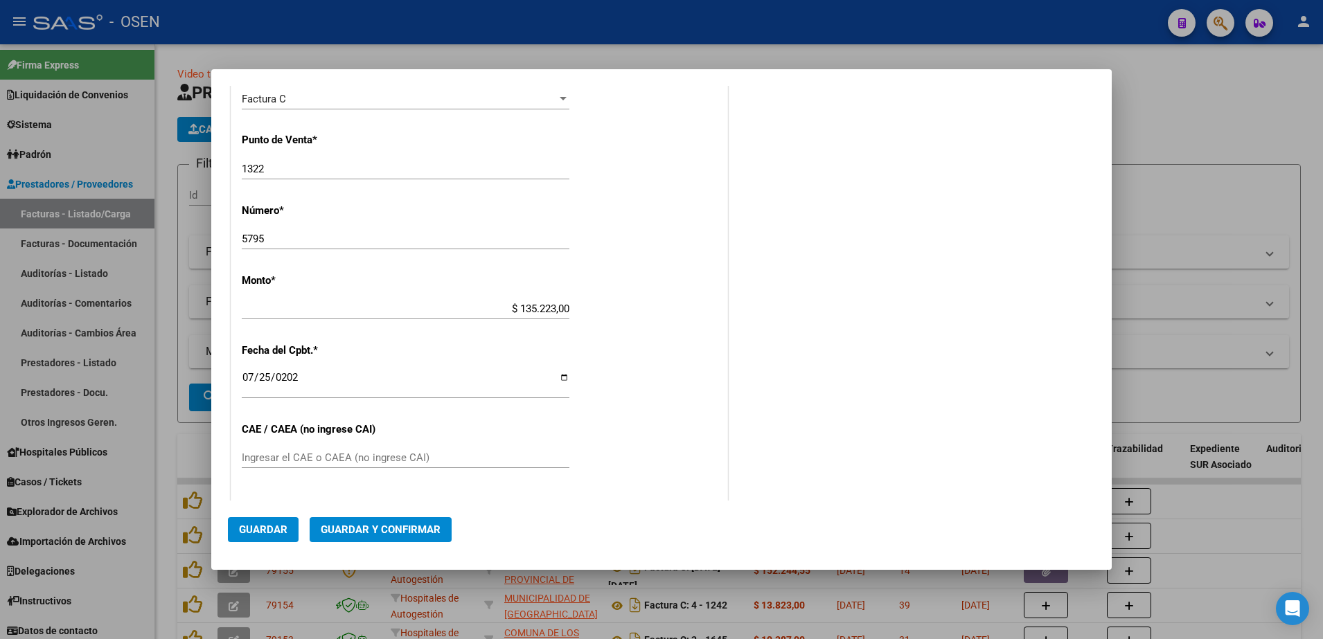
click at [681, 341] on div "CUIT * 30-69182284-9 Ingresar CUIT ANALISIS PRESTADOR SISTEMA PROVINCIAL DE [PE…" at bounding box center [479, 330] width 496 height 982
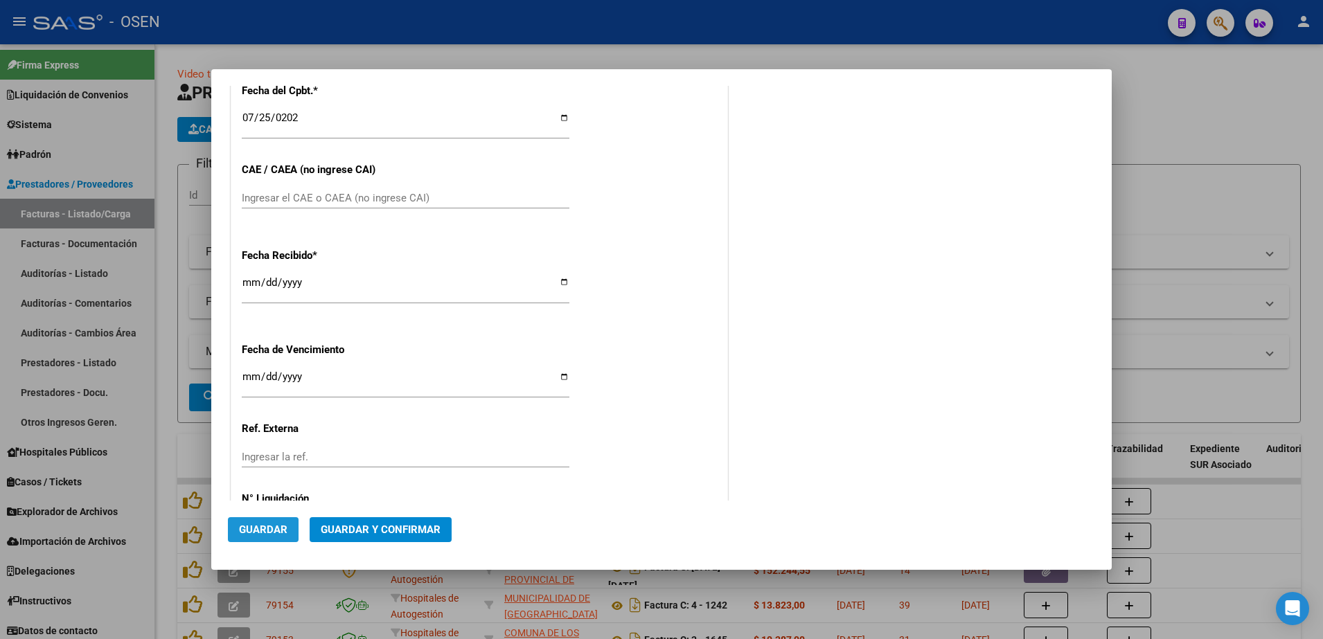
click at [265, 535] on span "Guardar" at bounding box center [263, 530] width 48 height 12
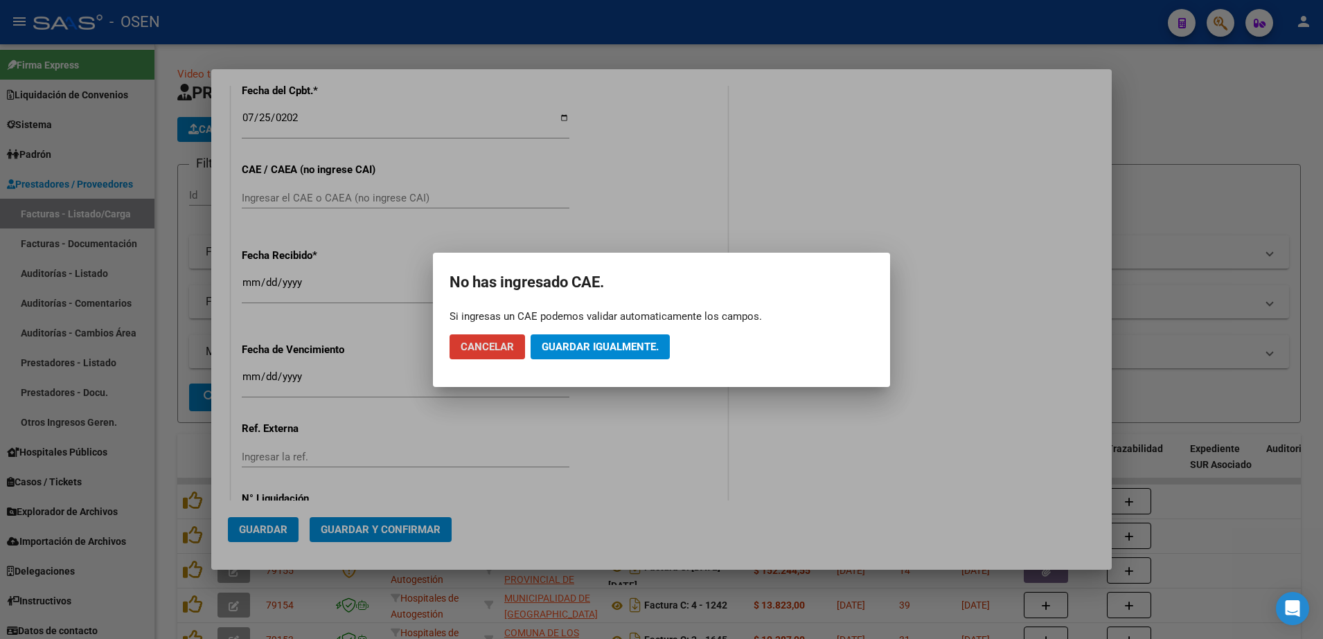
click at [588, 339] on button "Guardar igualmente." at bounding box center [600, 347] width 139 height 25
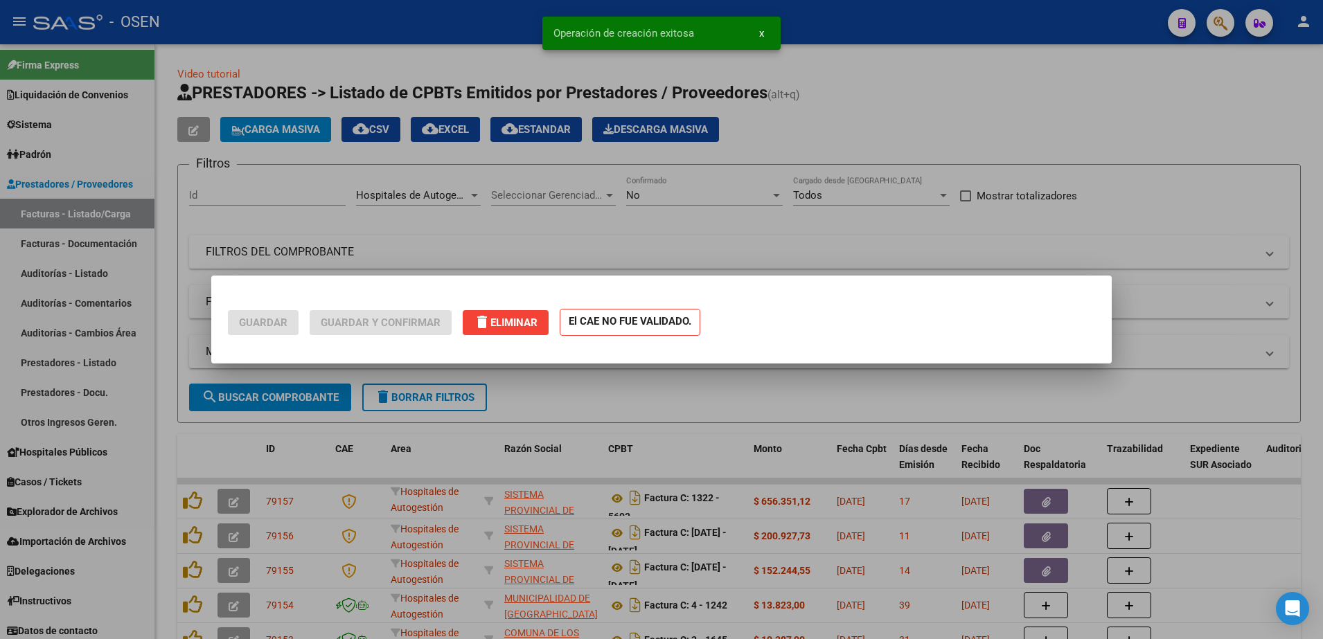
scroll to position [0, 0]
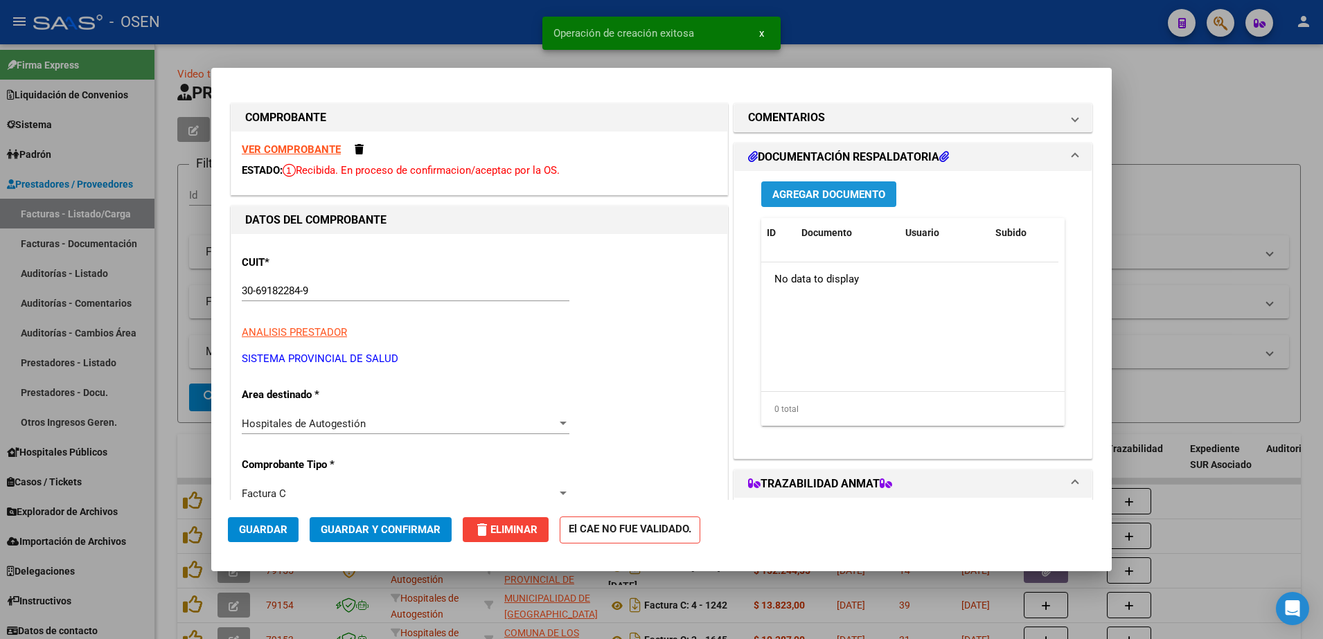
click at [885, 194] on button "Agregar Documento" at bounding box center [828, 194] width 135 height 26
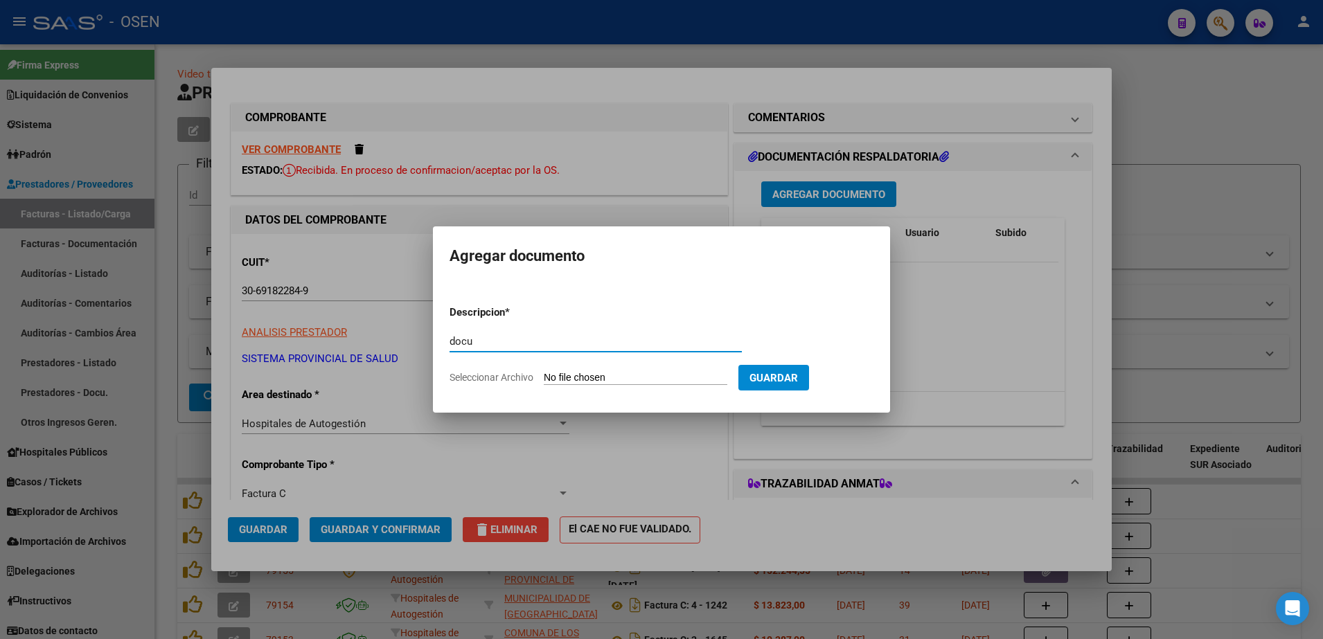
type input "docu"
click at [631, 384] on input "Seleccionar Archivo" at bounding box center [636, 378] width 184 height 13
type input "C:\fakepath\id 1322-5795.pdf"
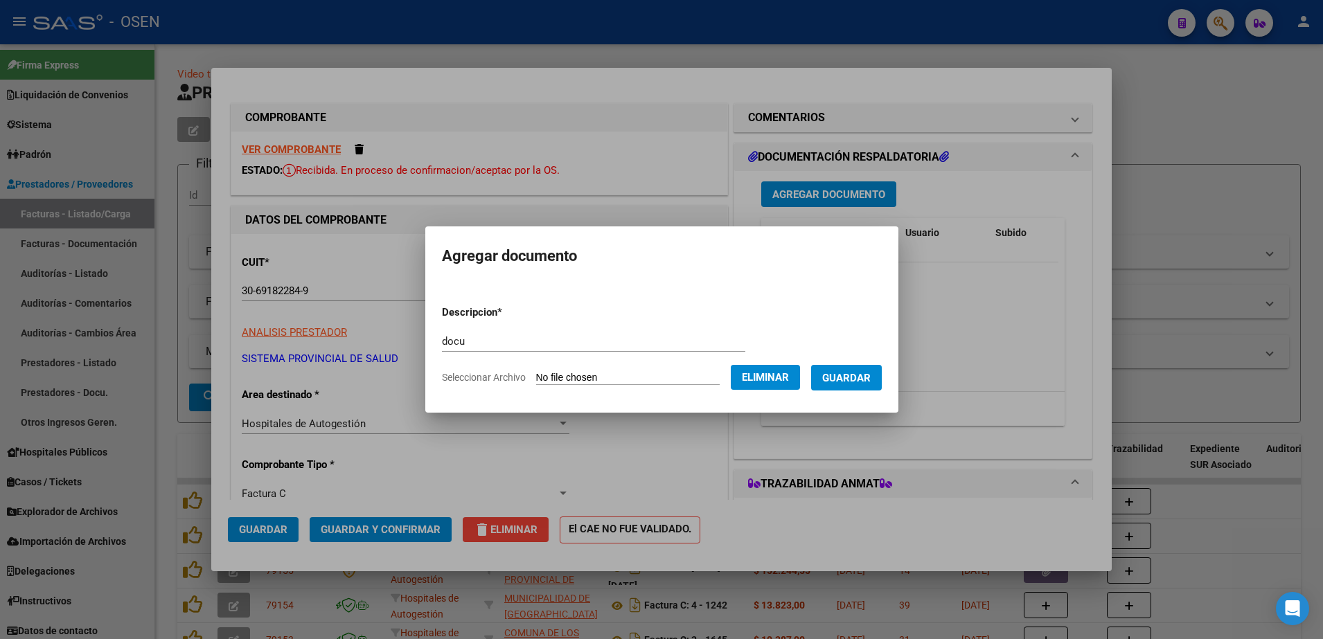
click at [862, 387] on button "Guardar" at bounding box center [846, 378] width 71 height 26
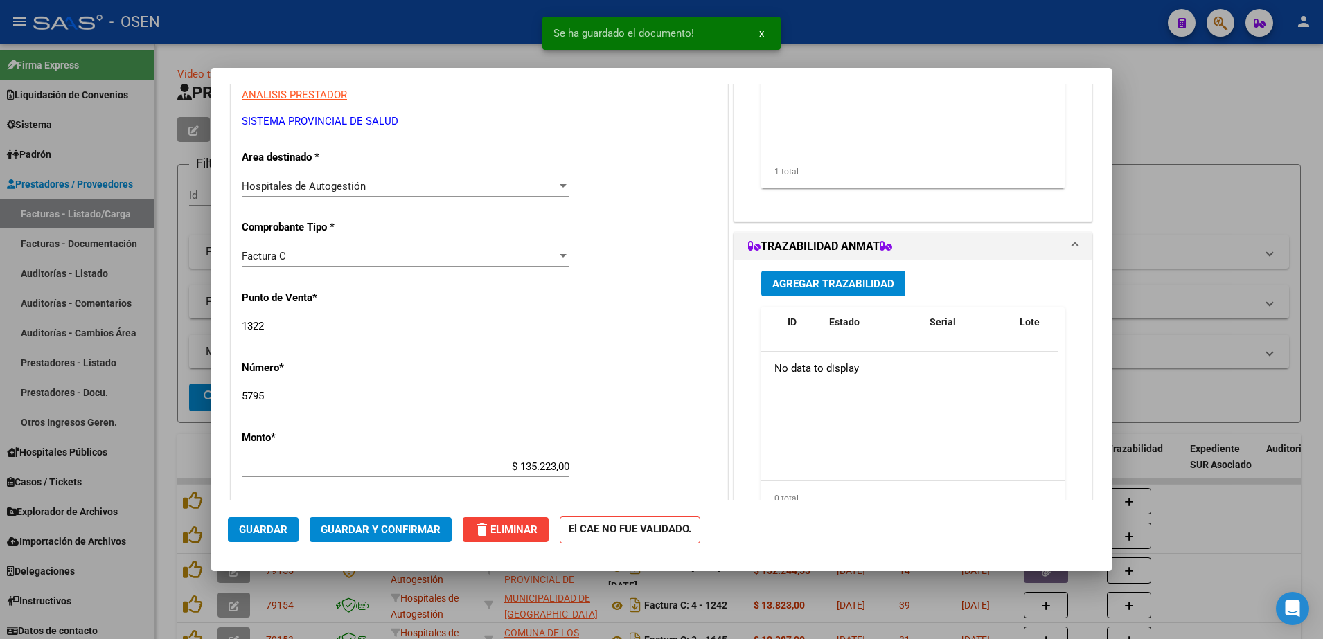
scroll to position [260, 0]
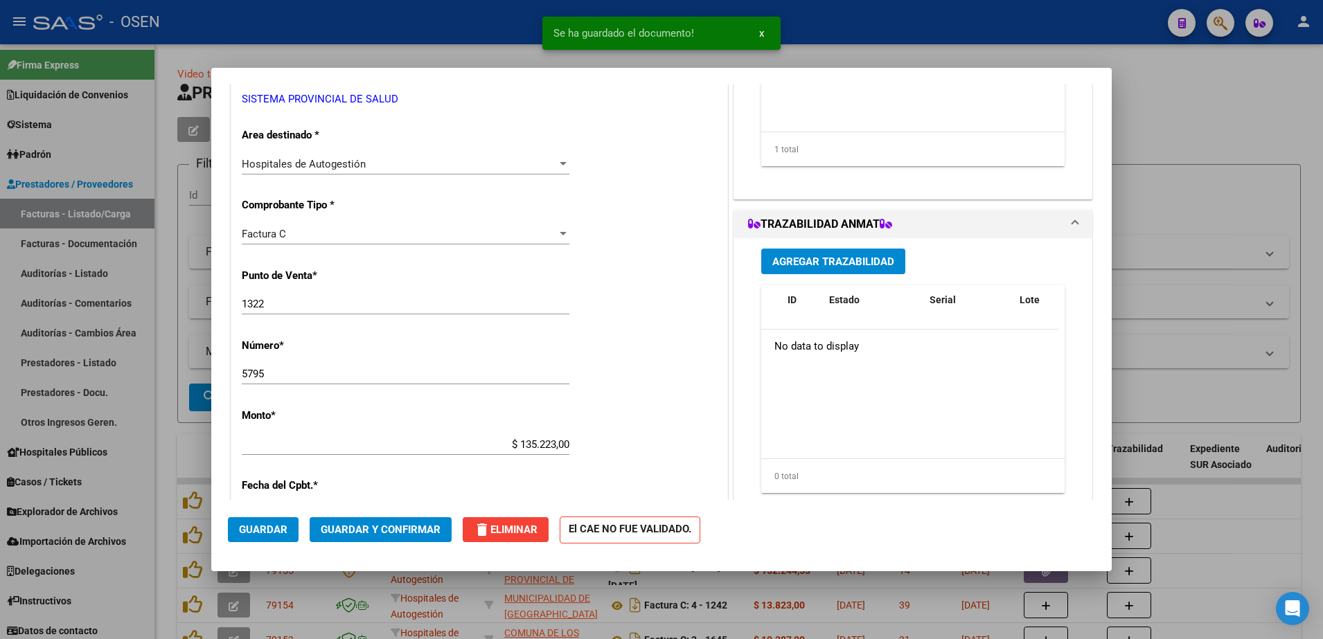
click at [1288, 154] on div at bounding box center [661, 319] width 1323 height 639
type input "$ 0,00"
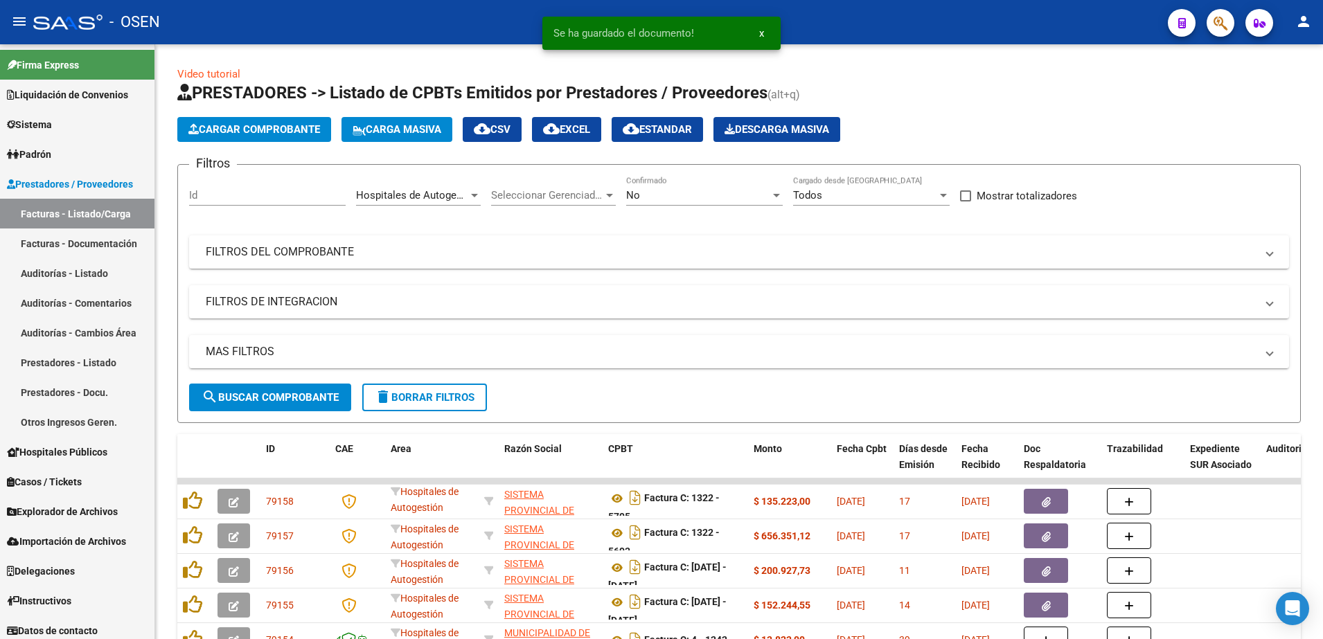
click at [1216, 12] on span "button" at bounding box center [1221, 23] width 14 height 28
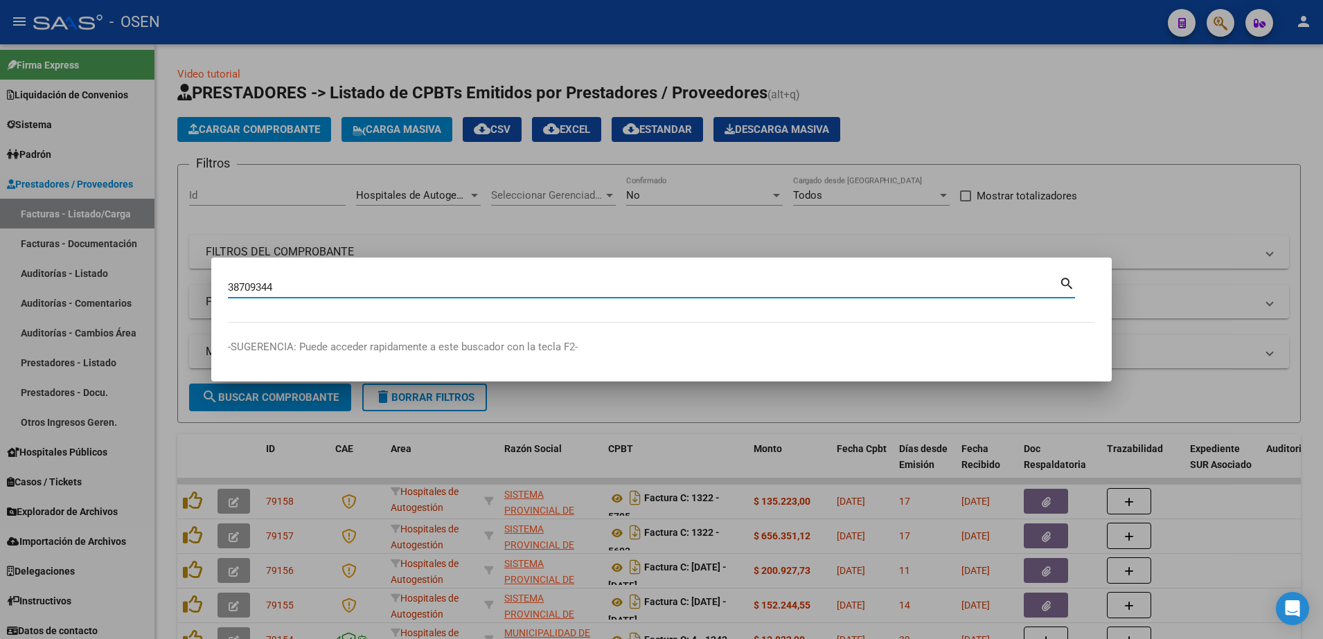
type input "38709344"
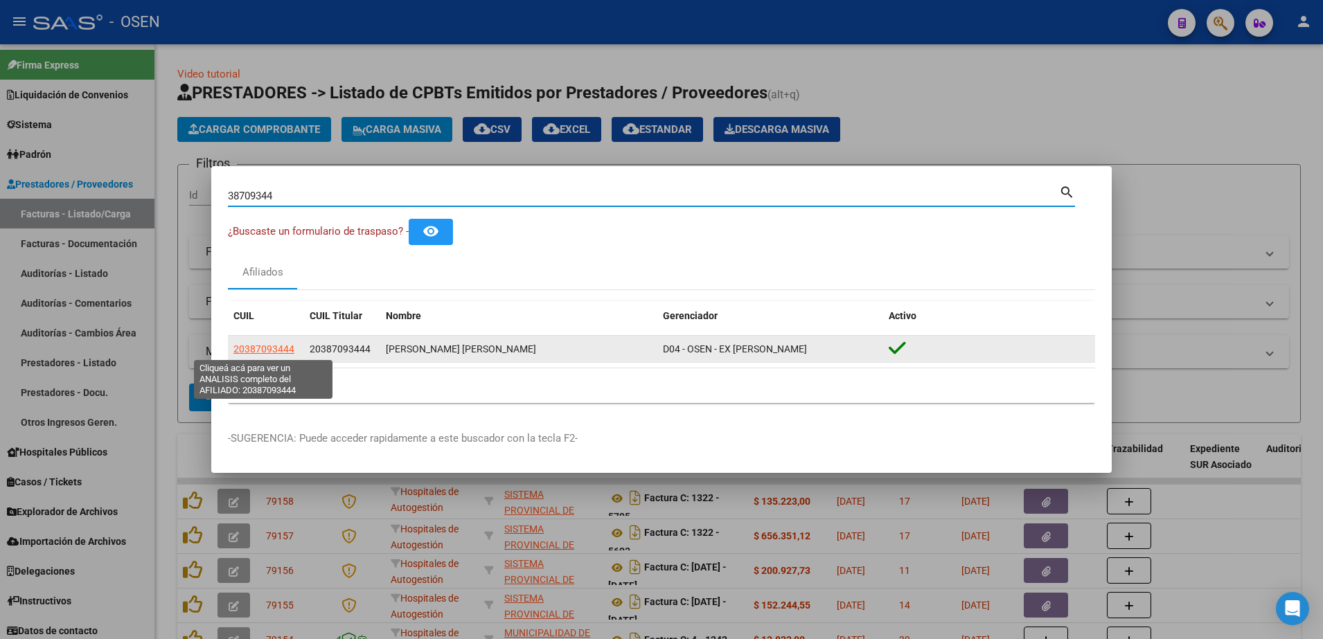
click at [273, 349] on span "20387093444" at bounding box center [263, 349] width 61 height 11
type textarea "20387093444"
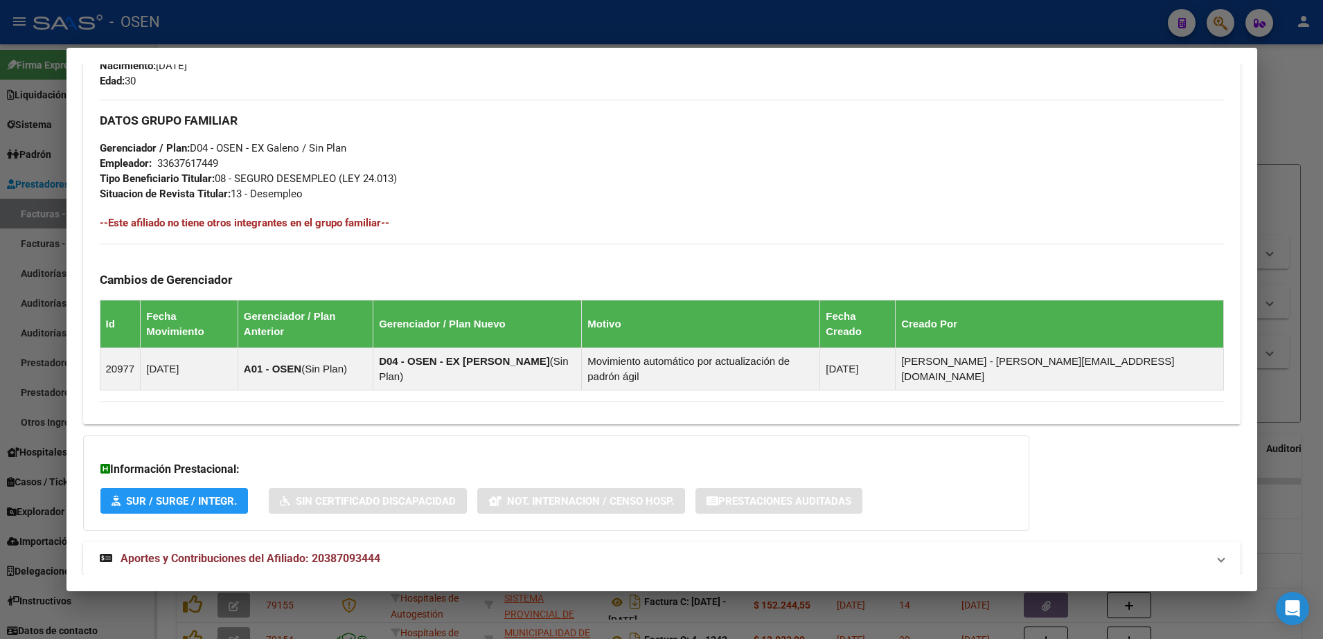
scroll to position [613, 0]
click at [786, 550] on mat-panel-title "Aportes y Contribuciones del Afiliado: 20387093444" at bounding box center [654, 558] width 1108 height 17
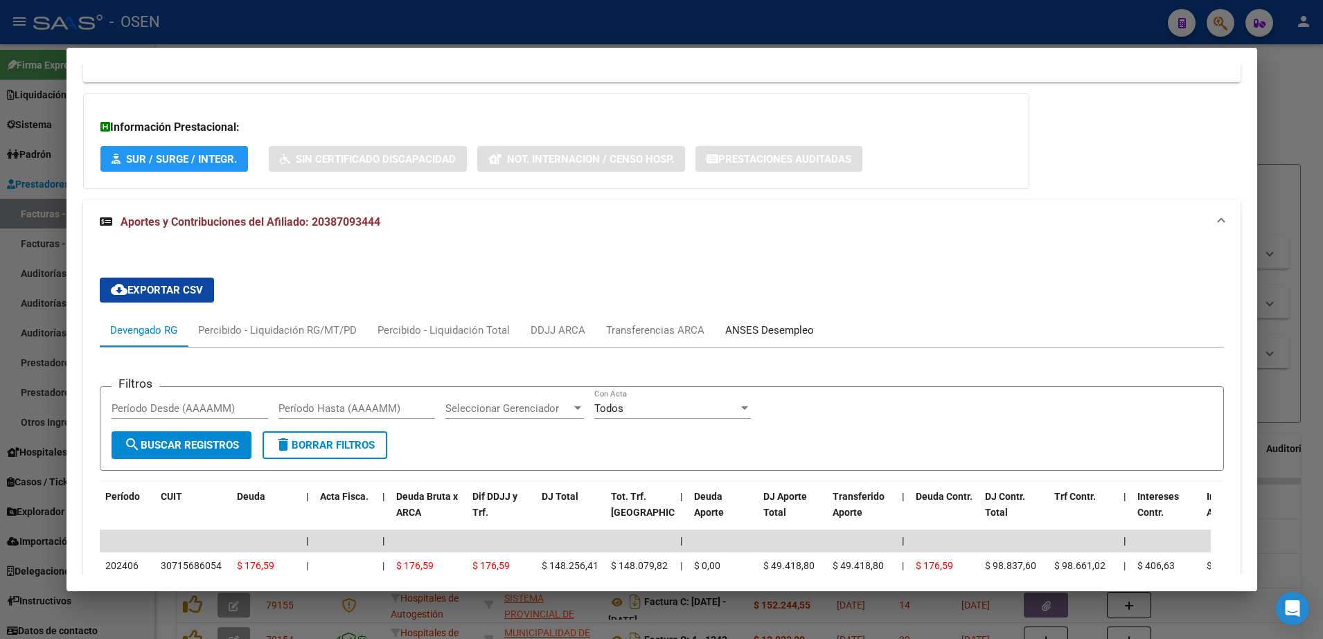
click at [774, 323] on div "ANSES Desempleo" at bounding box center [769, 330] width 89 height 15
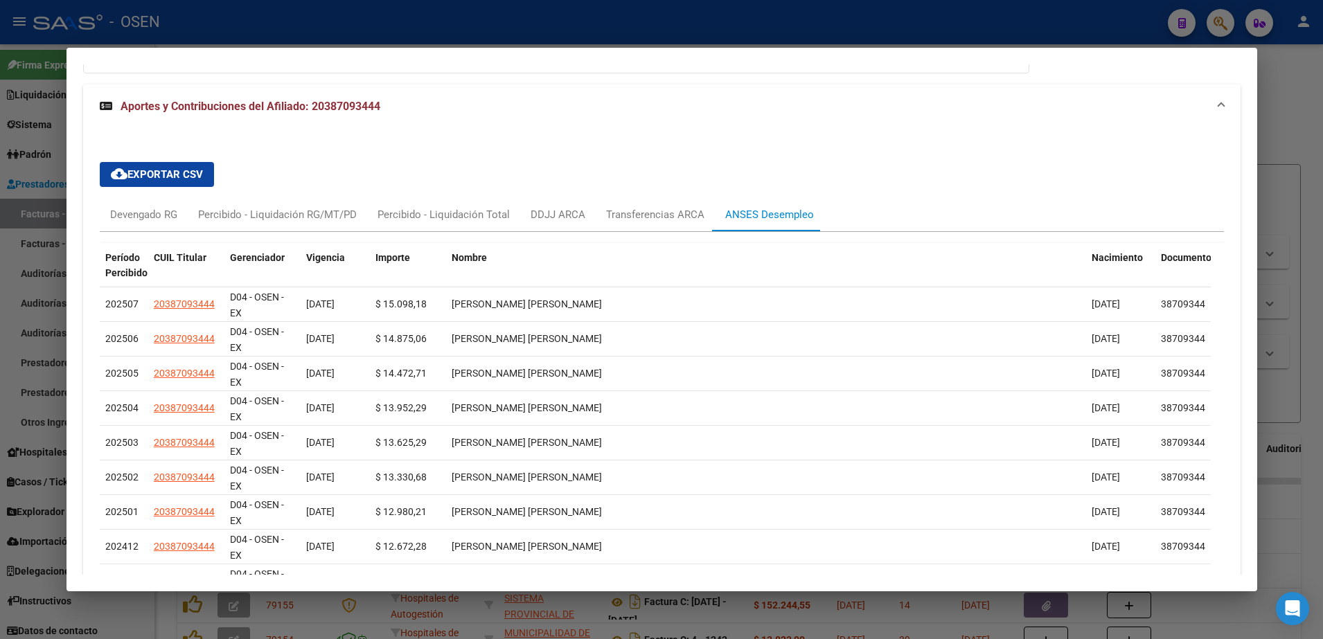
scroll to position [942, 0]
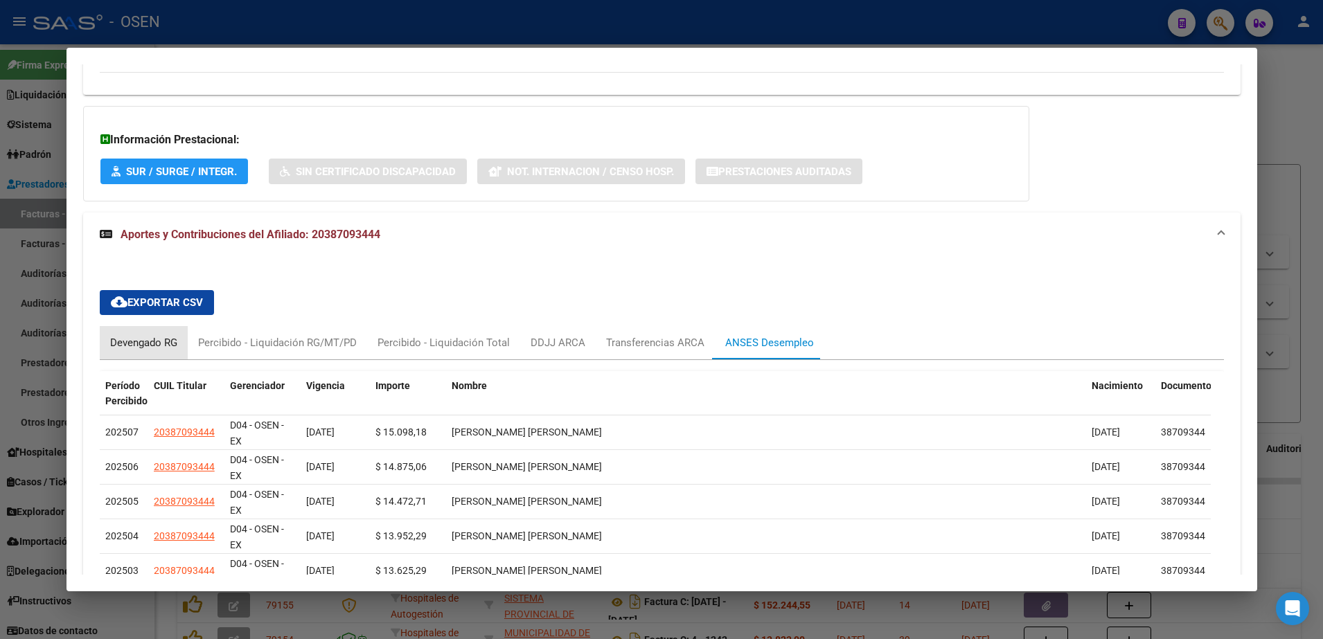
click at [151, 335] on div "Devengado RG" at bounding box center [143, 342] width 67 height 15
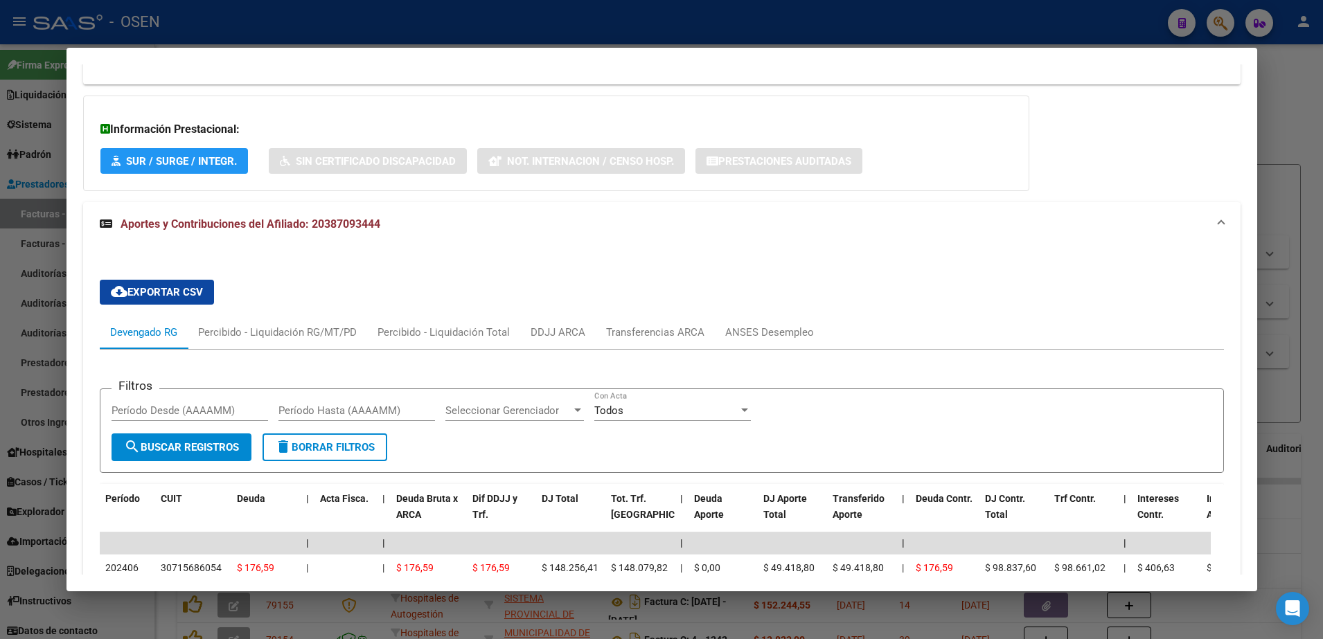
scroll to position [1039, 0]
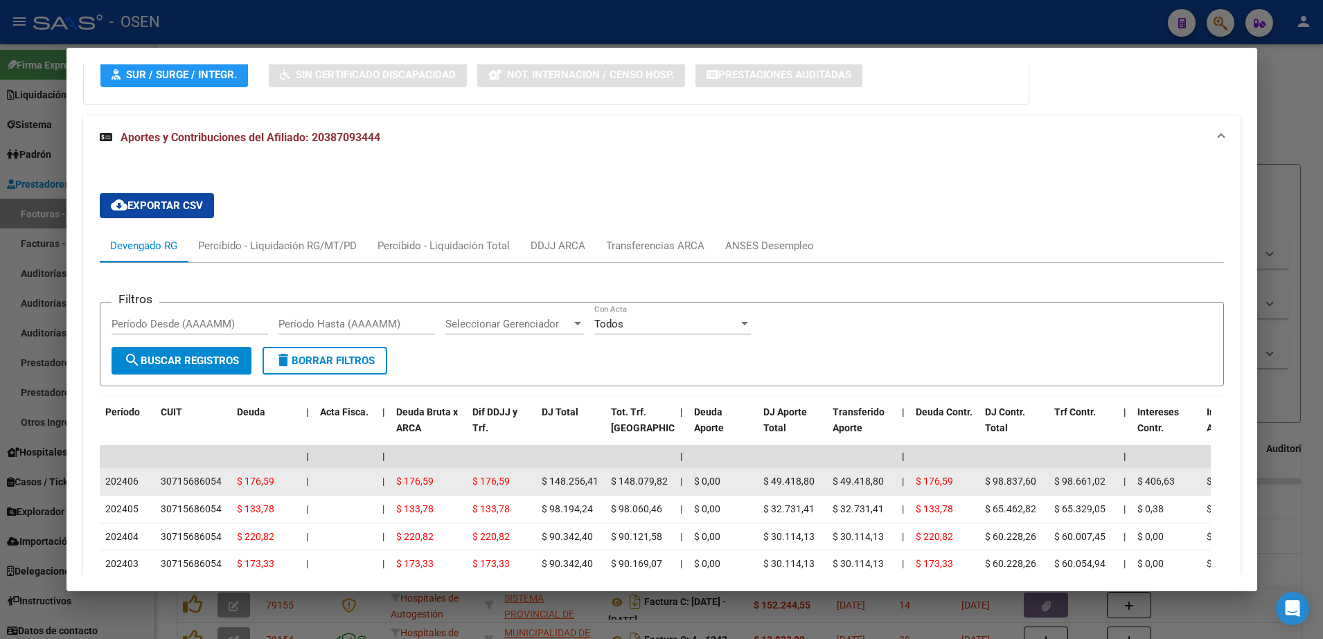
click at [181, 468] on datatable-body-cell "30715686054" at bounding box center [193, 481] width 76 height 27
copy div "30715686054"
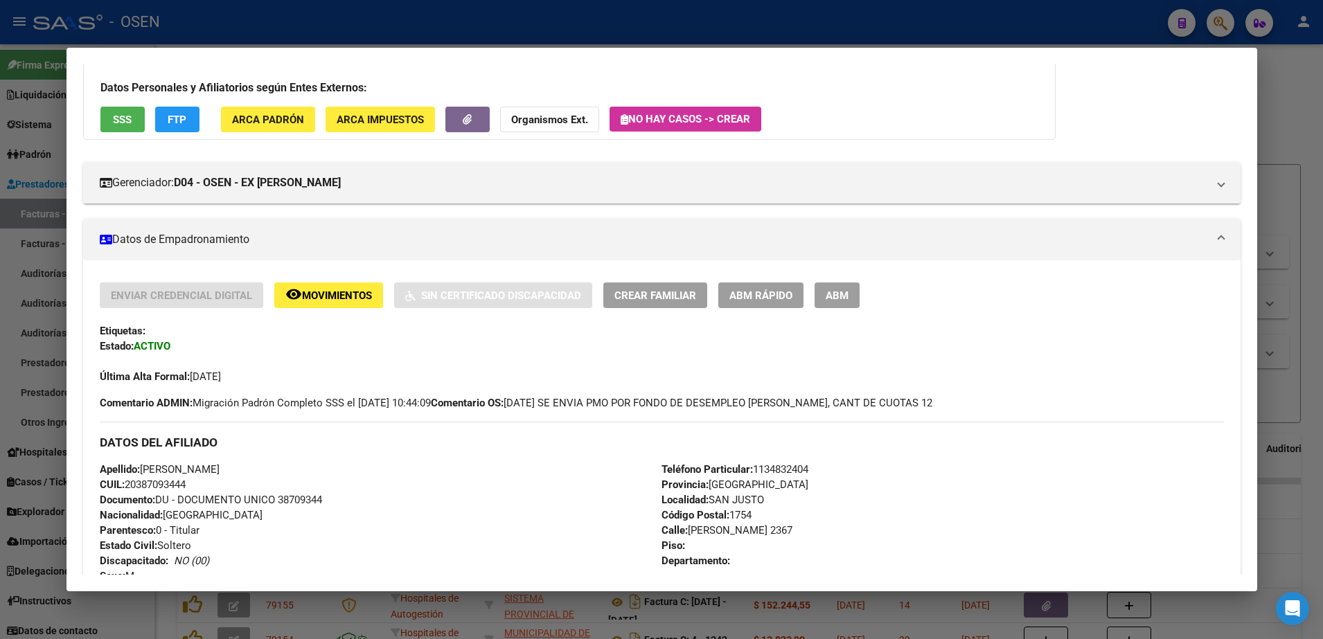
scroll to position [0, 0]
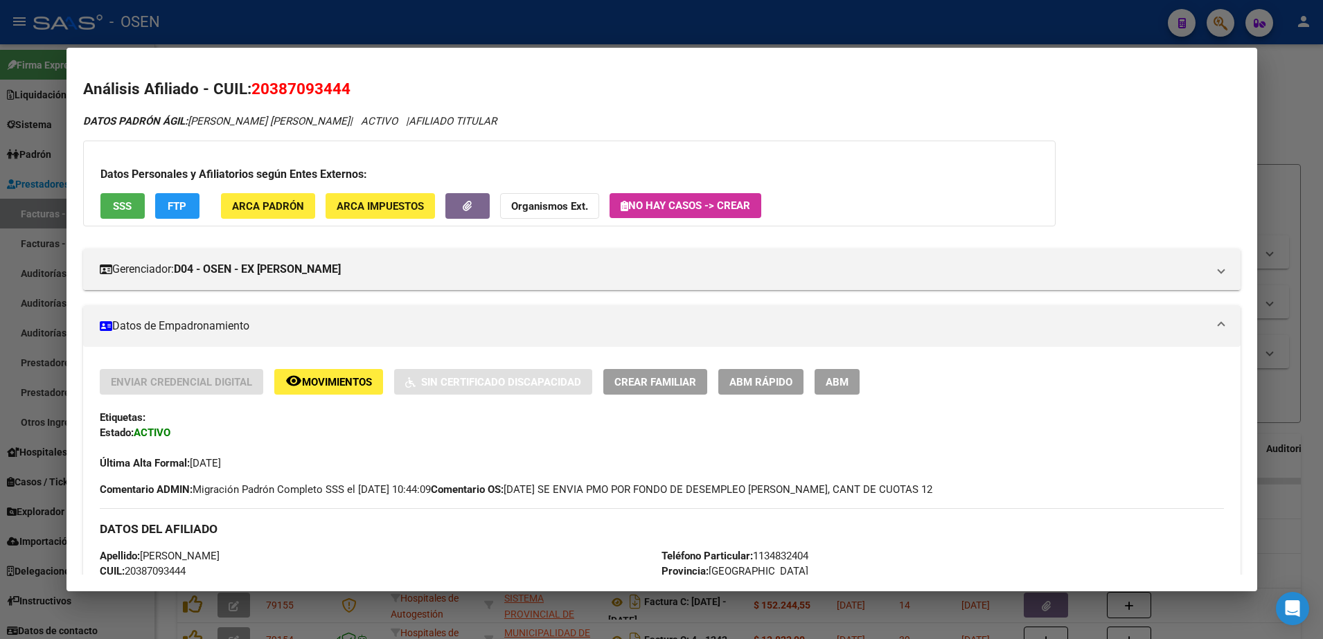
click at [265, 91] on span "20387093444" at bounding box center [300, 89] width 99 height 18
copy span "20387093444"
click at [570, 45] on div at bounding box center [661, 319] width 1323 height 639
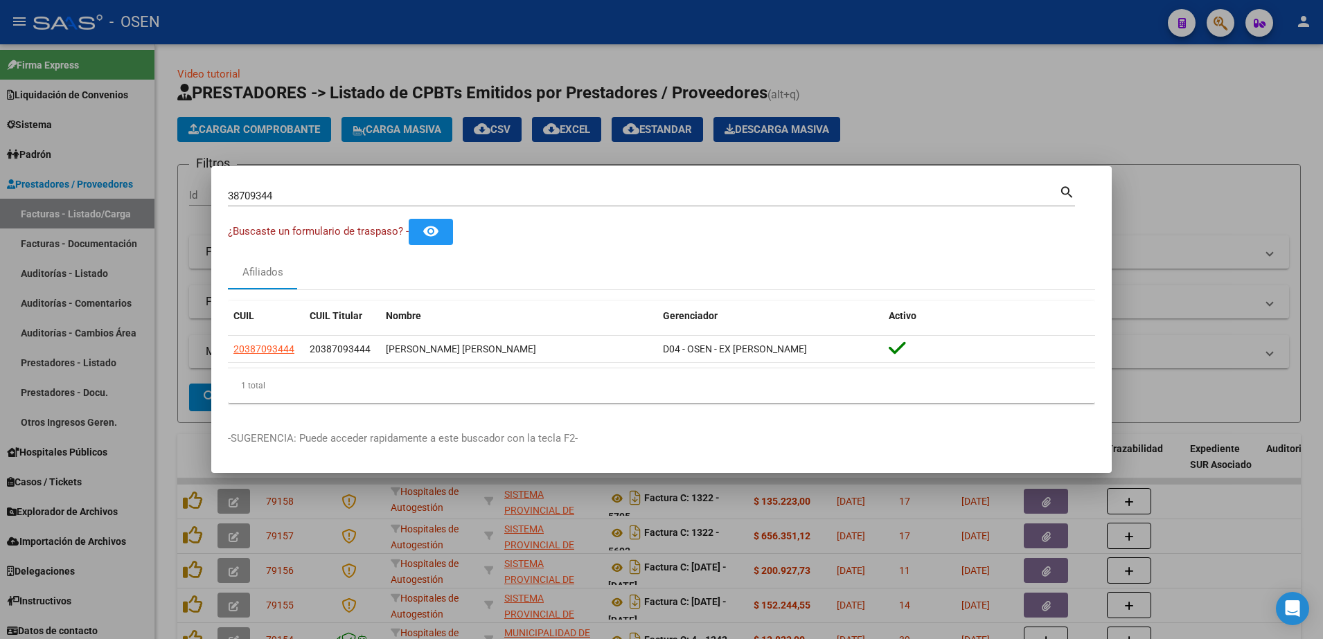
click at [353, 64] on div at bounding box center [661, 319] width 1323 height 639
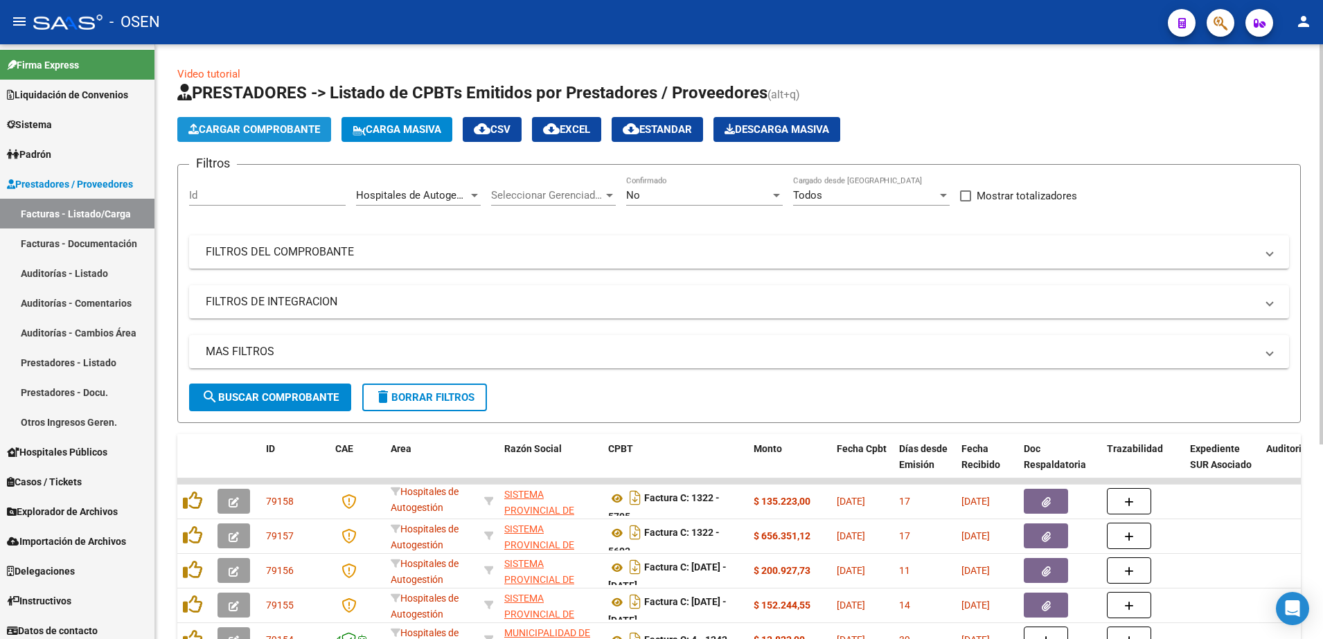
click at [312, 121] on button "Cargar Comprobante" at bounding box center [254, 129] width 154 height 25
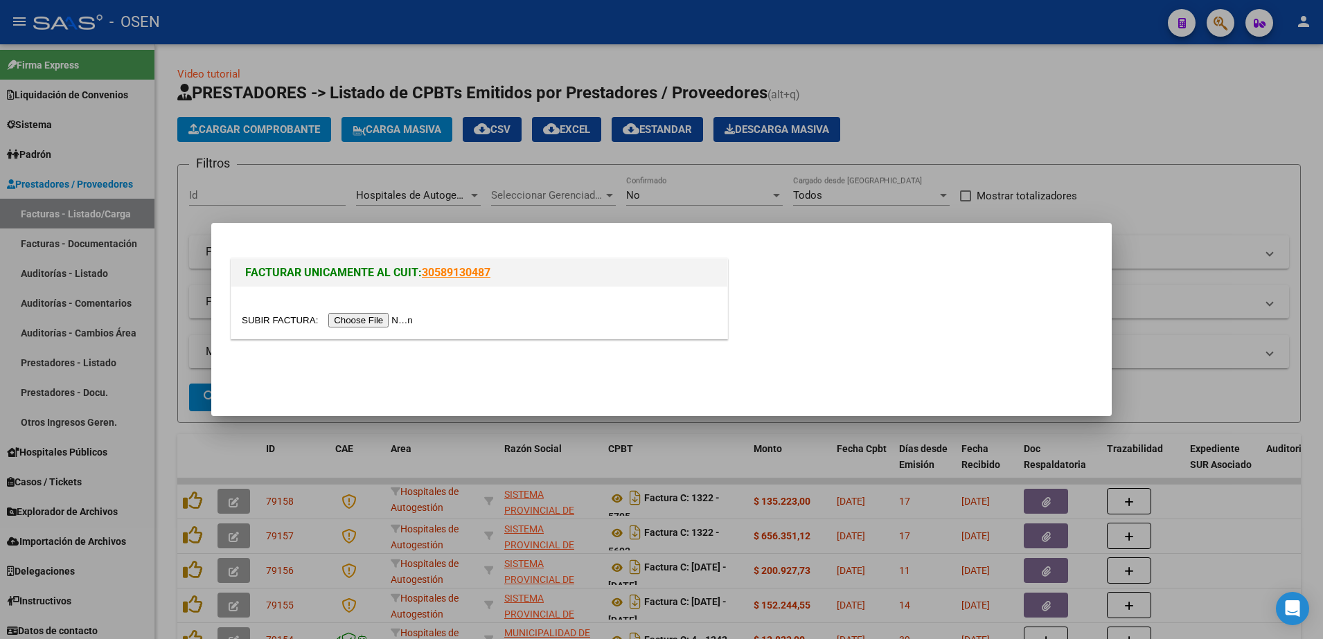
click at [378, 314] on input "file" at bounding box center [329, 320] width 175 height 15
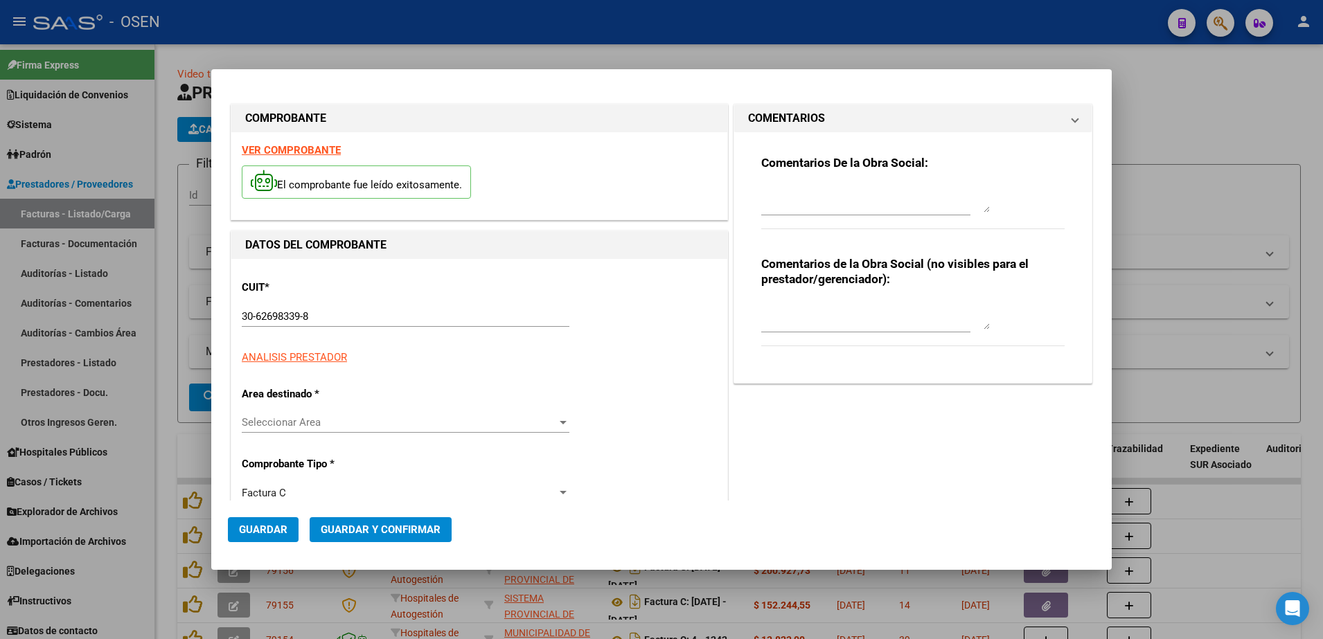
type input "13020"
type input "$ 216.782,00"
type input "[DATE]"
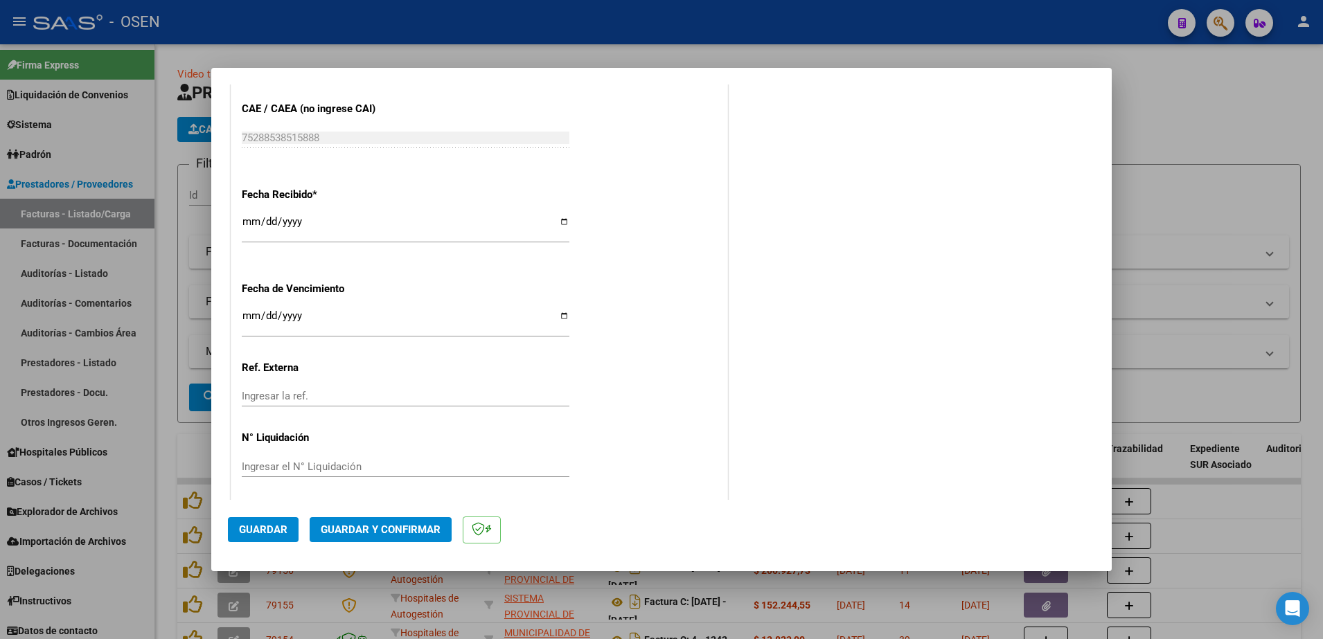
scroll to position [743, 0]
click at [266, 520] on button "Guardar" at bounding box center [263, 529] width 71 height 25
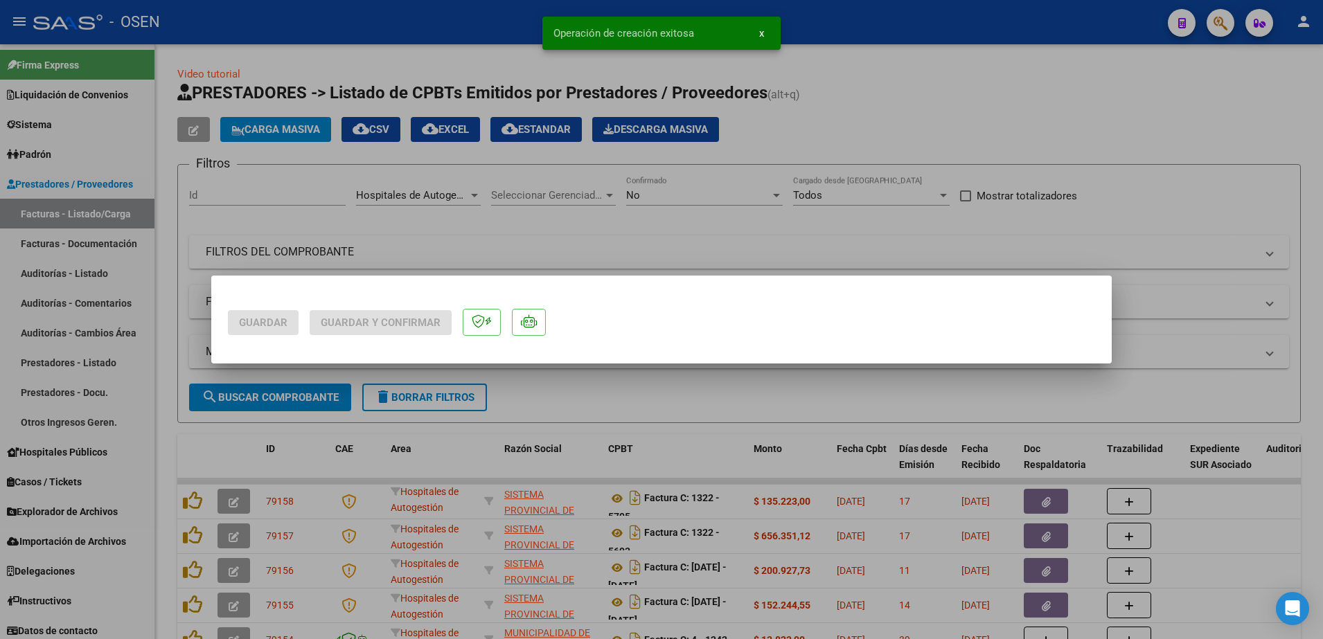
scroll to position [0, 0]
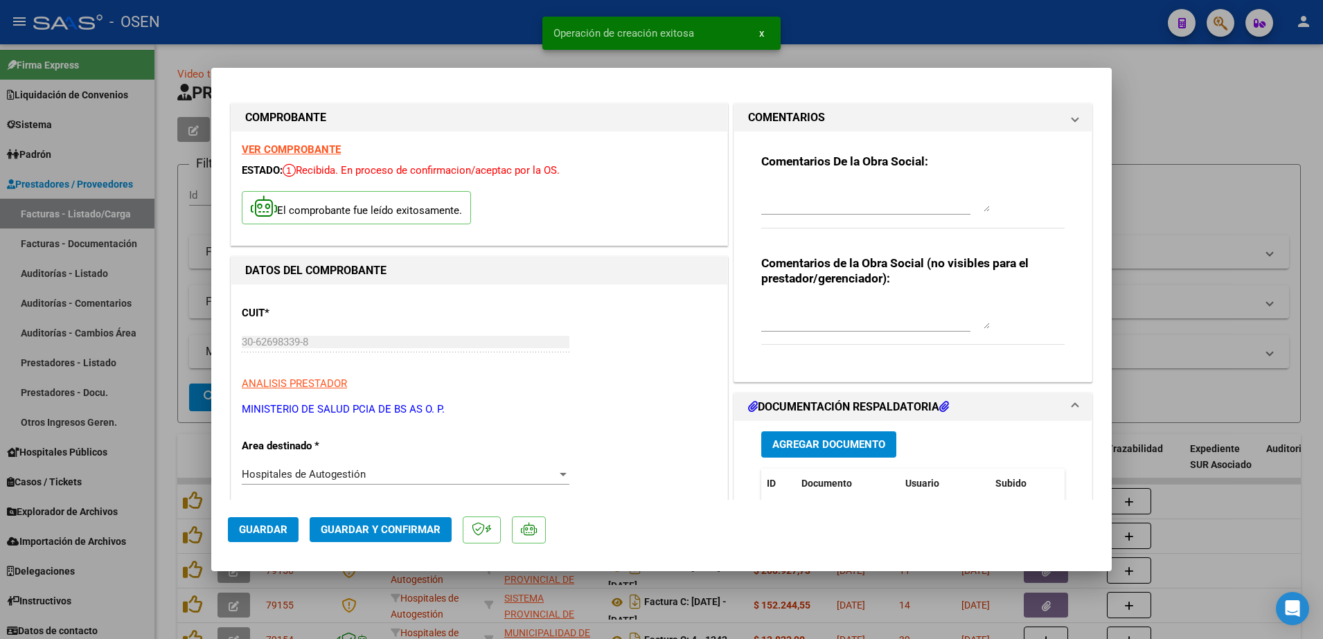
click at [1216, 190] on div at bounding box center [661, 319] width 1323 height 639
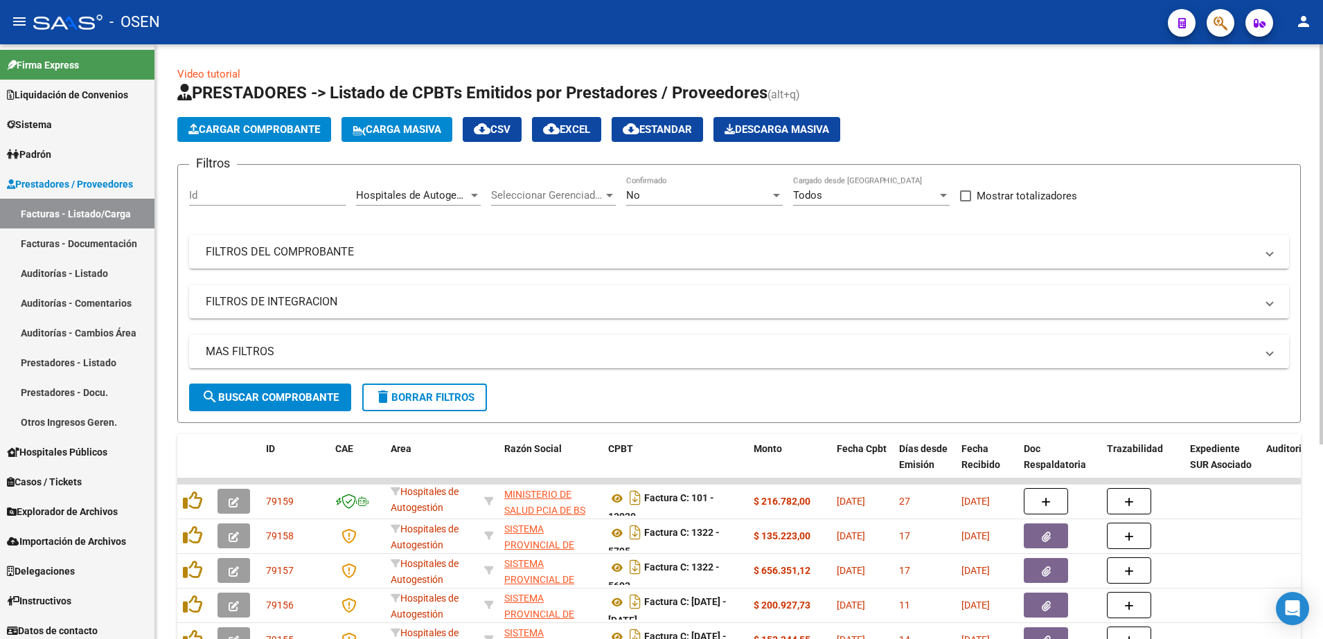
click at [332, 403] on span "search Buscar Comprobante" at bounding box center [270, 397] width 137 height 12
